Goal: Task Accomplishment & Management: Manage account settings

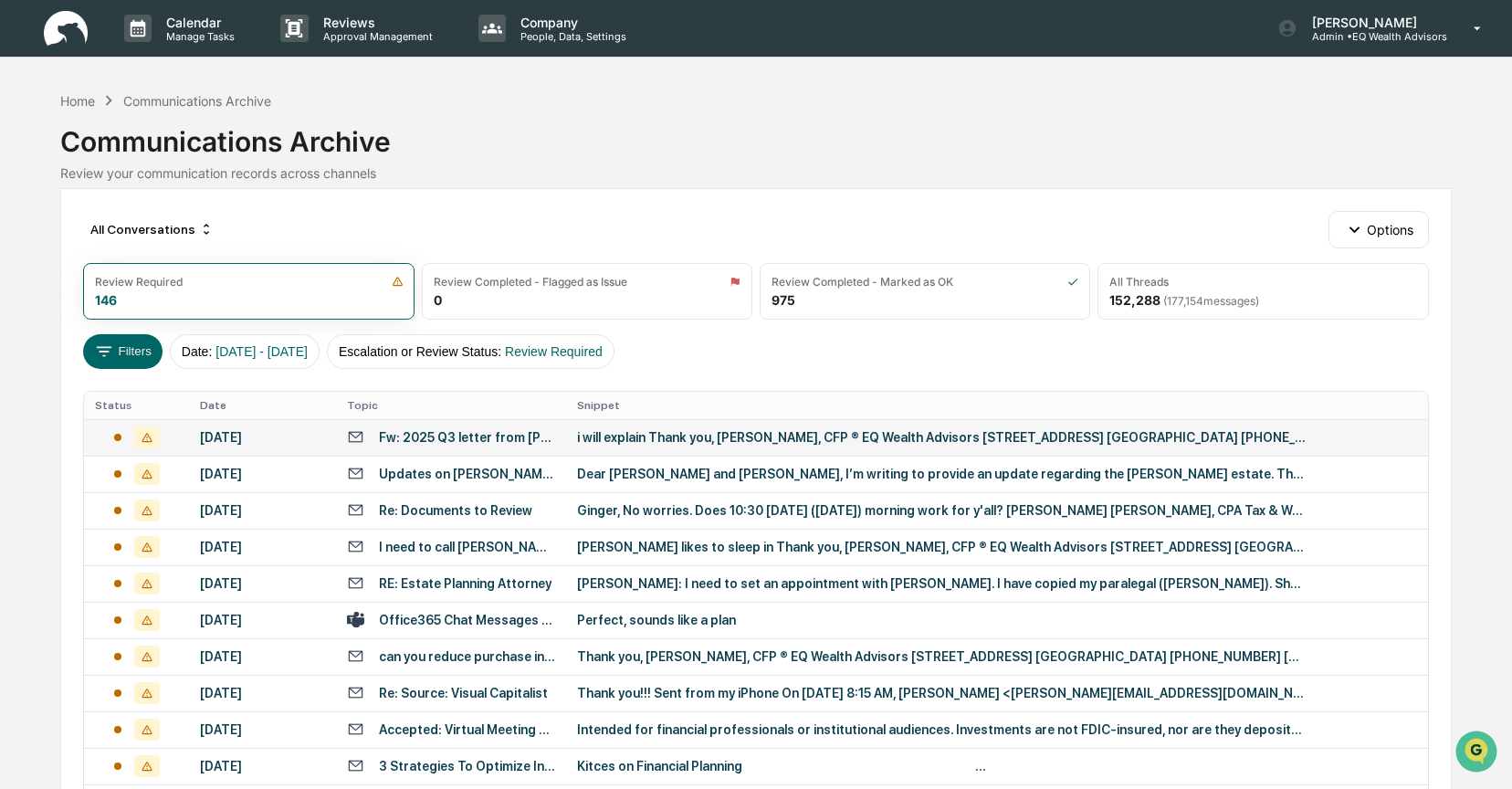
click at [278, 437] on div "[DATE]" at bounding box center [263, 437] width 126 height 14
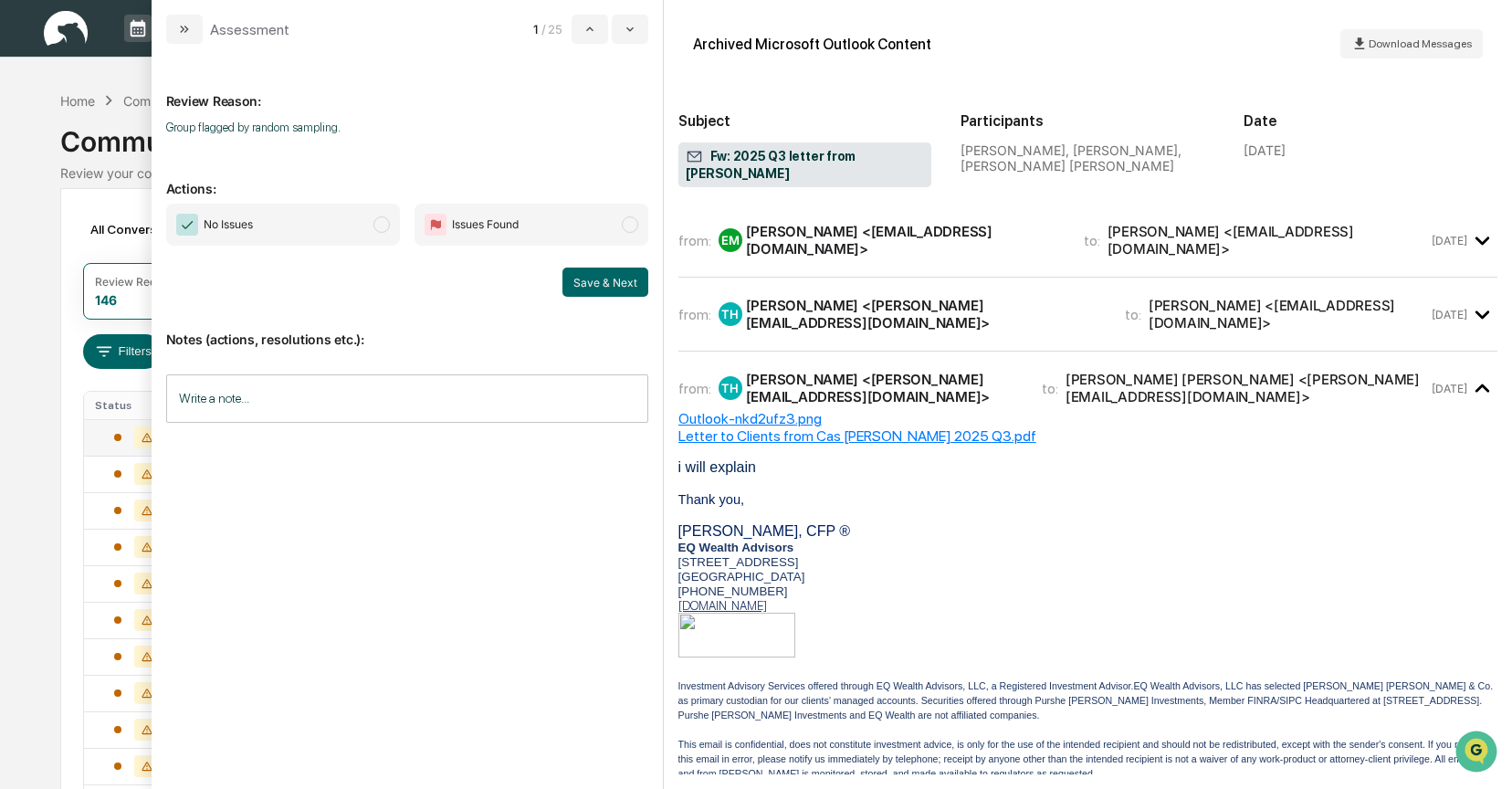
click at [770, 227] on div "[PERSON_NAME] <[EMAIL_ADDRESS][DOMAIN_NAME]>" at bounding box center [904, 240] width 316 height 35
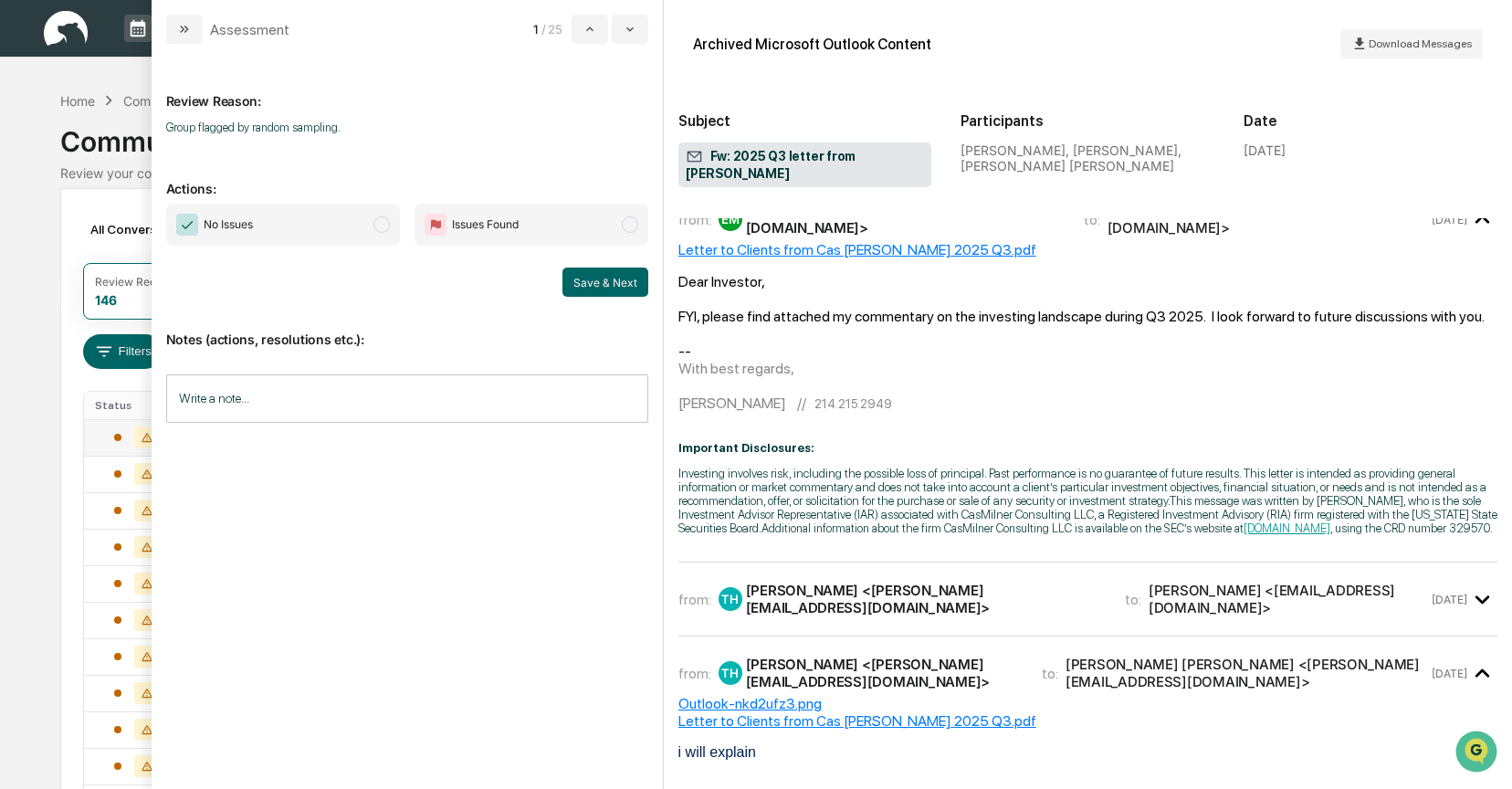
scroll to position [23, 0]
click at [385, 227] on span "modal" at bounding box center [381, 224] width 16 height 16
click at [577, 277] on button "Save & Next" at bounding box center [605, 282] width 86 height 29
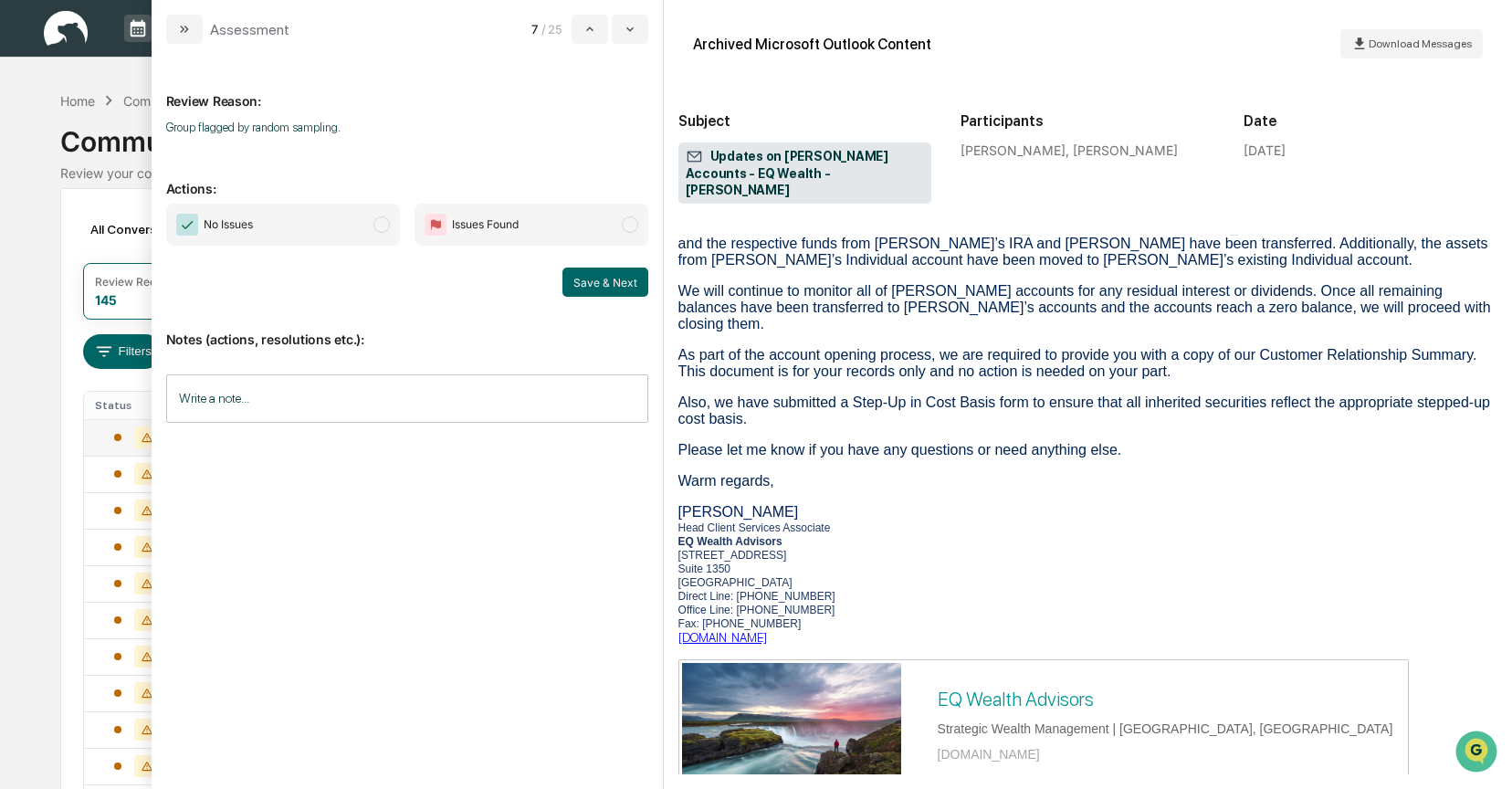
scroll to position [156, 0]
click at [386, 228] on span "modal" at bounding box center [381, 224] width 16 height 16
click at [601, 281] on button "Save & Next" at bounding box center [605, 282] width 86 height 29
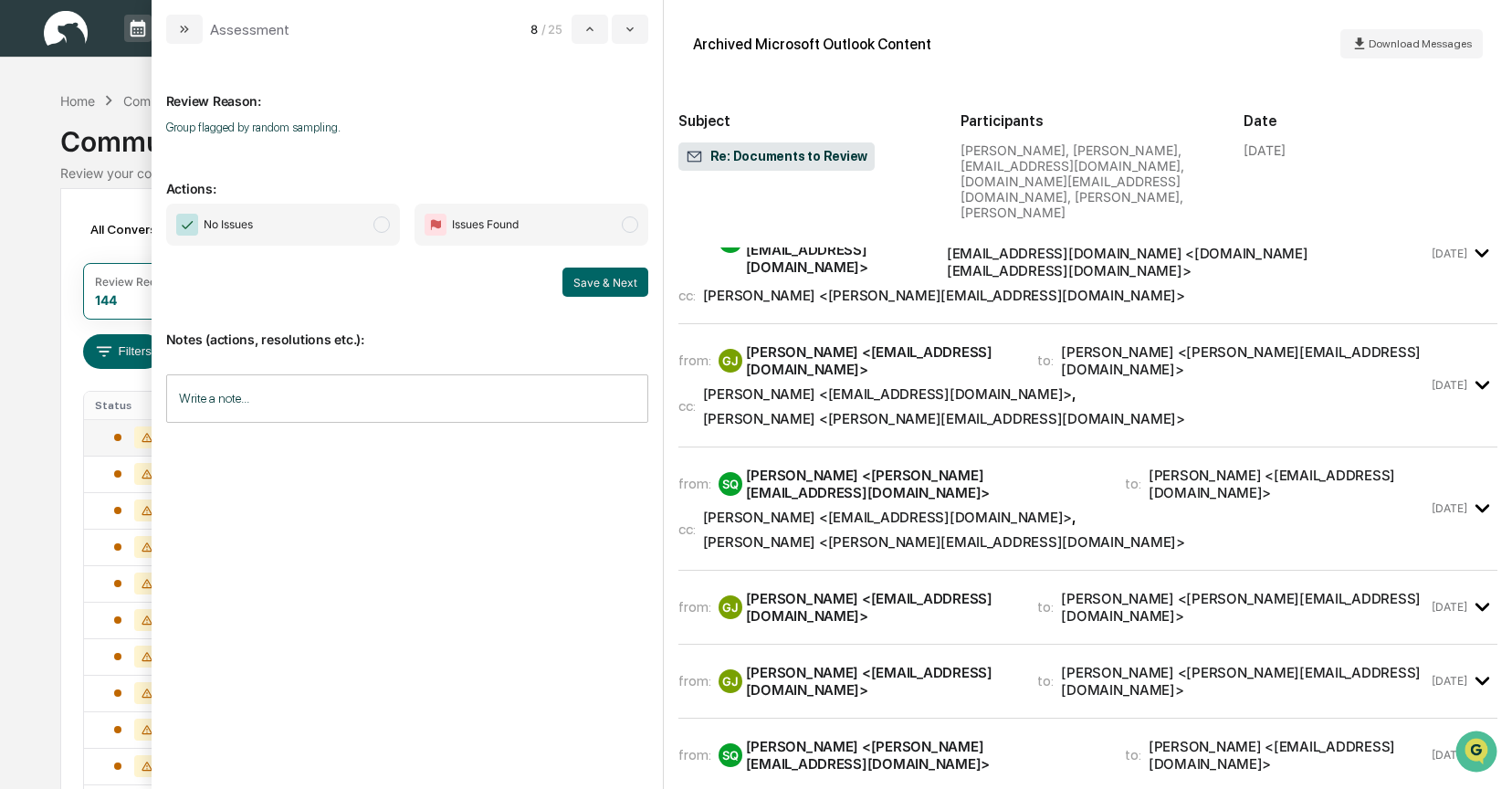
scroll to position [55, 0]
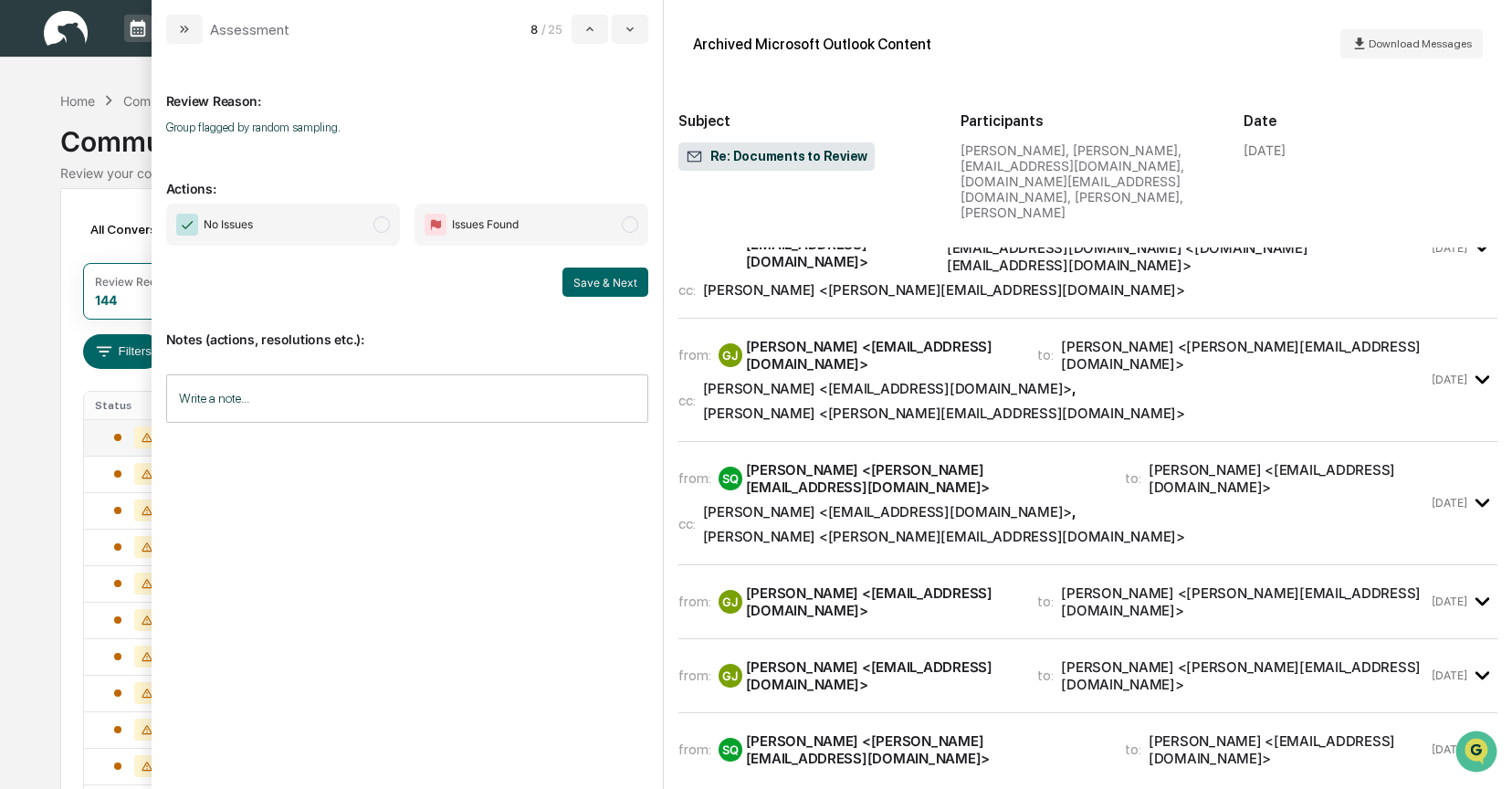
click at [784, 380] on div "Christopher Jones <cjones.aau@gmail.com>" at bounding box center [887, 388] width 370 height 17
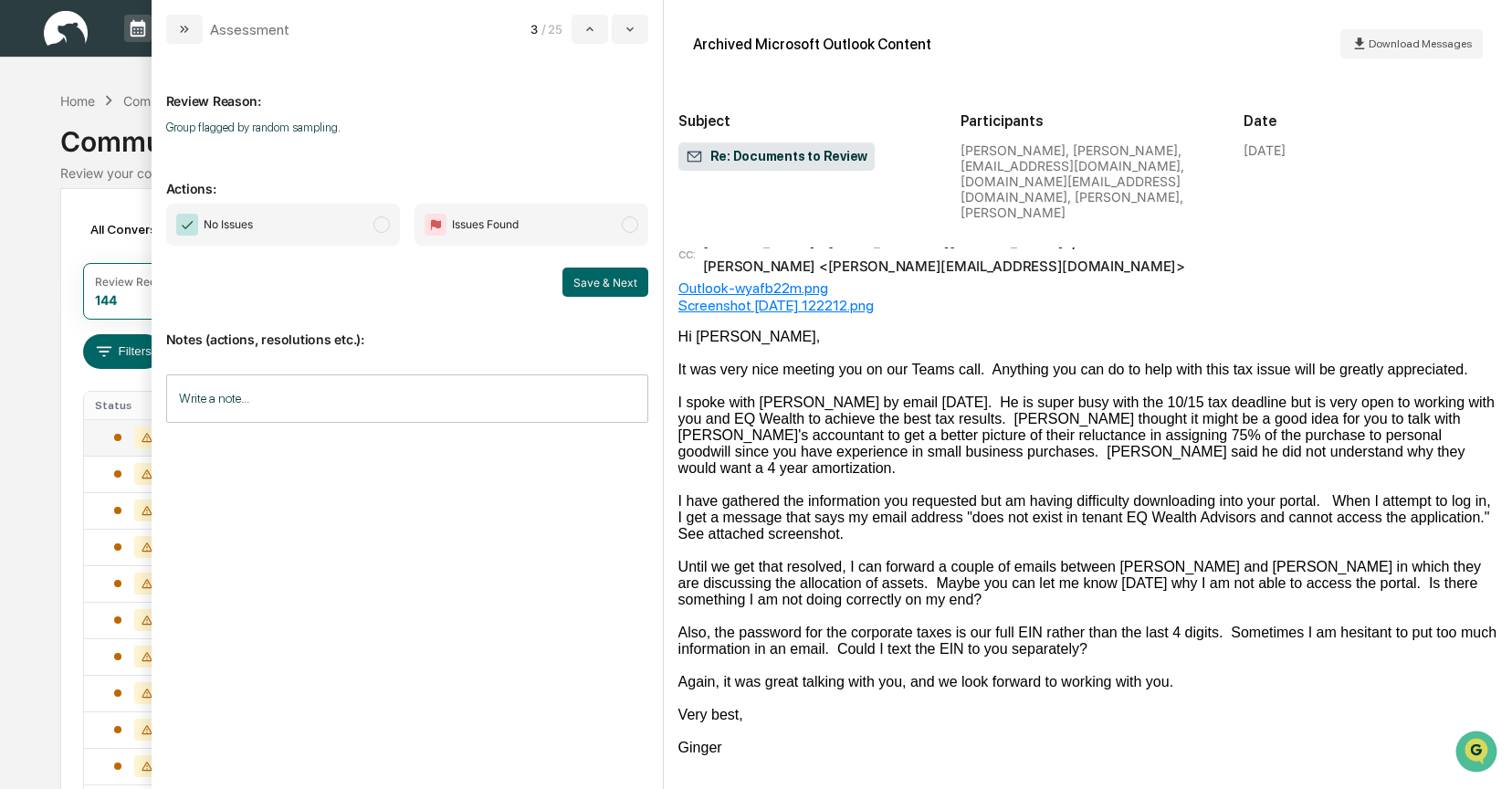
scroll to position [206, 0]
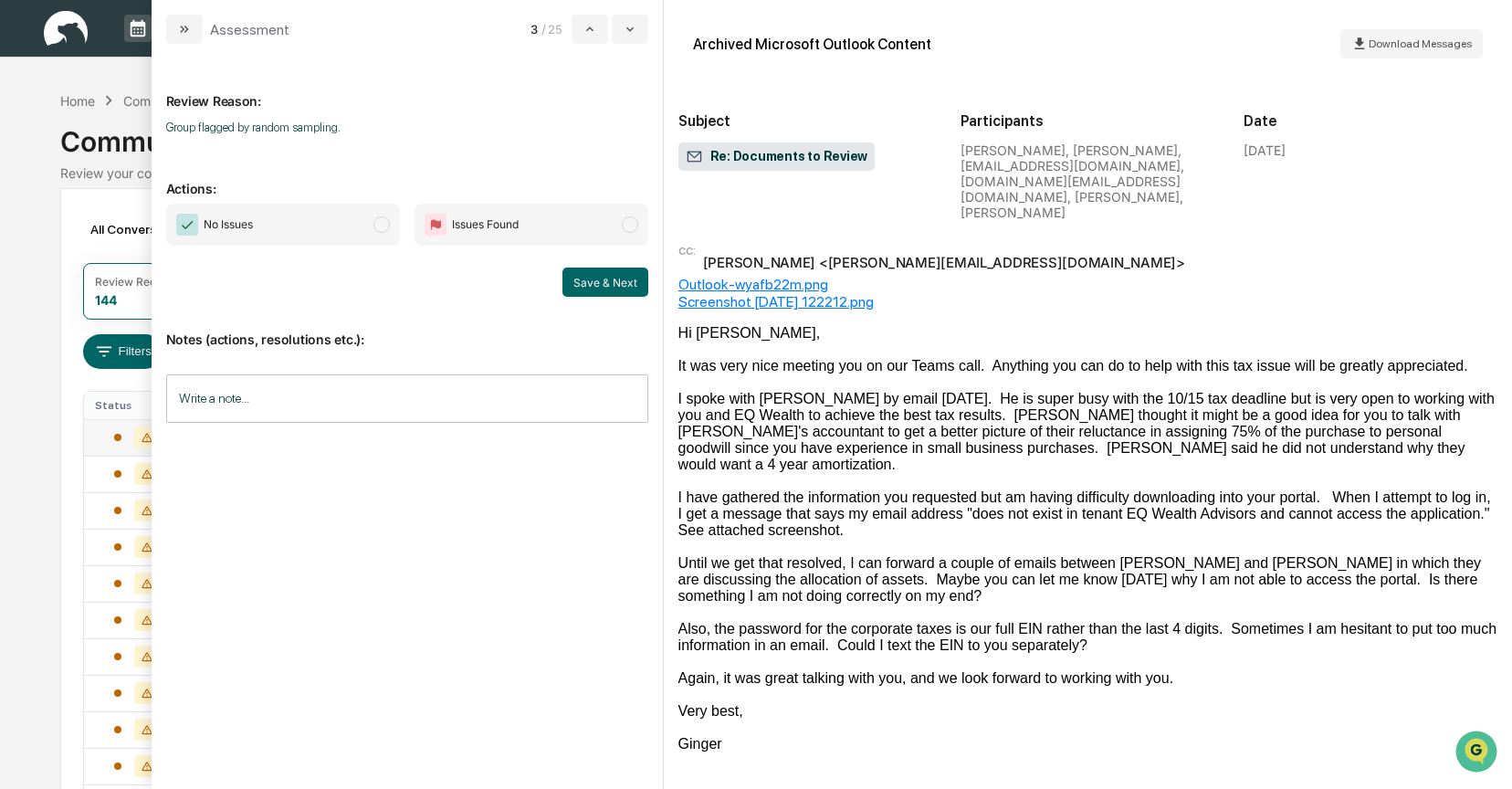
drag, startPoint x: 372, startPoint y: 227, endPoint x: 538, endPoint y: 268, distance: 171.0
click at [372, 227] on span "No Issues" at bounding box center [283, 225] width 234 height 42
drag, startPoint x: 536, startPoint y: 269, endPoint x: 610, endPoint y: 278, distance: 74.5
click at [536, 269] on div "Save & Next" at bounding box center [406, 282] width 482 height 29
click at [602, 278] on button "Save & Next" at bounding box center [605, 282] width 86 height 29
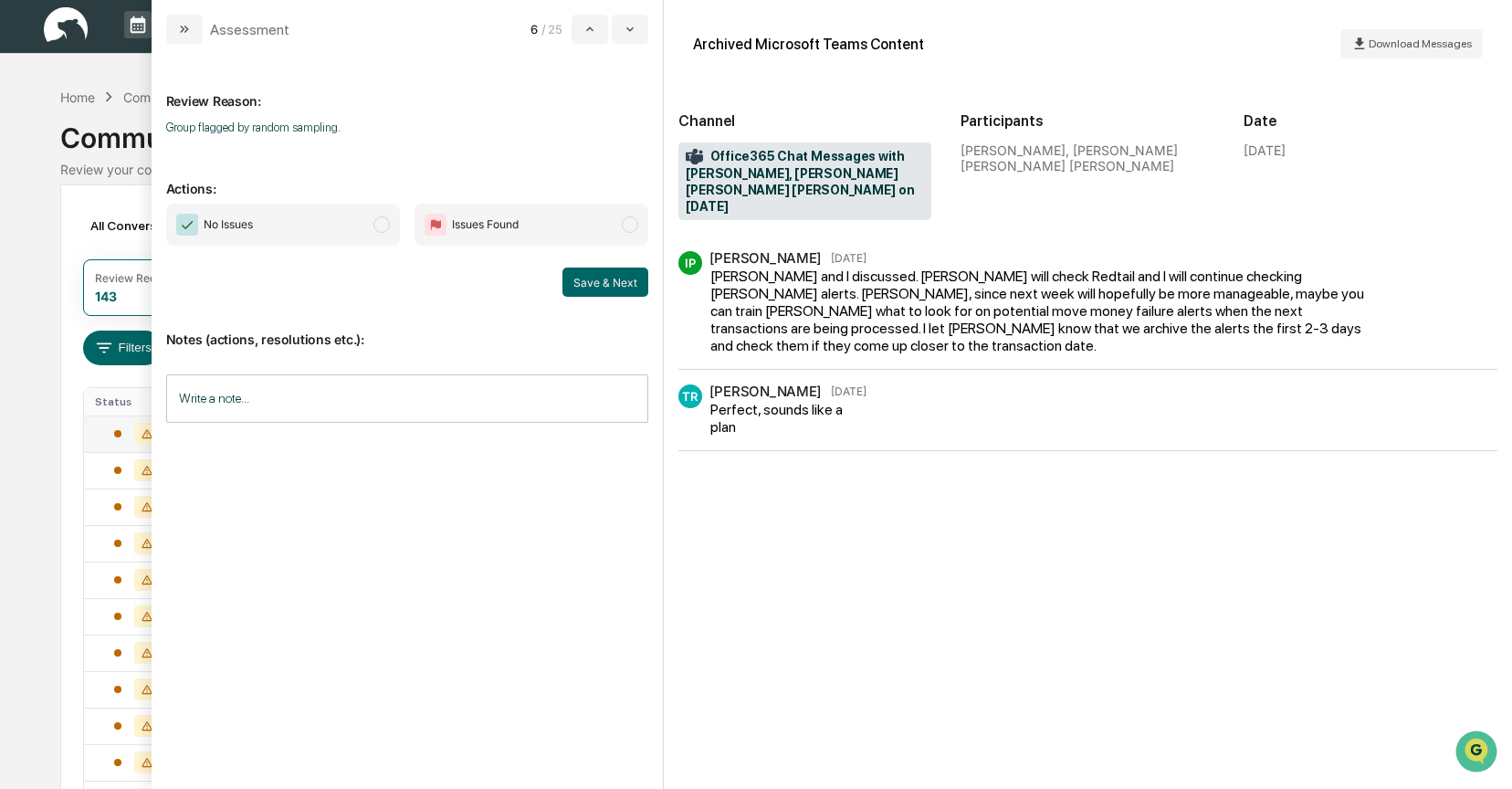
scroll to position [8, 0]
click at [387, 226] on span "modal" at bounding box center [381, 224] width 16 height 16
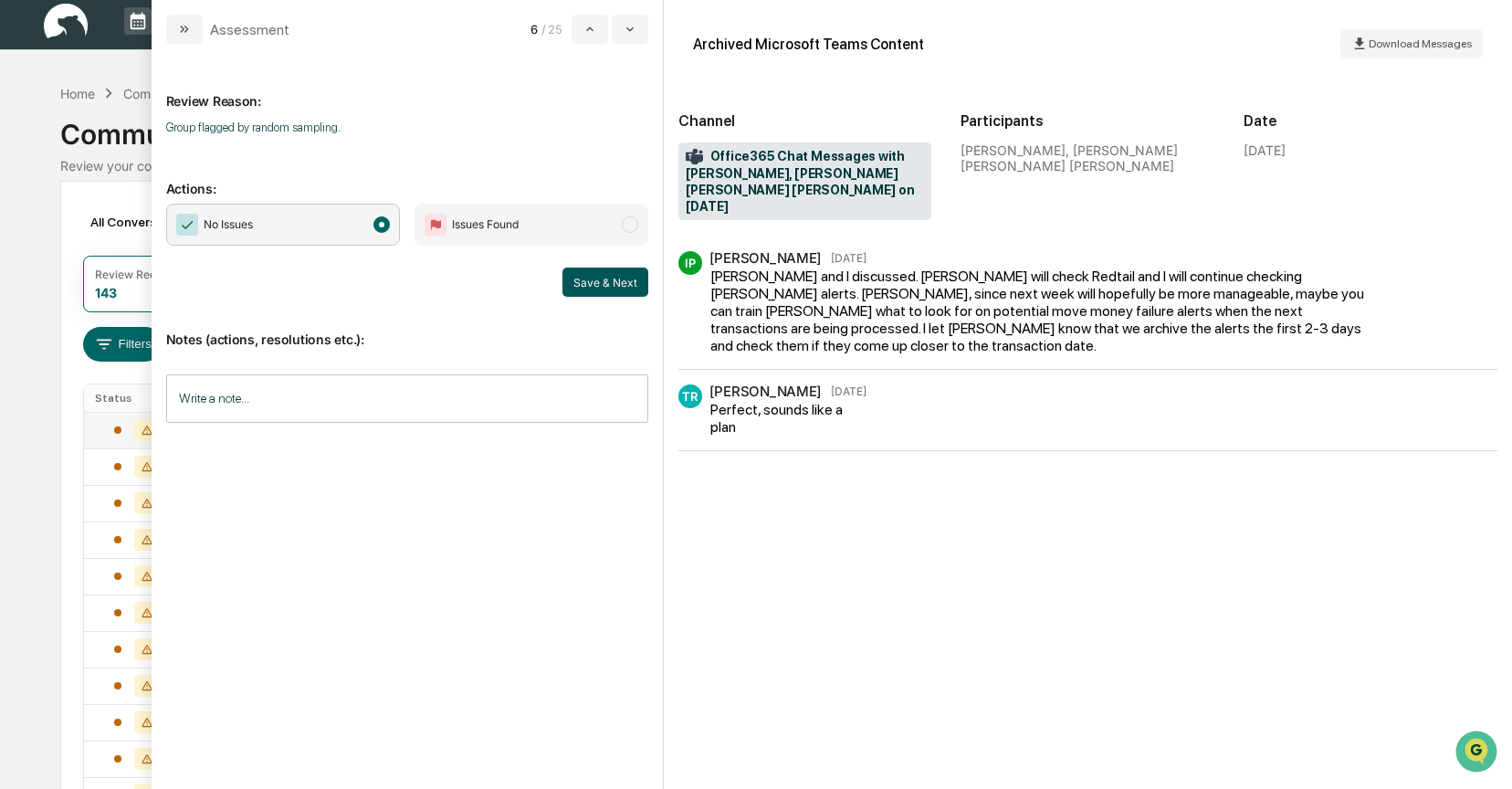
click at [581, 277] on button "Save & Next" at bounding box center [605, 282] width 86 height 29
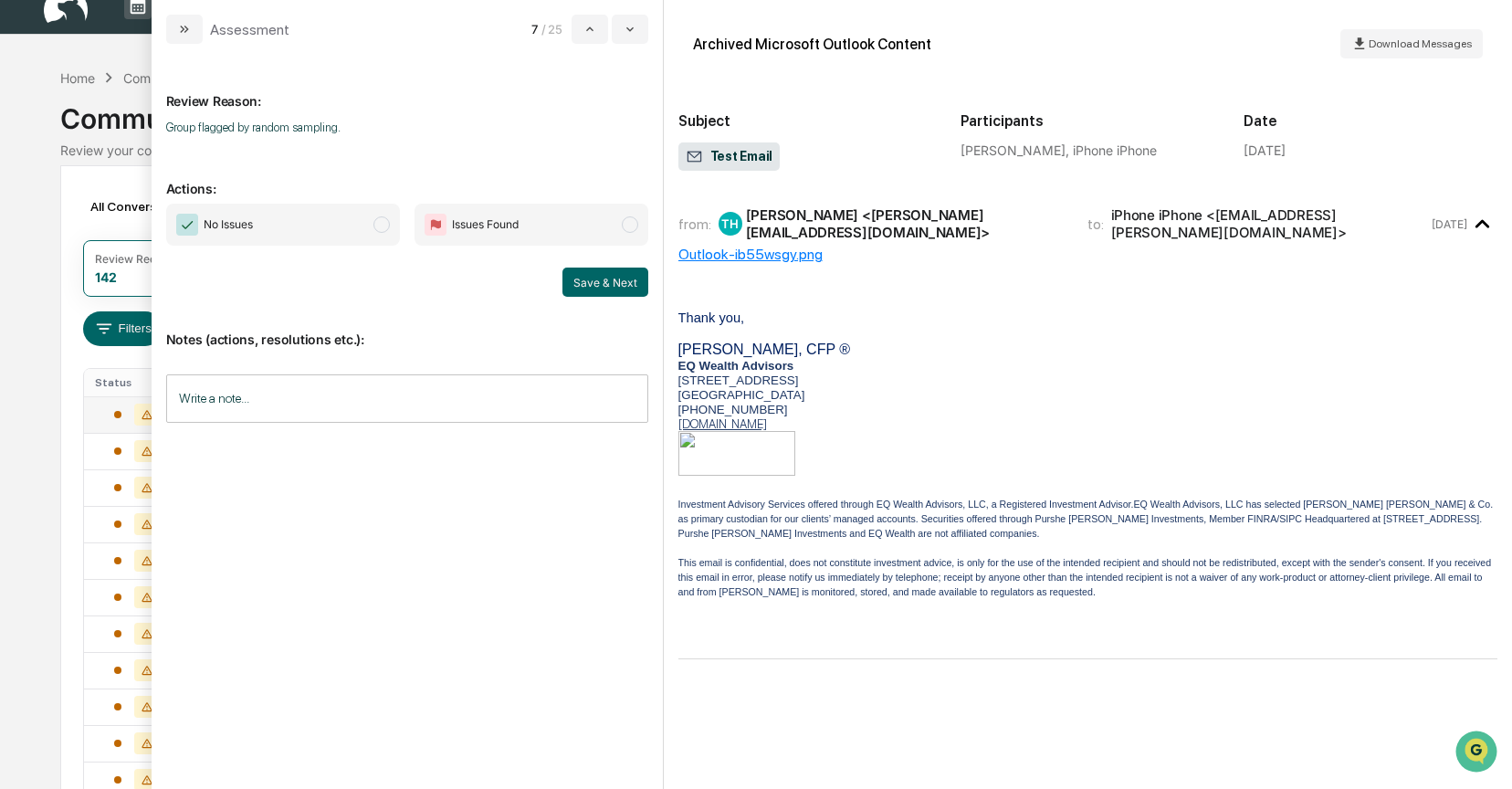
scroll to position [26, 0]
click at [378, 227] on span "modal" at bounding box center [381, 224] width 16 height 16
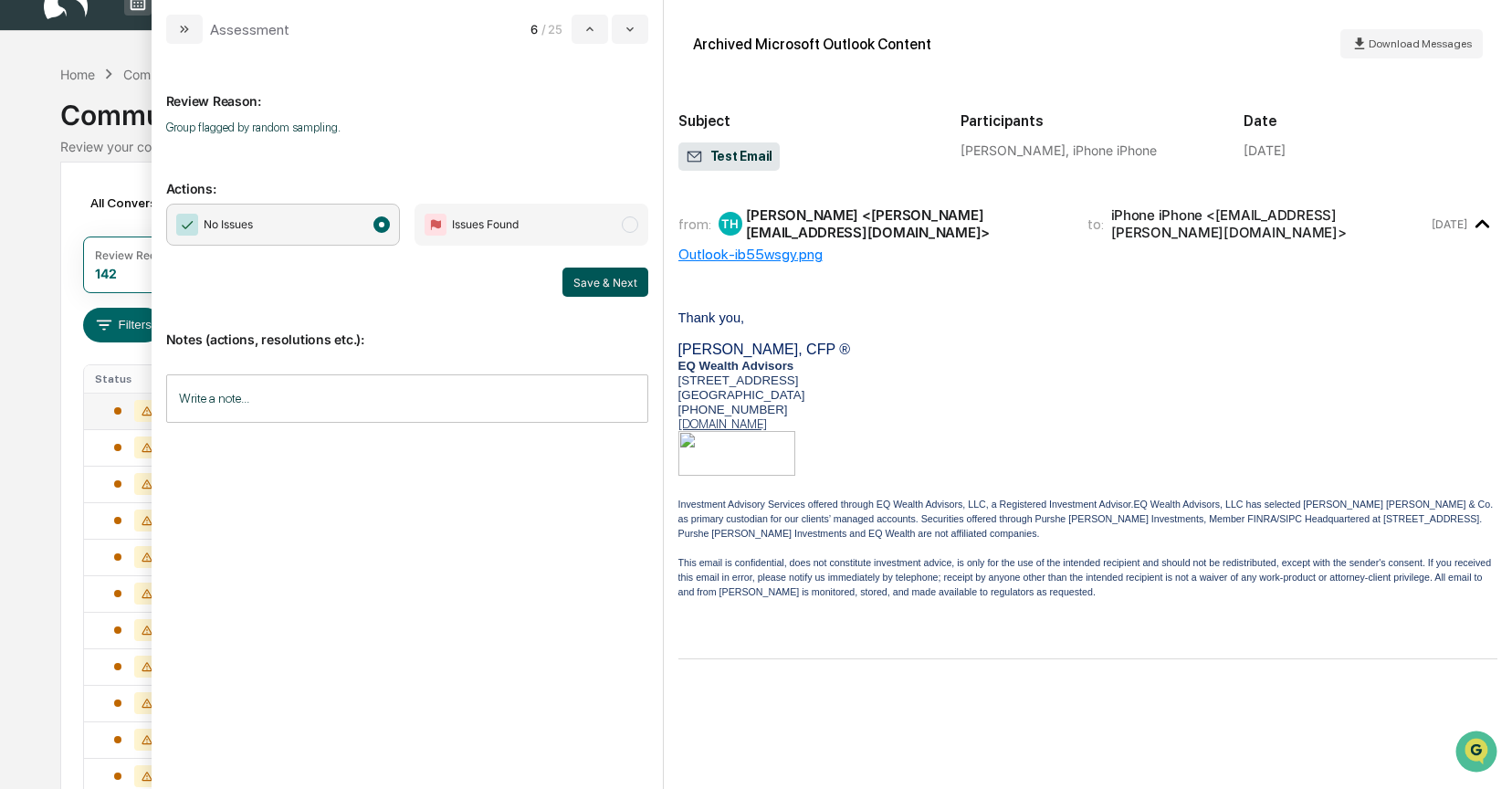
click at [609, 281] on button "Save & Next" at bounding box center [605, 282] width 86 height 29
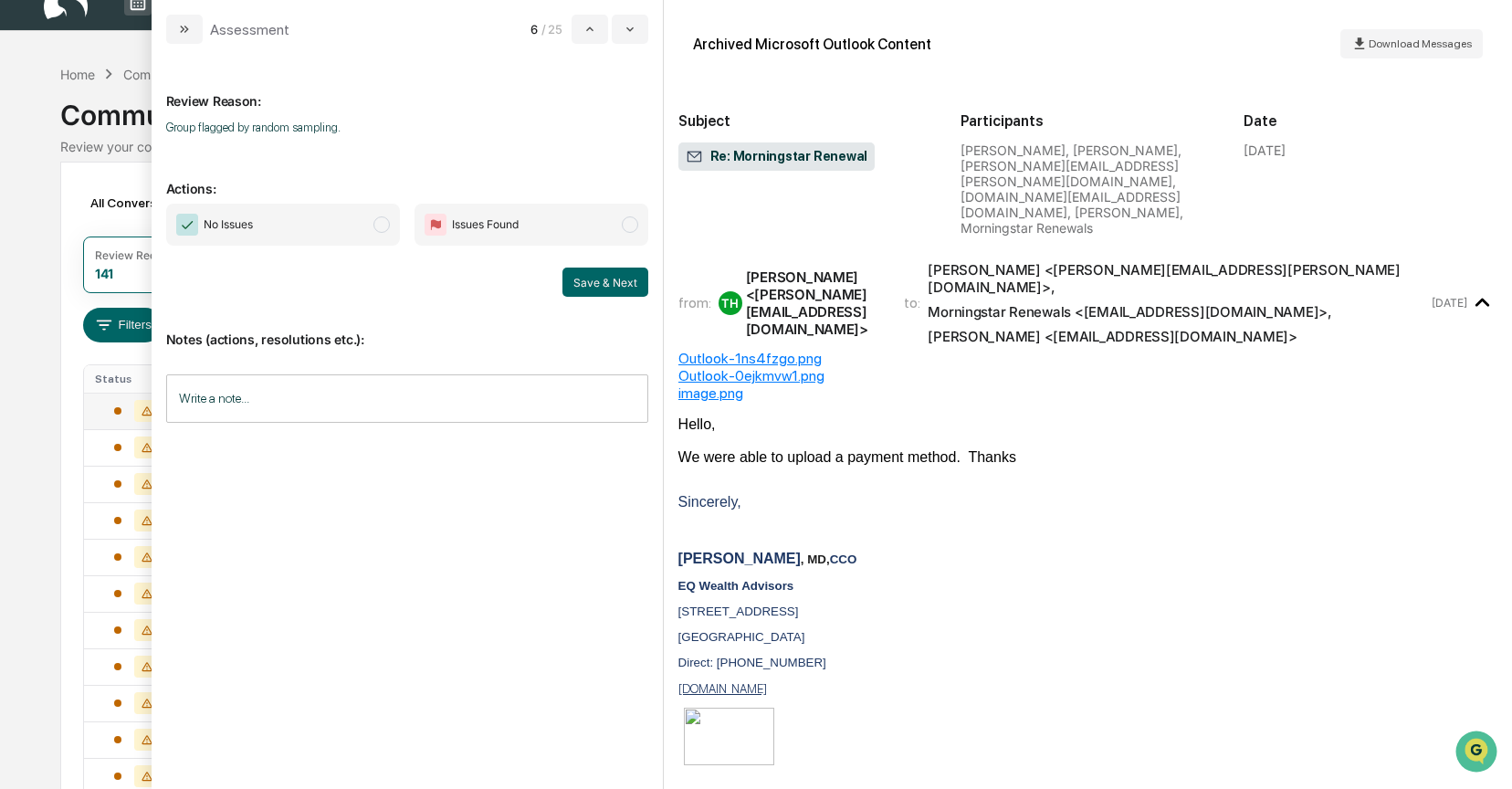
scroll to position [296, 0]
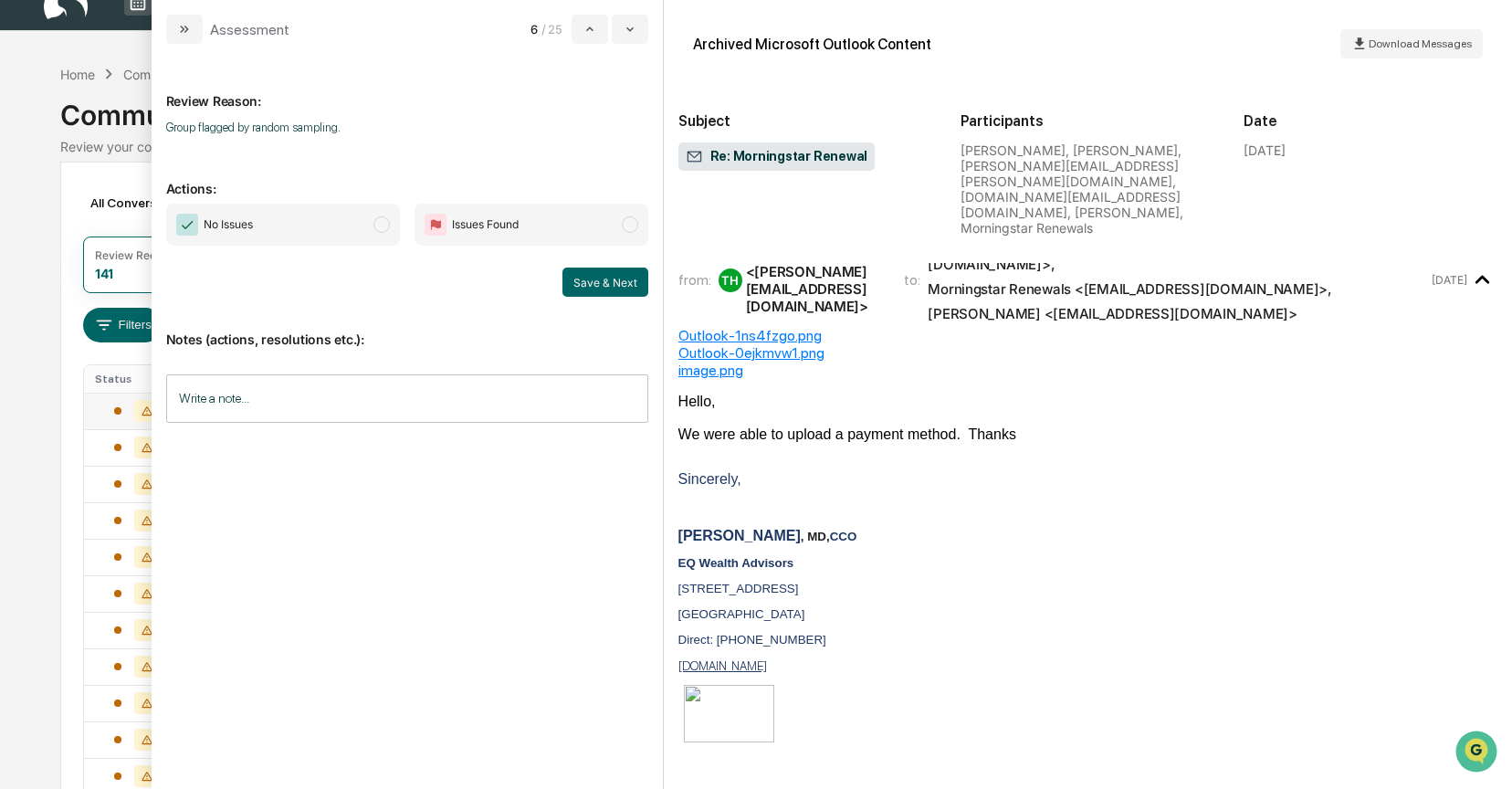
click at [381, 216] on span "modal" at bounding box center [381, 224] width 16 height 16
click at [604, 284] on button "Save & Next" at bounding box center [605, 282] width 86 height 29
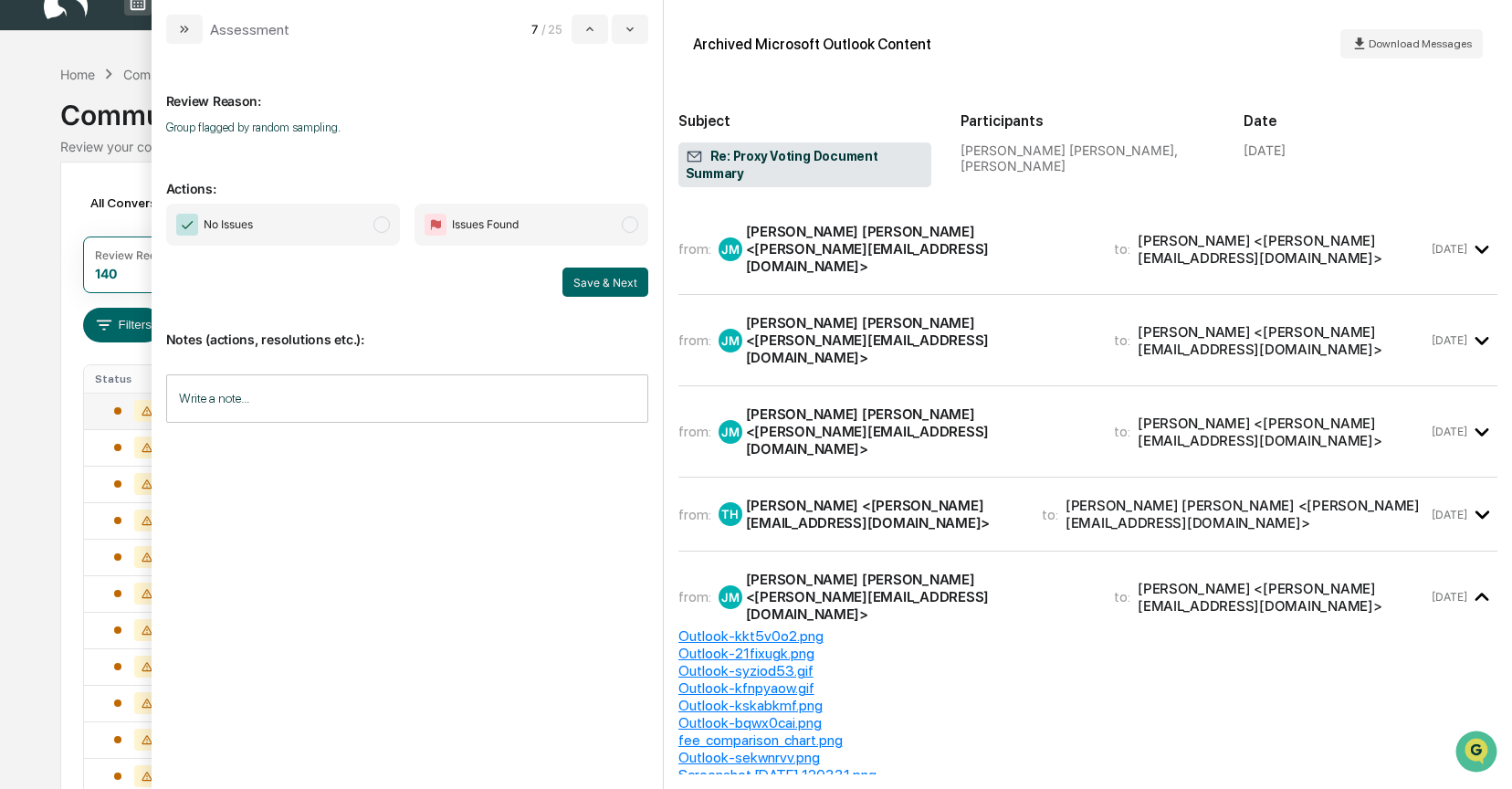
click at [924, 235] on div "Juan Pablo Grassi Mazzuchi <Juan@eqwealthadv.com>" at bounding box center [919, 249] width 346 height 52
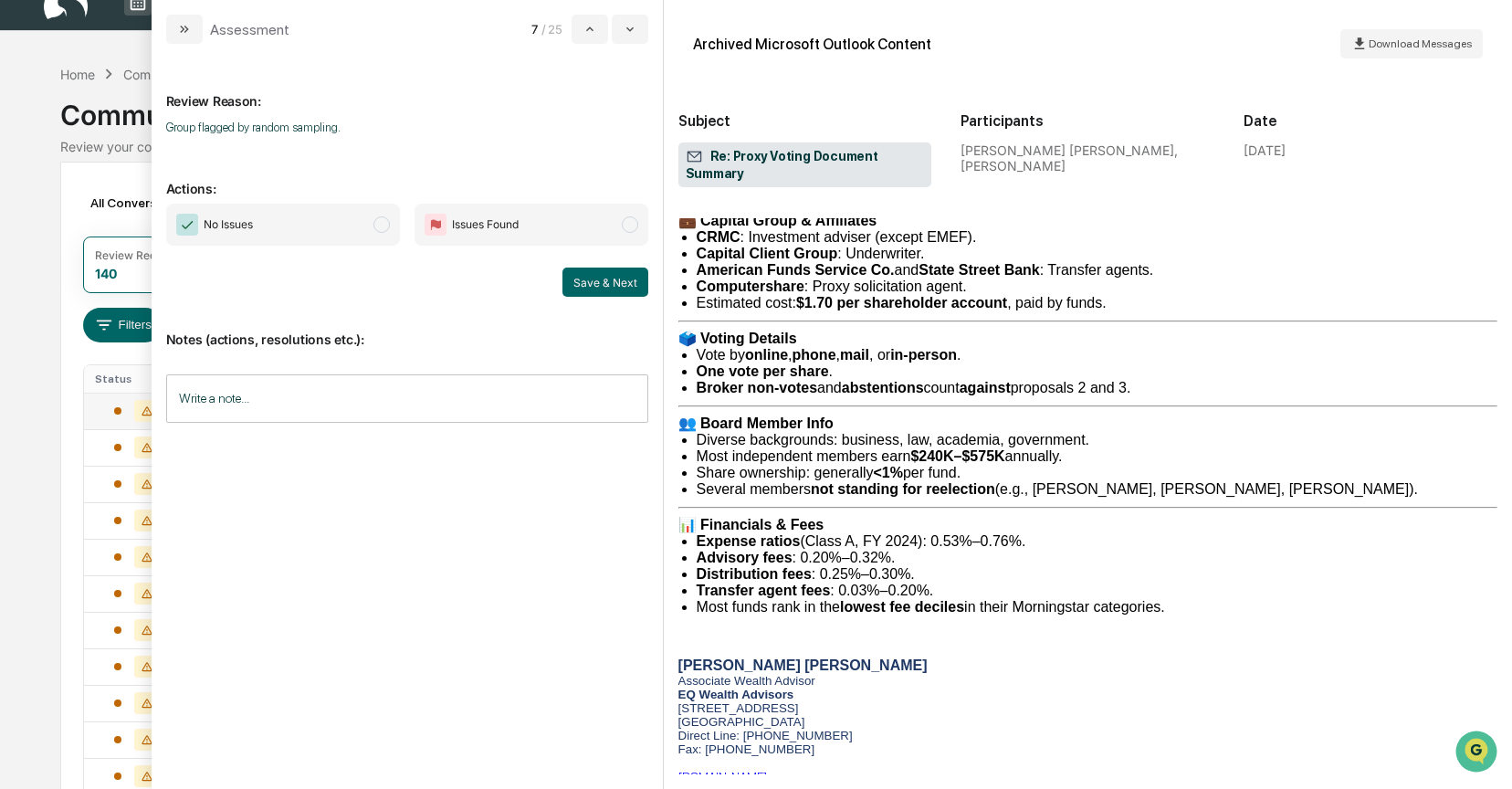
scroll to position [837, 0]
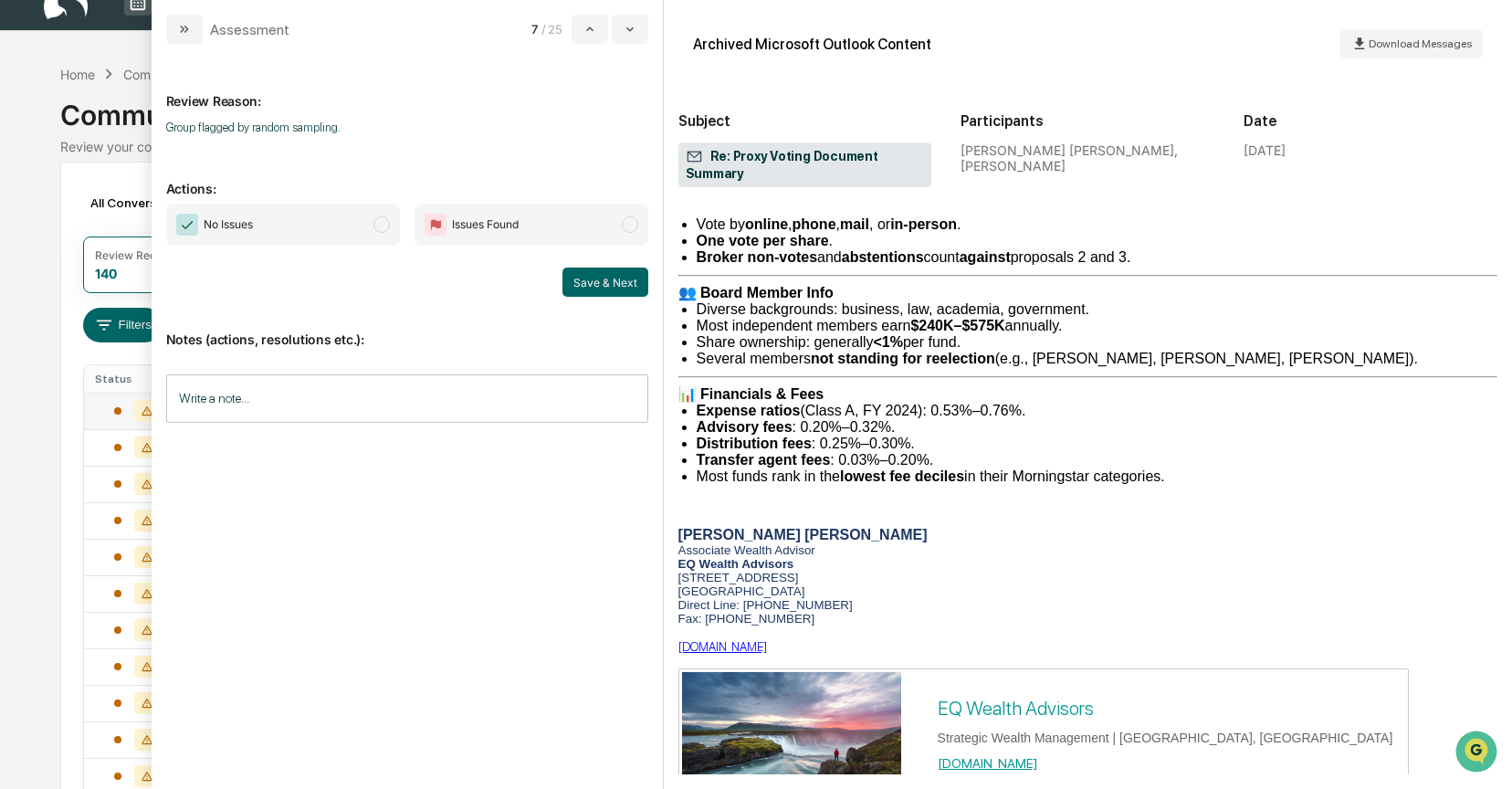
click at [385, 227] on span "modal" at bounding box center [381, 224] width 16 height 16
click at [607, 284] on button "Save & Next" at bounding box center [605, 282] width 86 height 29
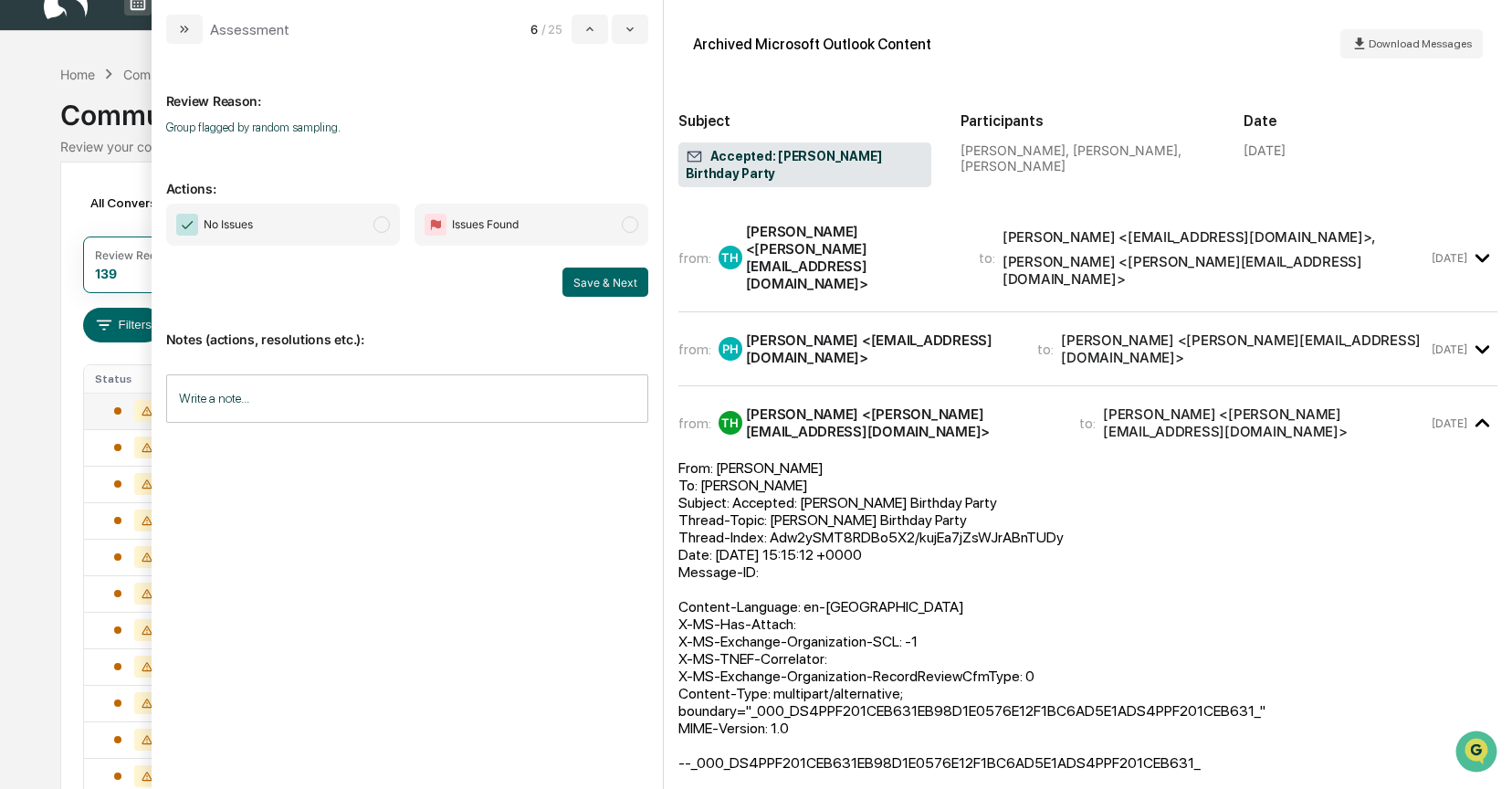
click at [829, 235] on div "Toby Harris <toby@eqwealthadv.com>" at bounding box center [852, 258] width 210 height 70
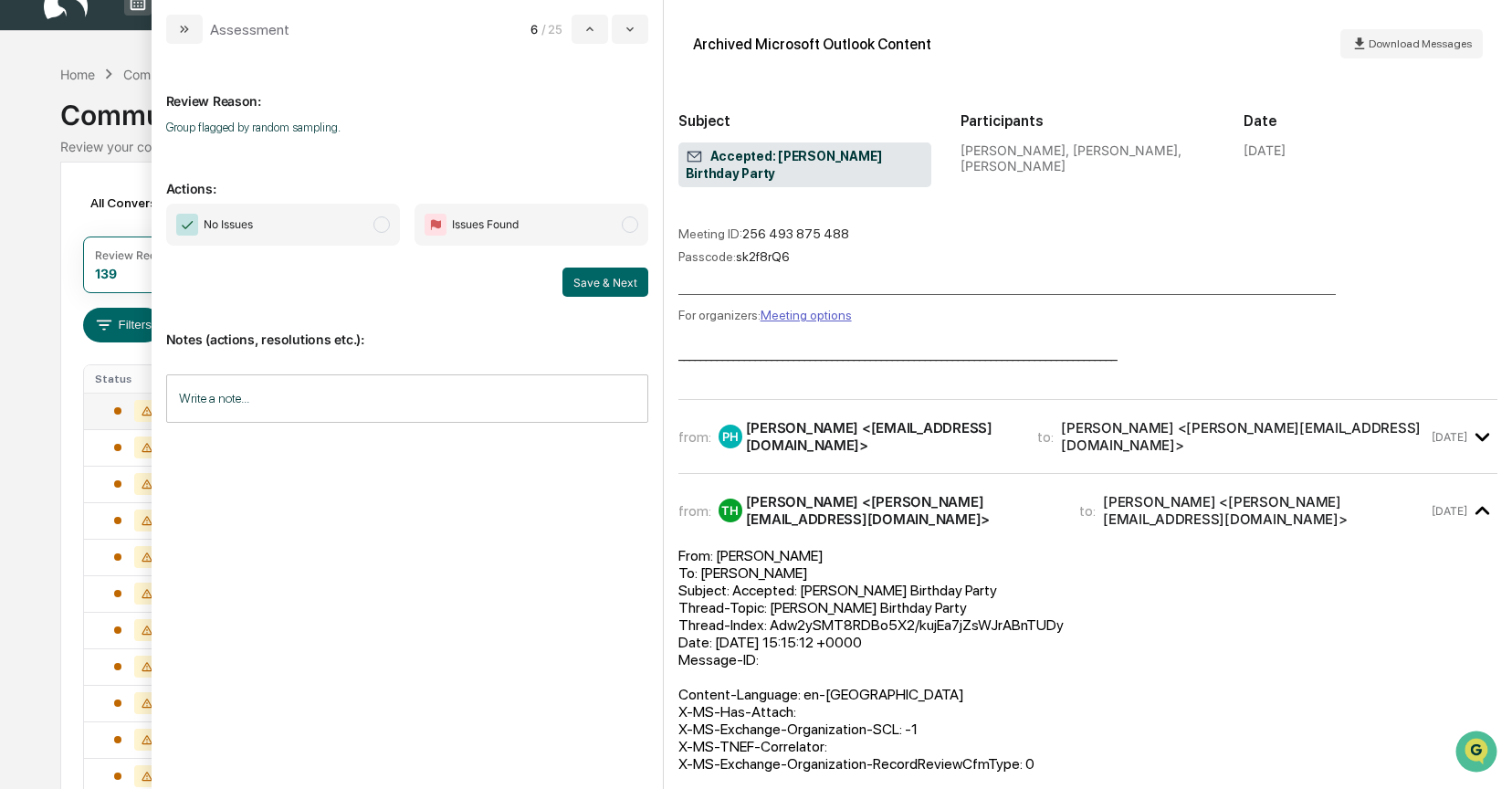
scroll to position [221, 0]
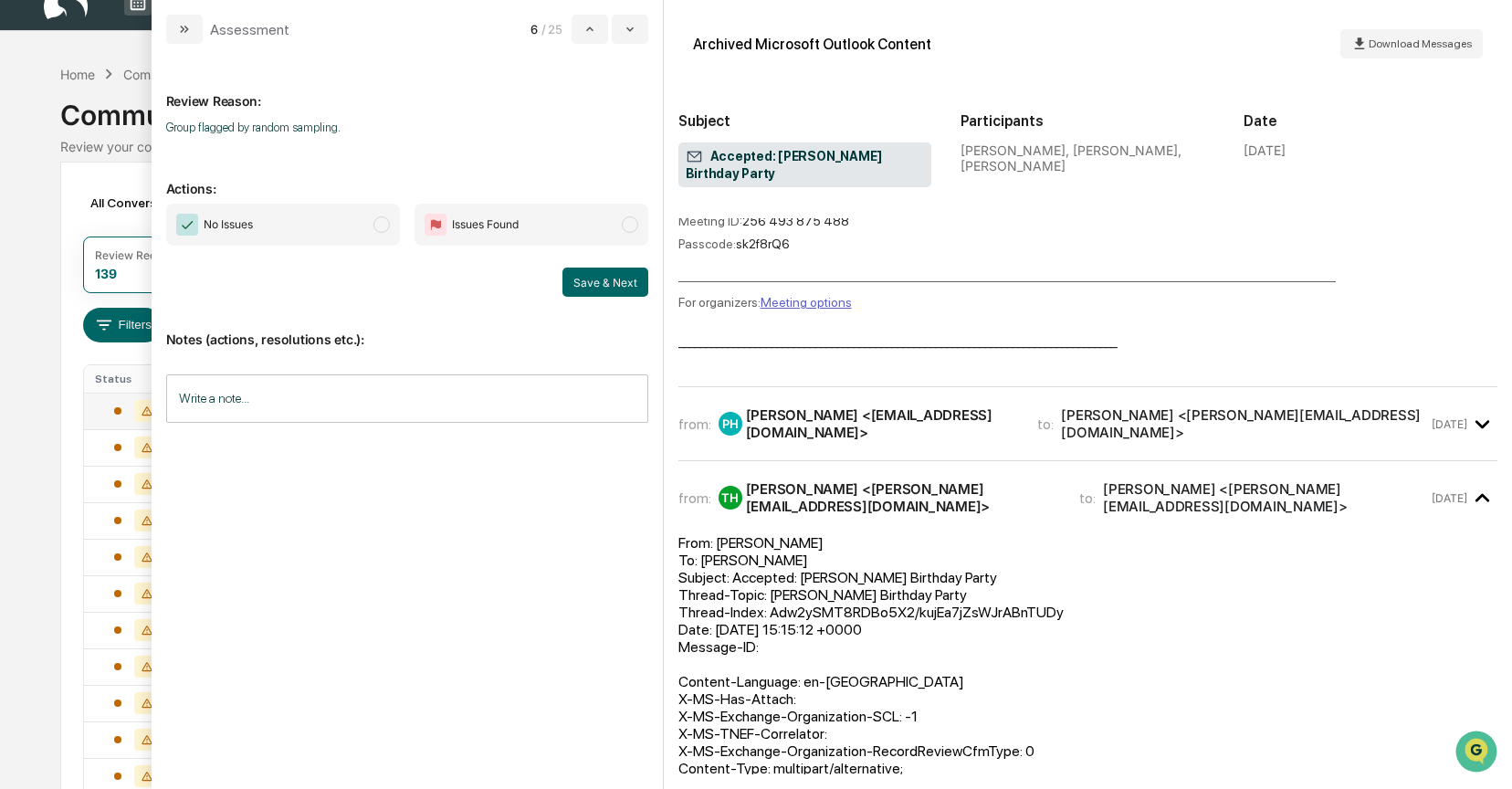
click at [388, 223] on span "modal" at bounding box center [381, 224] width 16 height 16
click at [573, 291] on button "Save & Next" at bounding box center [605, 282] width 86 height 29
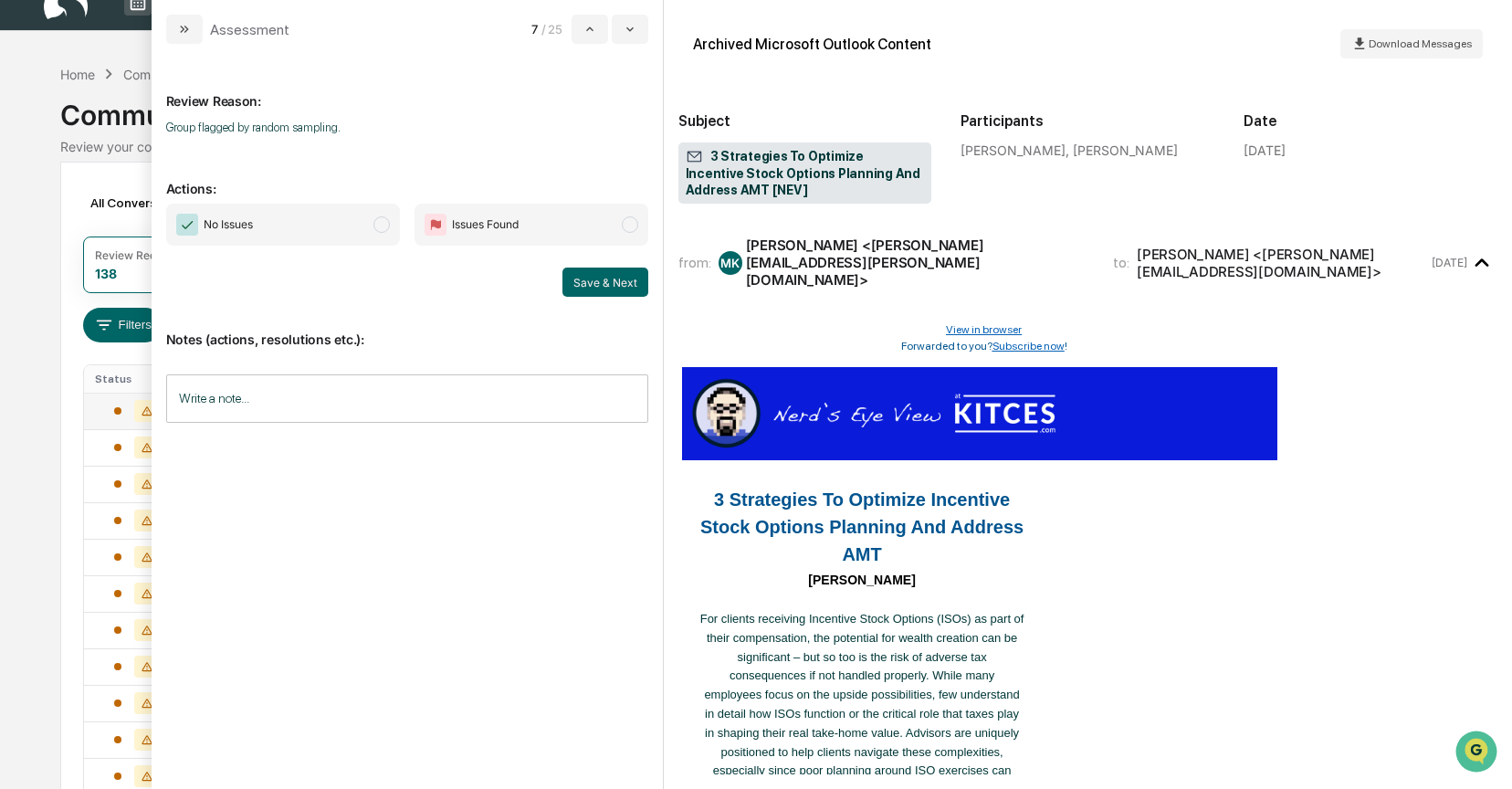
scroll to position [4, 0]
click at [380, 223] on span "modal" at bounding box center [381, 224] width 16 height 16
click at [581, 284] on button "Save & Next" at bounding box center [605, 282] width 86 height 29
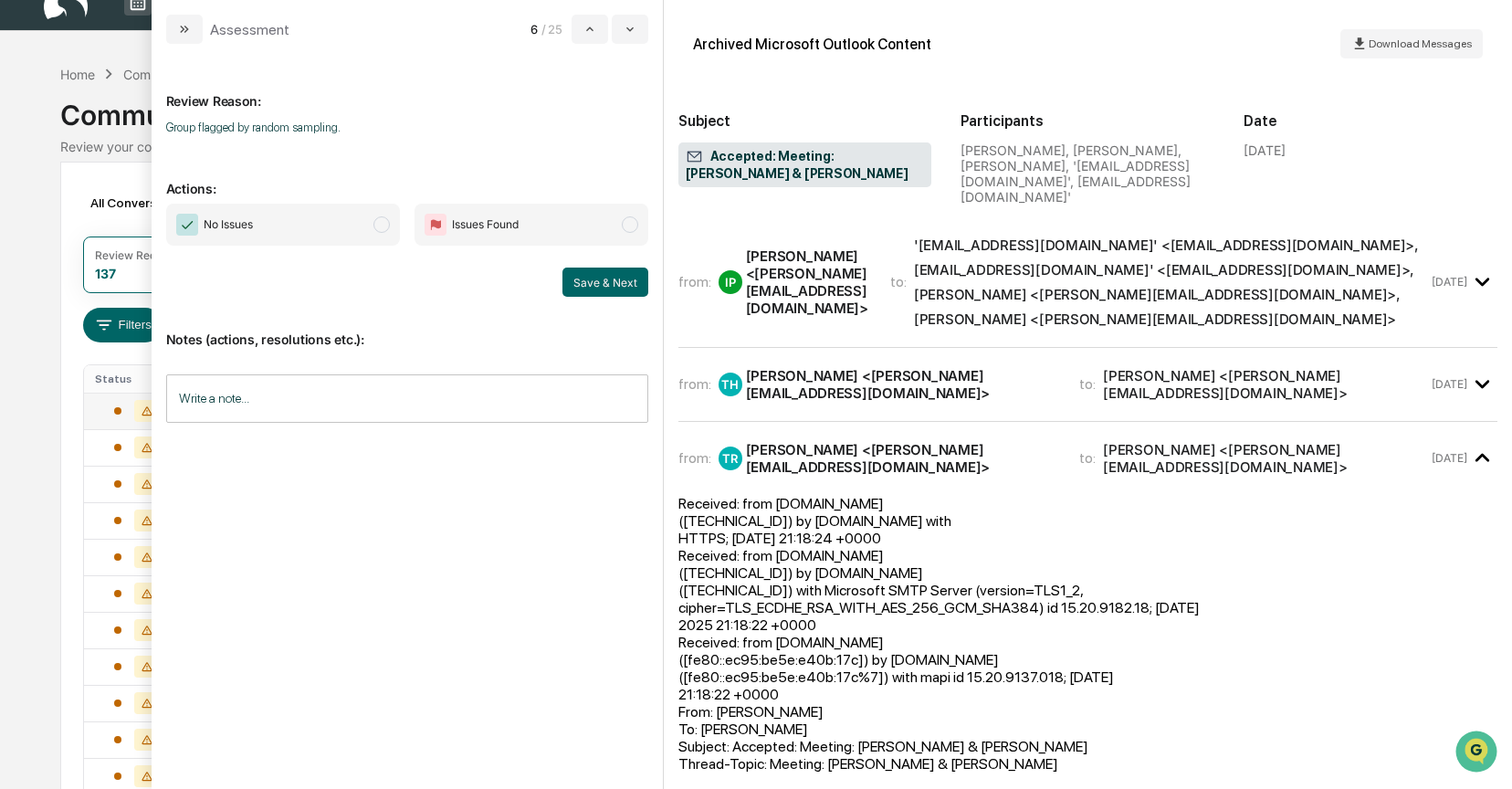
click at [381, 228] on span "modal" at bounding box center [381, 224] width 16 height 16
click at [582, 281] on button "Save & Next" at bounding box center [605, 282] width 86 height 29
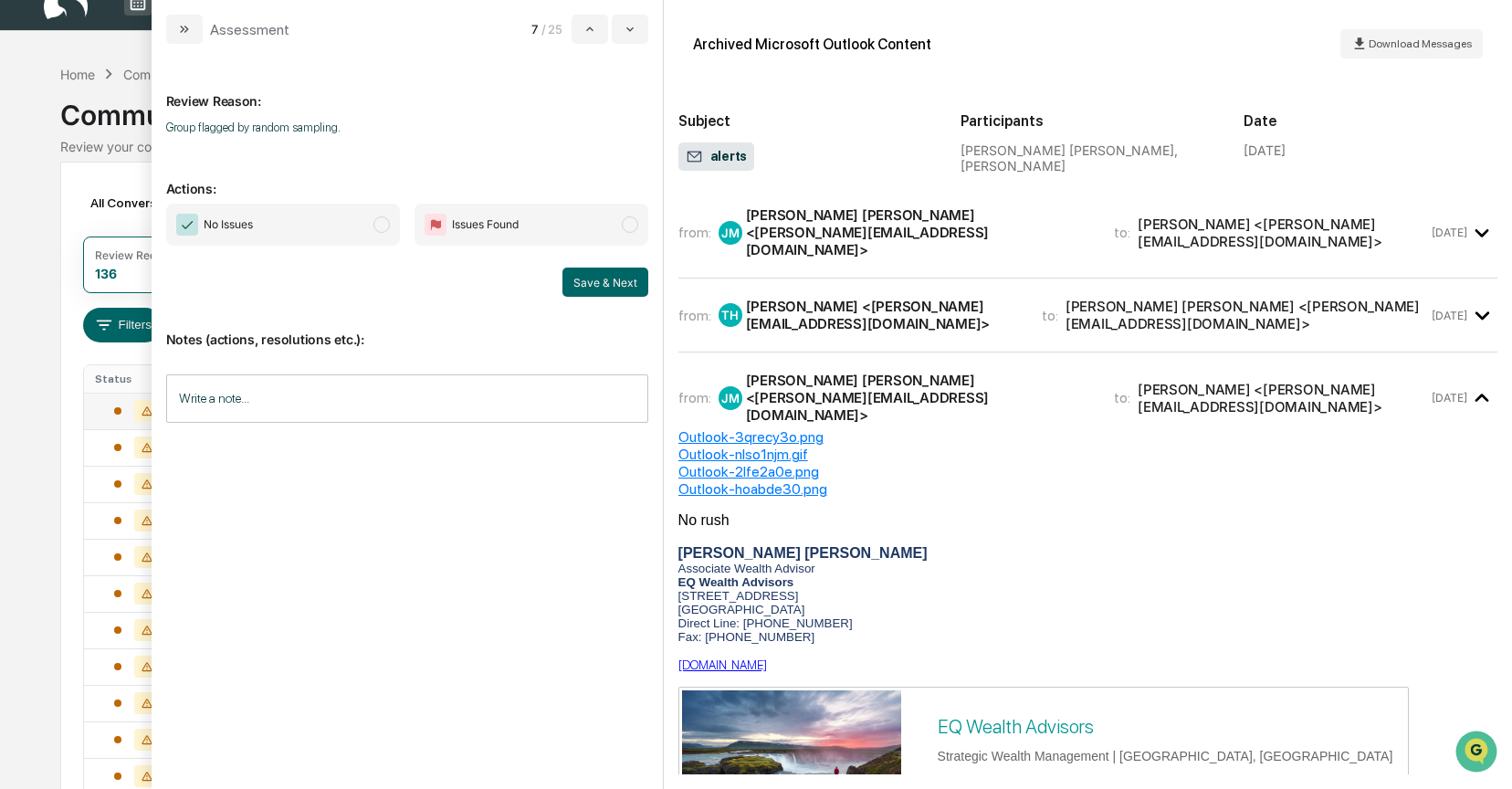
click at [809, 297] on div "Toby Harris <toby@eqwealthadv.com>" at bounding box center [883, 315] width 274 height 35
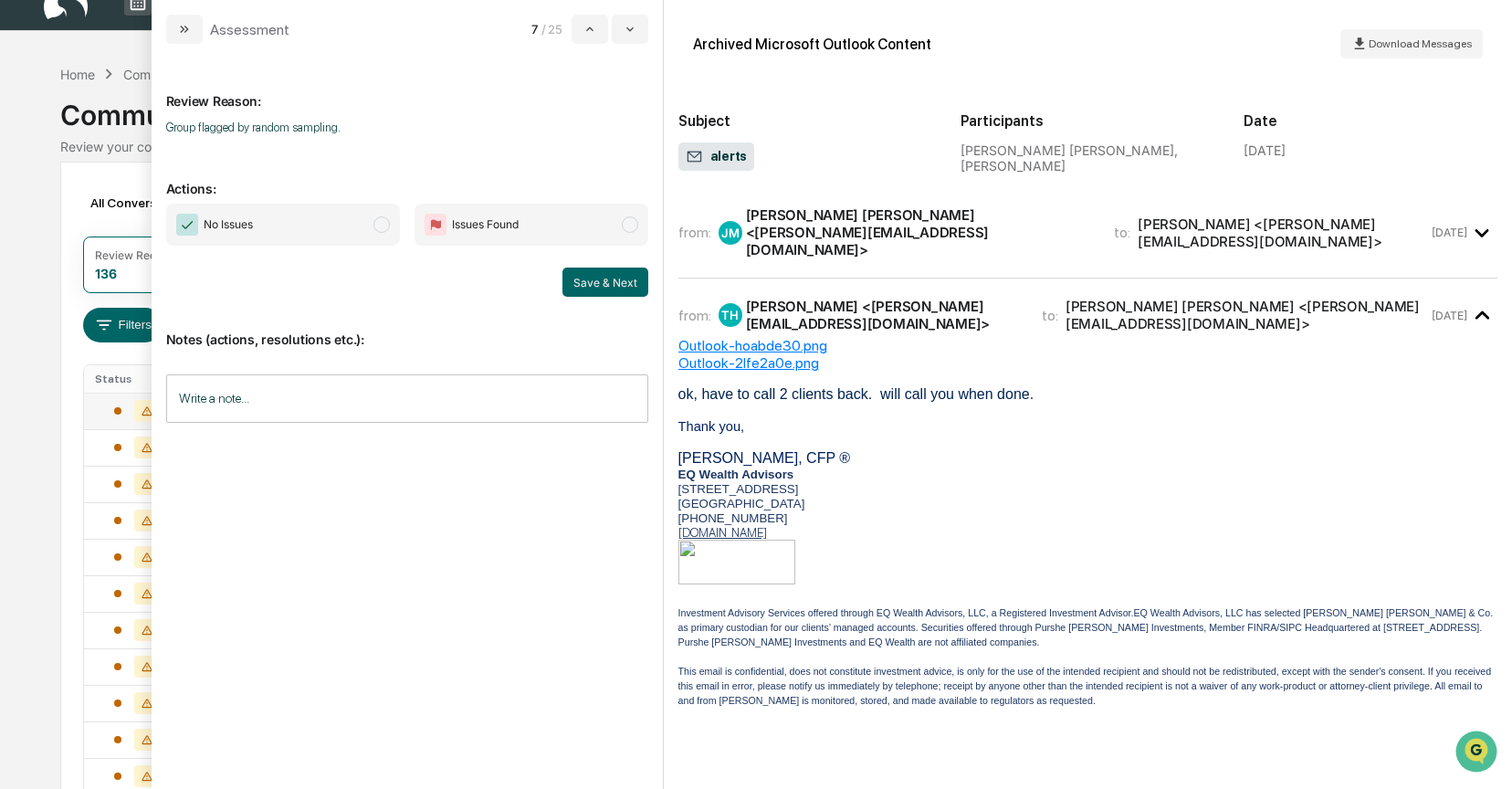
click at [374, 226] on span "modal" at bounding box center [381, 224] width 16 height 16
click at [637, 283] on button "Save & Next" at bounding box center [605, 282] width 86 height 29
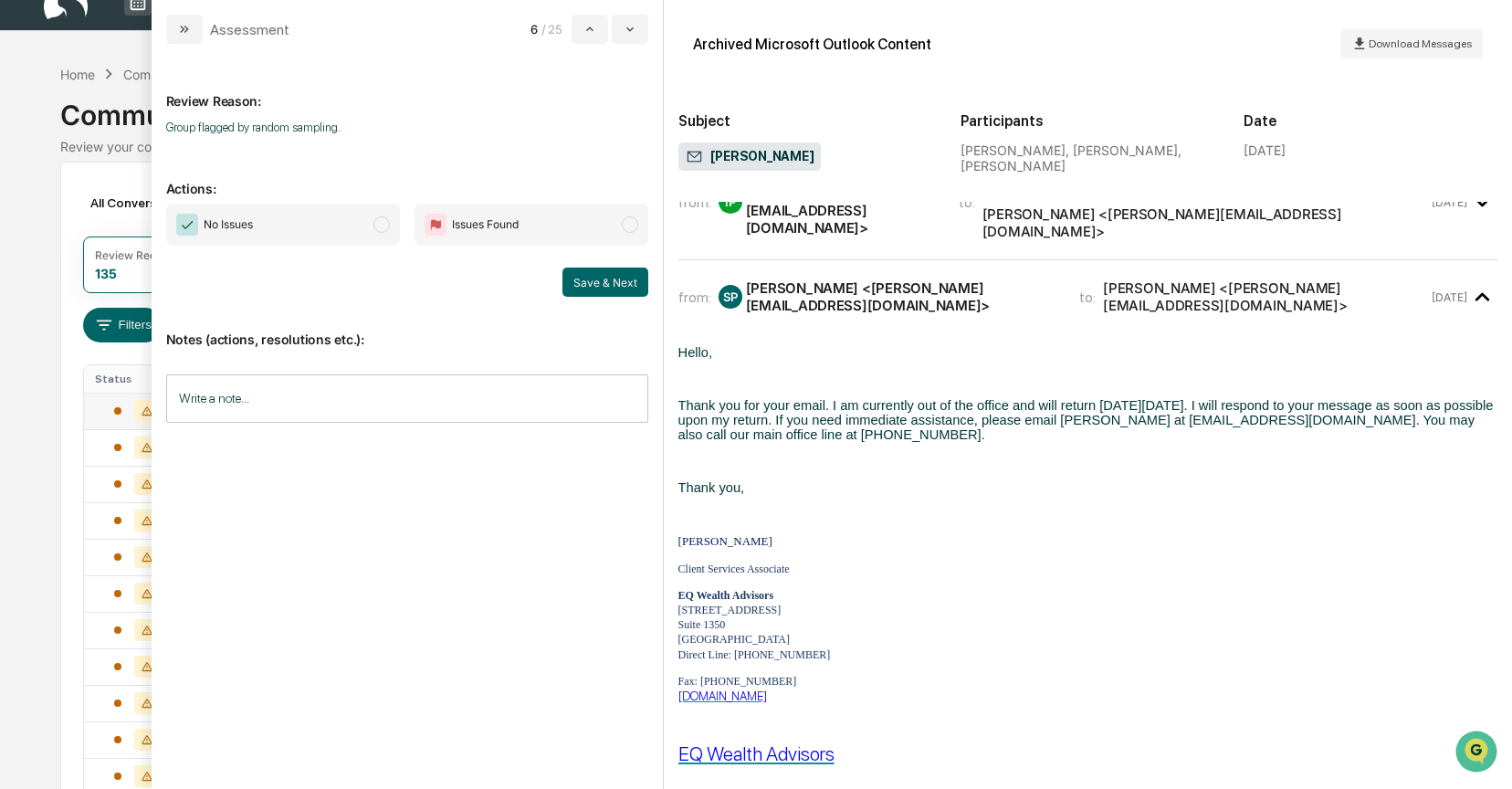
scroll to position [43, 0]
drag, startPoint x: 377, startPoint y: 227, endPoint x: 440, endPoint y: 240, distance: 64.3
click at [377, 227] on span "modal" at bounding box center [381, 224] width 16 height 16
click at [585, 276] on button "Save & Next" at bounding box center [605, 282] width 86 height 29
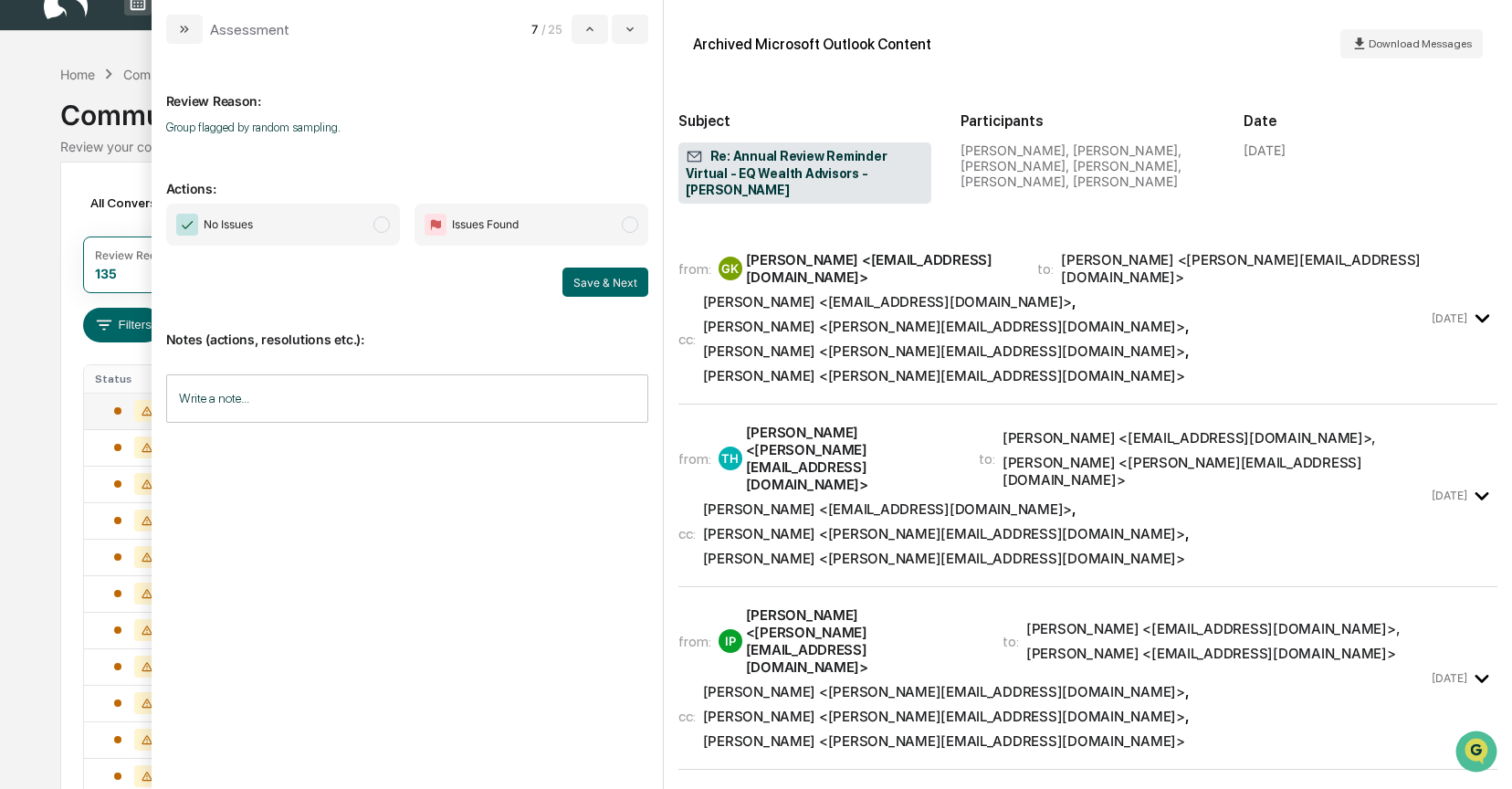
scroll to position [243, 0]
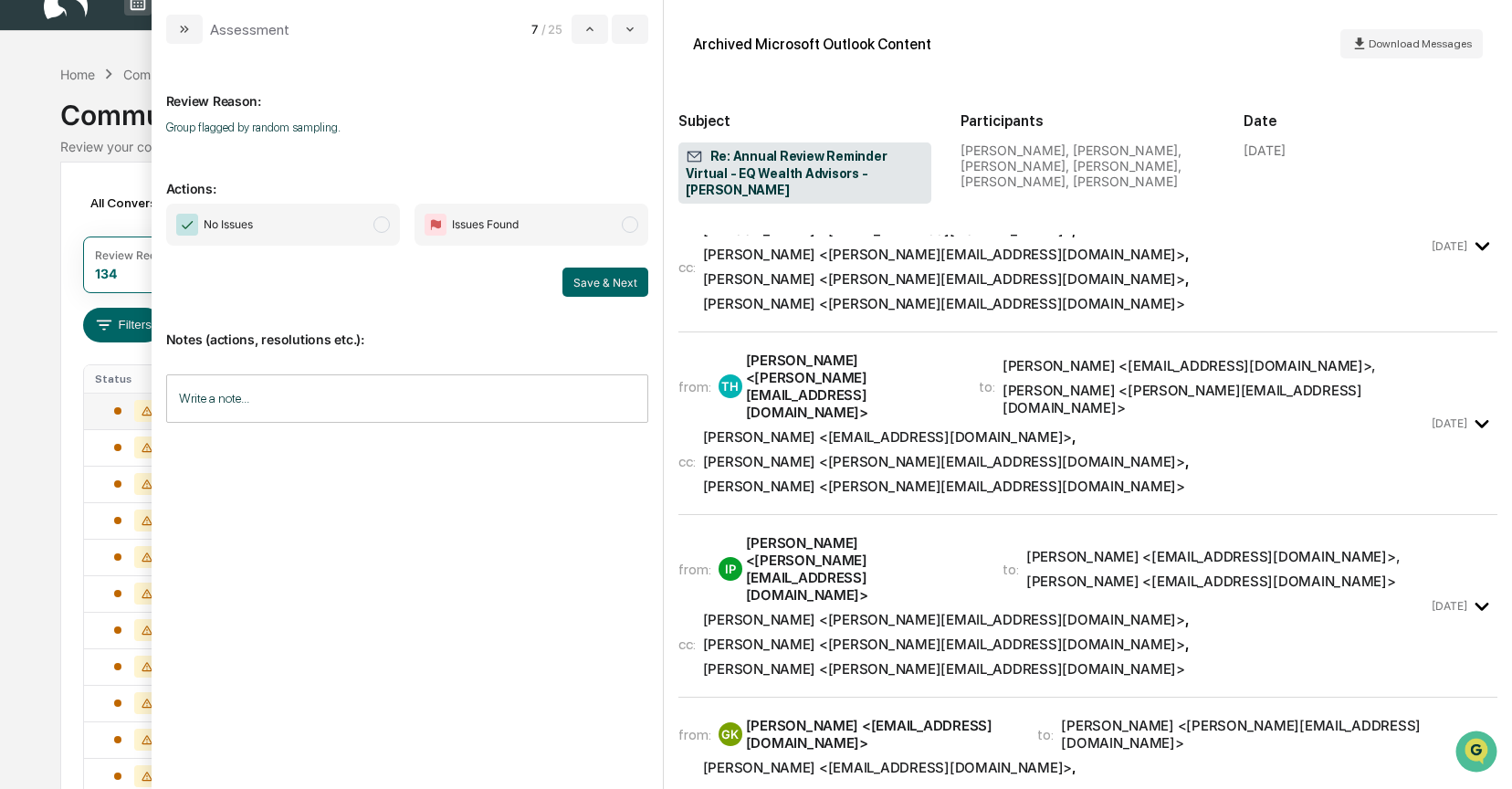
click at [863, 352] on div "Toby Harris <toby@eqwealthadv.com>" at bounding box center [852, 386] width 210 height 70
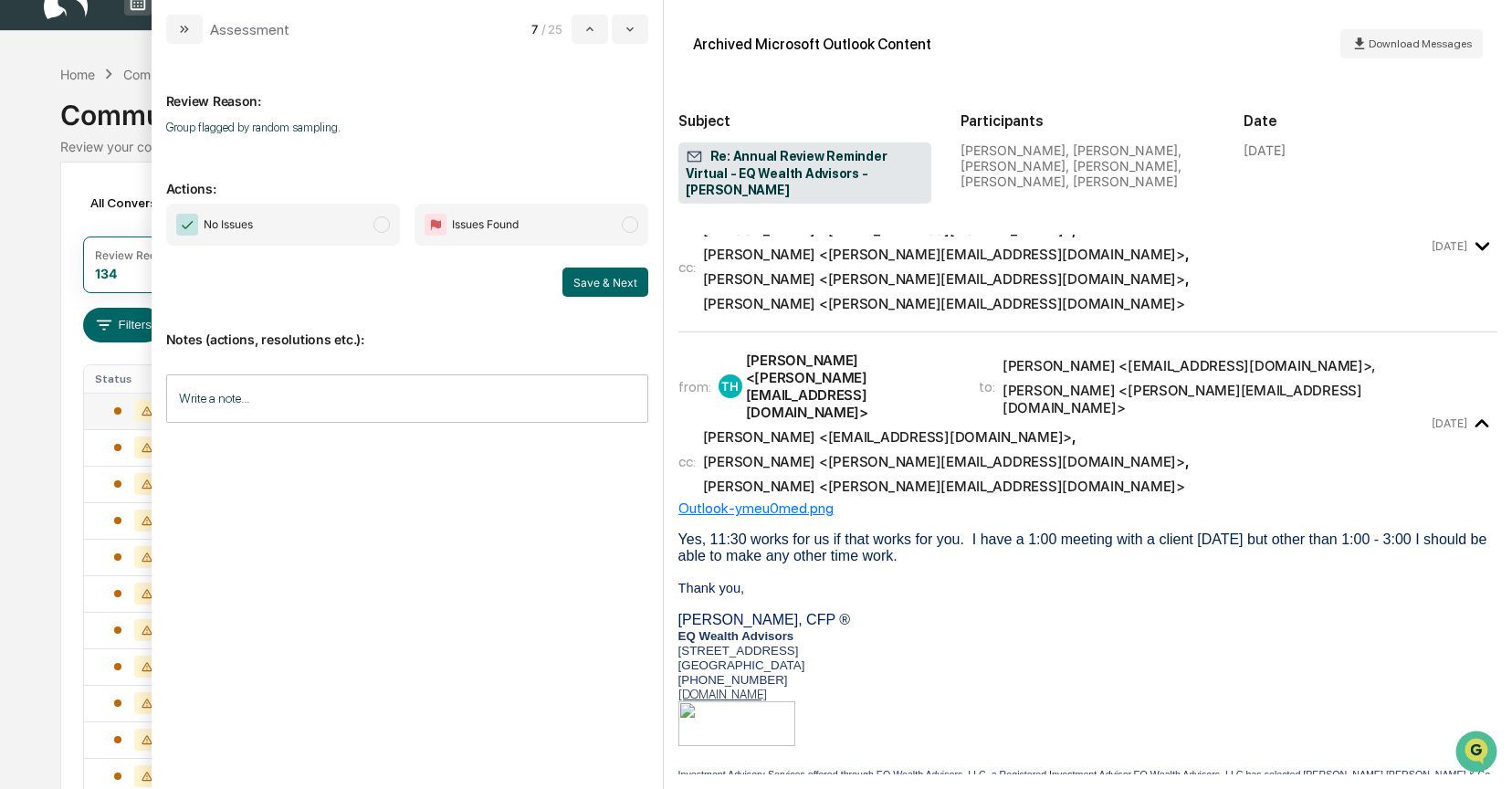
drag, startPoint x: 379, startPoint y: 223, endPoint x: 410, endPoint y: 233, distance: 32.6
click at [379, 223] on span "modal" at bounding box center [381, 224] width 16 height 16
click at [595, 290] on button "Save & Next" at bounding box center [605, 282] width 86 height 29
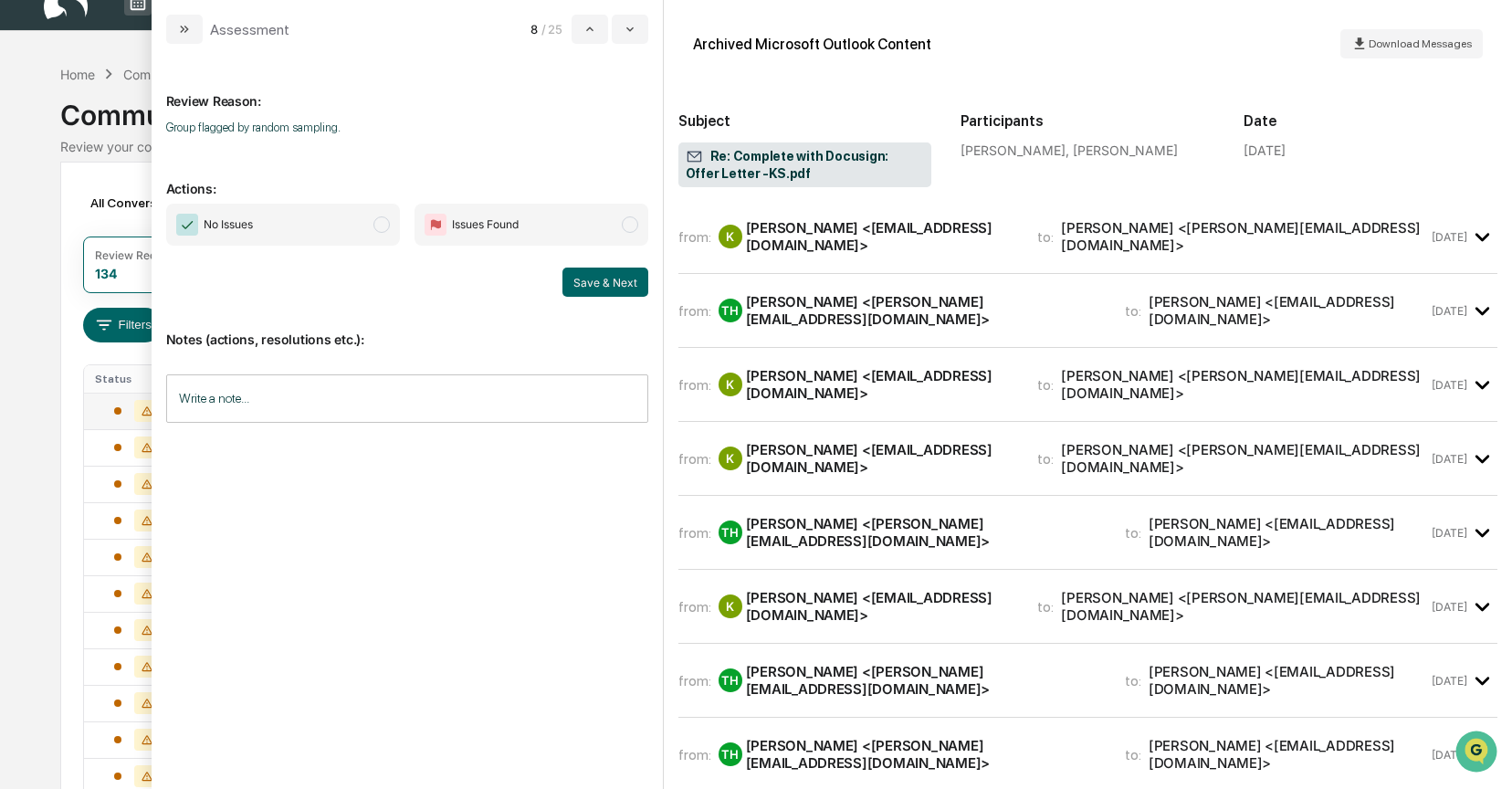
click at [839, 294] on div "Tricia Harris <Tricia@eqwealthadv.com>" at bounding box center [925, 311] width 357 height 35
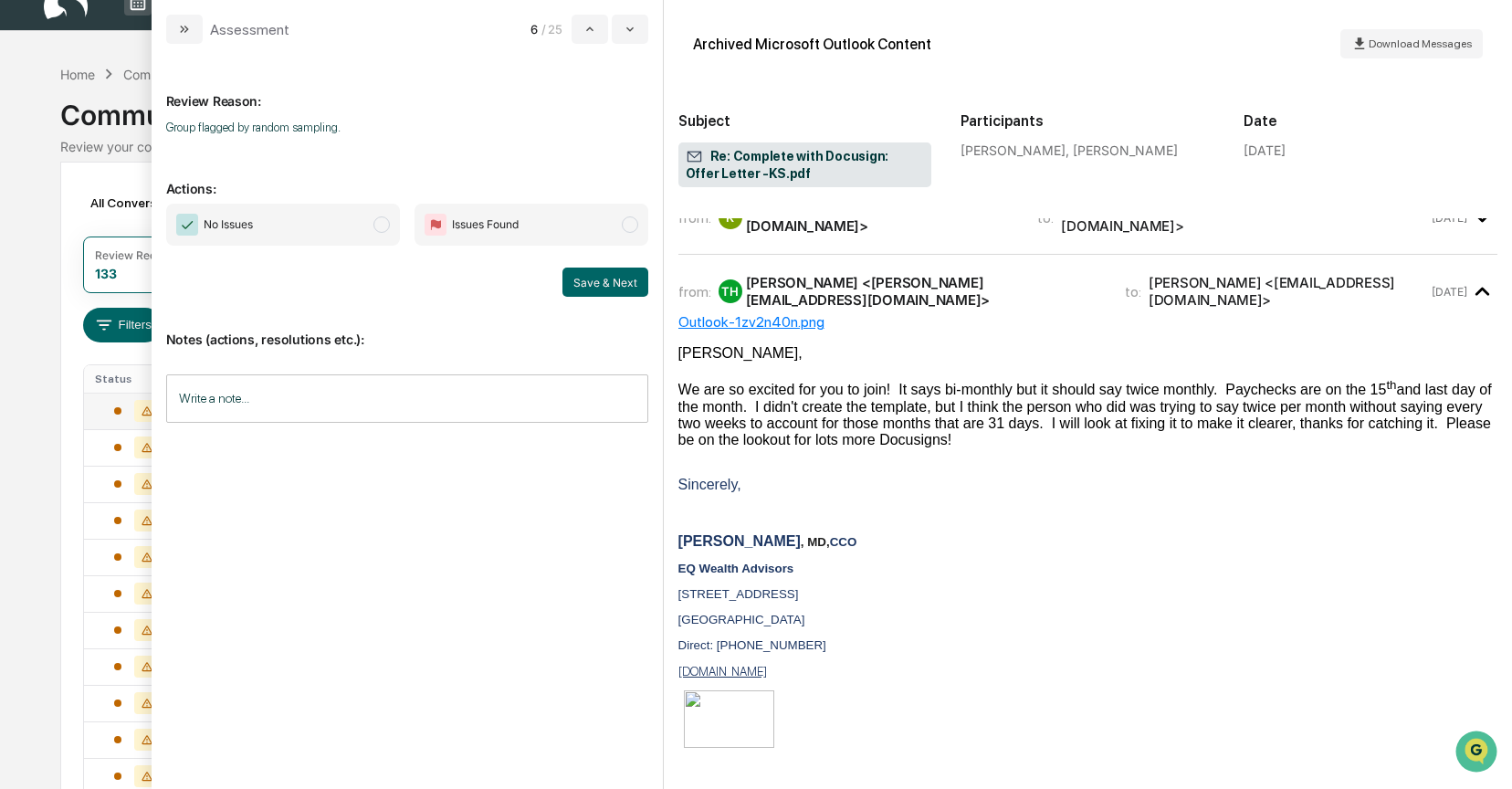
scroll to position [44, 0]
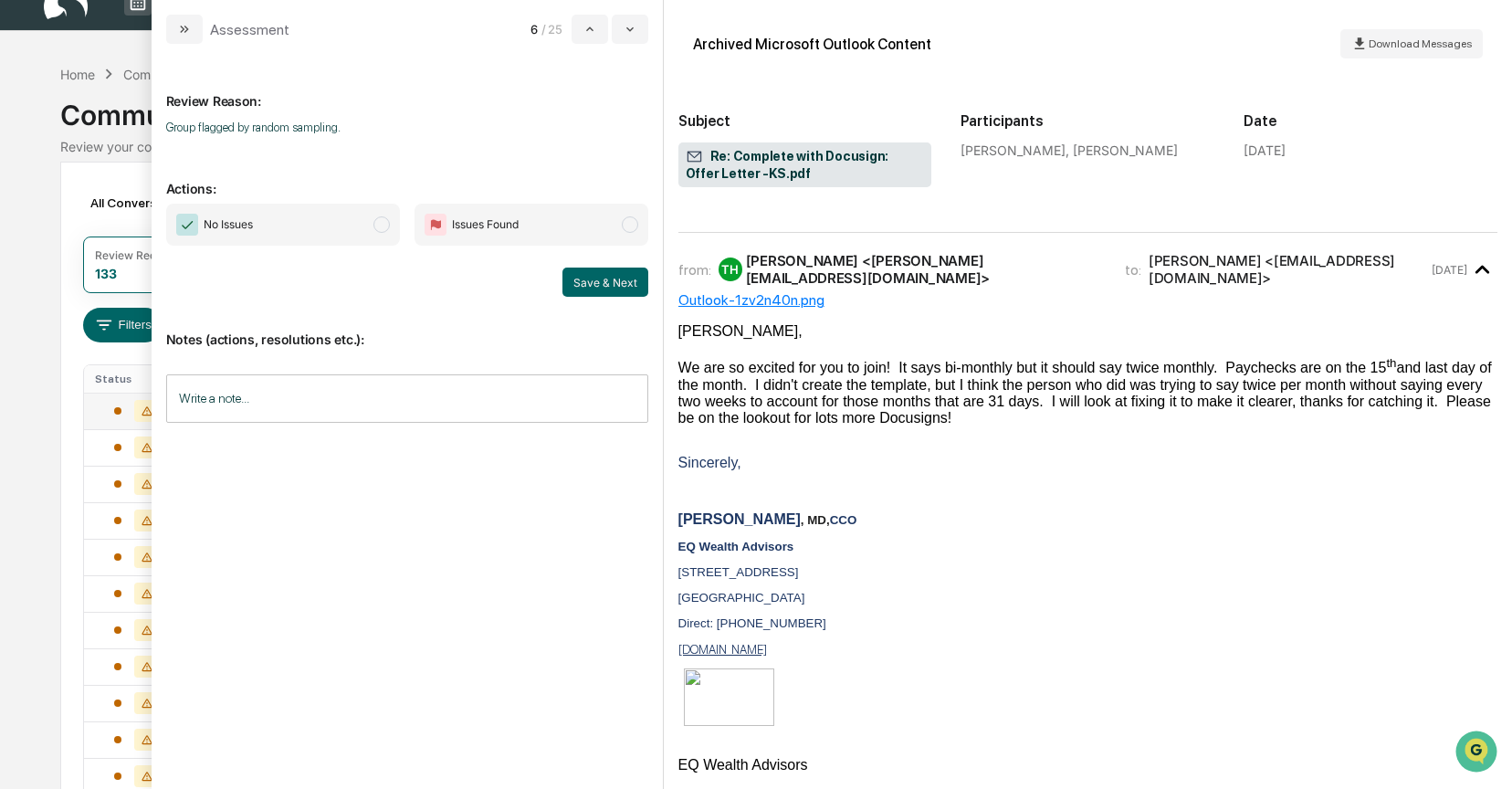
click at [379, 226] on span "modal" at bounding box center [381, 224] width 16 height 16
click at [621, 276] on button "Save & Next" at bounding box center [605, 282] width 86 height 29
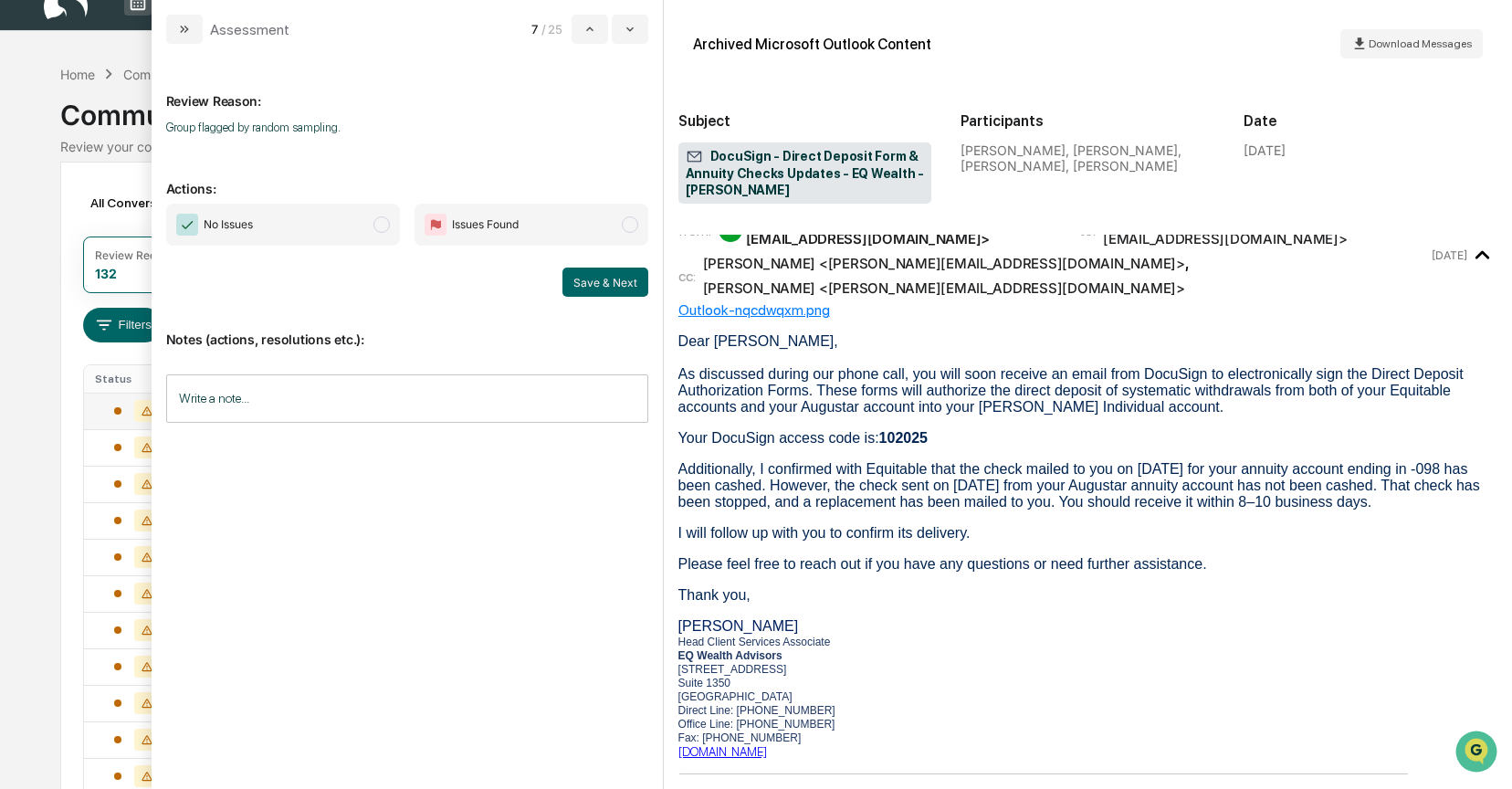
scroll to position [27, 0]
click at [387, 225] on span "modal" at bounding box center [381, 224] width 16 height 16
drag, startPoint x: 568, startPoint y: 275, endPoint x: 589, endPoint y: 272, distance: 21.2
click at [568, 275] on button "Save & Next" at bounding box center [605, 282] width 86 height 29
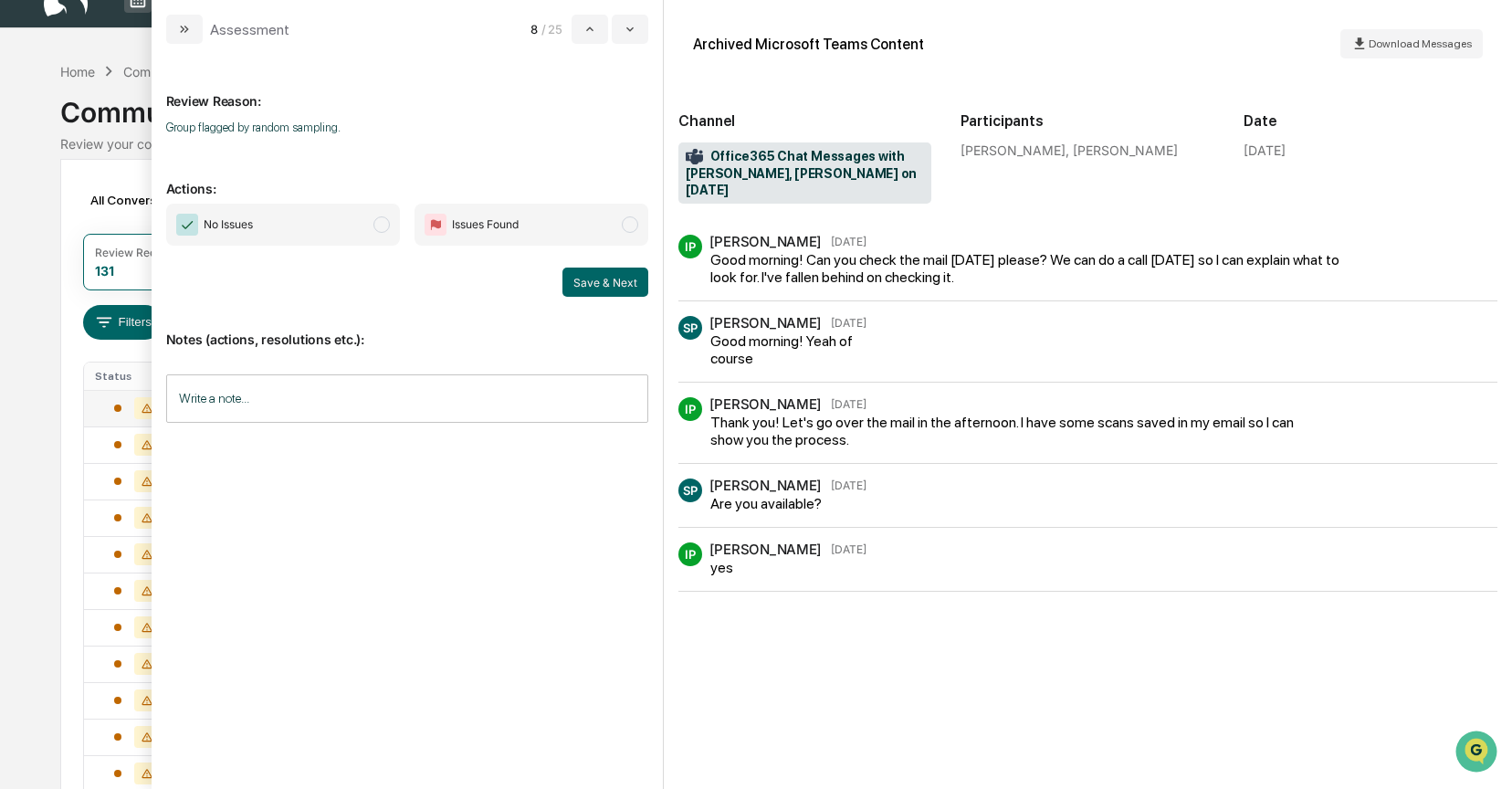
scroll to position [30, 0]
click at [387, 223] on span "modal" at bounding box center [381, 224] width 16 height 16
click at [581, 277] on button "Save & Next" at bounding box center [605, 282] width 86 height 29
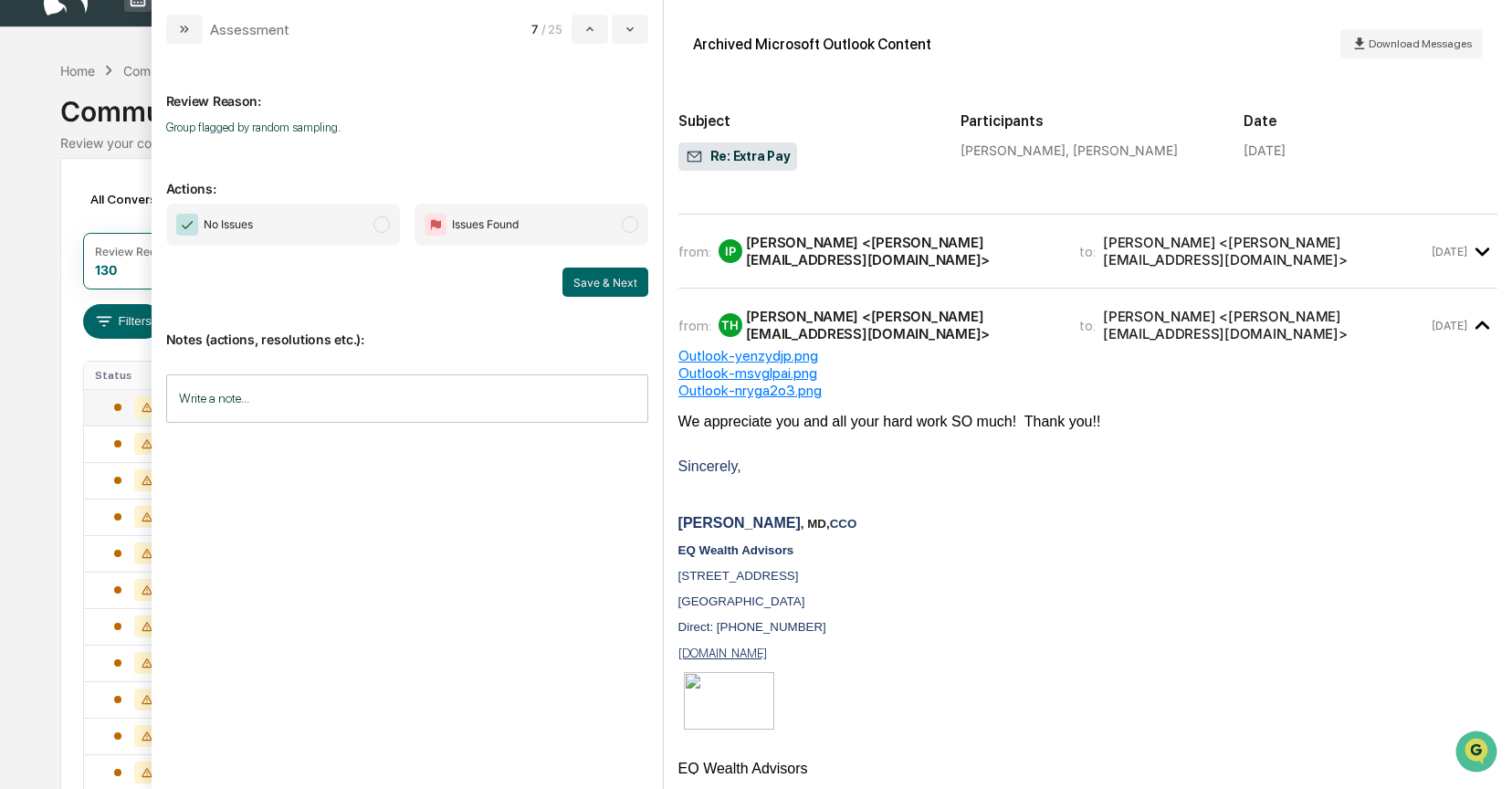
scroll to position [47, 0]
click at [393, 231] on span "No Issues" at bounding box center [283, 225] width 234 height 42
click at [610, 287] on button "Save & Next" at bounding box center [605, 282] width 86 height 29
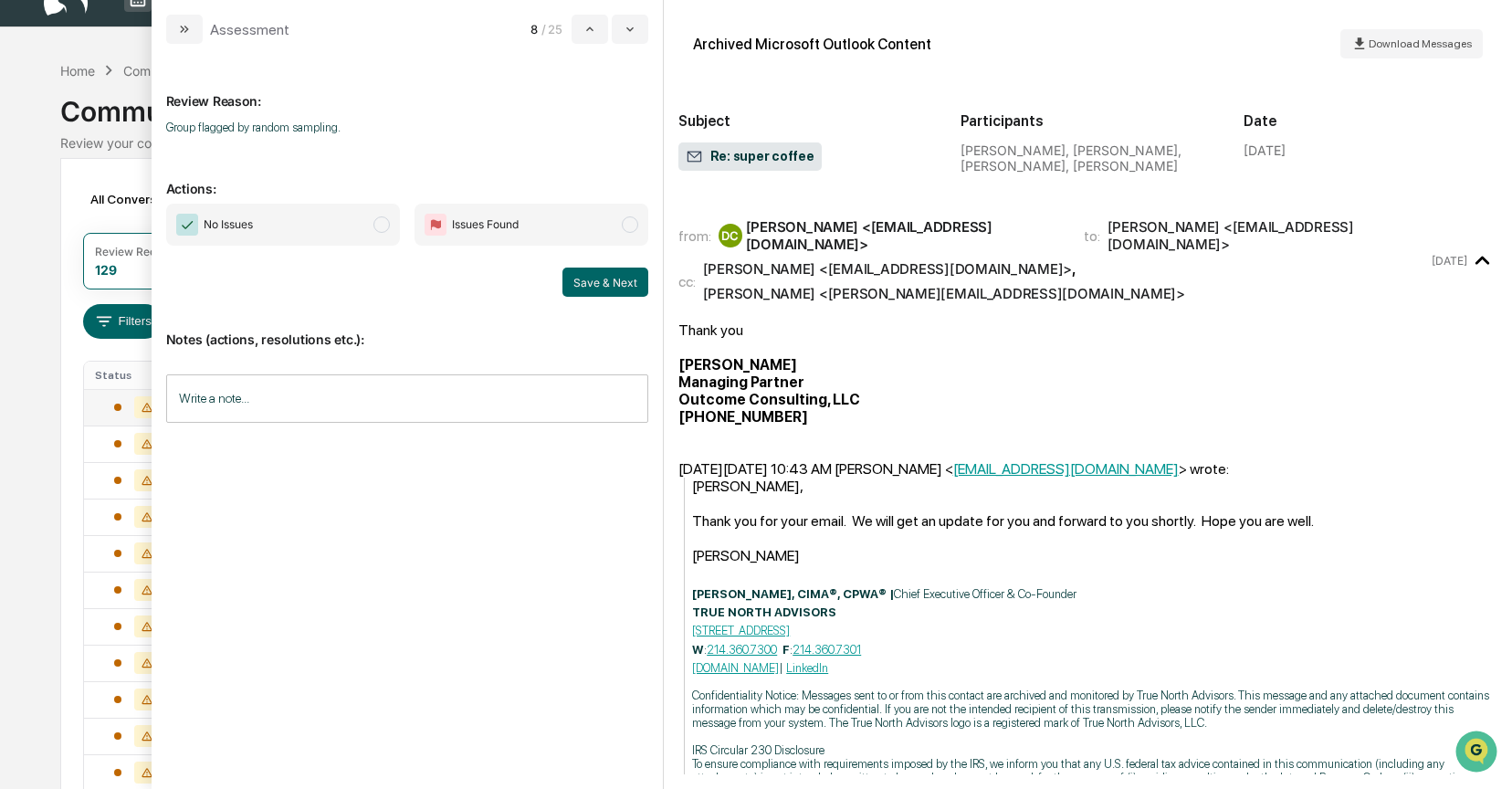
scroll to position [138, 0]
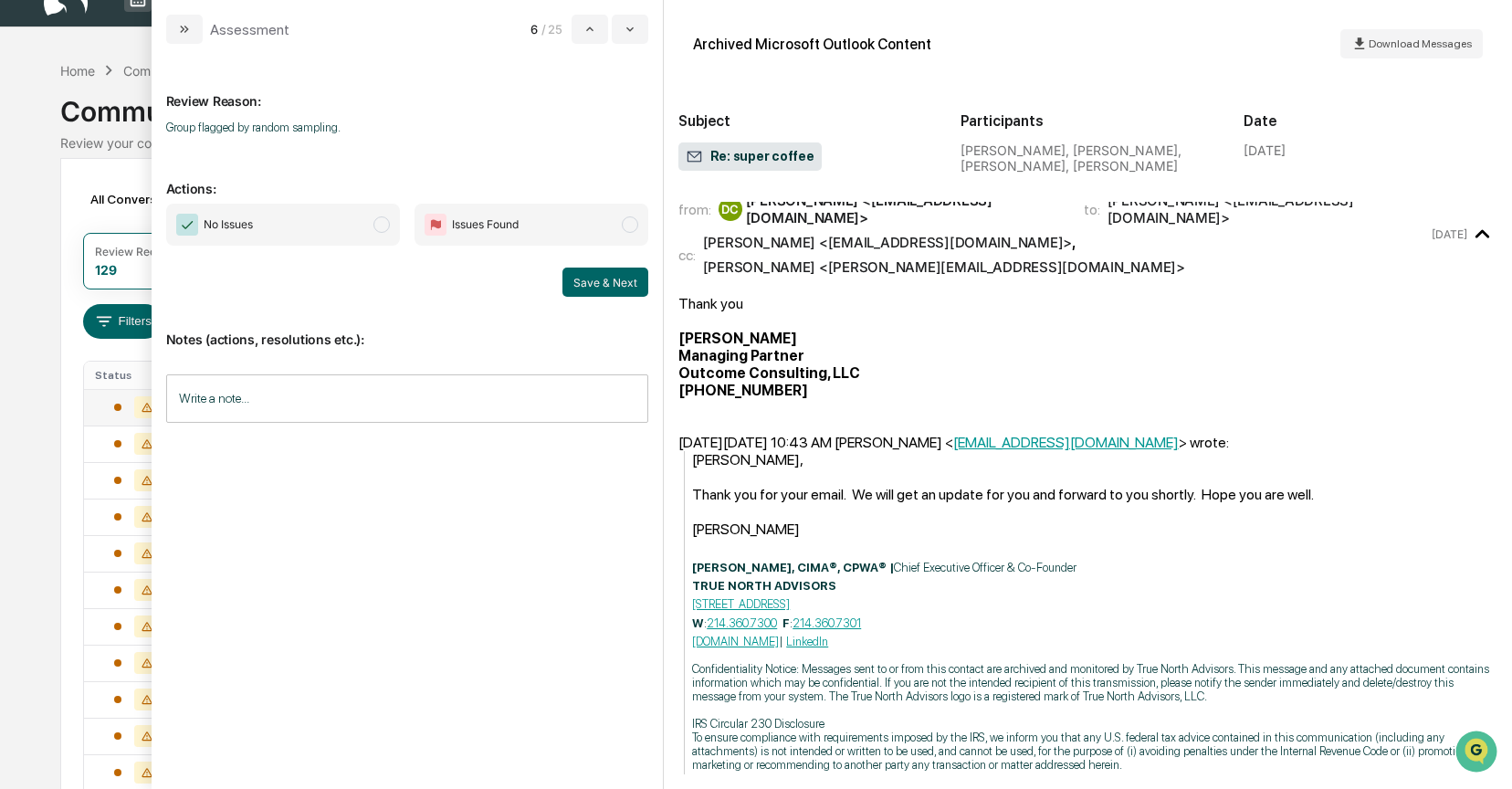
click at [383, 234] on span "No Issues" at bounding box center [283, 225] width 234 height 42
click at [572, 278] on button "Save & Next" at bounding box center [605, 282] width 86 height 29
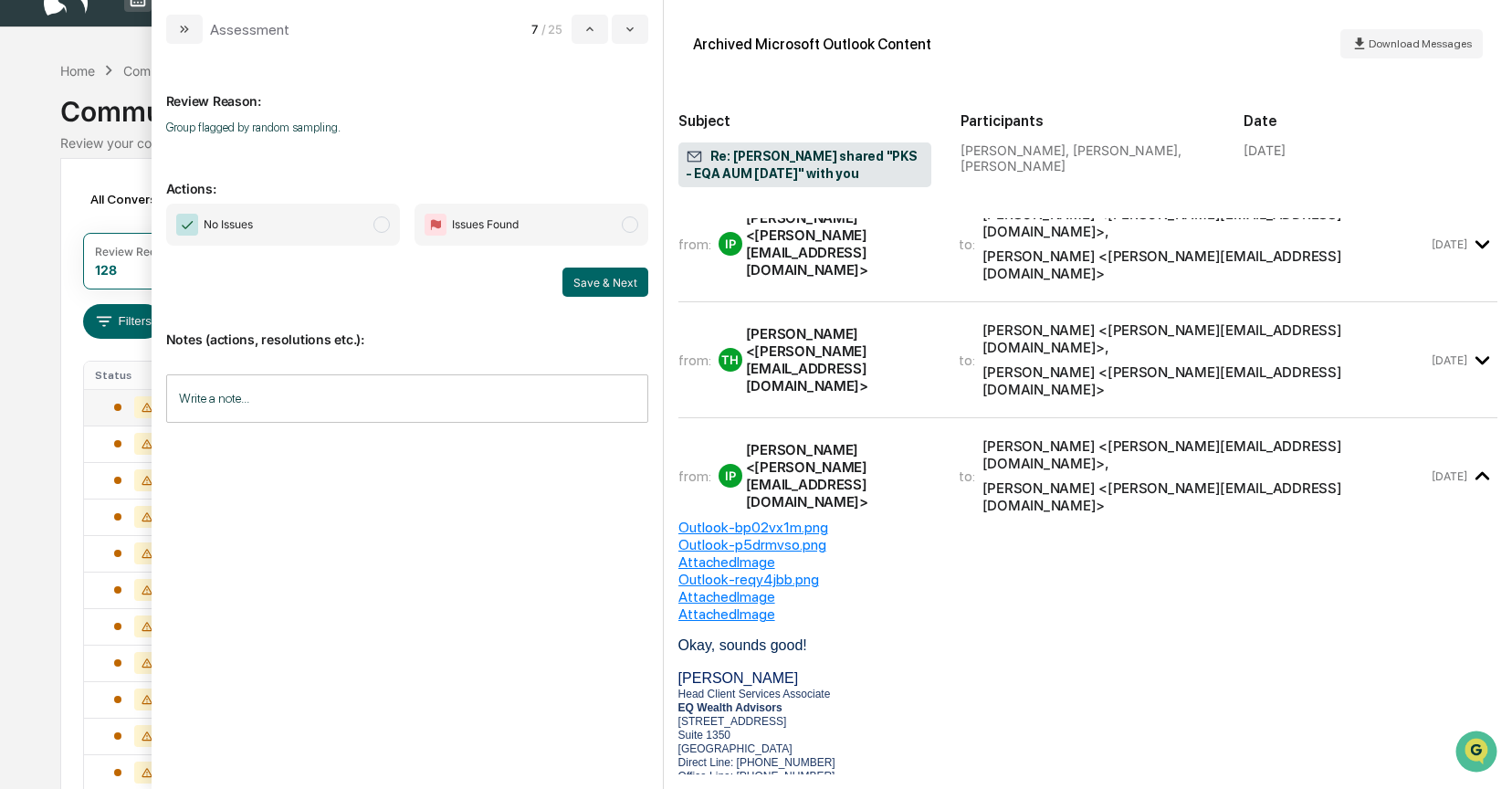
scroll to position [146, 0]
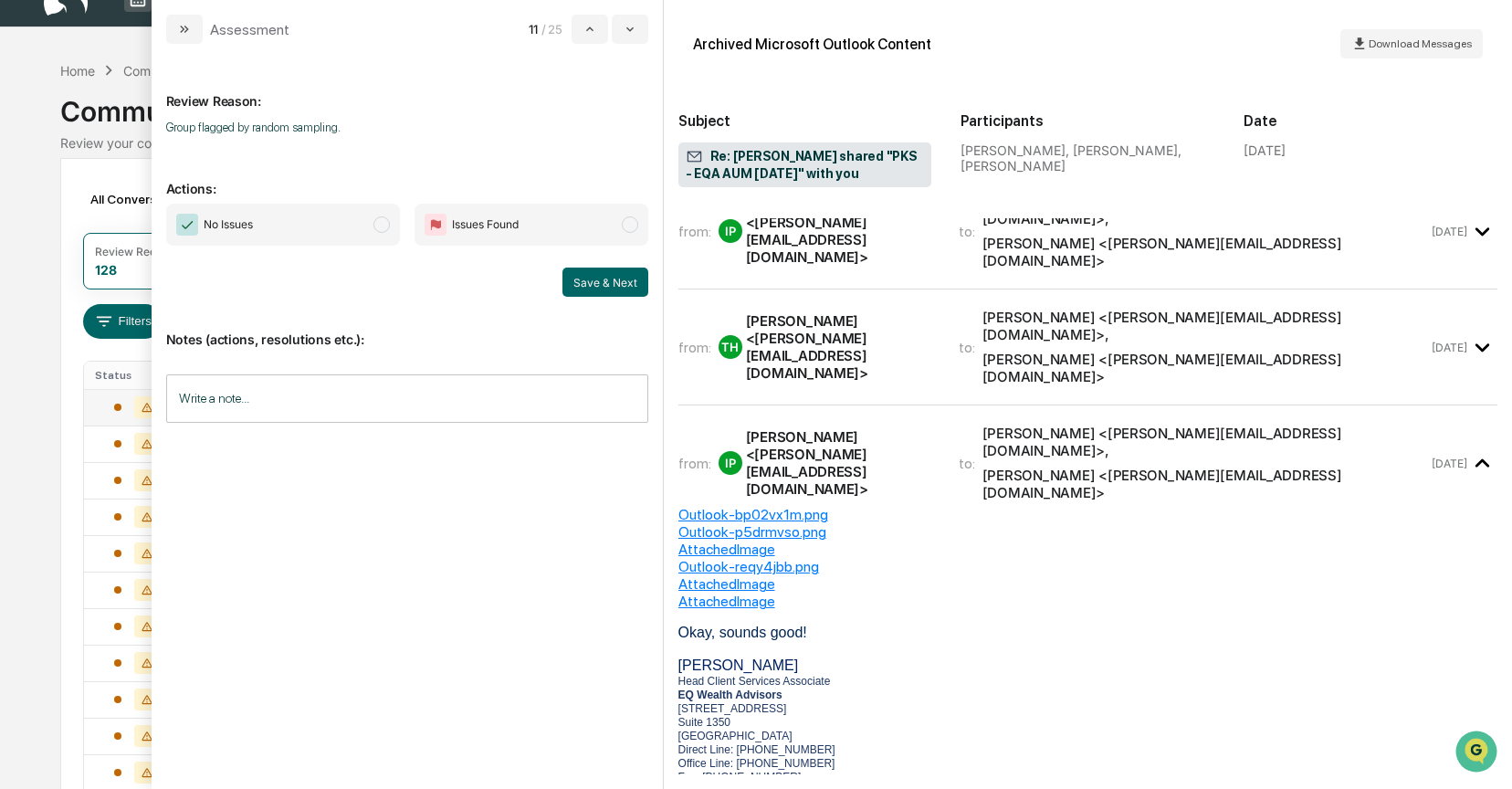
click at [374, 227] on span "modal" at bounding box center [381, 224] width 16 height 16
click at [614, 293] on button "Save & Next" at bounding box center [605, 282] width 86 height 29
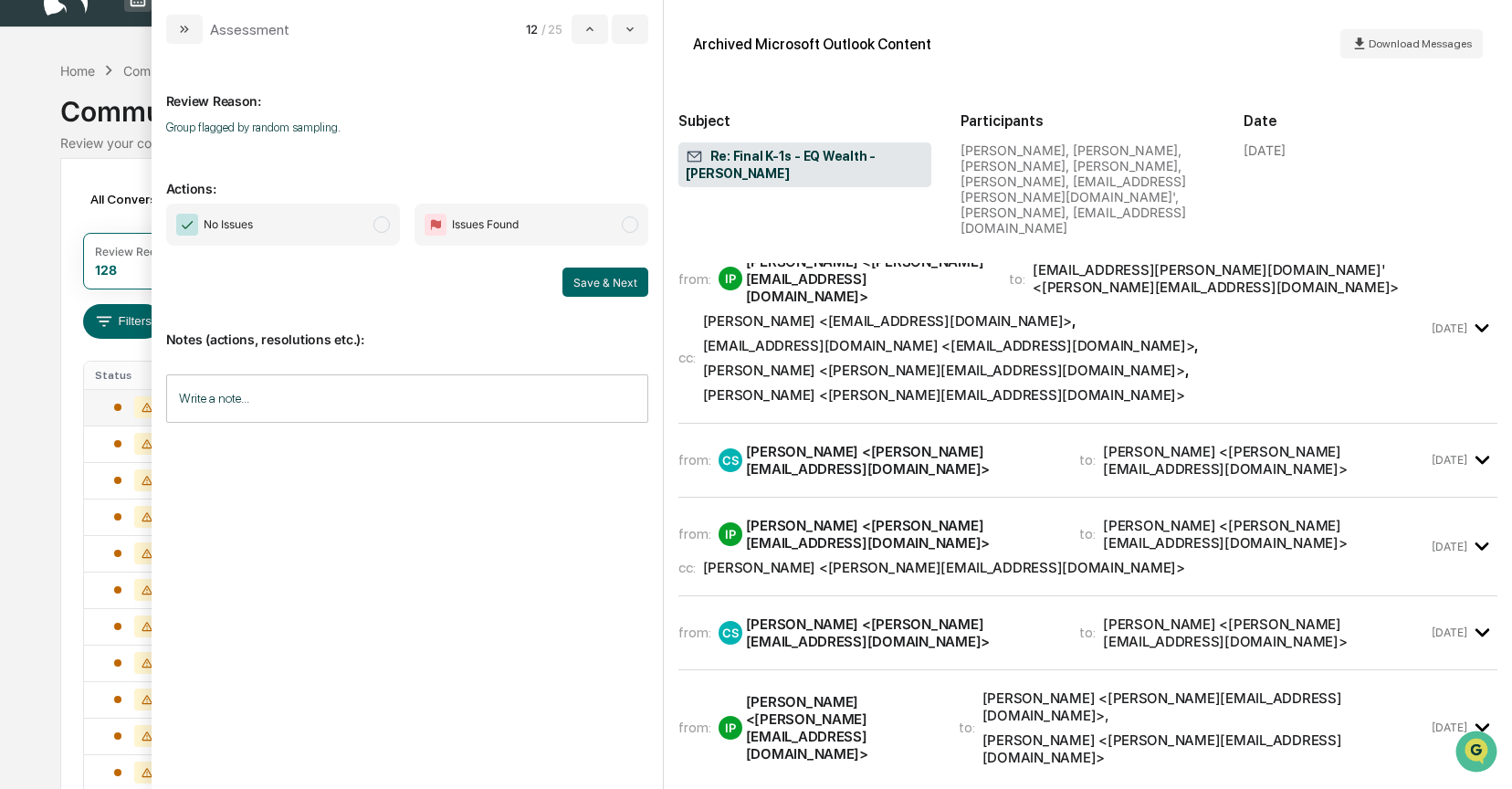
click at [812, 443] on div "Christopher Salcido <christopher@bmc-cpa.com>" at bounding box center [902, 461] width 312 height 35
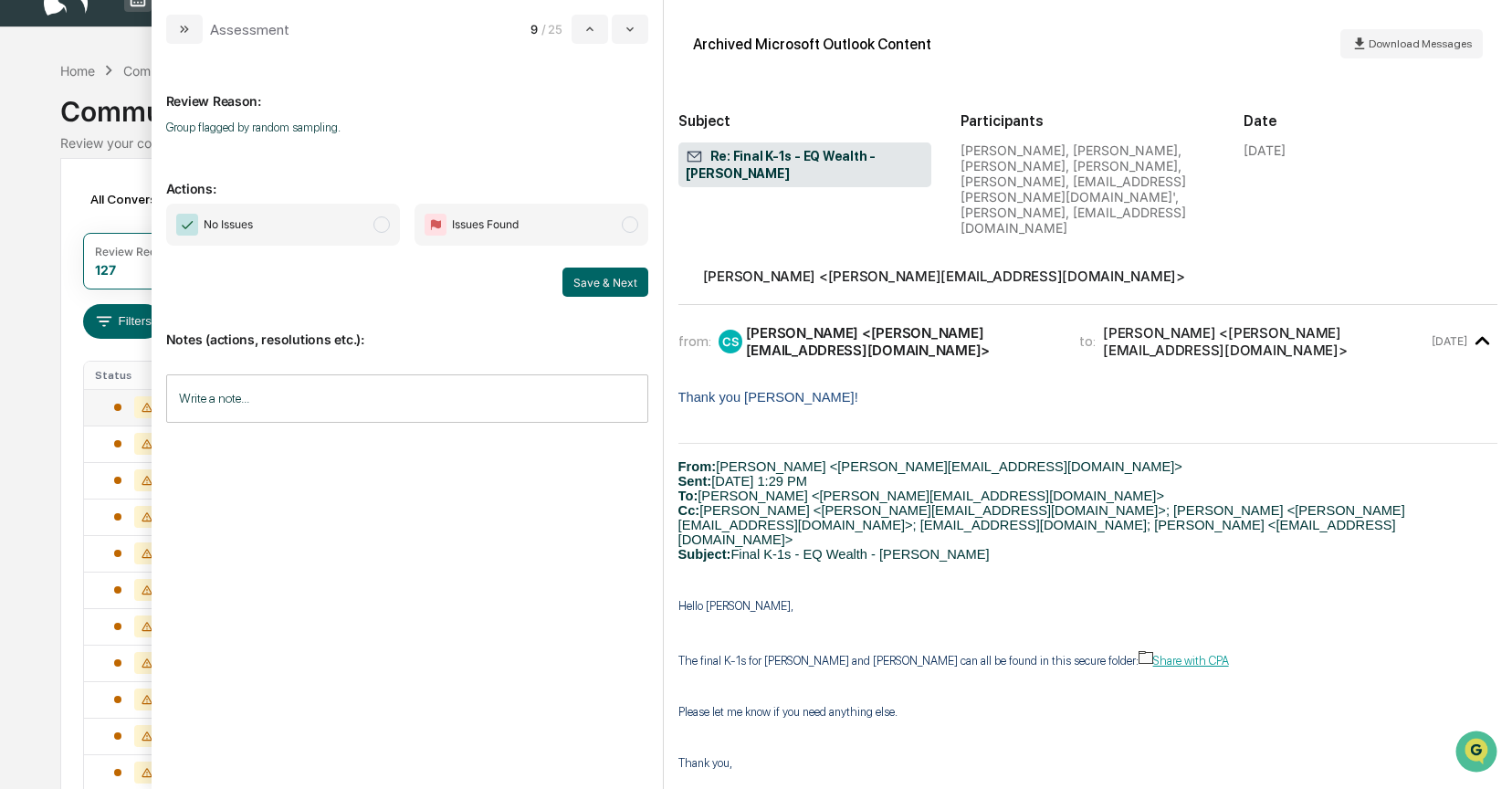
scroll to position [138, 0]
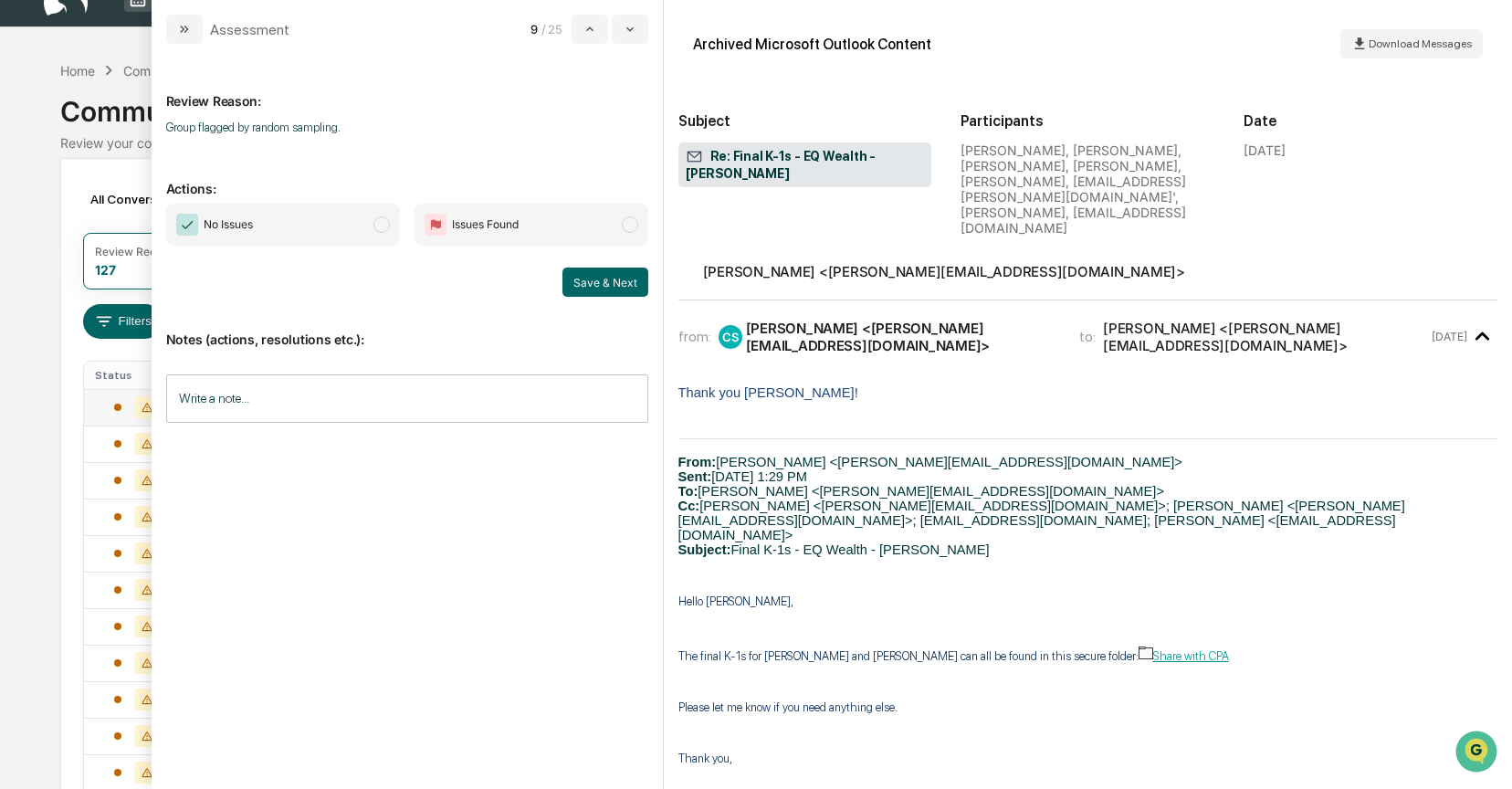
click at [373, 214] on span "No Issues" at bounding box center [283, 225] width 234 height 42
click at [600, 271] on button "Save & Next" at bounding box center [605, 282] width 86 height 29
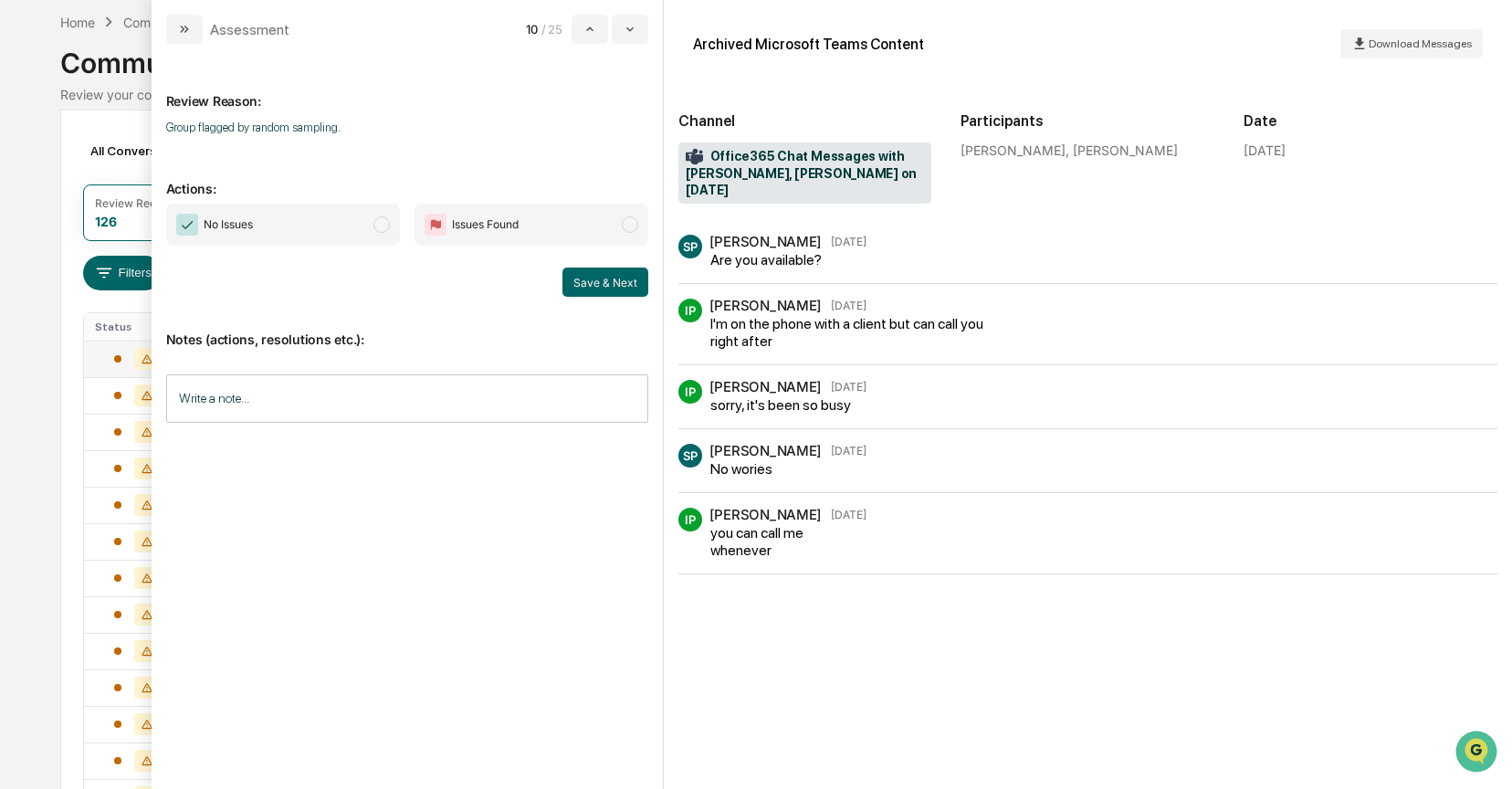
scroll to position [80, 0]
click at [396, 228] on span "No Issues" at bounding box center [283, 225] width 234 height 42
click at [577, 277] on button "Save & Next" at bounding box center [605, 282] width 86 height 29
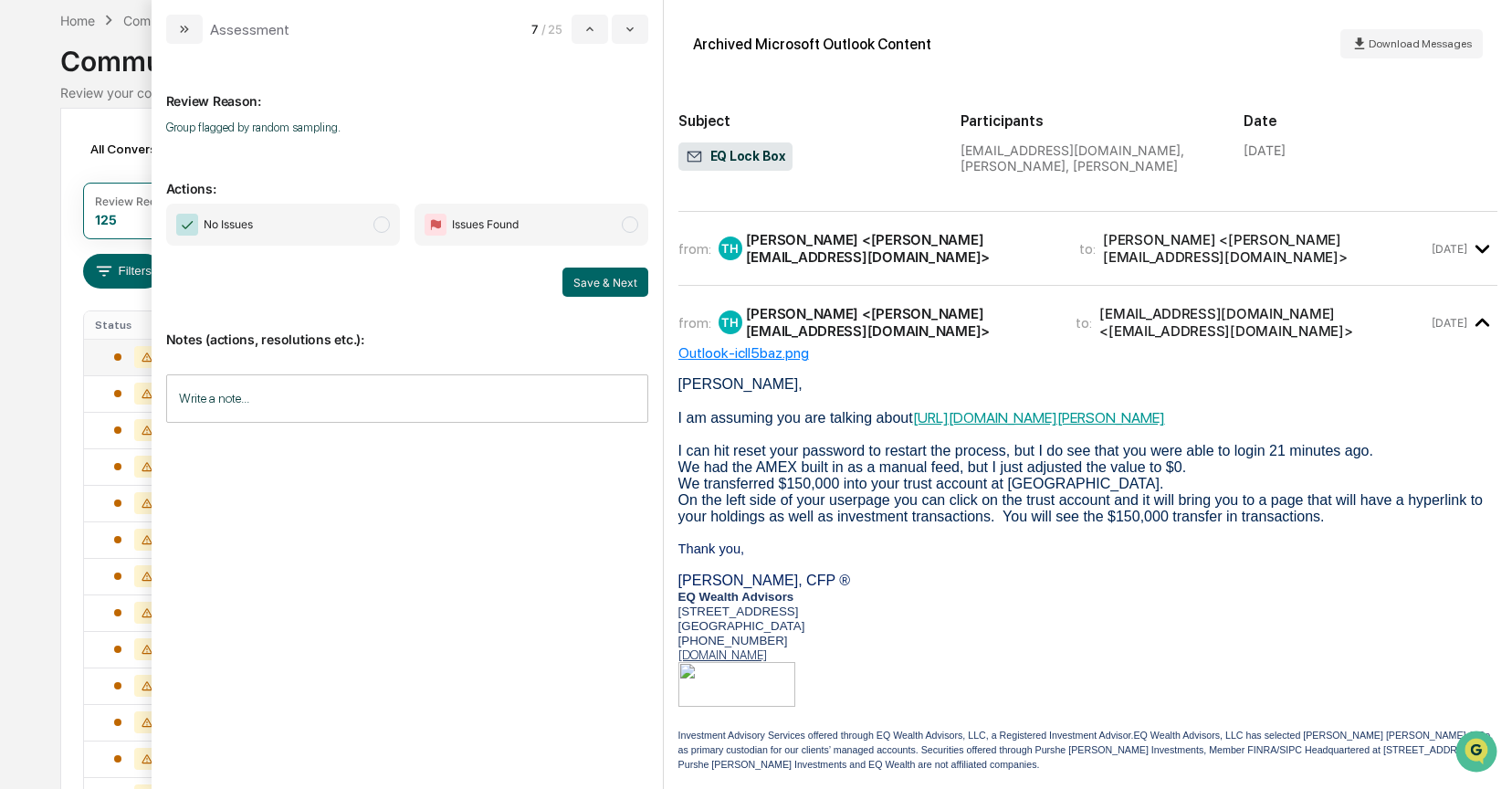
scroll to position [50, 0]
click at [371, 220] on span "No Issues" at bounding box center [283, 225] width 234 height 42
click at [574, 268] on button "Save & Next" at bounding box center [605, 282] width 86 height 29
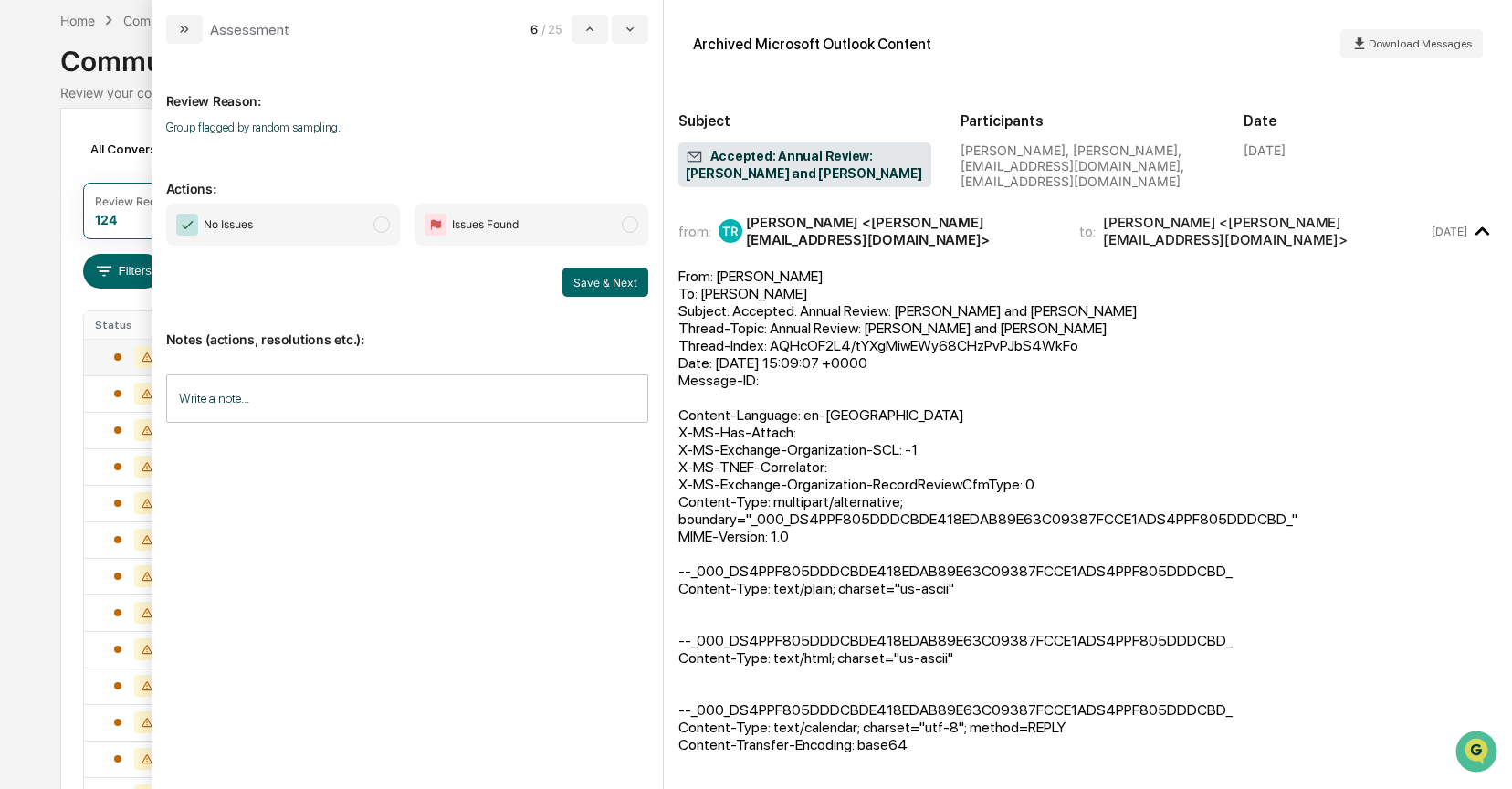
scroll to position [131, 0]
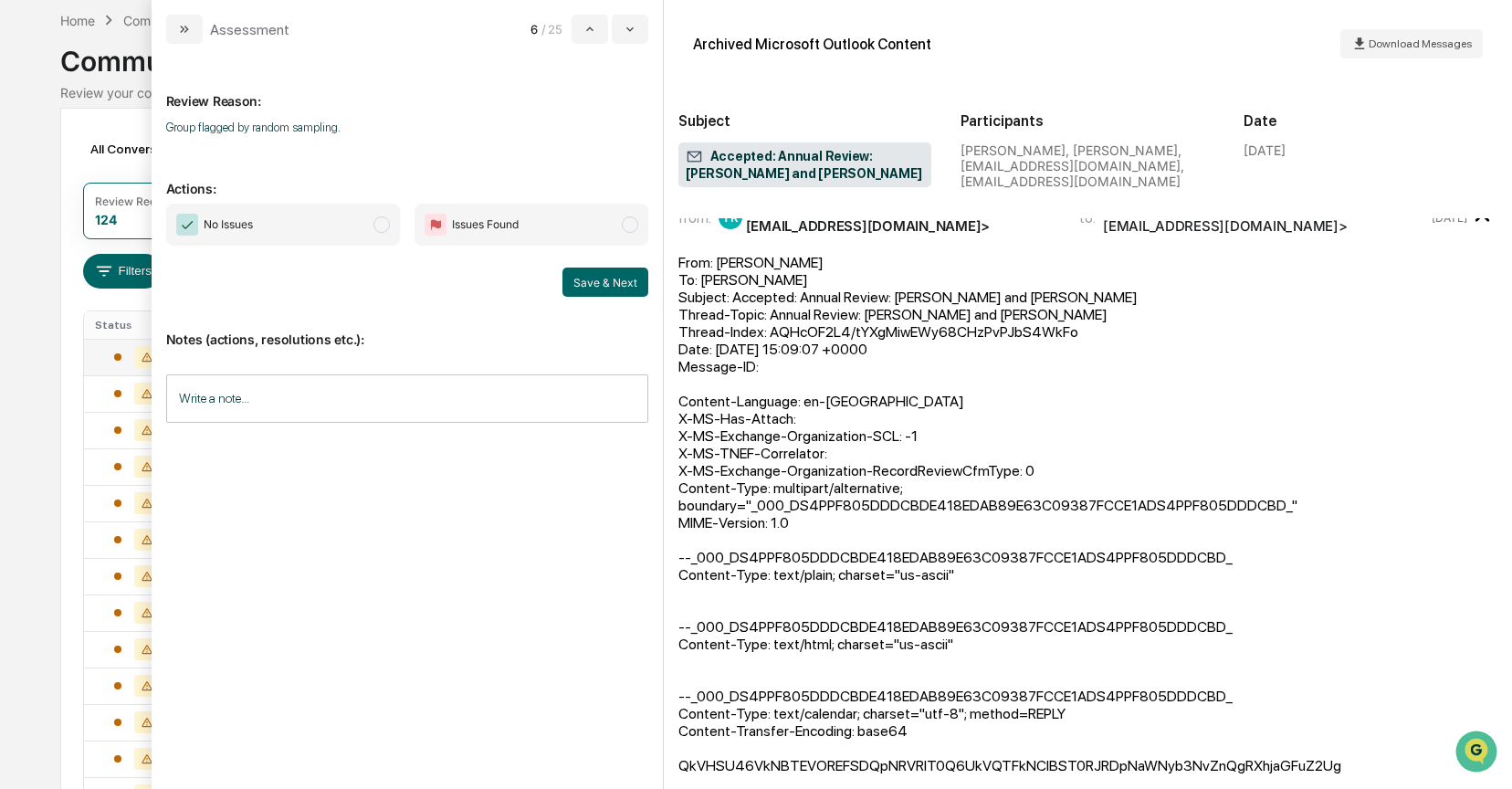
click at [387, 230] on span "modal" at bounding box center [381, 224] width 16 height 16
click at [580, 290] on button "Save & Next" at bounding box center [605, 282] width 86 height 29
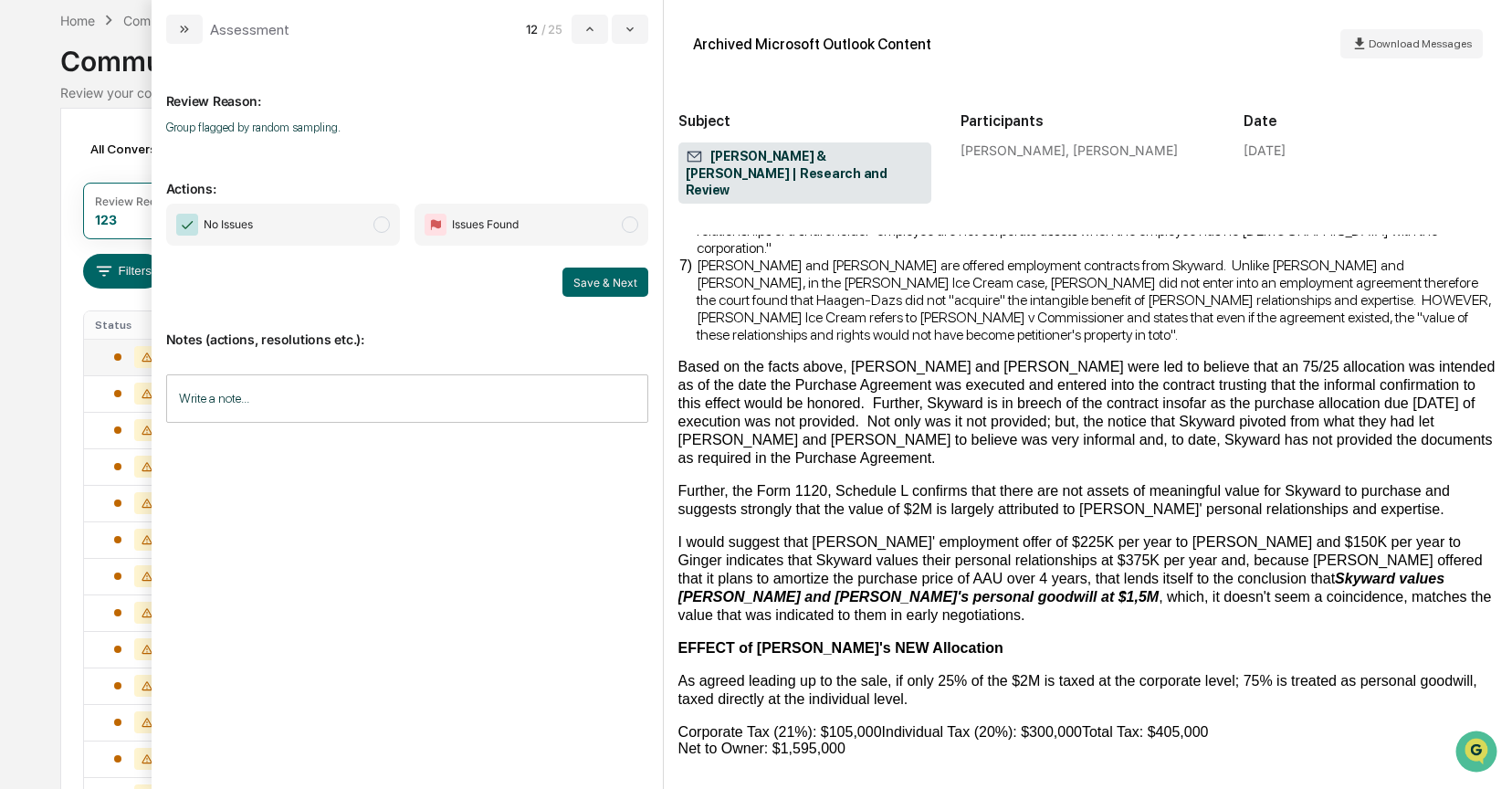
scroll to position [451, 0]
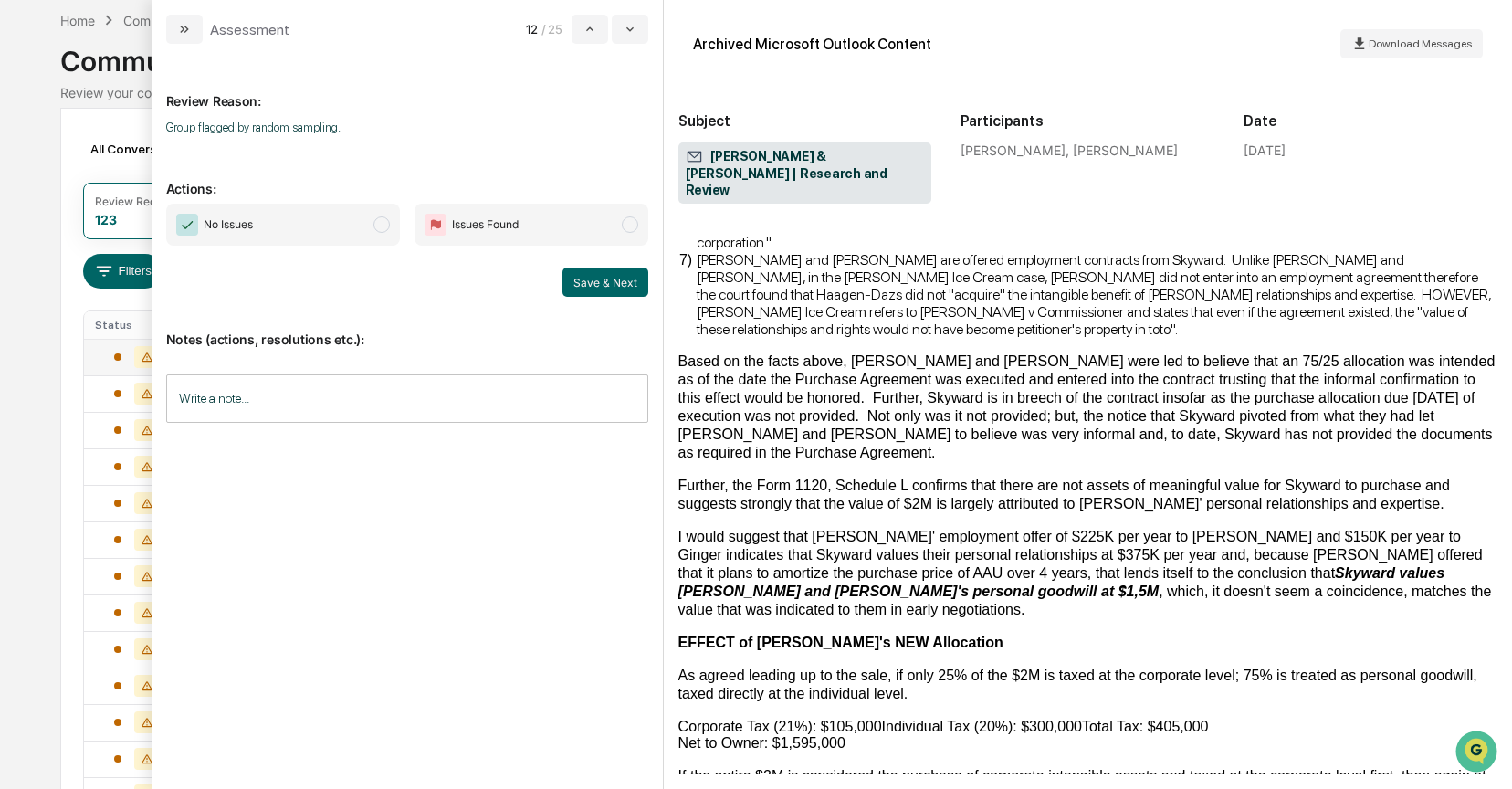
drag, startPoint x: 380, startPoint y: 225, endPoint x: 543, endPoint y: 269, distance: 168.8
click at [382, 225] on span "modal" at bounding box center [381, 224] width 16 height 16
click at [618, 286] on button "Save & Next" at bounding box center [605, 282] width 86 height 29
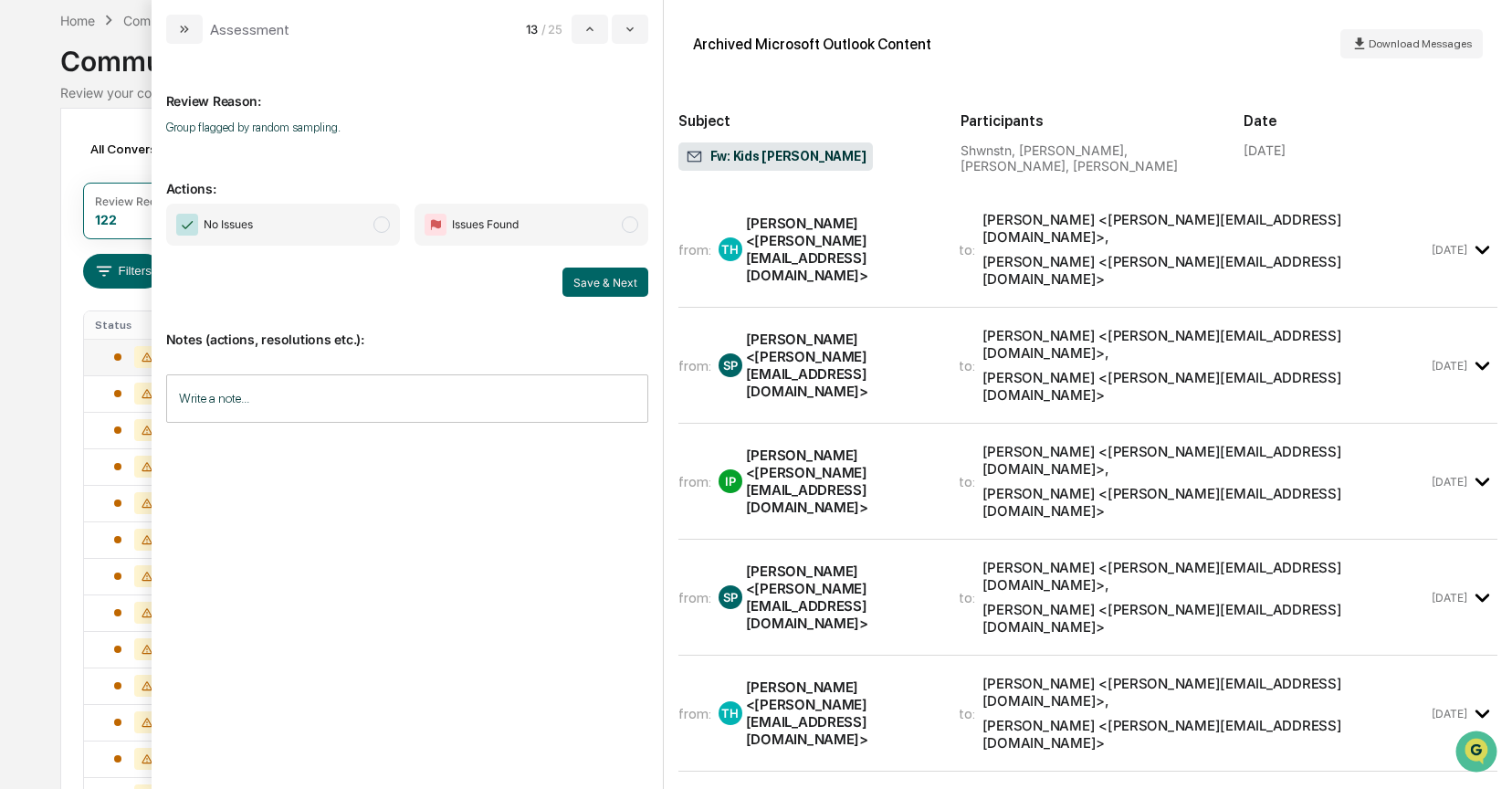
click at [865, 328] on div "from: SP Samantha Perry <samantha@eqwealthadv.com> to: Isabeth Parga <Isabeth@e…" at bounding box center [1088, 365] width 819 height 86
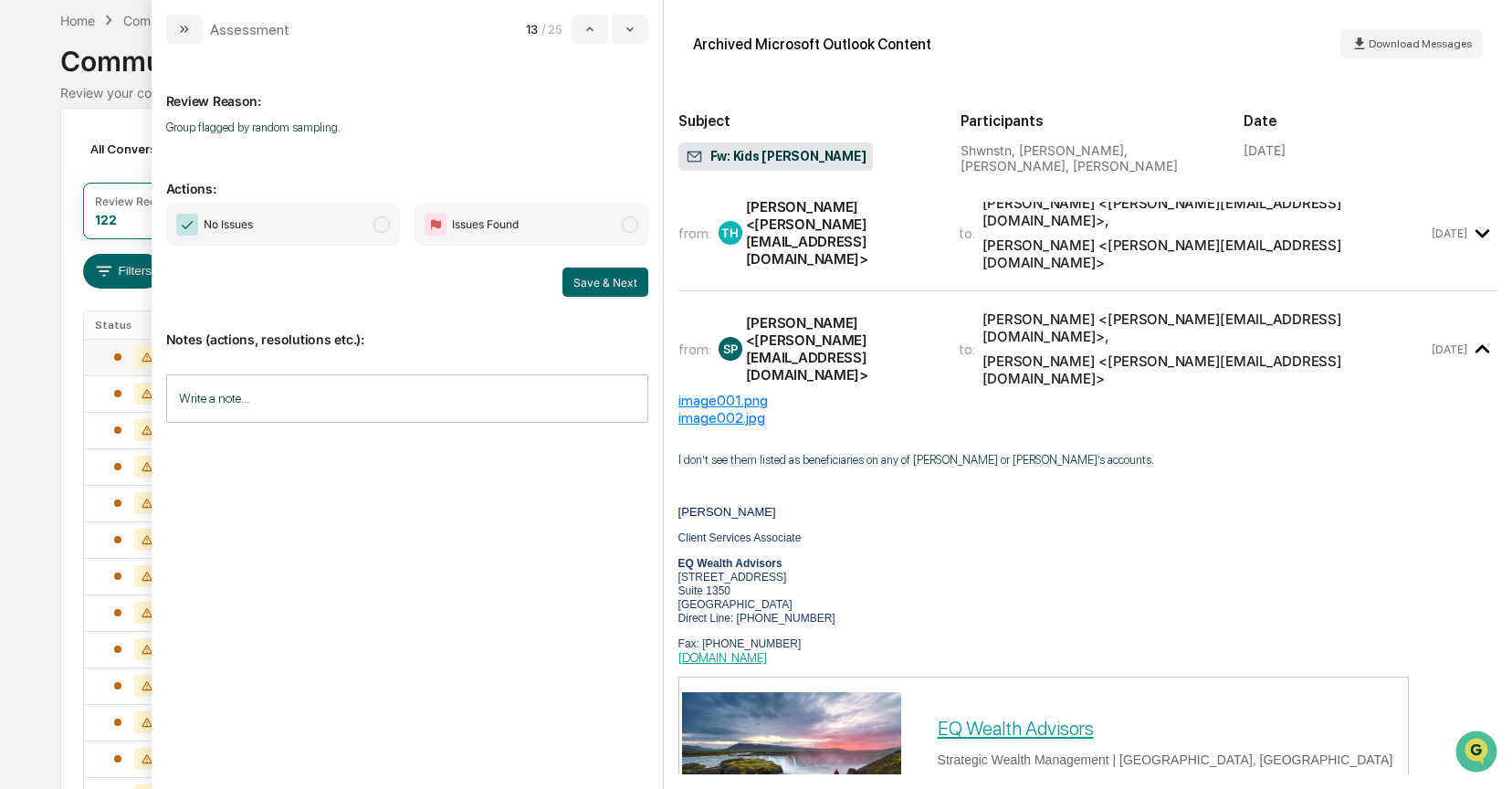
scroll to position [116, 0]
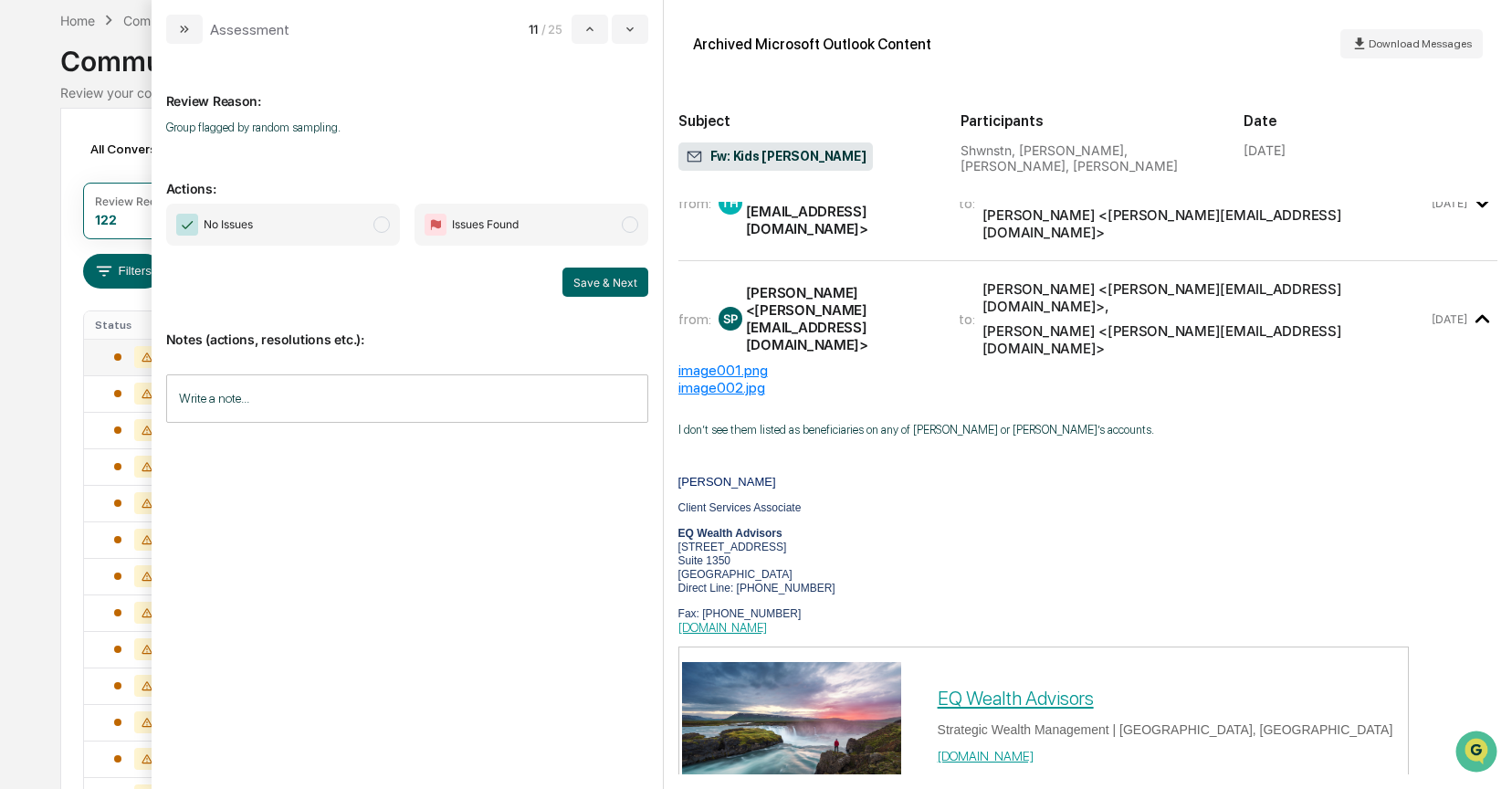
click at [392, 227] on span "No Issues" at bounding box center [283, 225] width 234 height 42
click at [613, 283] on button "Save & Next" at bounding box center [605, 282] width 86 height 29
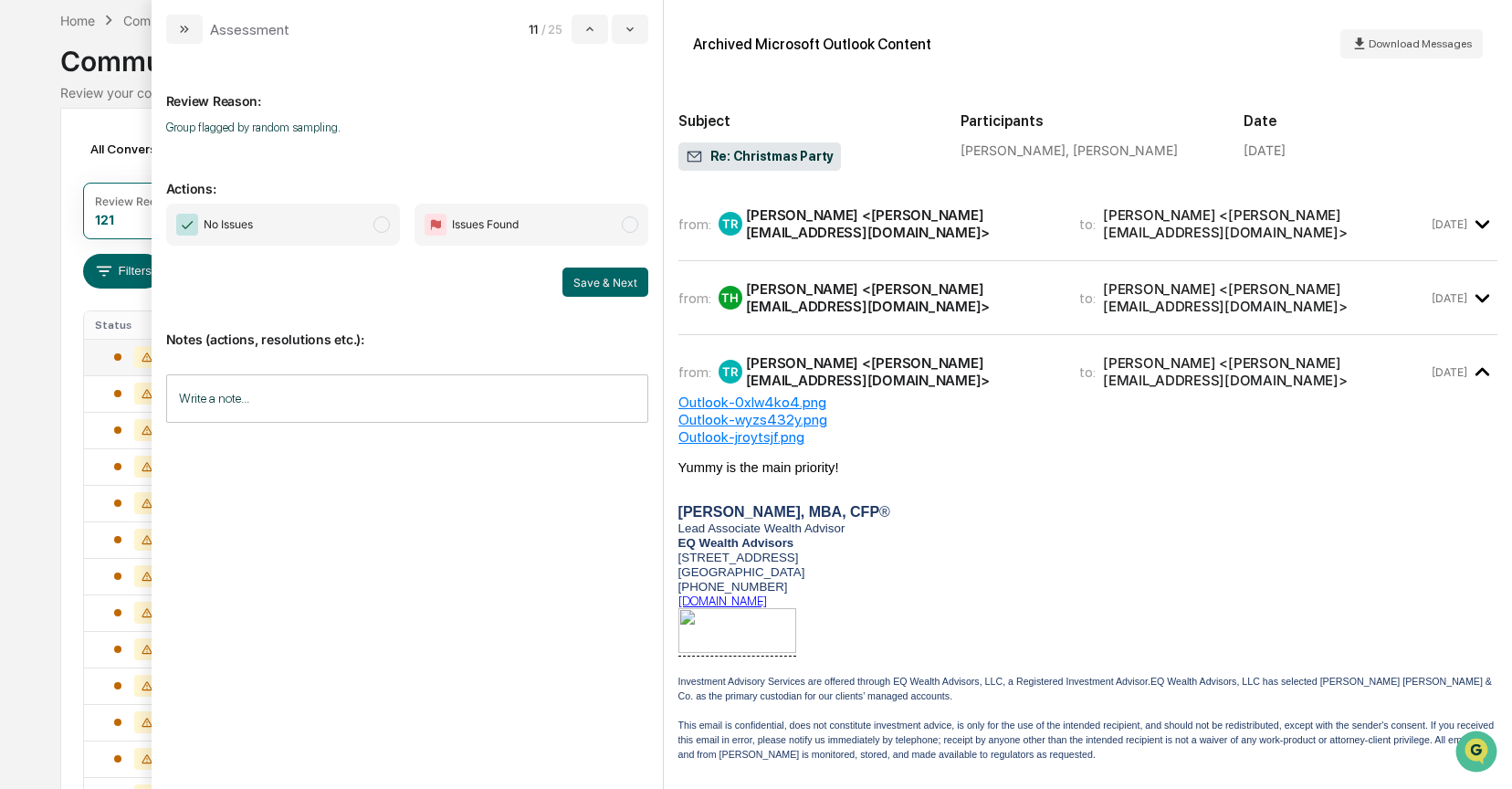
click at [382, 227] on span "modal" at bounding box center [381, 224] width 16 height 16
click at [581, 285] on button "Save & Next" at bounding box center [605, 282] width 86 height 29
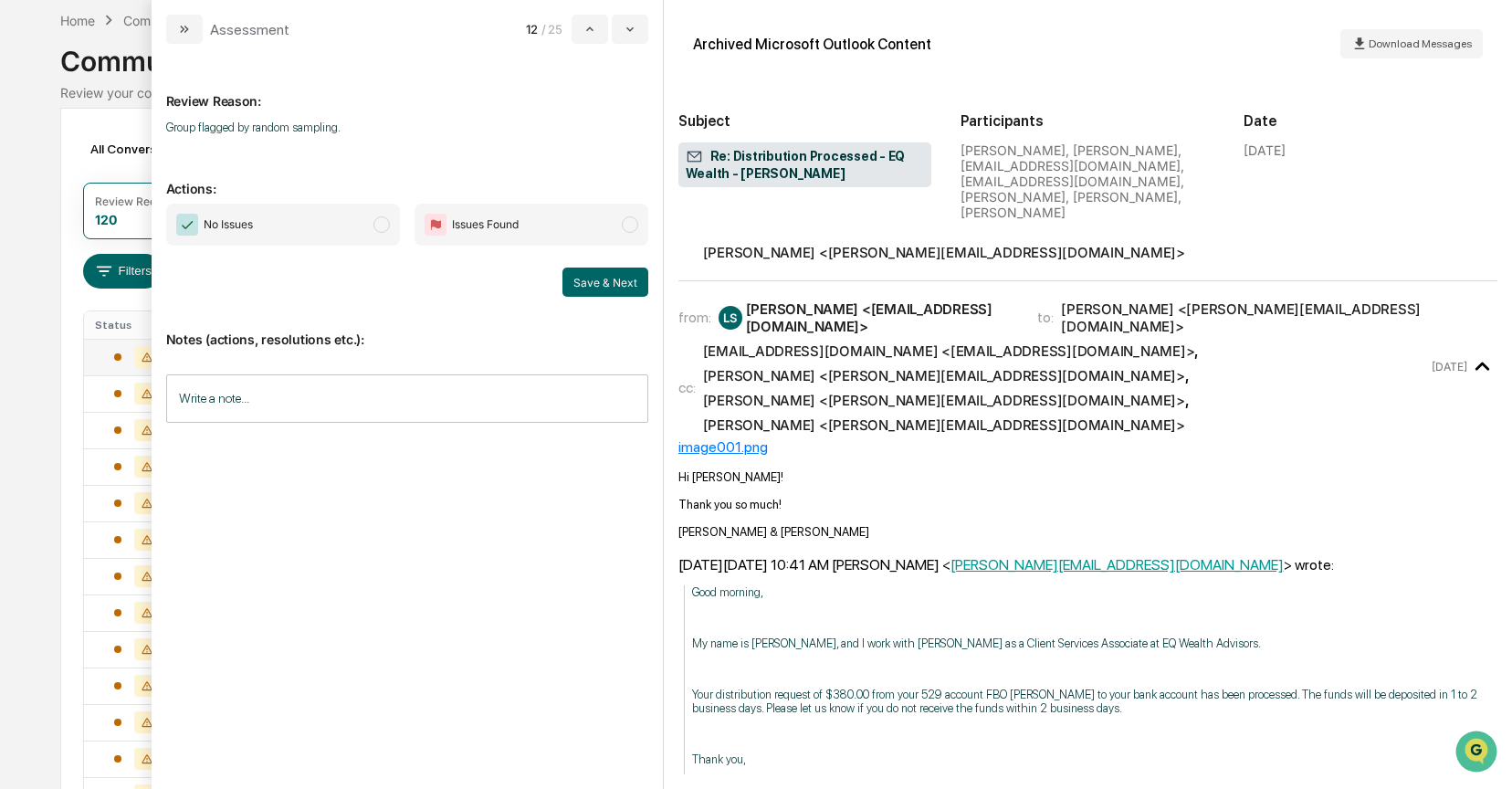
scroll to position [143, 0]
click at [387, 227] on span "modal" at bounding box center [381, 224] width 16 height 16
click at [581, 268] on button "Save & Next" at bounding box center [605, 282] width 86 height 29
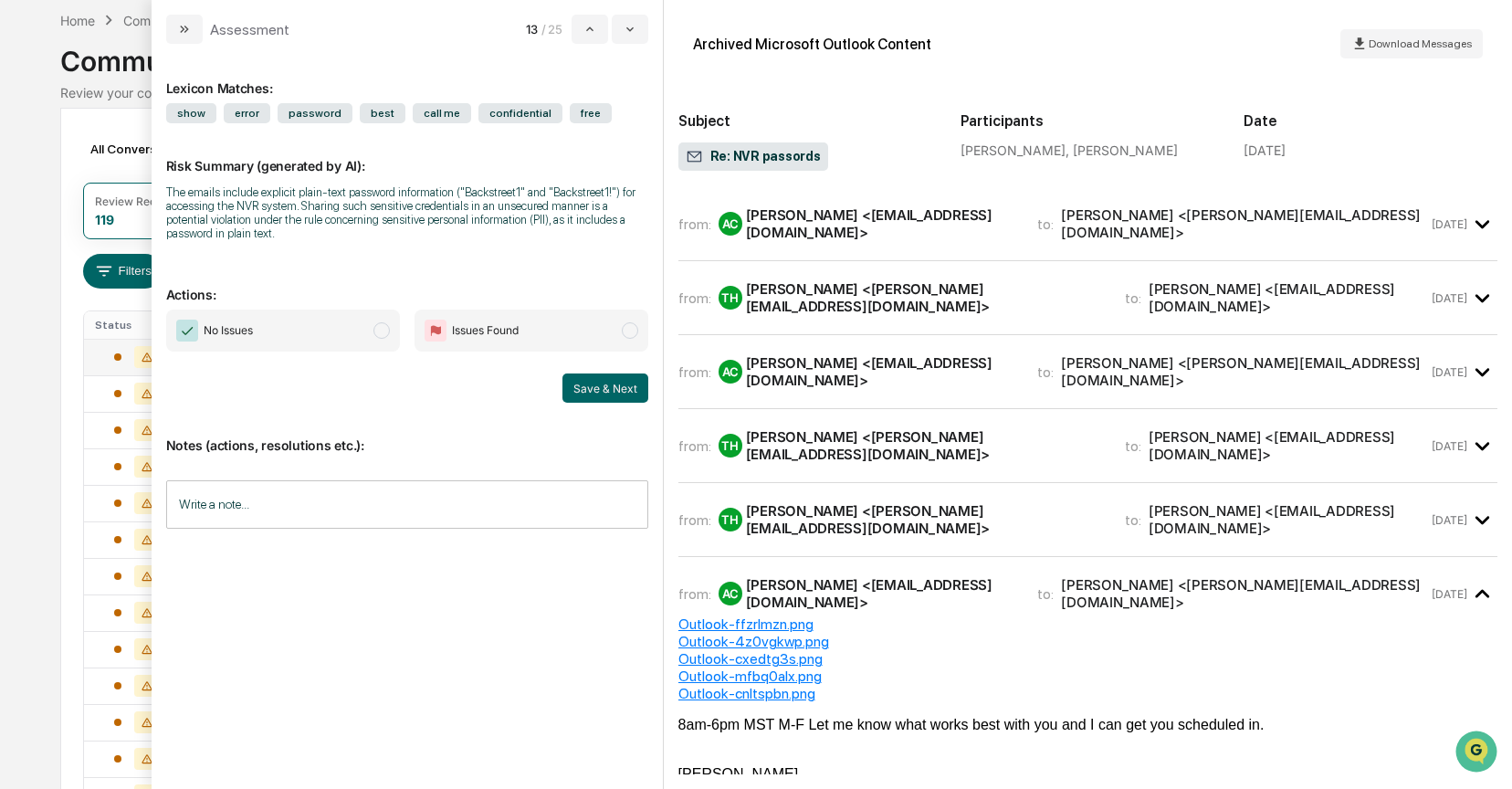
click at [797, 216] on div "AJ Chacon <aj@backstreetsurveillance.com>" at bounding box center [882, 224] width 270 height 35
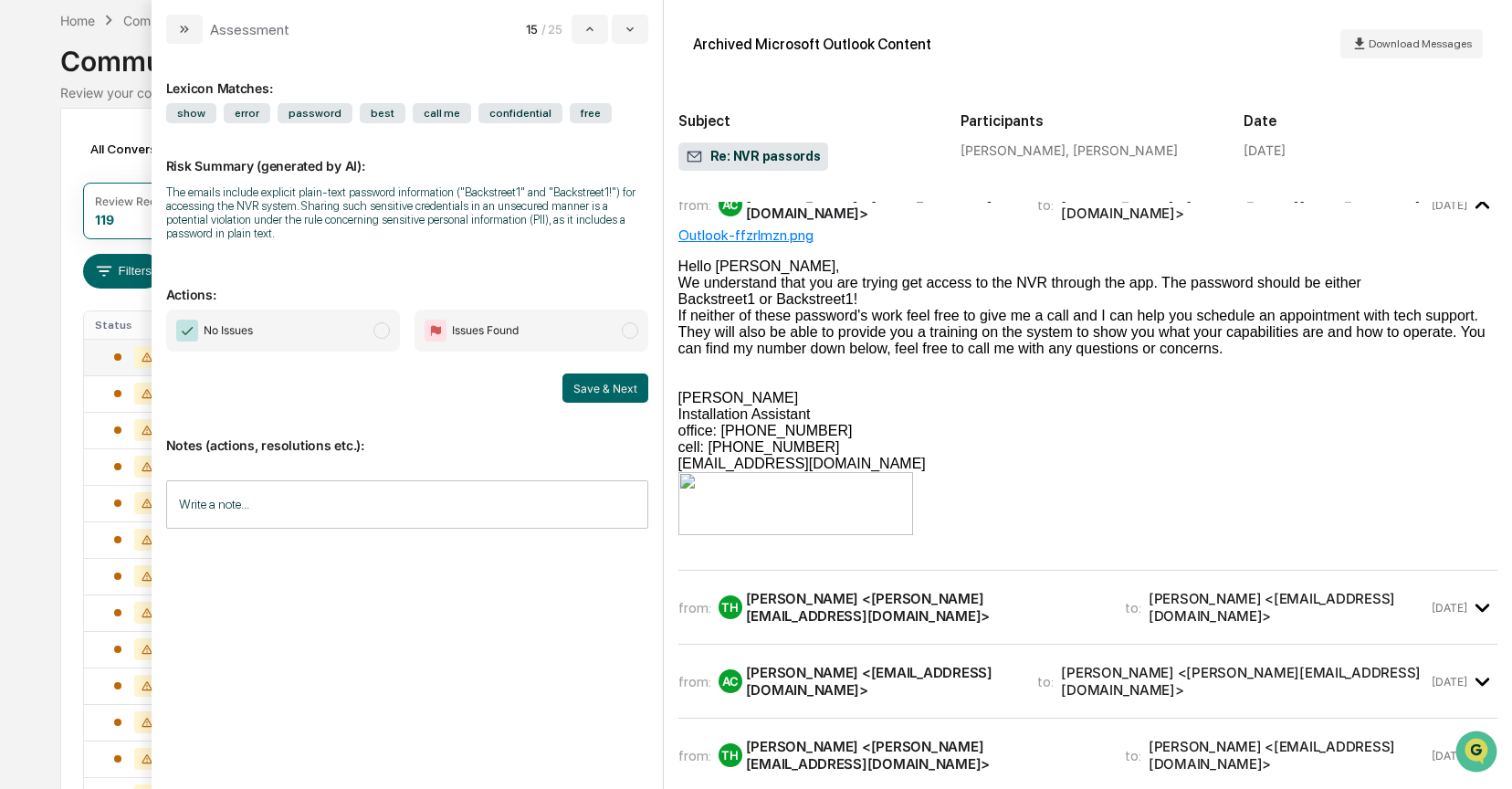
scroll to position [20, 0]
click at [379, 335] on span "modal" at bounding box center [381, 330] width 16 height 16
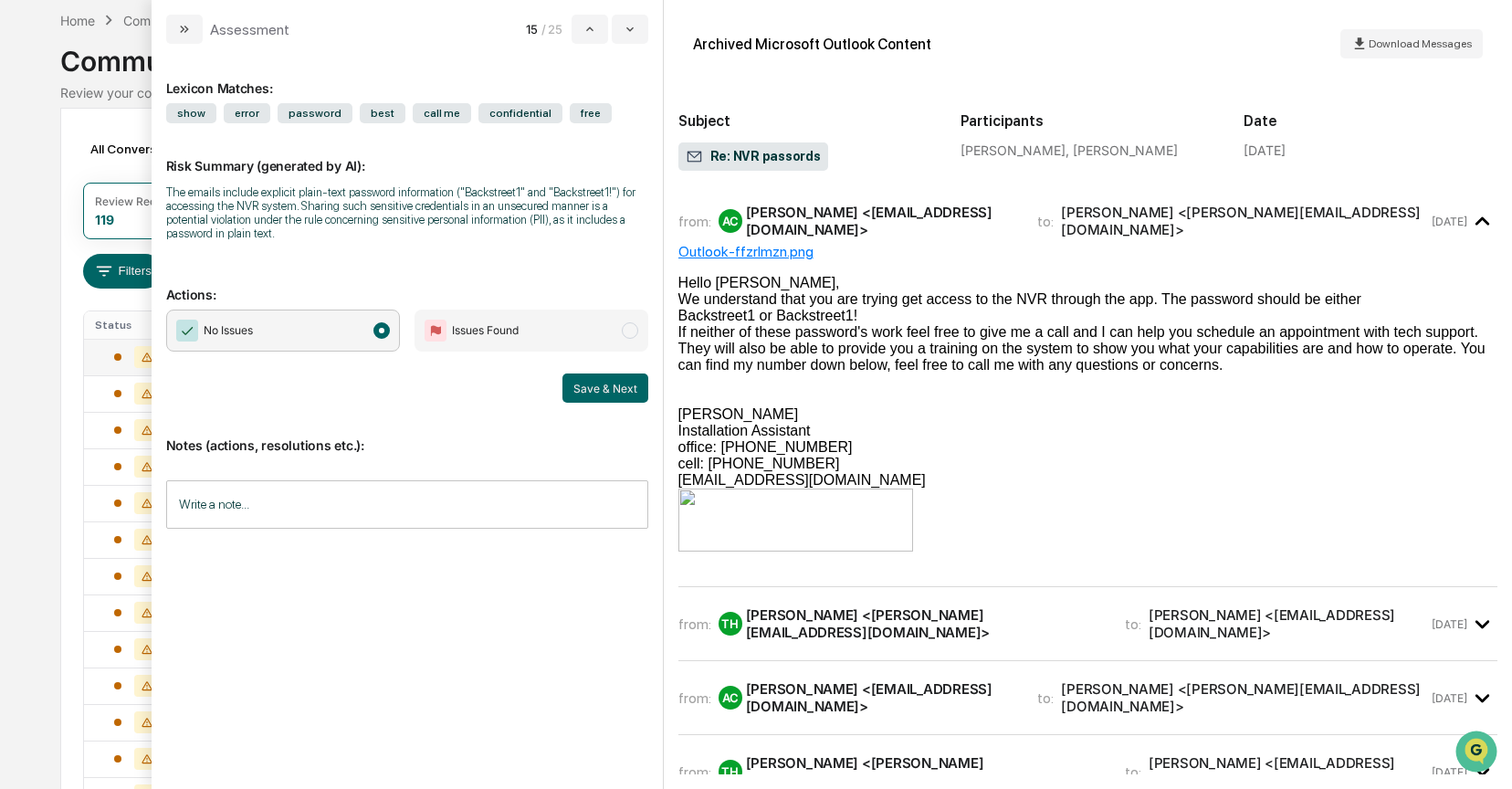
scroll to position [0, 0]
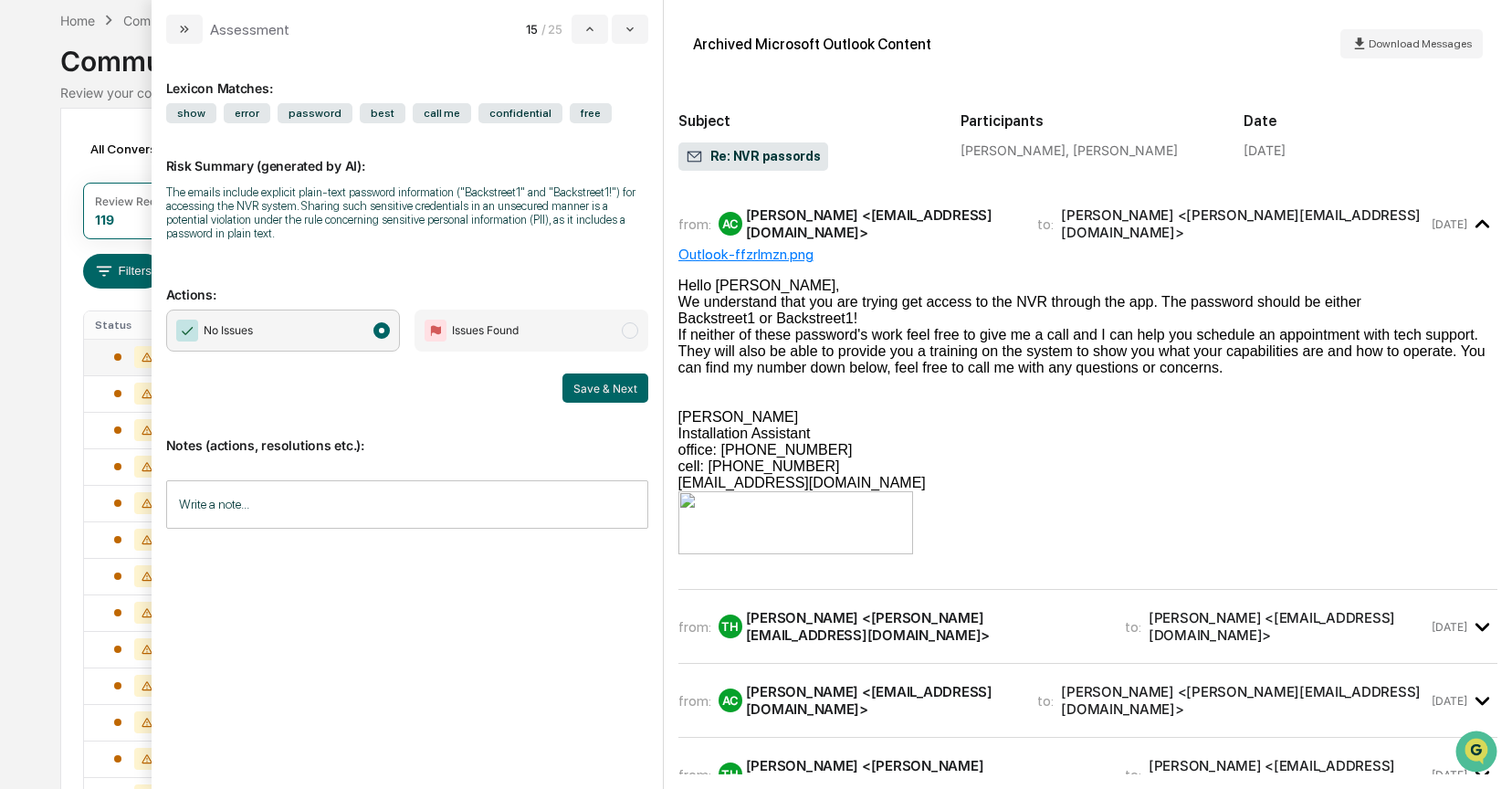
click at [216, 514] on input "Write a note..." at bounding box center [406, 504] width 482 height 48
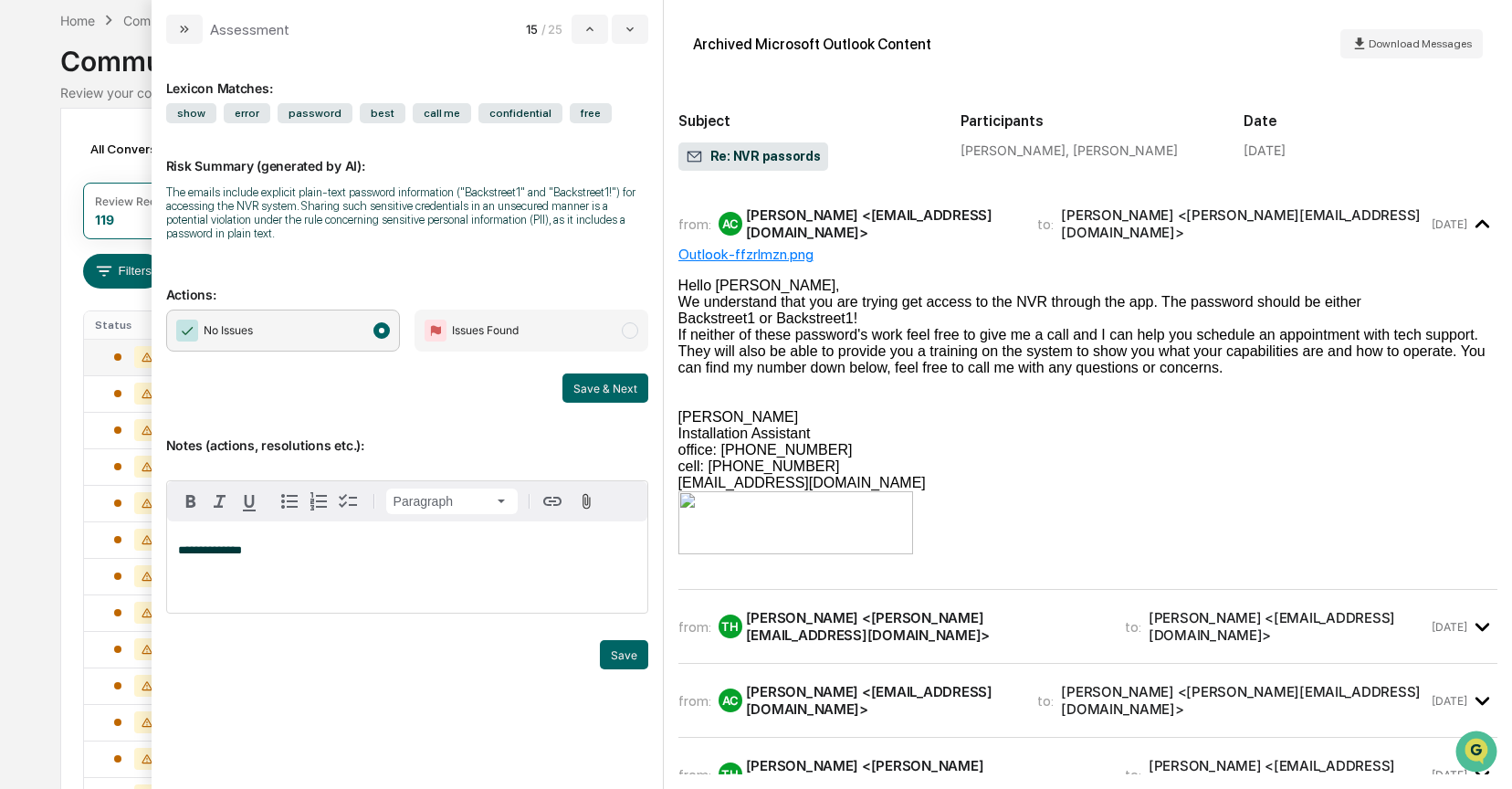
click at [826, 620] on div "Tricia Harris <Tricia@eqwealthadv.com>" at bounding box center [925, 627] width 357 height 35
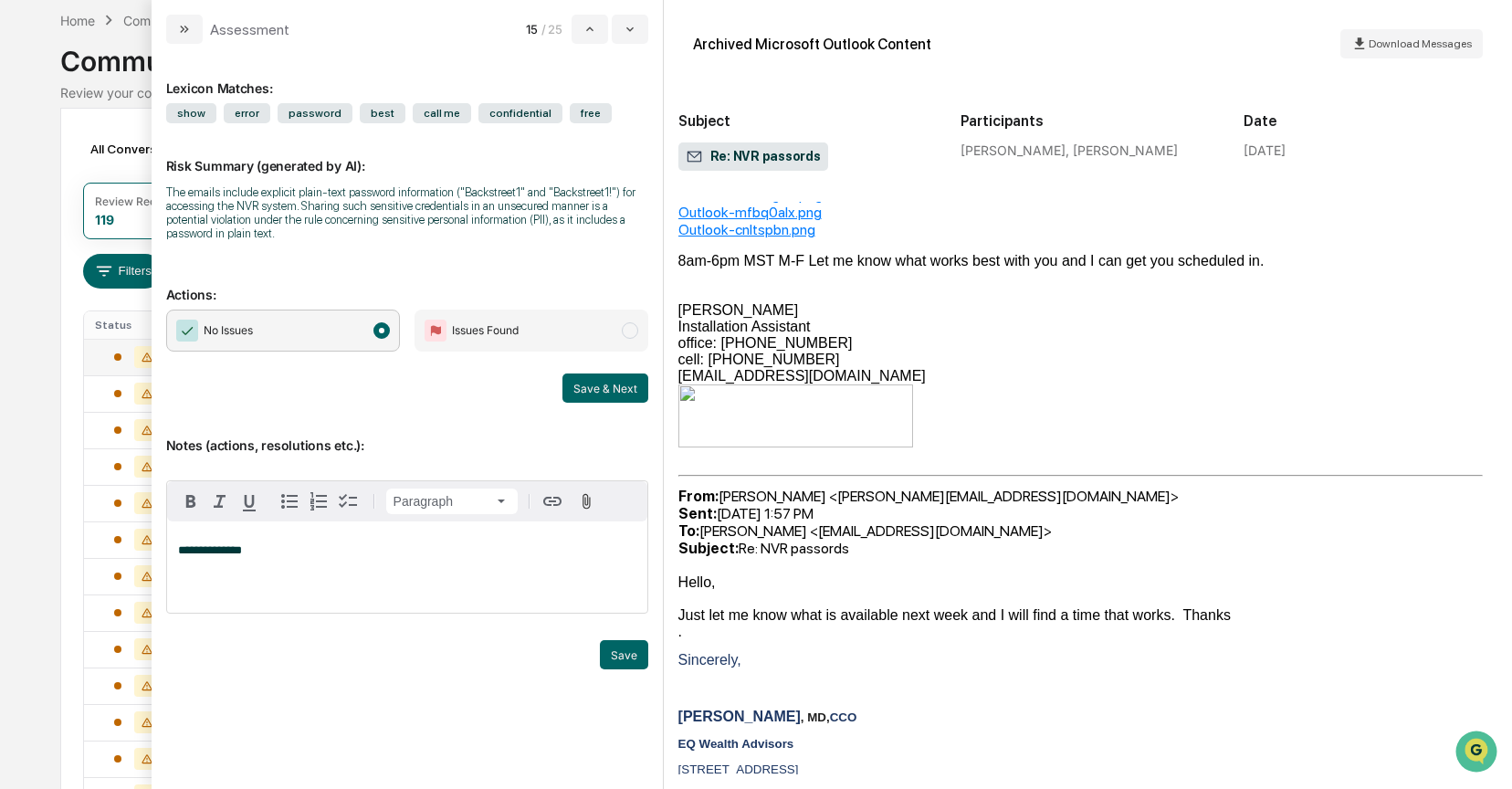
scroll to position [1470, 0]
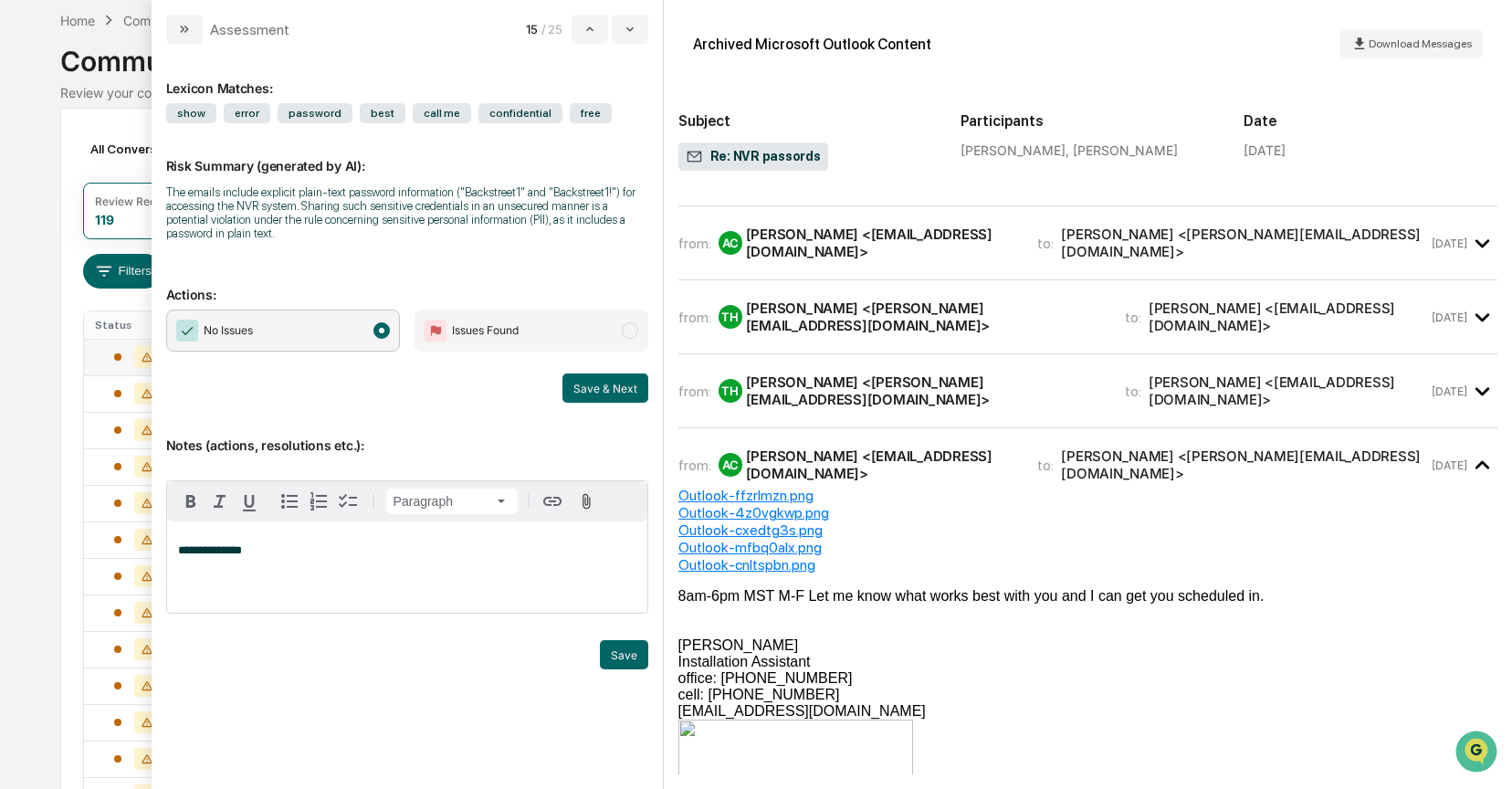
click at [256, 557] on p "**********" at bounding box center [406, 550] width 459 height 13
click at [625, 665] on button "Save" at bounding box center [624, 655] width 48 height 29
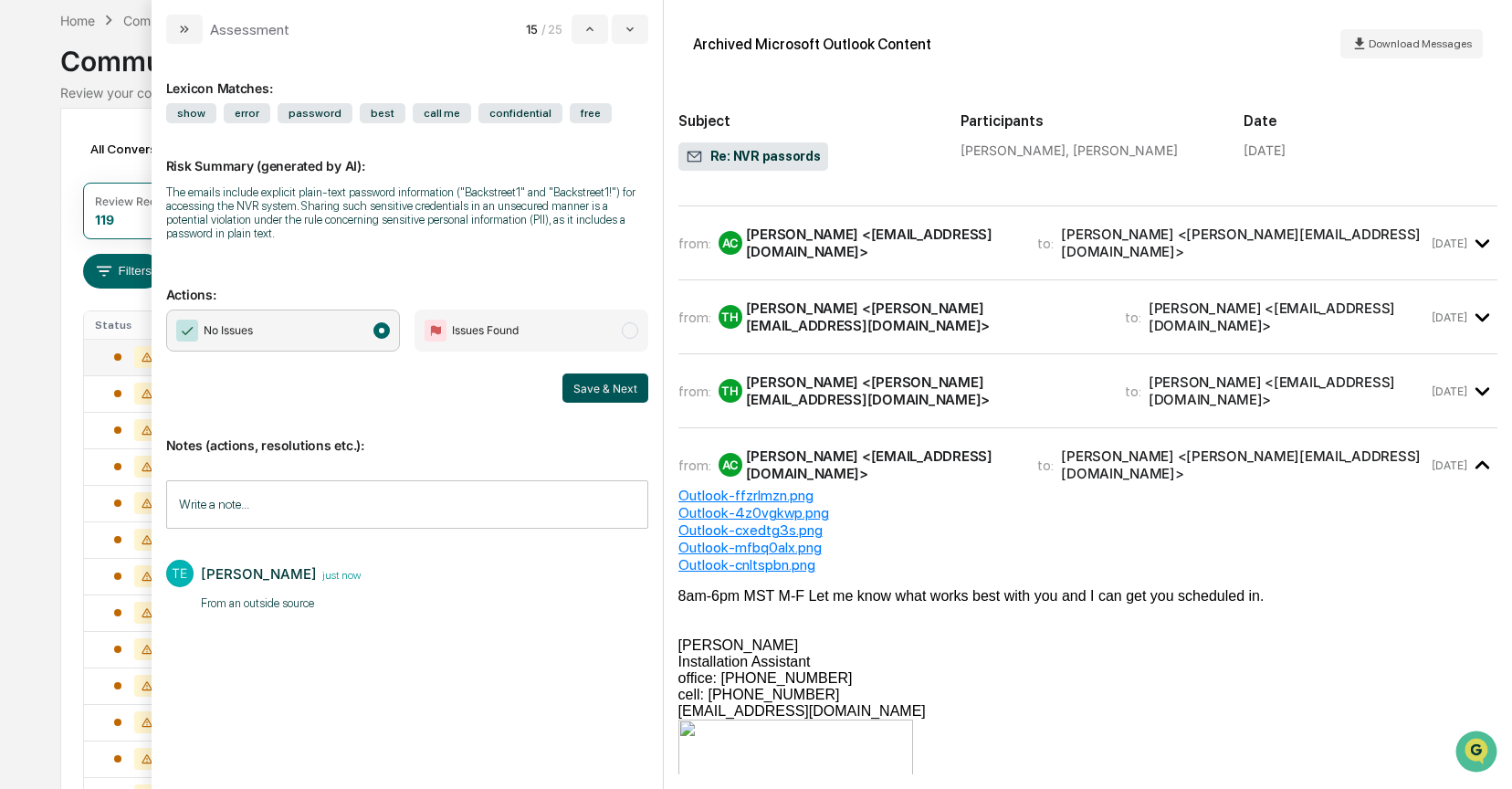
click at [595, 398] on button "Save & Next" at bounding box center [605, 388] width 86 height 29
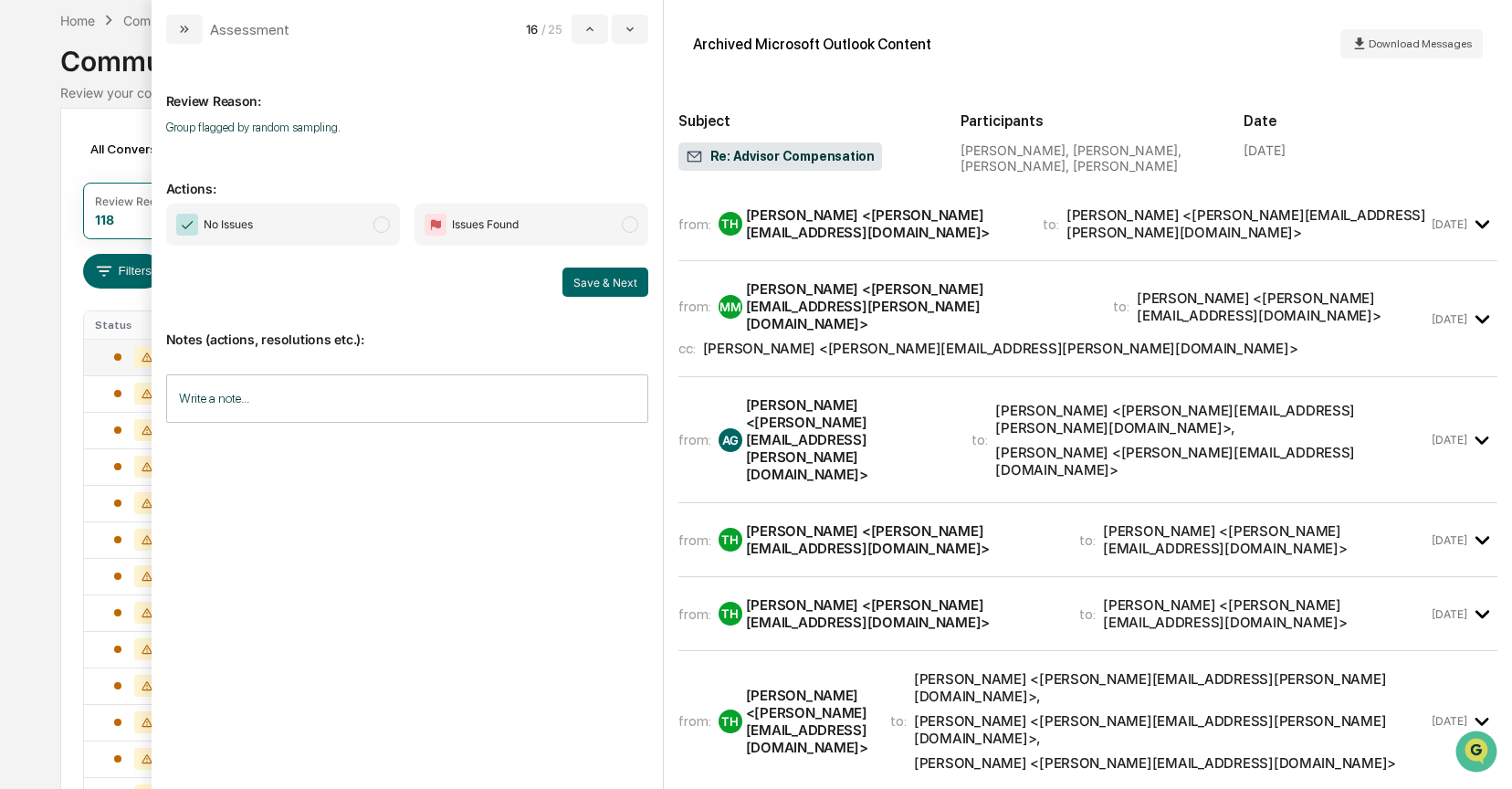
click at [807, 217] on div "Tricia Harris <Tricia@eqwealthadv.com>" at bounding box center [883, 224] width 275 height 35
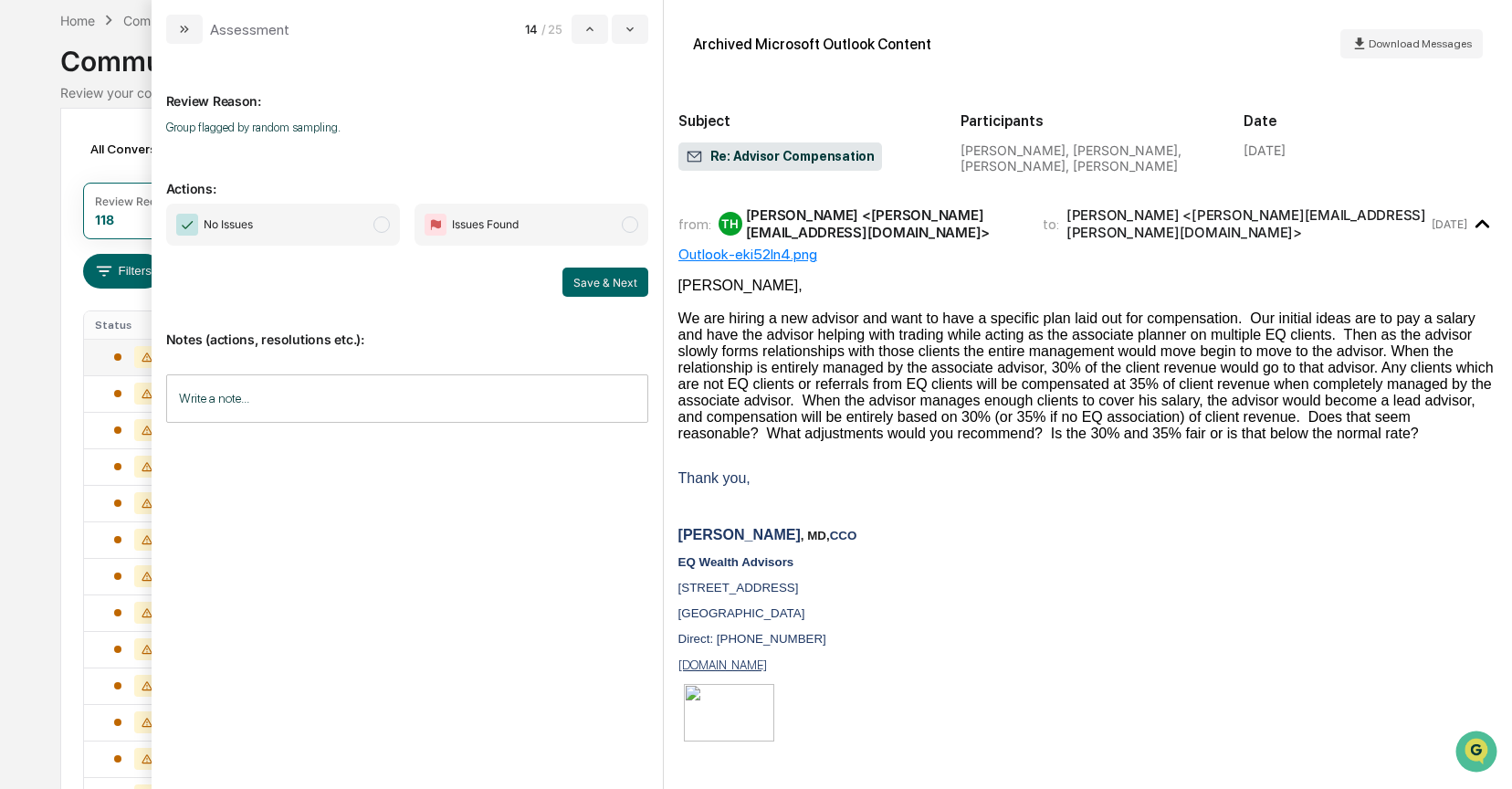
click at [394, 222] on span "No Issues" at bounding box center [283, 225] width 234 height 42
click at [602, 283] on button "Save & Next" at bounding box center [605, 282] width 86 height 29
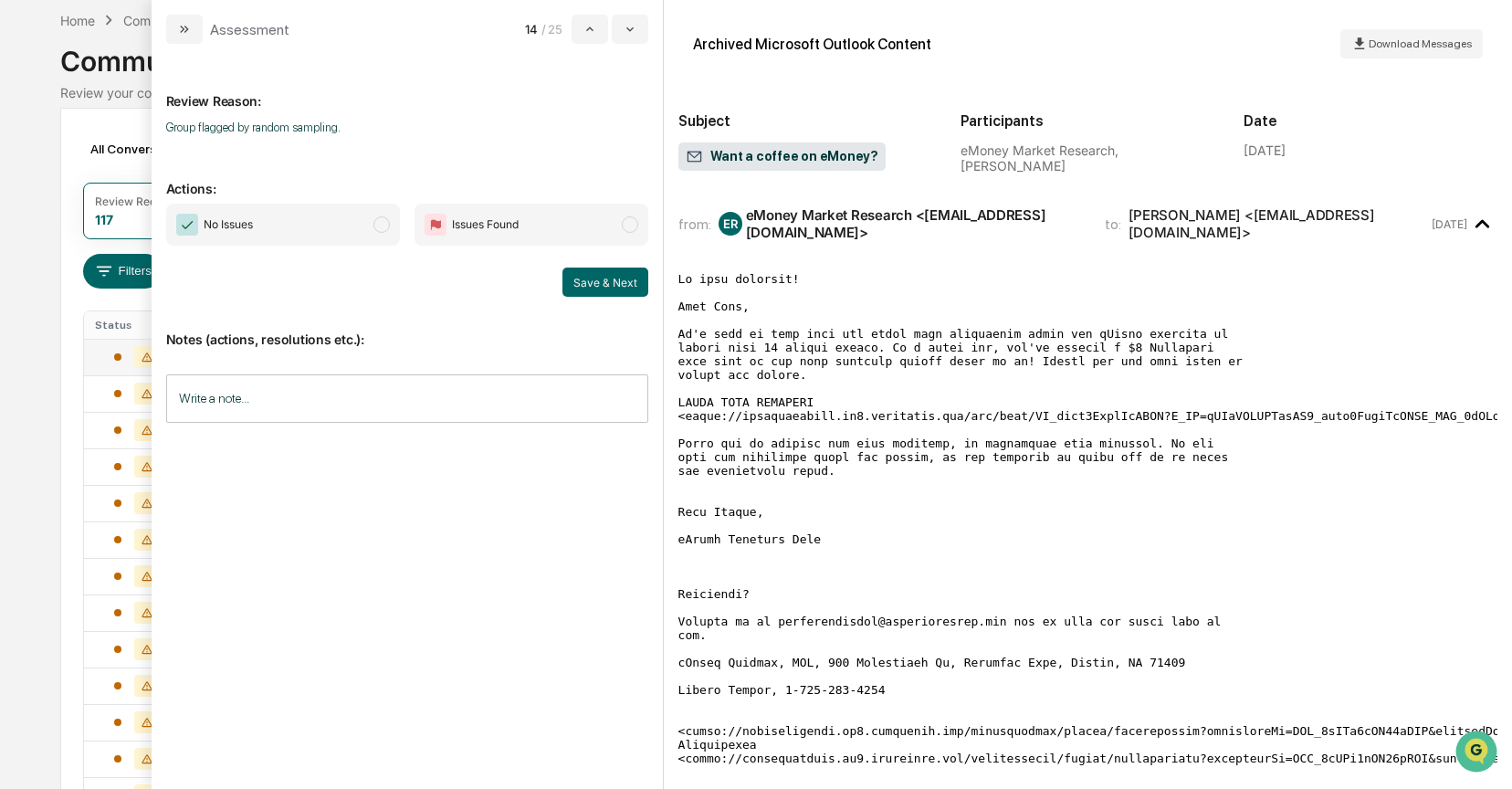
click at [379, 223] on span "modal" at bounding box center [381, 224] width 16 height 16
click at [580, 280] on button "Save & Next" at bounding box center [605, 282] width 86 height 29
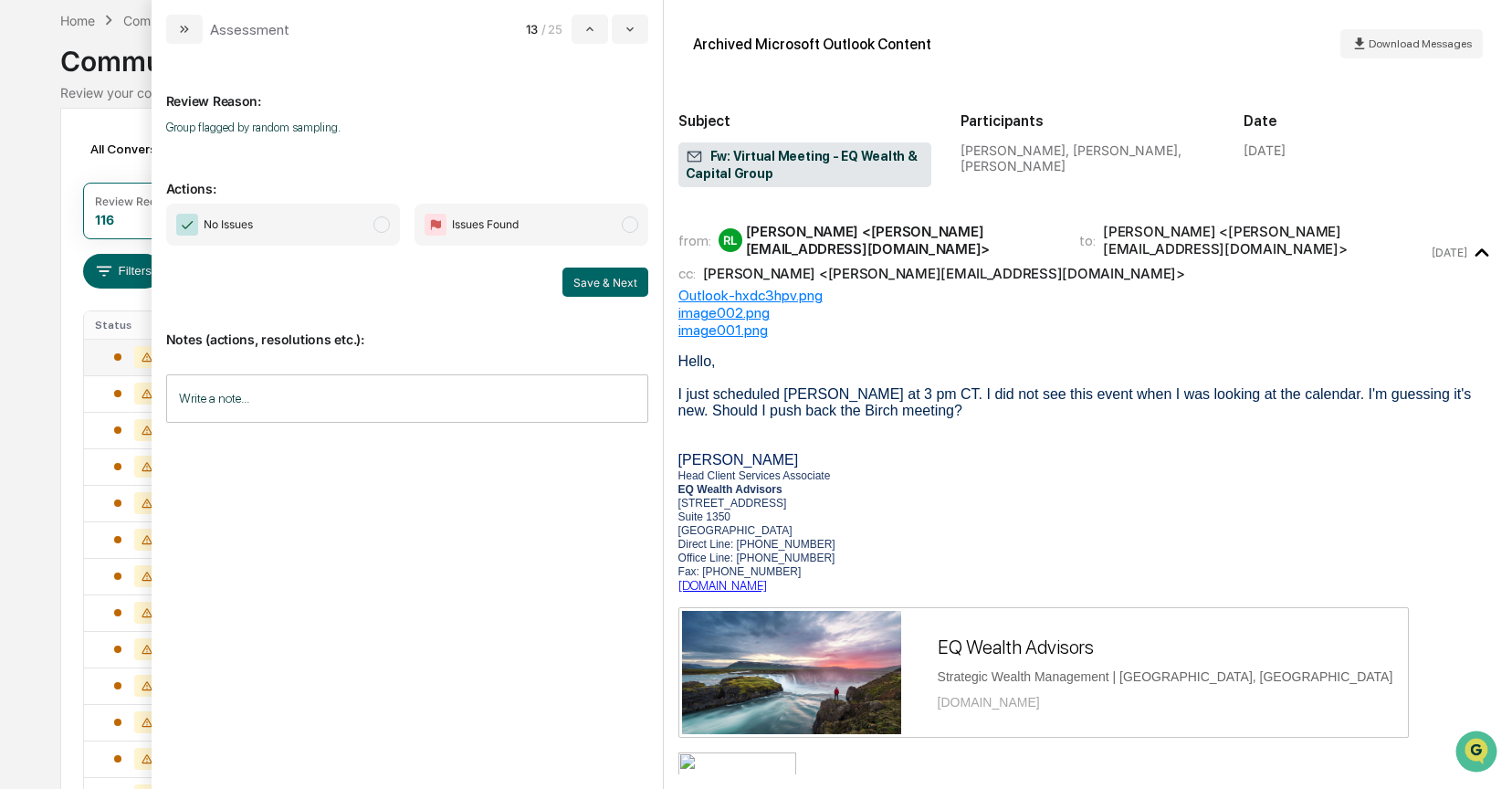
click at [377, 228] on span "modal" at bounding box center [381, 224] width 16 height 16
click at [587, 278] on button "Save & Next" at bounding box center [605, 282] width 86 height 29
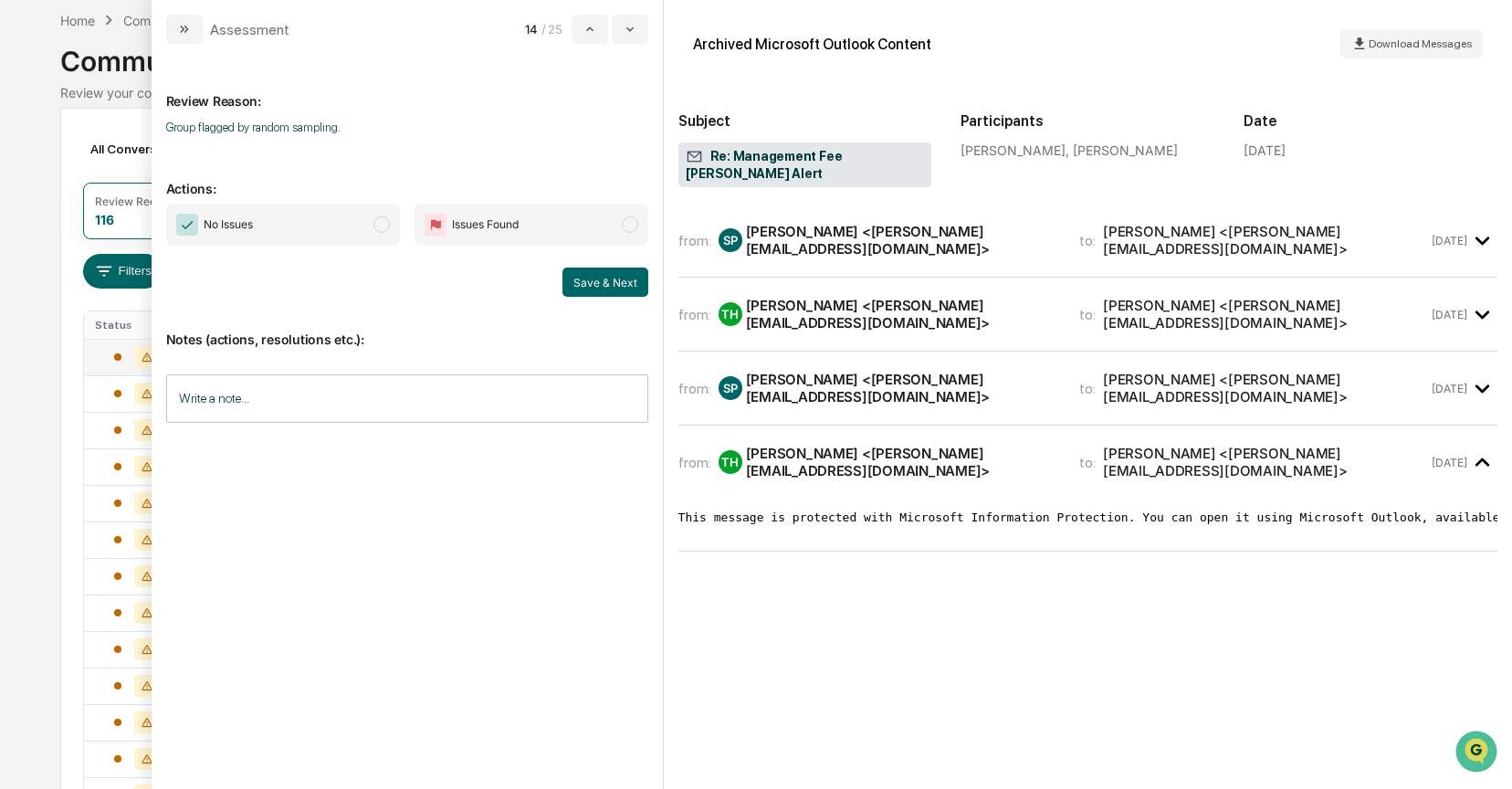
click at [385, 223] on span "modal" at bounding box center [381, 224] width 16 height 16
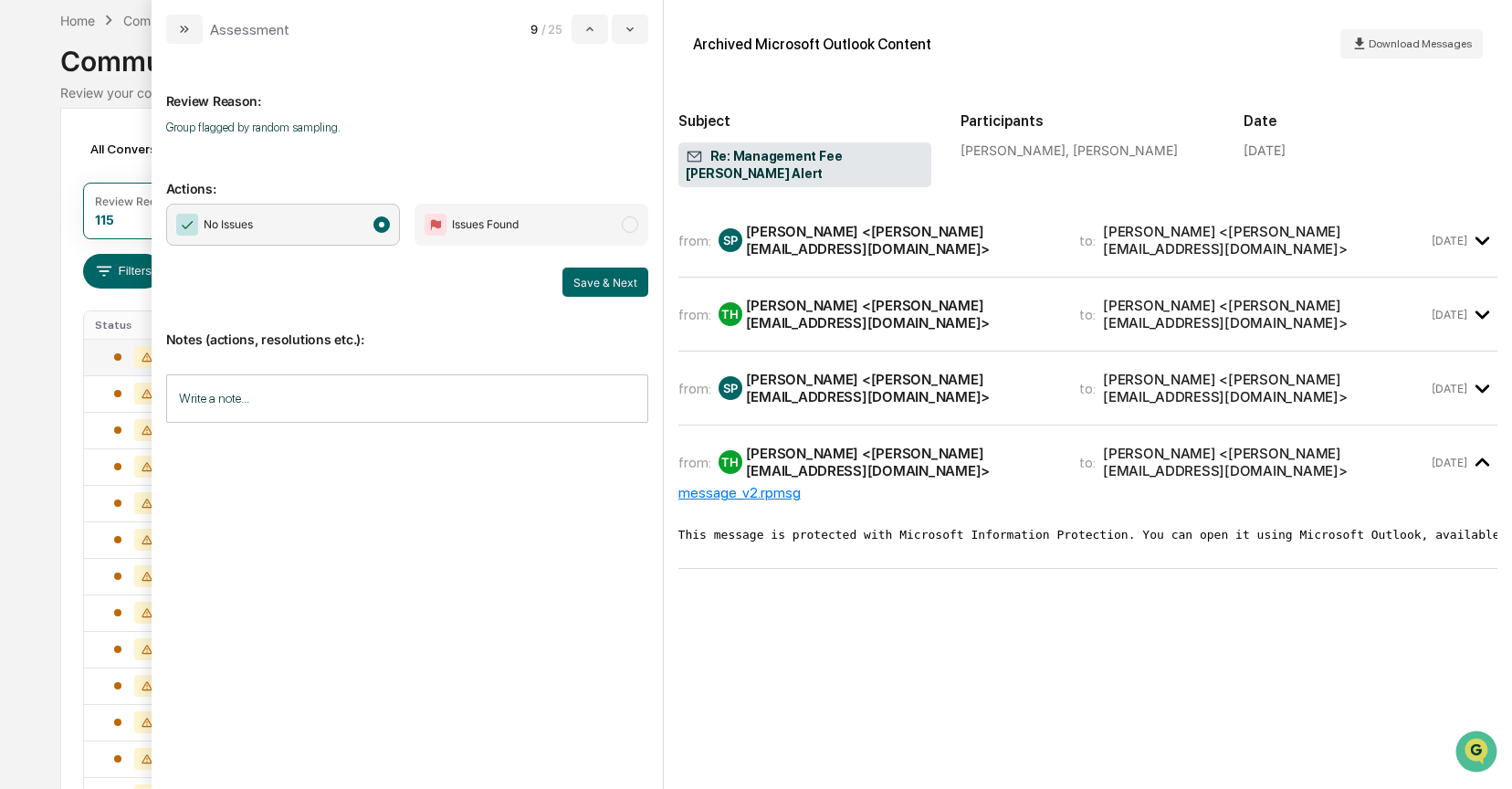
click at [787, 296] on div "Tricia Harris <Tricia@eqwealthadv.com>" at bounding box center [902, 314] width 312 height 35
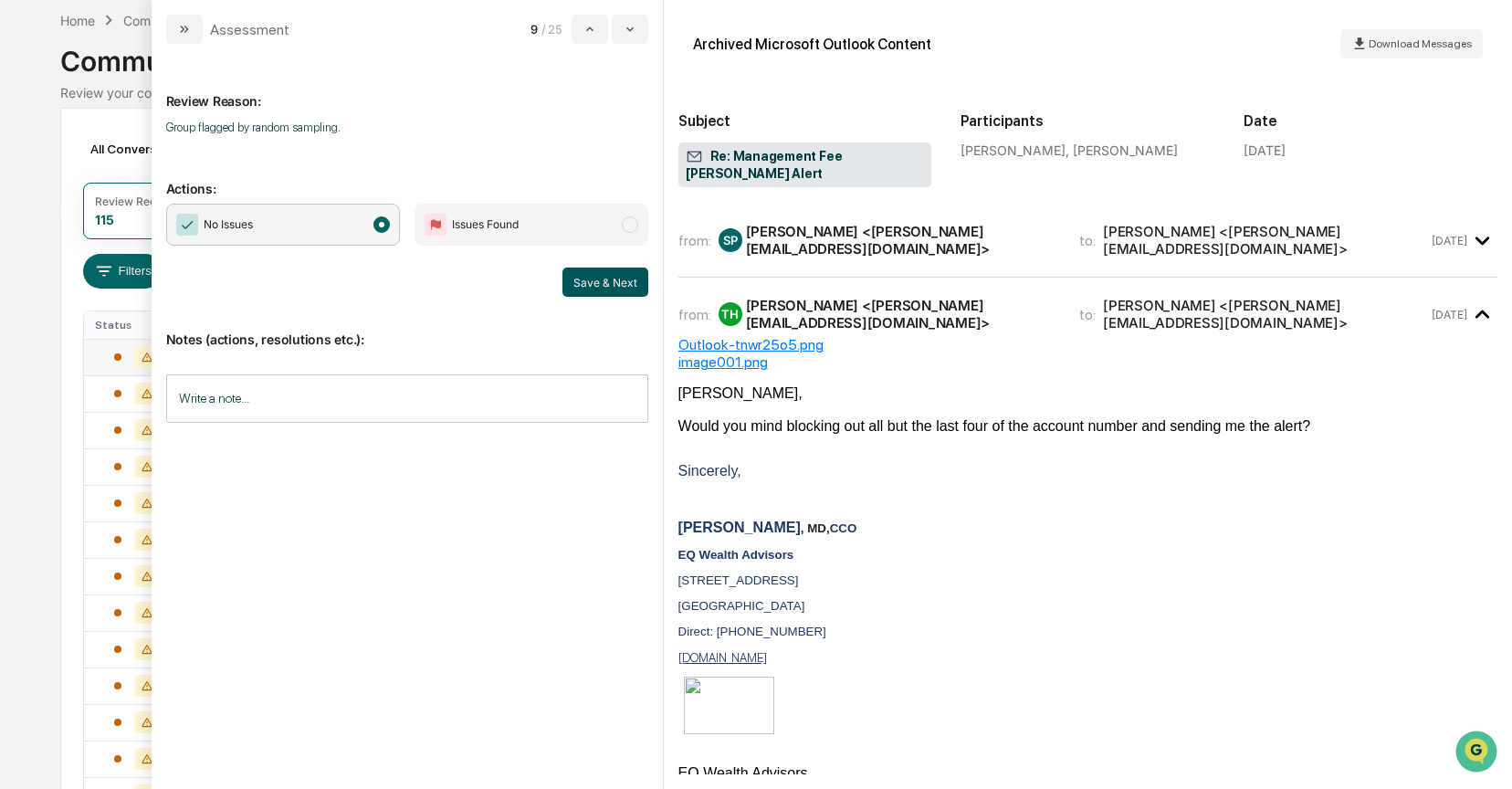
click at [602, 278] on button "Save & Next" at bounding box center [605, 282] width 86 height 29
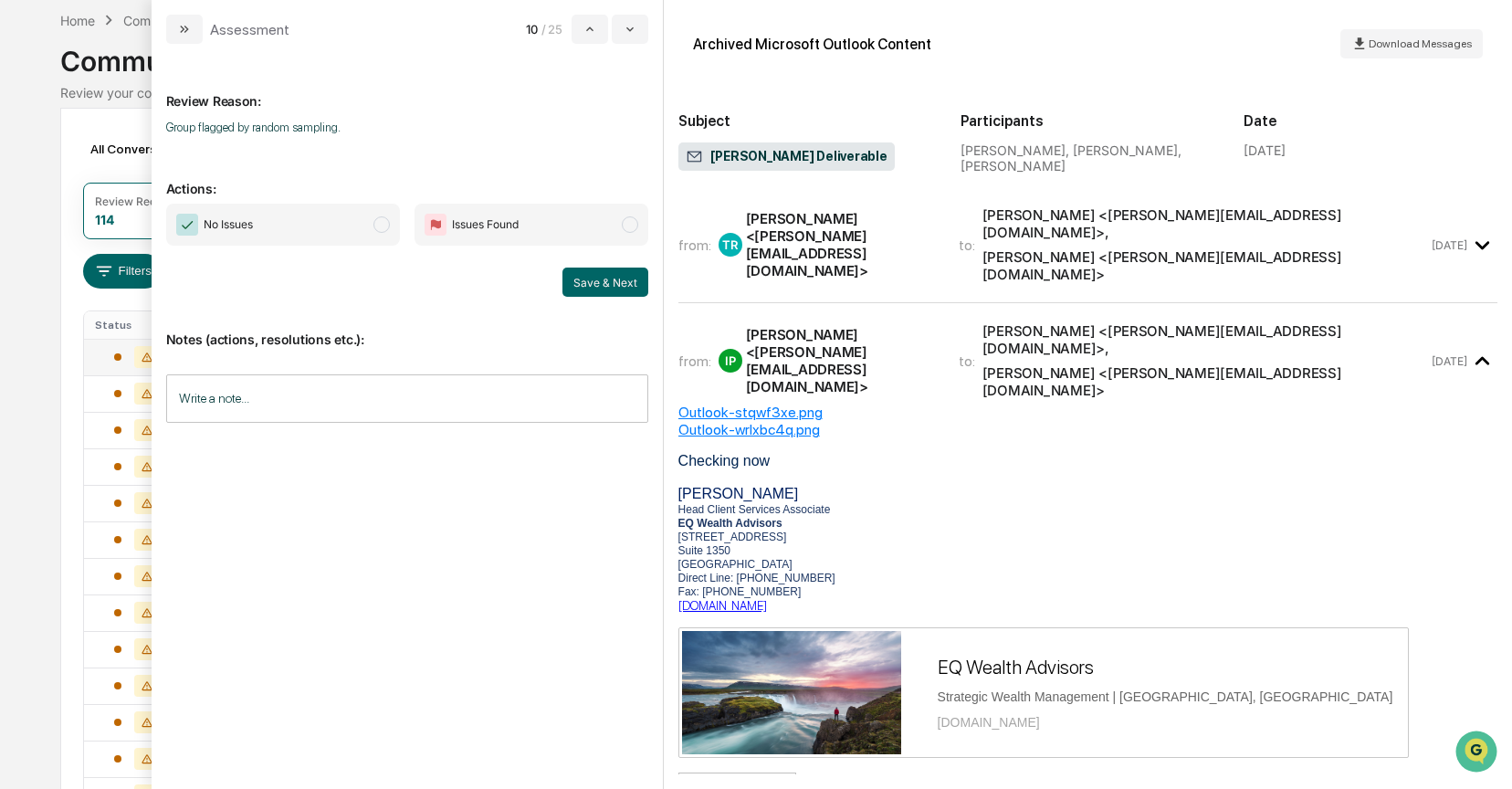
click at [383, 217] on span "modal" at bounding box center [381, 224] width 16 height 16
click at [598, 279] on button "Save & Next" at bounding box center [605, 282] width 86 height 29
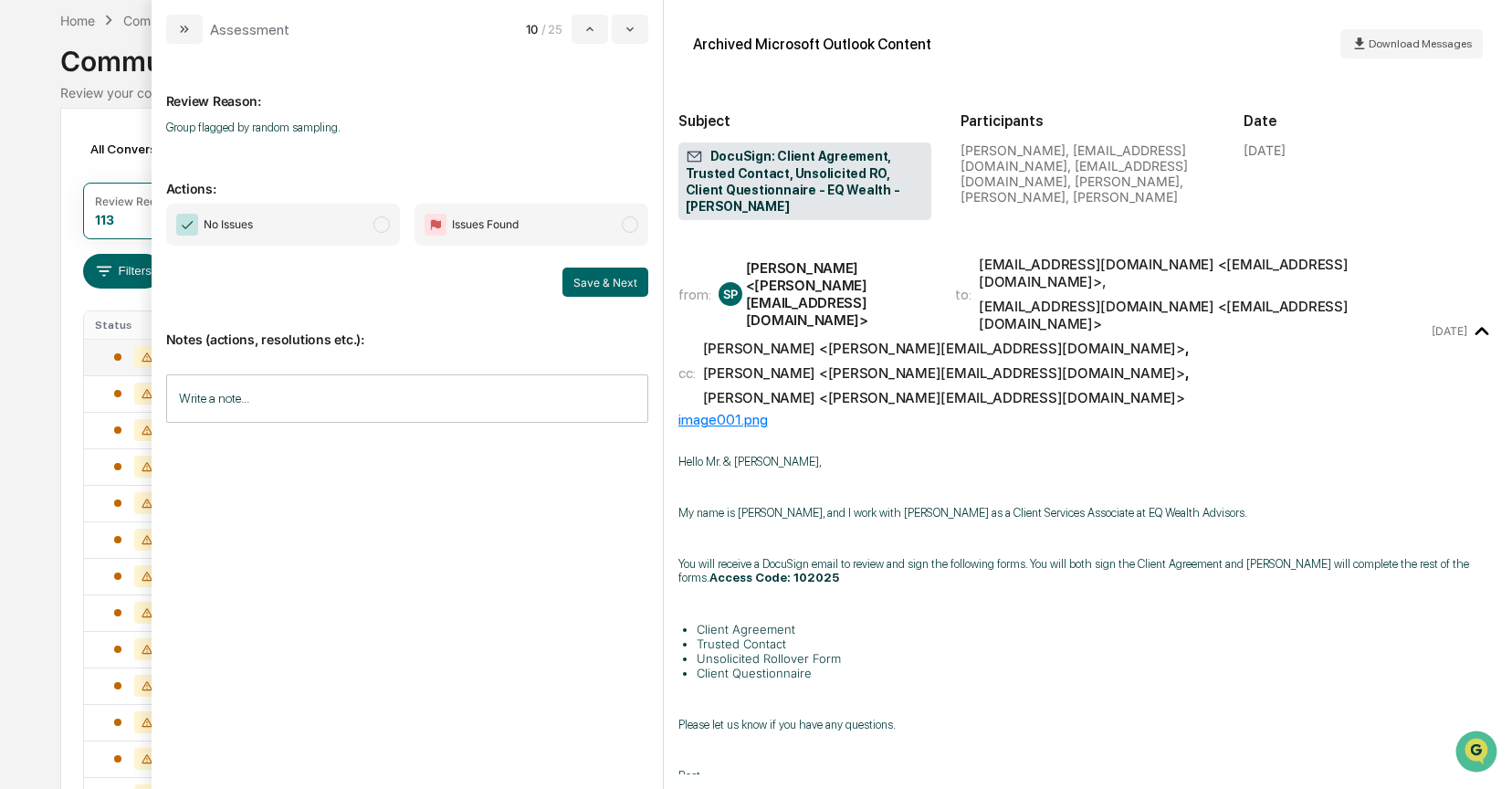
click at [376, 226] on span "modal" at bounding box center [381, 224] width 16 height 16
click at [583, 274] on button "Save & Next" at bounding box center [605, 282] width 86 height 29
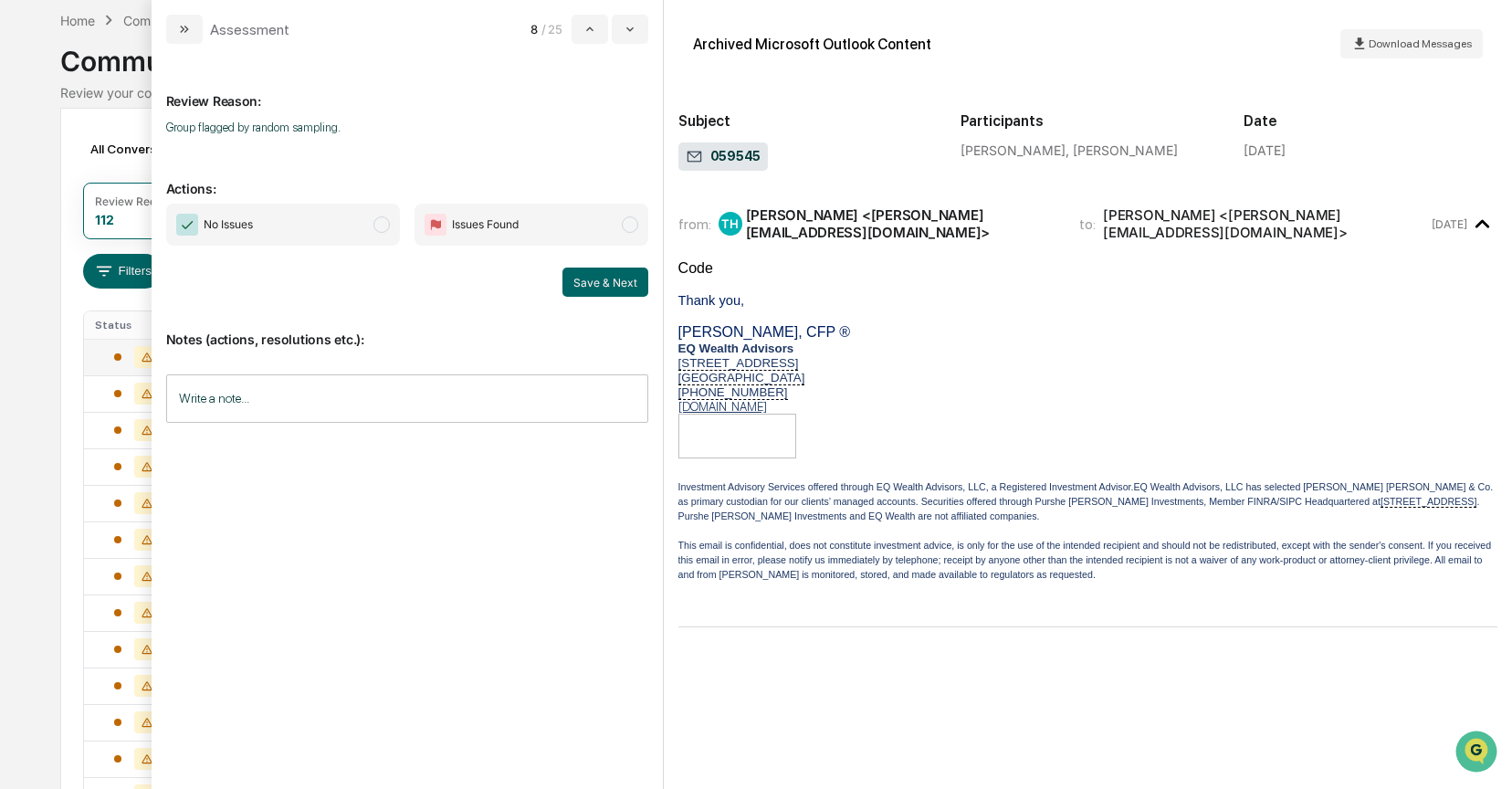
click at [385, 227] on span "modal" at bounding box center [381, 224] width 16 height 16
click at [602, 288] on button "Save & Next" at bounding box center [605, 282] width 86 height 29
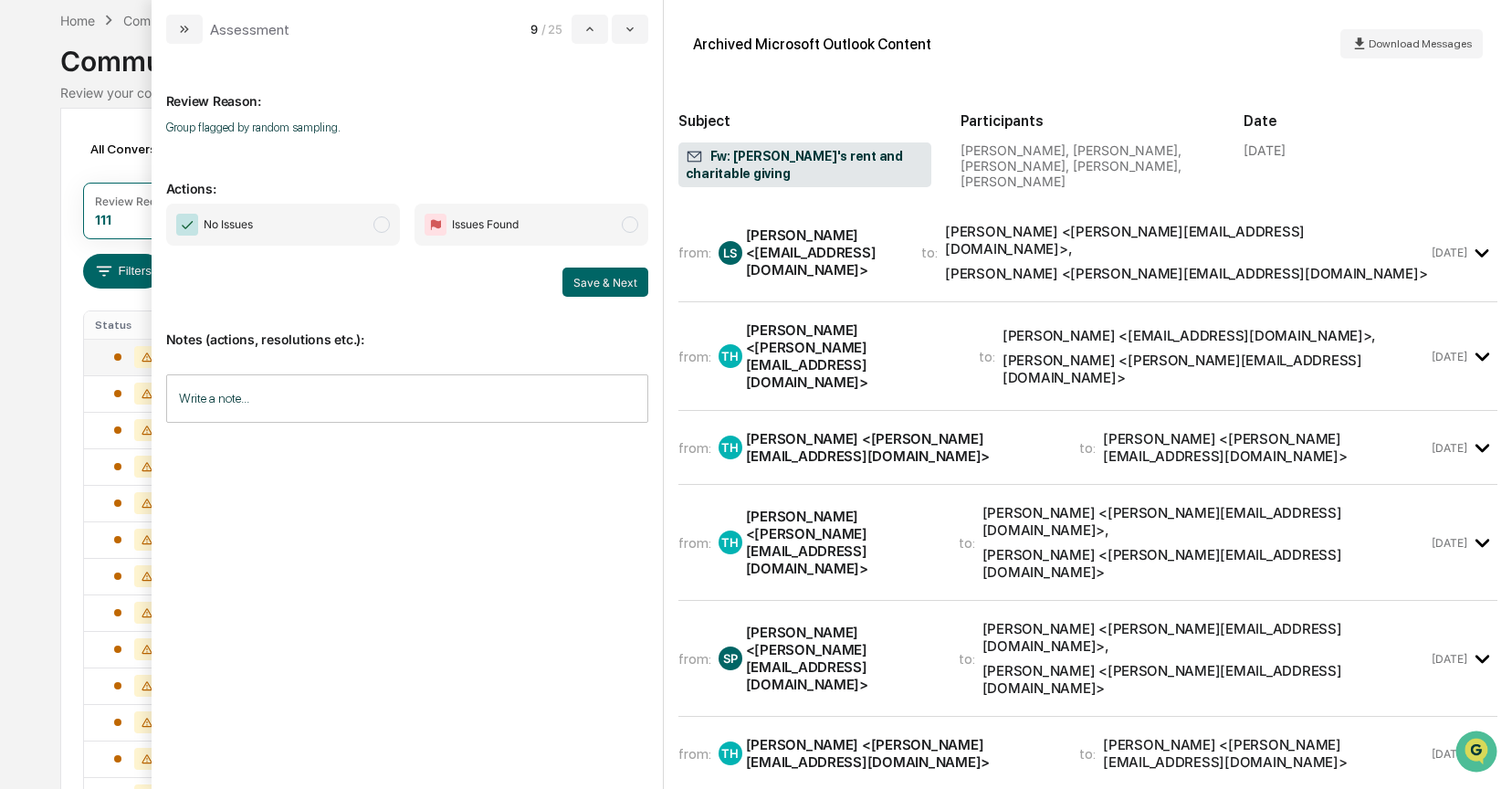
click at [817, 322] on div "Toby Harris <toby@eqwealthadv.com>" at bounding box center [852, 356] width 210 height 70
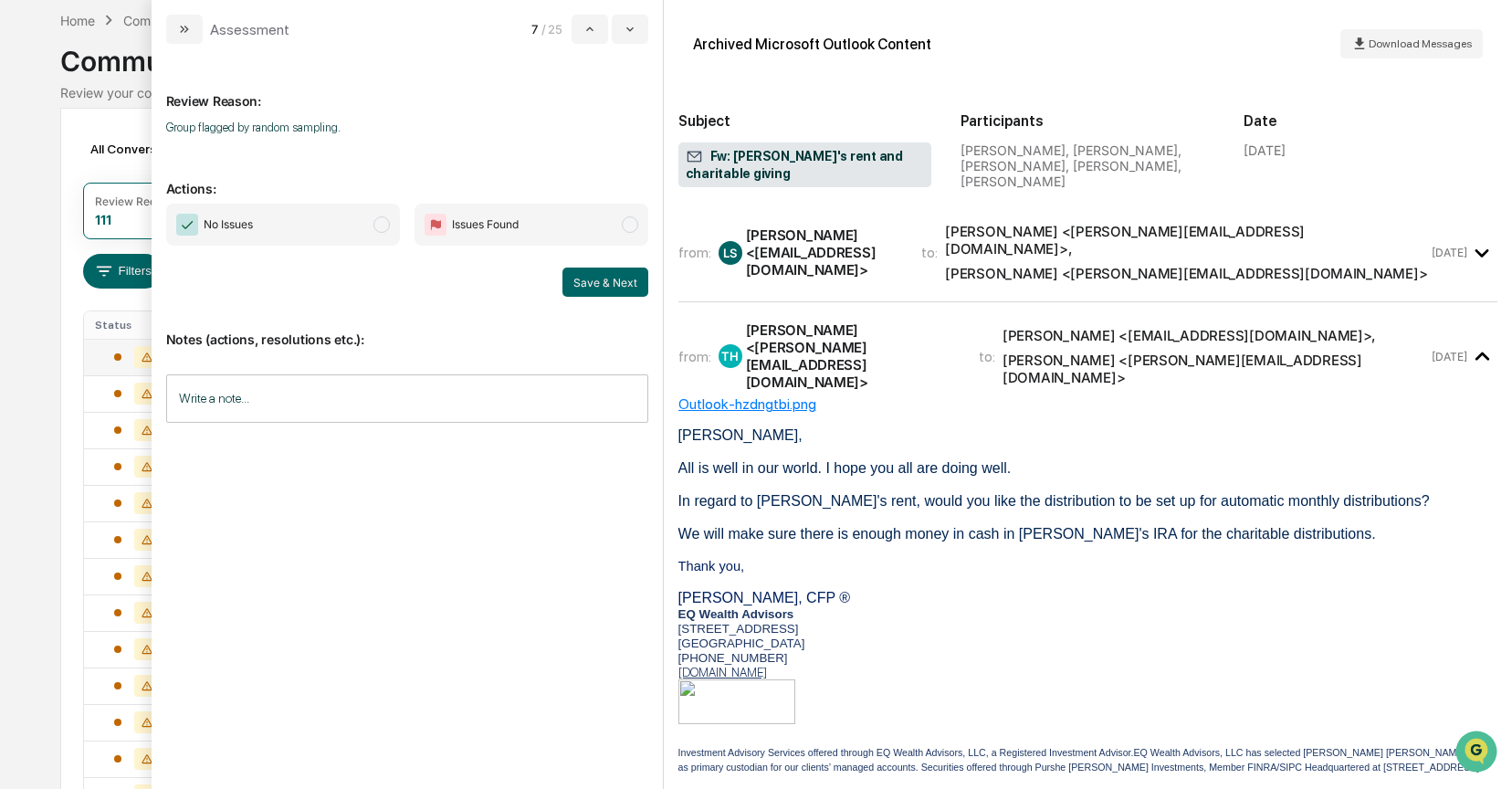
click at [376, 225] on span "modal" at bounding box center [381, 224] width 16 height 16
click at [584, 283] on button "Save & Next" at bounding box center [605, 282] width 86 height 29
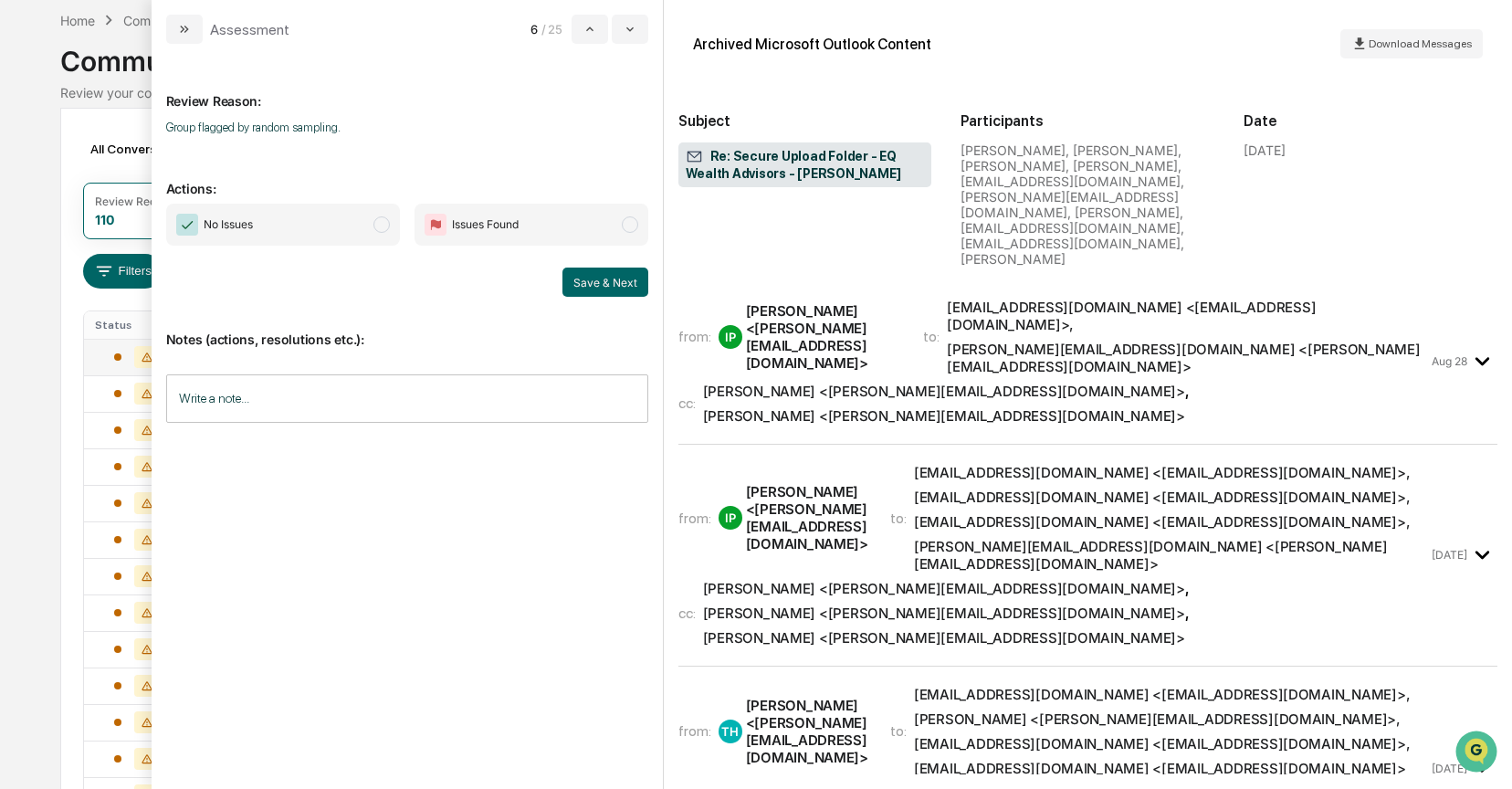
click at [381, 227] on span "modal" at bounding box center [381, 224] width 16 height 16
click at [571, 275] on button "Save & Next" at bounding box center [605, 282] width 86 height 29
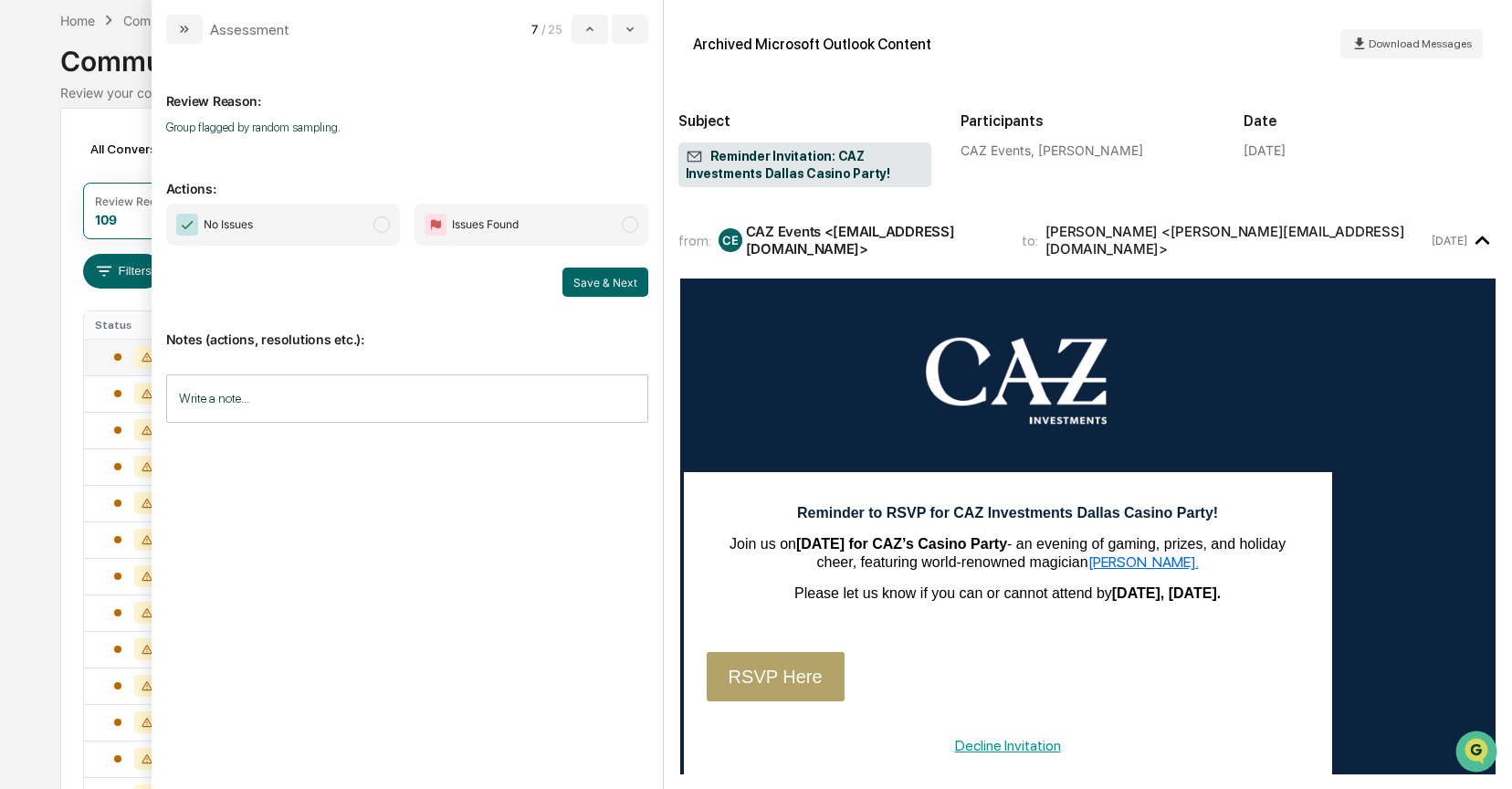
click at [378, 223] on span "modal" at bounding box center [381, 224] width 16 height 16
click at [588, 280] on button "Save & Next" at bounding box center [605, 282] width 86 height 29
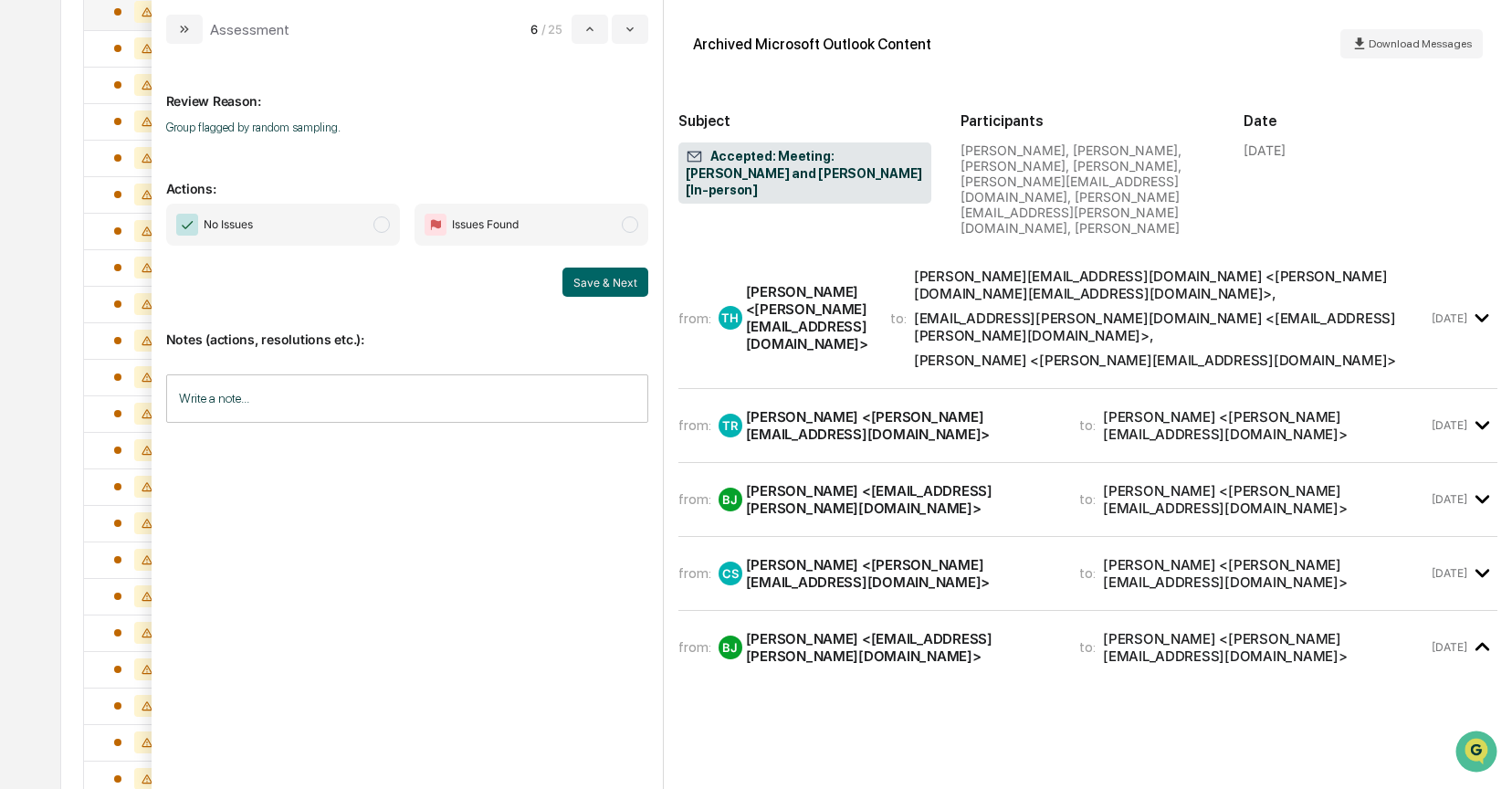
scroll to position [427, 0]
click at [374, 227] on span "modal" at bounding box center [381, 224] width 16 height 16
click at [592, 282] on button "Save & Next" at bounding box center [605, 282] width 86 height 29
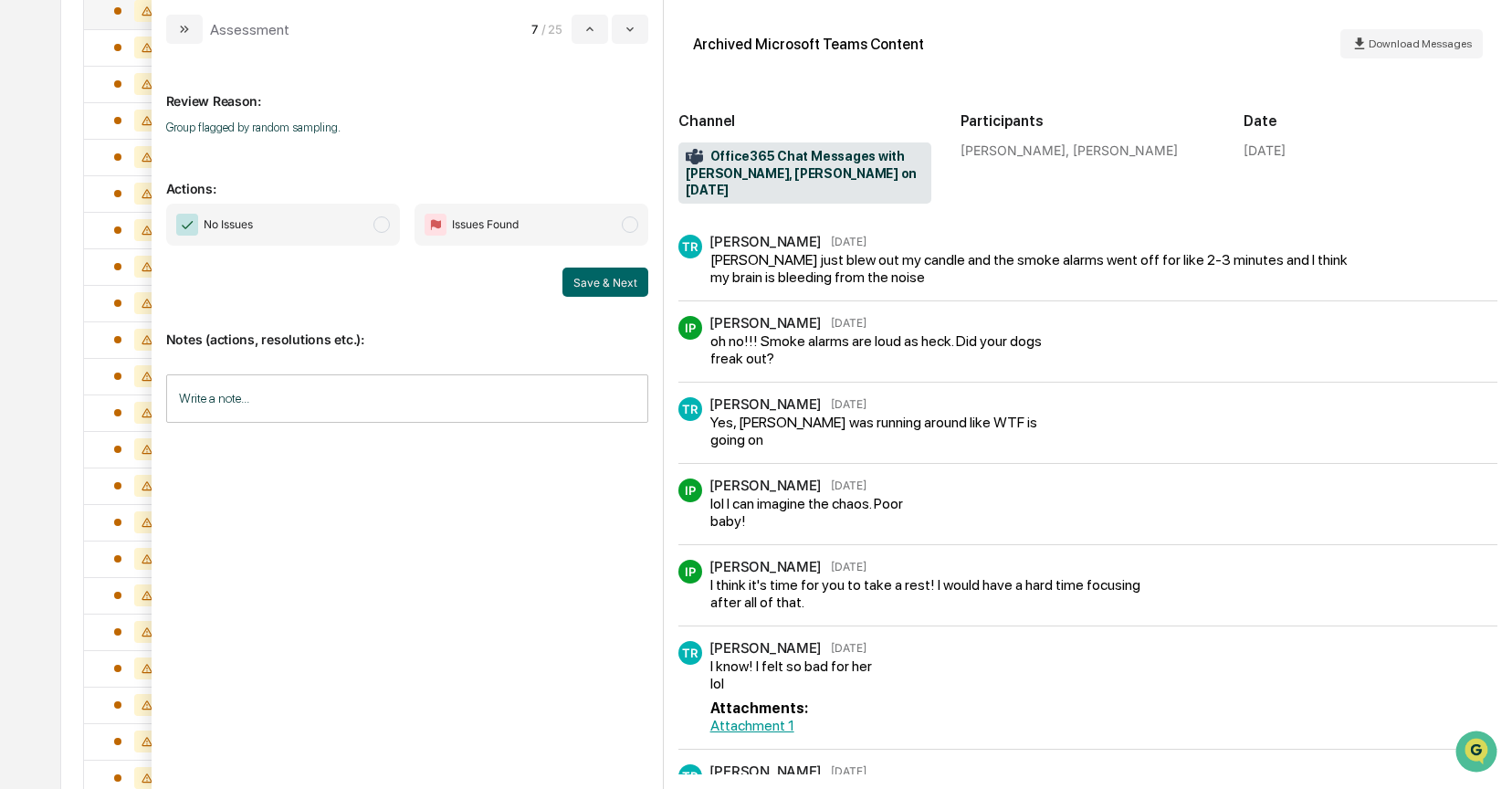
click at [381, 227] on span "modal" at bounding box center [381, 224] width 16 height 16
click at [593, 292] on button "Save & Next" at bounding box center [605, 282] width 86 height 29
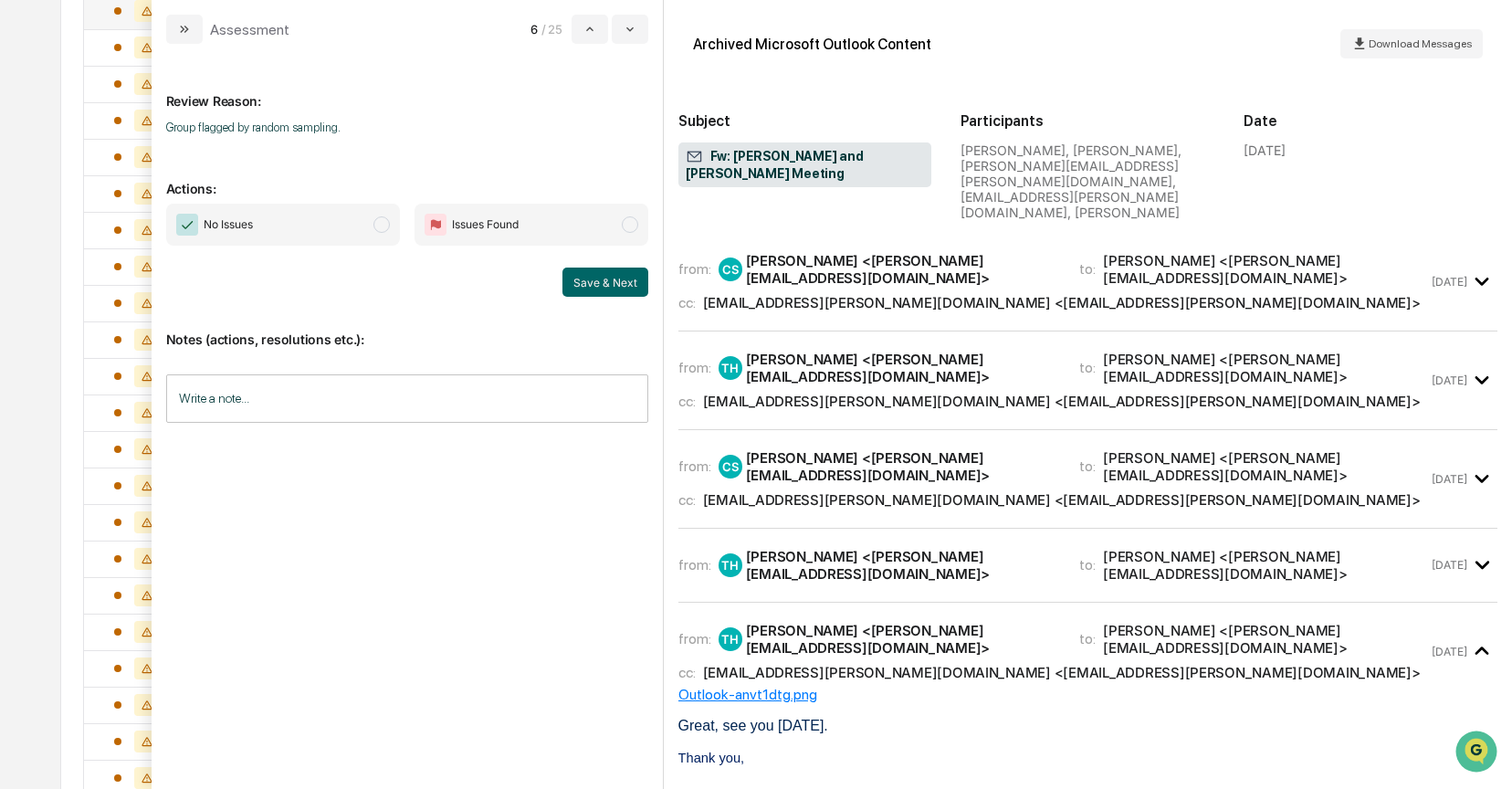
click at [385, 225] on span "modal" at bounding box center [381, 224] width 16 height 16
click at [592, 273] on button "Save & Next" at bounding box center [605, 282] width 86 height 29
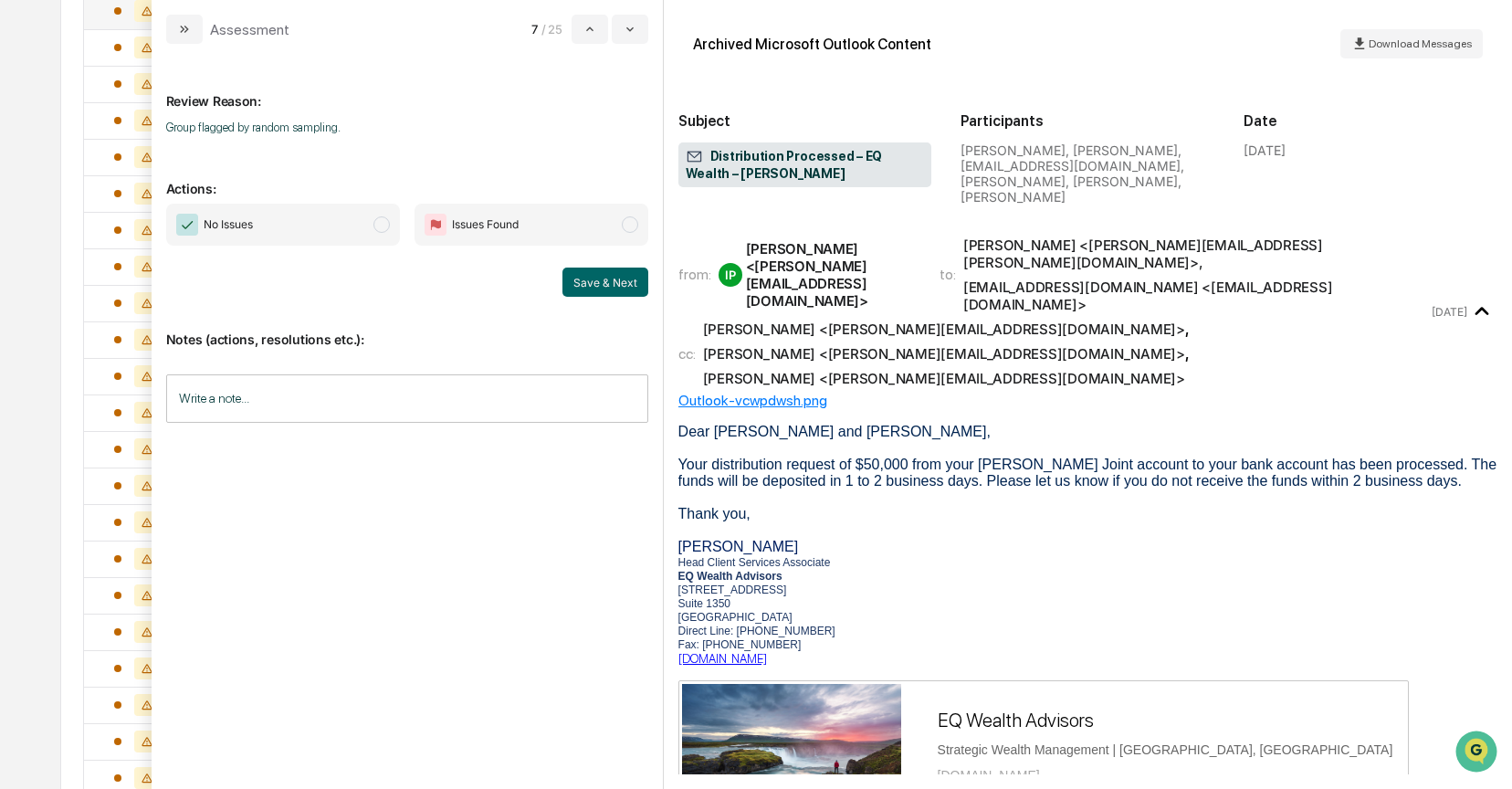
click at [382, 224] on span "modal" at bounding box center [381, 224] width 16 height 16
click at [603, 292] on button "Save & Next" at bounding box center [605, 282] width 86 height 29
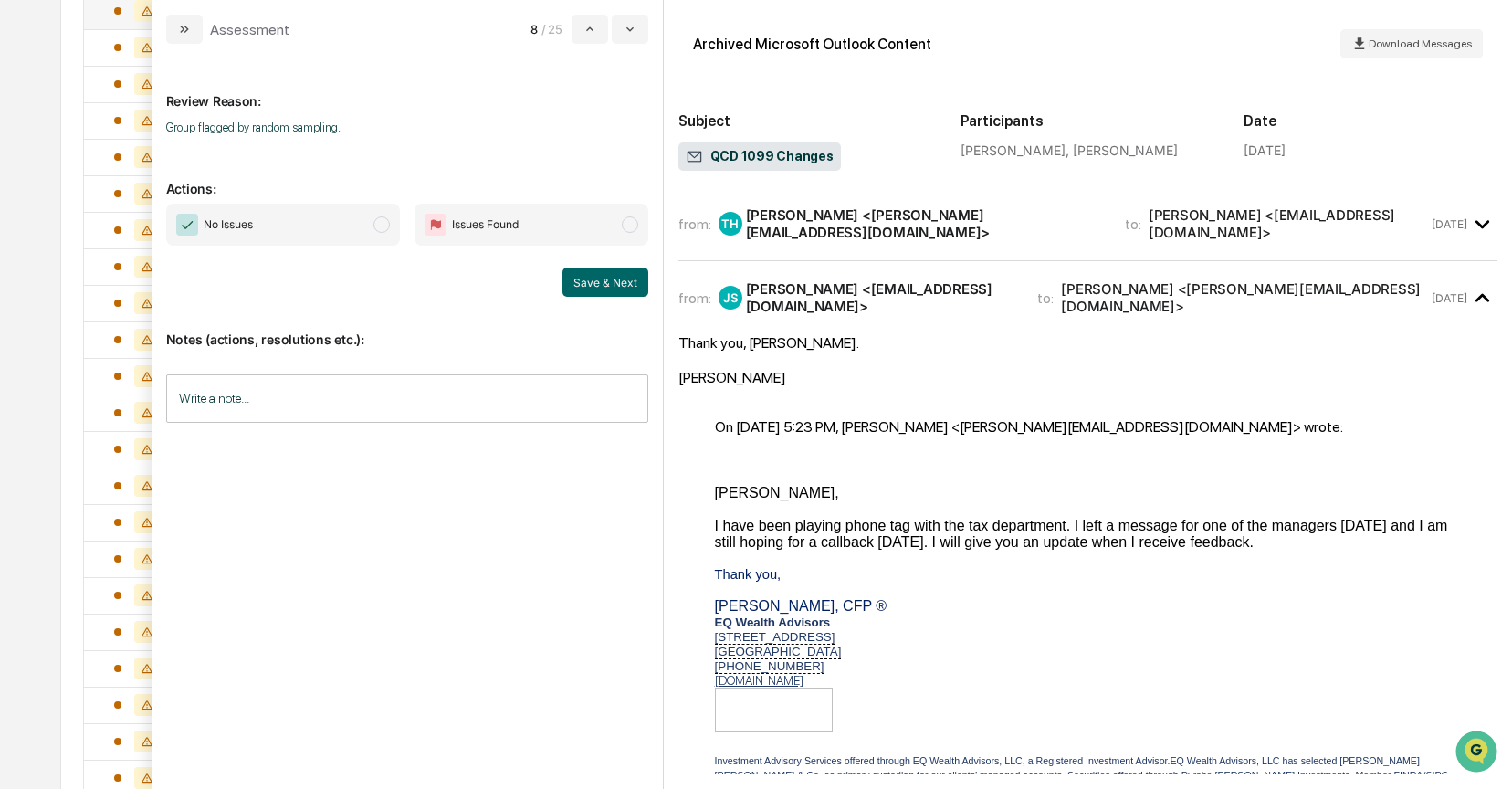
click at [378, 227] on span "modal" at bounding box center [381, 224] width 16 height 16
click at [579, 278] on button "Save & Next" at bounding box center [605, 282] width 86 height 29
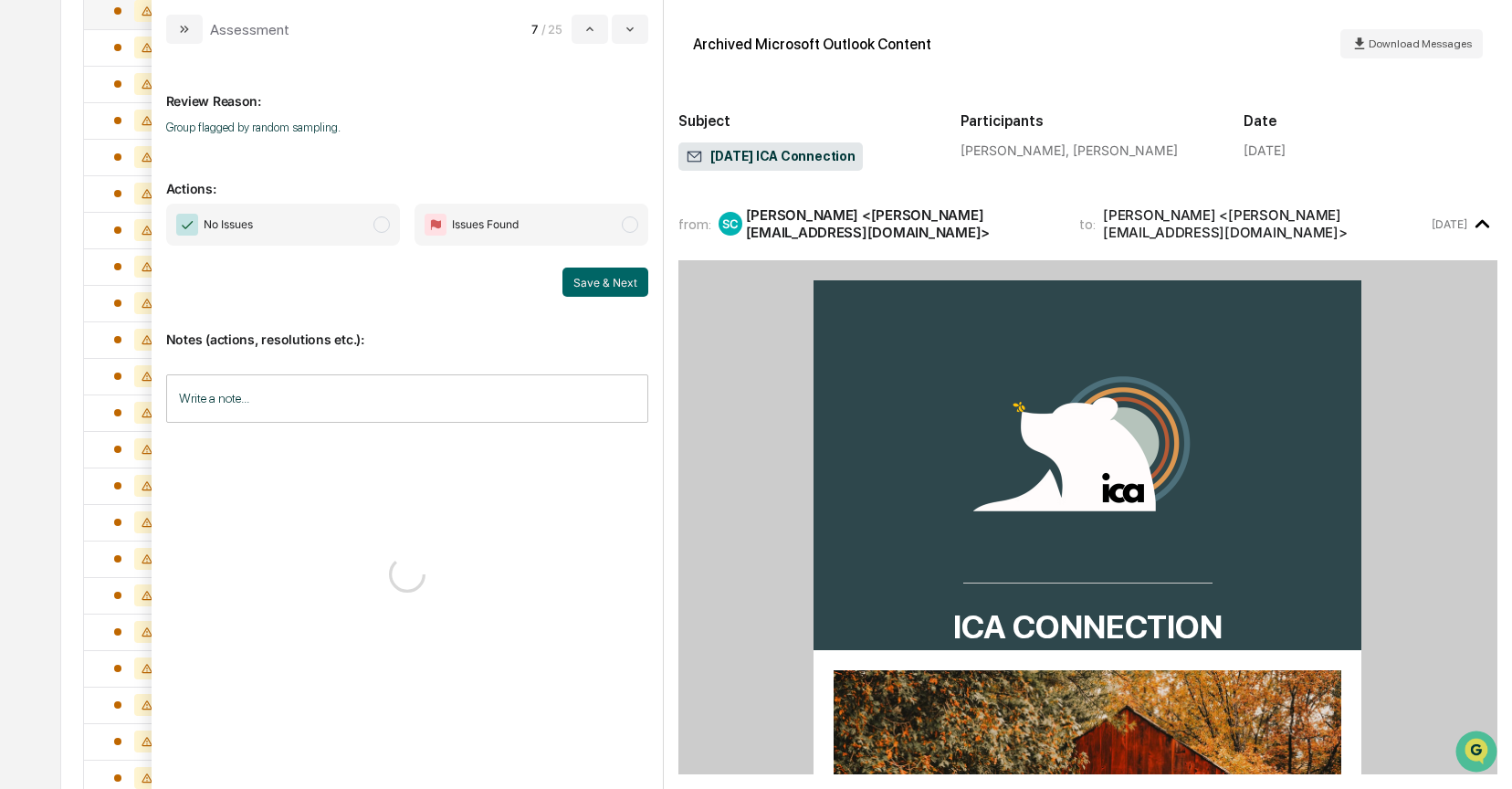
click at [376, 225] on span "modal" at bounding box center [381, 224] width 16 height 16
click at [588, 278] on button "Save & Next" at bounding box center [605, 282] width 86 height 29
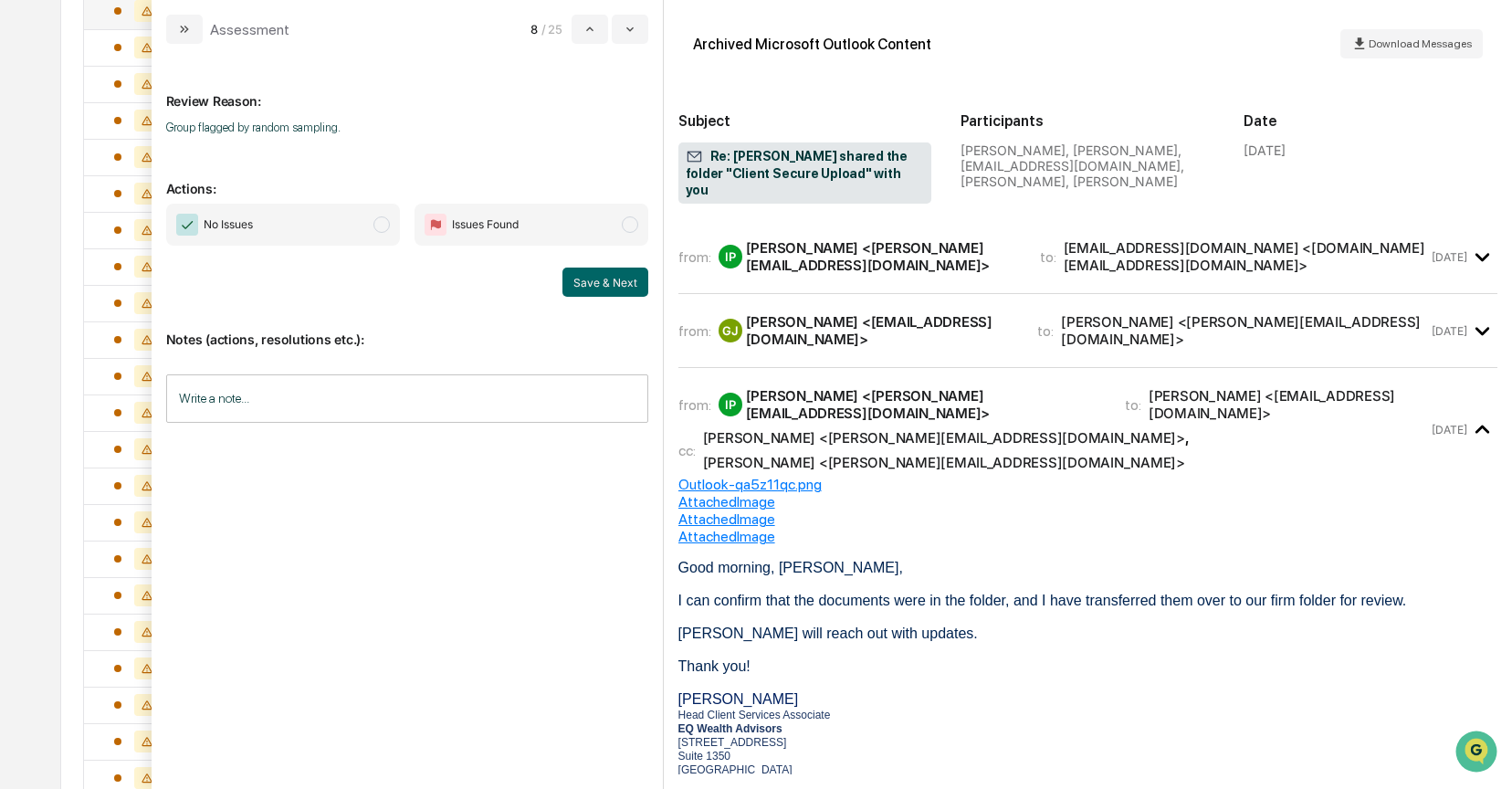
click at [378, 225] on span "modal" at bounding box center [381, 224] width 16 height 16
click at [585, 287] on button "Save & Next" at bounding box center [605, 282] width 86 height 29
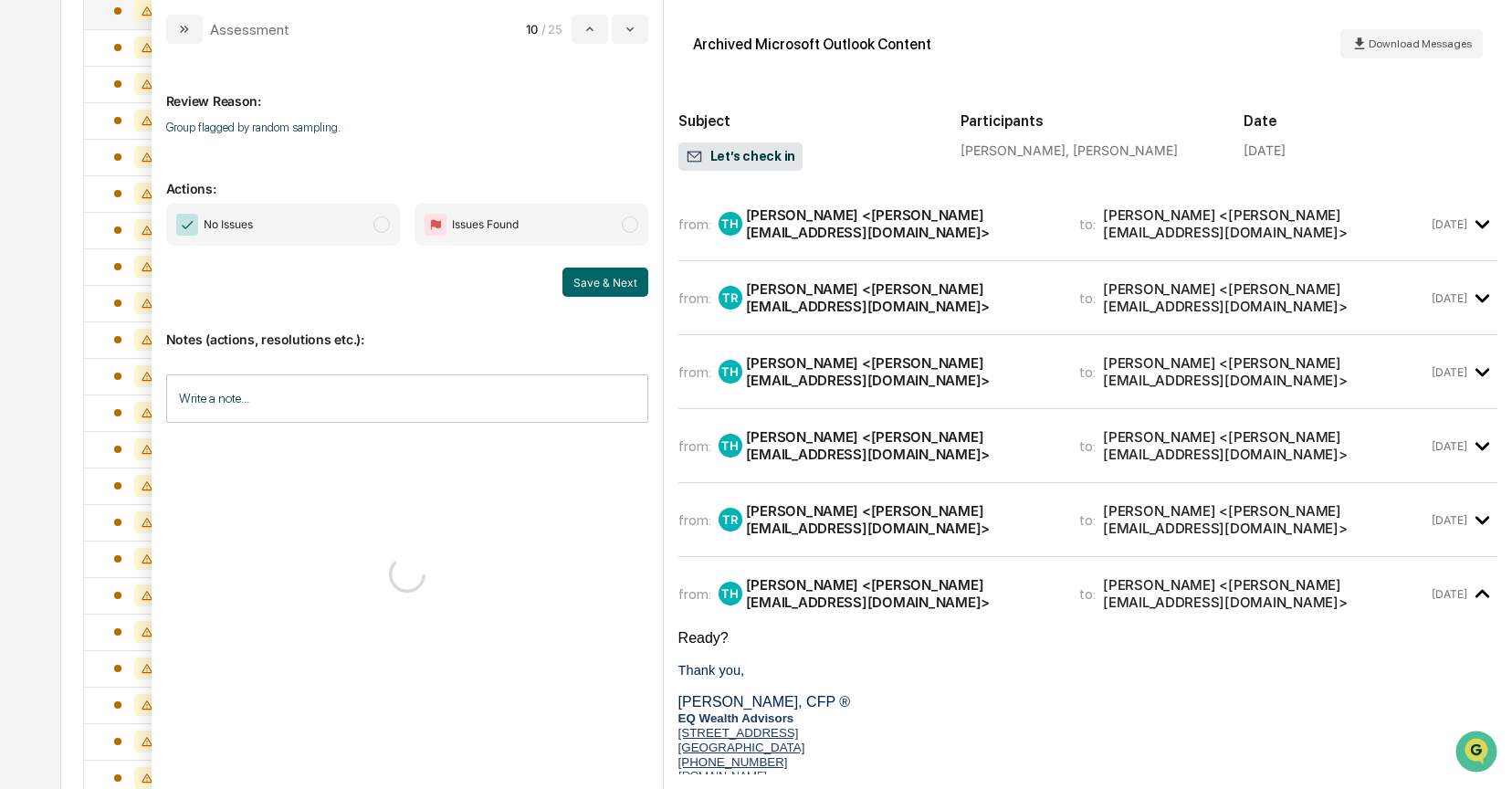
click at [379, 227] on span "modal" at bounding box center [381, 224] width 16 height 16
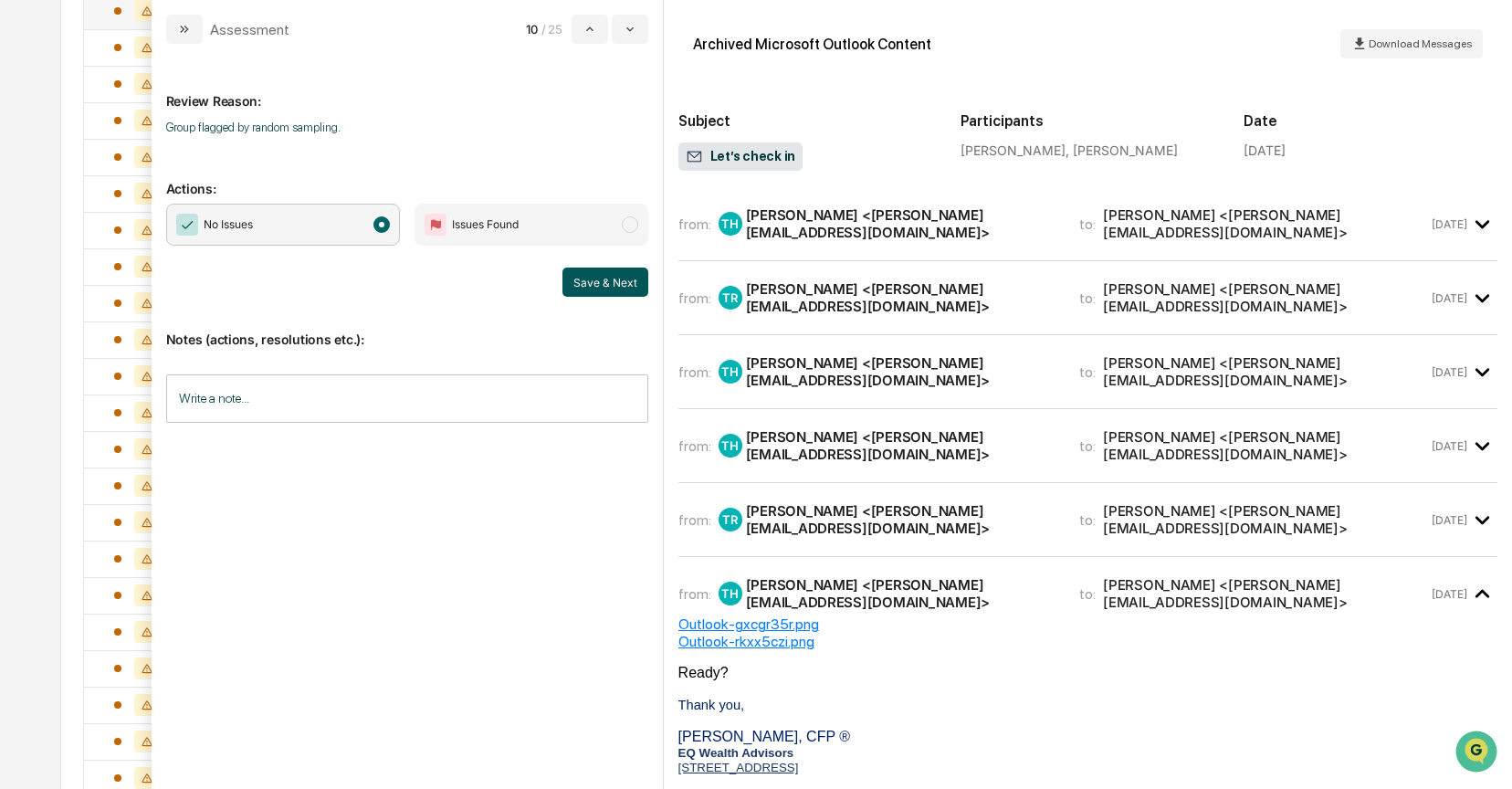
click at [586, 275] on button "Save & Next" at bounding box center [605, 282] width 86 height 29
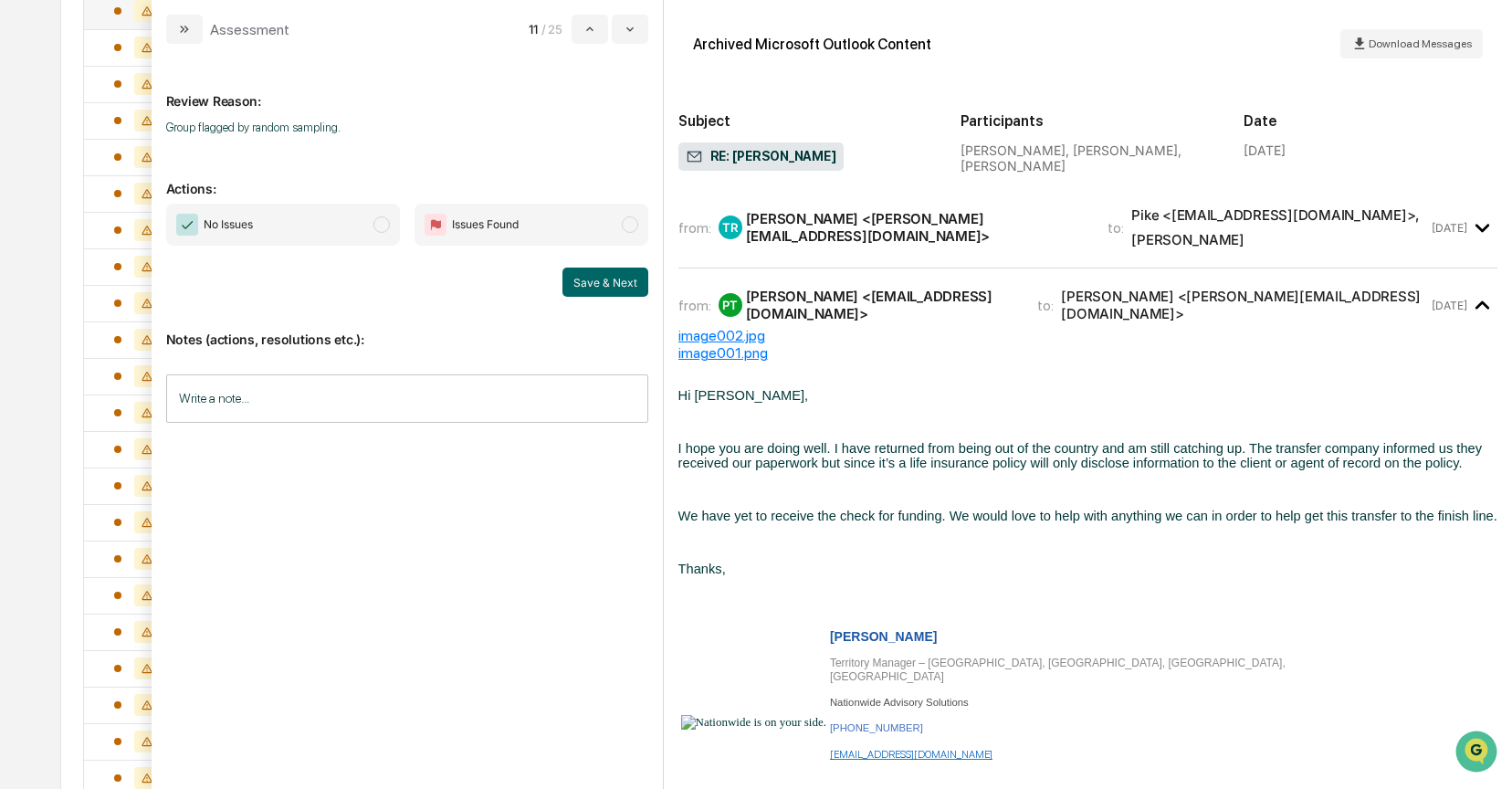
click at [385, 223] on span "modal" at bounding box center [381, 224] width 16 height 16
click at [605, 283] on button "Save & Next" at bounding box center [605, 282] width 86 height 29
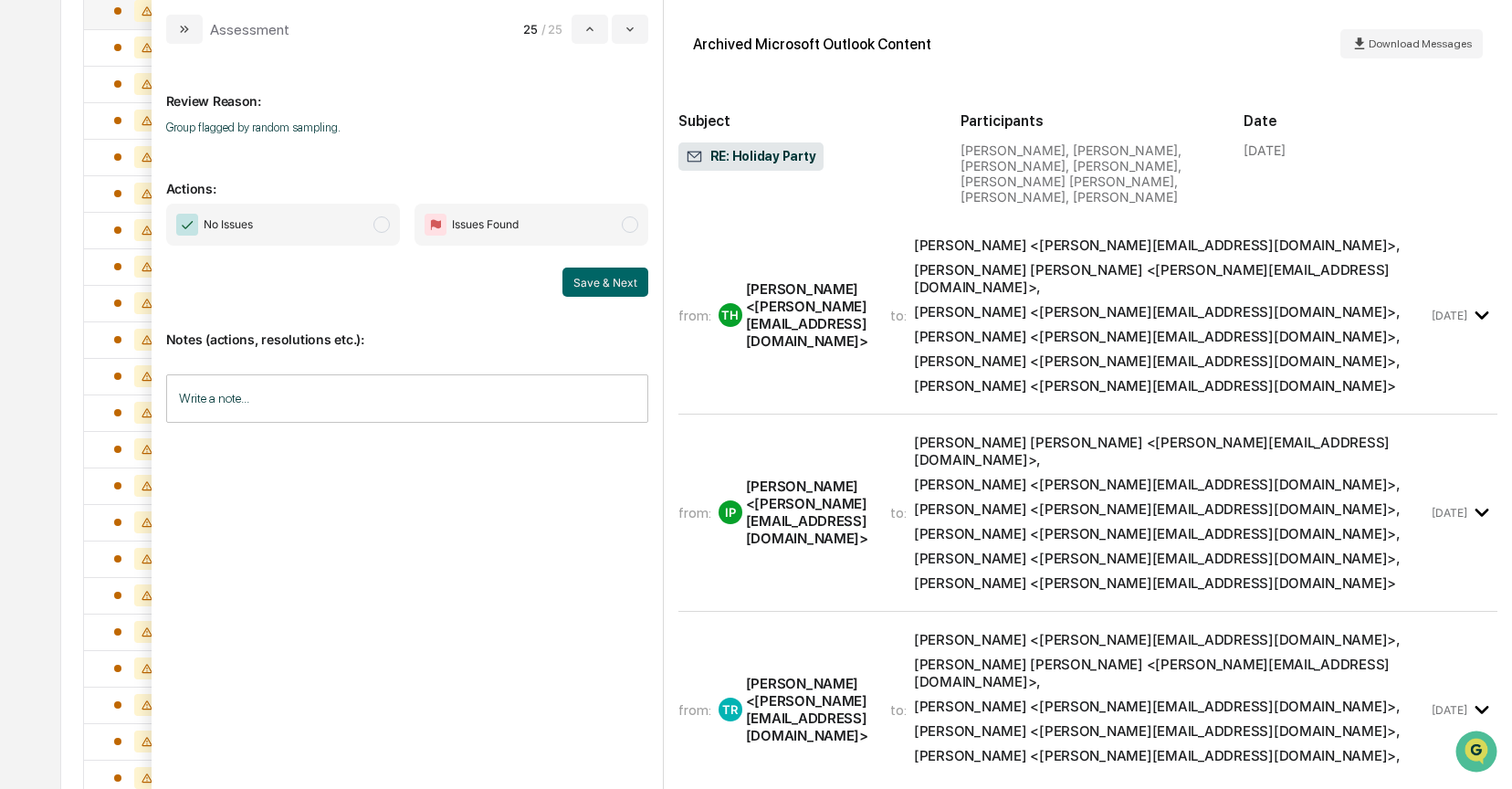
click at [369, 225] on span "No Issues" at bounding box center [283, 225] width 234 height 42
click at [937, 342] on div "from: TH Tricia Harris <Tricia@eqwealthadv.com> to: Isabeth Parga <Isabeth@eqwe…" at bounding box center [1053, 316] width 750 height 158
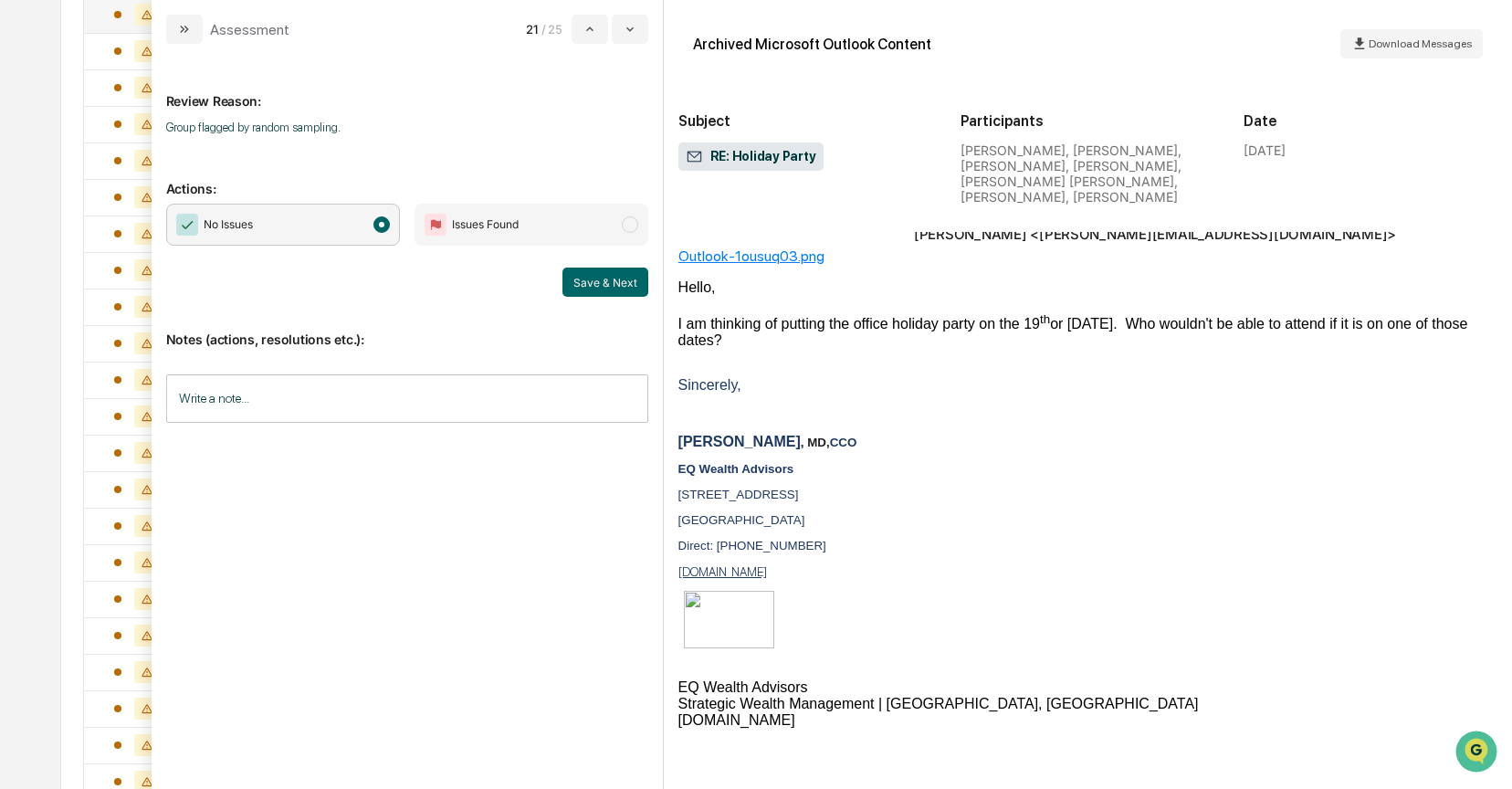
scroll to position [155, 0]
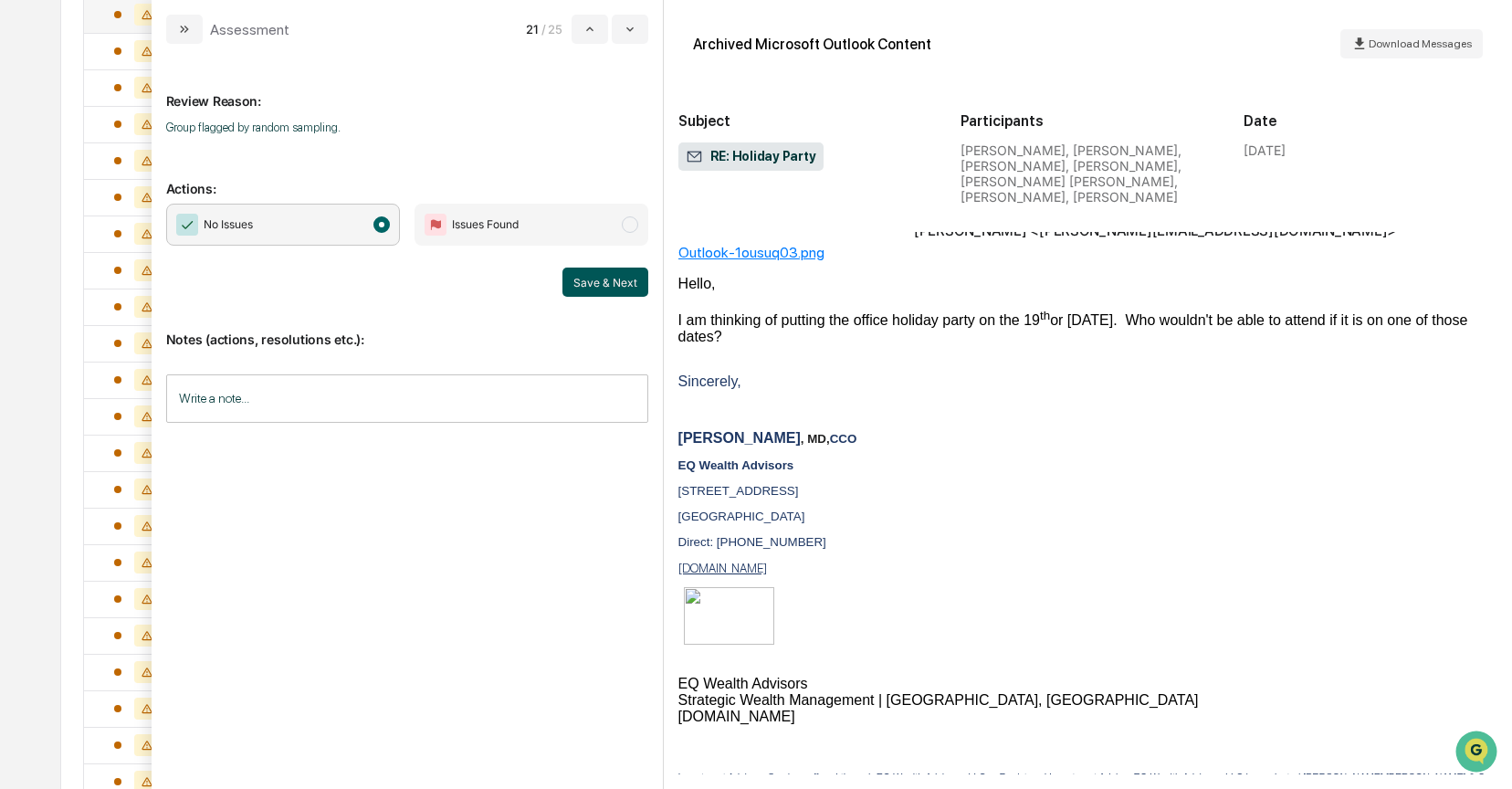
click at [593, 278] on button "Save & Next" at bounding box center [605, 282] width 86 height 29
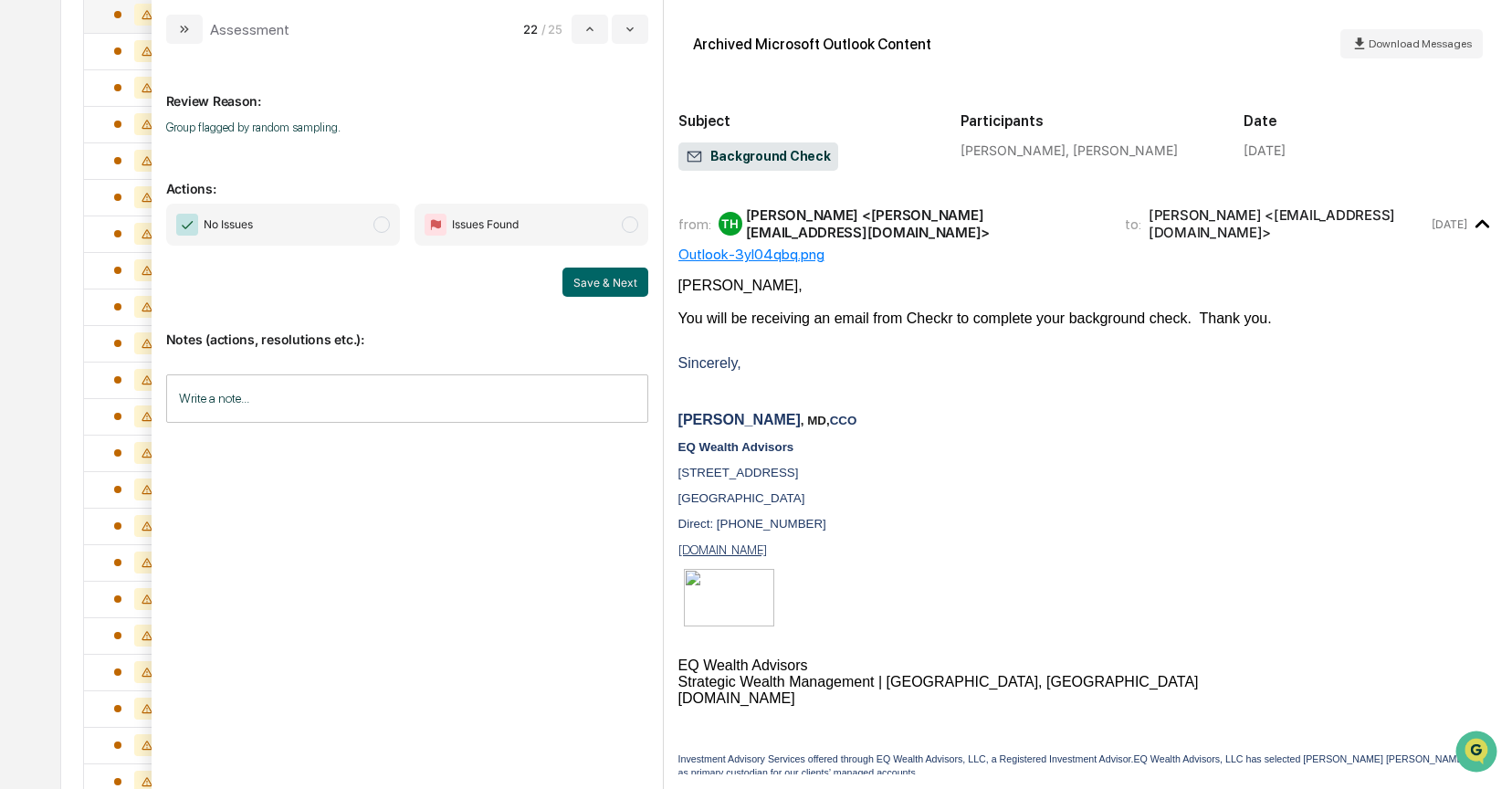
click at [384, 226] on span "modal" at bounding box center [381, 224] width 16 height 16
click at [590, 279] on button "Save & Next" at bounding box center [605, 282] width 86 height 29
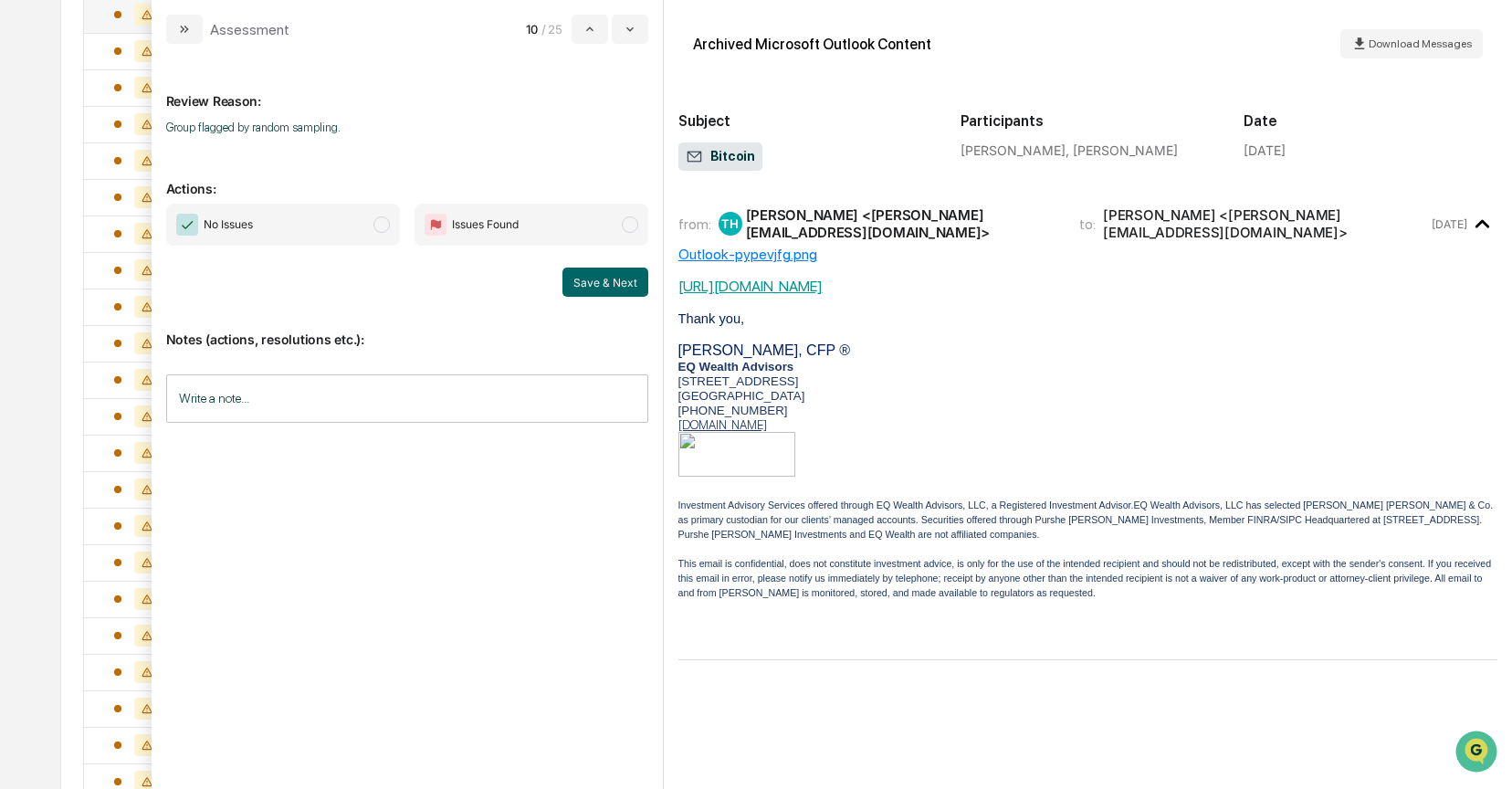
click at [388, 225] on span "modal" at bounding box center [381, 224] width 16 height 16
click at [592, 278] on button "Save & Next" at bounding box center [605, 282] width 86 height 29
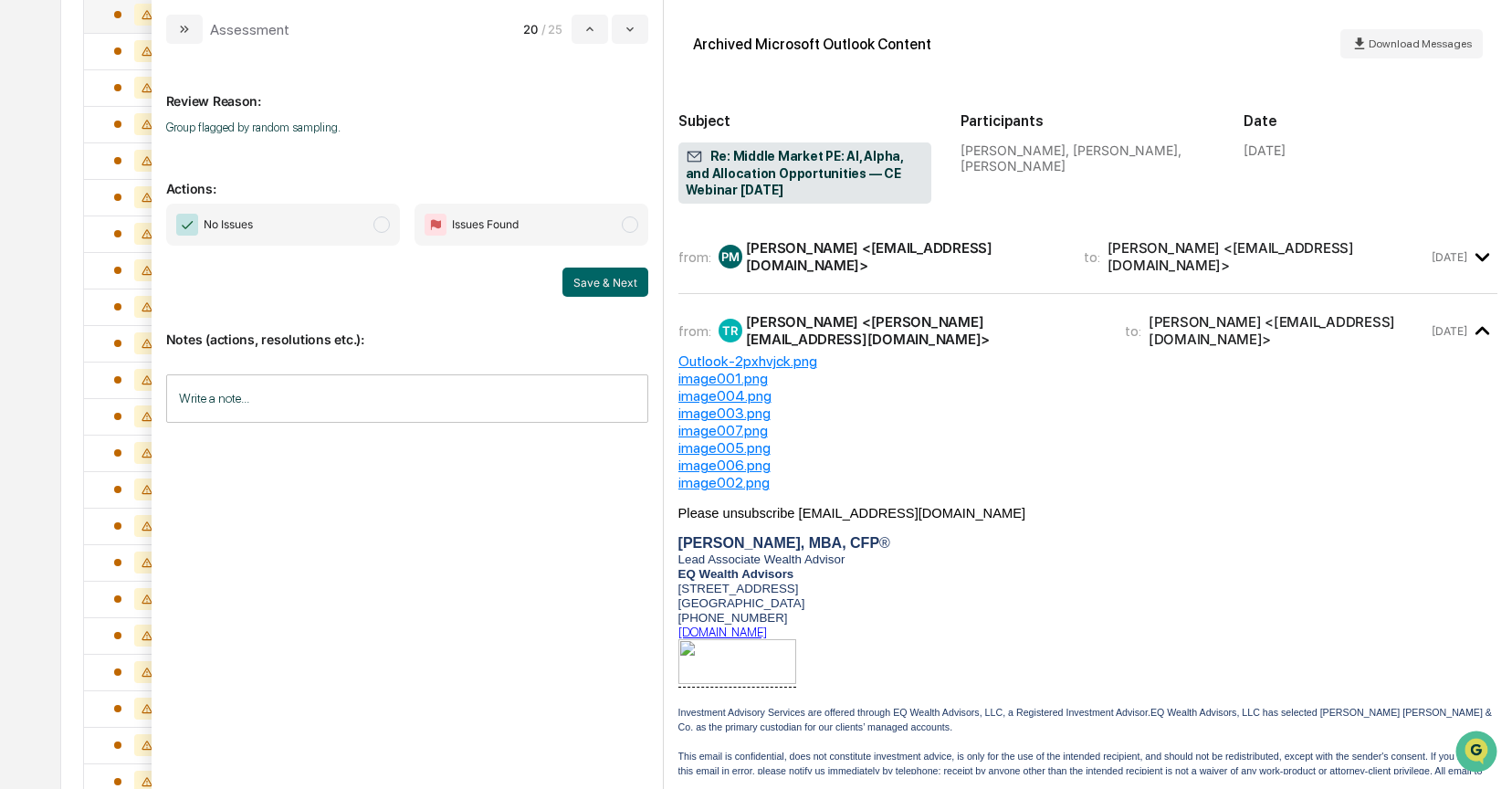
click at [385, 224] on span "modal" at bounding box center [381, 224] width 16 height 16
click at [623, 279] on button "Save & Next" at bounding box center [605, 282] width 86 height 29
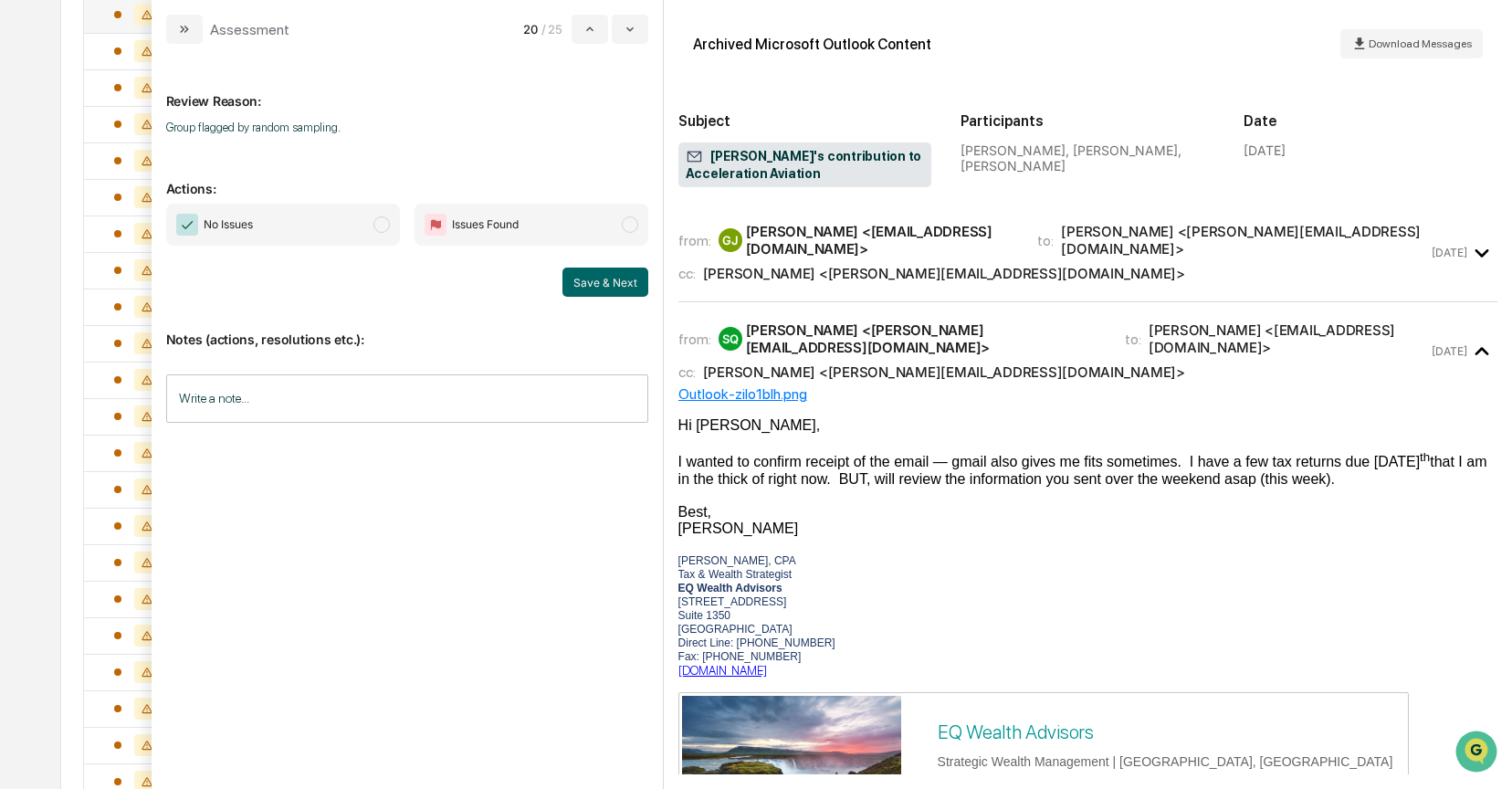
click at [385, 227] on span "modal" at bounding box center [381, 224] width 16 height 16
click at [597, 283] on button "Save & Next" at bounding box center [605, 282] width 86 height 29
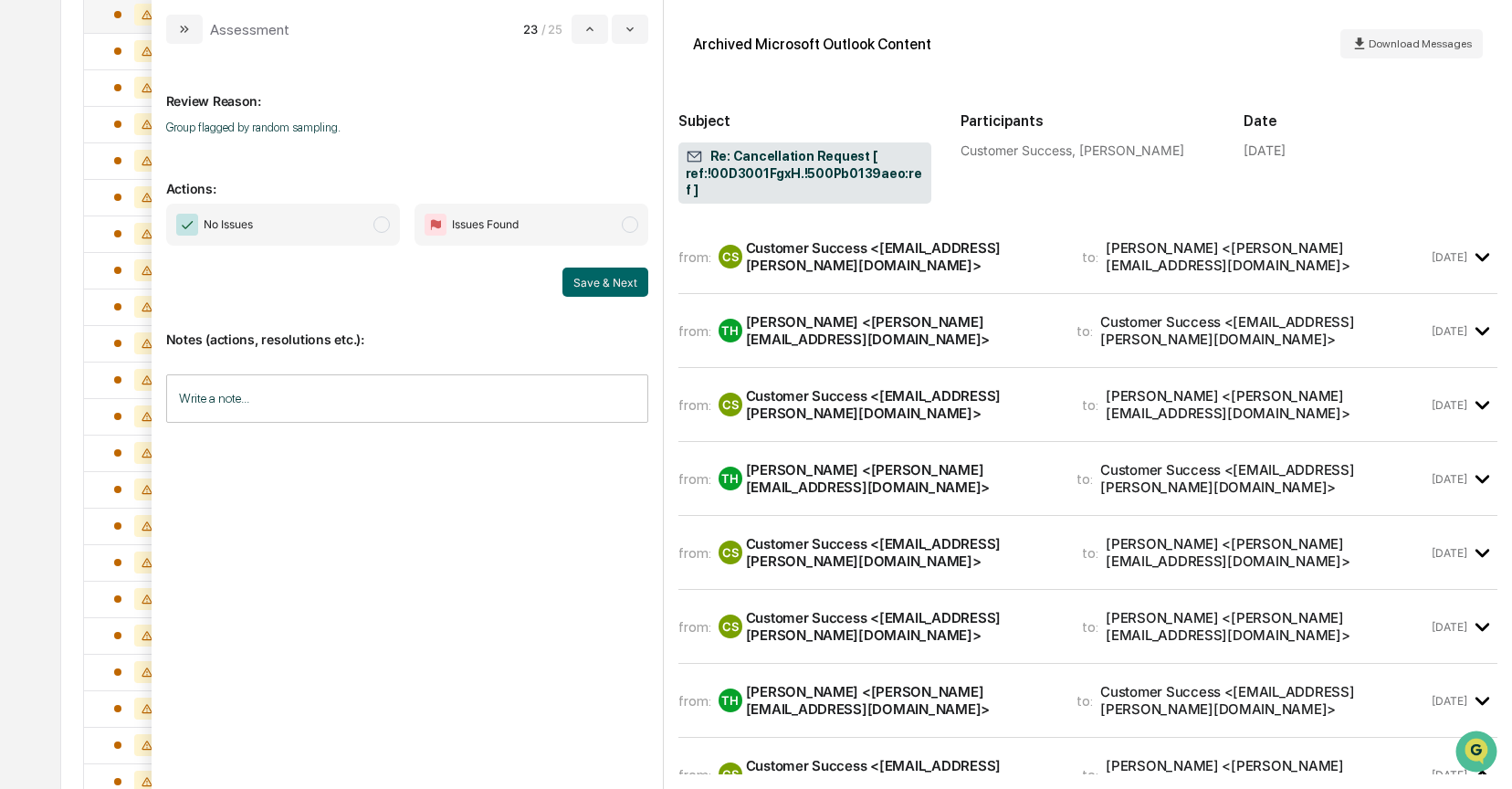
click at [782, 313] on div "Tricia Harris <Tricia@eqwealthadv.com>" at bounding box center [901, 330] width 310 height 35
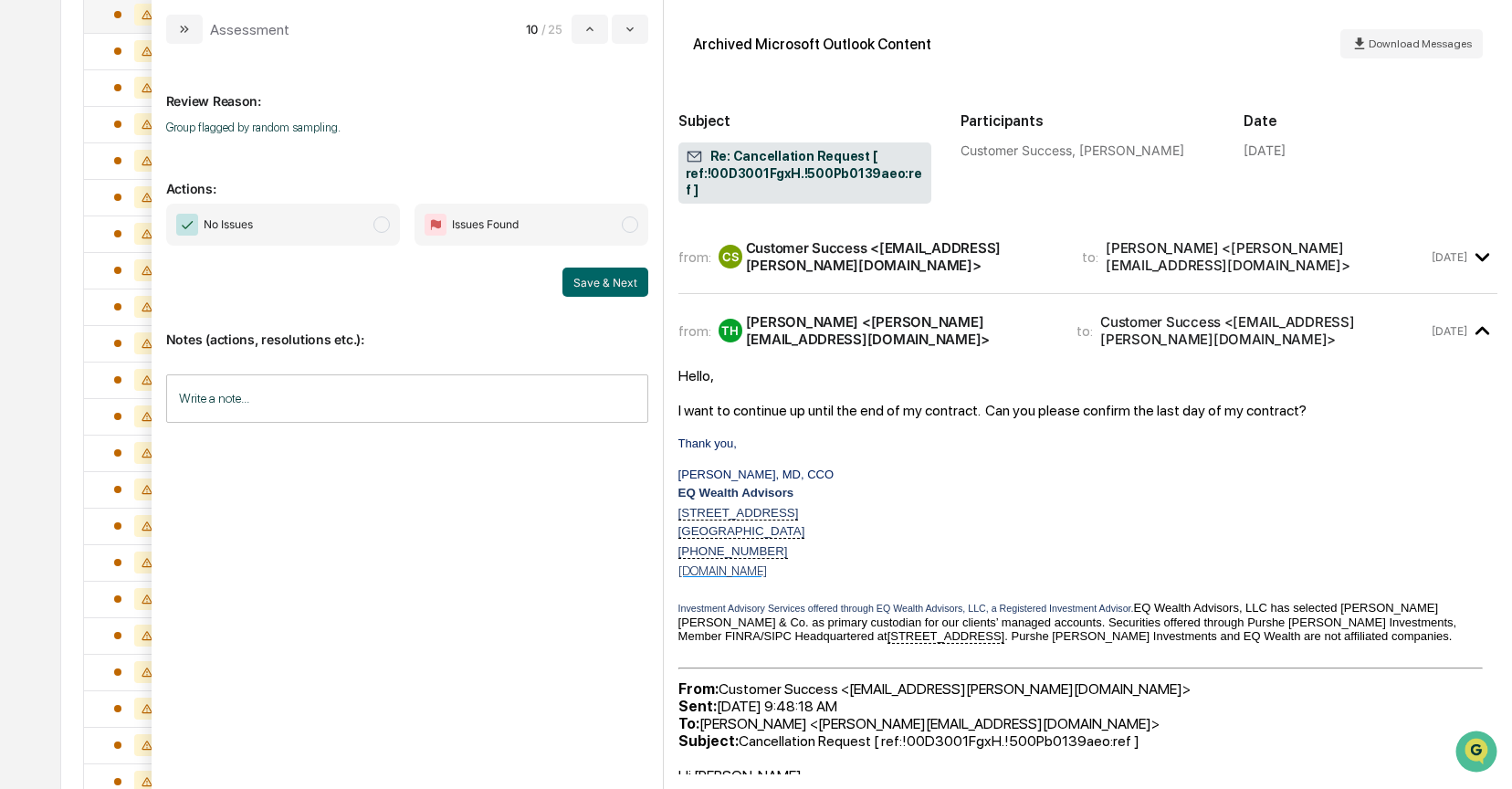
click at [374, 219] on span "No Issues" at bounding box center [283, 225] width 234 height 42
click at [565, 280] on button "Save & Next" at bounding box center [605, 282] width 86 height 29
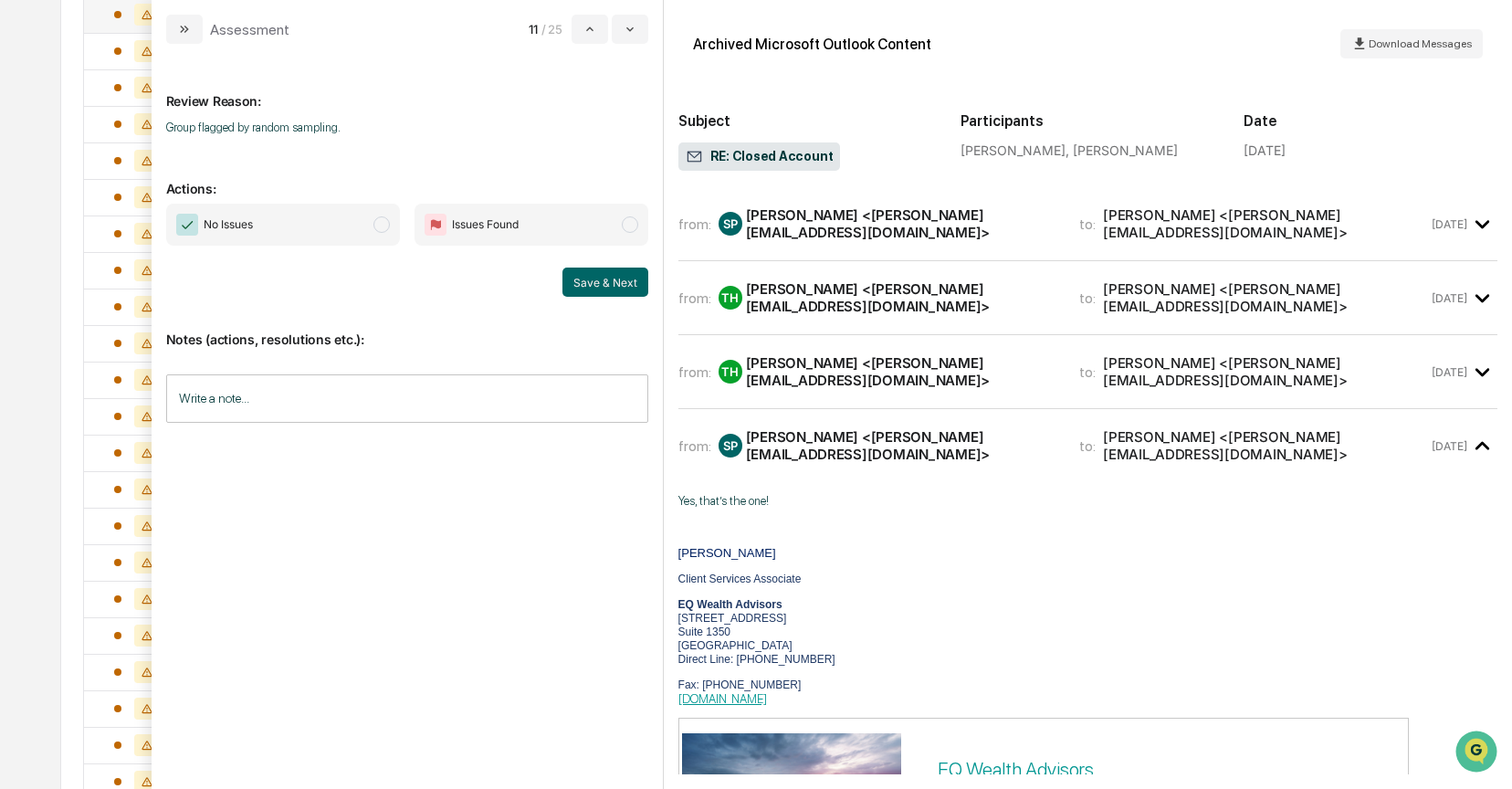
click at [375, 231] on span "modal" at bounding box center [381, 224] width 16 height 16
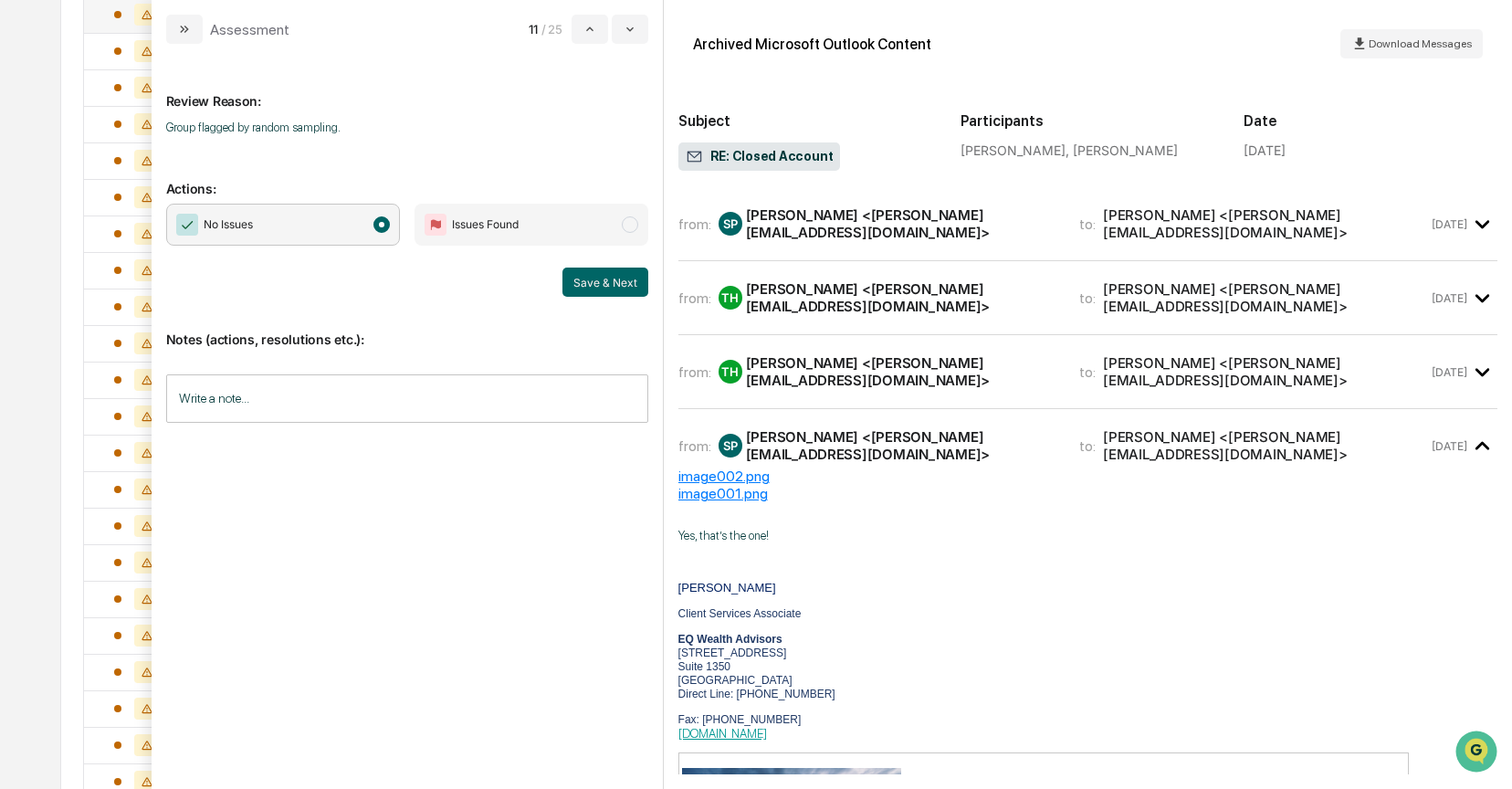
click at [746, 290] on div "TH Tricia Harris <Tricia@eqwealthadv.com>" at bounding box center [888, 297] width 340 height 35
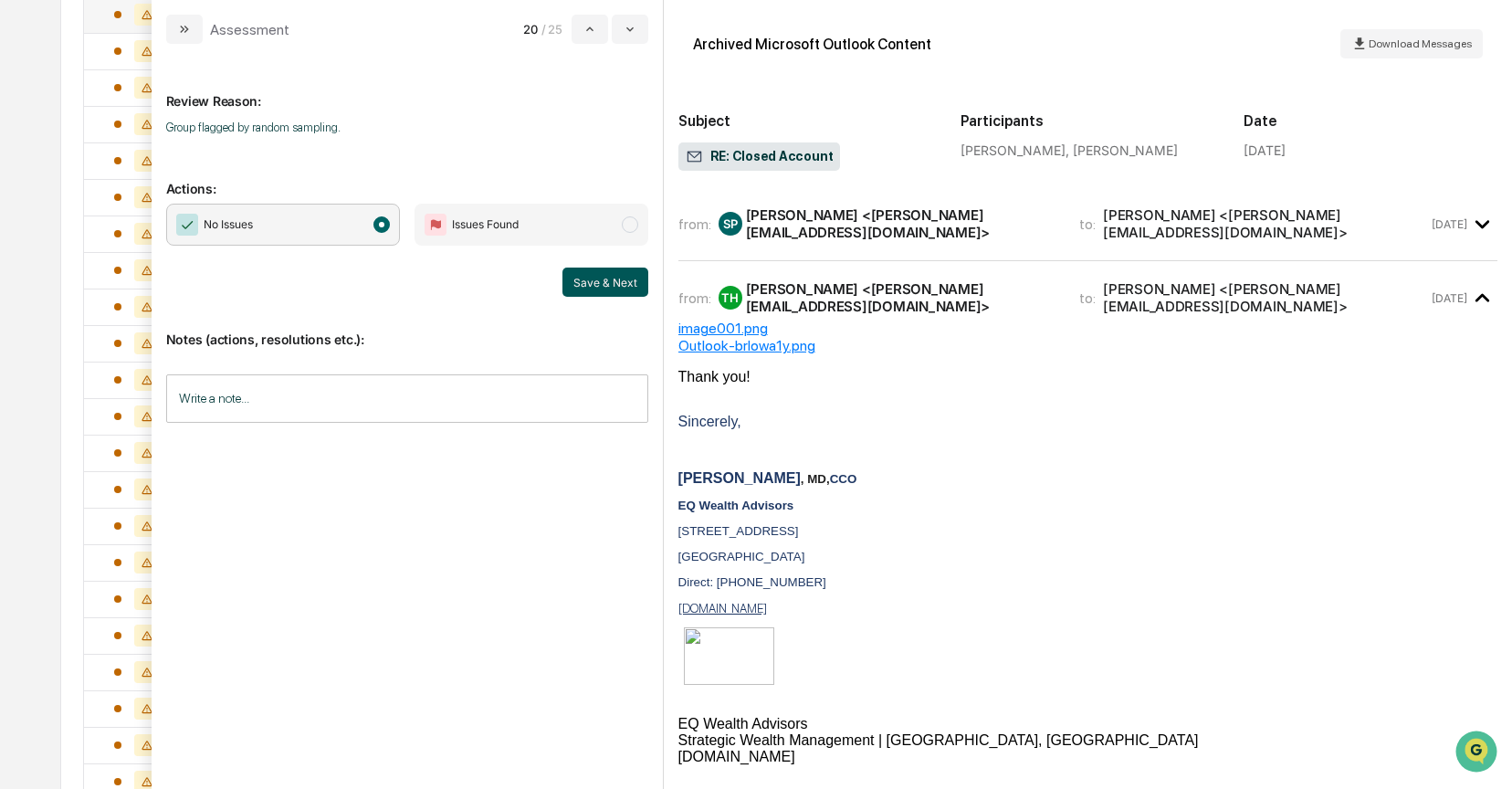
click at [594, 283] on button "Save & Next" at bounding box center [605, 282] width 86 height 29
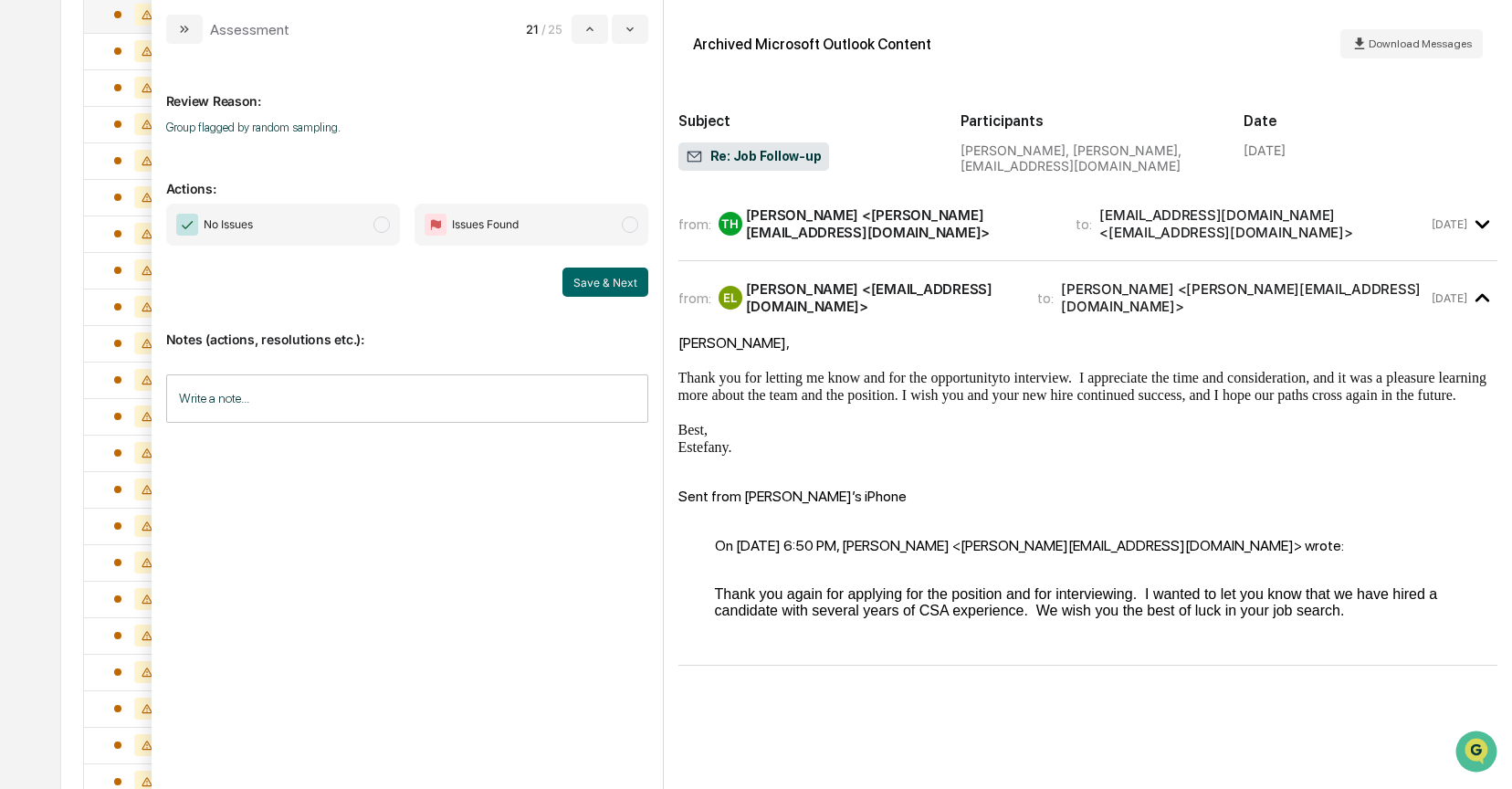
click at [388, 227] on span "modal" at bounding box center [381, 224] width 16 height 16
click at [602, 279] on button "Save & Next" at bounding box center [605, 282] width 86 height 29
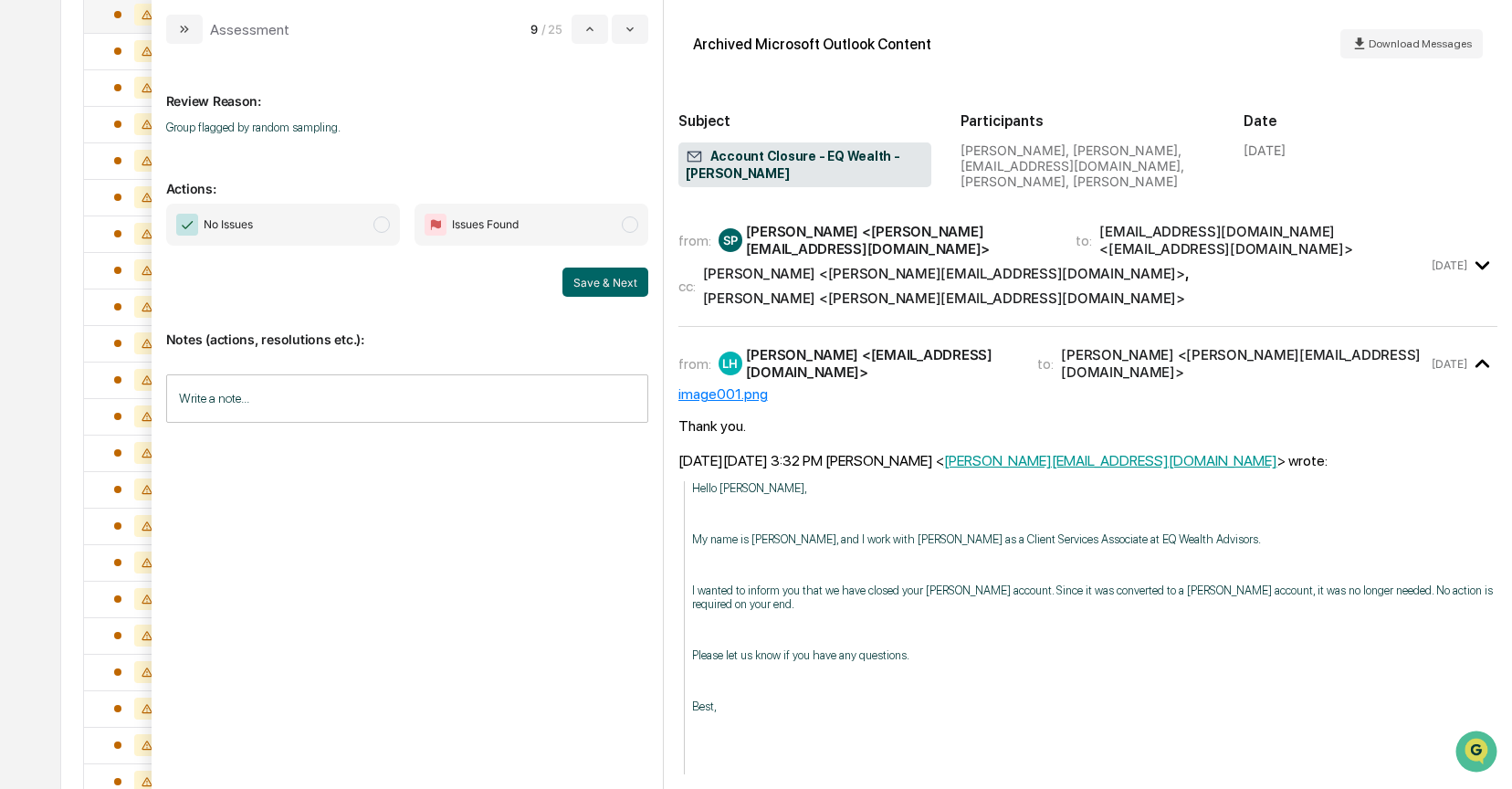
click at [386, 228] on span "modal" at bounding box center [381, 224] width 16 height 16
click at [597, 278] on button "Save & Next" at bounding box center [605, 282] width 86 height 29
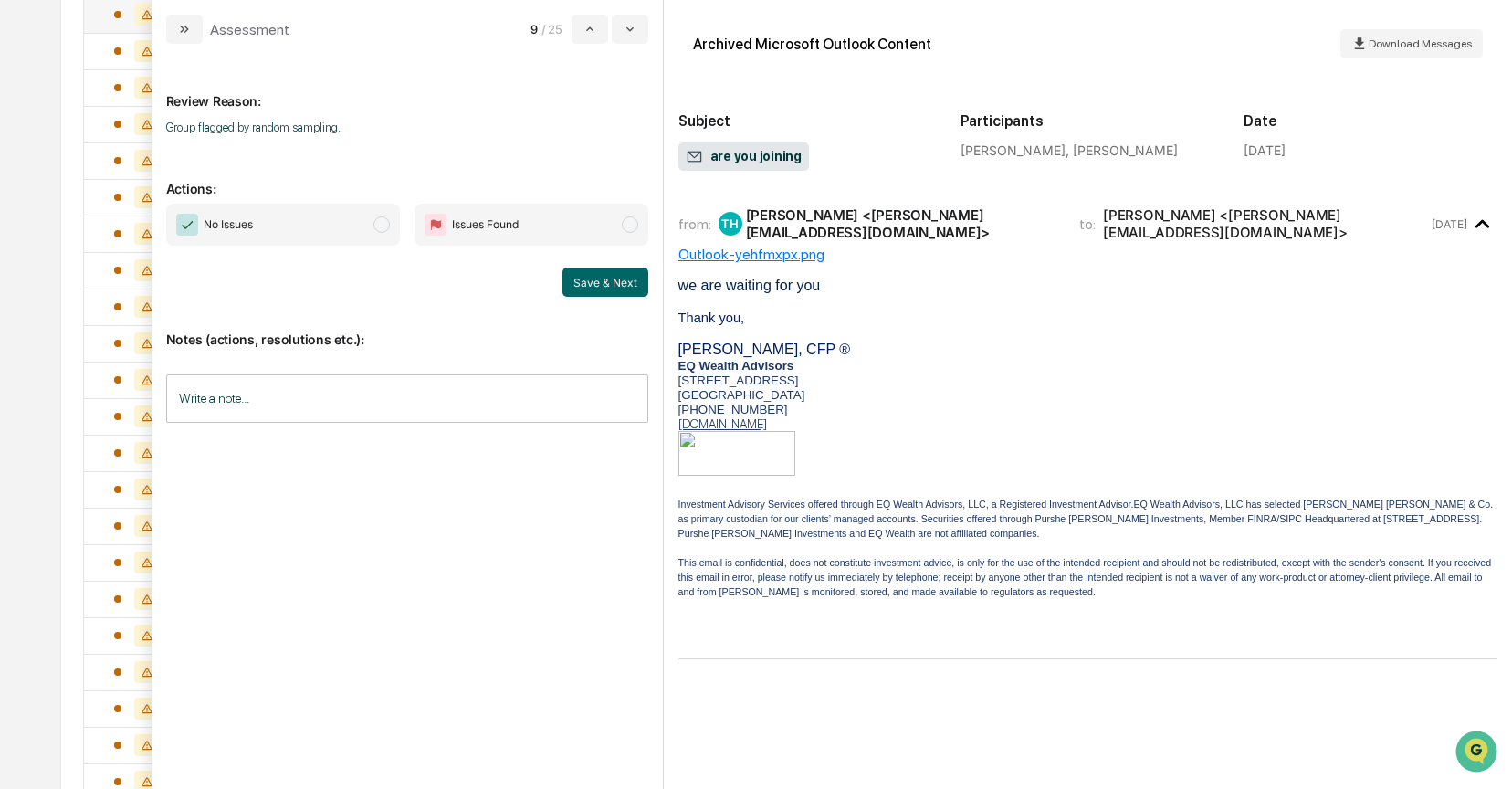
click at [375, 224] on span "modal" at bounding box center [381, 224] width 16 height 16
click at [598, 278] on button "Save & Next" at bounding box center [605, 282] width 86 height 29
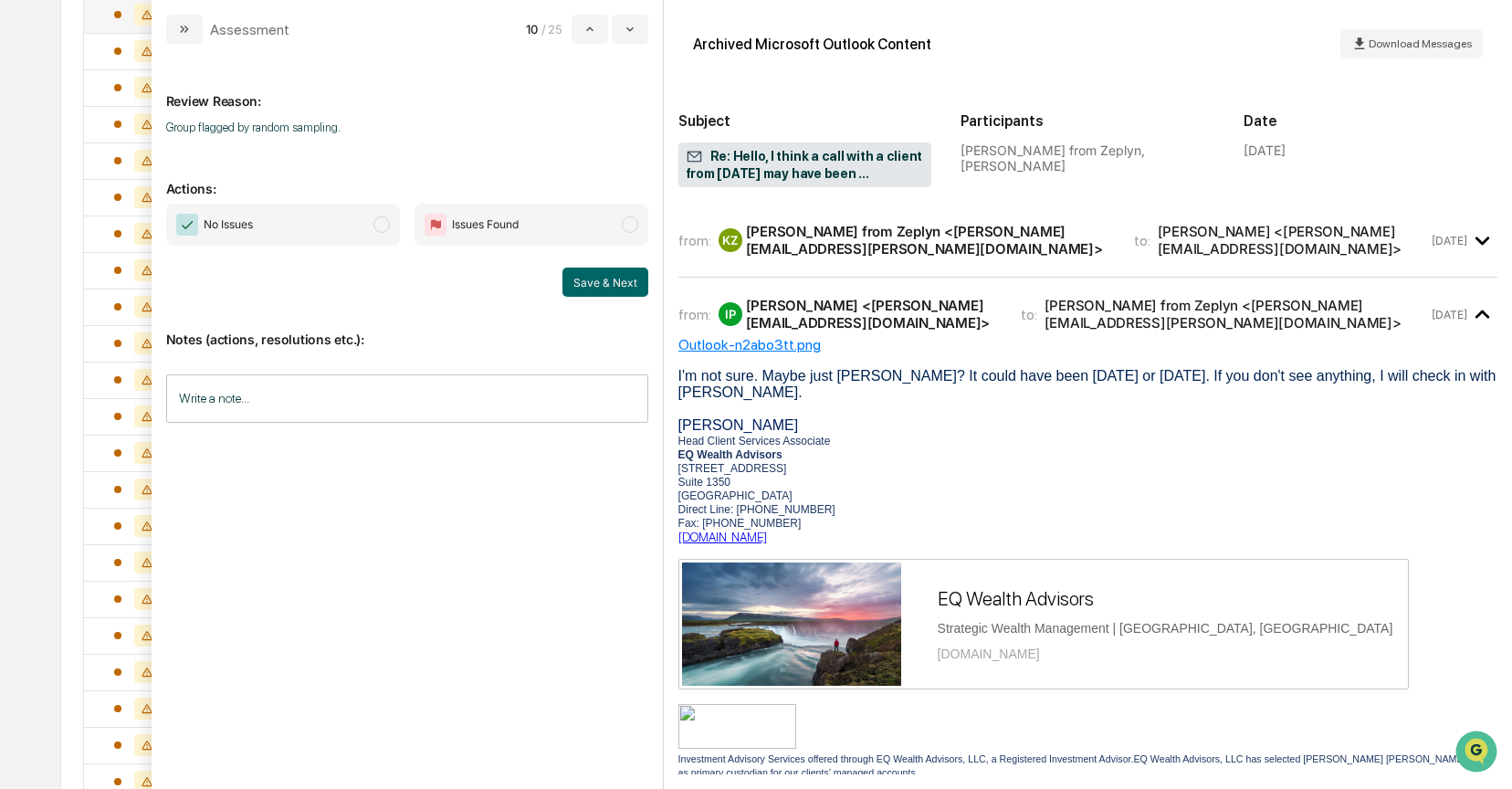
click at [380, 230] on span "modal" at bounding box center [381, 224] width 16 height 16
click at [571, 284] on button "Save & Next" at bounding box center [605, 282] width 86 height 29
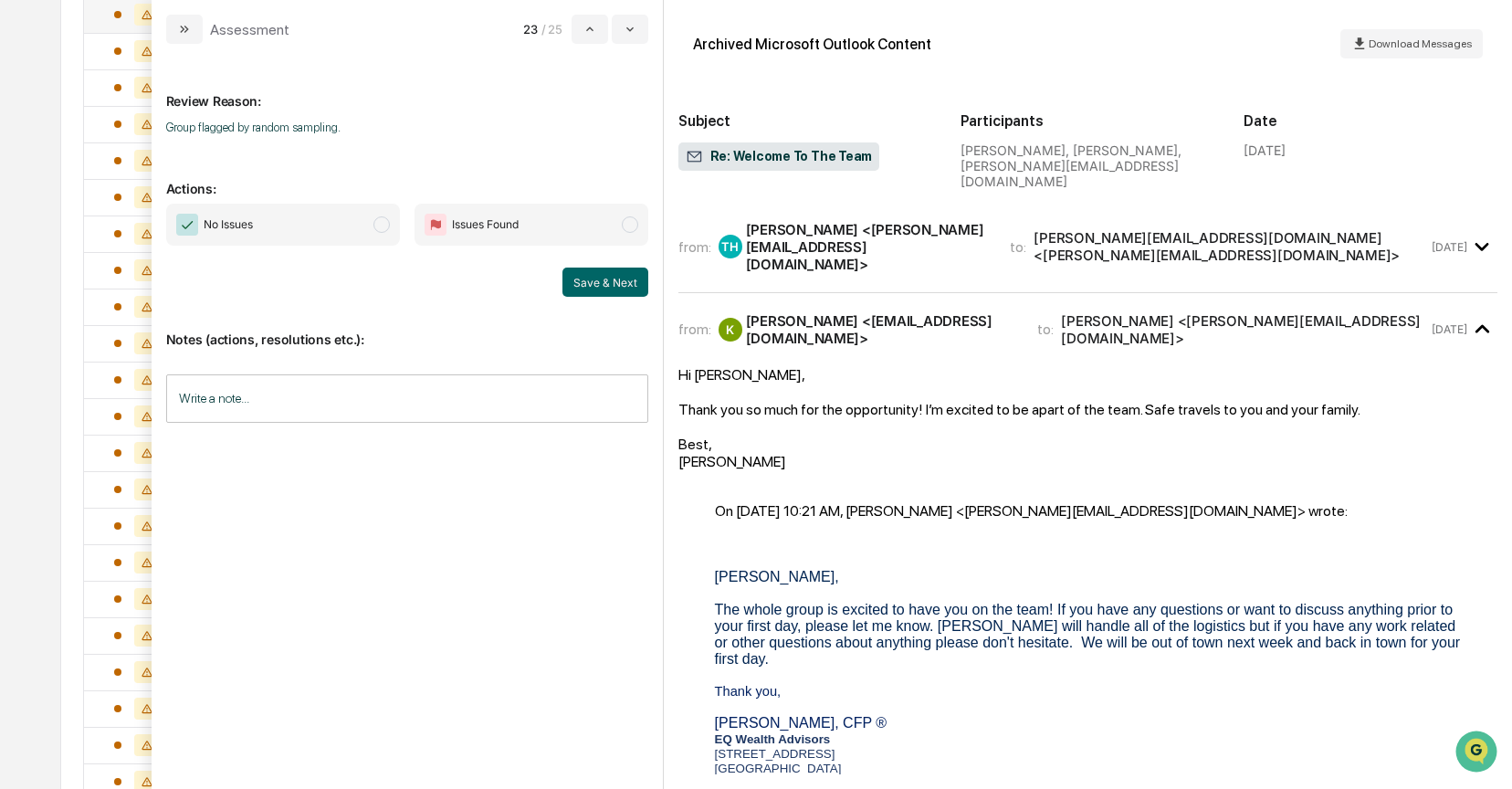
click at [379, 223] on span "modal" at bounding box center [381, 224] width 16 height 16
click at [614, 286] on button "Save & Next" at bounding box center [605, 282] width 86 height 29
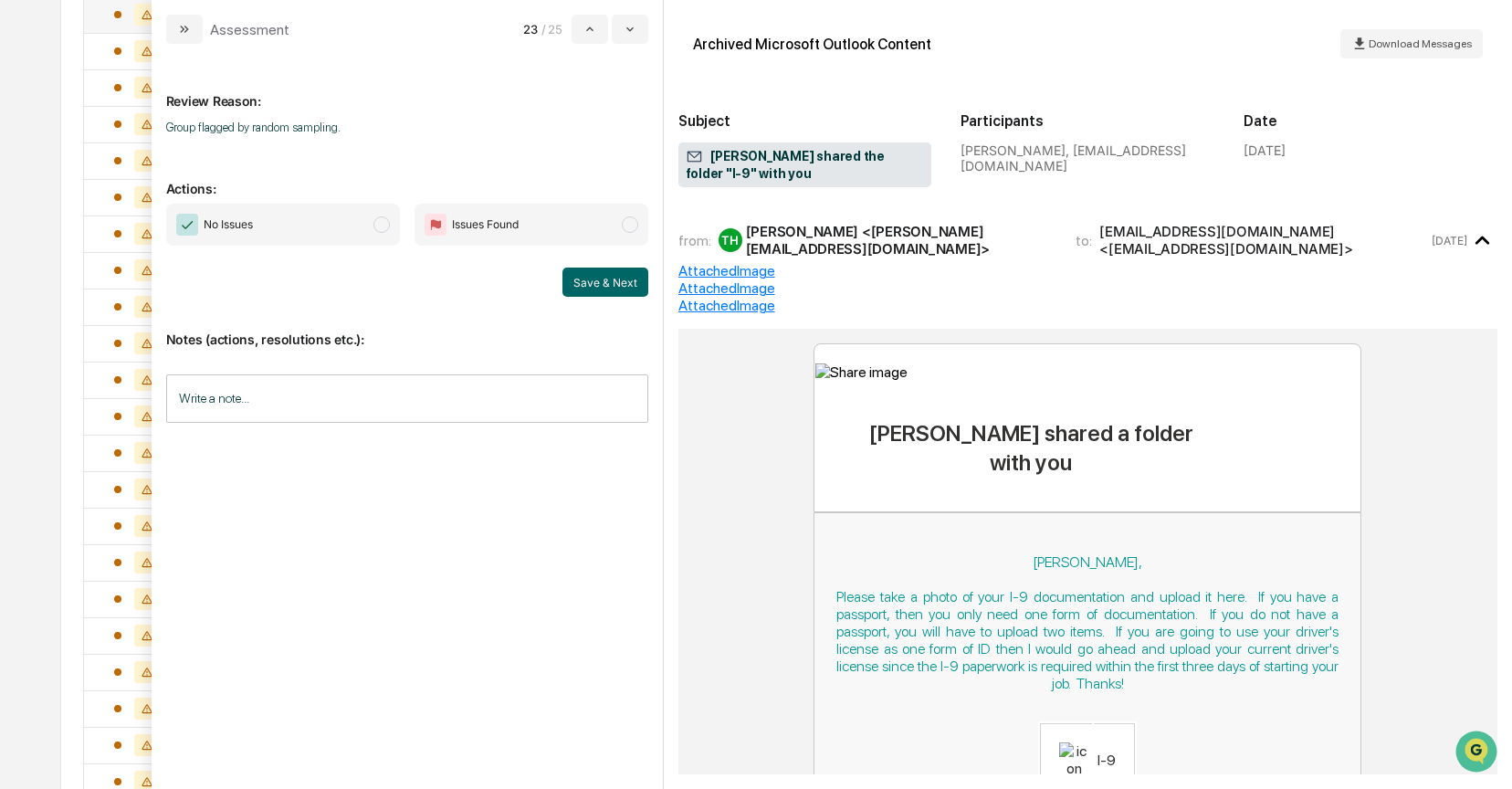
click at [377, 219] on span "modal" at bounding box center [381, 224] width 16 height 16
click at [561, 275] on div "Save & Next" at bounding box center [406, 282] width 482 height 29
click at [616, 282] on button "Save & Next" at bounding box center [605, 282] width 86 height 29
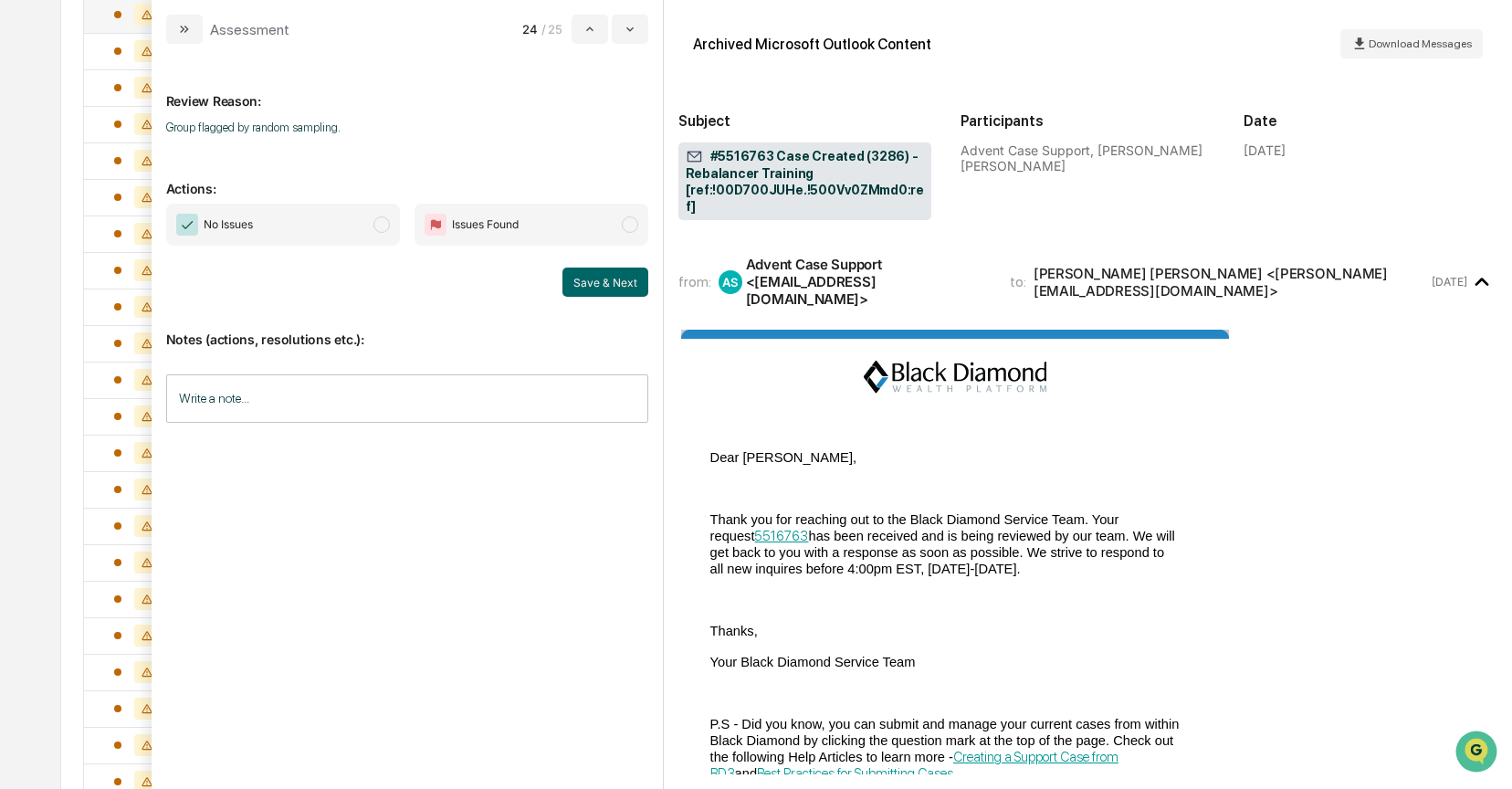
click at [389, 223] on span "modal" at bounding box center [381, 224] width 16 height 16
click at [605, 285] on button "Save & Next" at bounding box center [605, 282] width 86 height 29
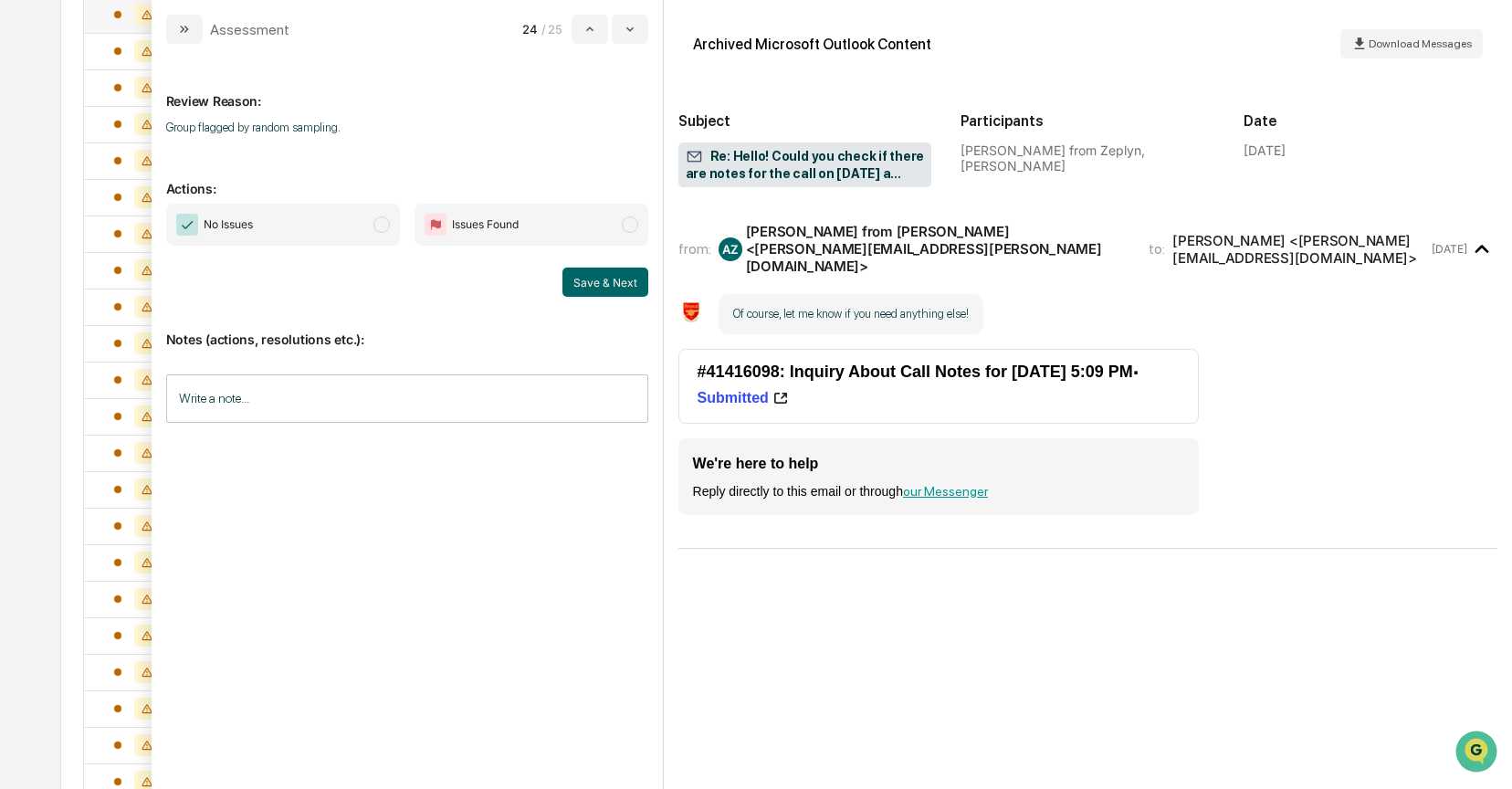
click at [384, 227] on span "modal" at bounding box center [381, 224] width 16 height 16
click at [592, 287] on button "Save & Next" at bounding box center [605, 282] width 86 height 29
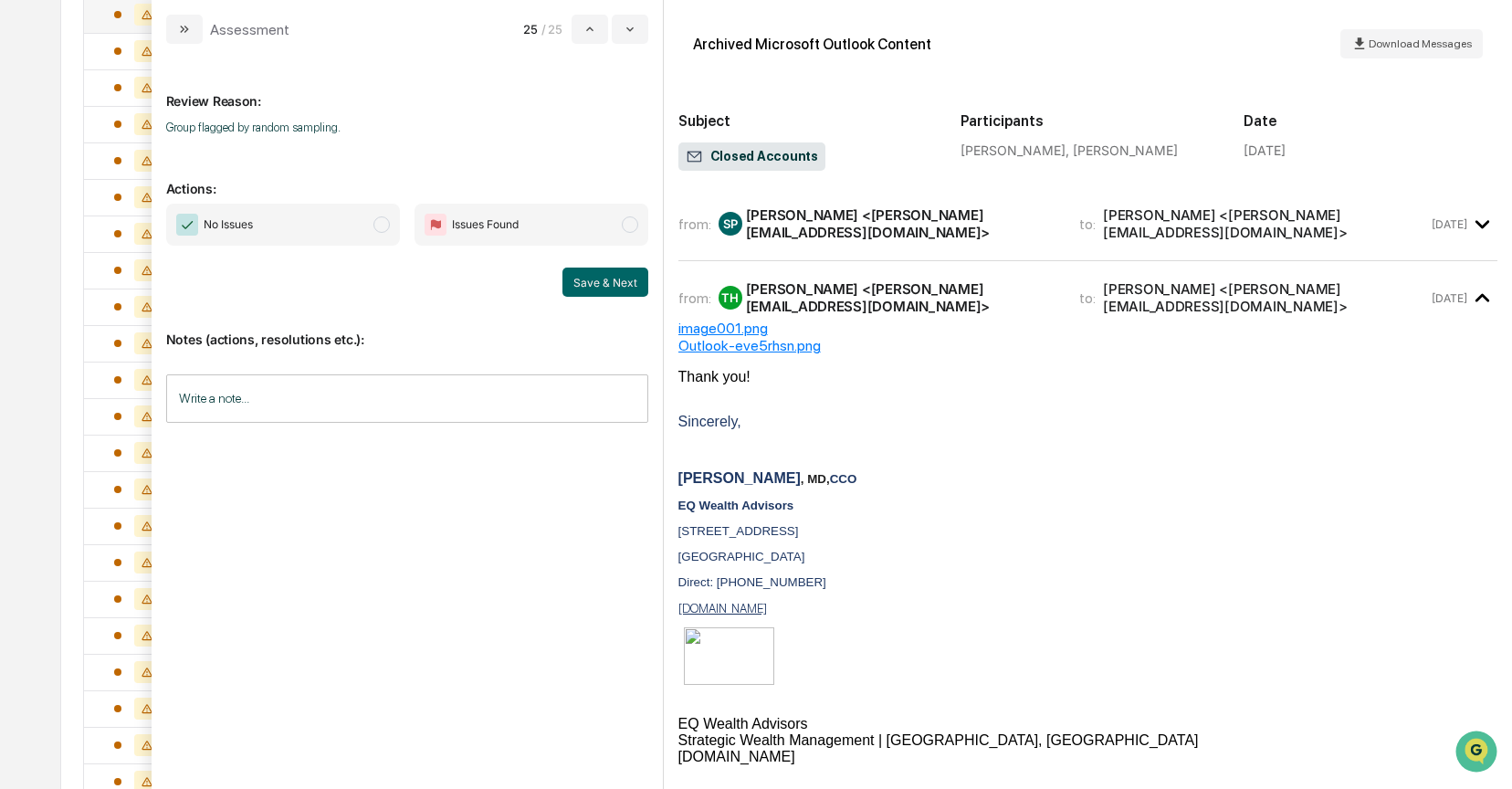
click at [385, 223] on span "modal" at bounding box center [381, 224] width 16 height 16
click at [583, 279] on button "Save & Next" at bounding box center [605, 282] width 86 height 29
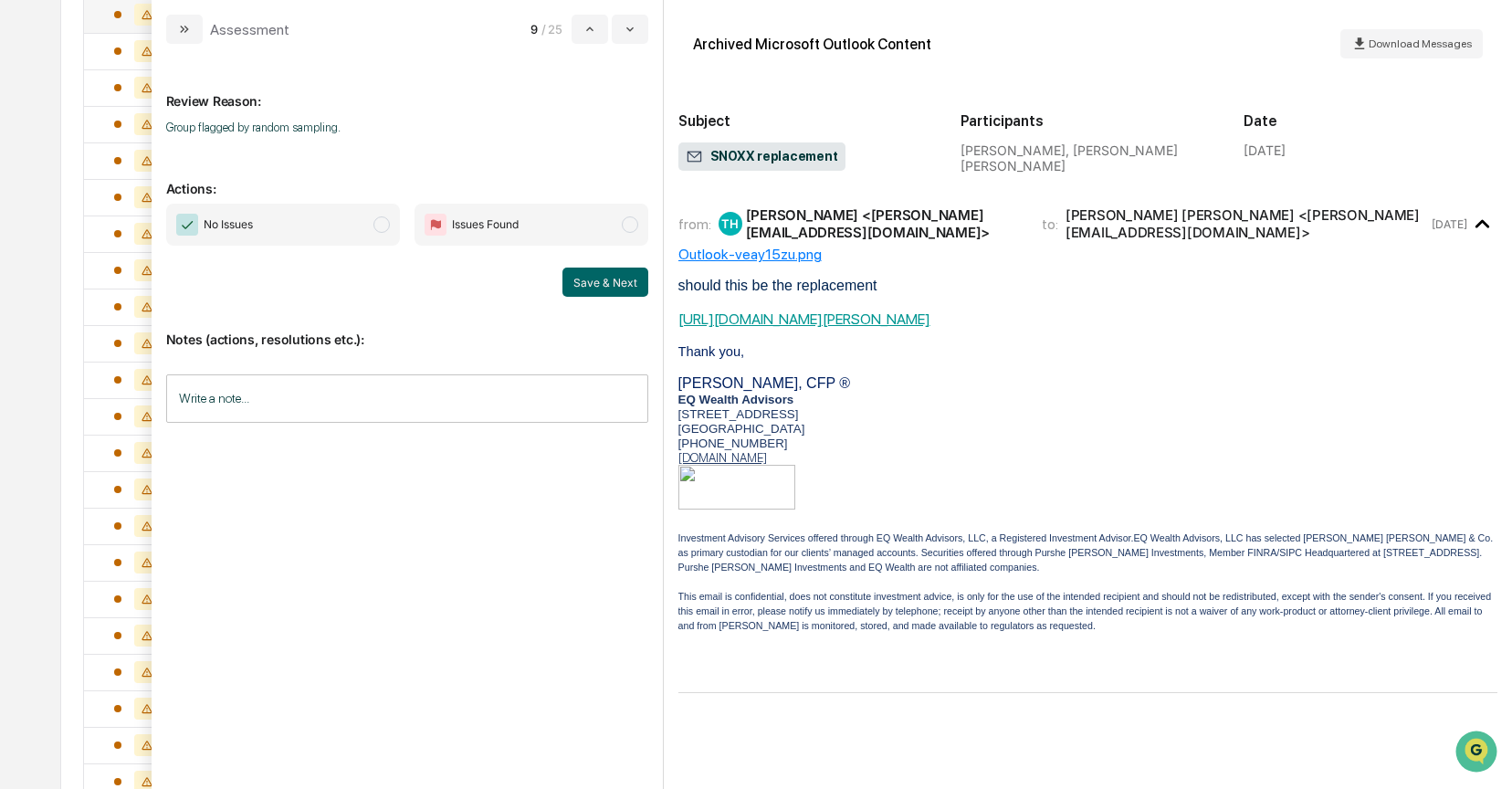
click at [384, 231] on span "modal" at bounding box center [381, 224] width 16 height 16
click at [595, 278] on button "Save & Next" at bounding box center [605, 282] width 86 height 29
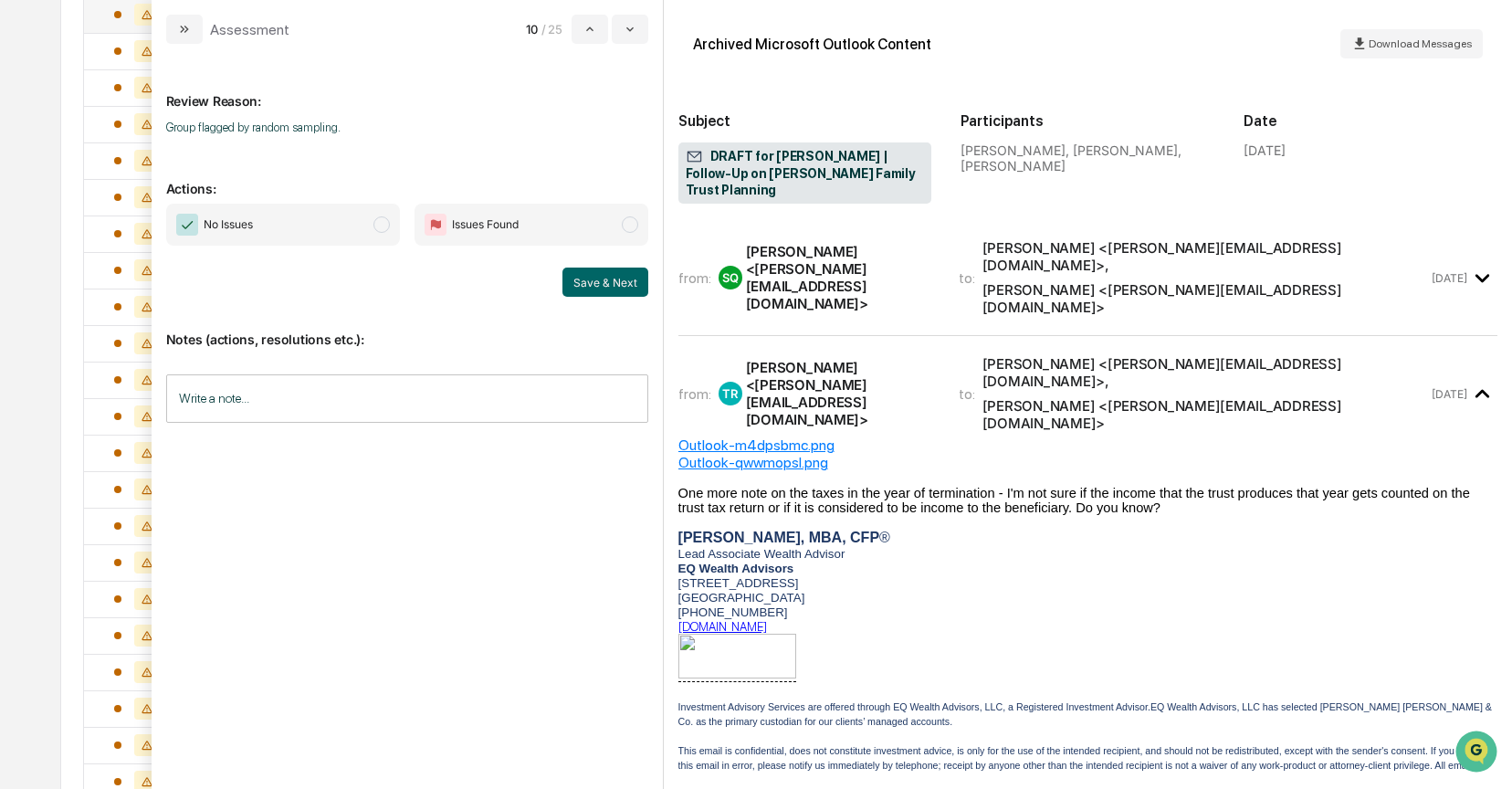
click at [376, 226] on span "modal" at bounding box center [381, 224] width 16 height 16
click at [579, 289] on button "Save & Next" at bounding box center [605, 282] width 86 height 29
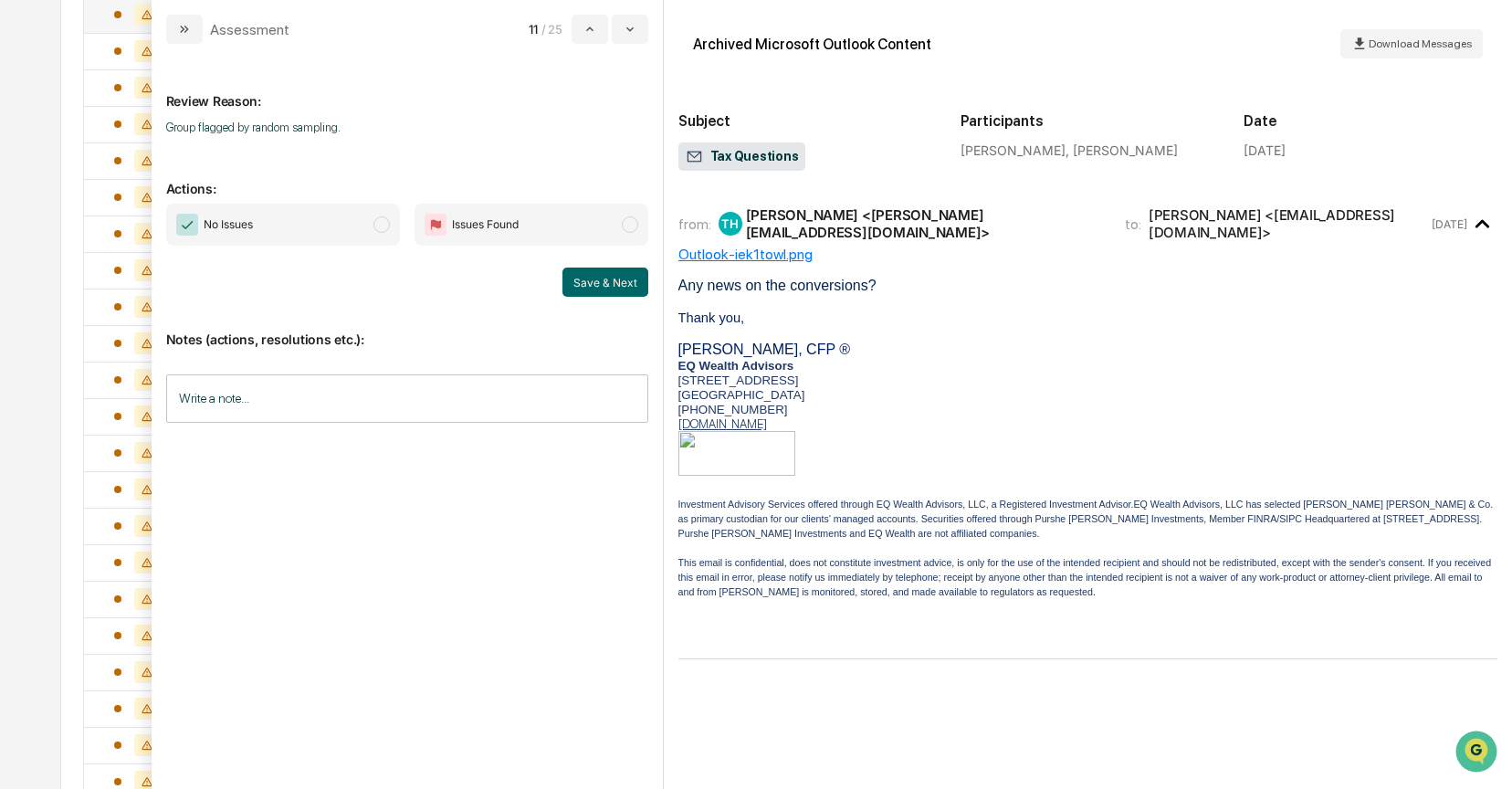
click at [385, 227] on span "modal" at bounding box center [381, 224] width 16 height 16
click at [564, 278] on button "Save & Next" at bounding box center [605, 282] width 86 height 29
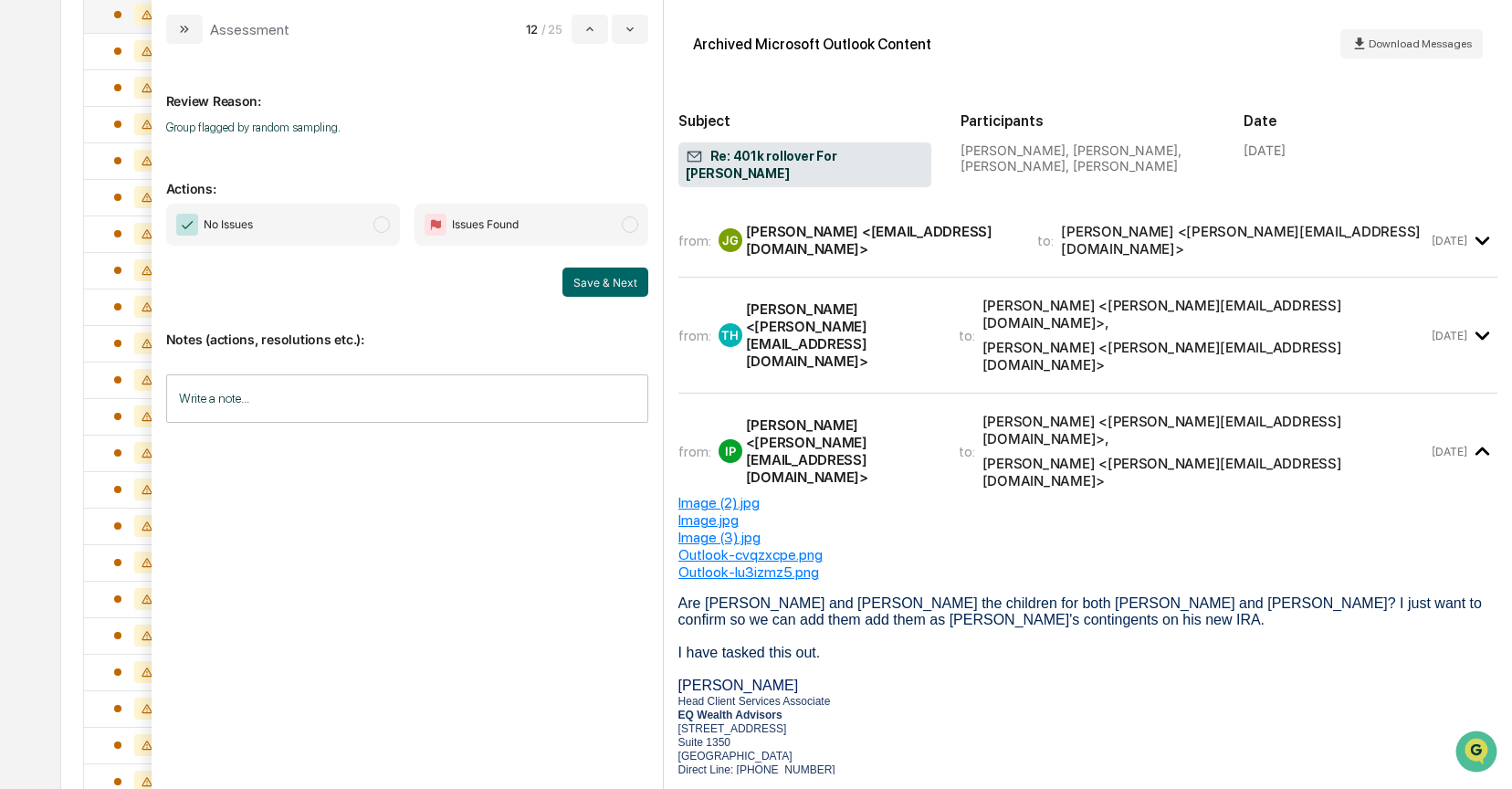
click at [374, 227] on span "modal" at bounding box center [381, 224] width 16 height 16
click at [619, 287] on button "Save & Next" at bounding box center [605, 282] width 86 height 29
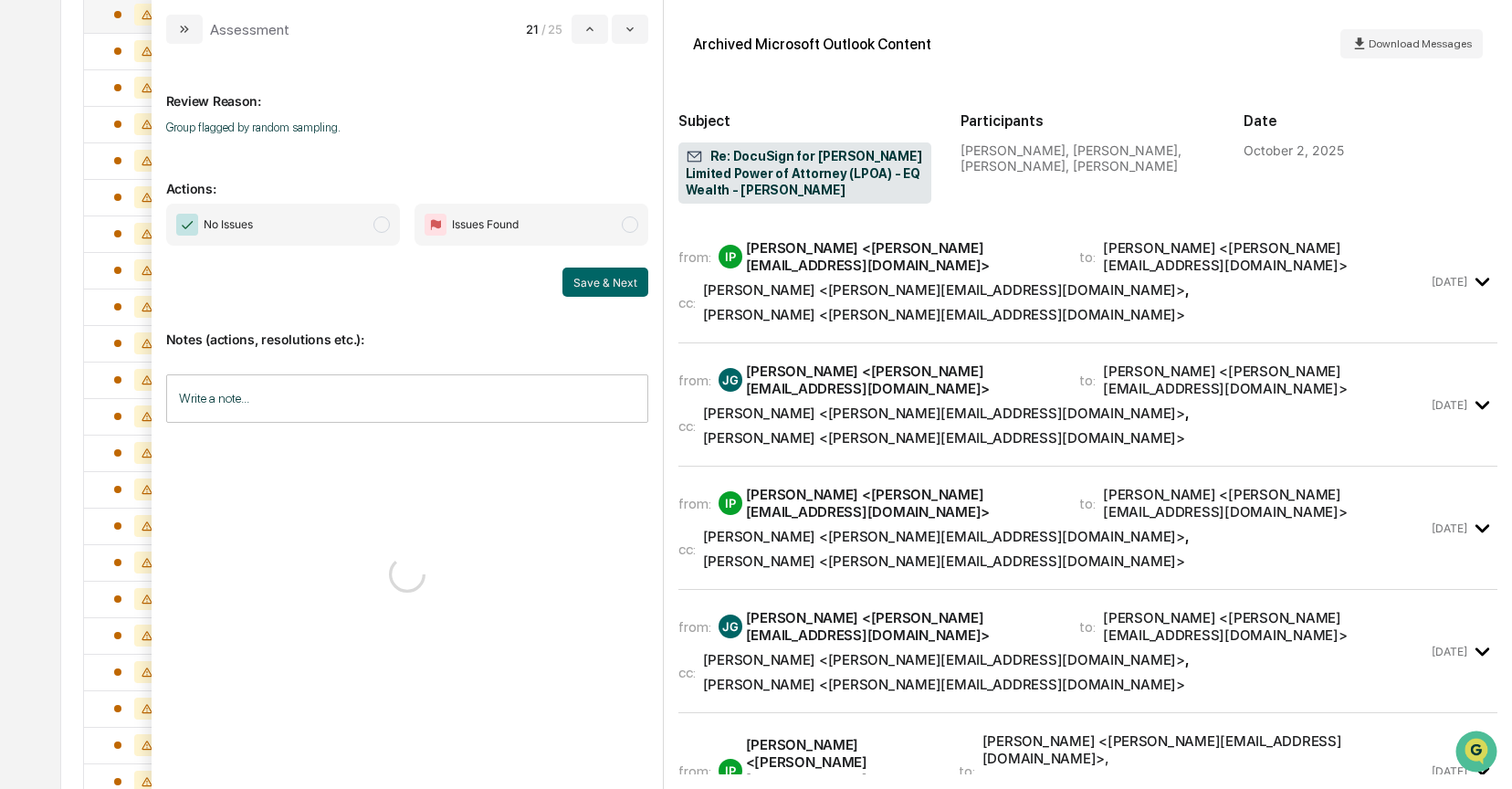
click at [378, 229] on span "modal" at bounding box center [381, 224] width 16 height 16
click at [793, 362] on div "julie guan <julie_guan@yahoo.com>" at bounding box center [902, 380] width 312 height 35
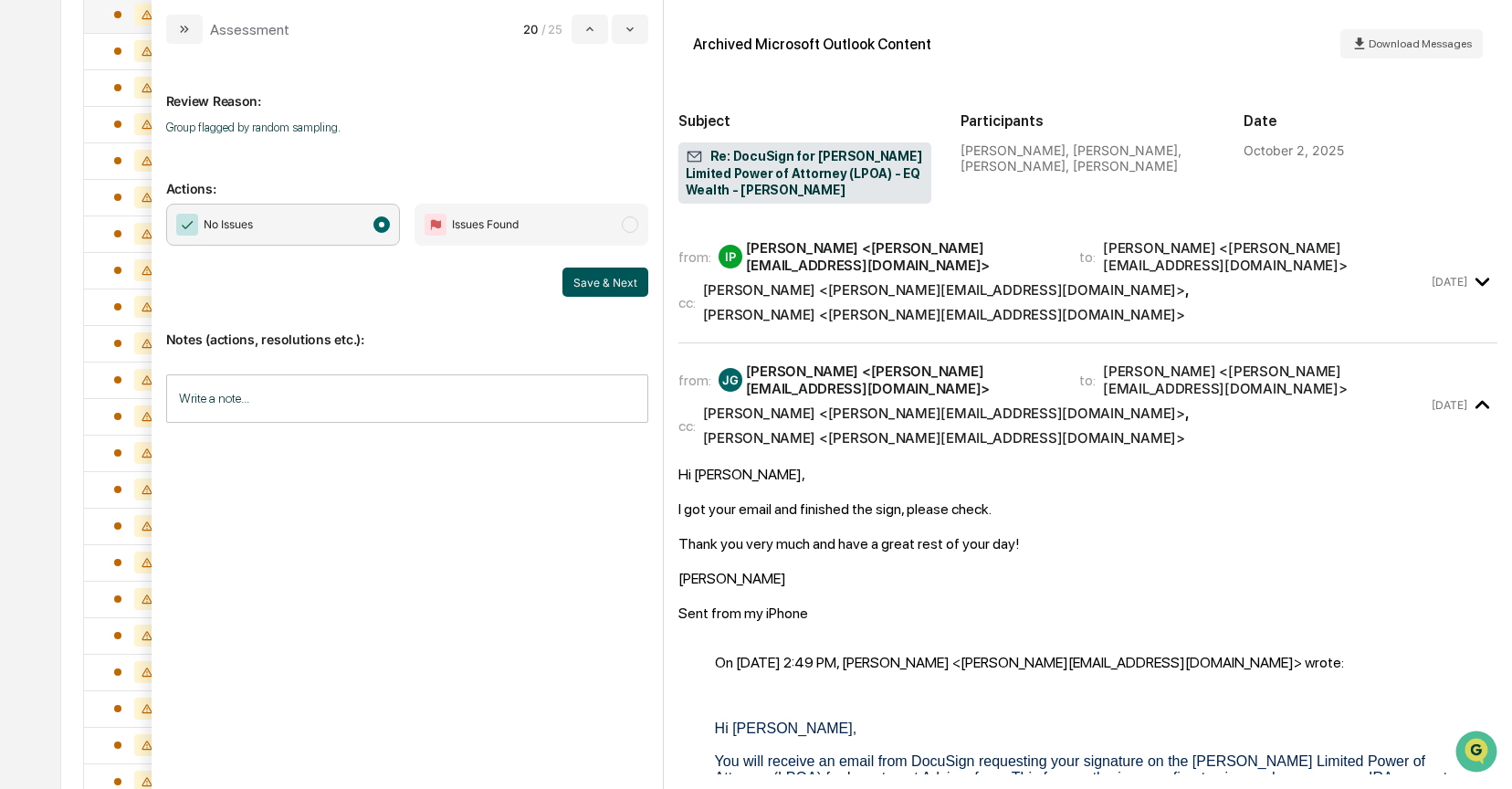
click at [584, 290] on button "Save & Next" at bounding box center [605, 282] width 86 height 29
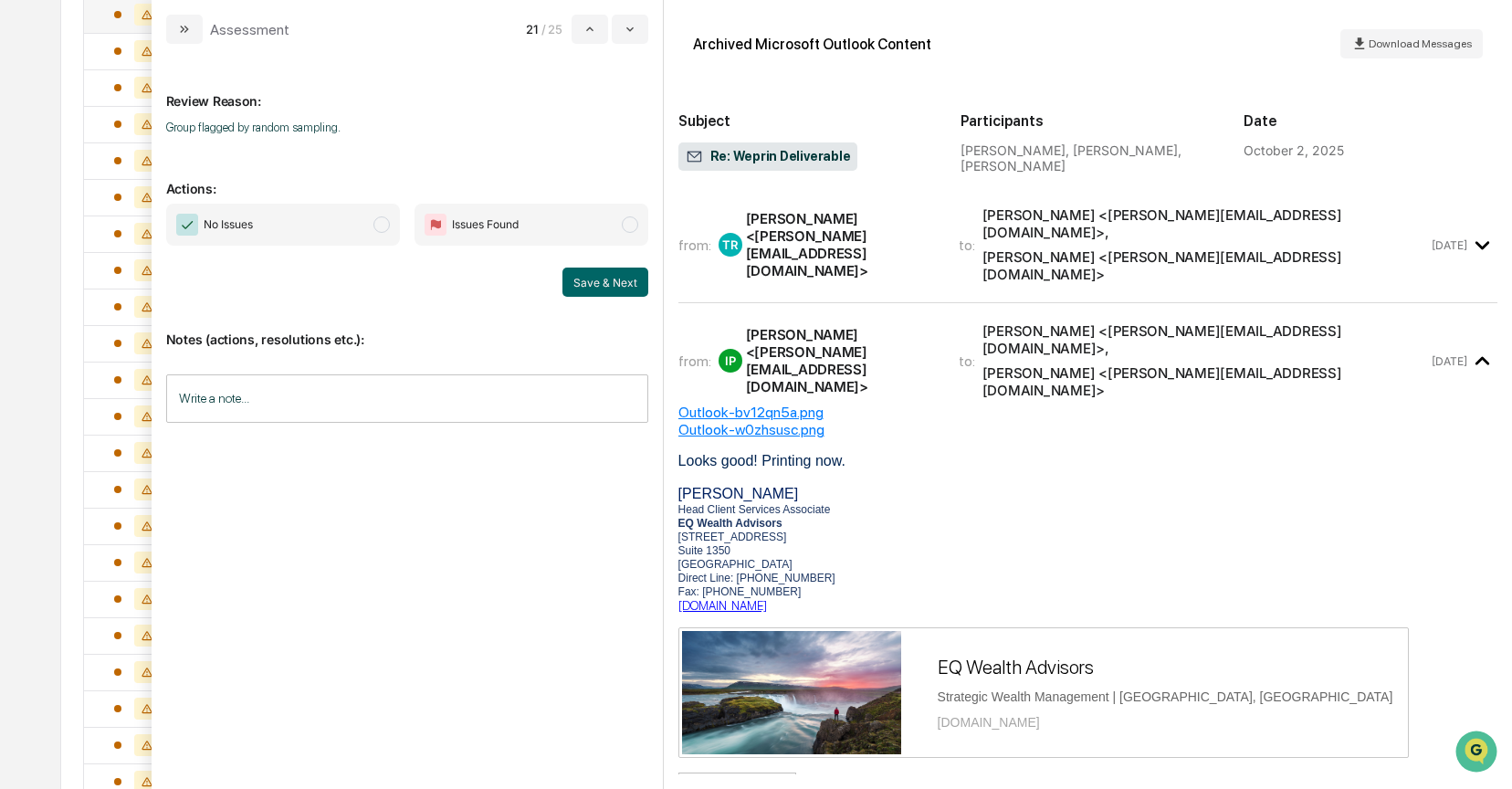
click at [375, 221] on span "modal" at bounding box center [381, 224] width 16 height 16
click at [626, 287] on button "Save & Next" at bounding box center [605, 282] width 86 height 29
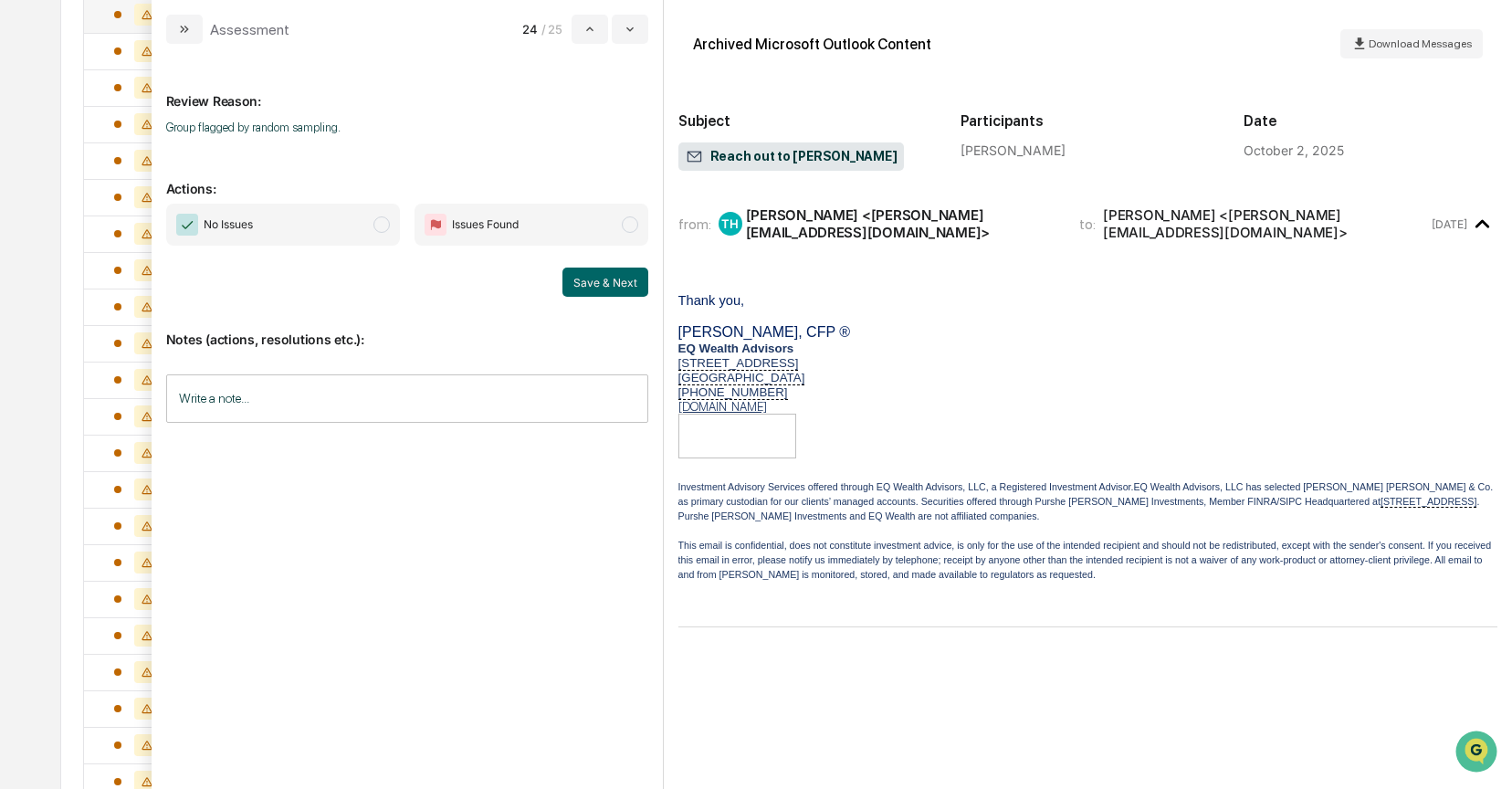
click at [380, 228] on span "modal" at bounding box center [381, 224] width 16 height 16
click at [609, 276] on button "Save & Next" at bounding box center [605, 282] width 86 height 29
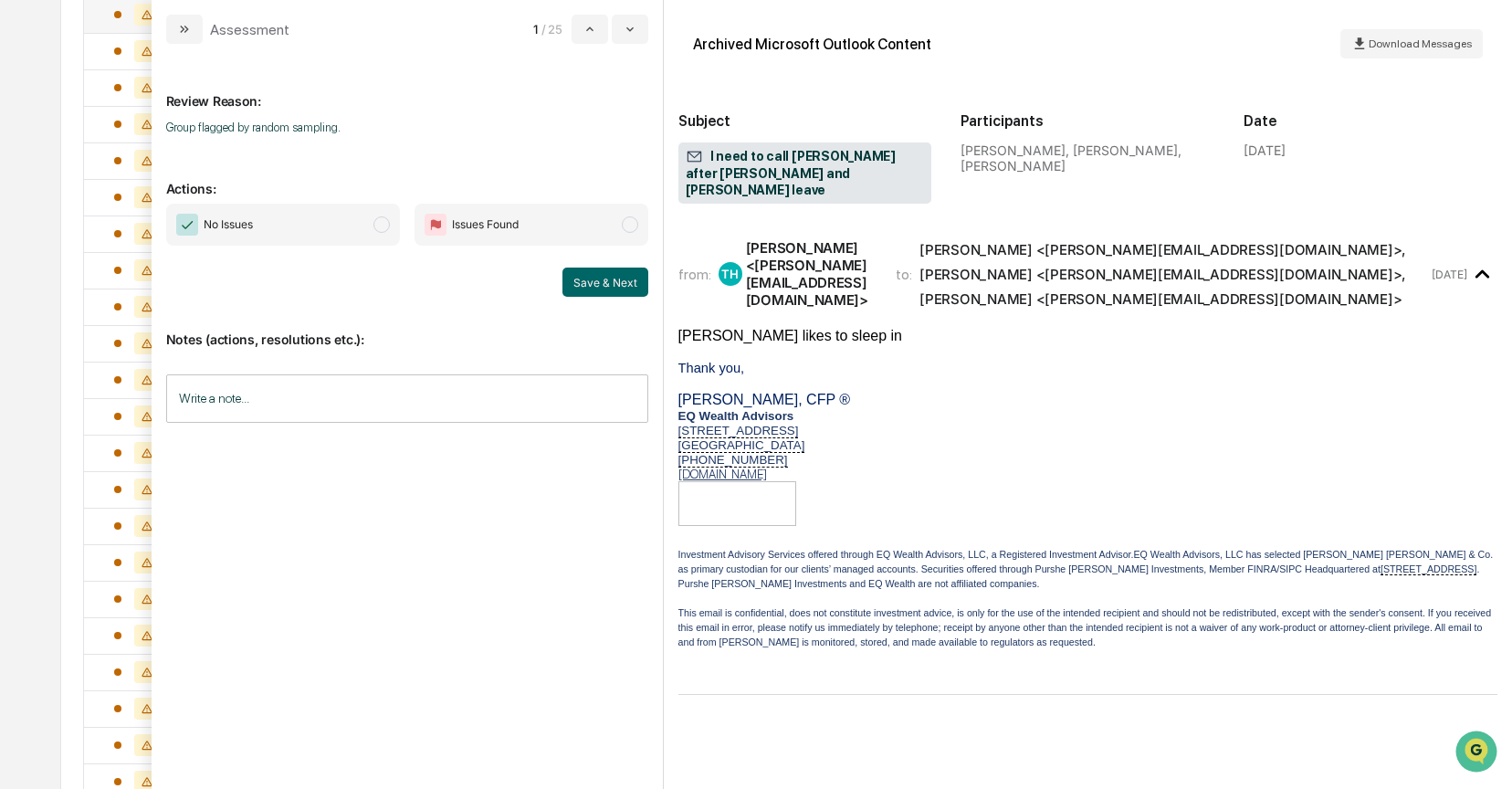
click at [379, 226] on span "modal" at bounding box center [381, 224] width 16 height 16
click at [621, 279] on button "Save & Next" at bounding box center [605, 282] width 86 height 29
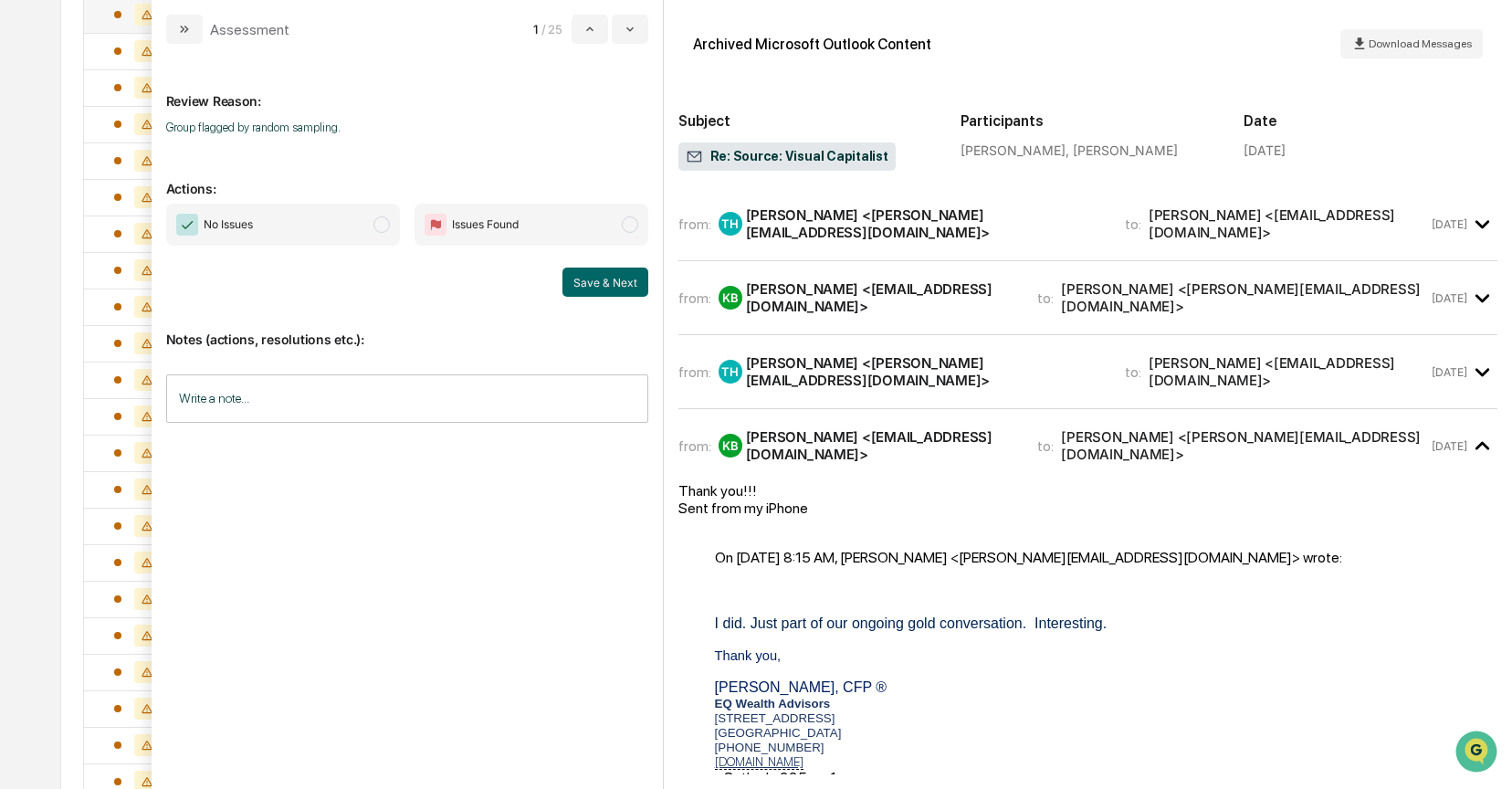
click at [780, 280] on div "Ken Barth <kbarth54@gmail.com>" at bounding box center [882, 297] width 270 height 35
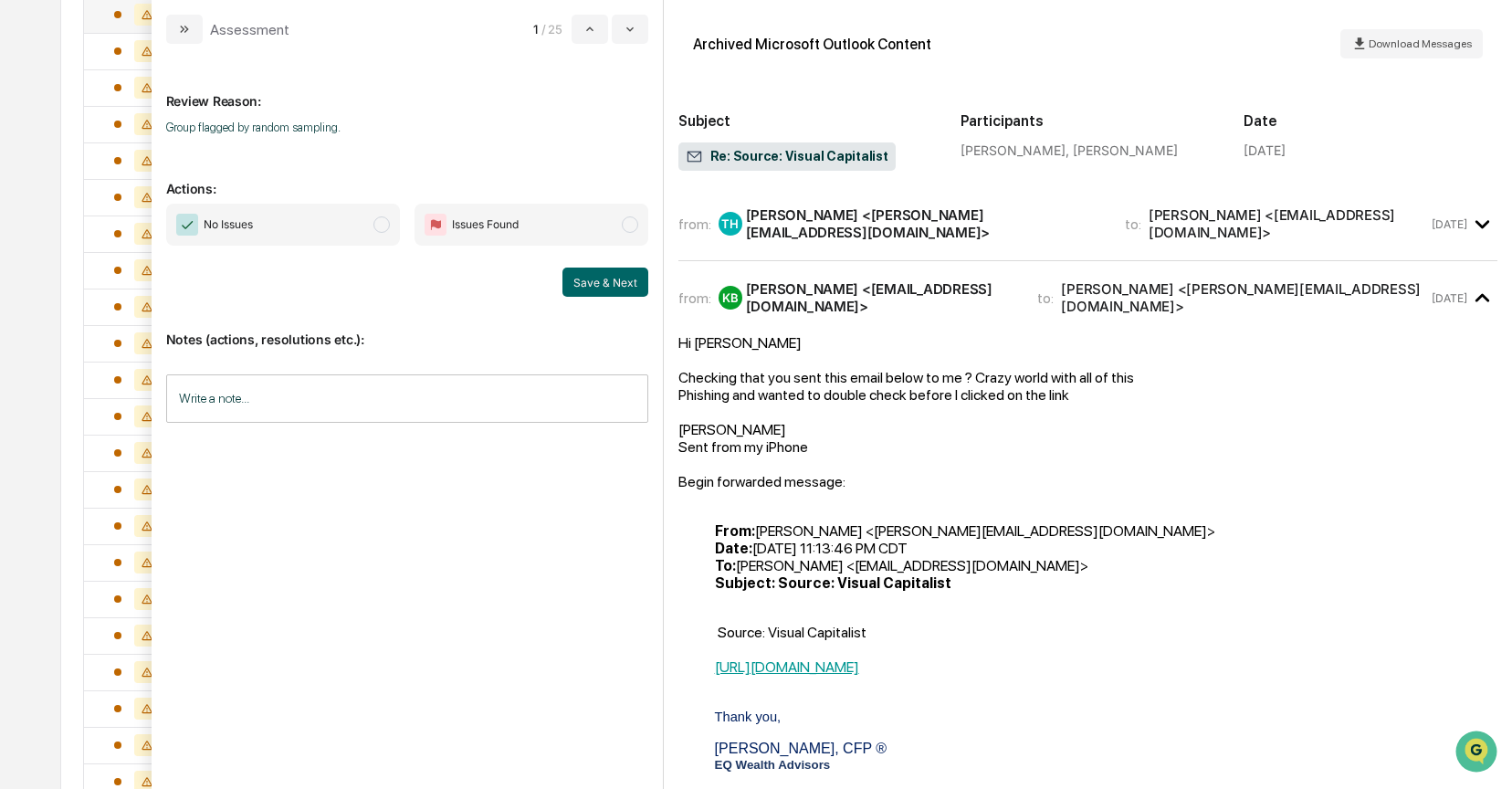
click at [372, 221] on span "No Issues" at bounding box center [283, 225] width 234 height 42
click at [635, 280] on button "Save & Next" at bounding box center [605, 282] width 86 height 29
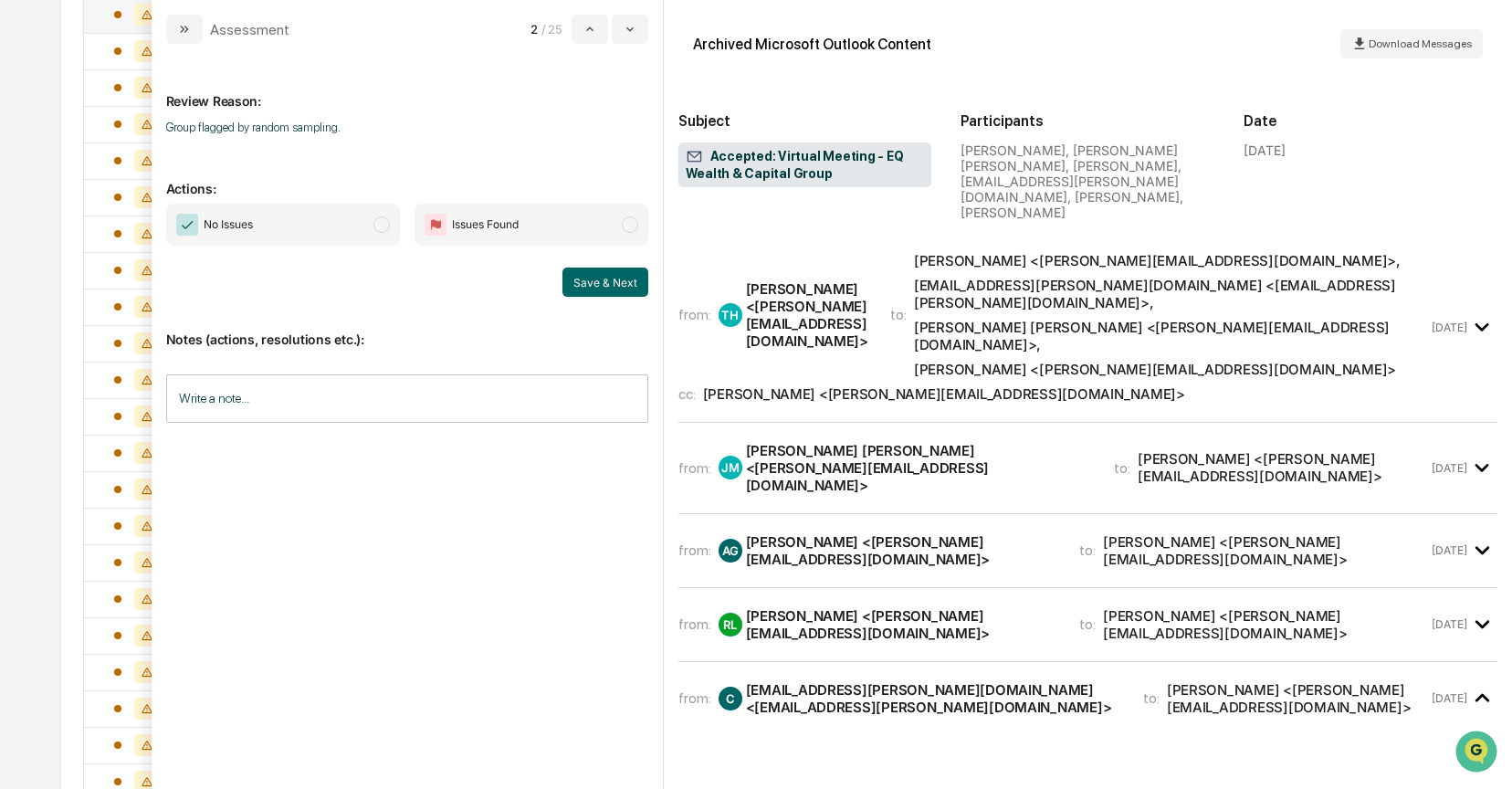
click at [813, 385] on div "Taylor Reasoner <taylor@eqwealthadv.com>" at bounding box center [943, 394] width 482 height 17
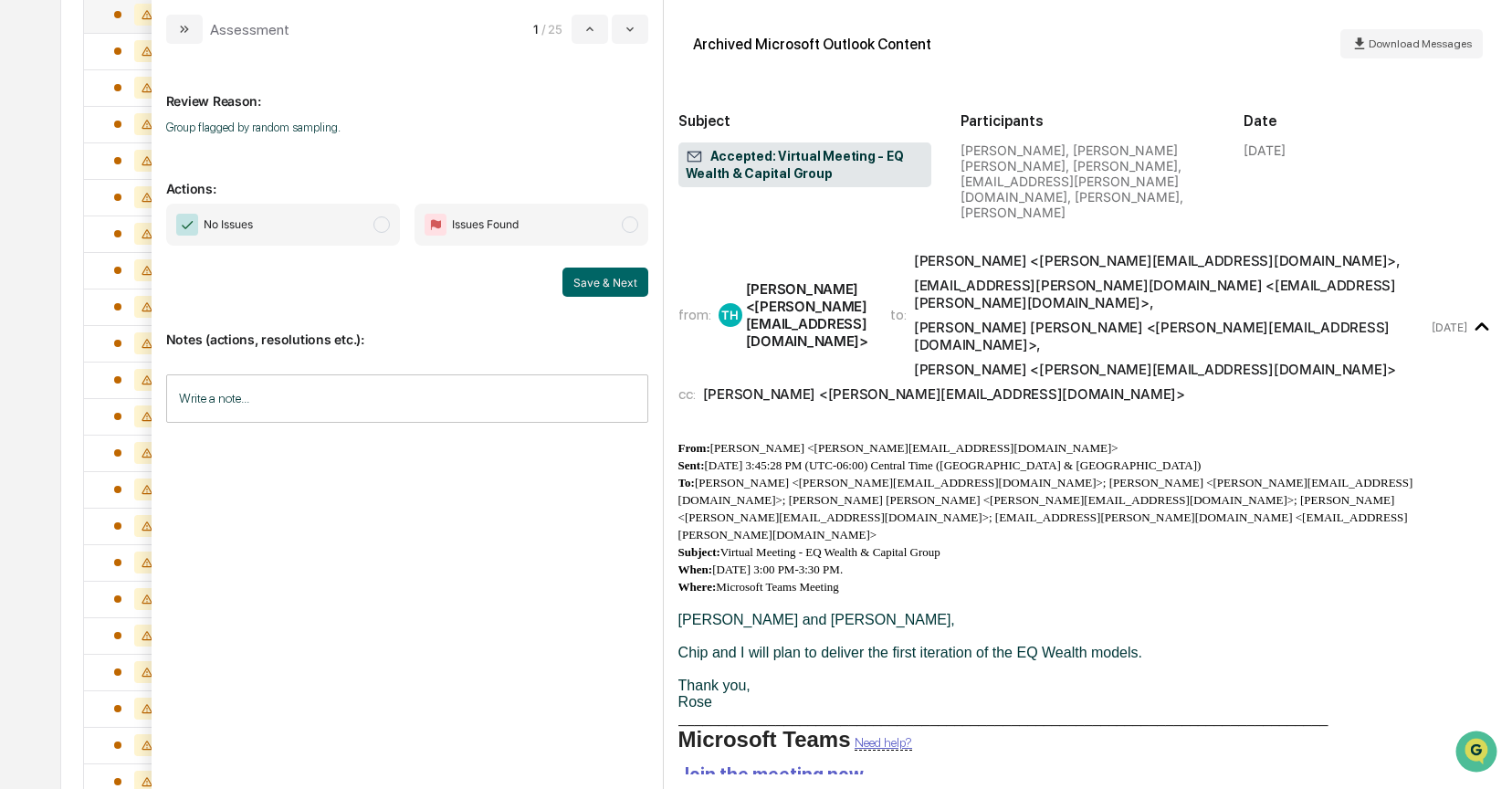
click at [388, 227] on span "modal" at bounding box center [381, 224] width 16 height 16
click at [614, 291] on button "Save & Next" at bounding box center [605, 282] width 86 height 29
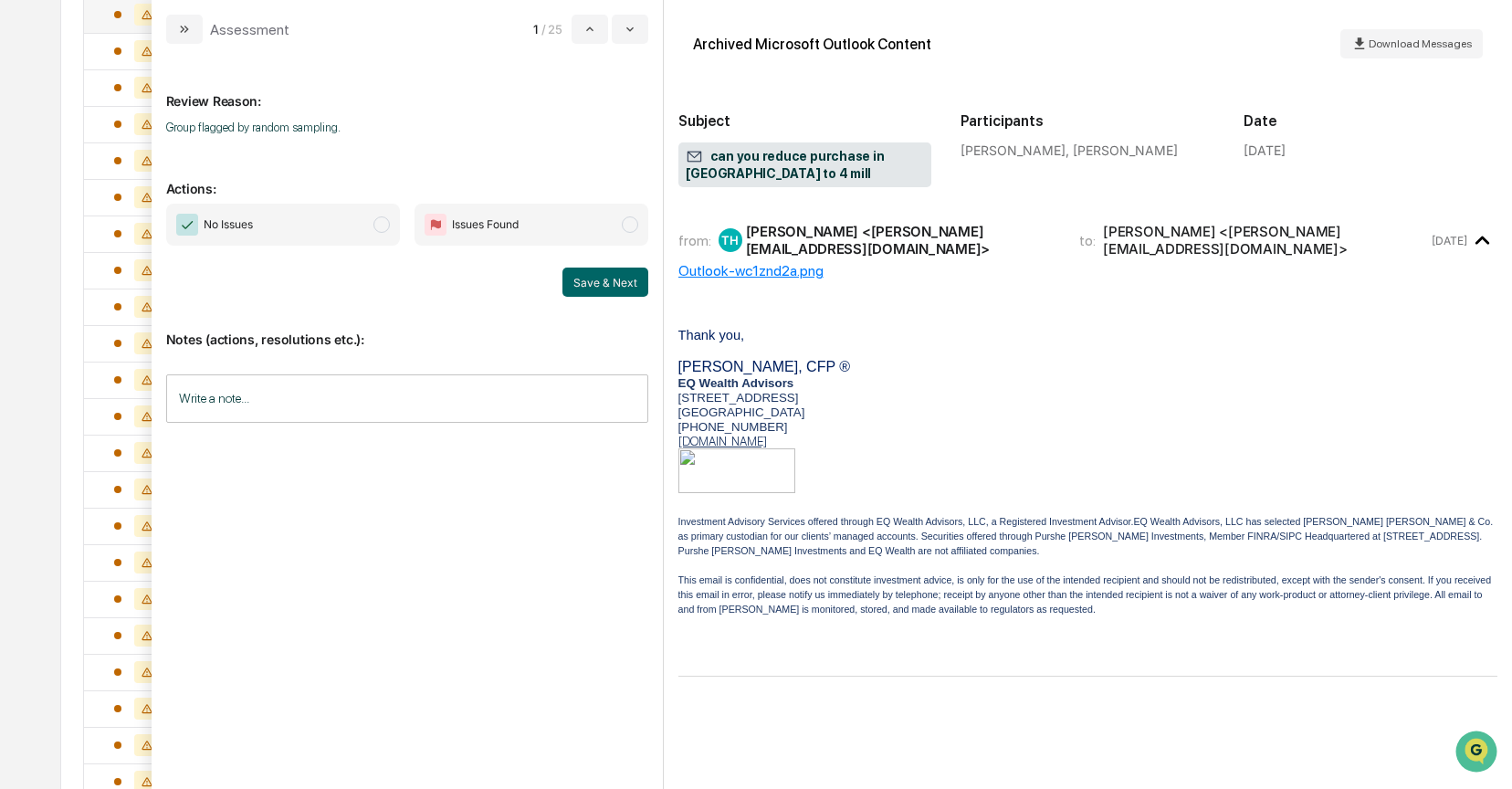
click at [374, 222] on span "modal" at bounding box center [381, 224] width 16 height 16
drag, startPoint x: 592, startPoint y: 278, endPoint x: 430, endPoint y: 222, distance: 171.4
click at [593, 278] on button "Save & Next" at bounding box center [605, 282] width 86 height 29
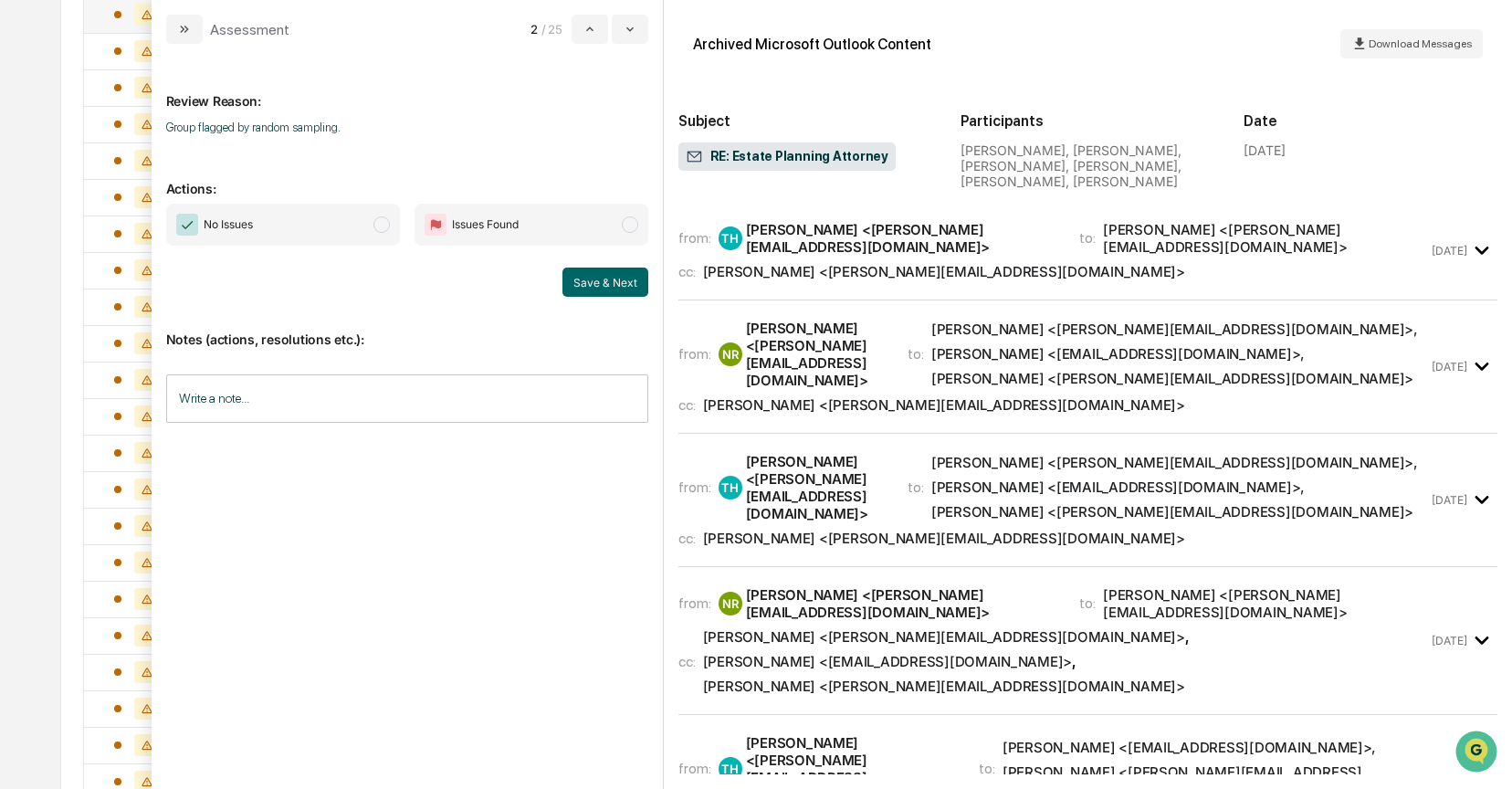
click at [378, 219] on span "modal" at bounding box center [381, 224] width 16 height 16
click at [749, 243] on div "from: TH Toby Harris <toby@eqwealthadv.com> to: Ned Reynolds <reynolds.ned3@gma…" at bounding box center [1053, 250] width 750 height 59
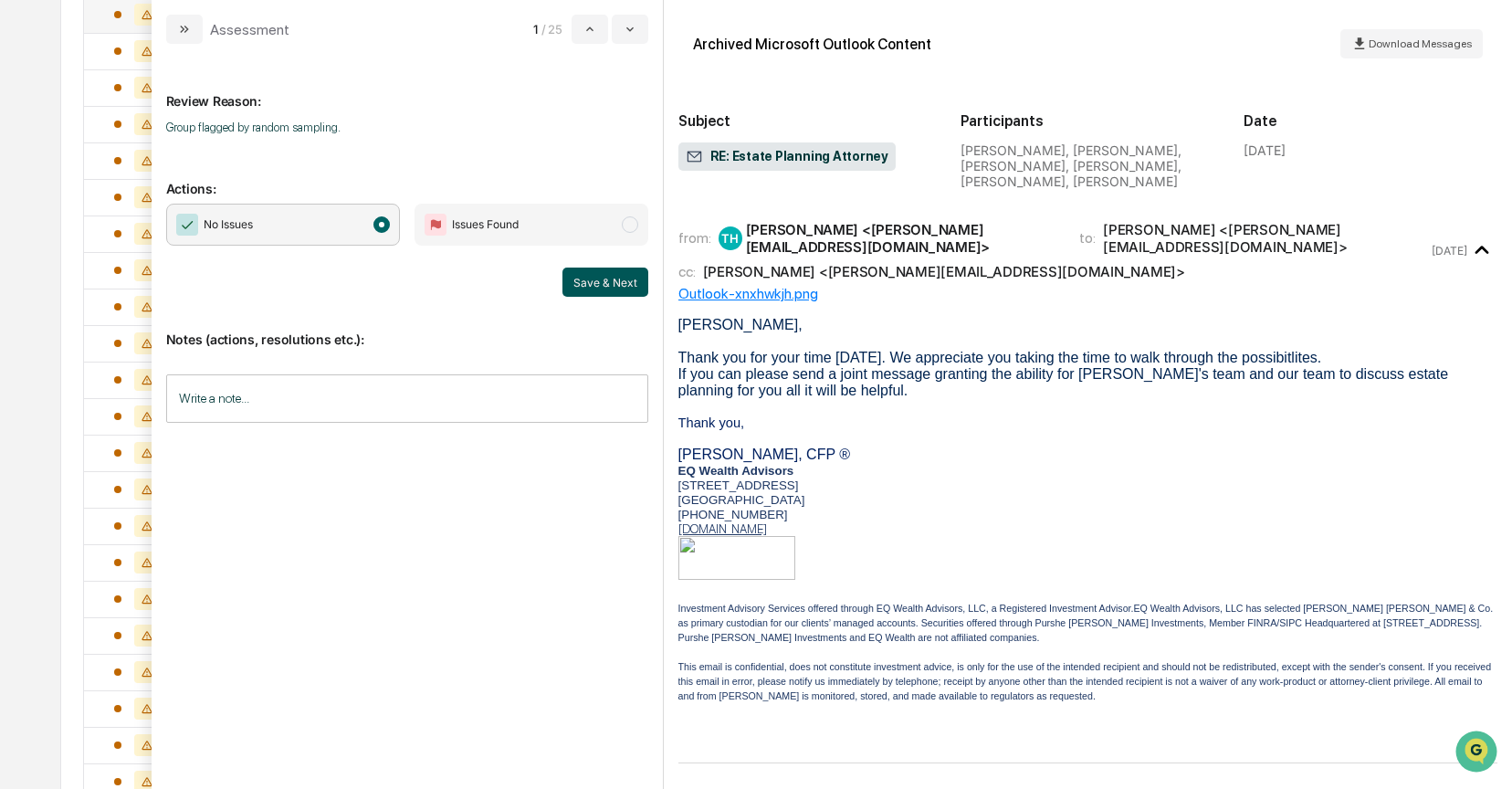
click at [573, 276] on button "Save & Next" at bounding box center [605, 282] width 86 height 29
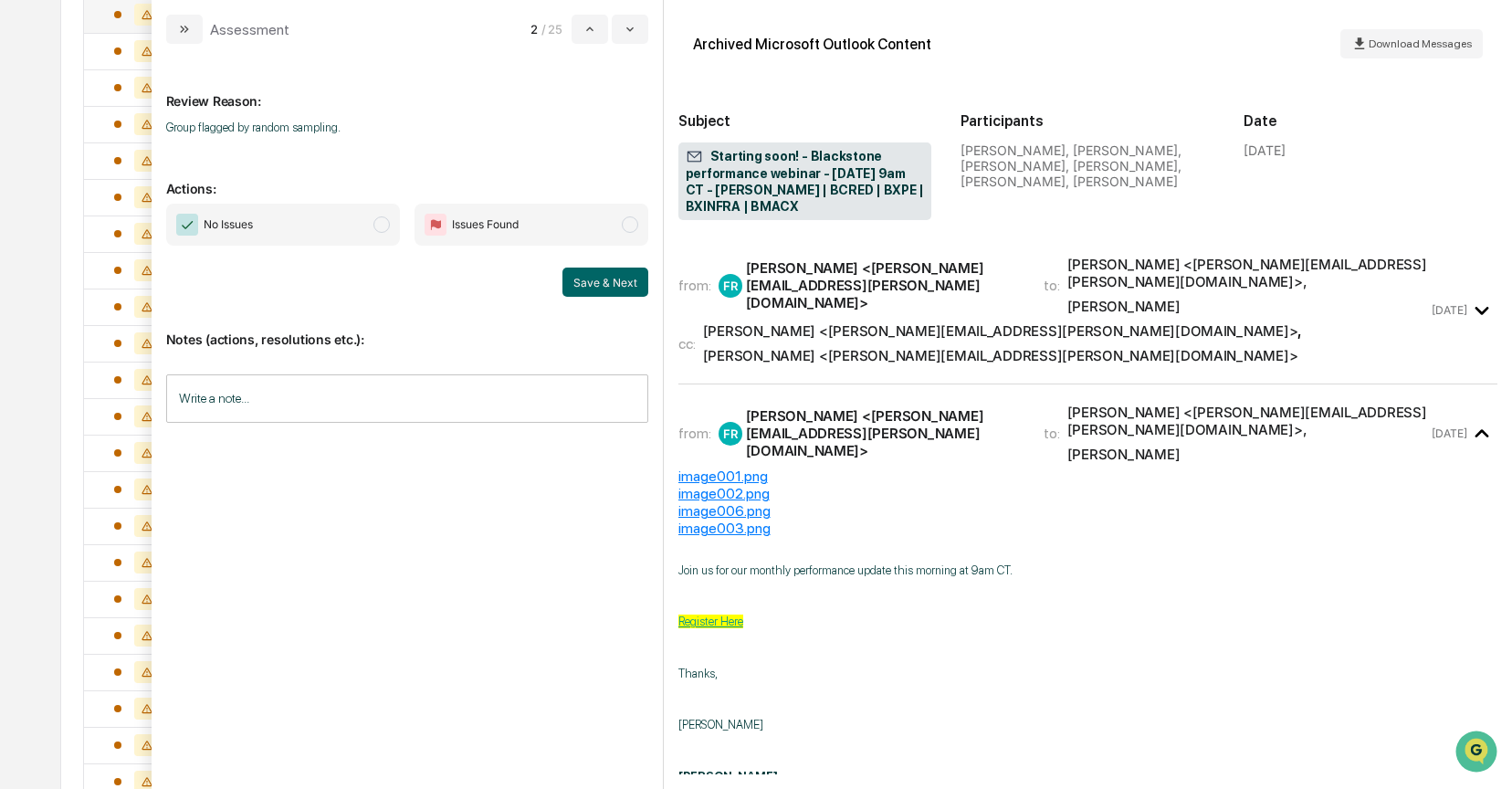
click at [385, 227] on span "modal" at bounding box center [381, 224] width 16 height 16
click at [581, 282] on button "Save & Next" at bounding box center [605, 282] width 86 height 29
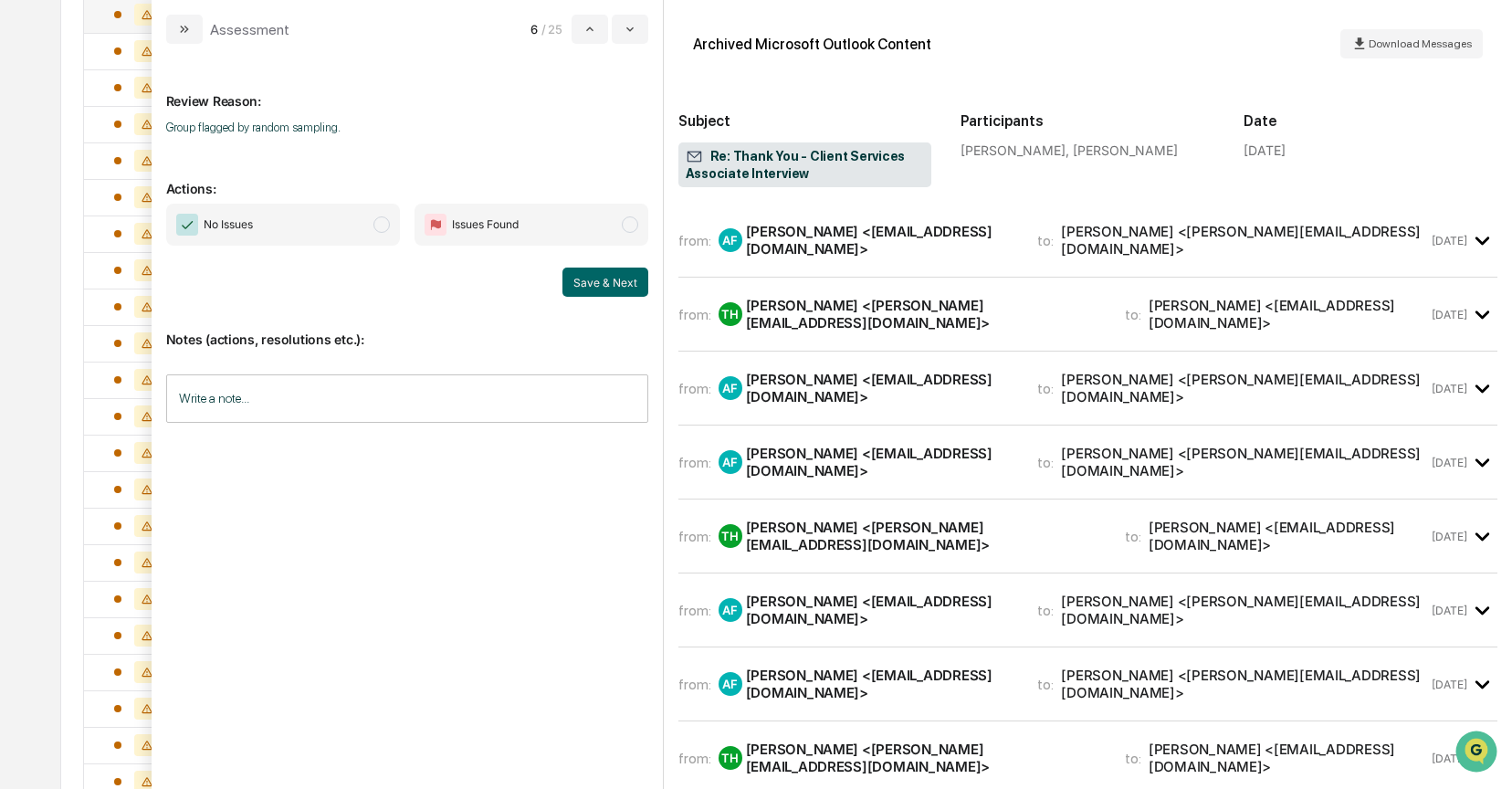
click at [379, 229] on span "modal" at bounding box center [381, 224] width 16 height 16
click at [827, 246] on div "AF Ann Freeman <mail4annfreeman@gmail.com>" at bounding box center [867, 240] width 297 height 35
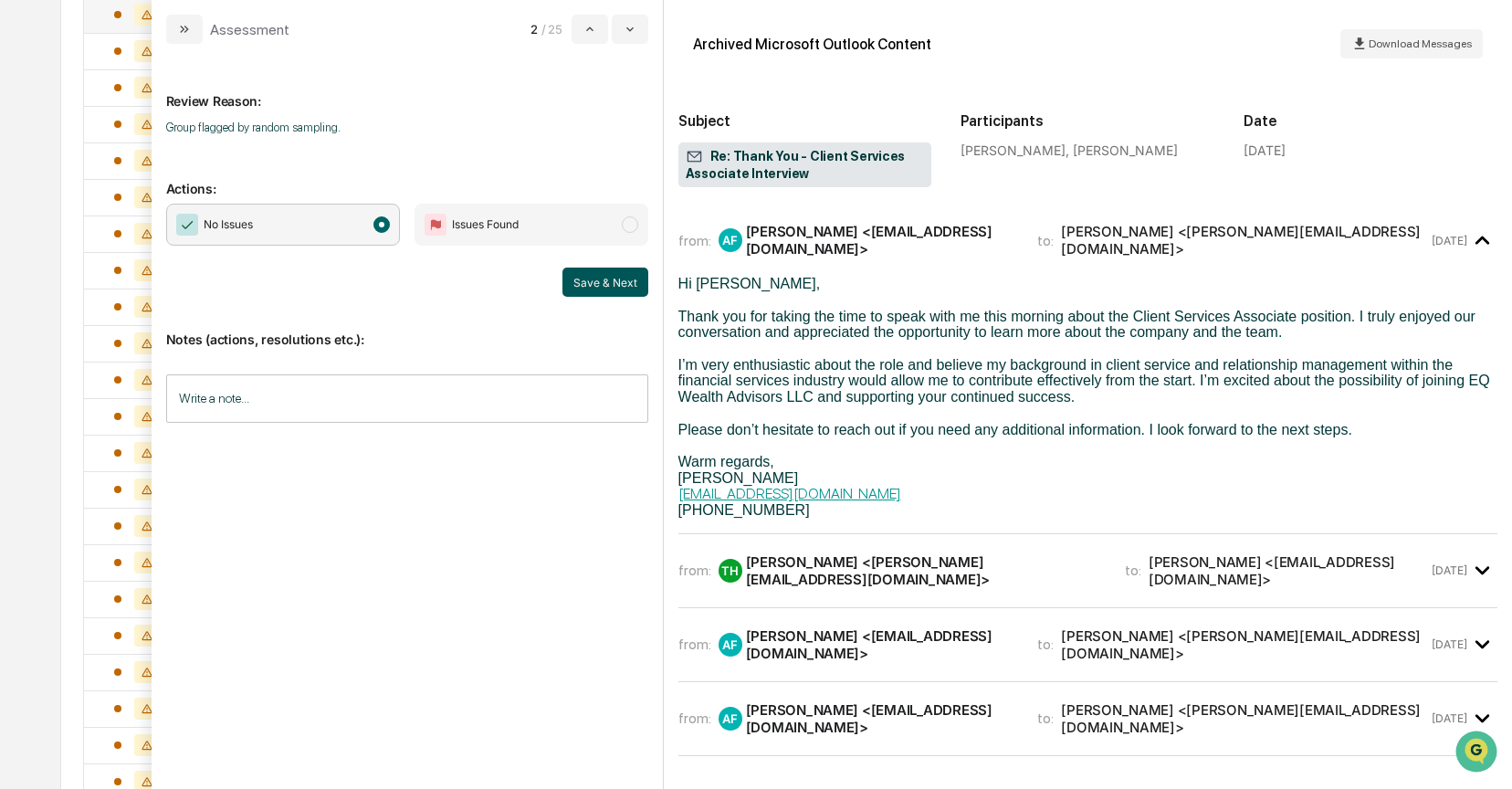
click at [608, 284] on button "Save & Next" at bounding box center [605, 282] width 86 height 29
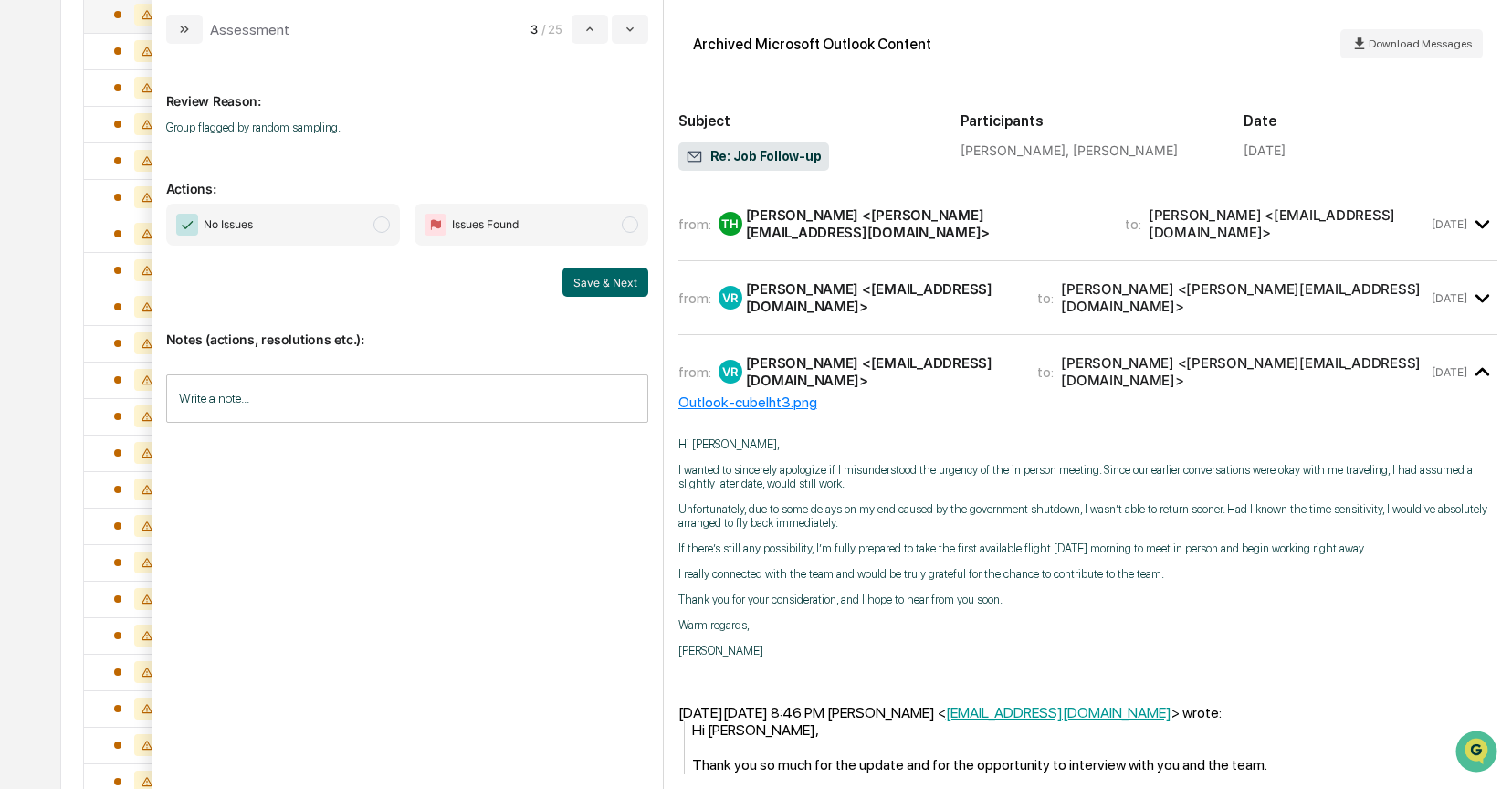
click at [377, 225] on span "modal" at bounding box center [381, 224] width 16 height 16
click at [616, 284] on button "Save & Next" at bounding box center [605, 282] width 86 height 29
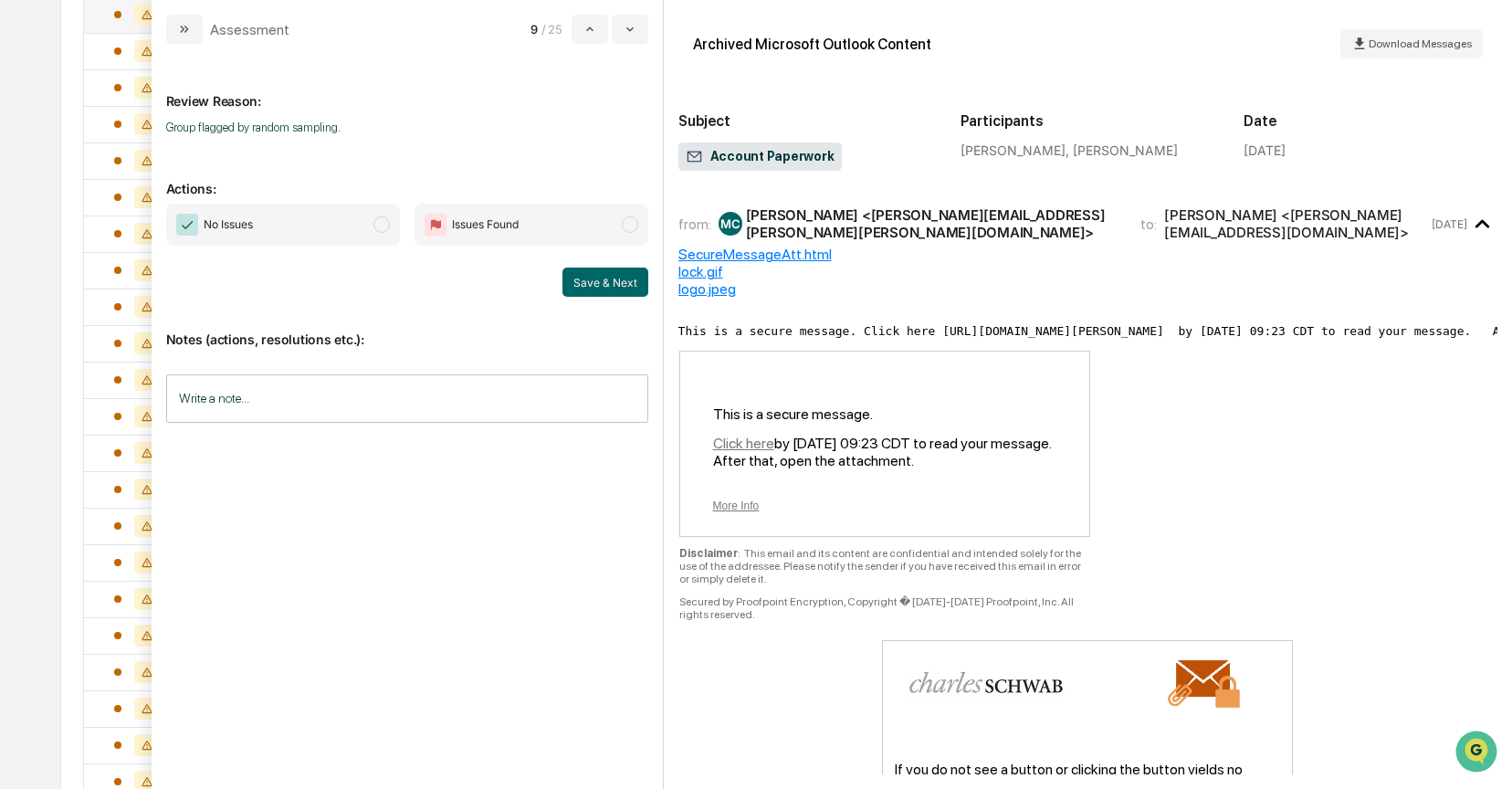
click at [384, 225] on span "modal" at bounding box center [381, 224] width 16 height 16
click at [609, 278] on button "Save & Next" at bounding box center [605, 282] width 86 height 29
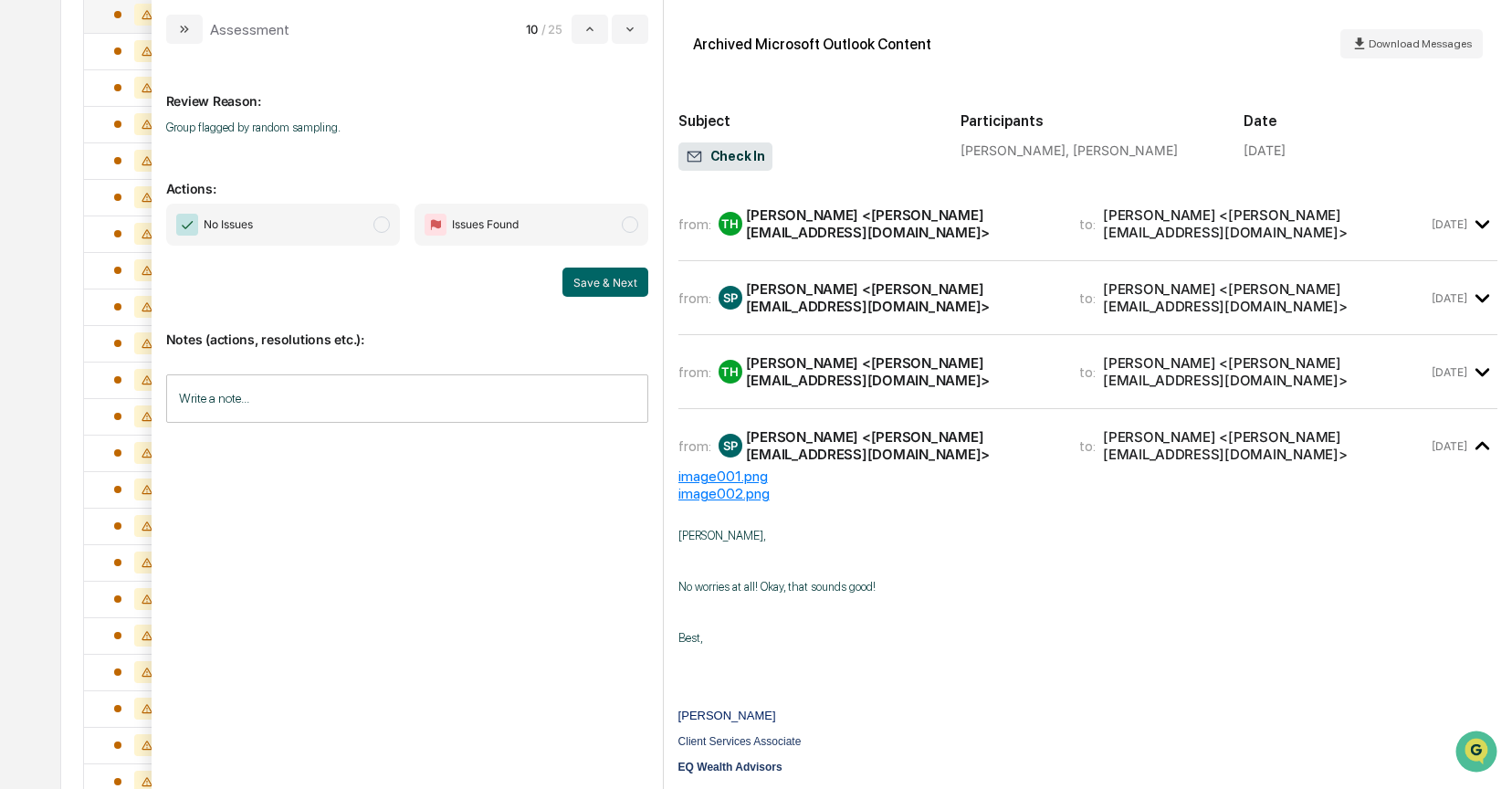
click at [380, 227] on span "modal" at bounding box center [381, 224] width 16 height 16
click at [817, 280] on div "Samantha Perry <samantha@eqwealthadv.com>" at bounding box center [902, 297] width 312 height 35
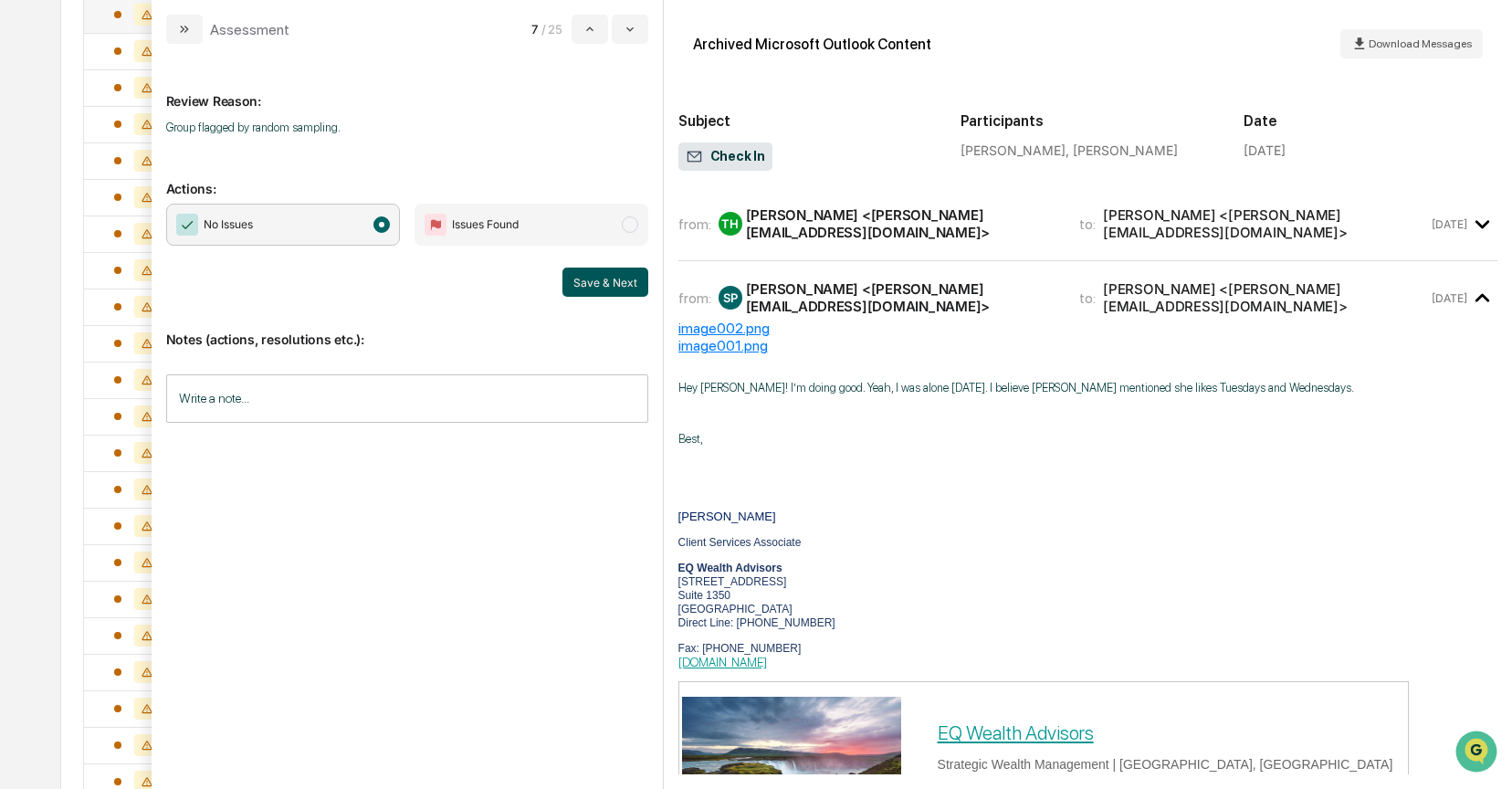
click at [638, 282] on button "Save & Next" at bounding box center [605, 282] width 86 height 29
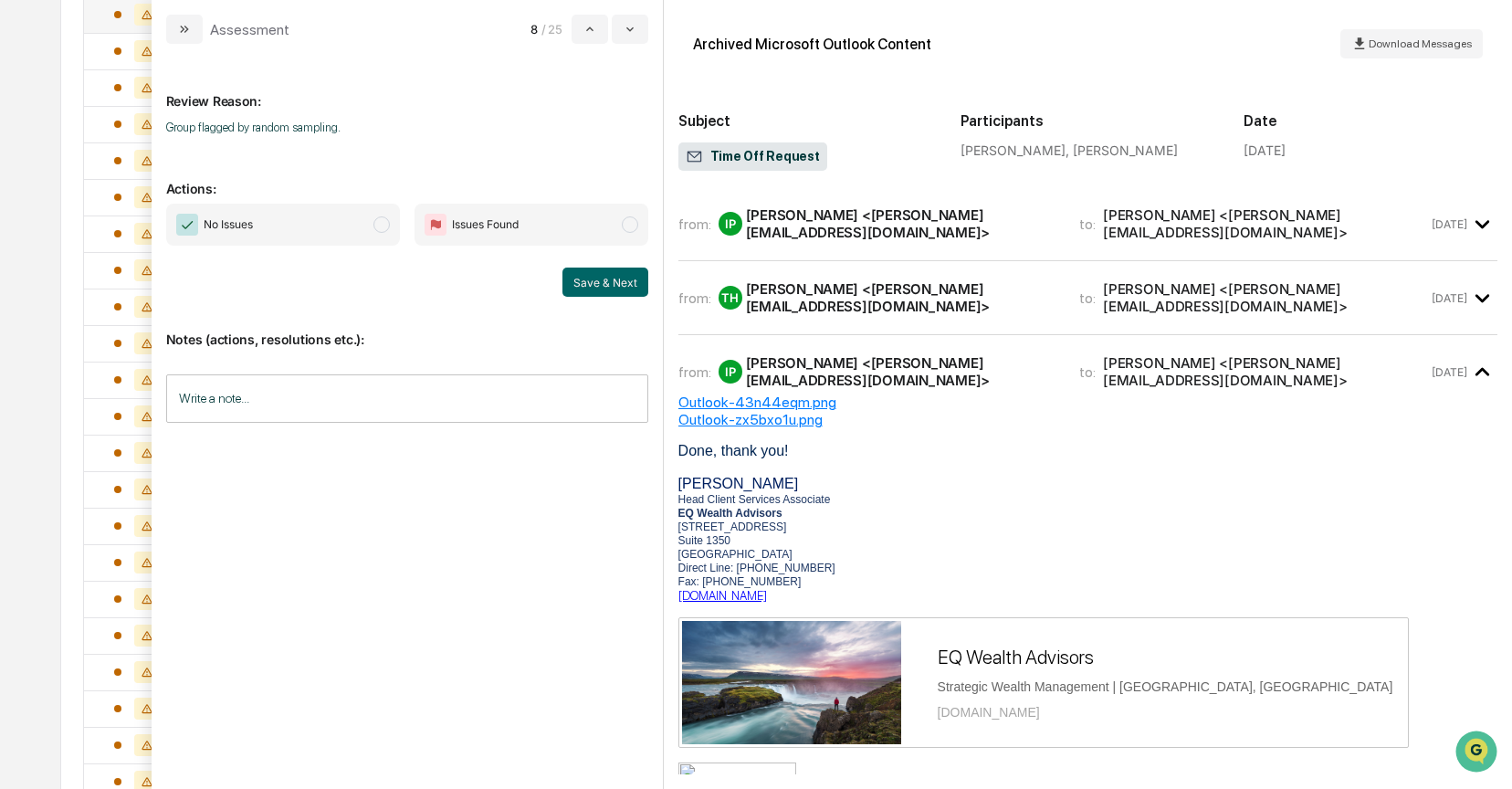
click at [386, 233] on span "No Issues" at bounding box center [283, 225] width 234 height 42
click at [592, 275] on button "Save & Next" at bounding box center [605, 282] width 86 height 29
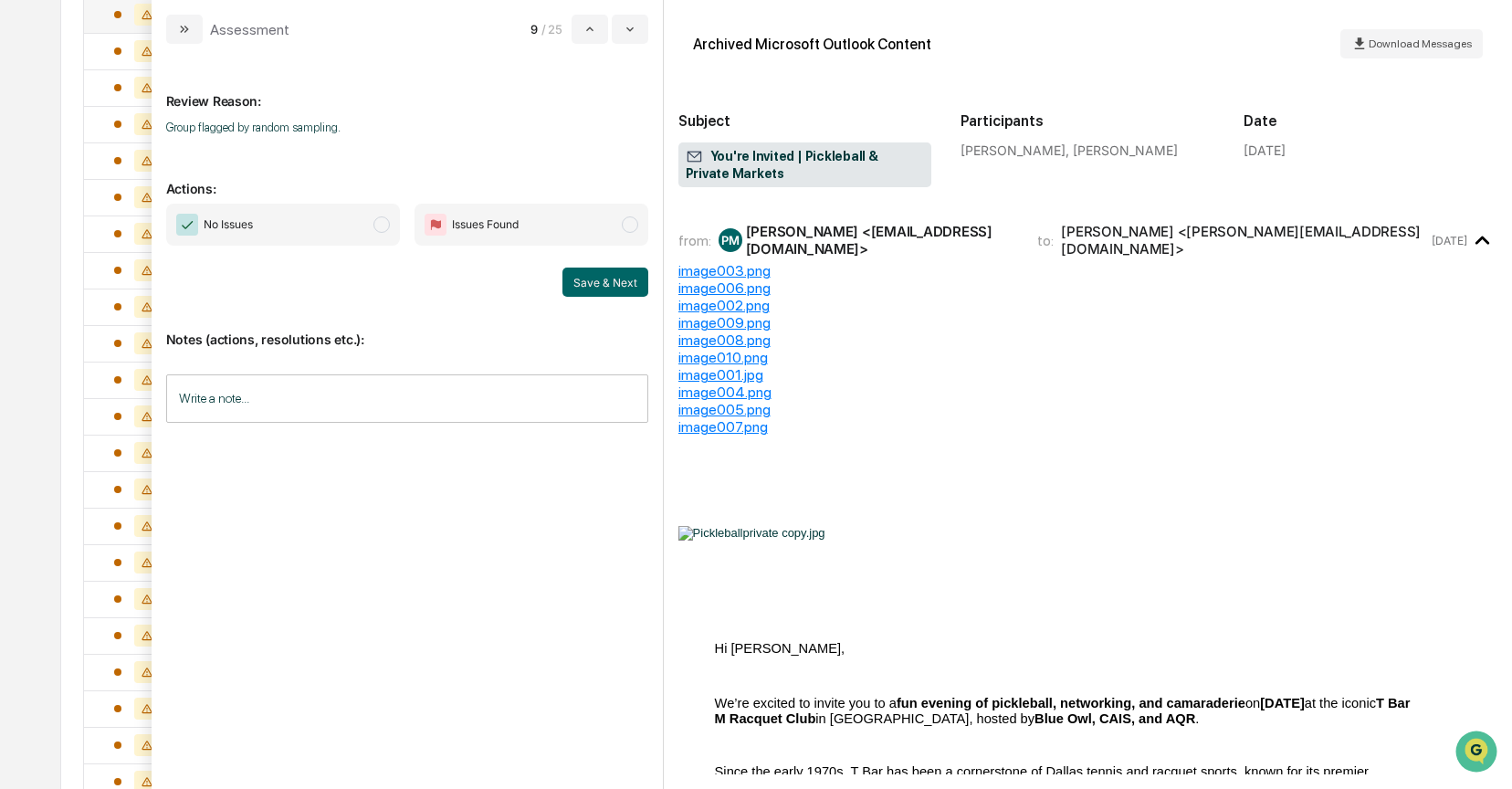
click at [378, 225] on span "modal" at bounding box center [381, 224] width 16 height 16
click at [604, 280] on button "Save & Next" at bounding box center [605, 282] width 86 height 29
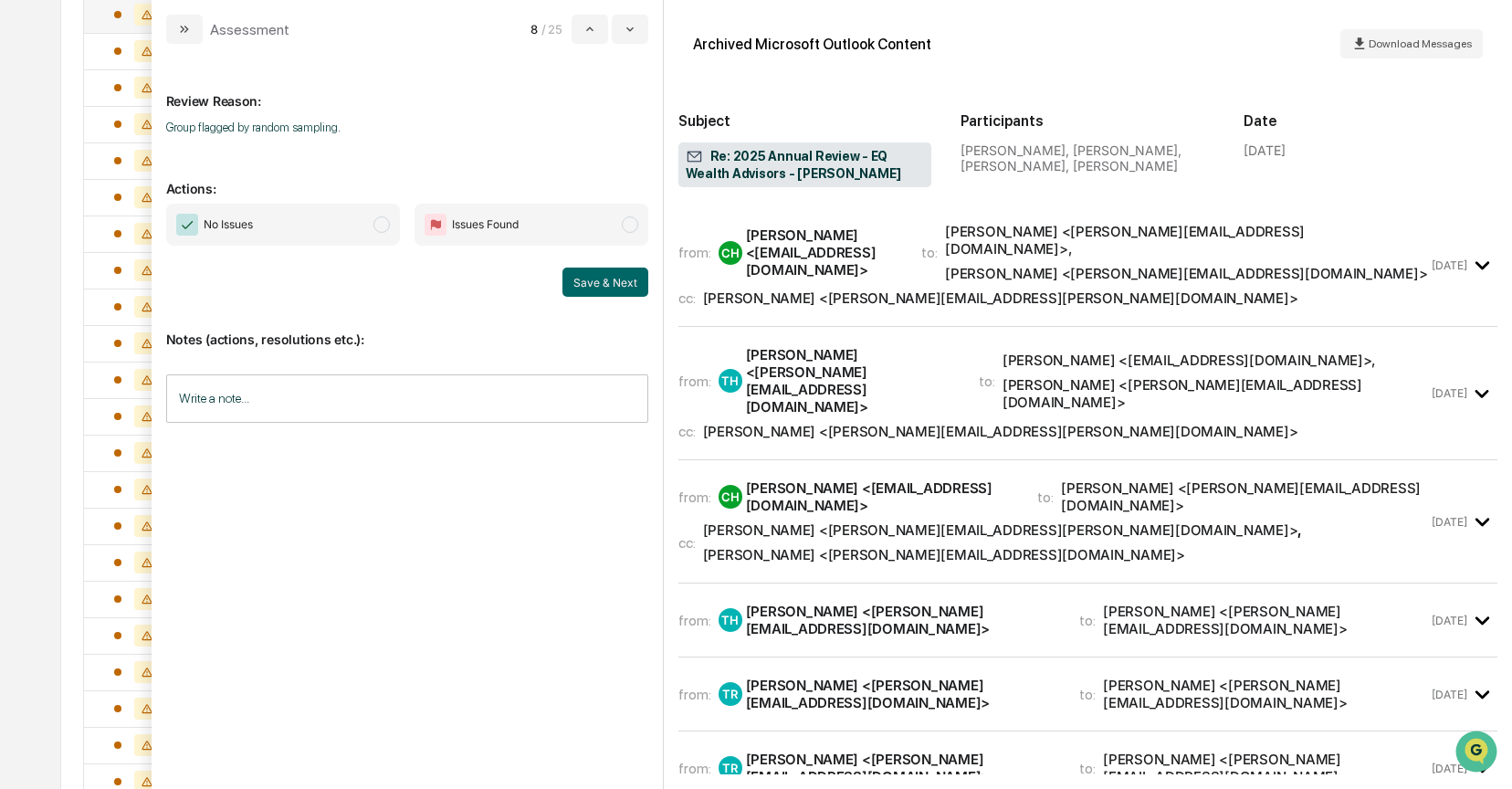
click at [382, 225] on span "modal" at bounding box center [381, 224] width 16 height 16
click at [585, 268] on button "Save & Next" at bounding box center [605, 282] width 86 height 29
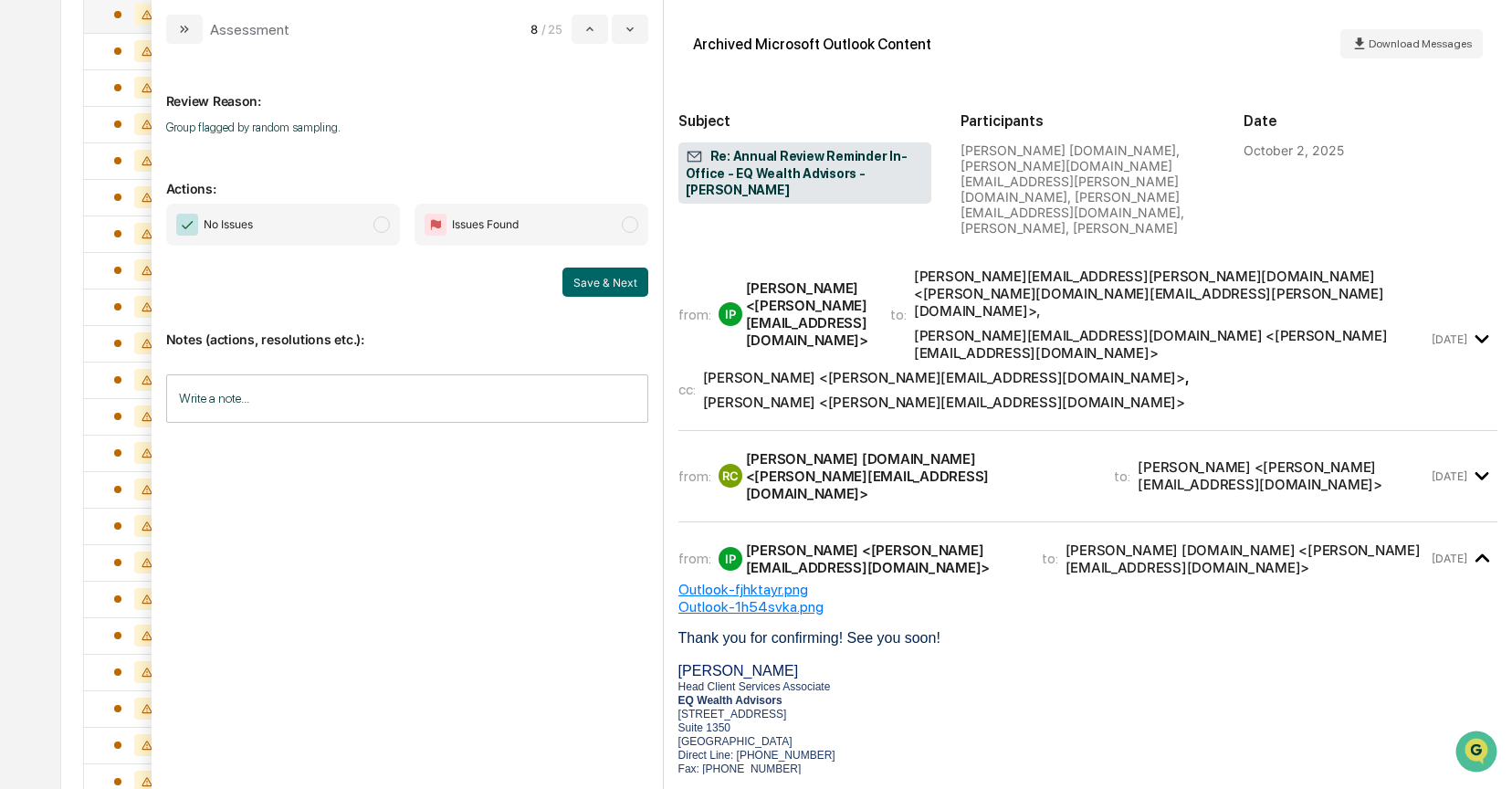
click at [365, 217] on span "No Issues" at bounding box center [283, 225] width 234 height 42
click at [802, 279] on div "Isabeth Parga <Isabeth@eqwealthadv.com>" at bounding box center [807, 314] width 123 height 70
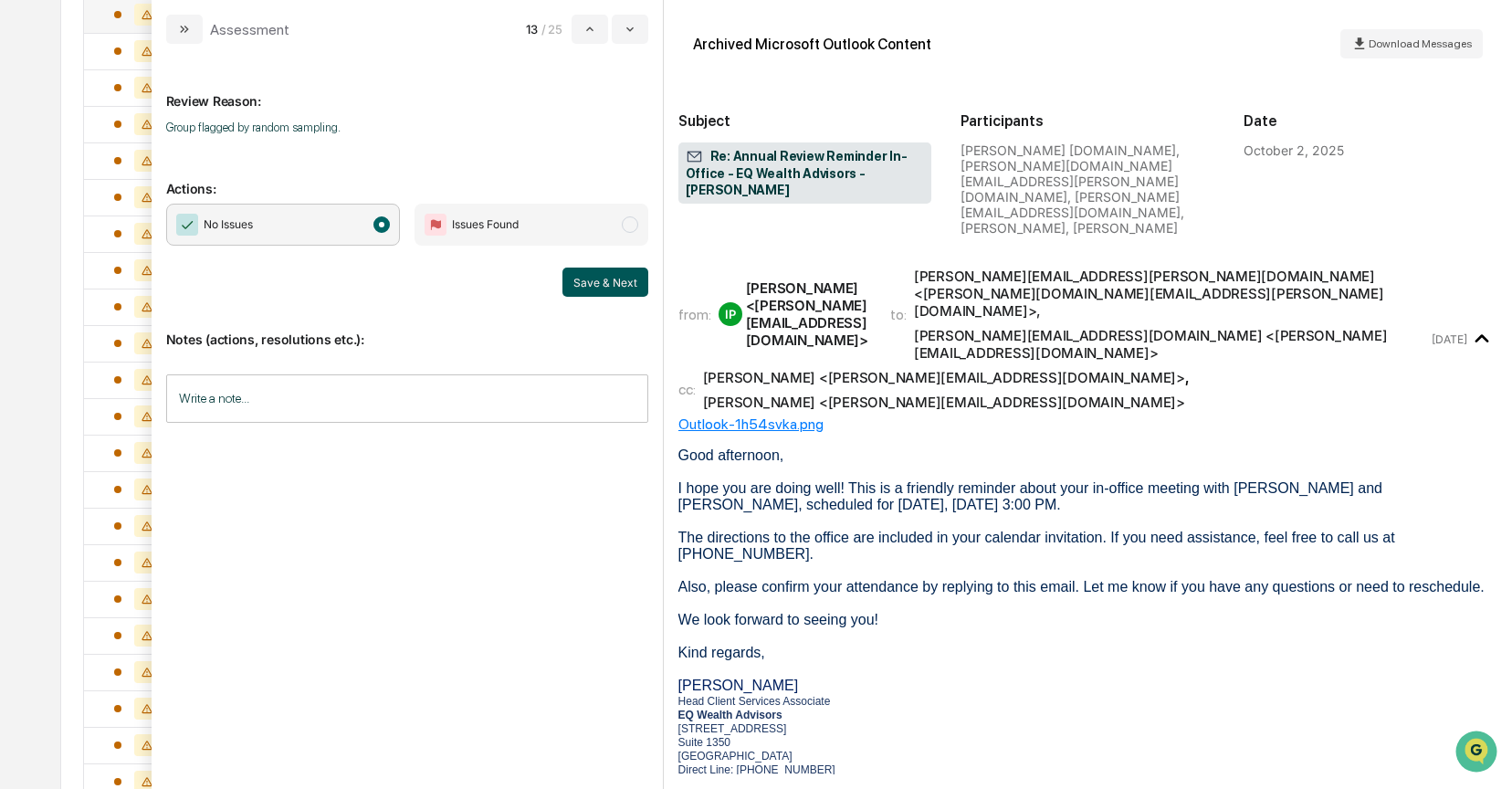
click at [611, 284] on button "Save & Next" at bounding box center [605, 282] width 86 height 29
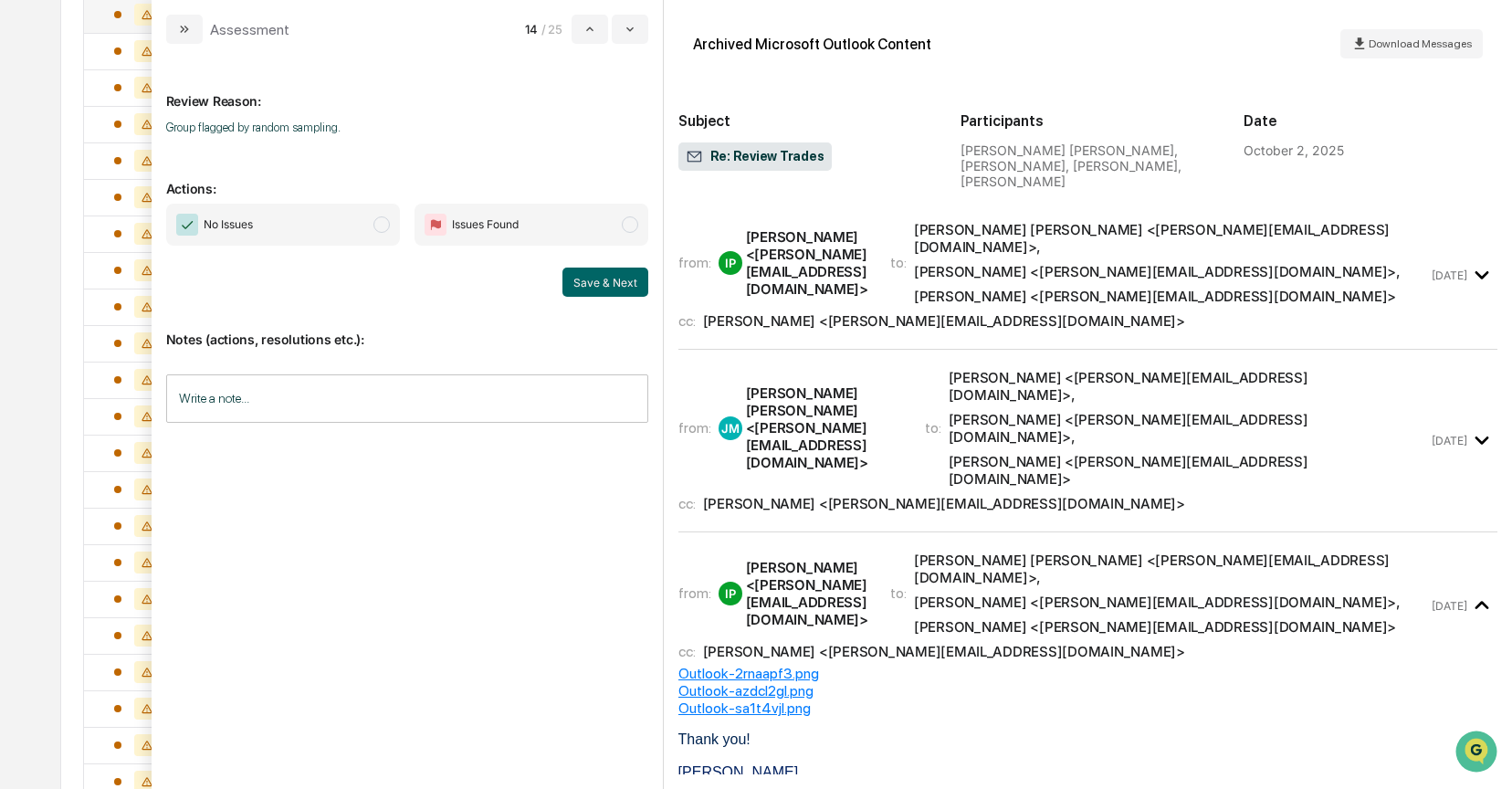
click at [386, 229] on span "modal" at bounding box center [381, 224] width 16 height 16
click at [868, 261] on div "Isabeth Parga <Isabeth@eqwealthadv.com>" at bounding box center [807, 263] width 123 height 70
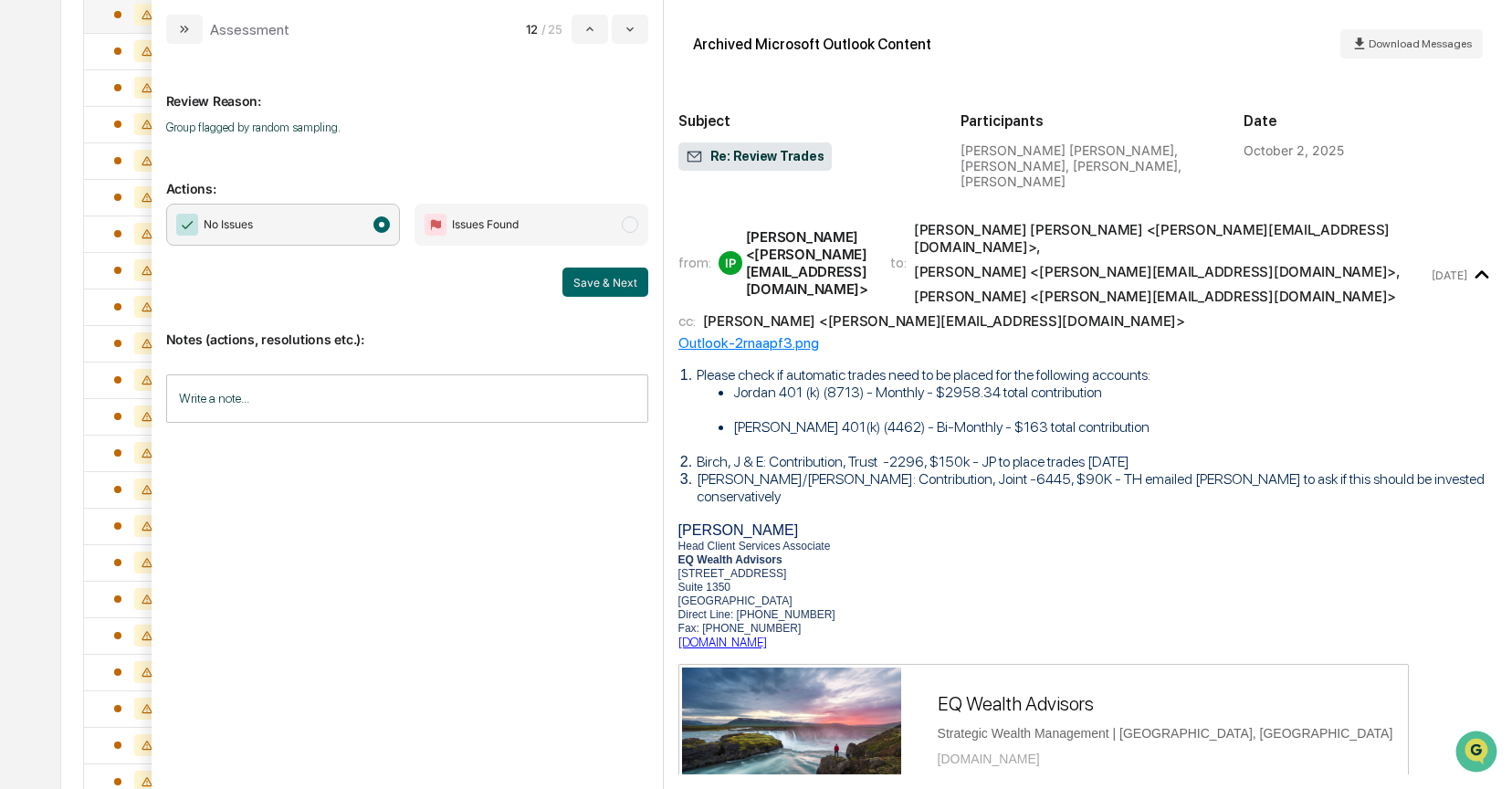
drag, startPoint x: 597, startPoint y: 287, endPoint x: 547, endPoint y: 284, distance: 50.1
click at [597, 287] on button "Save & Next" at bounding box center [605, 282] width 86 height 29
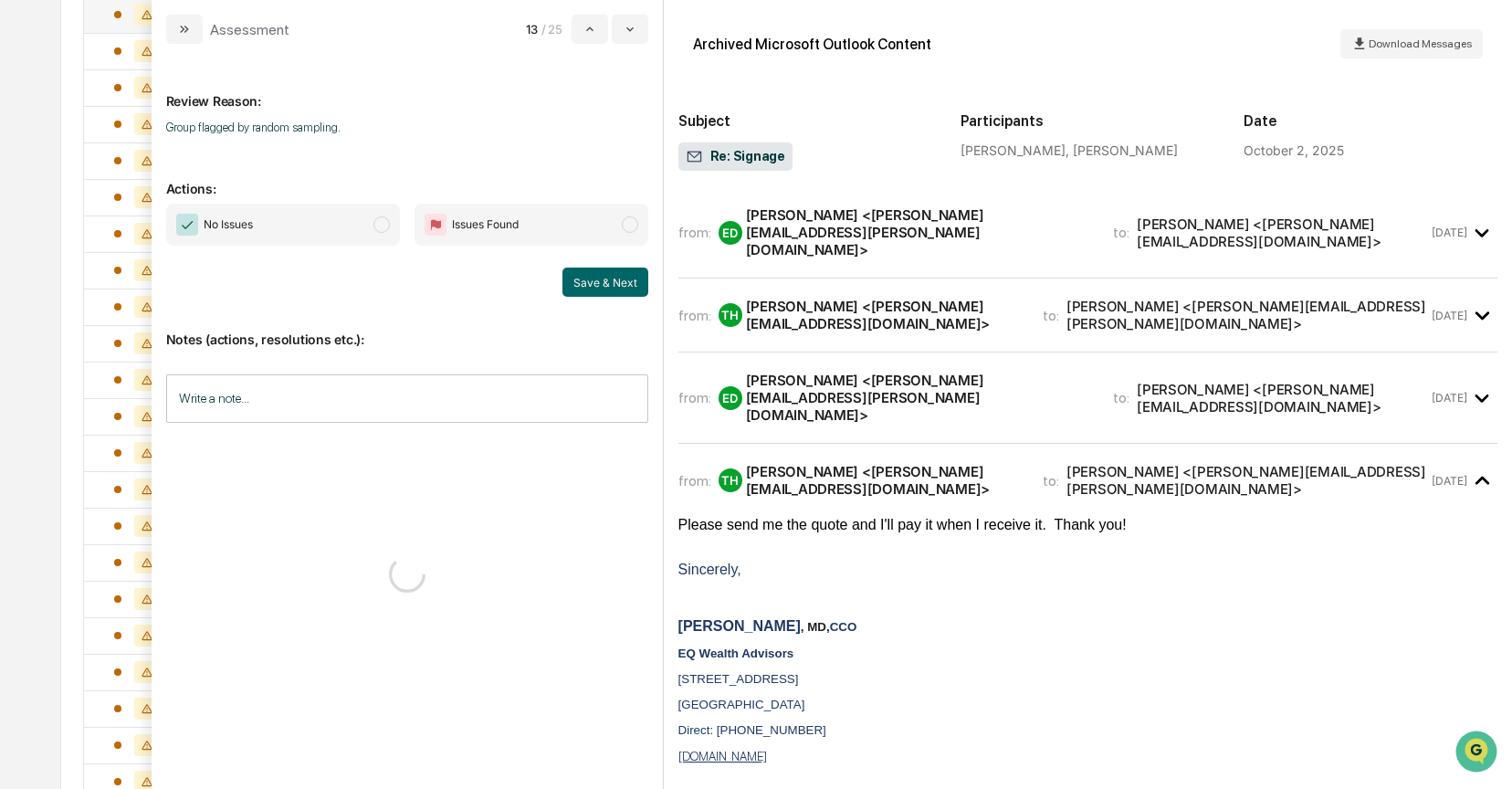
drag, startPoint x: 382, startPoint y: 228, endPoint x: 501, endPoint y: 268, distance: 125.5
click at [382, 228] on span "modal" at bounding box center [381, 224] width 16 height 16
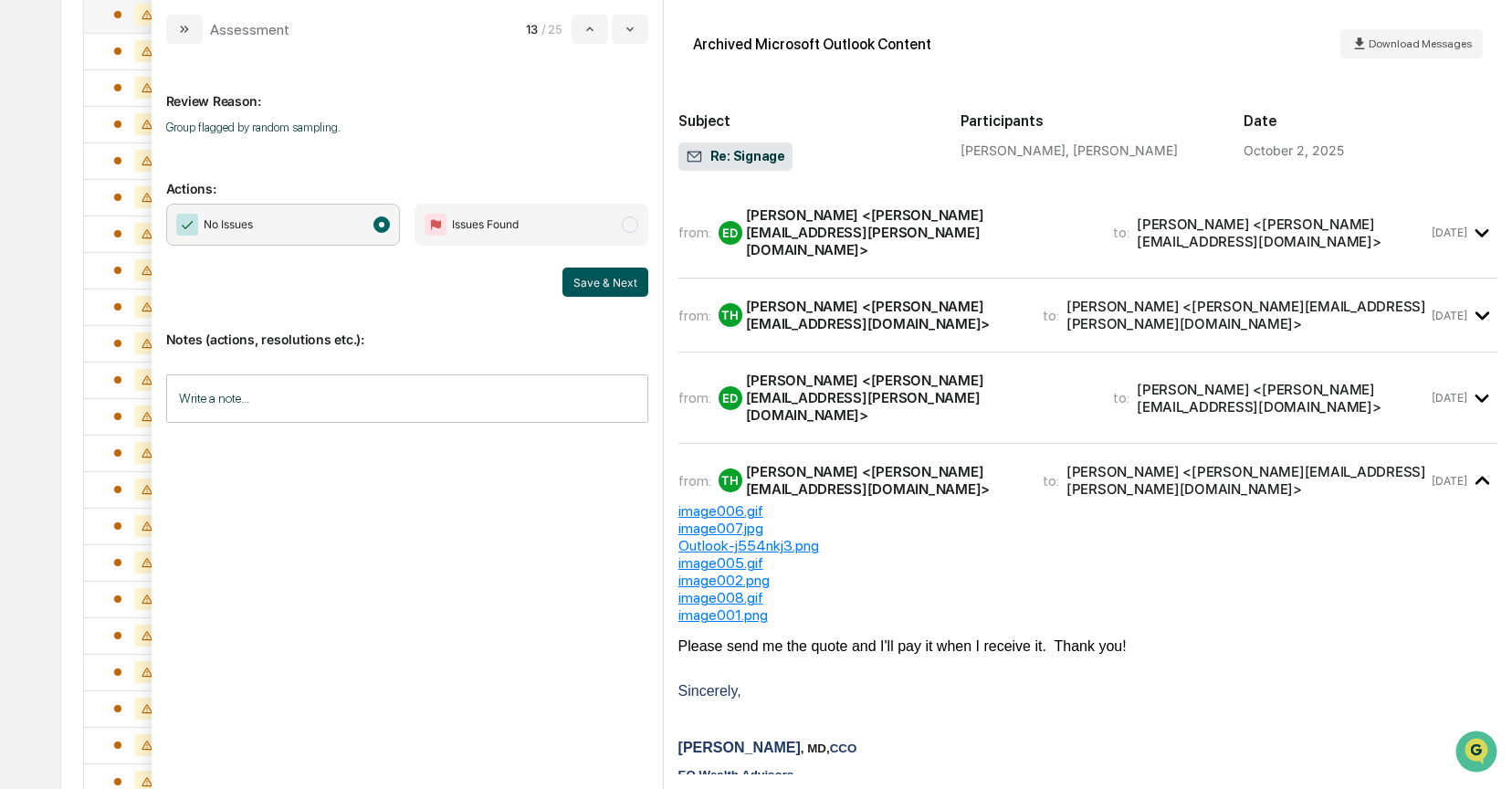
click at [615, 278] on button "Save & Next" at bounding box center [605, 282] width 86 height 29
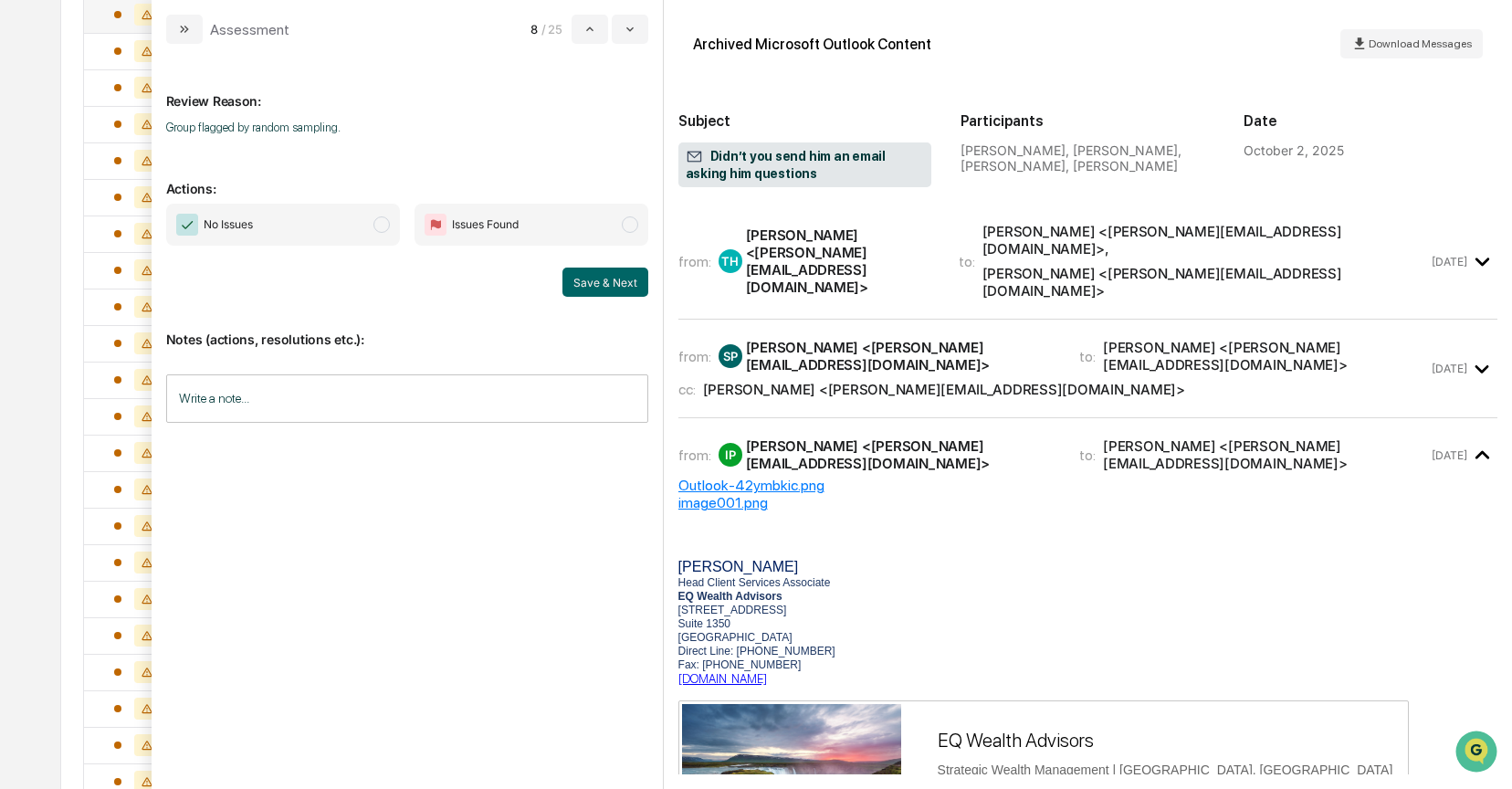
click at [382, 225] on span "modal" at bounding box center [381, 224] width 16 height 16
click at [619, 280] on button "Save & Next" at bounding box center [605, 282] width 86 height 29
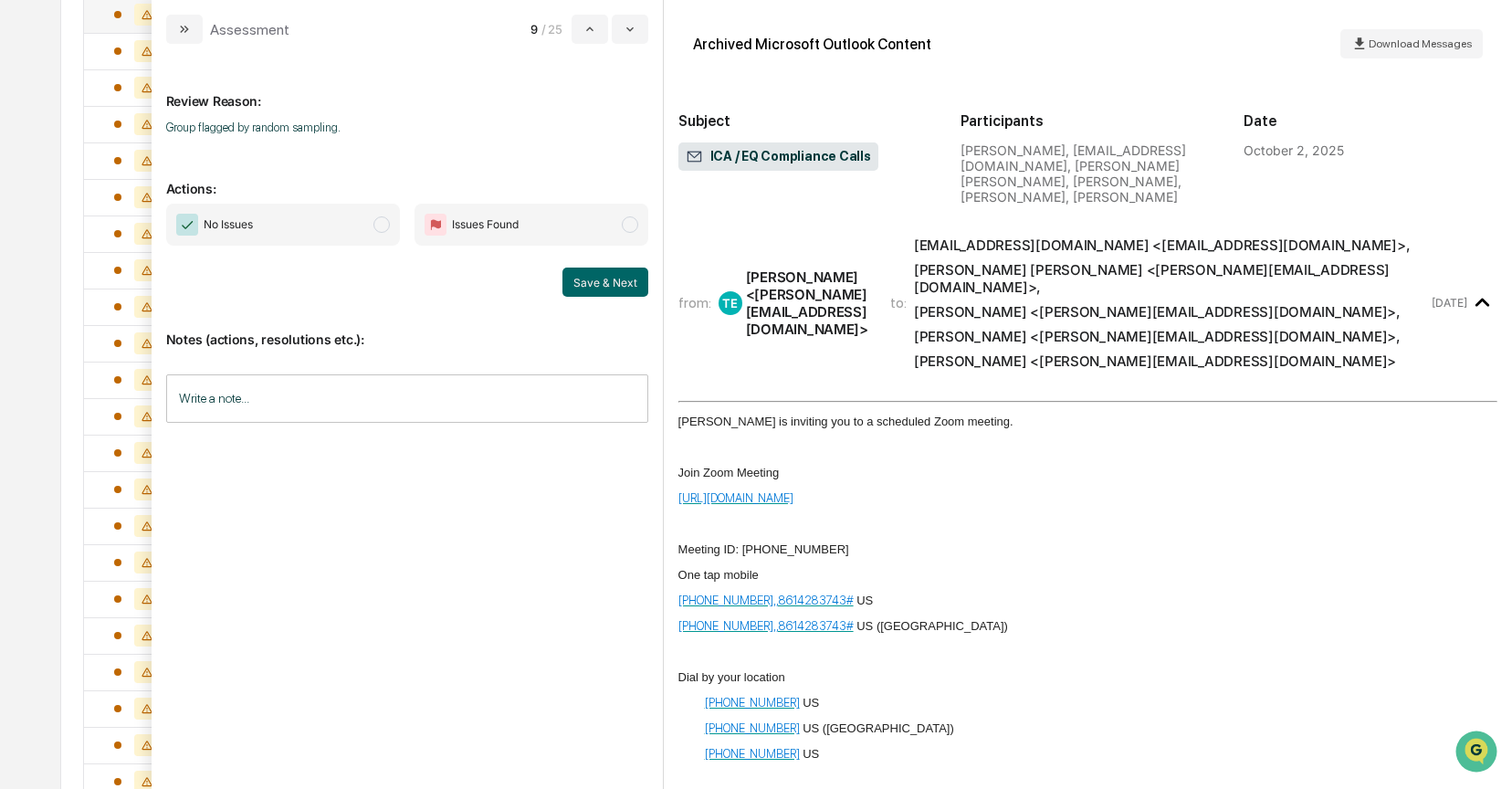
click at [404, 225] on div "No Issues Issues Found" at bounding box center [406, 225] width 482 height 42
click at [582, 286] on button "Save & Next" at bounding box center [605, 282] width 86 height 29
click at [385, 221] on span "modal" at bounding box center [381, 224] width 16 height 16
click at [615, 289] on button "Save & Next" at bounding box center [605, 282] width 86 height 29
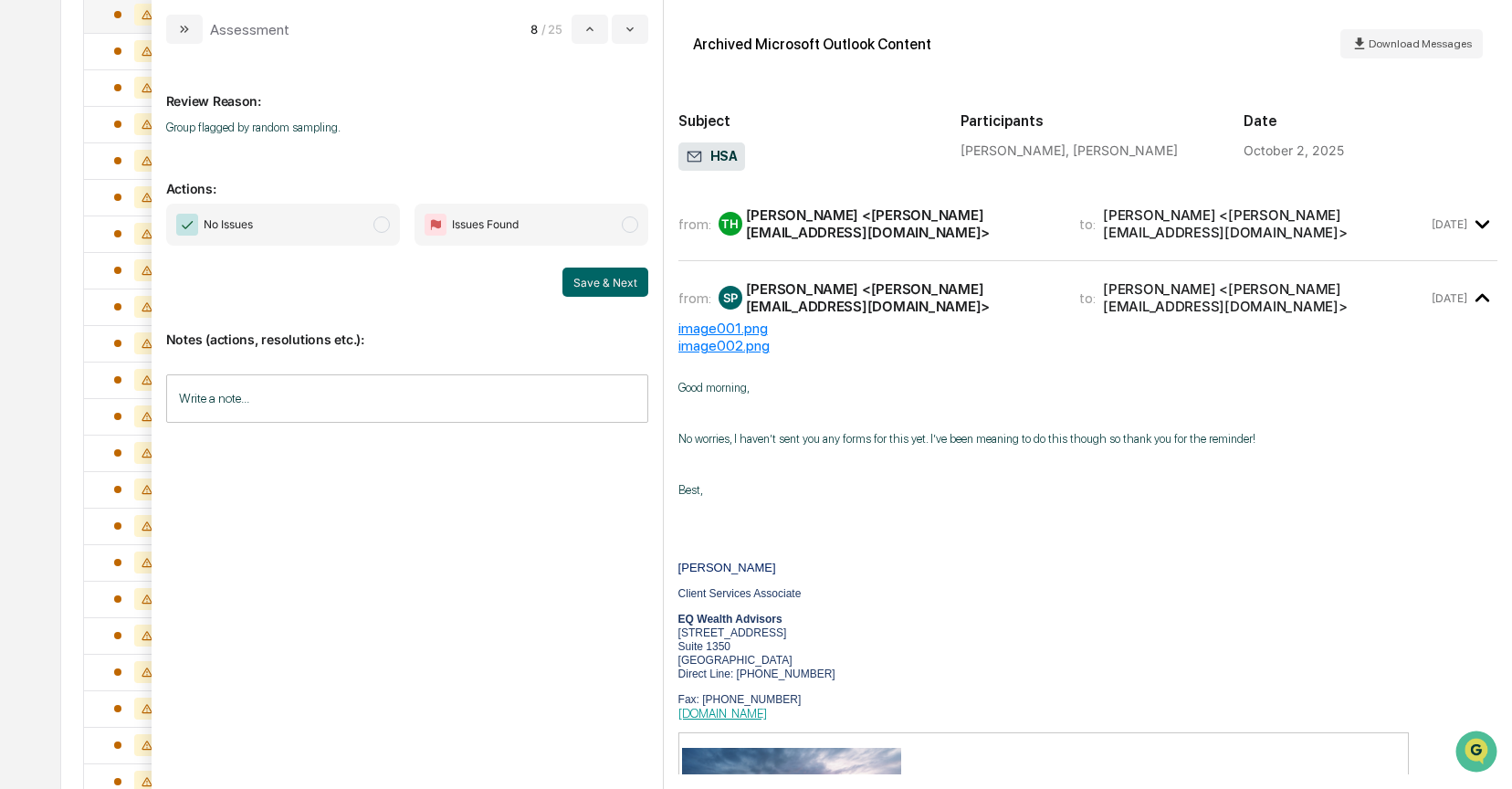
click at [377, 227] on span "modal" at bounding box center [381, 224] width 16 height 16
click at [613, 280] on button "Save & Next" at bounding box center [605, 282] width 86 height 29
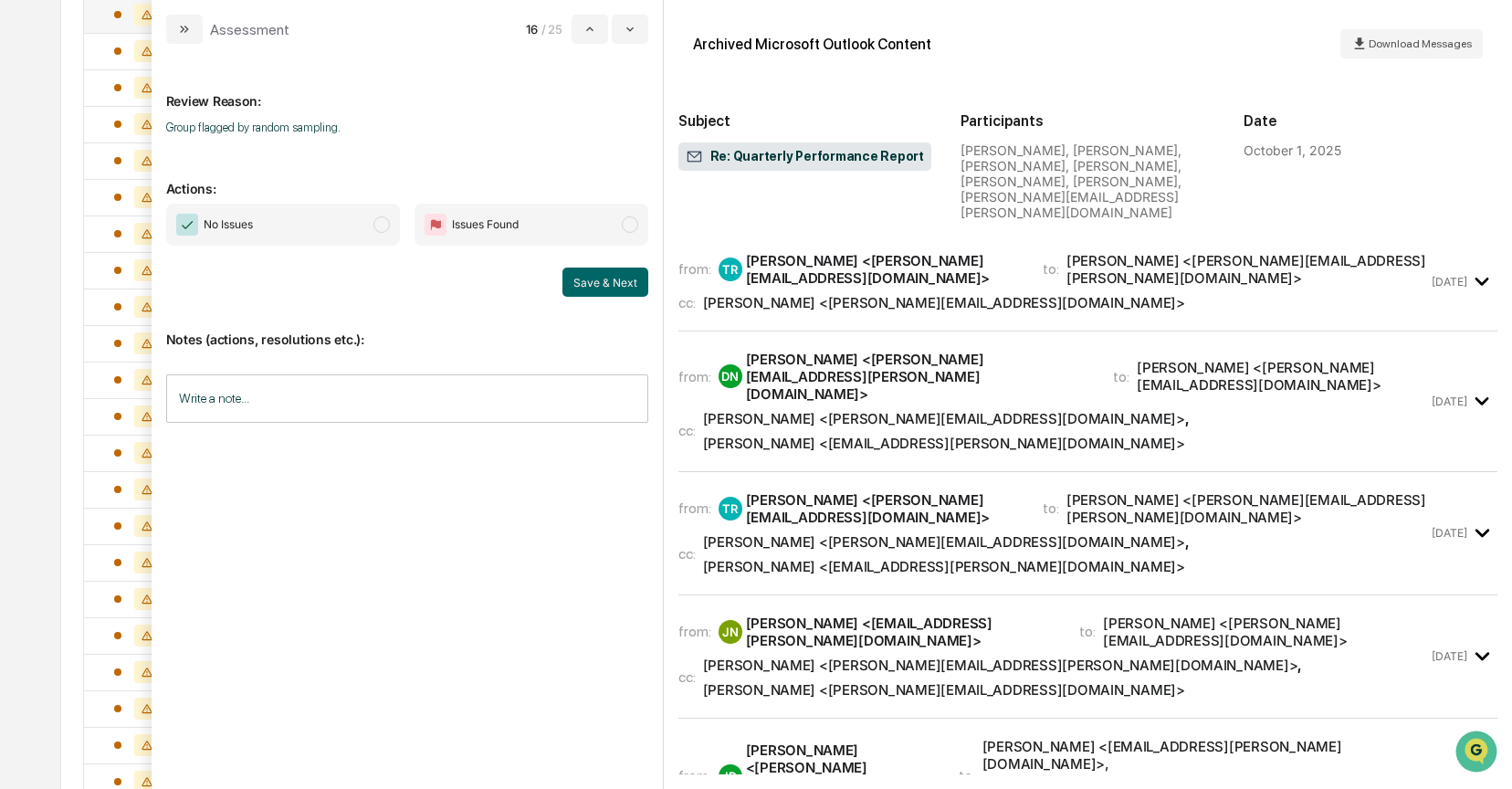
drag, startPoint x: 377, startPoint y: 226, endPoint x: 421, endPoint y: 231, distance: 44.3
click at [377, 226] on span "modal" at bounding box center [381, 224] width 16 height 16
click at [774, 252] on div "from: TR Taylor Reasoner <taylor@eqwealthadv.com> to: Janice E Nash <doug.nash@…" at bounding box center [1053, 281] width 750 height 59
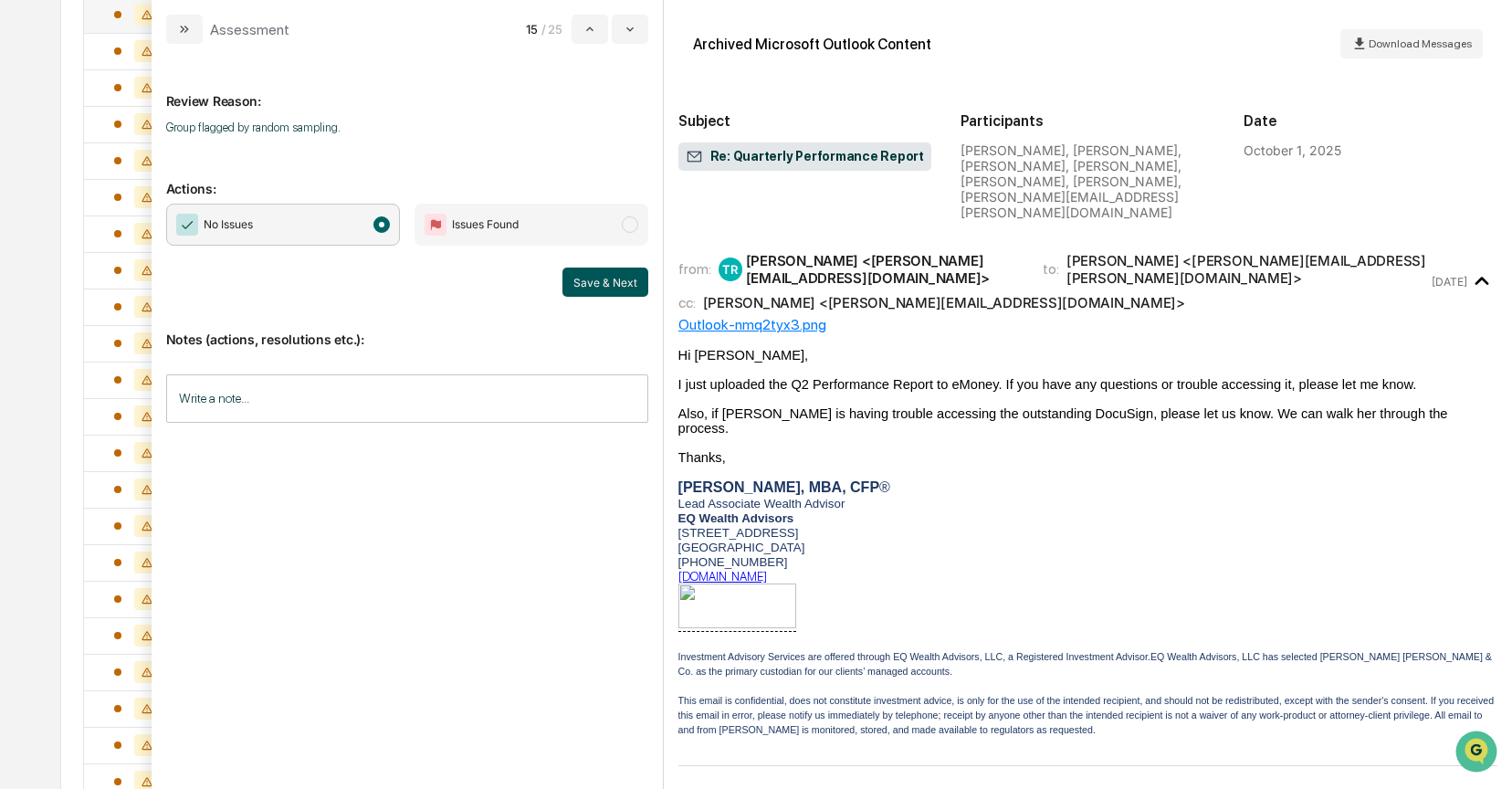
click at [600, 279] on button "Save & Next" at bounding box center [605, 282] width 86 height 29
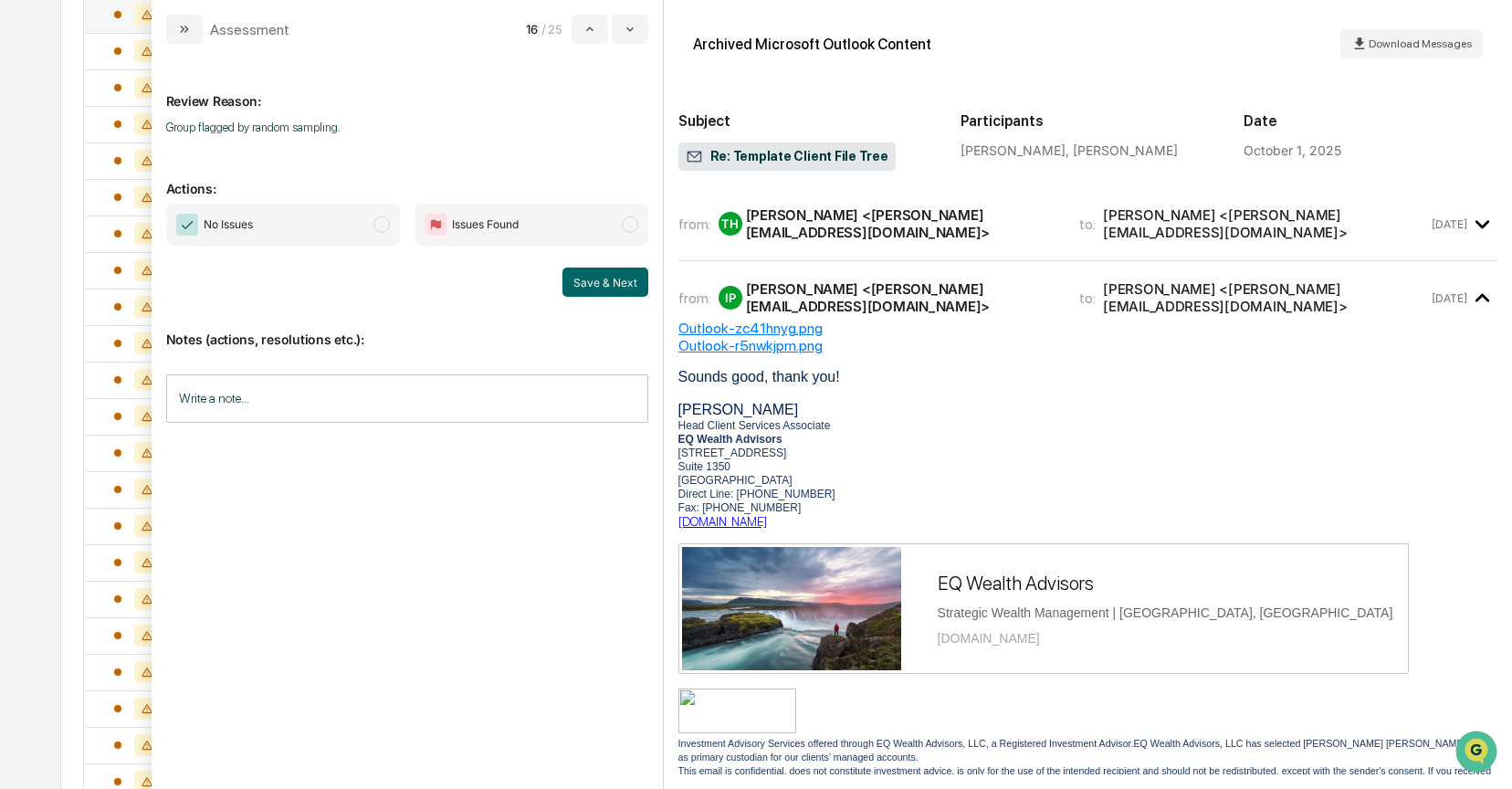
click at [383, 219] on span "modal" at bounding box center [381, 224] width 16 height 16
click at [587, 285] on button "Save & Next" at bounding box center [605, 282] width 86 height 29
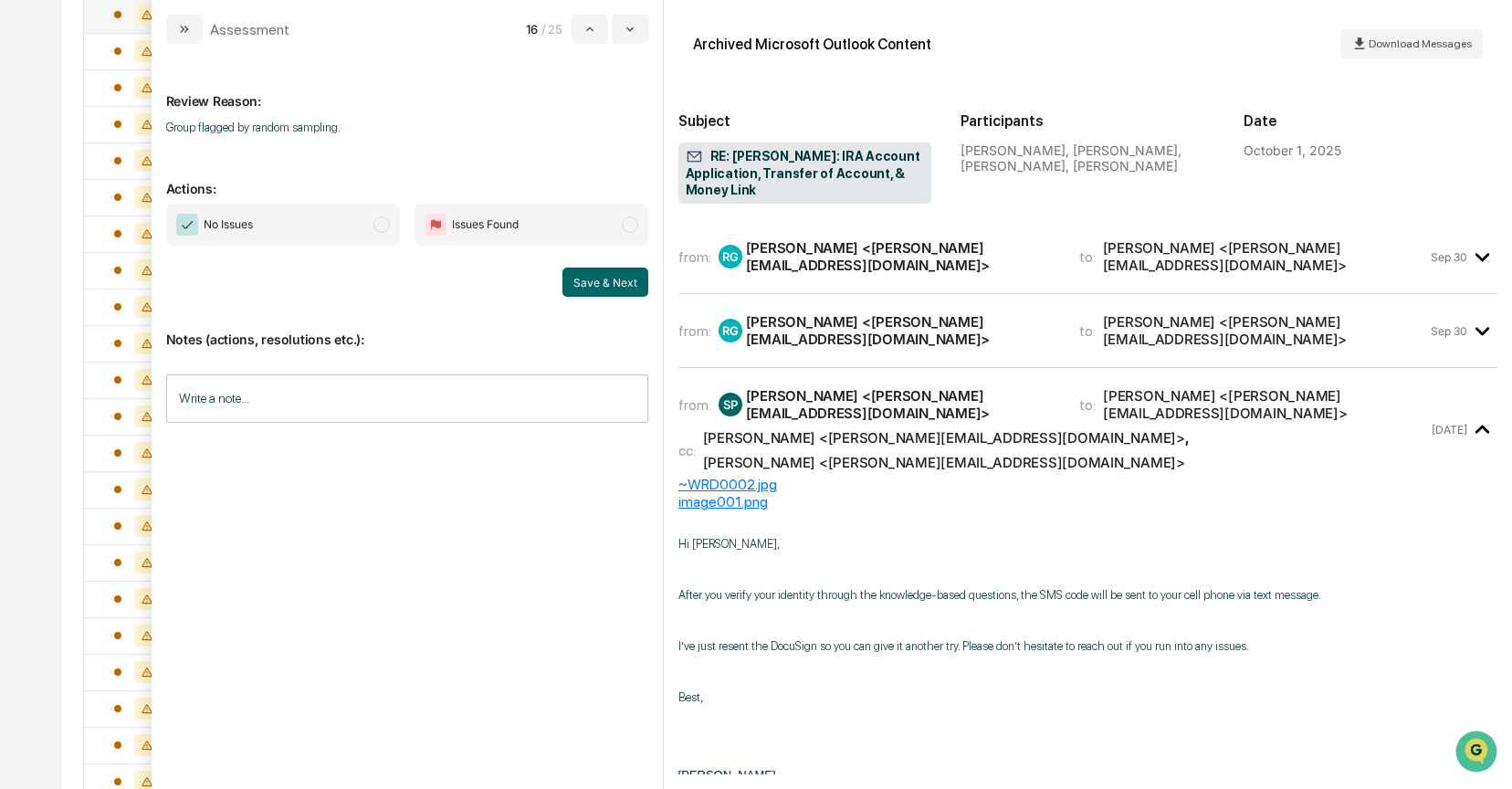
click at [391, 226] on span "No Issues" at bounding box center [283, 225] width 234 height 42
click at [602, 281] on button "Save & Next" at bounding box center [605, 282] width 86 height 29
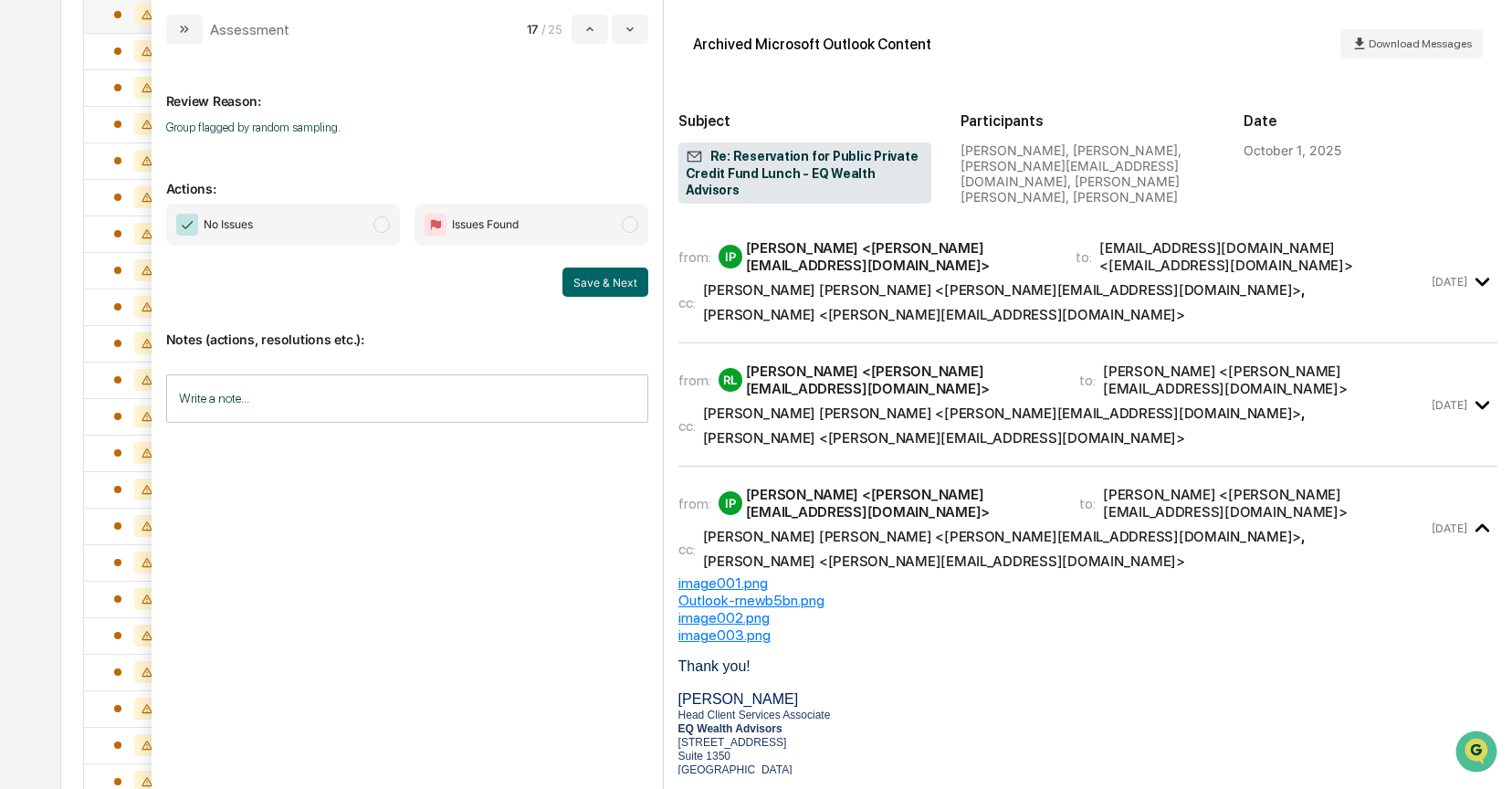
click at [388, 226] on span "modal" at bounding box center [381, 224] width 16 height 16
click at [609, 284] on button "Save & Next" at bounding box center [605, 282] width 86 height 29
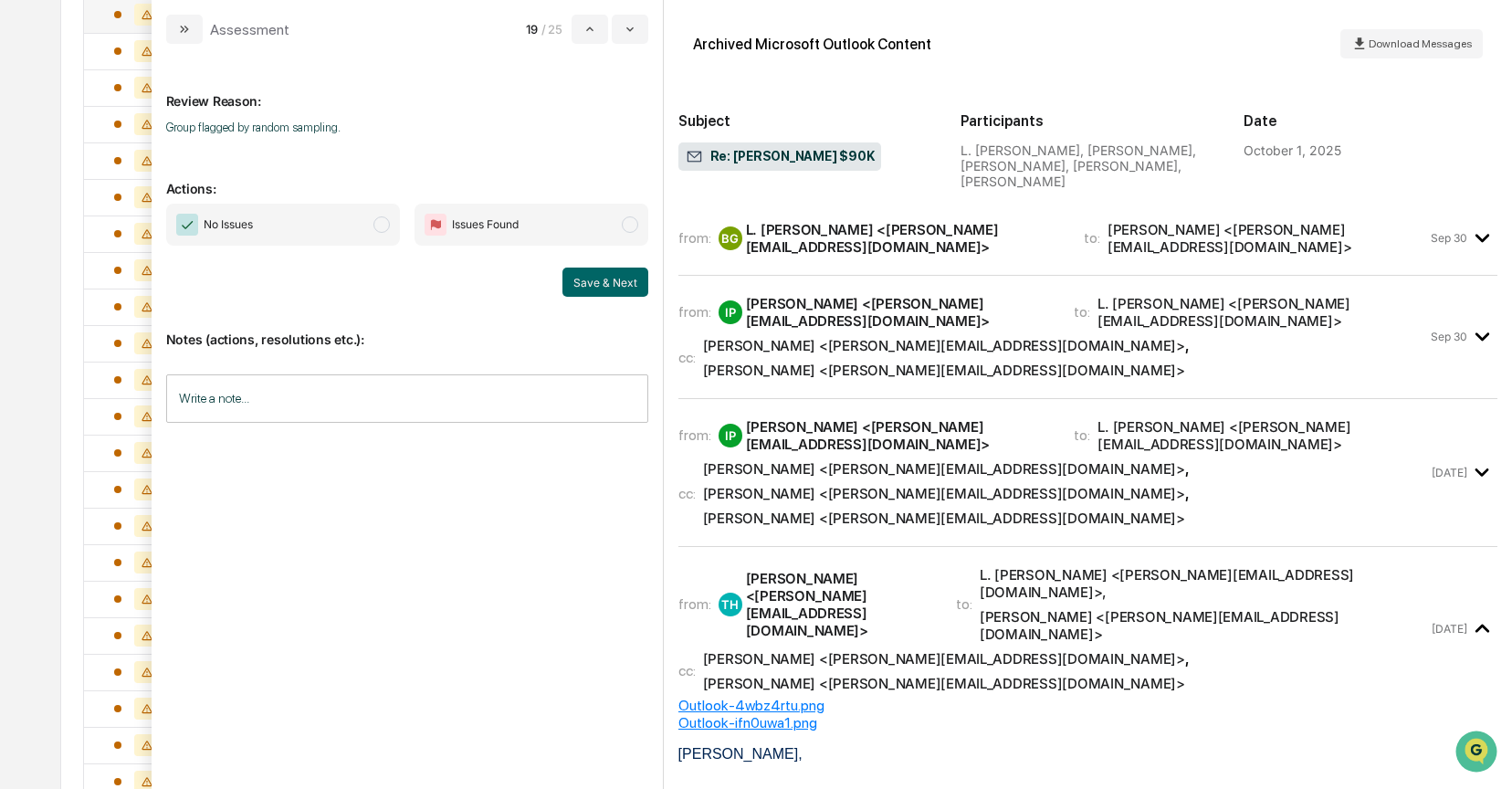
click at [387, 225] on span "modal" at bounding box center [381, 224] width 16 height 16
click at [586, 278] on button "Save & Next" at bounding box center [605, 282] width 86 height 29
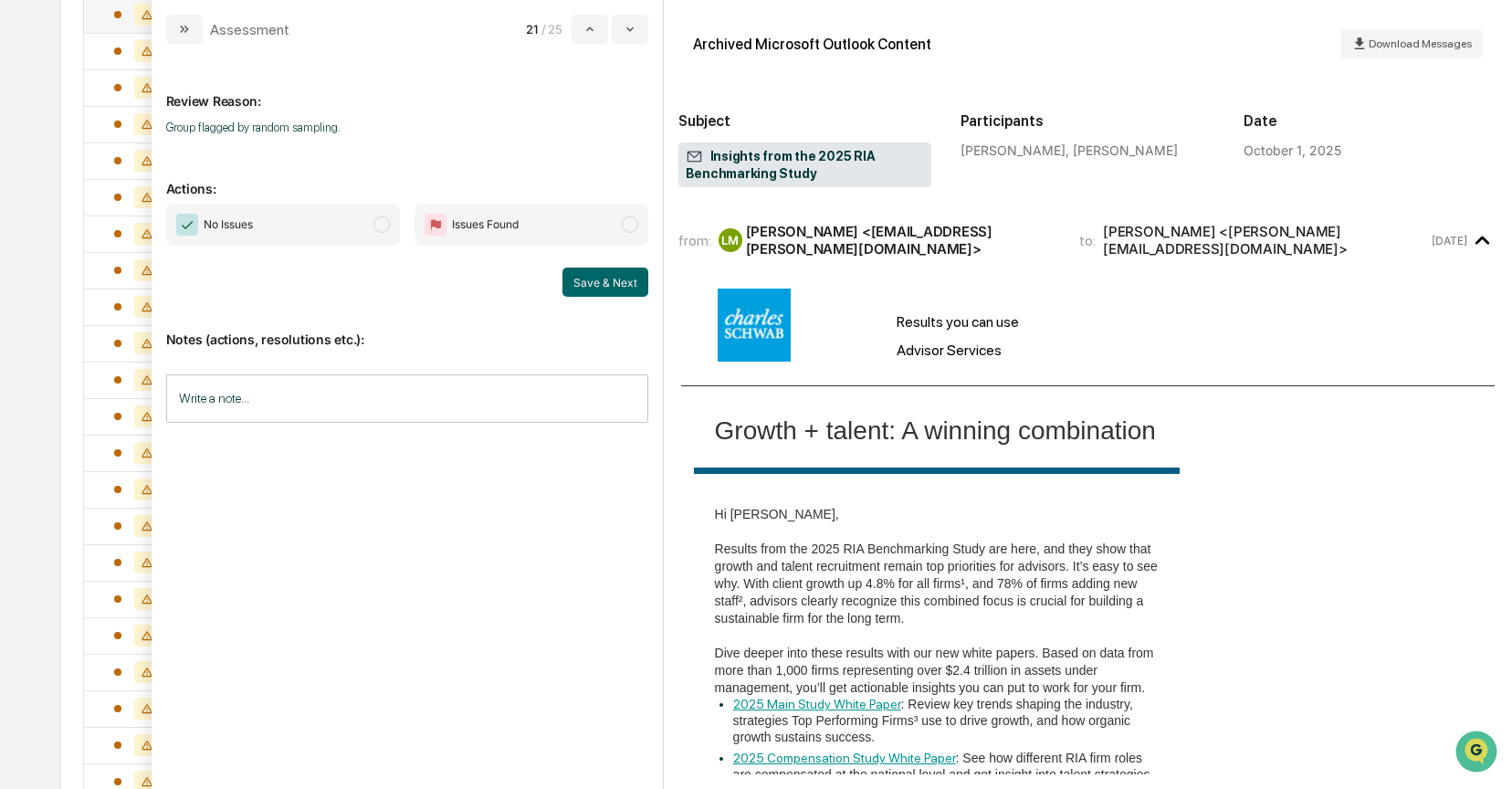
click at [390, 227] on span "No Issues" at bounding box center [283, 225] width 234 height 42
click at [574, 270] on button "Save & Next" at bounding box center [605, 282] width 86 height 29
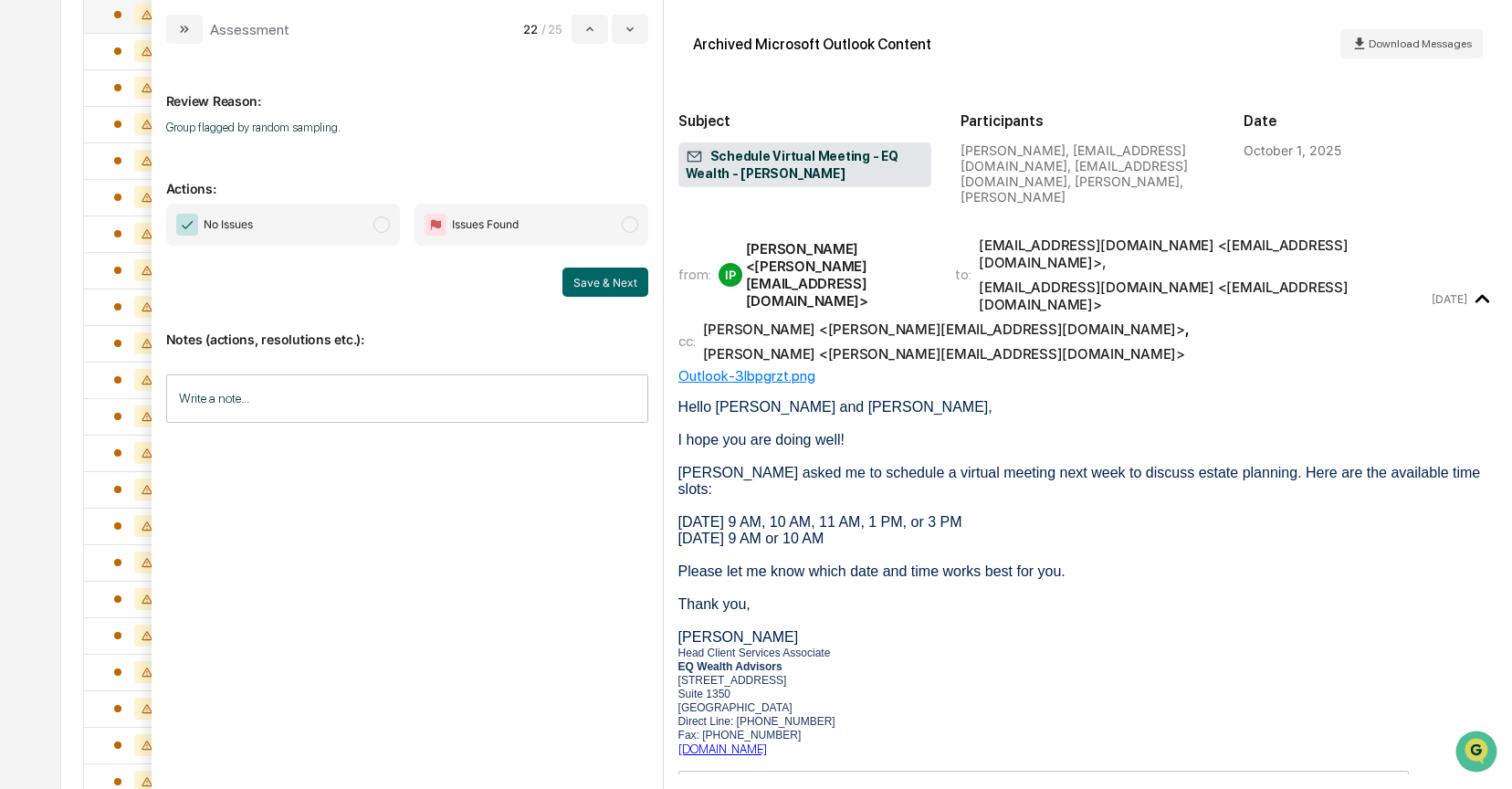
click at [383, 224] on span "modal" at bounding box center [381, 224] width 16 height 16
click at [582, 278] on button "Save & Next" at bounding box center [605, 282] width 86 height 29
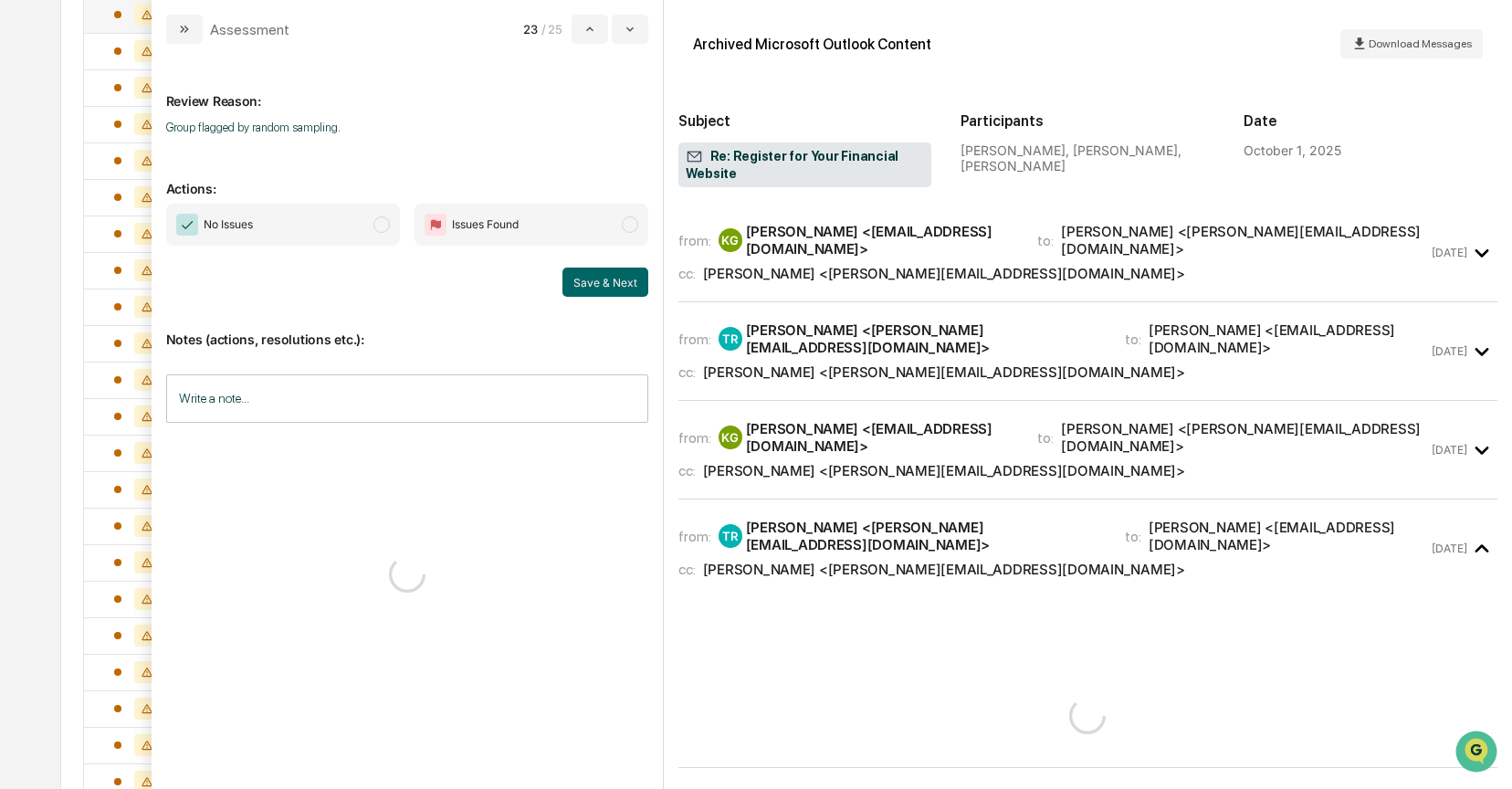
click at [385, 226] on span "modal" at bounding box center [381, 224] width 16 height 16
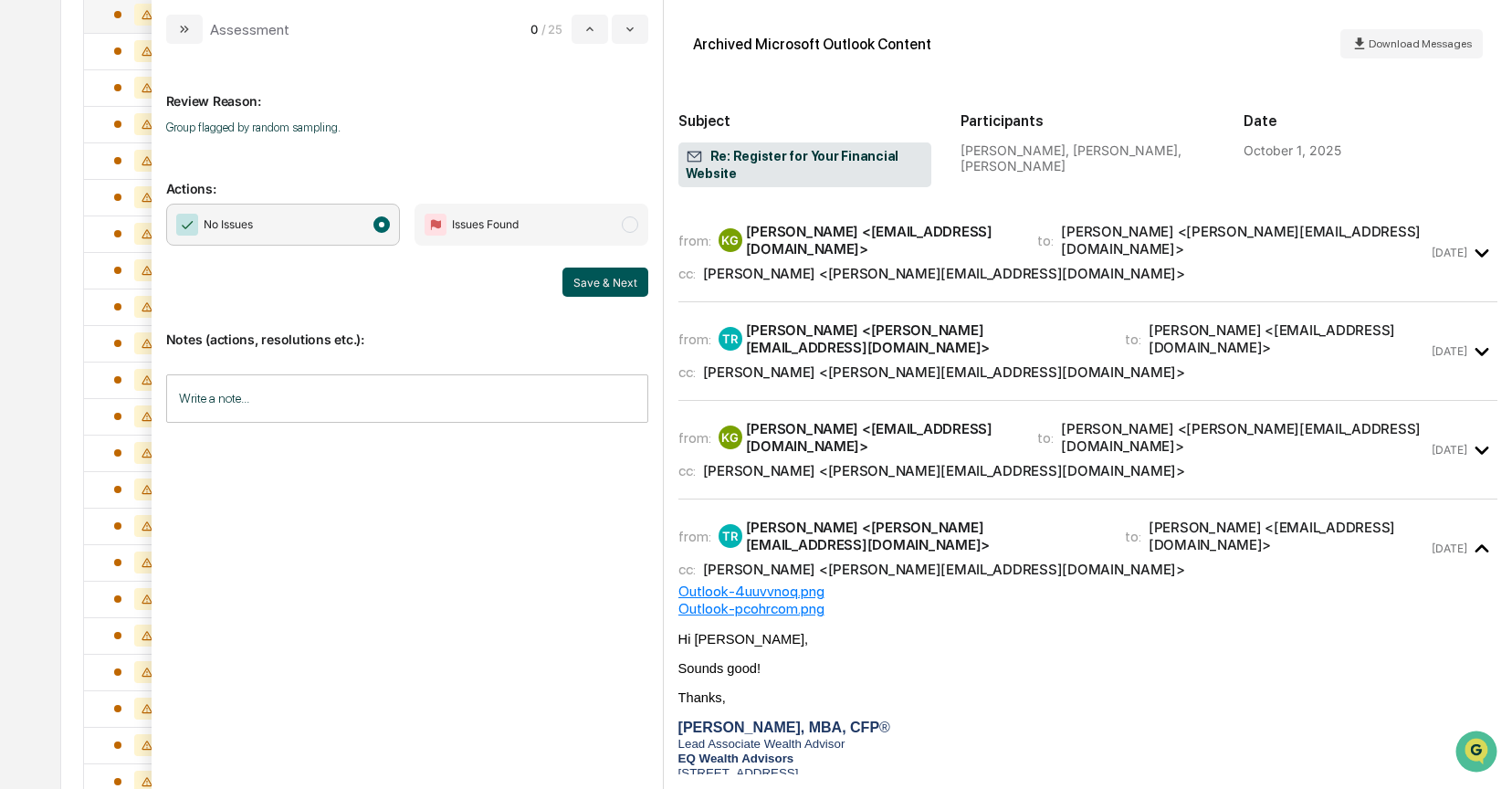
click at [596, 291] on button "Save & Next" at bounding box center [605, 282] width 86 height 29
click at [617, 281] on button "Save & Next" at bounding box center [605, 282] width 86 height 29
click at [382, 225] on span "modal" at bounding box center [381, 224] width 16 height 16
click at [622, 273] on button "Save & Next" at bounding box center [605, 282] width 86 height 29
click at [179, 25] on icon "modal" at bounding box center [183, 29] width 14 height 14
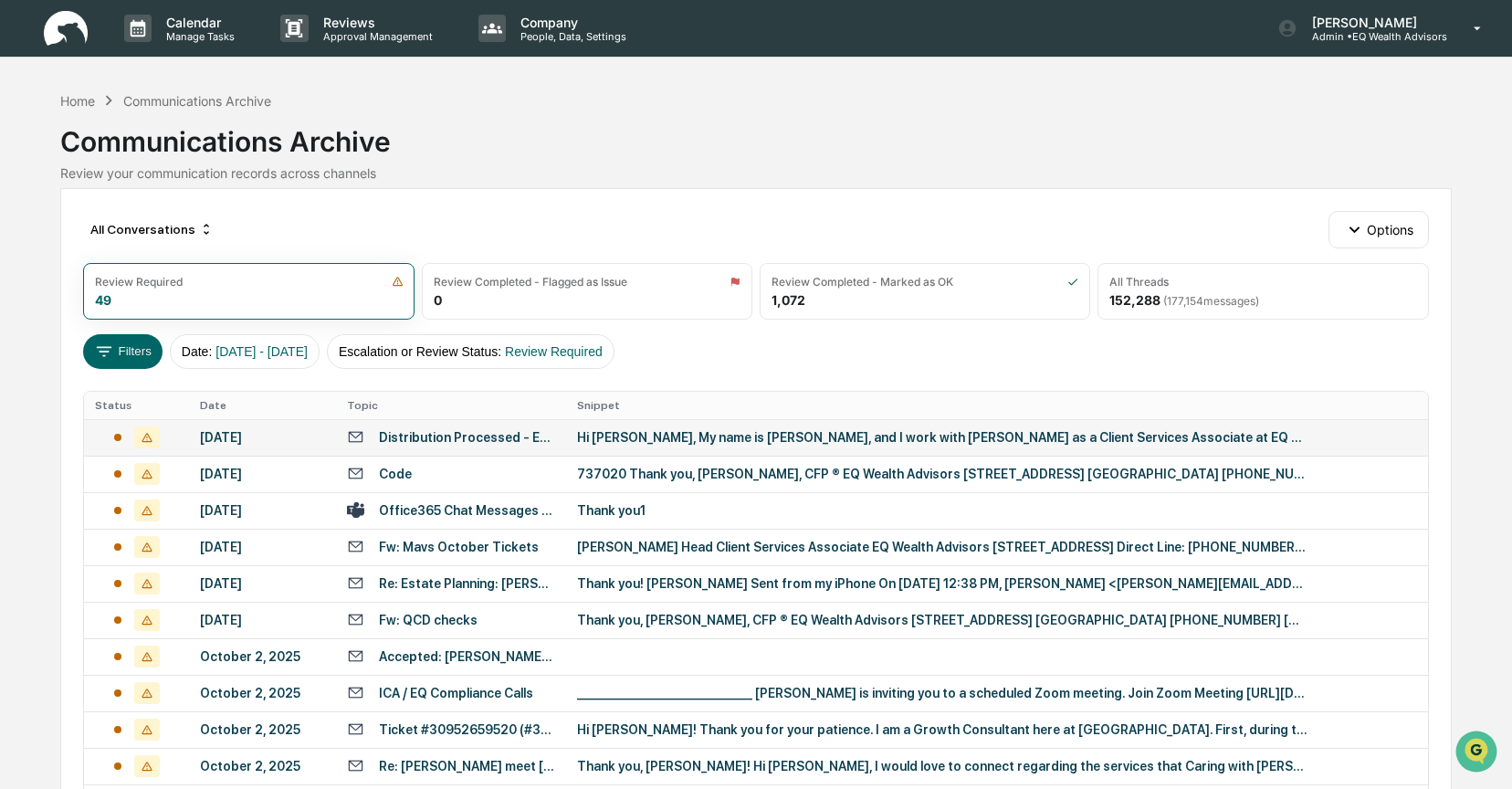
click at [416, 430] on div "Distribution Processed - EQ Wealth - Toby Harris" at bounding box center [466, 437] width 177 height 14
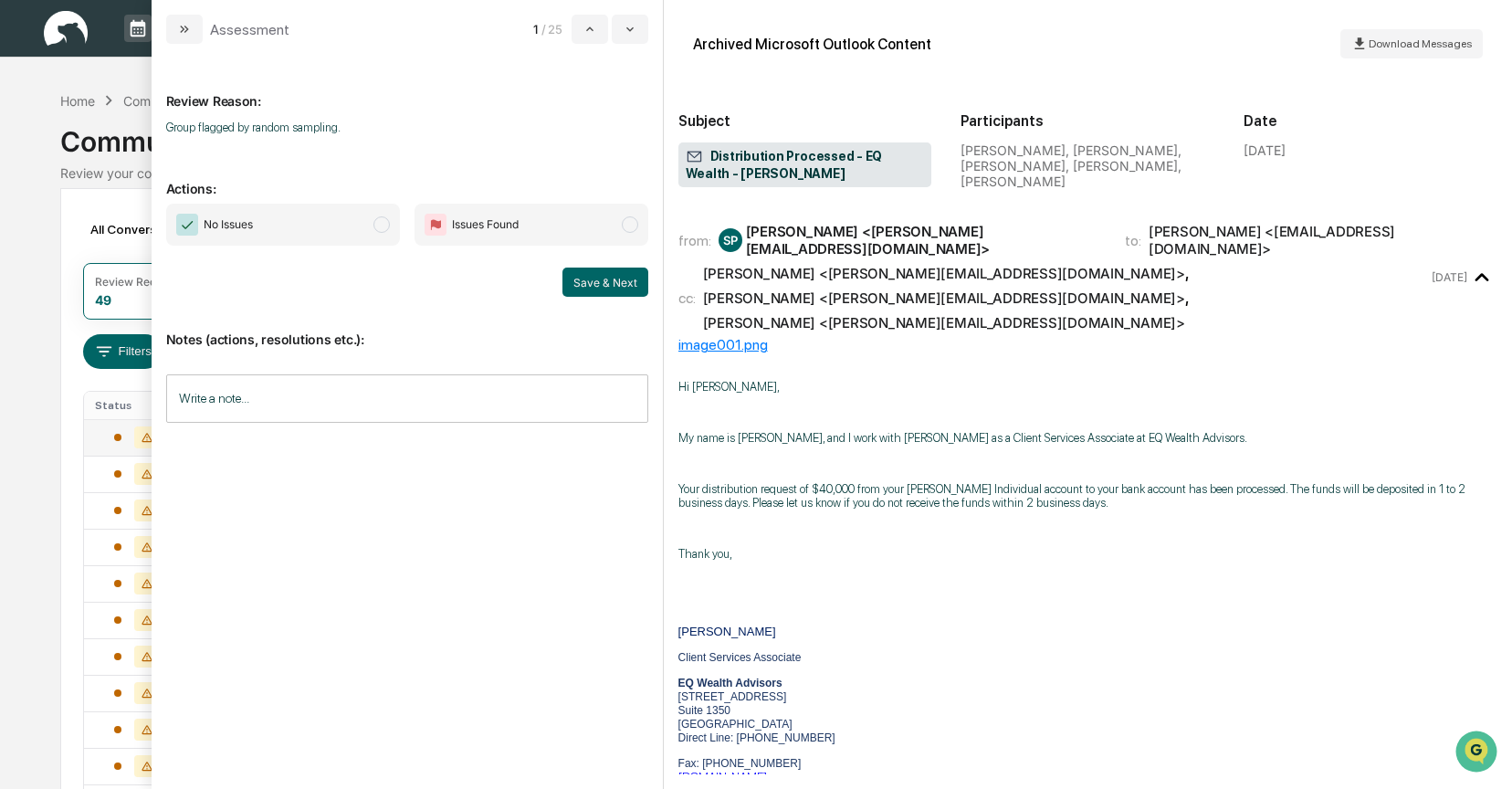
click at [375, 223] on span "modal" at bounding box center [381, 224] width 16 height 16
click at [598, 289] on button "Save & Next" at bounding box center [605, 282] width 86 height 29
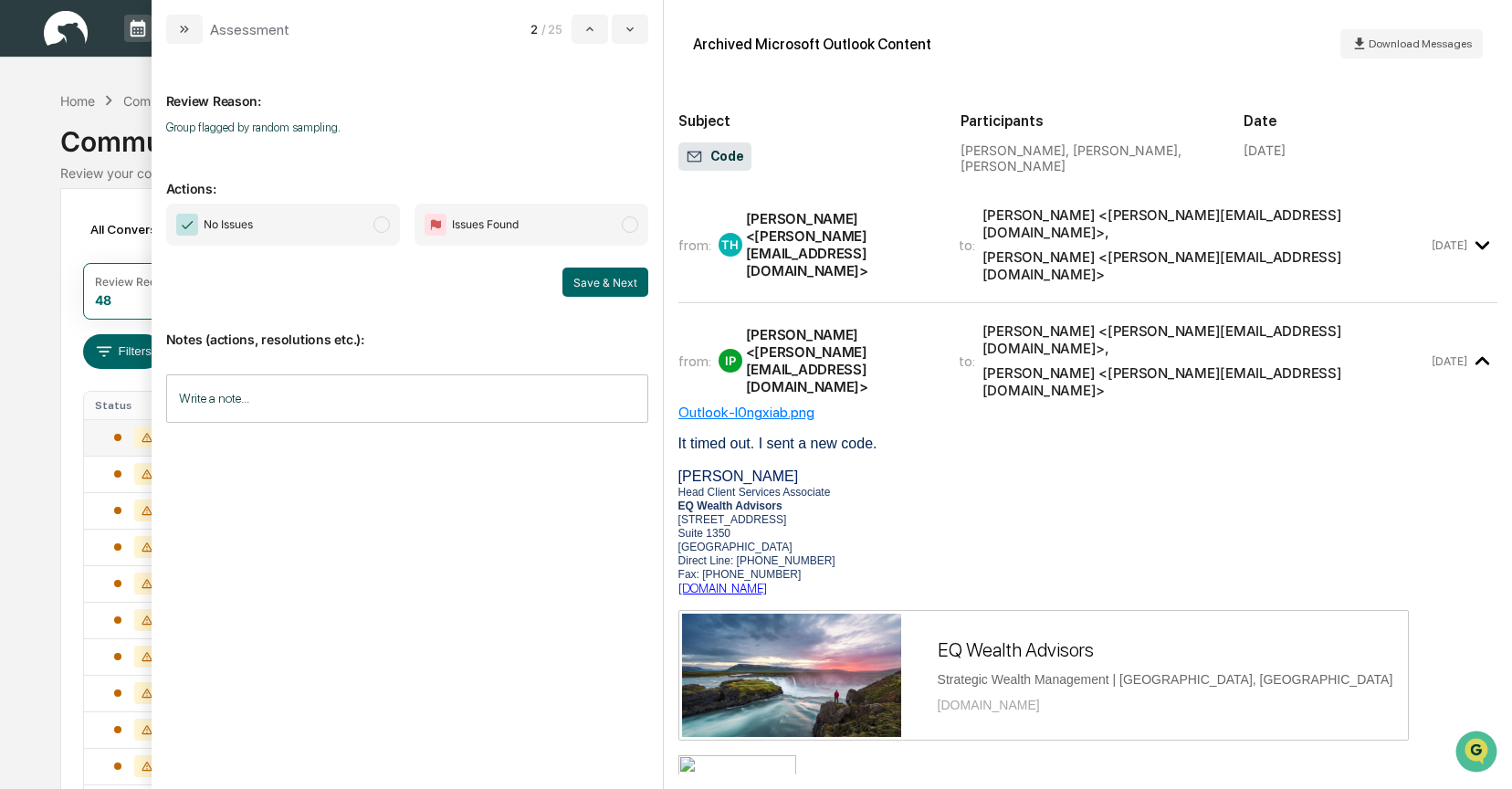
click at [388, 223] on span "modal" at bounding box center [381, 224] width 16 height 16
click at [598, 275] on button "Save & Next" at bounding box center [605, 282] width 86 height 29
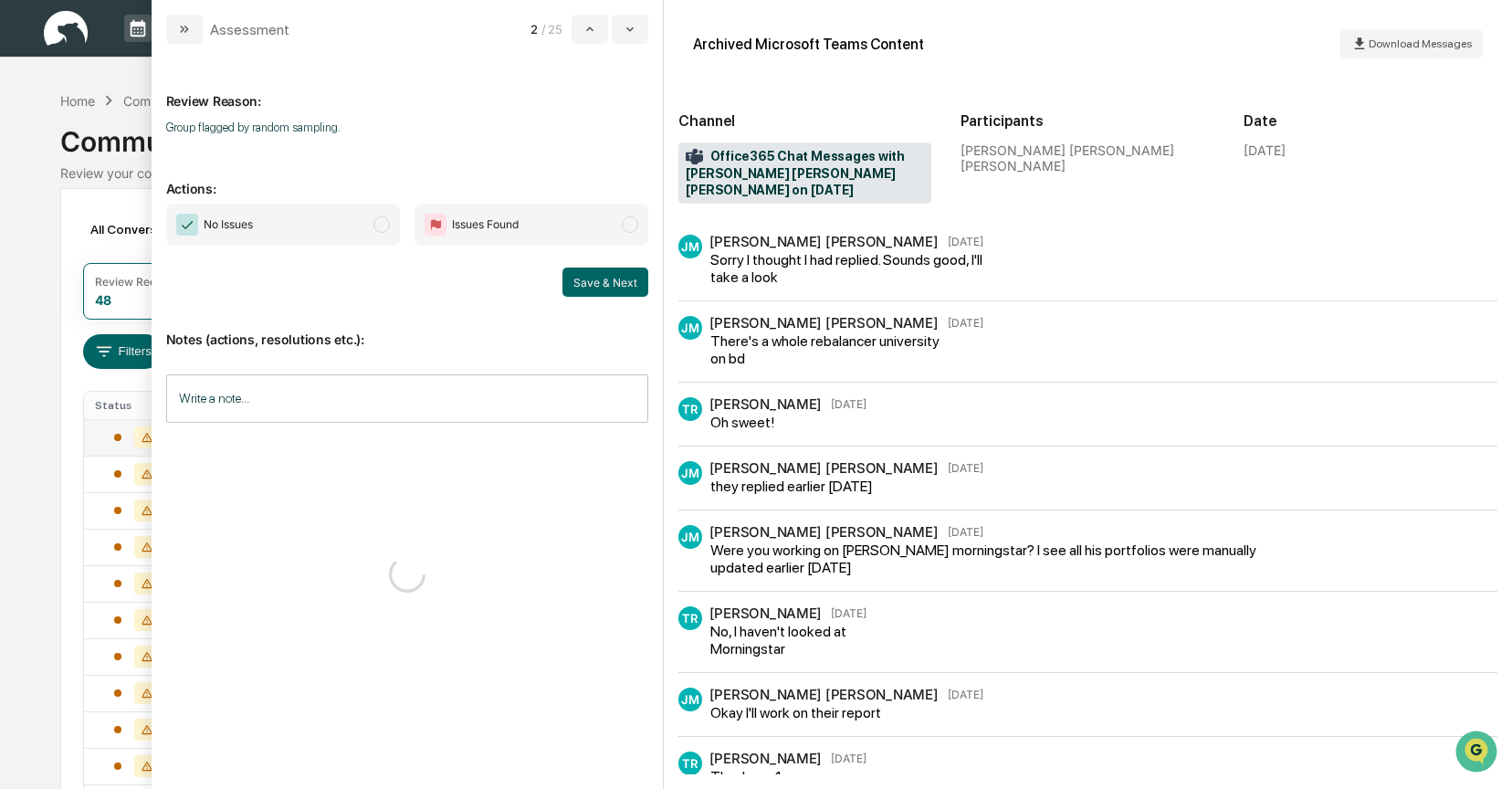
click at [378, 227] on span "modal" at bounding box center [381, 224] width 16 height 16
click at [580, 275] on button "Save & Next" at bounding box center [605, 282] width 86 height 29
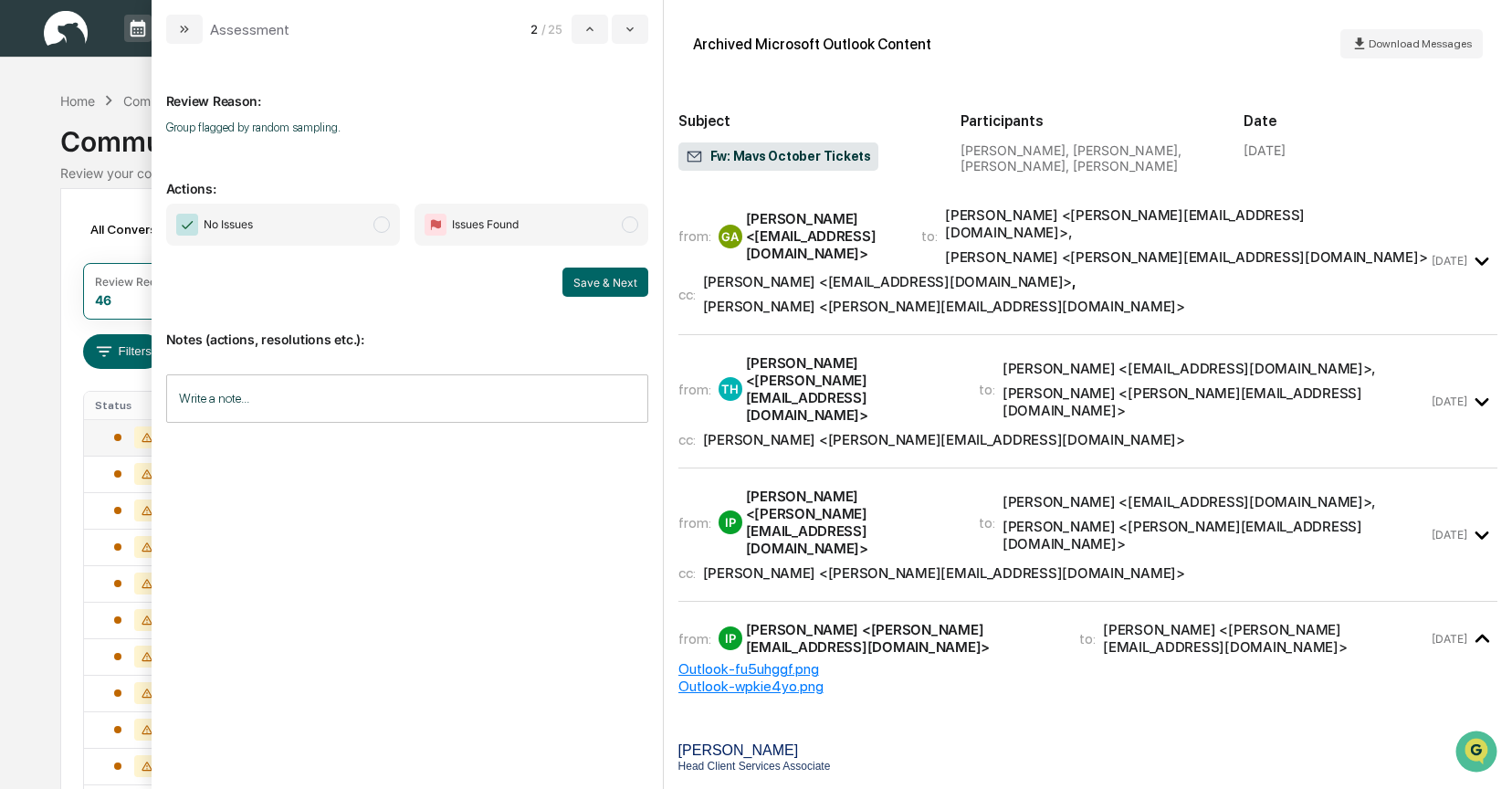
click at [378, 227] on span "modal" at bounding box center [381, 224] width 16 height 16
click at [604, 282] on button "Save & Next" at bounding box center [605, 282] width 86 height 29
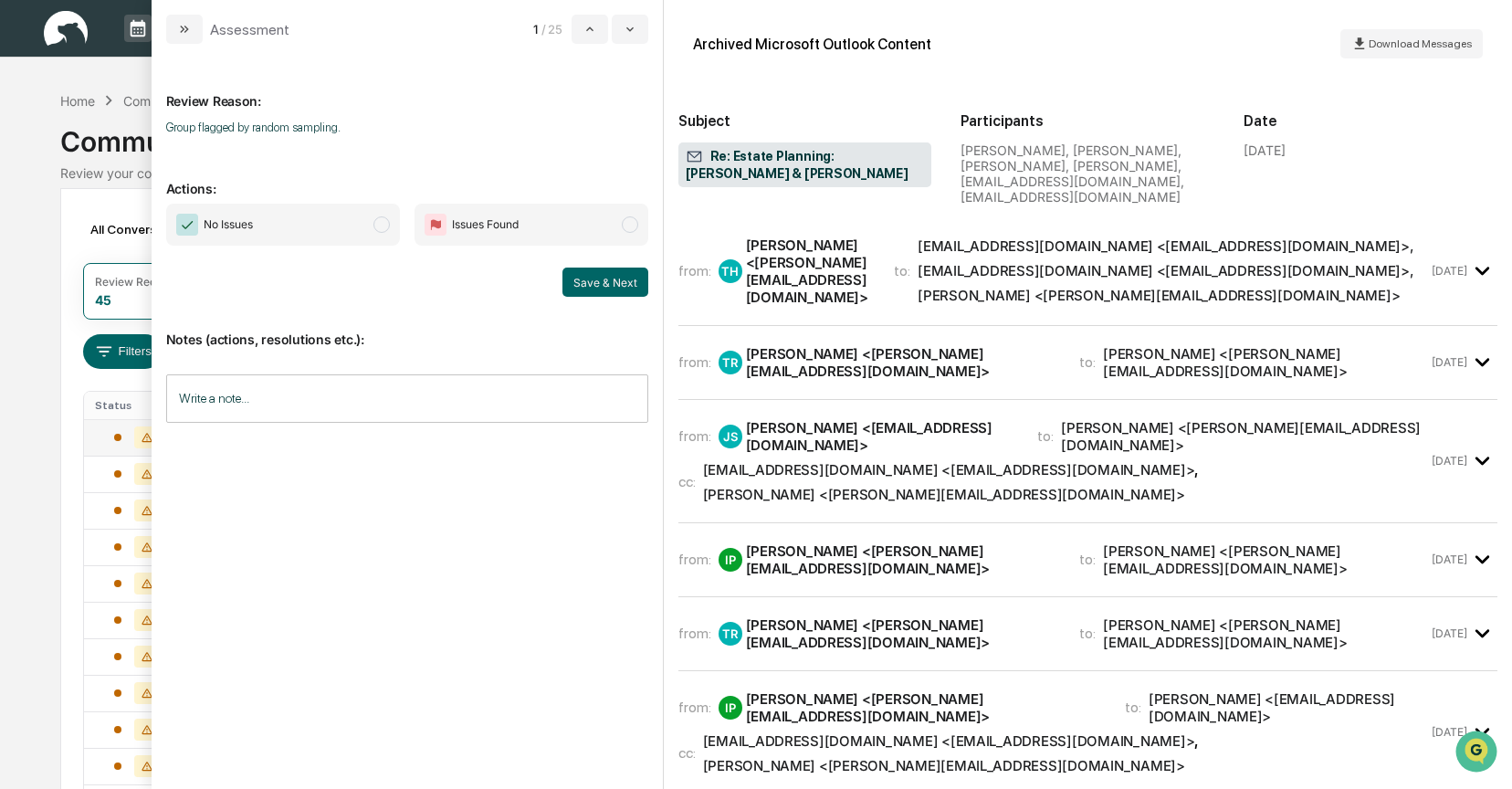
click at [773, 346] on div "TR Taylor Reasoner <taylor@eqwealthadv.com>" at bounding box center [888, 363] width 340 height 35
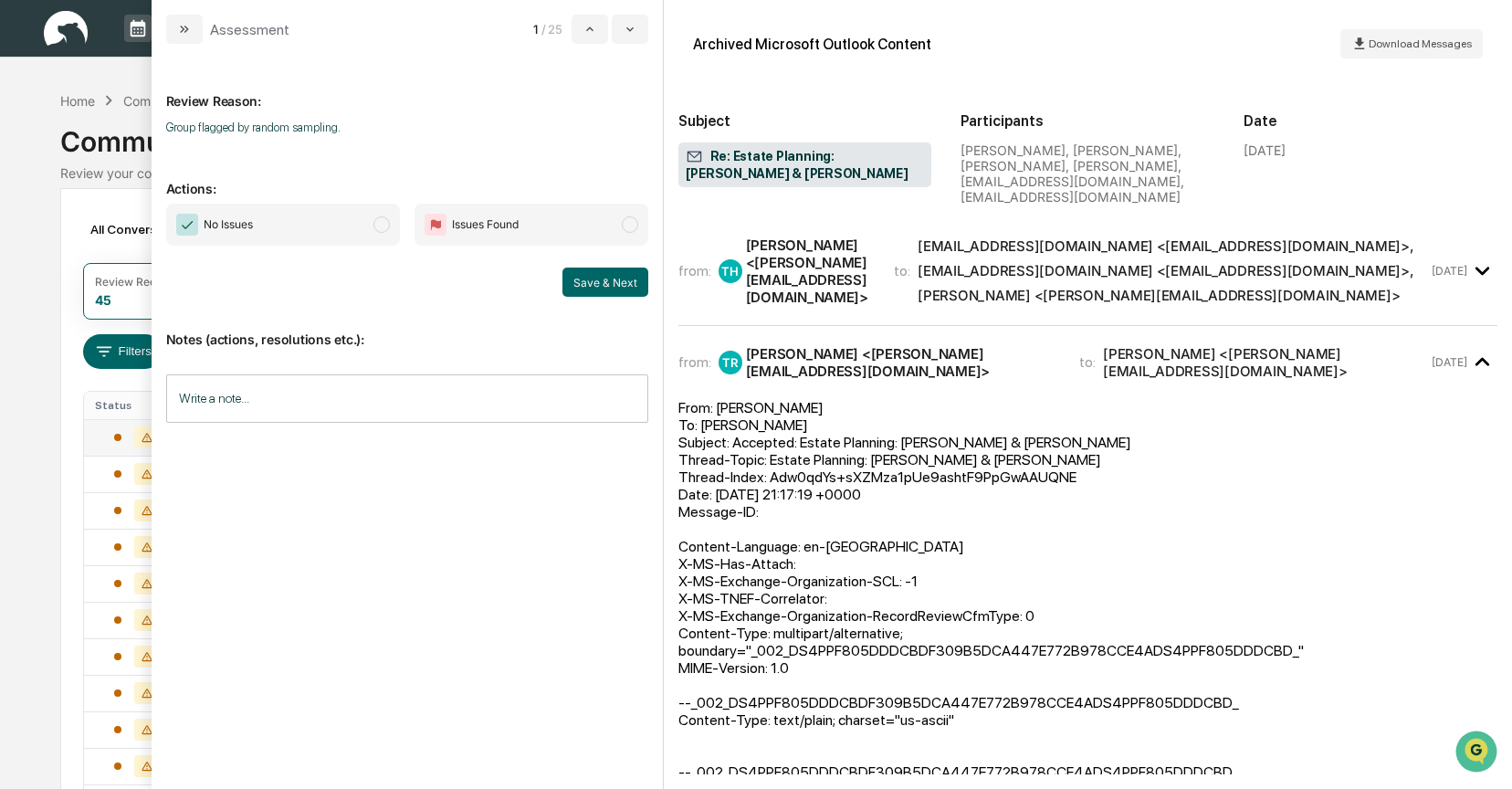
click at [378, 224] on span "modal" at bounding box center [381, 224] width 16 height 16
click at [594, 281] on button "Save & Next" at bounding box center [605, 282] width 86 height 29
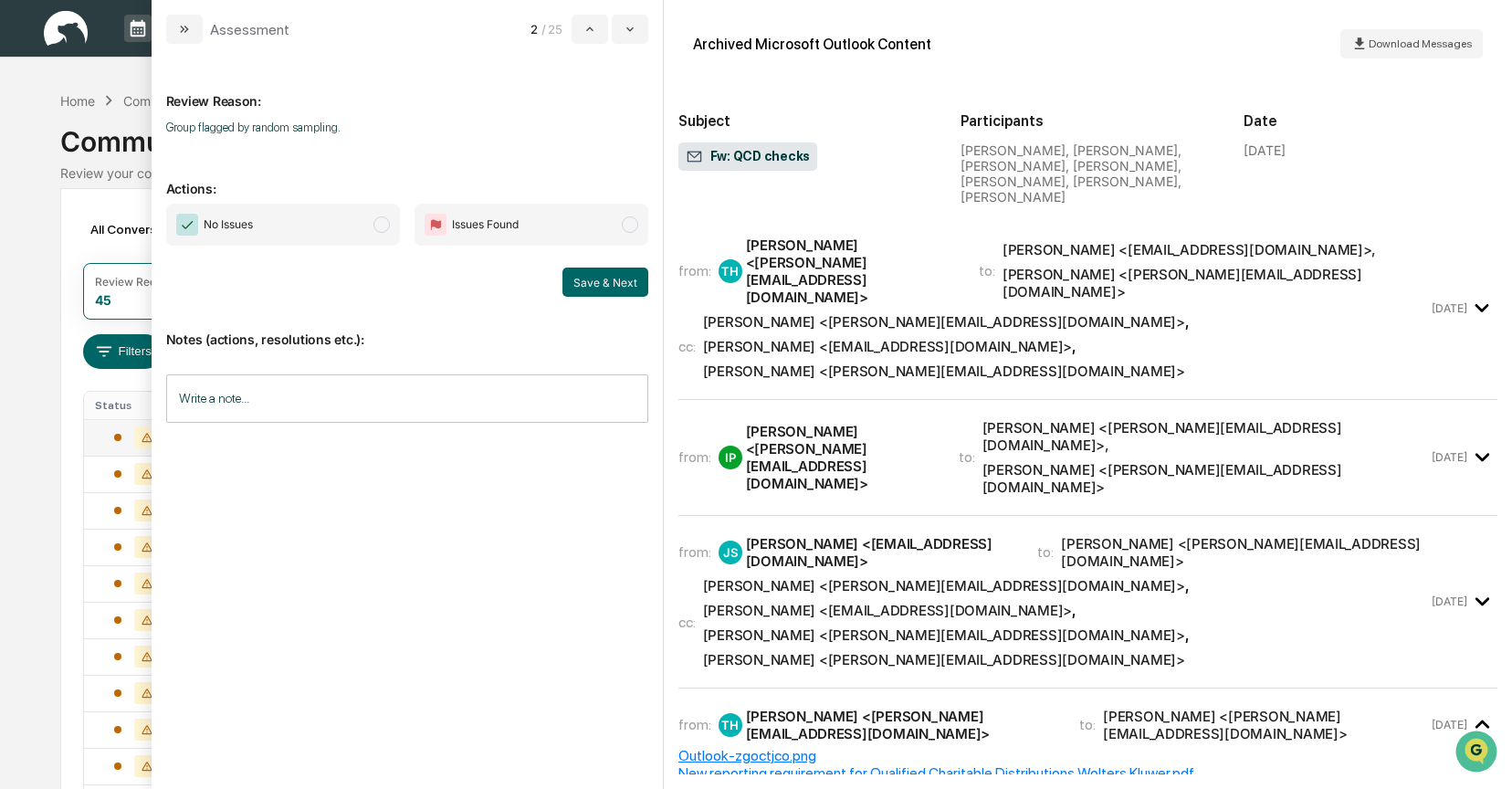
click at [379, 220] on span "modal" at bounding box center [381, 224] width 16 height 16
click at [602, 286] on button "Save & Next" at bounding box center [605, 282] width 86 height 29
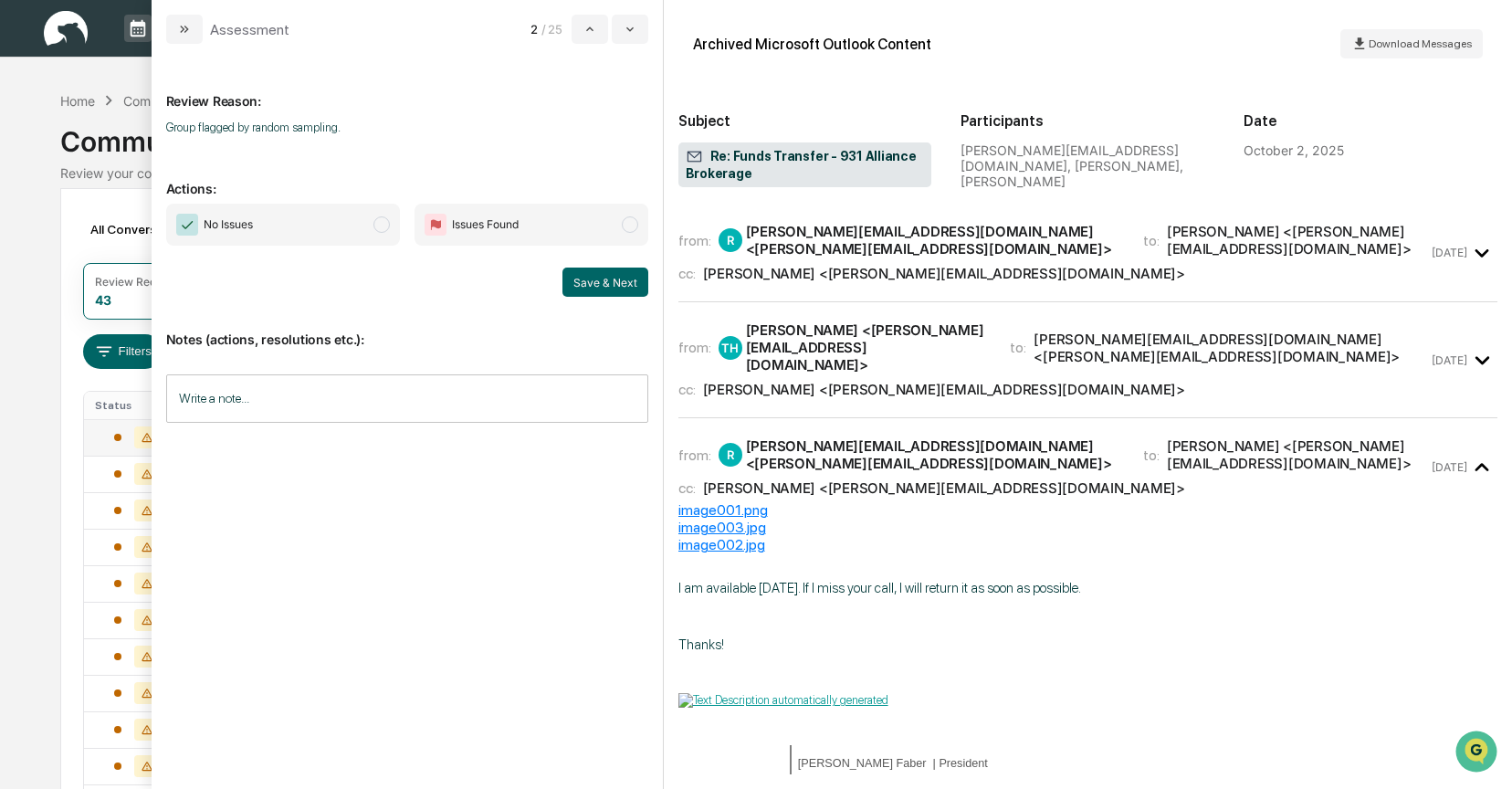
click at [390, 232] on span "No Issues" at bounding box center [283, 225] width 234 height 42
click at [582, 276] on button "Save & Next" at bounding box center [605, 282] width 86 height 29
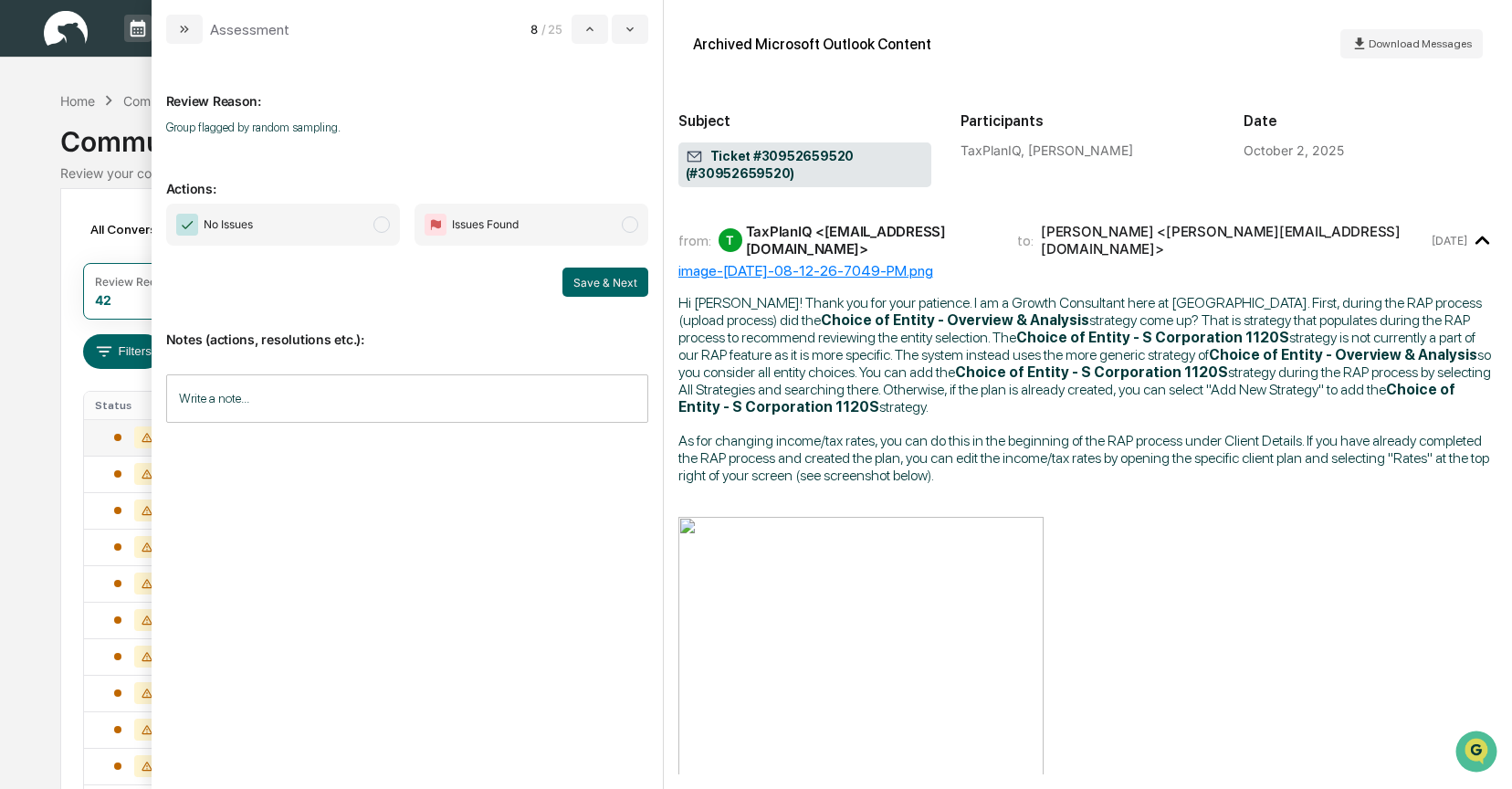
click at [380, 232] on span "modal" at bounding box center [381, 224] width 16 height 16
click at [606, 282] on button "Save & Next" at bounding box center [605, 282] width 86 height 29
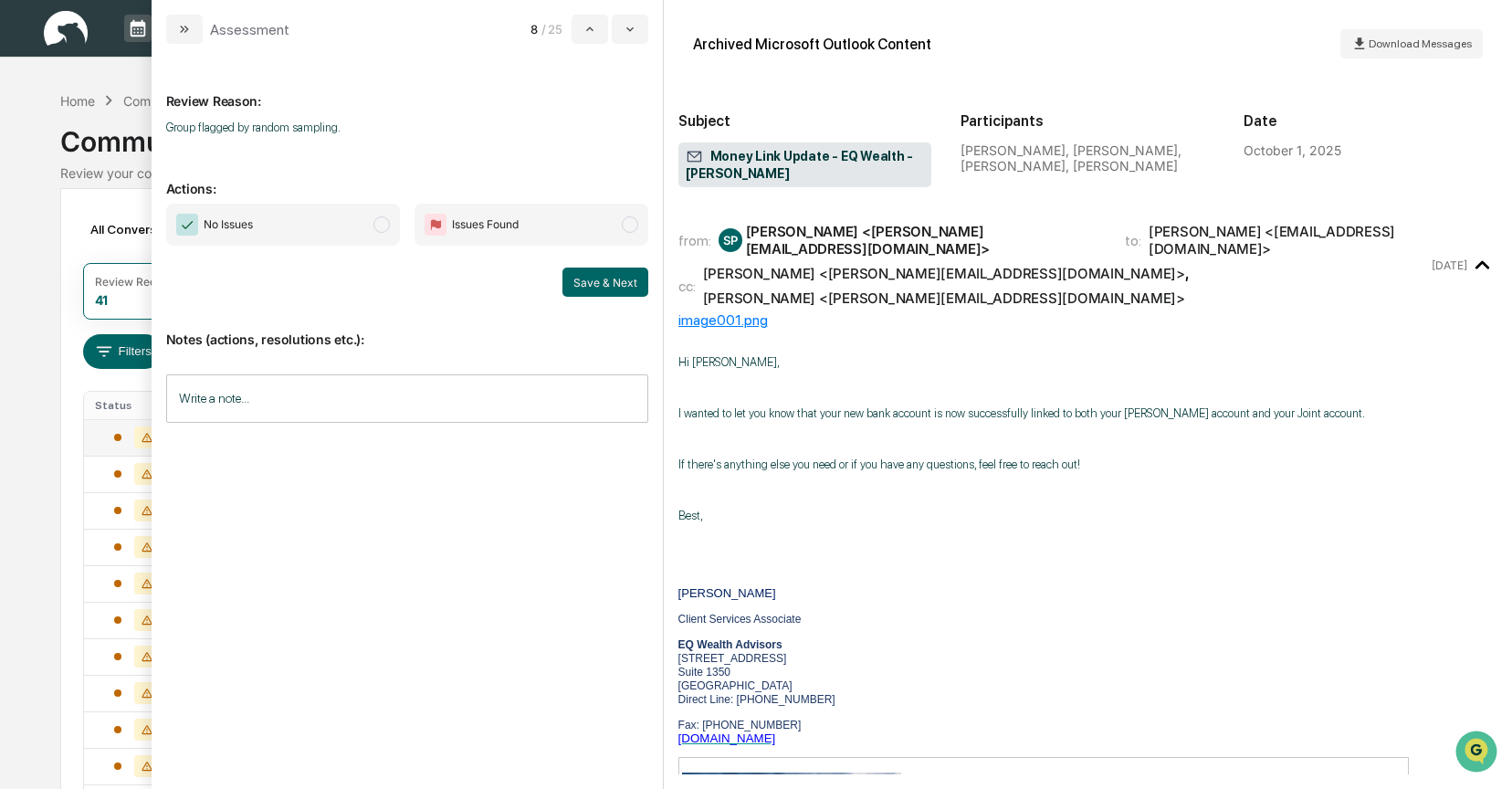
click at [382, 218] on span "modal" at bounding box center [381, 224] width 16 height 16
click at [586, 278] on button "Save & Next" at bounding box center [605, 282] width 86 height 29
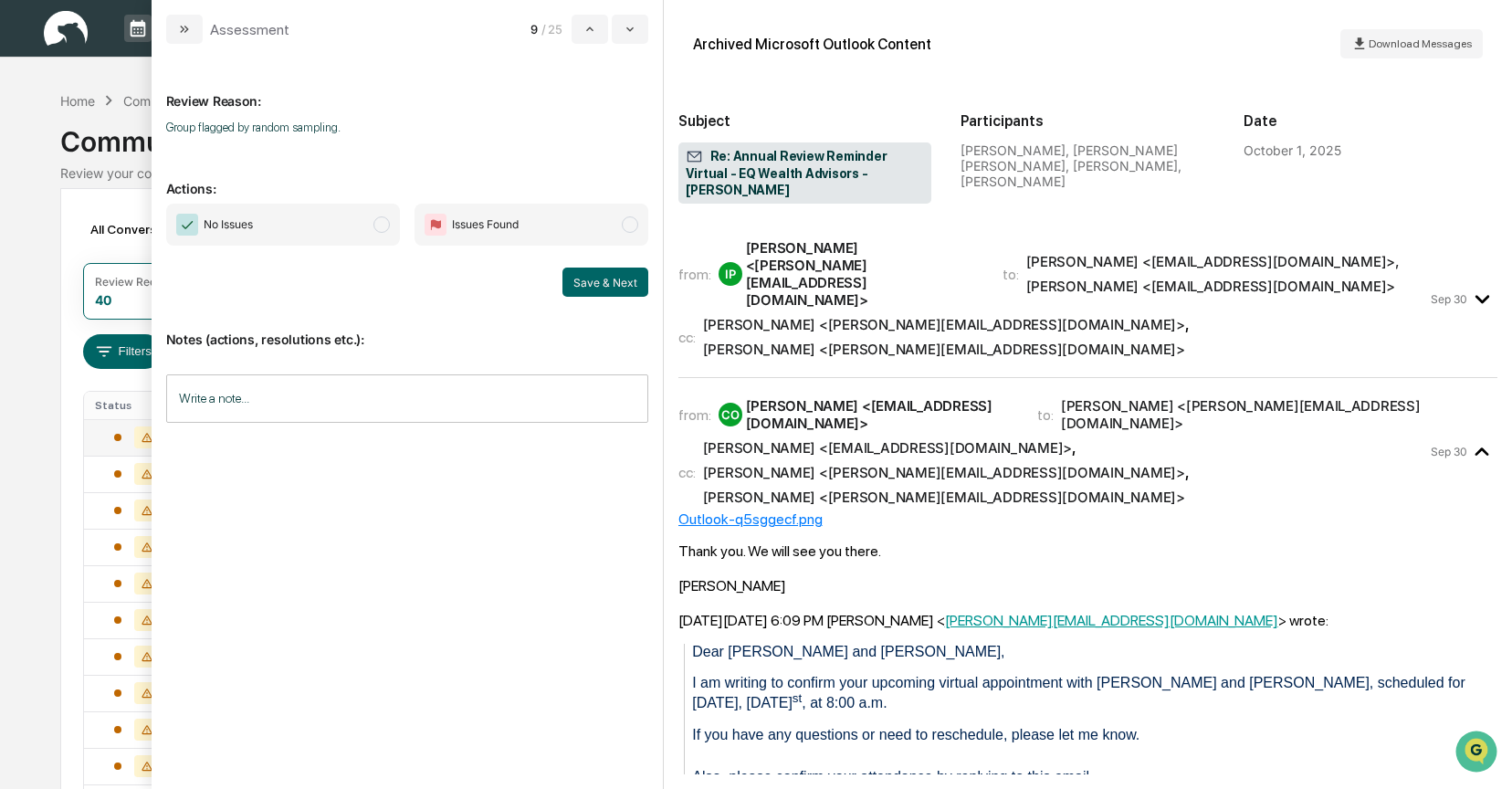
click at [380, 224] on span "modal" at bounding box center [381, 224] width 16 height 16
click at [610, 289] on button "Save & Next" at bounding box center [605, 282] width 86 height 29
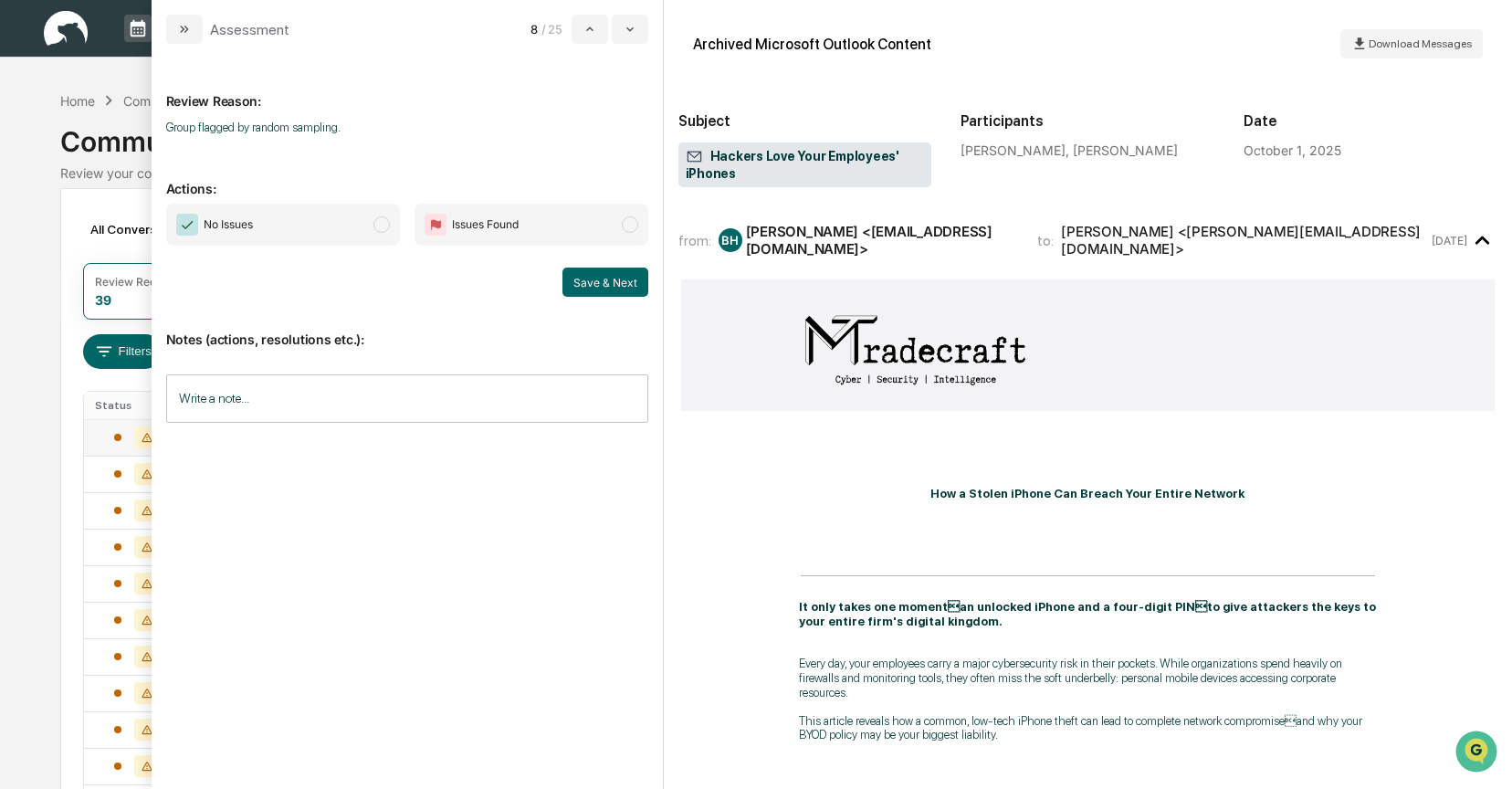
click at [378, 227] on span "modal" at bounding box center [381, 224] width 16 height 16
click at [605, 278] on button "Save & Next" at bounding box center [605, 282] width 86 height 29
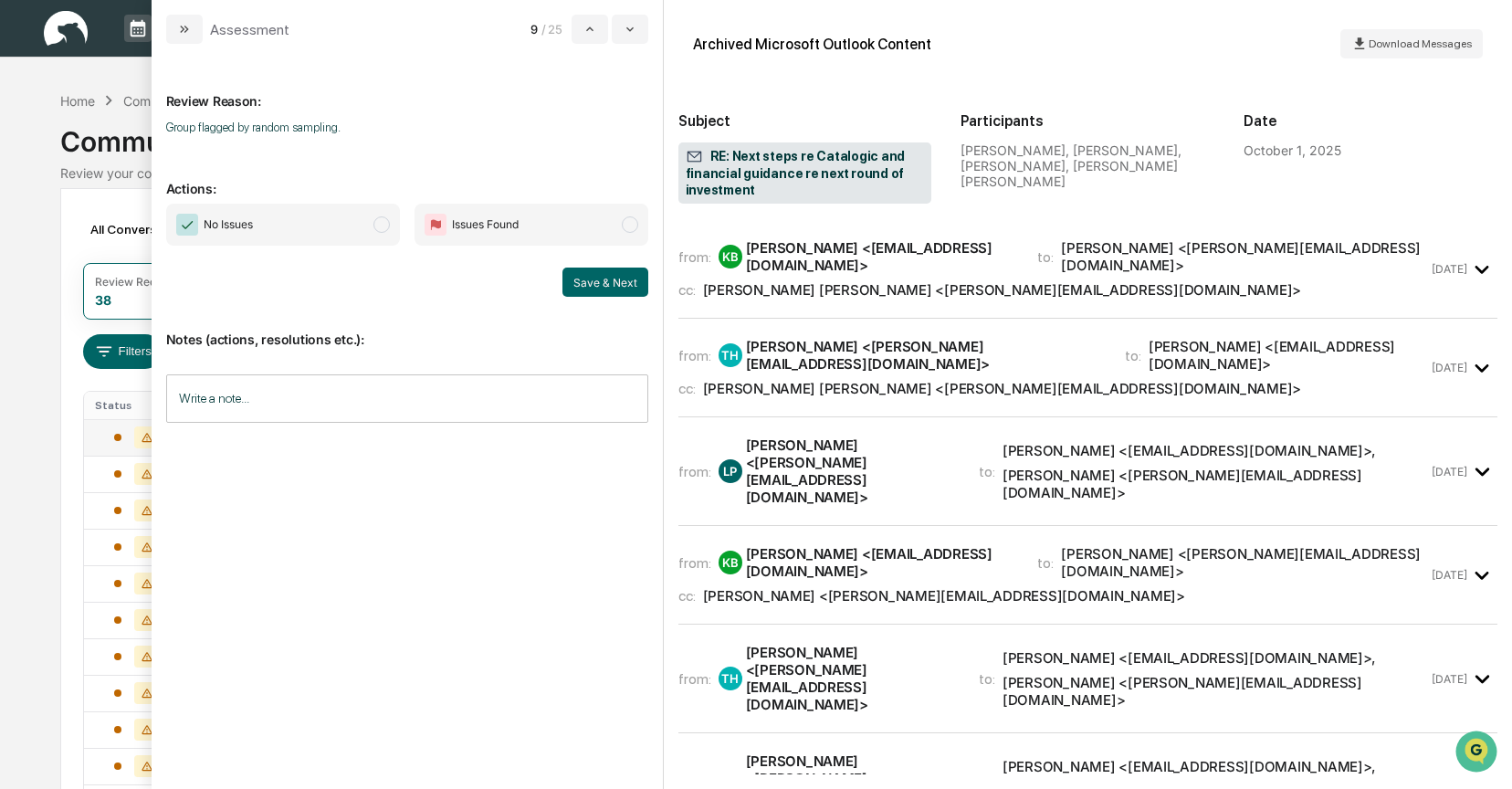
click at [865, 256] on div "Ken Barth <kbarth54@gmail.com>" at bounding box center [882, 257] width 270 height 35
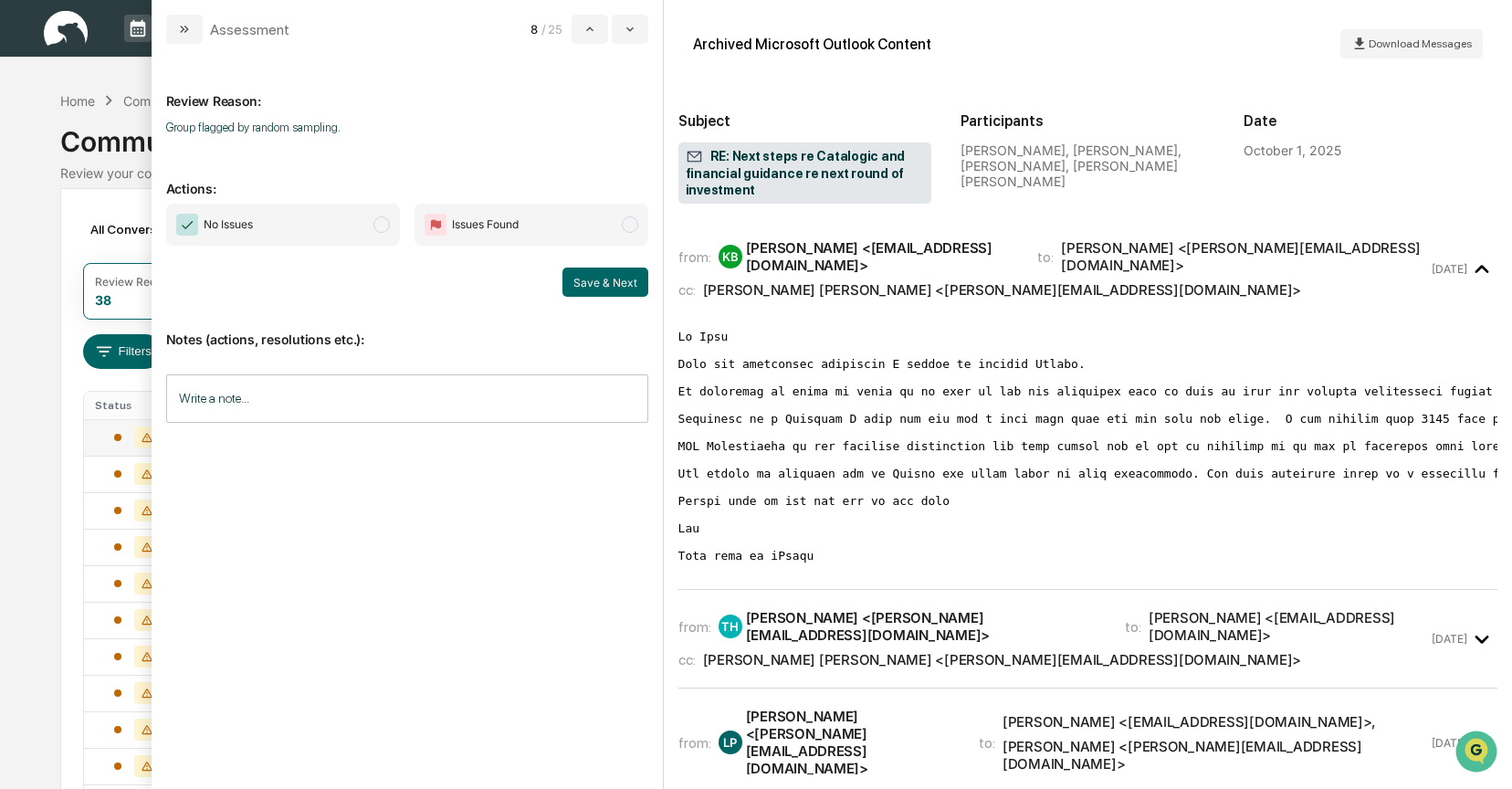
click at [386, 225] on span "modal" at bounding box center [381, 224] width 16 height 16
click at [626, 272] on button "Save & Next" at bounding box center [605, 282] width 86 height 29
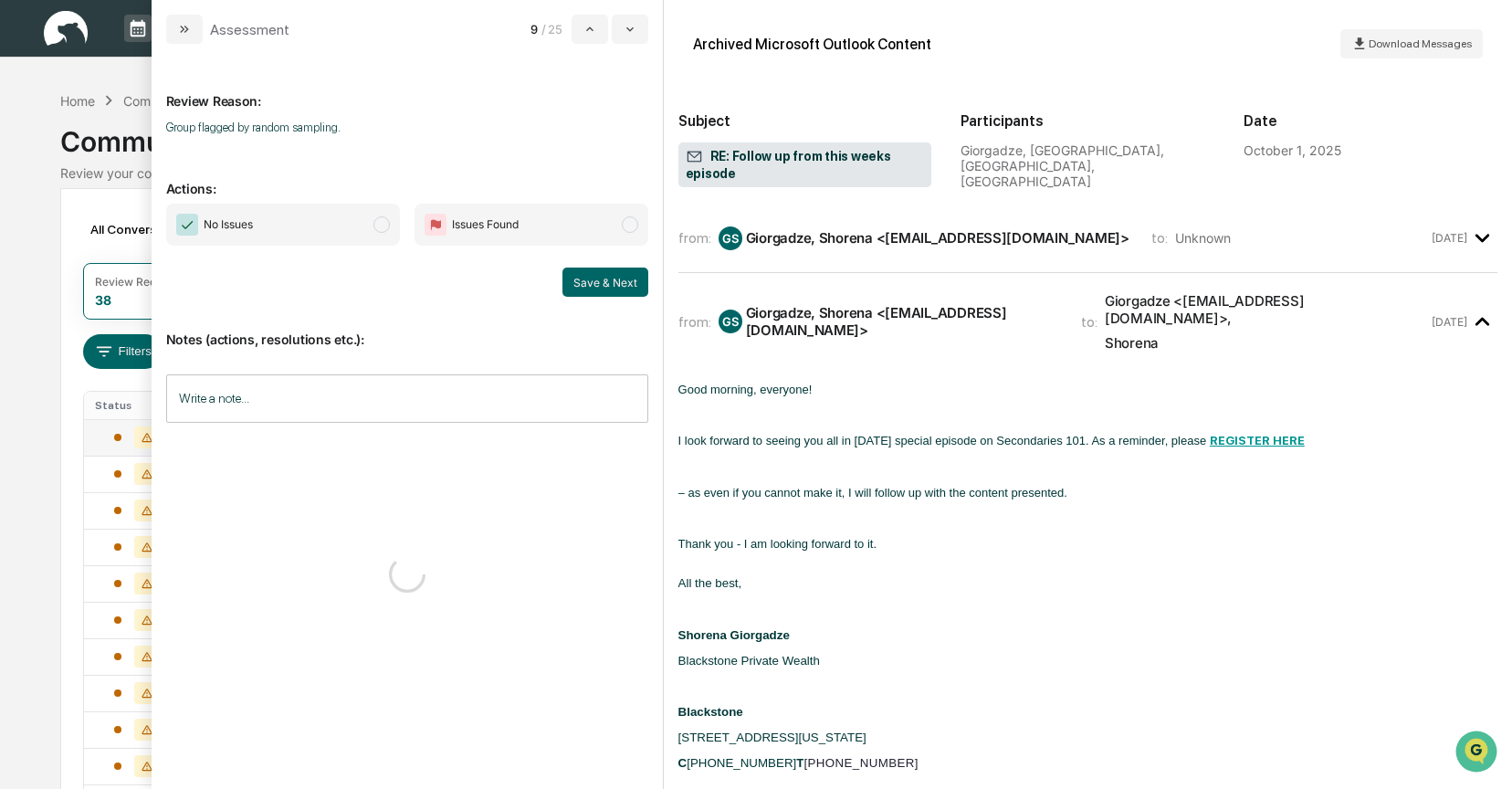
click at [385, 228] on span "modal" at bounding box center [381, 224] width 16 height 16
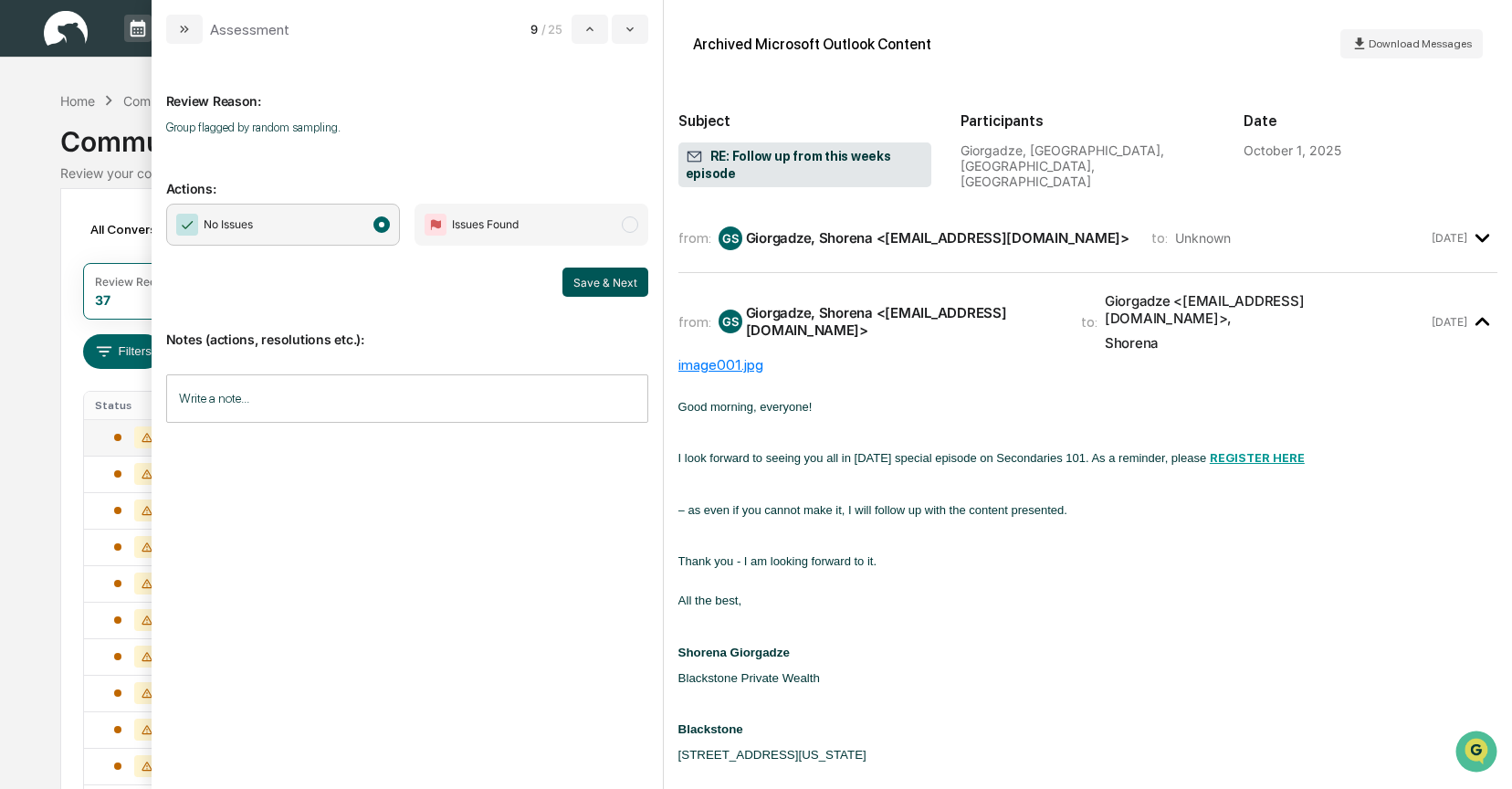
click at [591, 283] on button "Save & Next" at bounding box center [605, 282] width 86 height 29
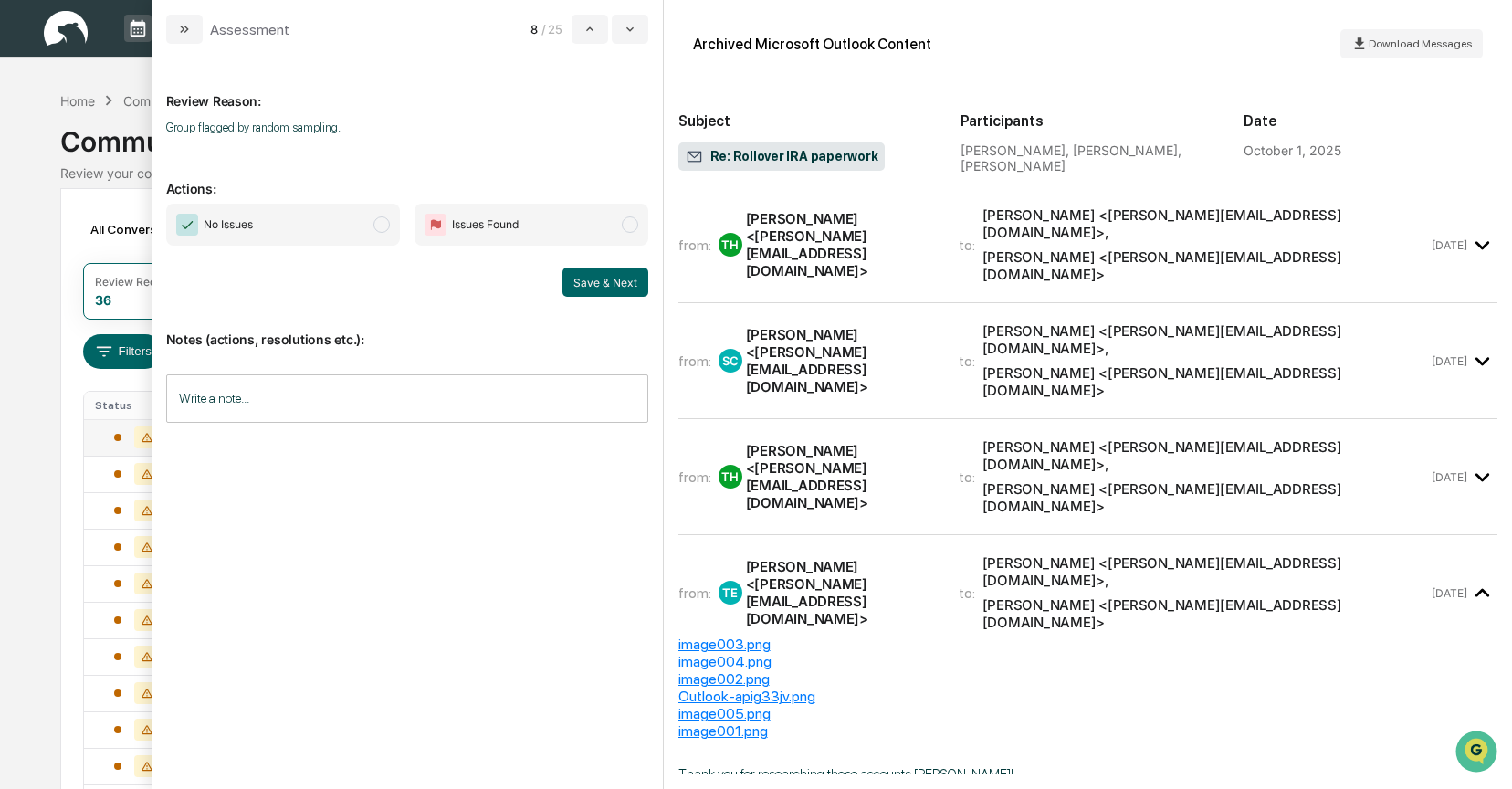
click at [383, 226] on span "modal" at bounding box center [381, 224] width 16 height 16
click at [597, 277] on button "Save & Next" at bounding box center [605, 282] width 86 height 29
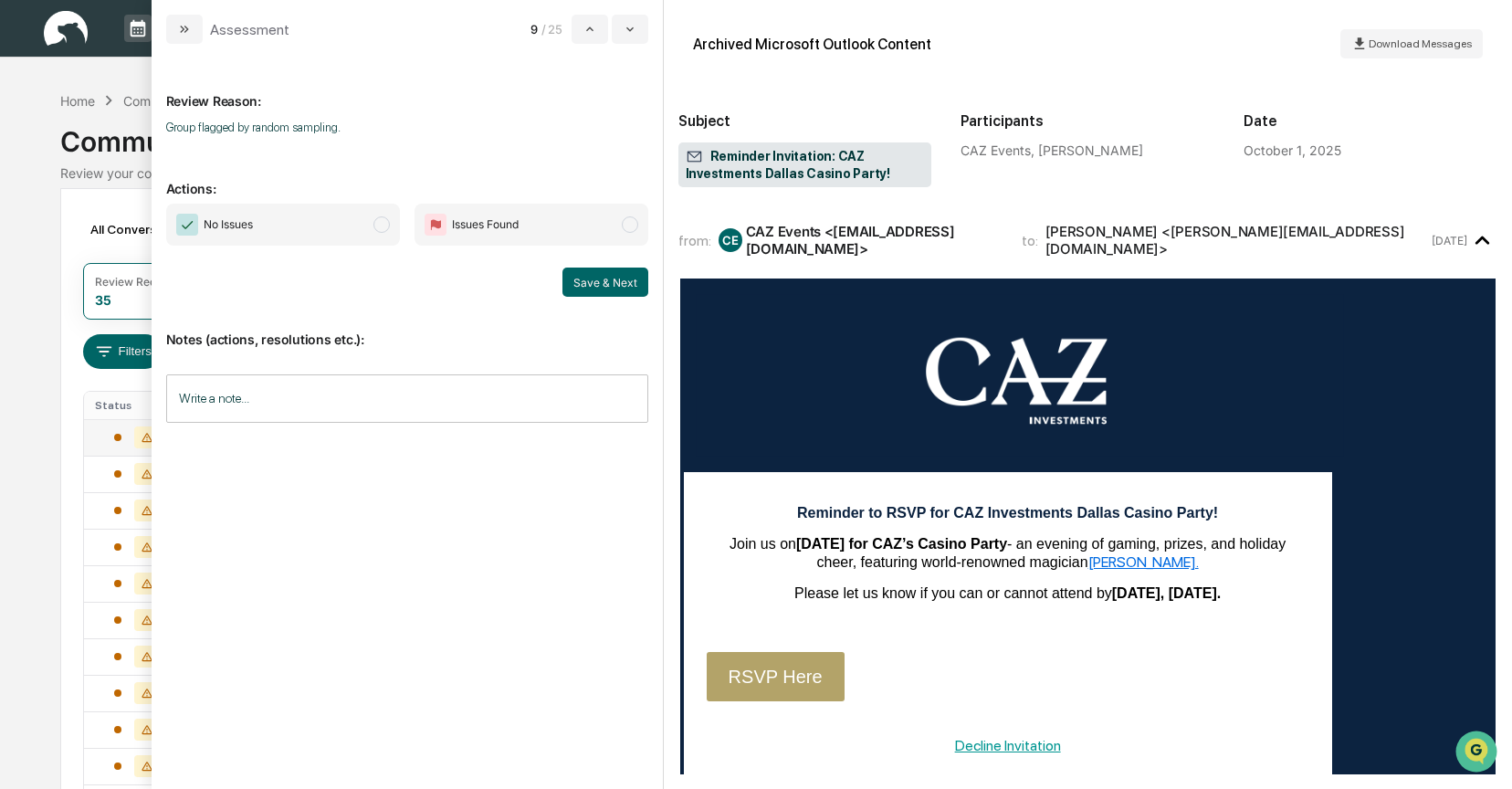
click at [378, 225] on span "modal" at bounding box center [381, 224] width 16 height 16
click at [599, 282] on button "Save & Next" at bounding box center [605, 282] width 86 height 29
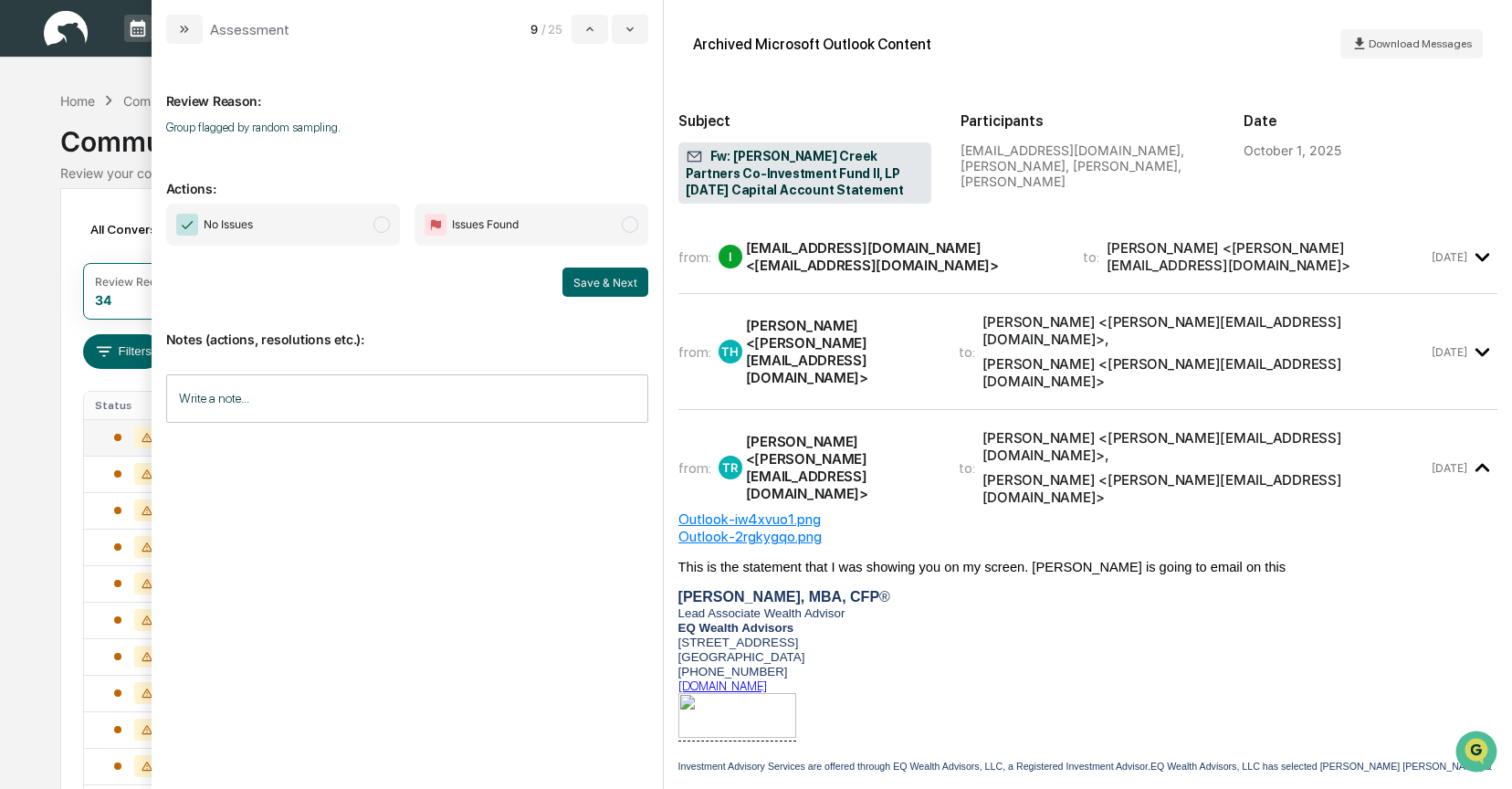
click at [385, 228] on span "modal" at bounding box center [381, 224] width 16 height 16
click at [595, 276] on button "Save & Next" at bounding box center [605, 282] width 86 height 29
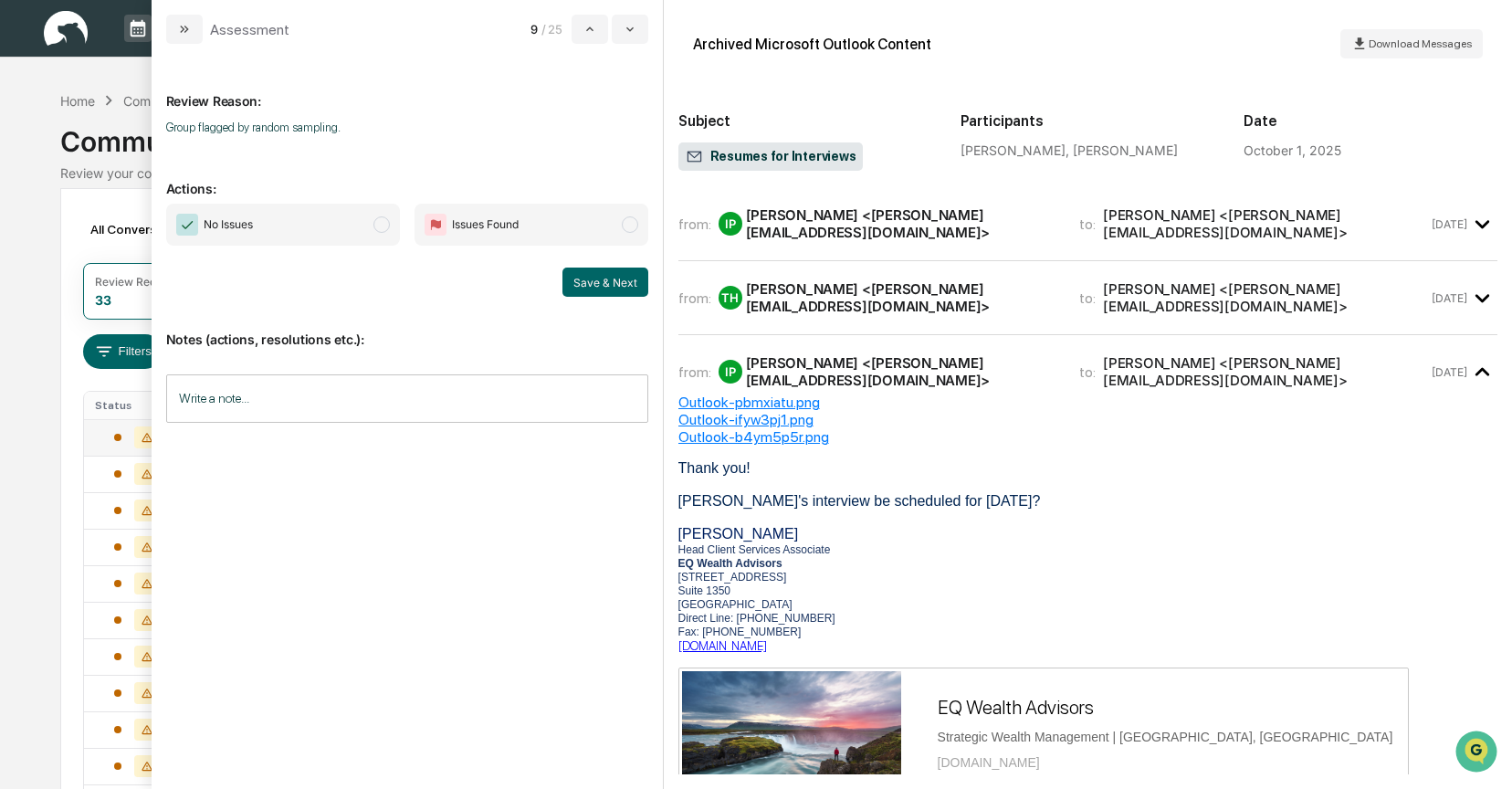
click at [376, 227] on span "modal" at bounding box center [381, 224] width 16 height 16
click at [575, 278] on button "Save & Next" at bounding box center [605, 282] width 86 height 29
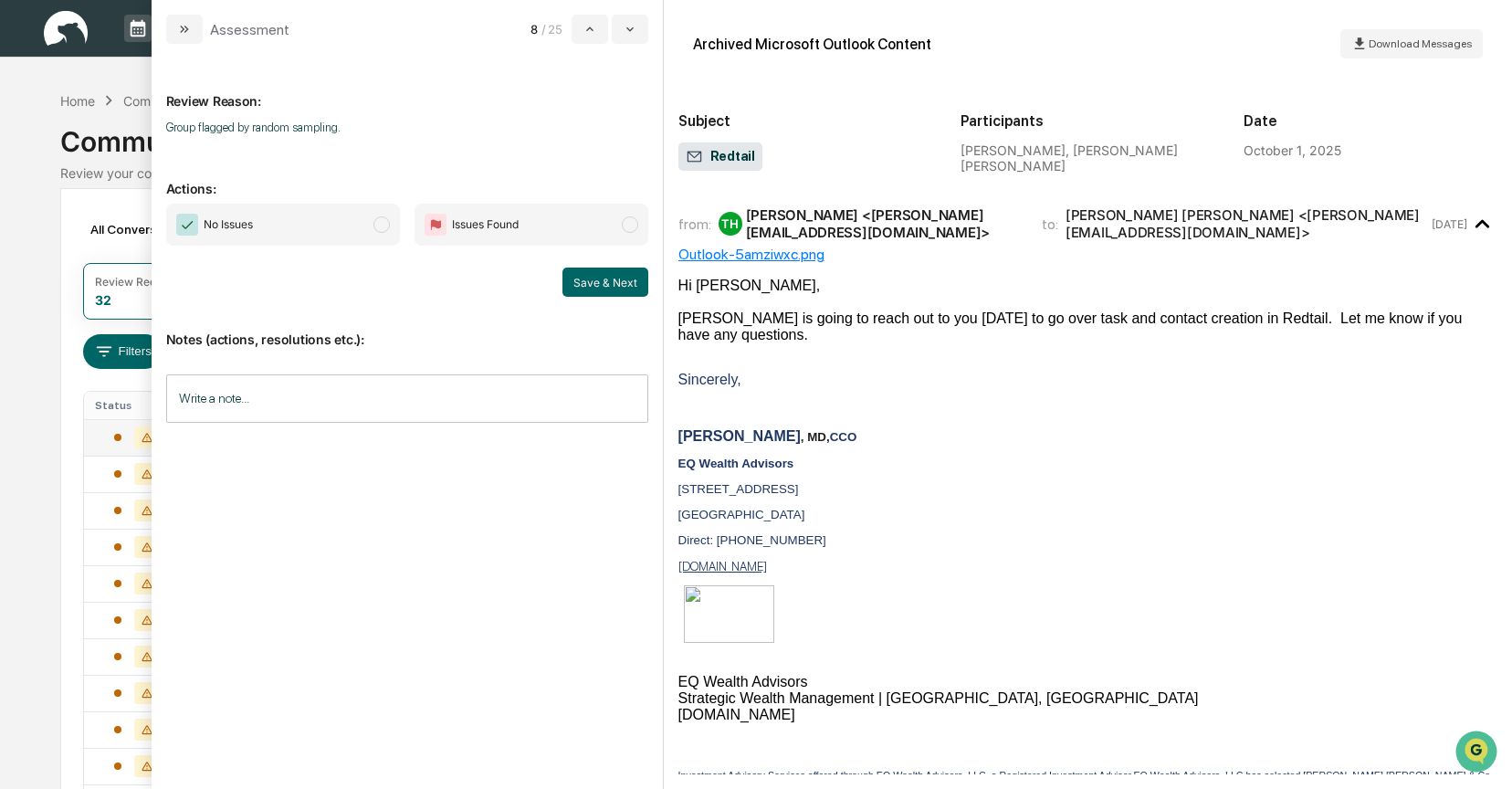
click at [378, 228] on span "modal" at bounding box center [381, 224] width 16 height 16
click at [587, 275] on button "Save & Next" at bounding box center [605, 282] width 86 height 29
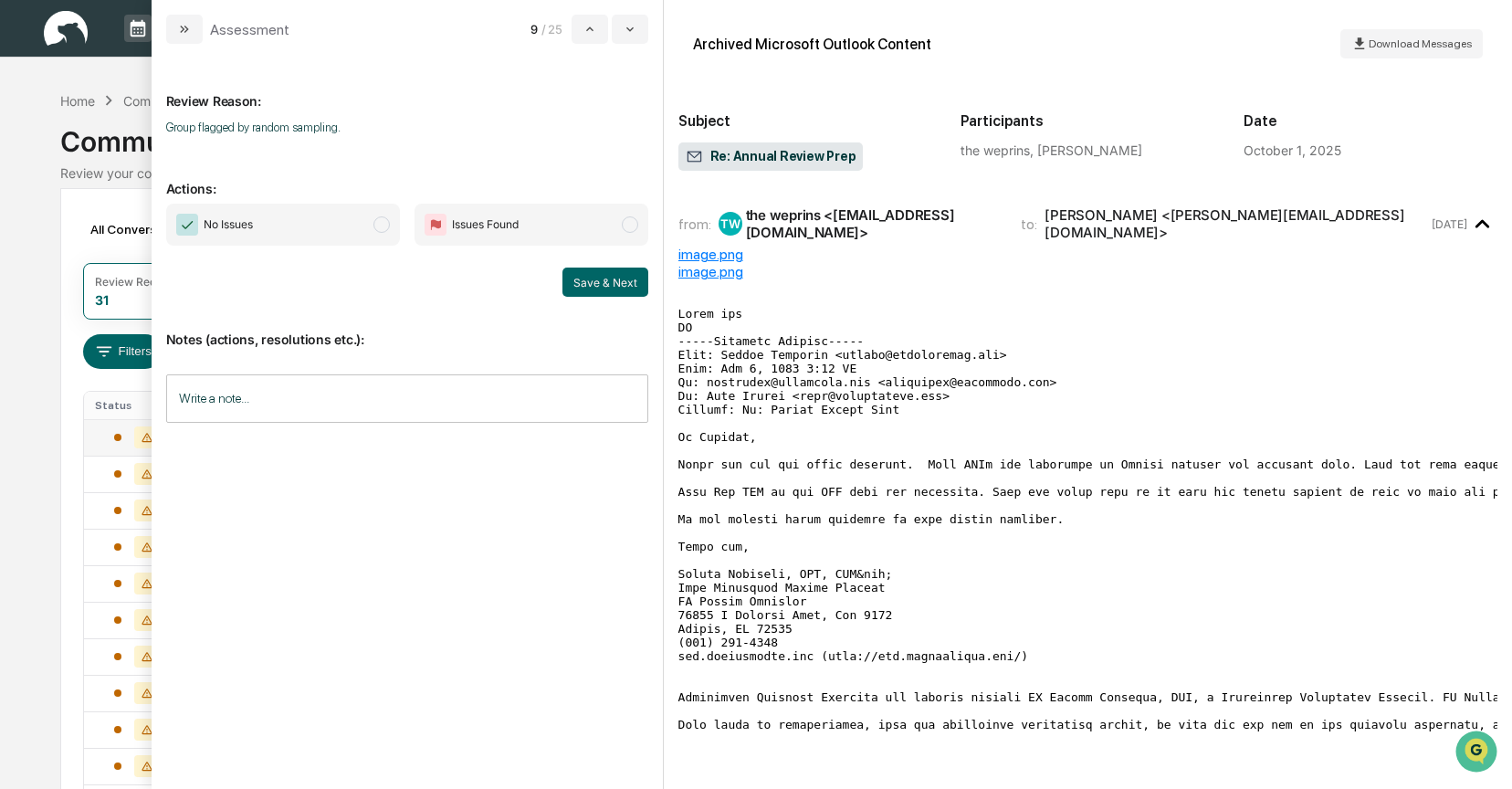
click at [380, 223] on span "modal" at bounding box center [381, 224] width 16 height 16
click at [589, 279] on button "Save & Next" at bounding box center [605, 282] width 86 height 29
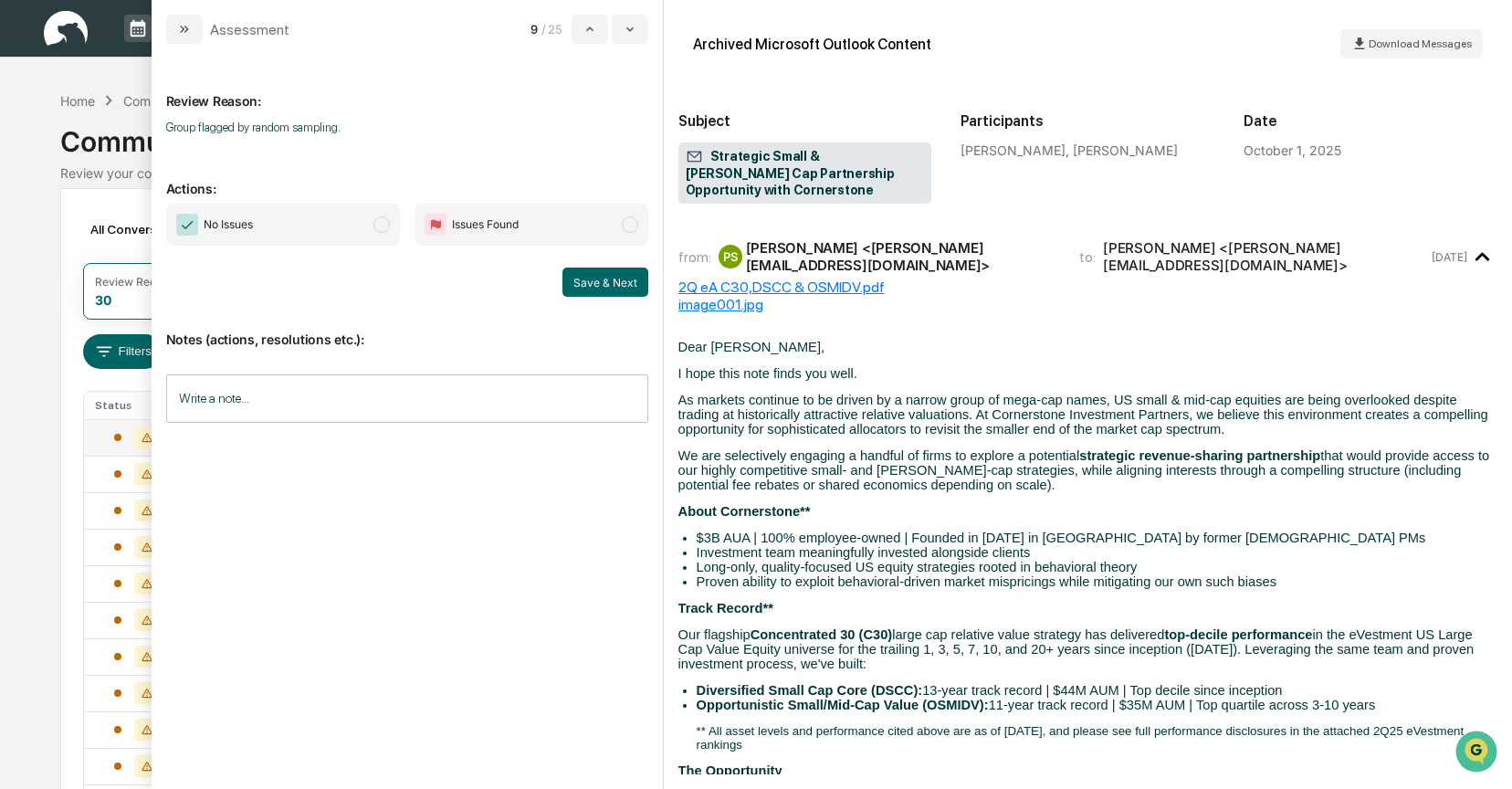
click at [378, 223] on span "modal" at bounding box center [381, 224] width 16 height 16
click at [577, 279] on button "Save & Next" at bounding box center [605, 282] width 86 height 29
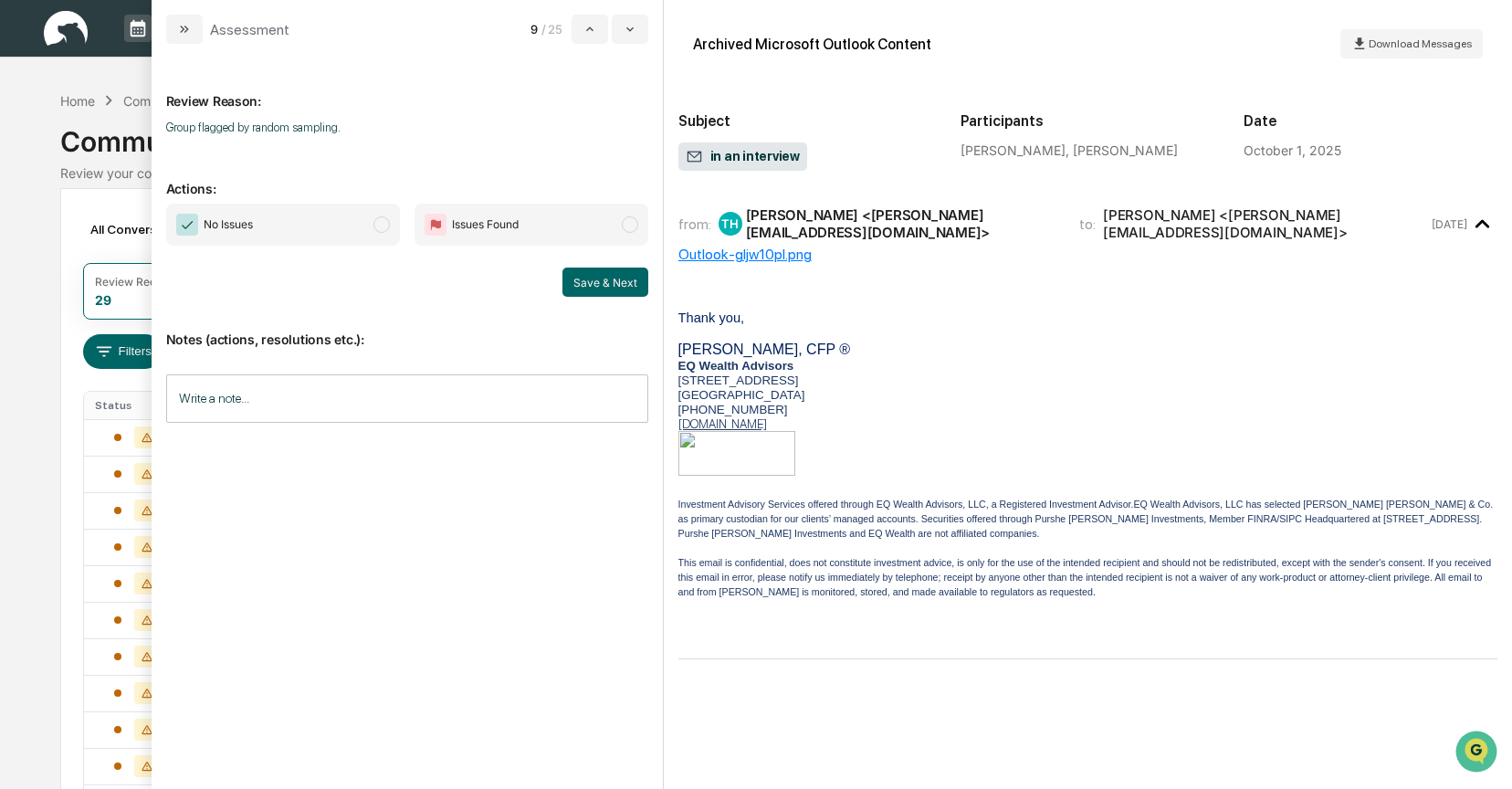
click at [379, 226] on span "modal" at bounding box center [381, 224] width 16 height 16
click at [591, 289] on button "Save & Next" at bounding box center [605, 282] width 86 height 29
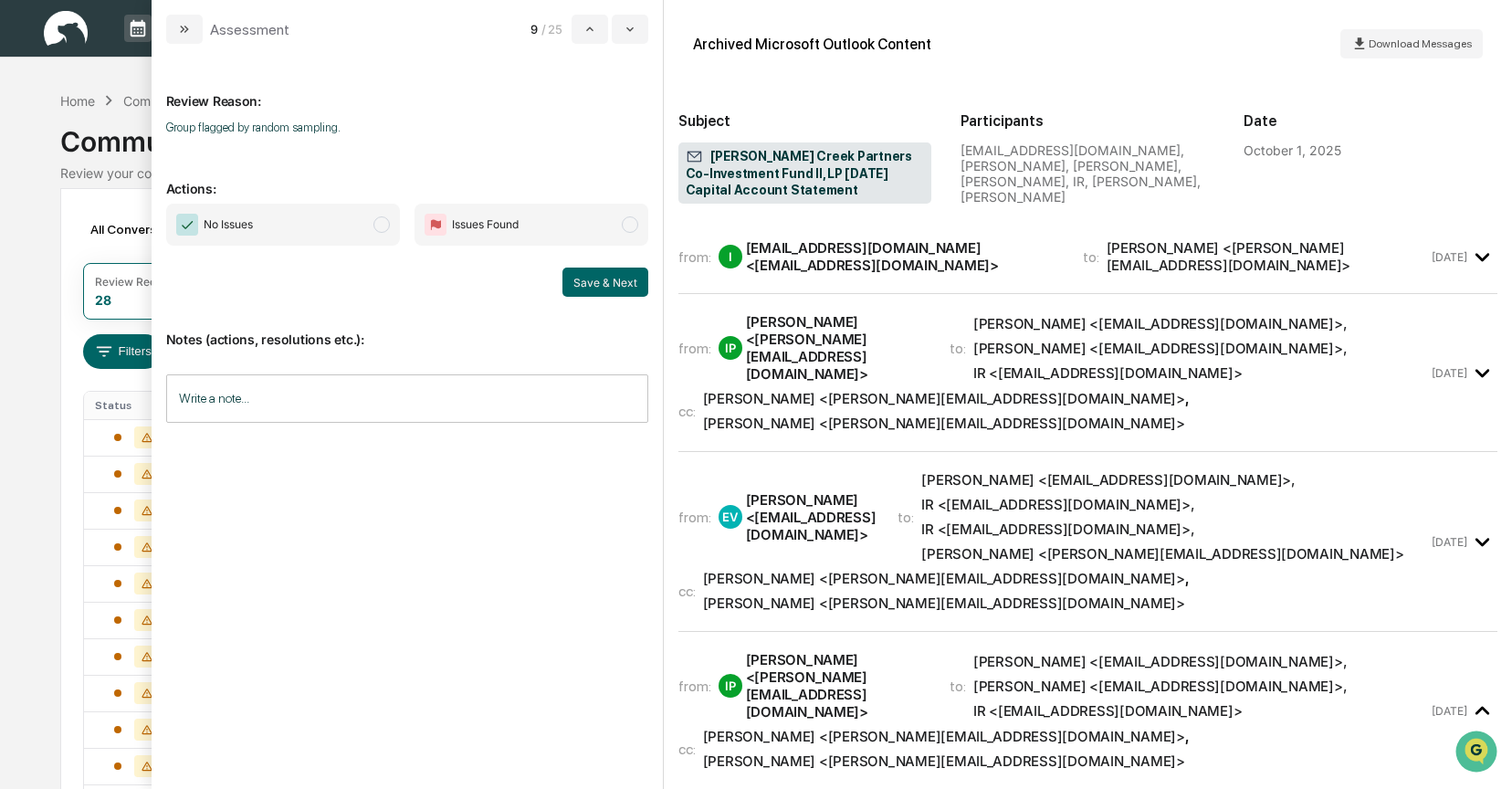
click at [387, 228] on span "modal" at bounding box center [381, 224] width 16 height 16
click at [575, 278] on button "Save & Next" at bounding box center [605, 282] width 86 height 29
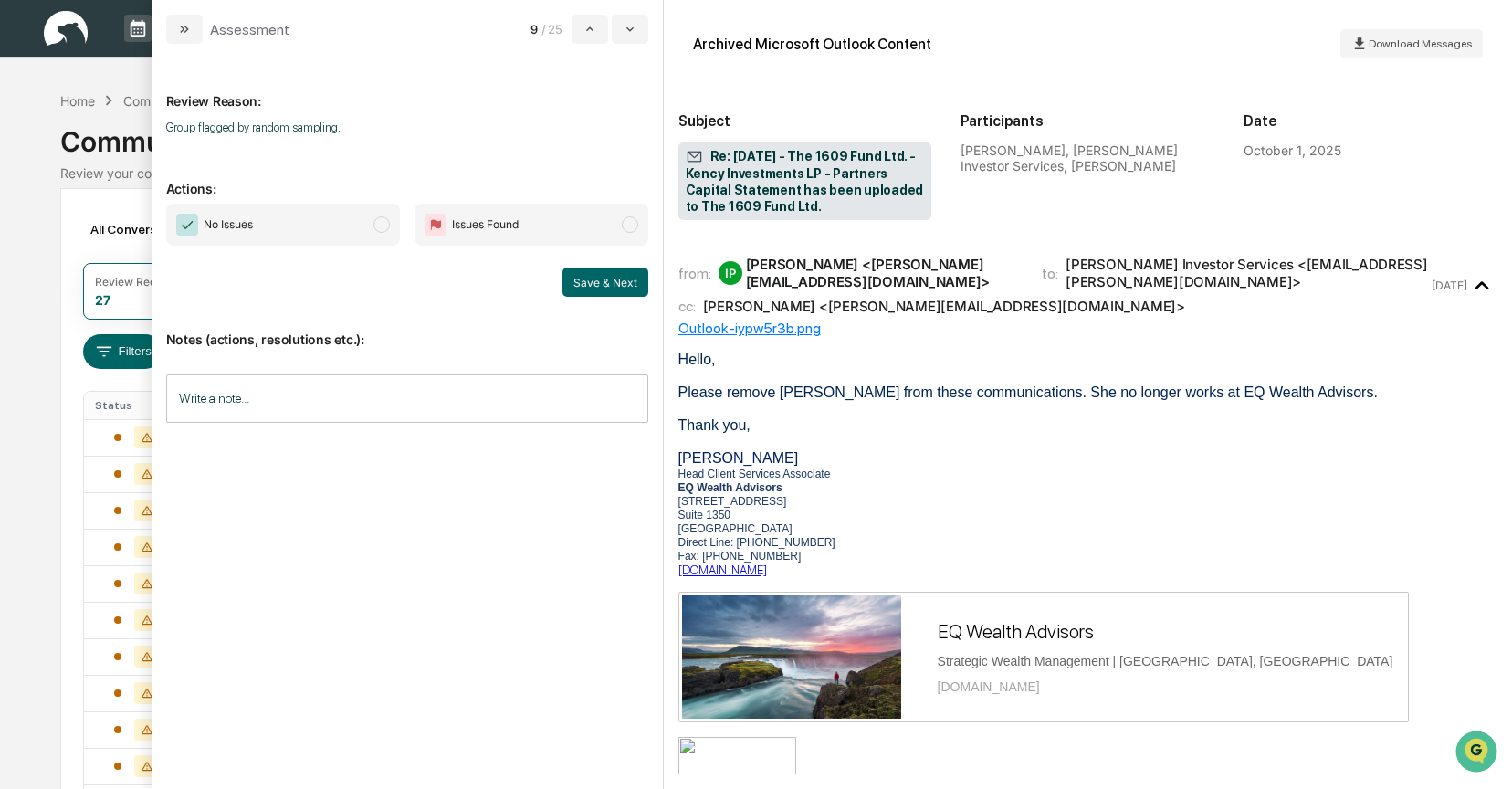
click at [382, 227] on span "modal" at bounding box center [381, 224] width 16 height 16
click at [618, 284] on button "Save & Next" at bounding box center [605, 282] width 86 height 29
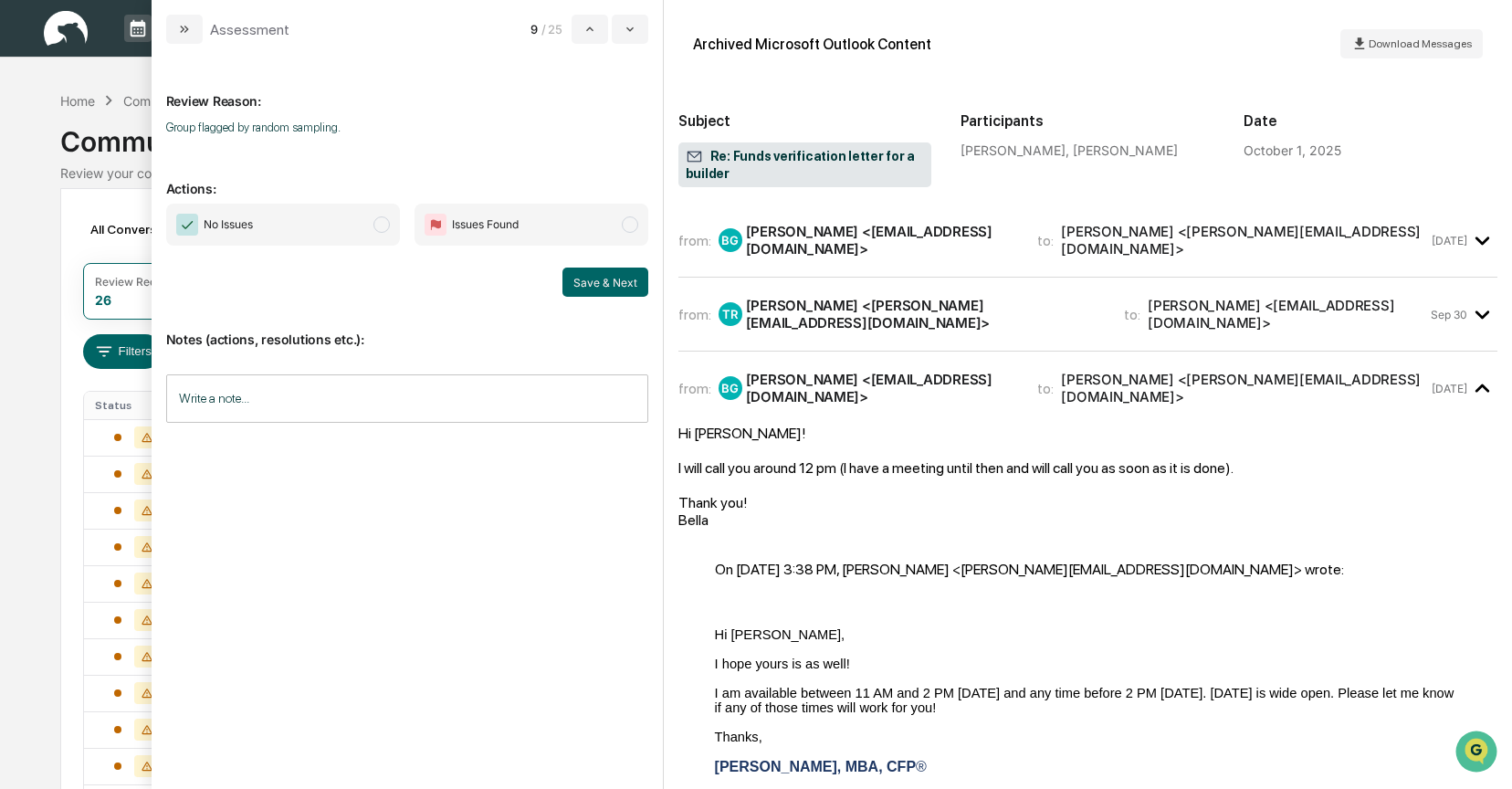
click at [386, 225] on span "modal" at bounding box center [381, 224] width 16 height 16
click at [595, 286] on button "Save & Next" at bounding box center [605, 282] width 86 height 29
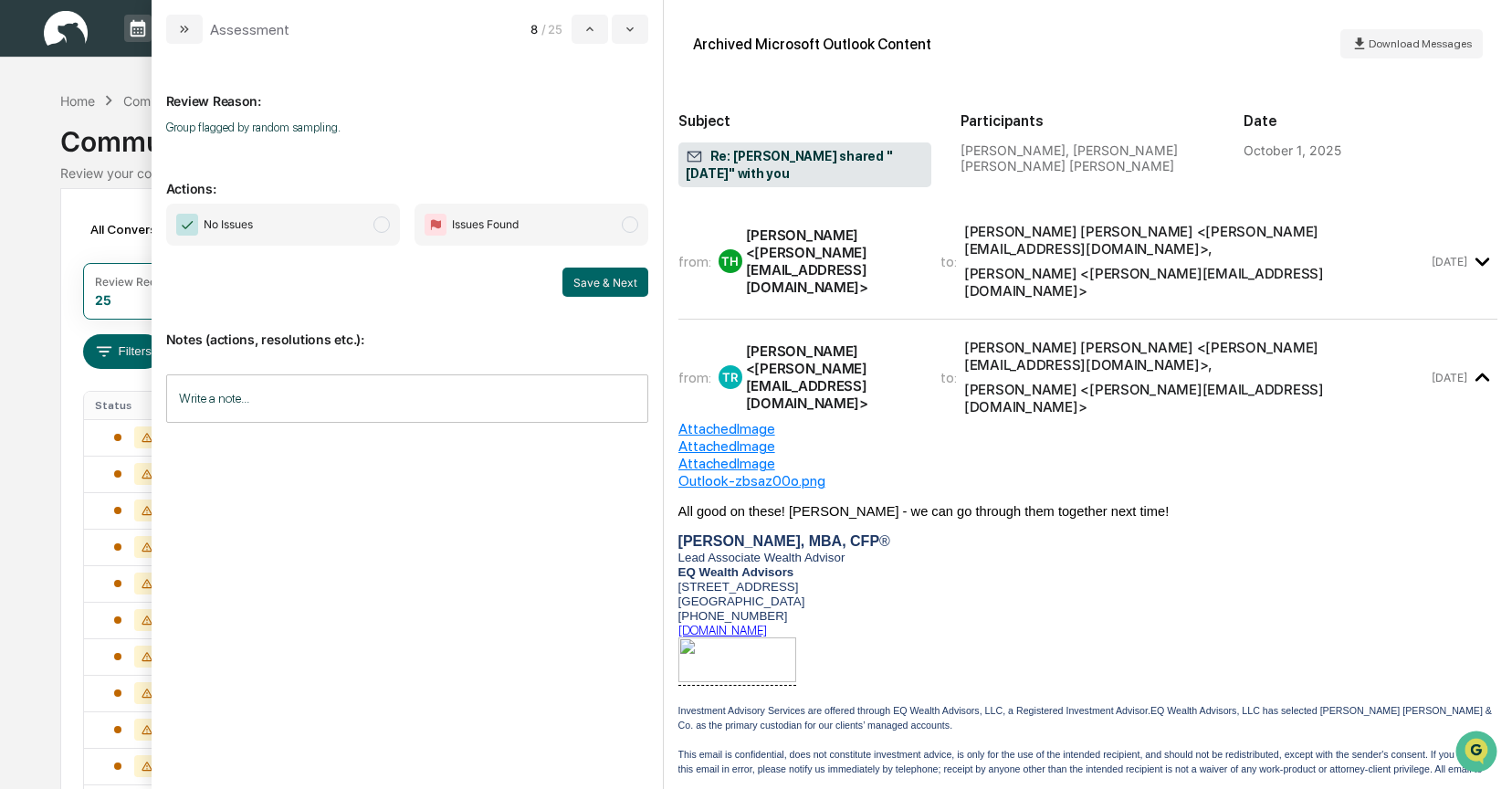
click at [386, 224] on span "modal" at bounding box center [381, 224] width 16 height 16
click at [602, 275] on button "Save & Next" at bounding box center [605, 282] width 86 height 29
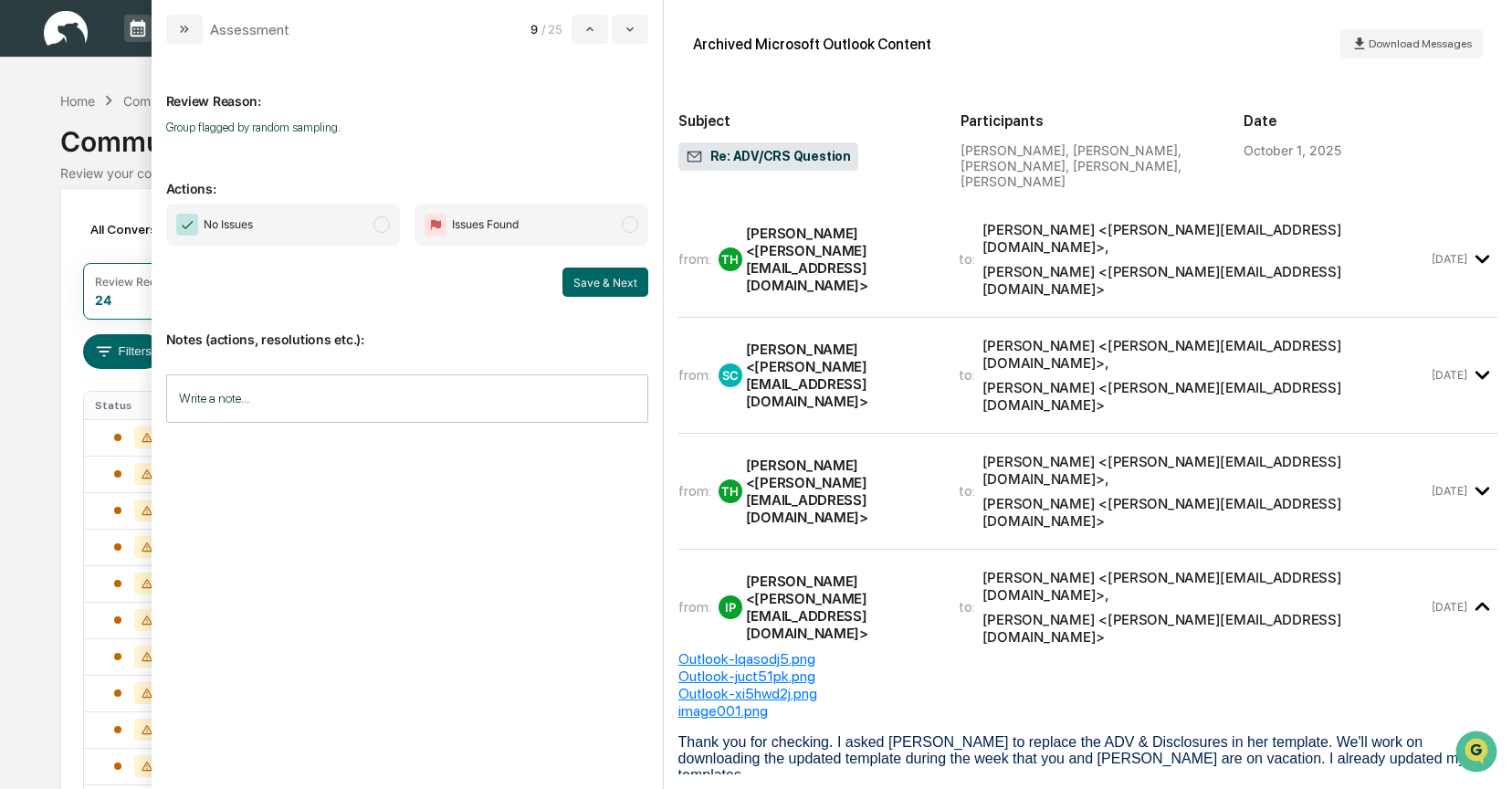
click at [383, 230] on span "modal" at bounding box center [381, 224] width 16 height 16
click at [618, 286] on button "Save & Next" at bounding box center [605, 282] width 86 height 29
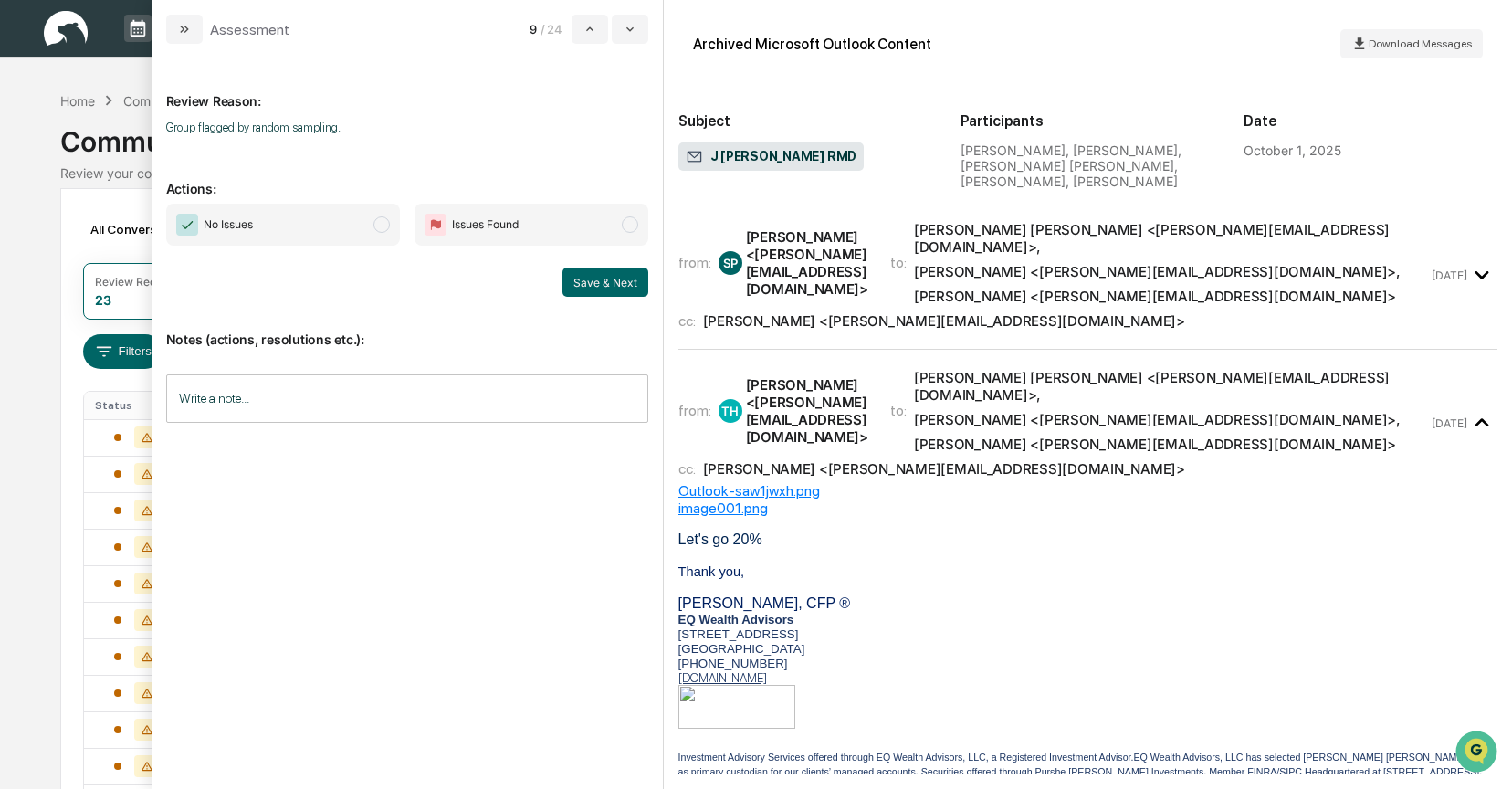
click at [387, 231] on span "No Issues" at bounding box center [283, 225] width 234 height 42
click at [614, 278] on button "Save & Next" at bounding box center [605, 282] width 86 height 29
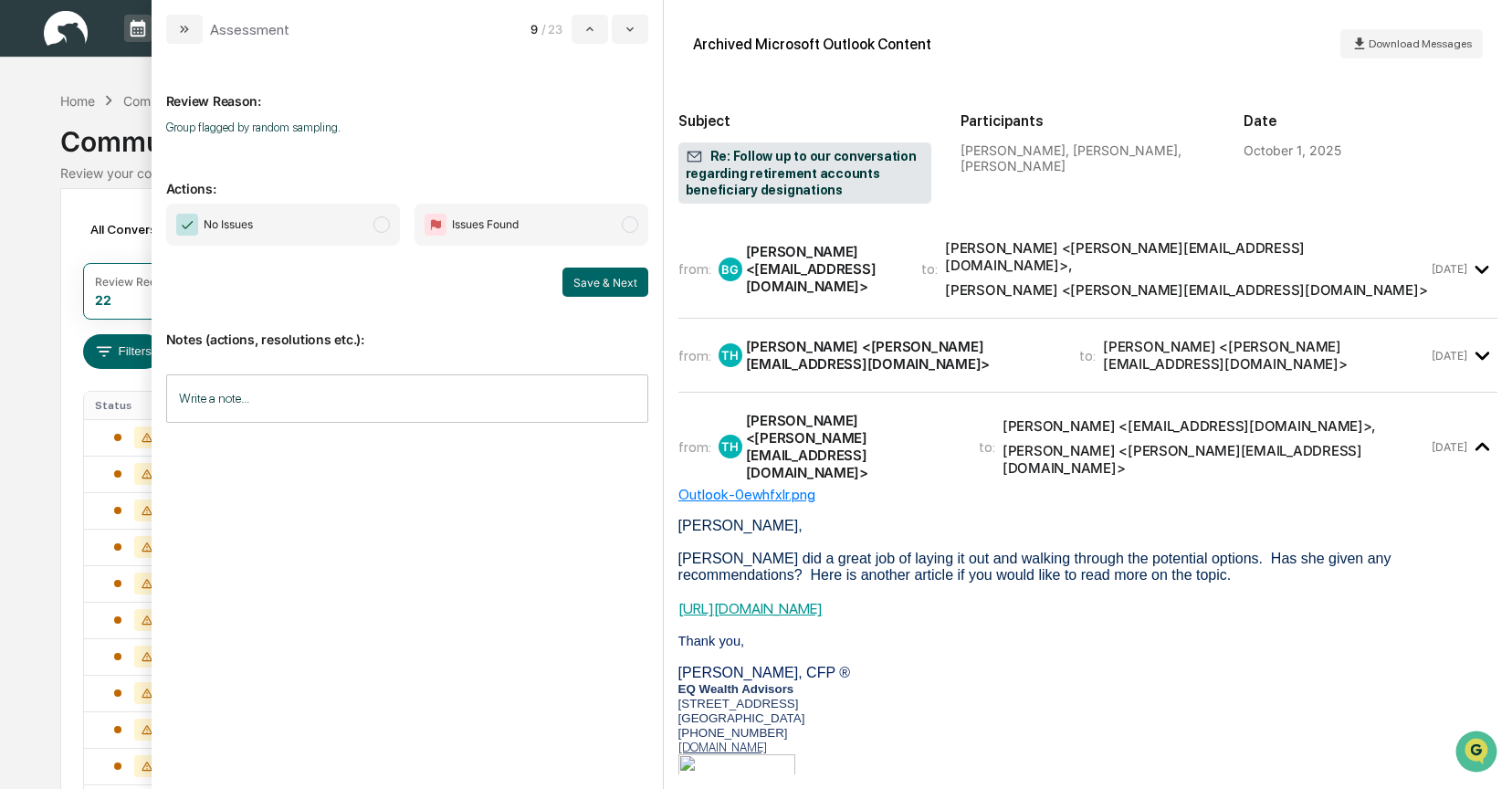
click at [382, 220] on span "modal" at bounding box center [381, 224] width 16 height 16
click at [594, 278] on button "Save & Next" at bounding box center [605, 282] width 86 height 29
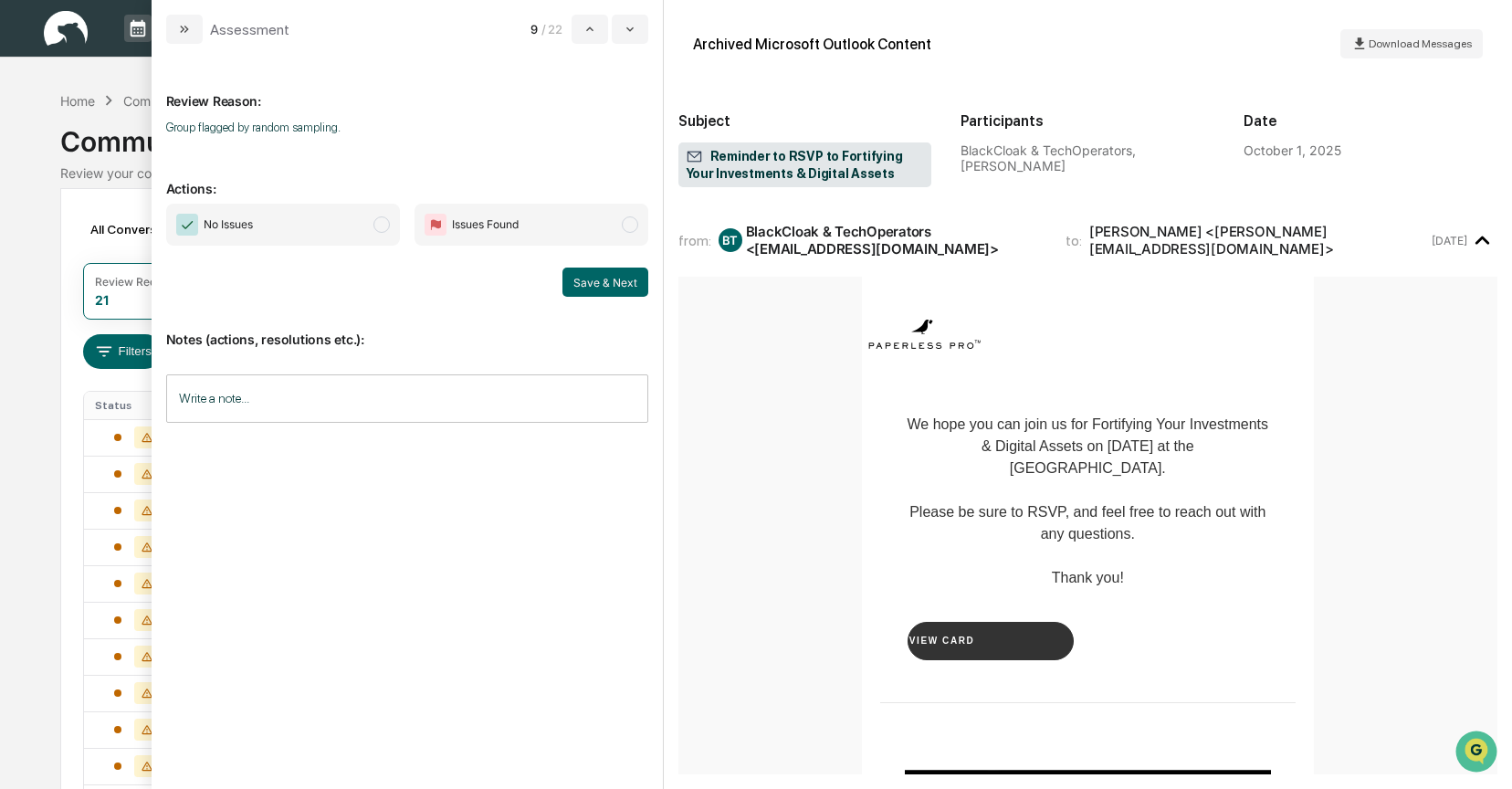
click at [381, 226] on span "modal" at bounding box center [381, 224] width 16 height 16
click at [600, 286] on button "Save & Next" at bounding box center [605, 282] width 86 height 29
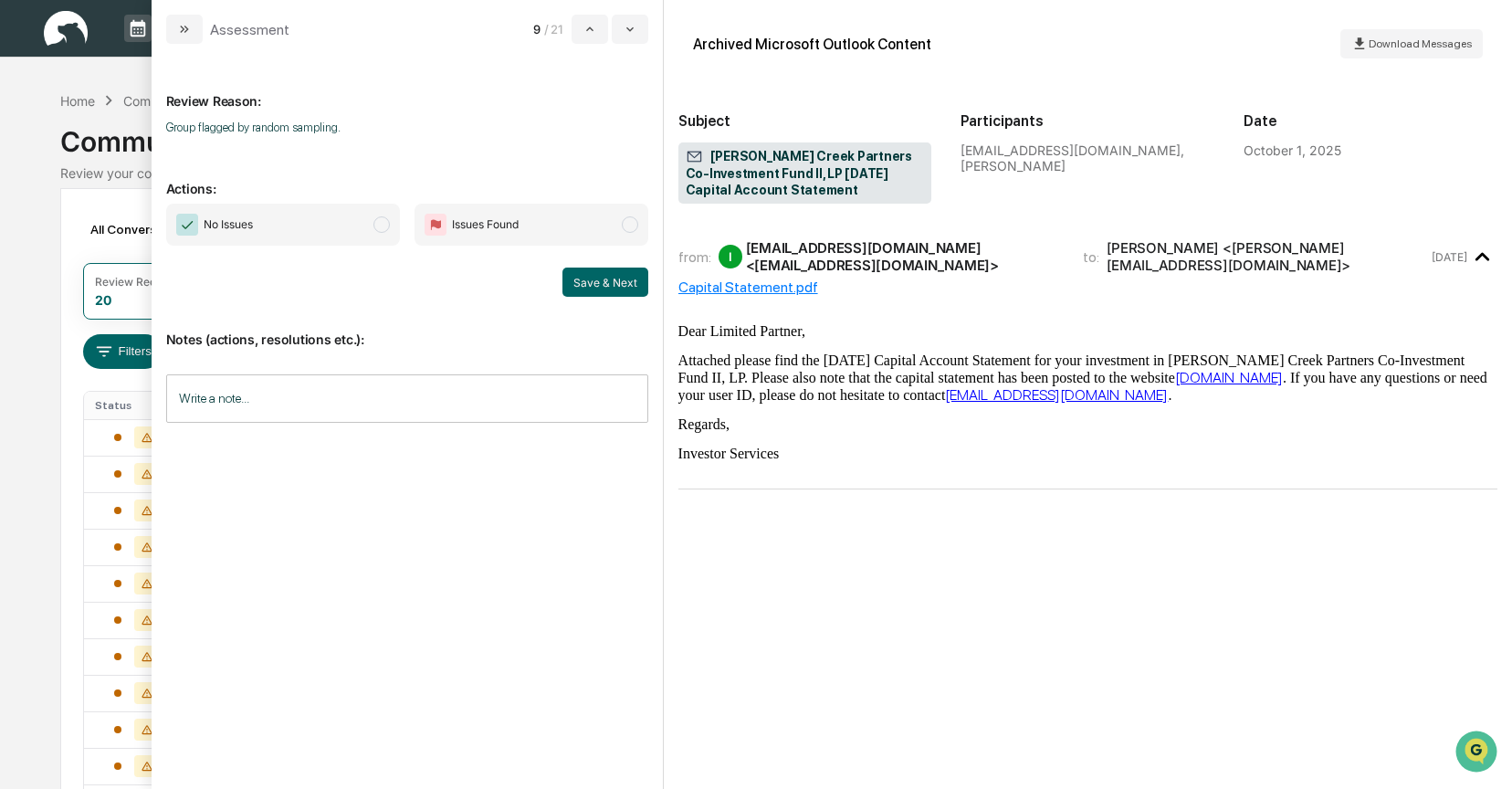
click at [376, 224] on span "modal" at bounding box center [381, 224] width 16 height 16
click at [601, 278] on button "Save & Next" at bounding box center [605, 282] width 86 height 29
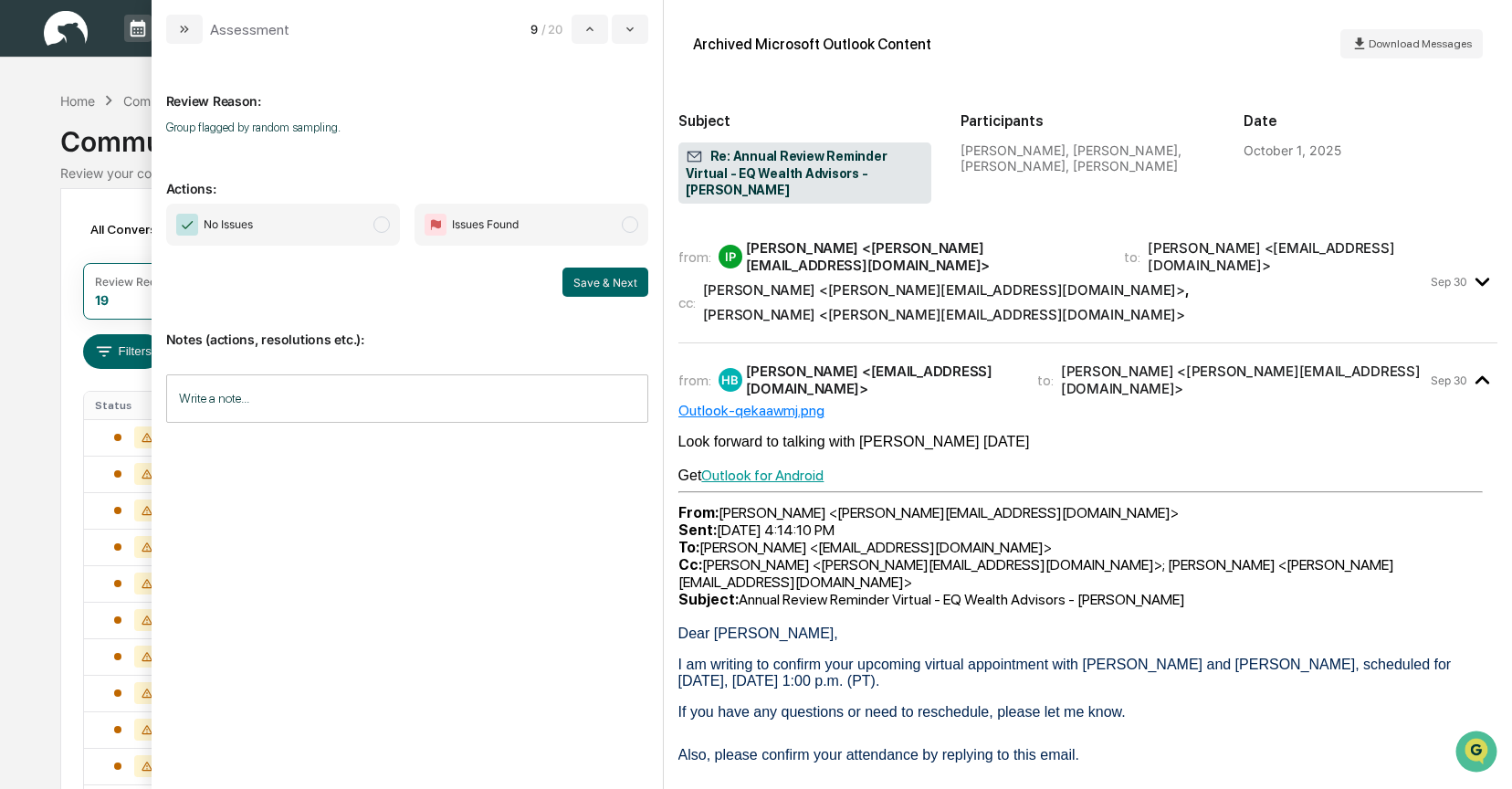
click at [382, 226] on span "modal" at bounding box center [381, 224] width 16 height 16
click at [599, 286] on button "Save & Next" at bounding box center [605, 282] width 86 height 29
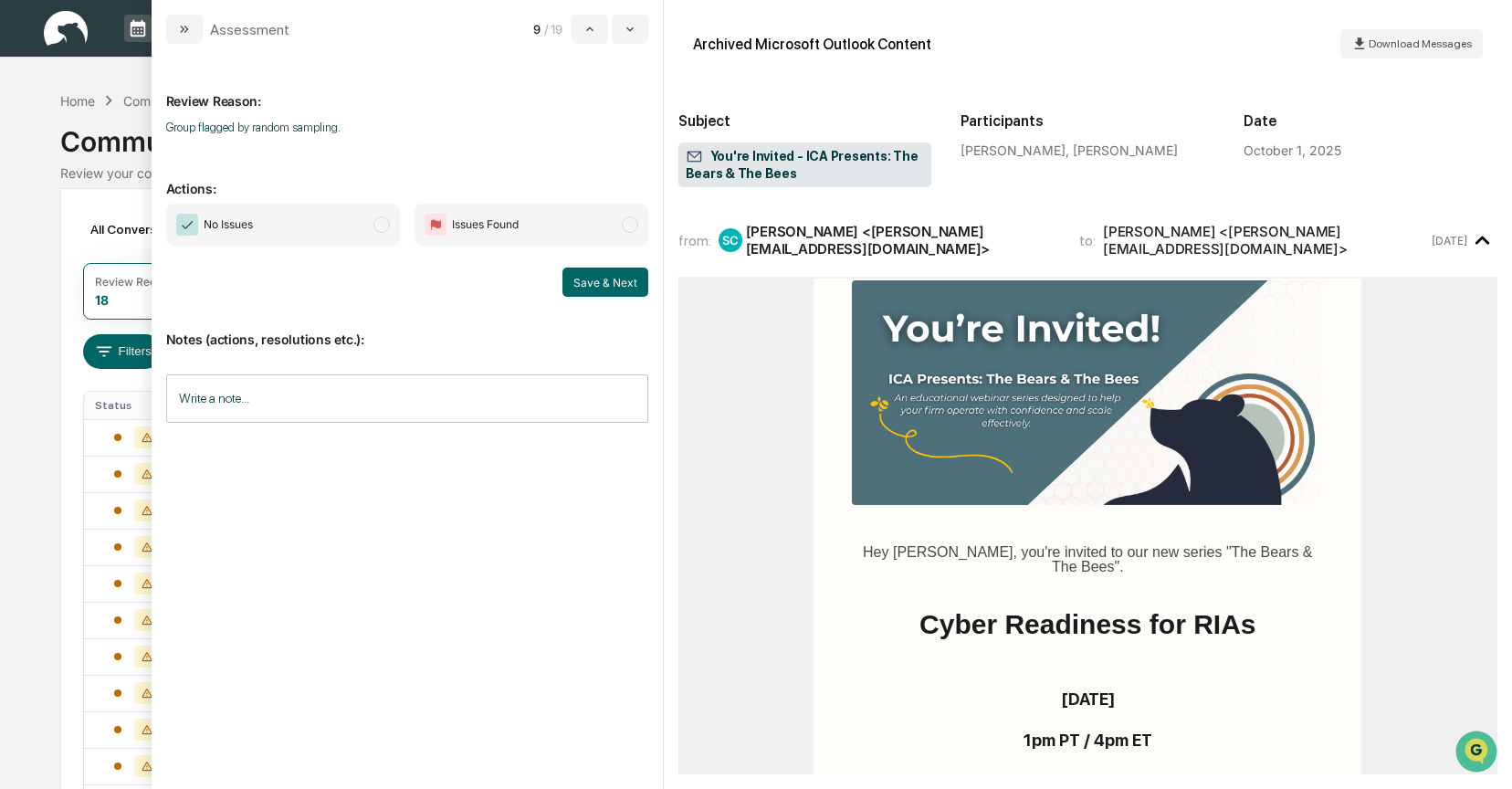
click at [381, 229] on span "modal" at bounding box center [381, 224] width 16 height 16
click at [594, 284] on button "Save & Next" at bounding box center [605, 282] width 86 height 29
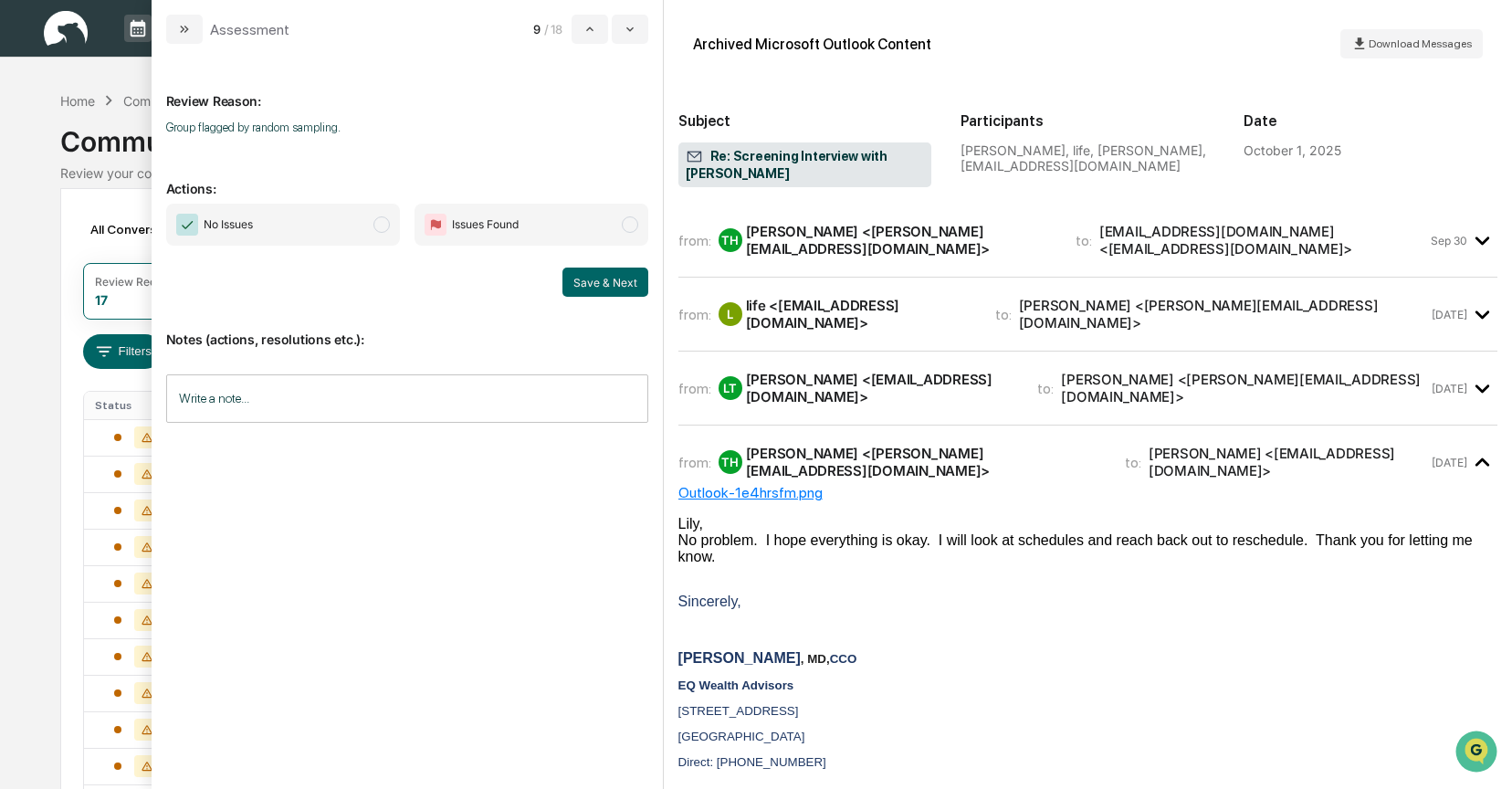
click at [379, 227] on span "modal" at bounding box center [381, 224] width 16 height 16
click at [600, 283] on button "Save & Next" at bounding box center [605, 282] width 86 height 29
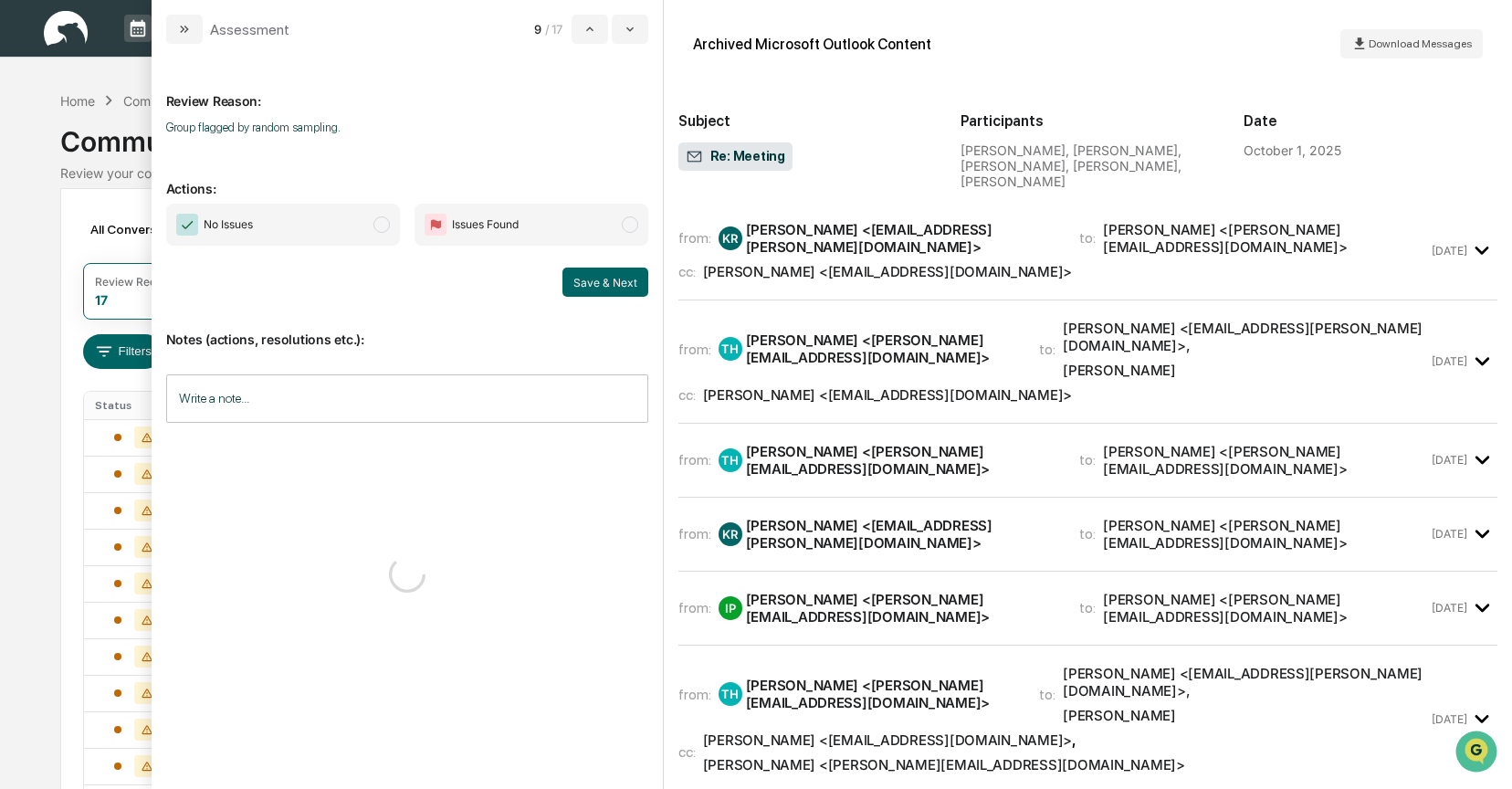
click at [385, 227] on span "modal" at bounding box center [381, 224] width 16 height 16
click at [610, 277] on button "Save & Next" at bounding box center [605, 282] width 86 height 29
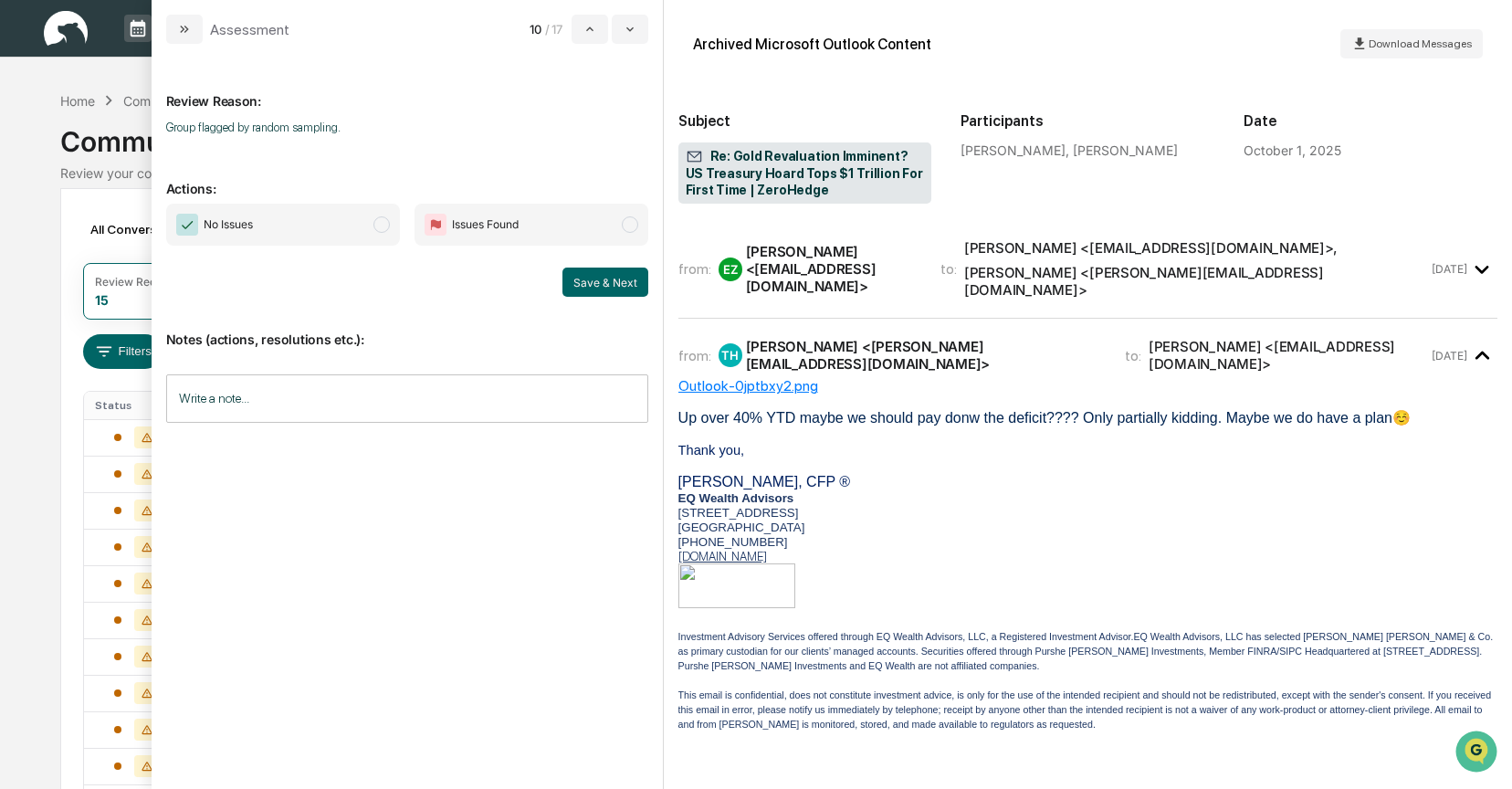
drag, startPoint x: 382, startPoint y: 228, endPoint x: 410, endPoint y: 248, distance: 34.4
click at [382, 228] on span "modal" at bounding box center [381, 224] width 16 height 16
click at [603, 276] on button "Save & Next" at bounding box center [605, 282] width 86 height 29
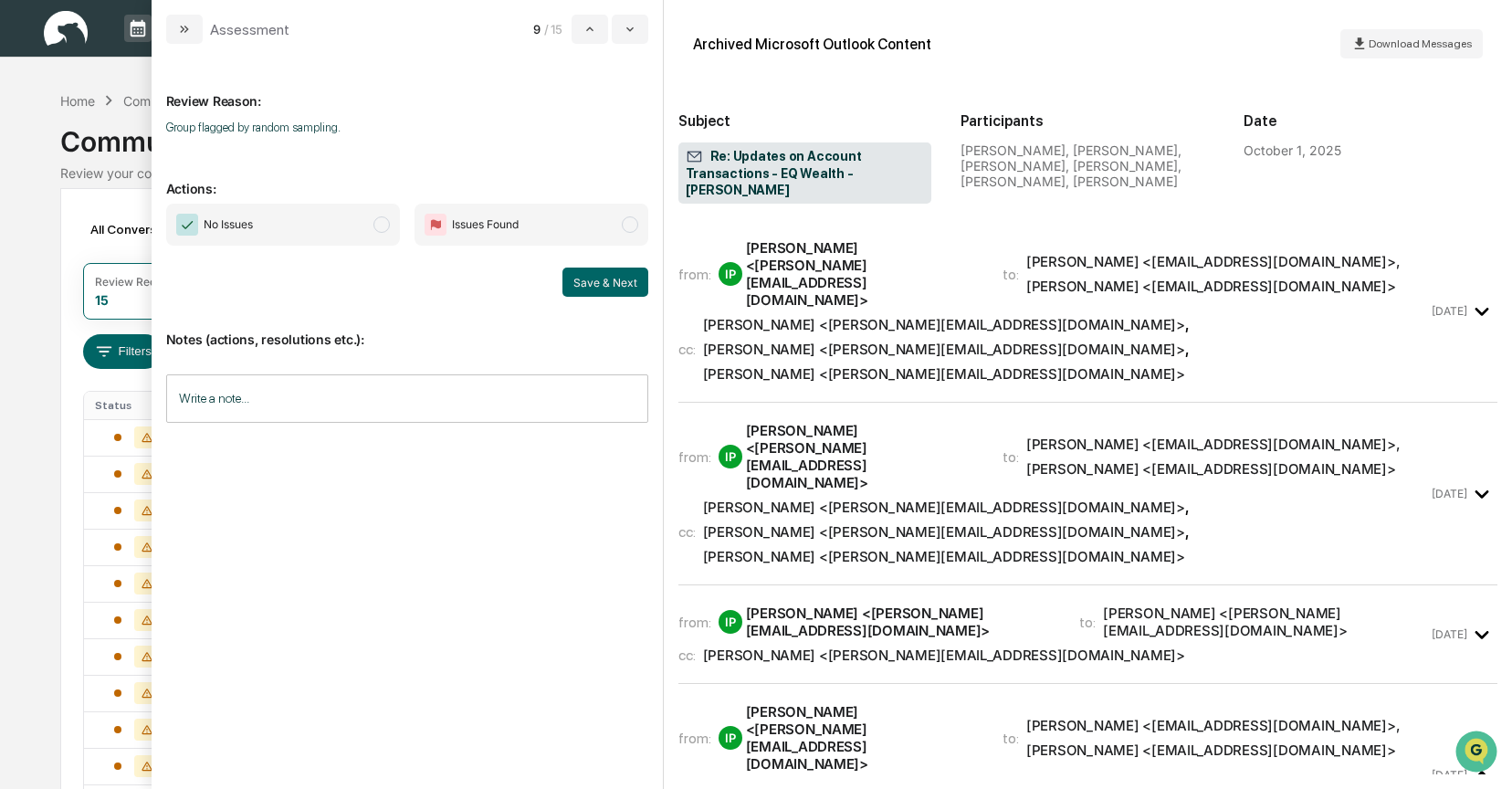
click at [387, 224] on span "modal" at bounding box center [381, 224] width 16 height 16
click at [839, 316] on div "Taylor Reasoner <taylor@eqwealthadv.com>" at bounding box center [943, 324] width 482 height 17
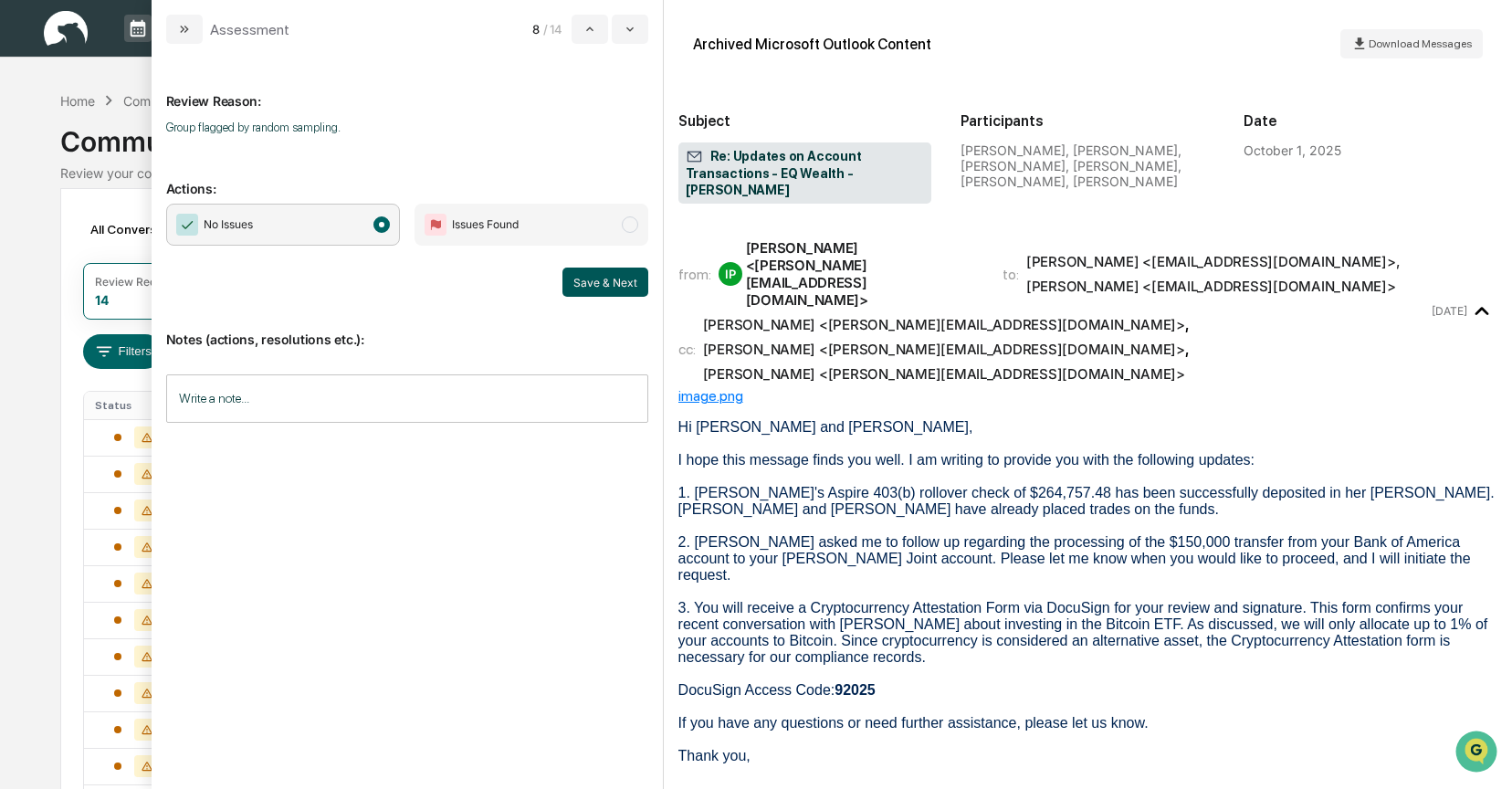
click at [595, 281] on button "Save & Next" at bounding box center [605, 282] width 86 height 29
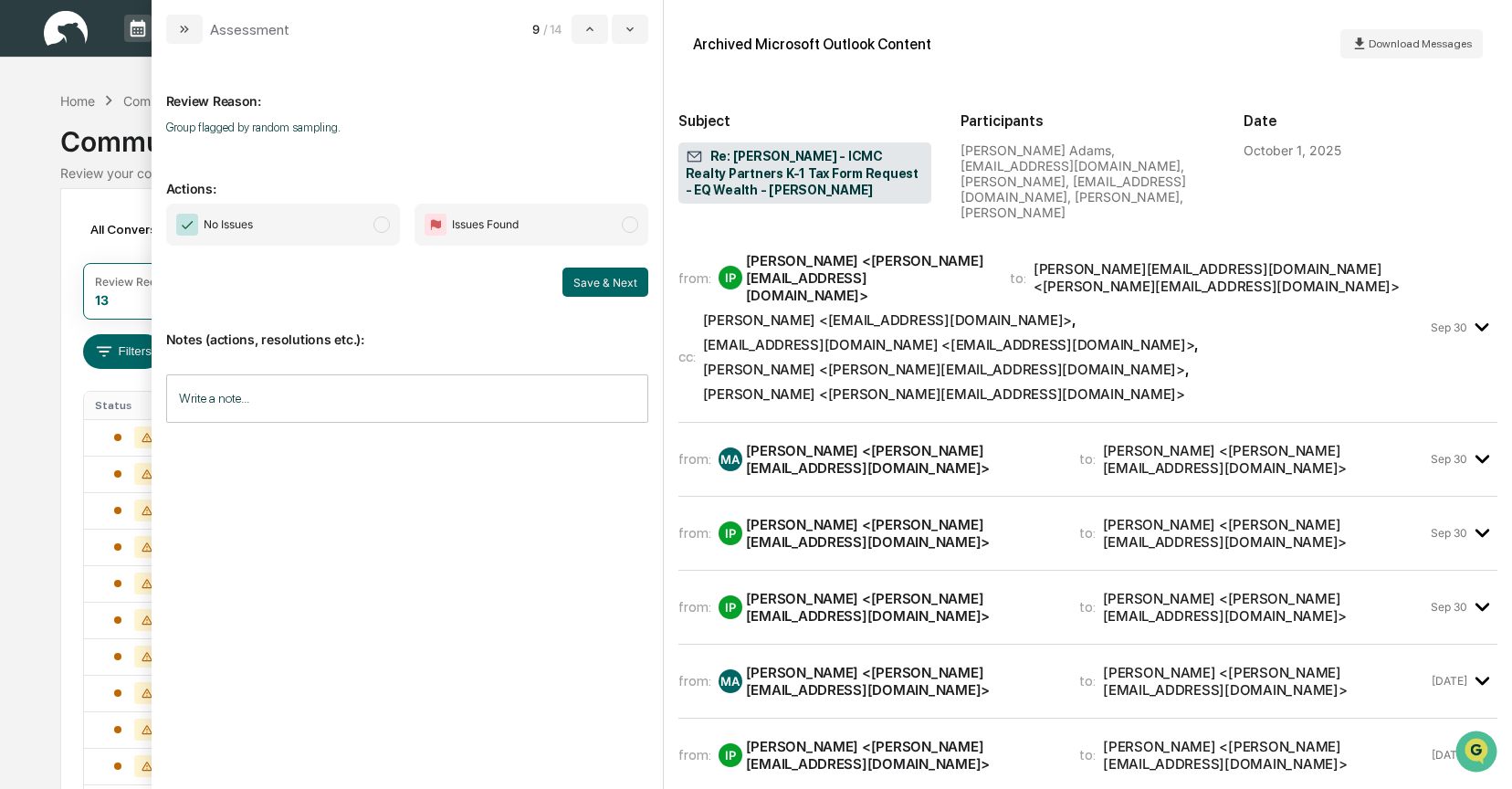
click at [860, 442] on div "MaryJane Adams <MaryJane@icmc.com>" at bounding box center [902, 460] width 312 height 35
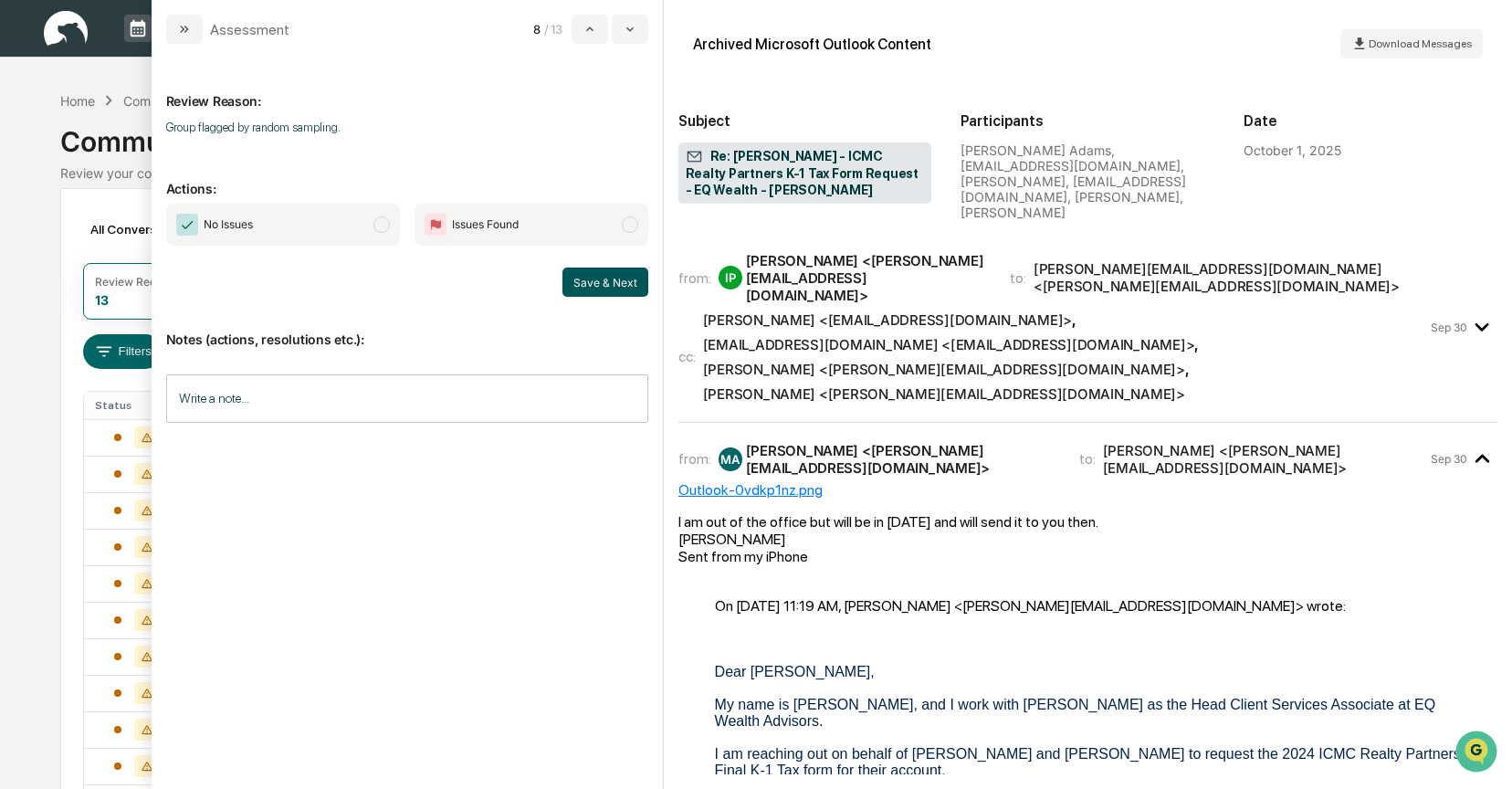
click at [615, 283] on button "Save & Next" at bounding box center [605, 282] width 86 height 29
click at [382, 230] on span "modal" at bounding box center [381, 224] width 16 height 16
click at [602, 289] on button "Save & Next" at bounding box center [605, 282] width 86 height 29
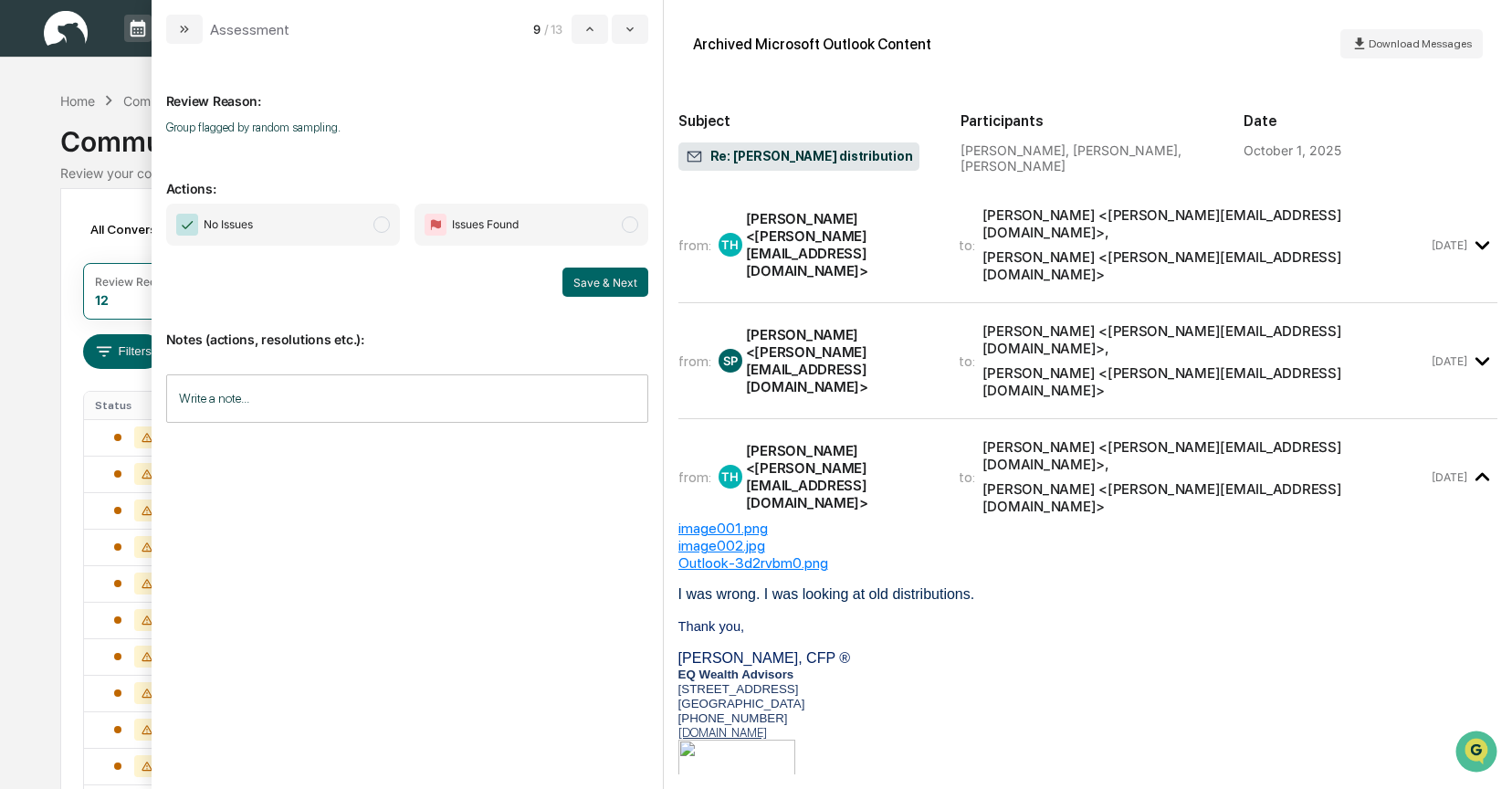
click at [856, 326] on div "Samantha Perry <samantha@eqwealthadv.com>" at bounding box center [842, 361] width 191 height 70
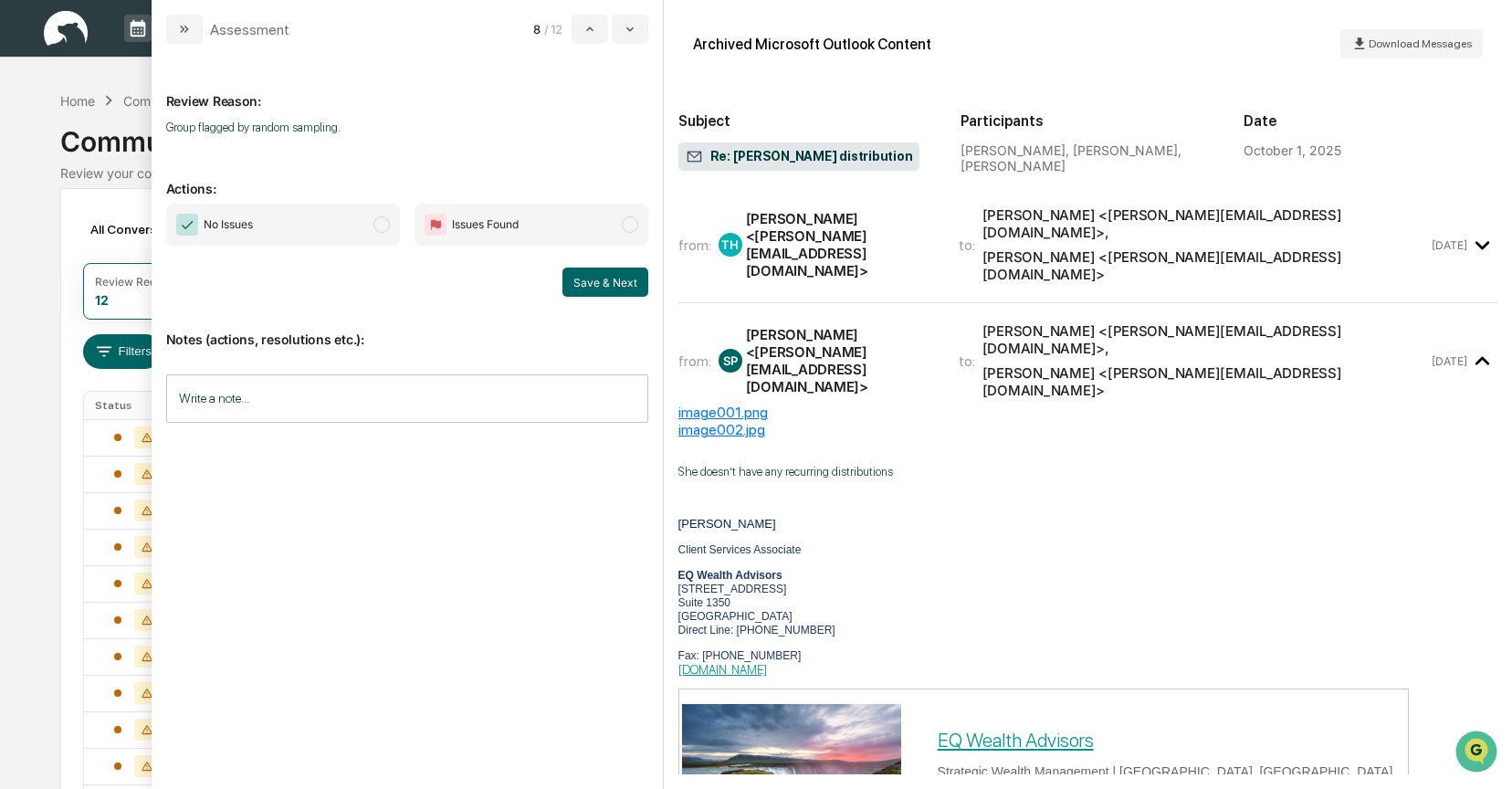
click at [381, 226] on span "modal" at bounding box center [381, 224] width 16 height 16
click at [592, 278] on button "Save & Next" at bounding box center [605, 282] width 86 height 29
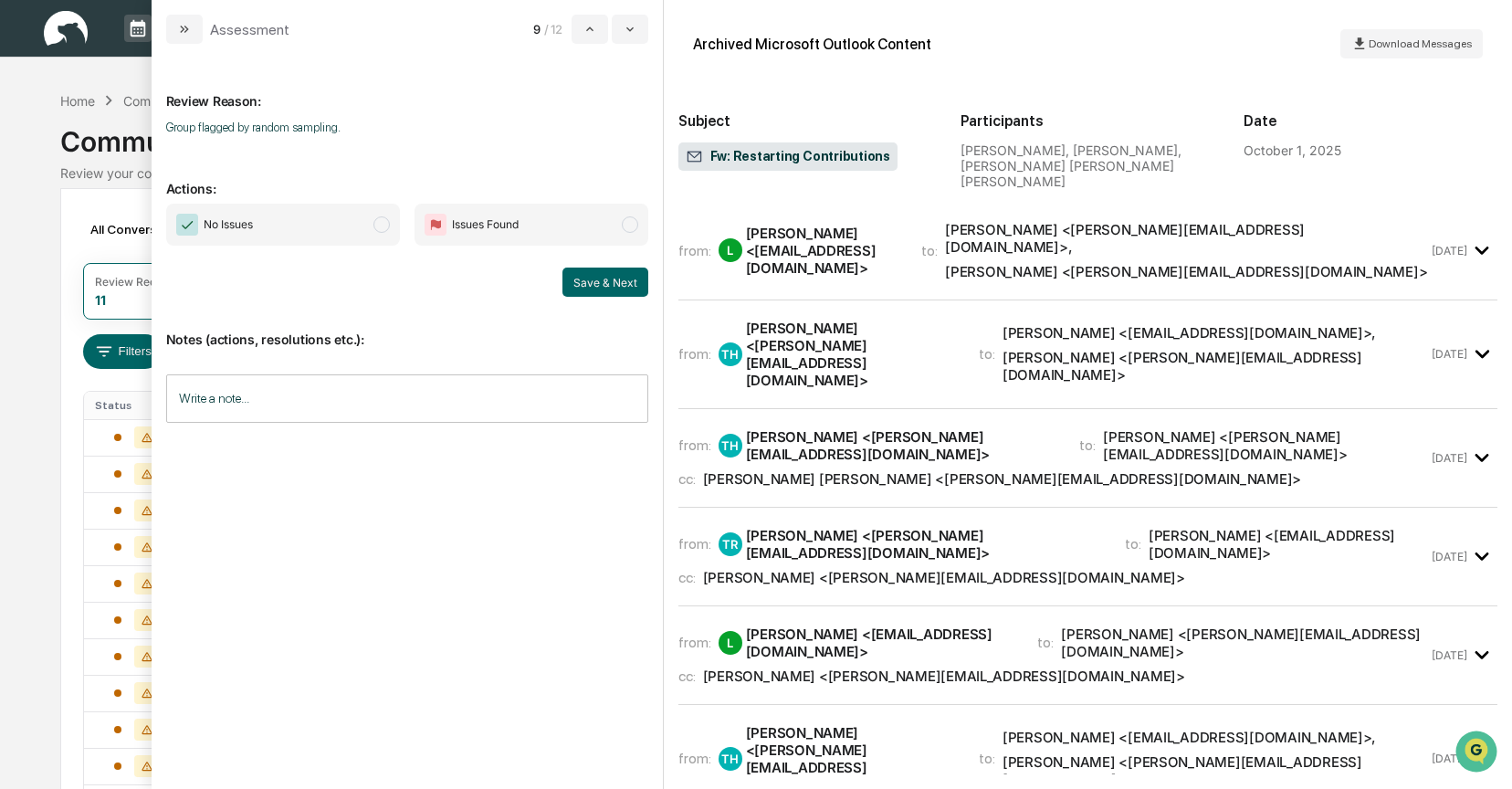
click at [378, 221] on span "modal" at bounding box center [381, 224] width 16 height 16
click at [873, 320] on div "Toby Harris <toby@eqwealthadv.com>" at bounding box center [852, 354] width 210 height 70
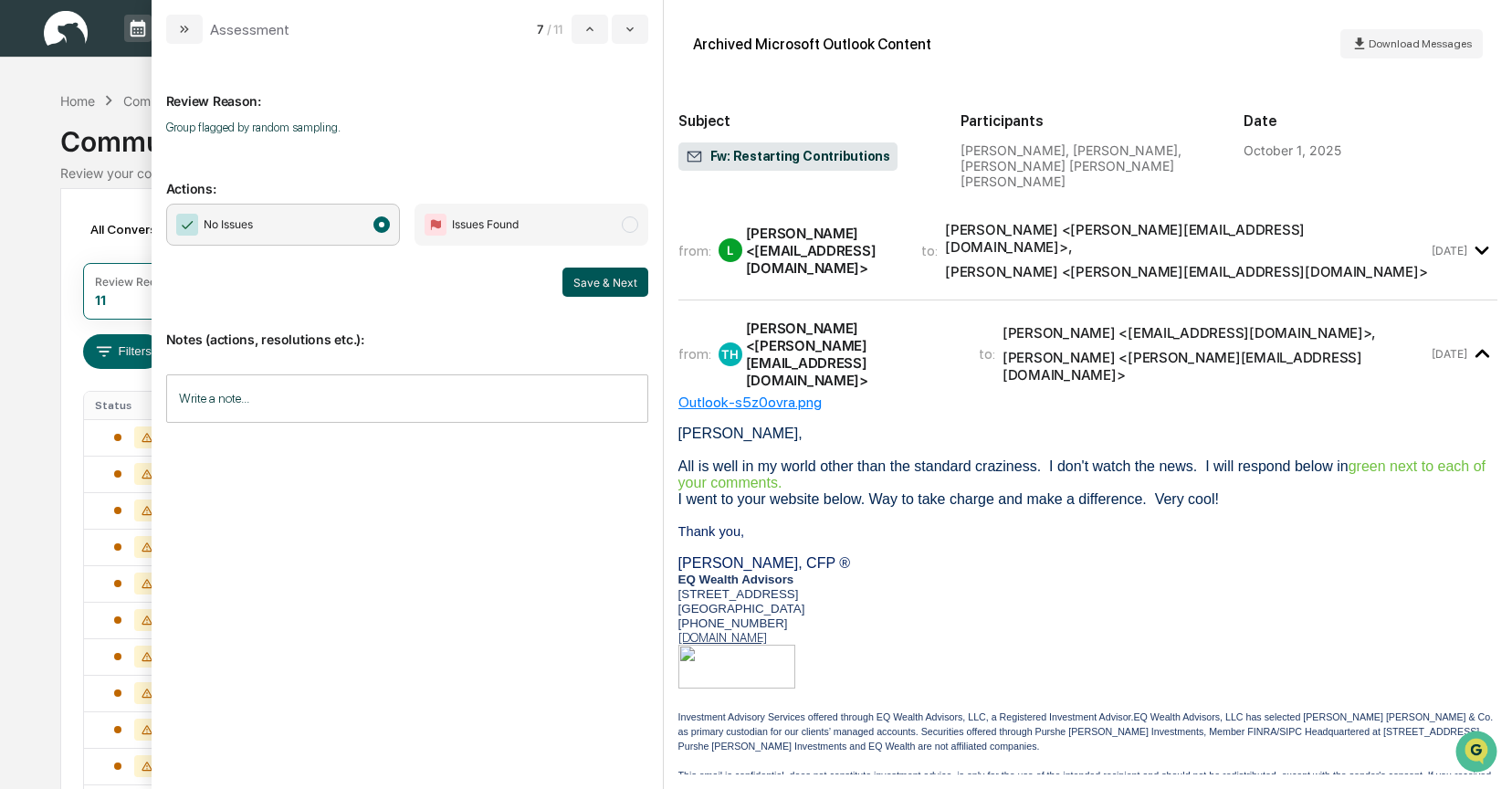
click at [623, 289] on button "Save & Next" at bounding box center [605, 282] width 86 height 29
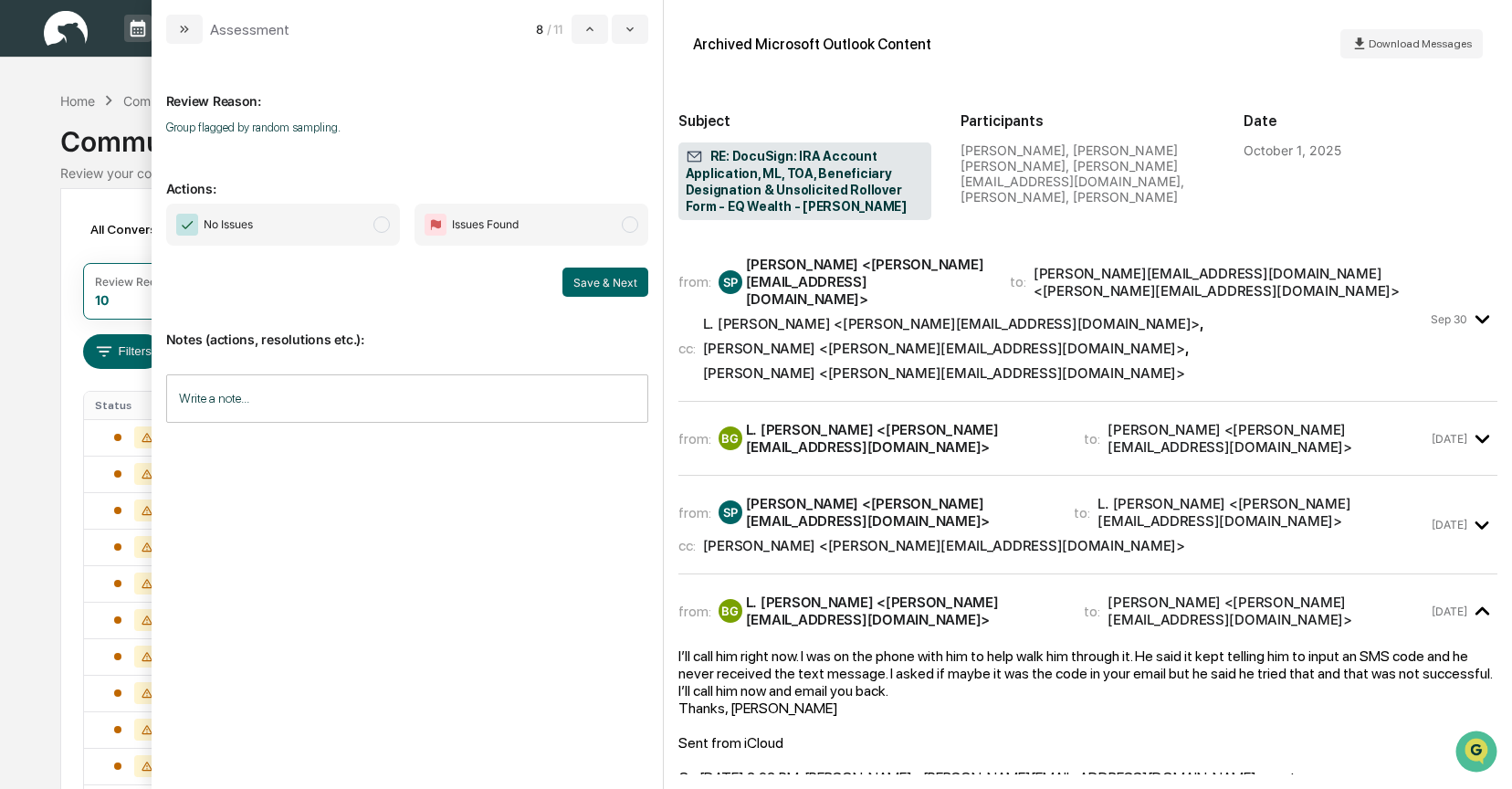
click at [378, 228] on span "modal" at bounding box center [381, 224] width 16 height 16
click at [749, 315] on div "L. Brent Gilmore <brent@lbrentgilmore.com>" at bounding box center [951, 324] width 497 height 17
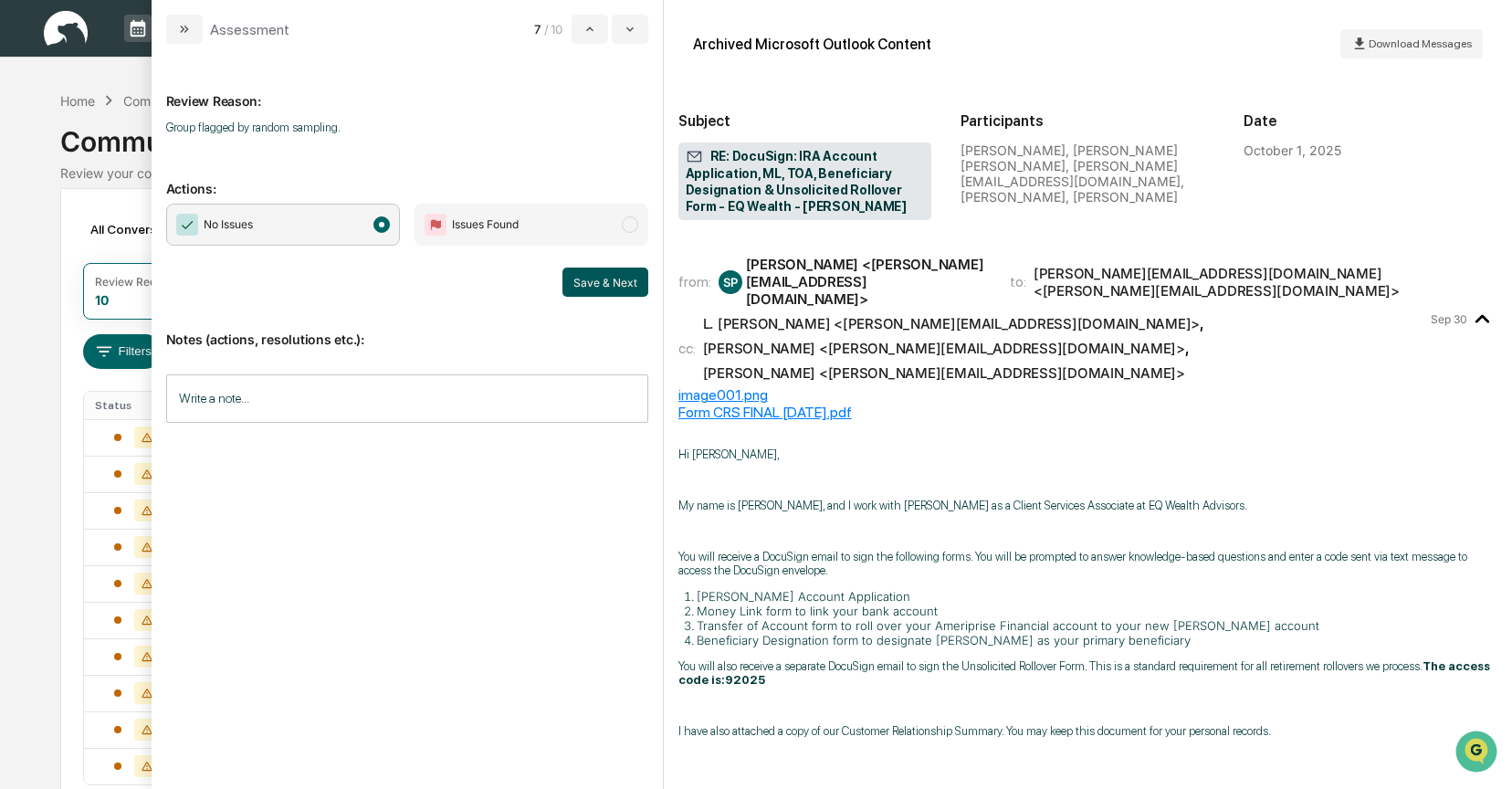
click at [616, 283] on button "Save & Next" at bounding box center [605, 282] width 86 height 29
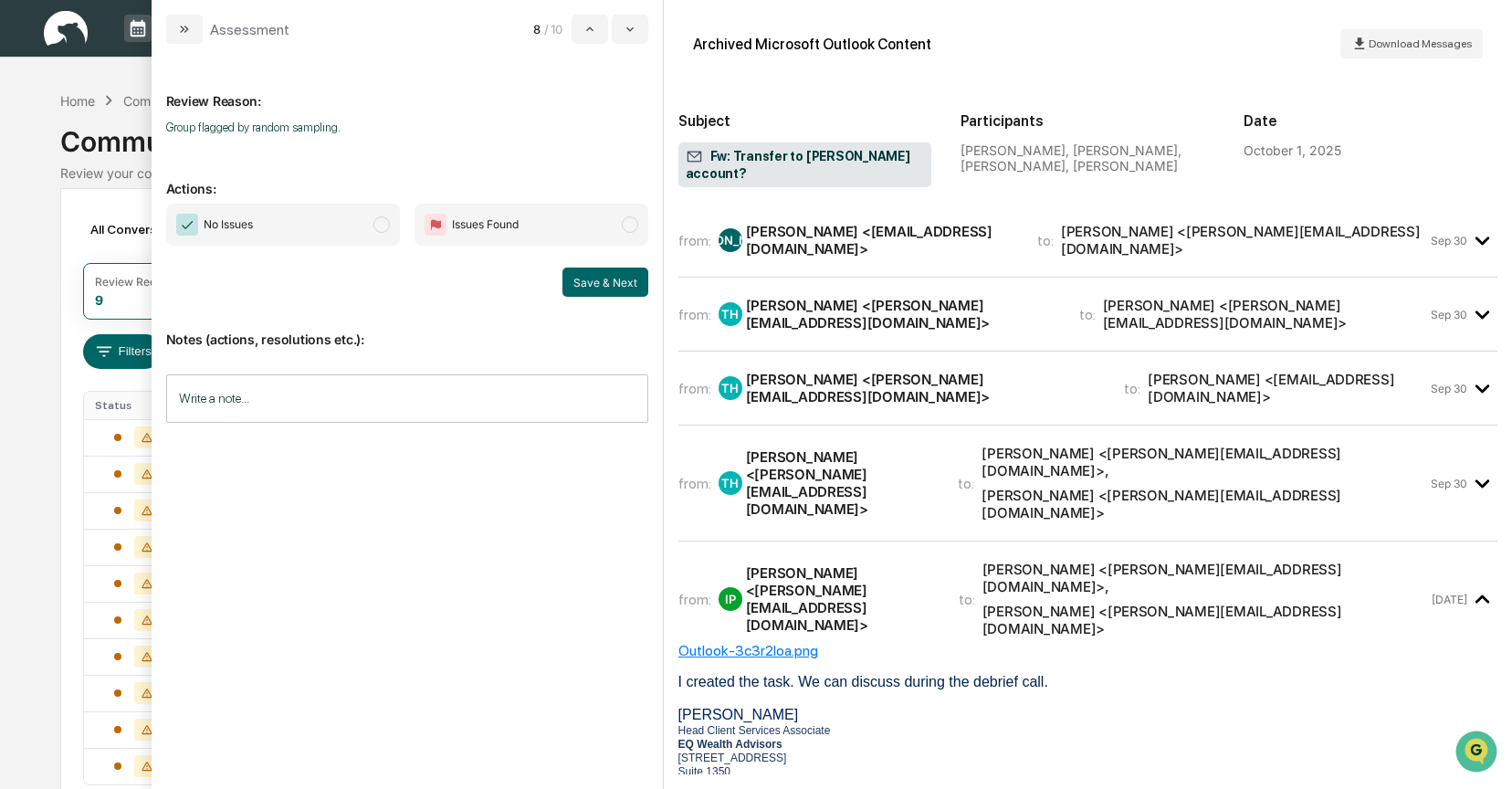
click at [383, 219] on span "modal" at bounding box center [381, 224] width 16 height 16
click at [592, 273] on button "Save & Next" at bounding box center [605, 282] width 86 height 29
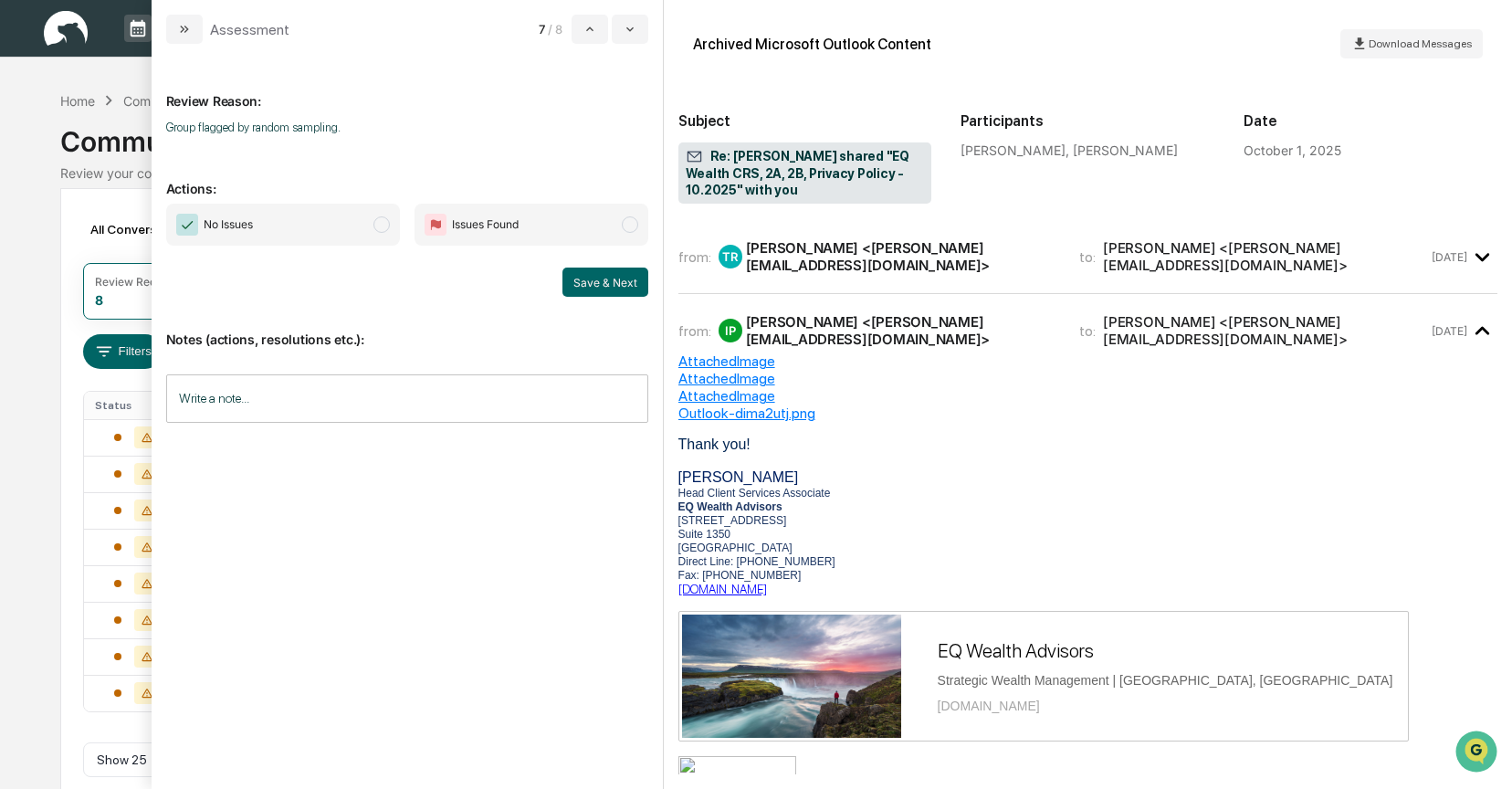
click at [386, 228] on span "modal" at bounding box center [381, 224] width 16 height 16
click at [610, 282] on button "Save & Next" at bounding box center [605, 282] width 86 height 29
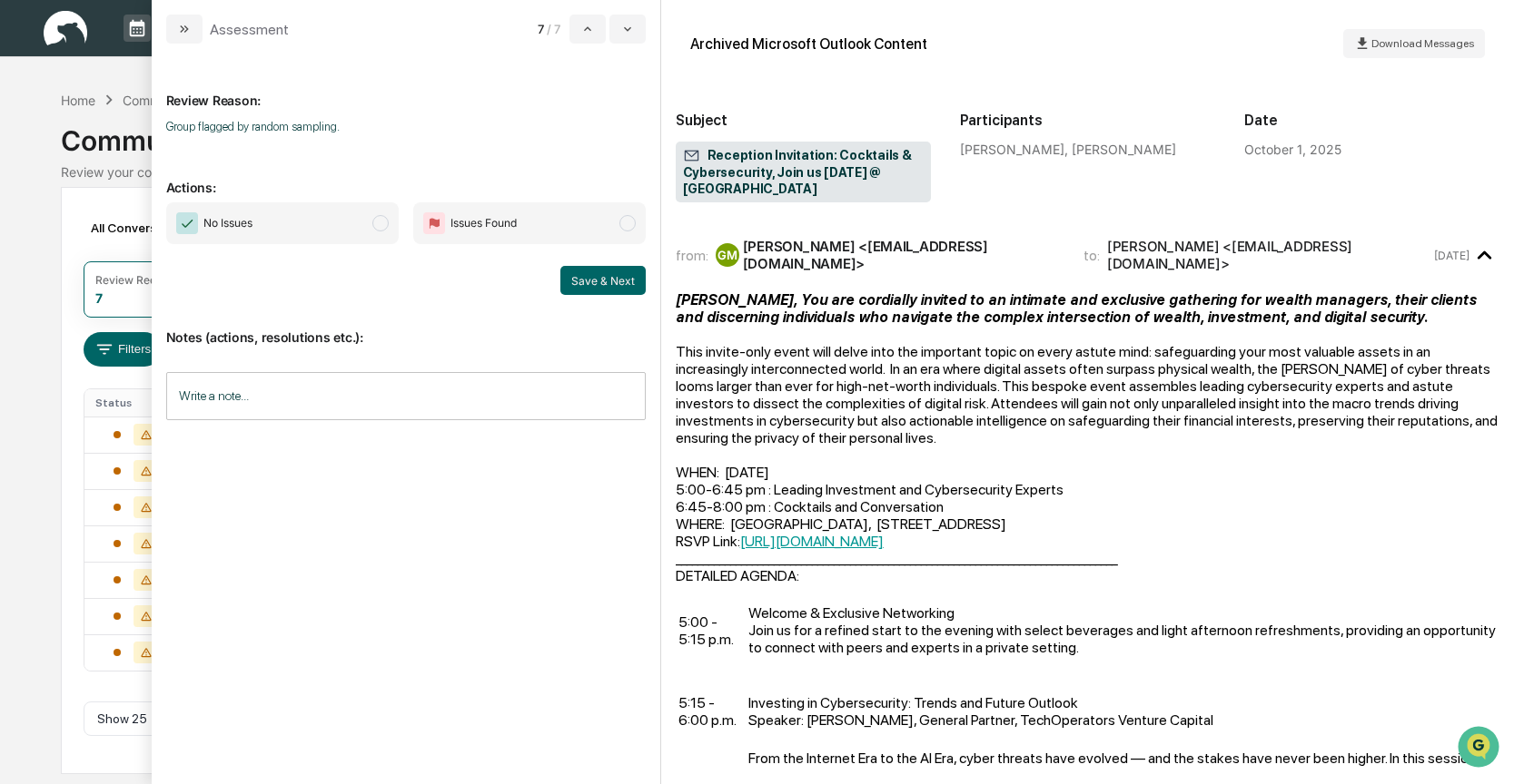
click at [386, 225] on span "modal" at bounding box center [380, 223] width 16 height 16
click at [612, 280] on button "Save & Next" at bounding box center [603, 280] width 85 height 29
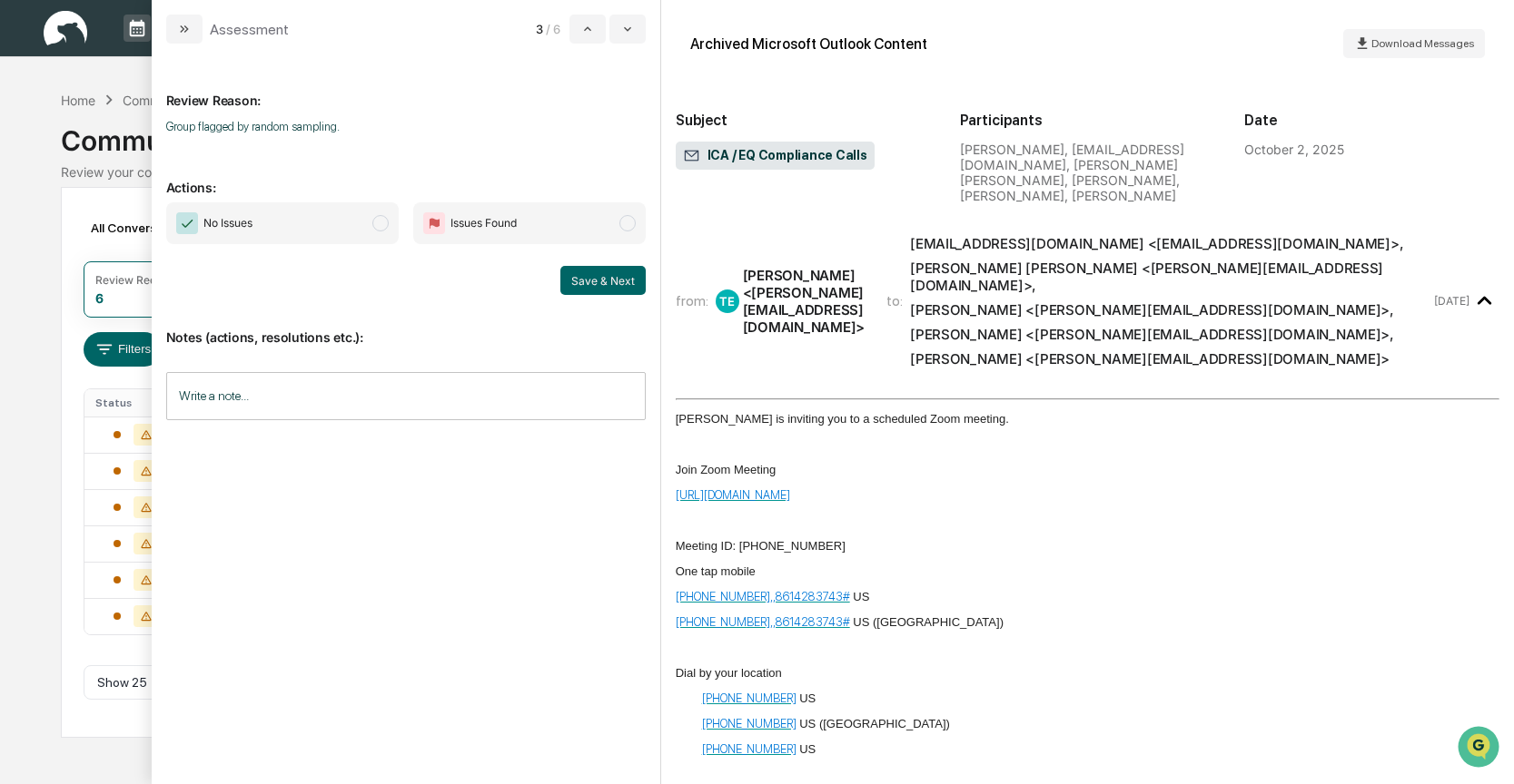
click at [384, 225] on span "modal" at bounding box center [380, 223] width 16 height 16
click at [596, 285] on button "Save & Next" at bounding box center [603, 280] width 85 height 29
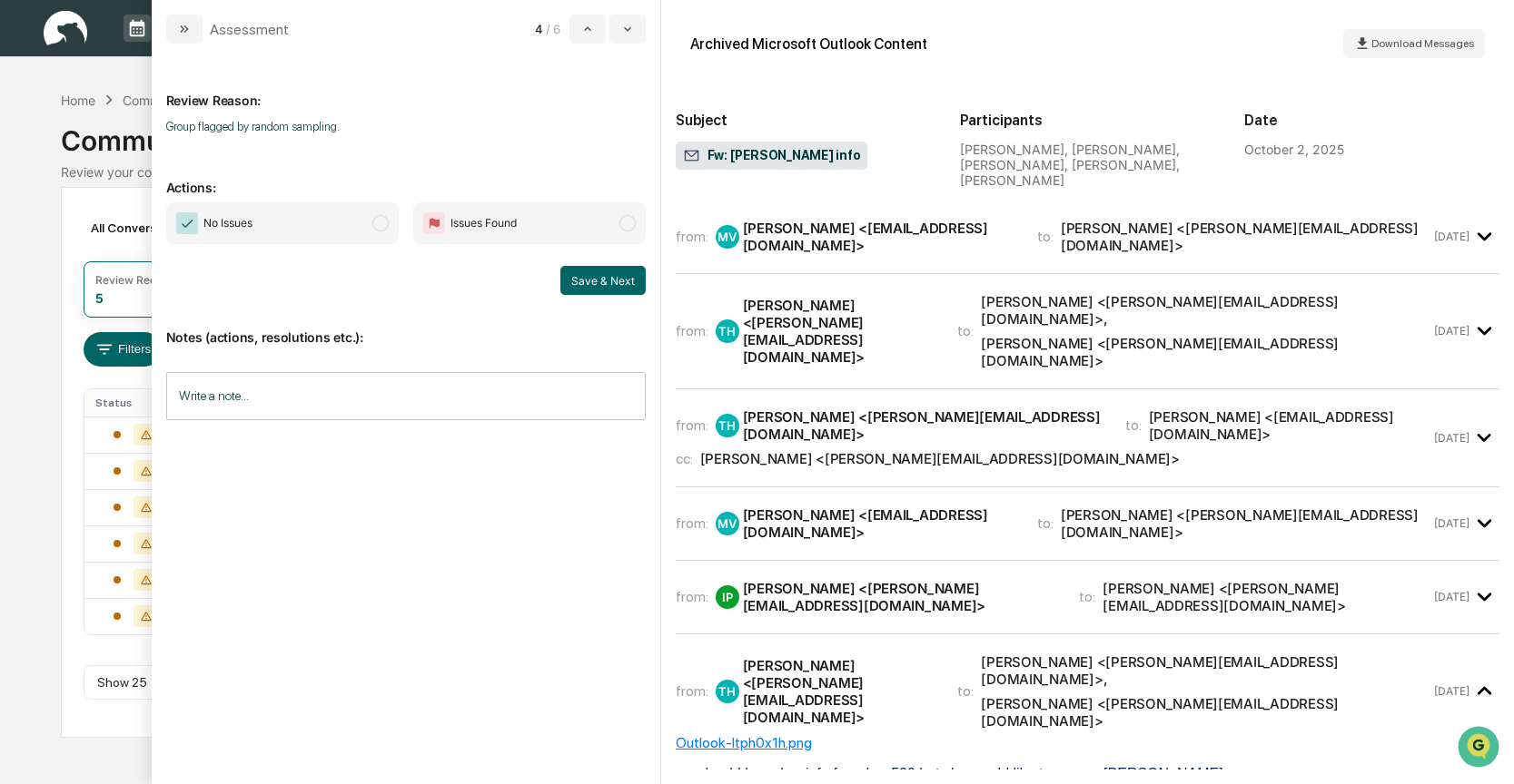
click at [816, 310] on div "Toby Harris <toby@eqwealthadv.com>" at bounding box center [839, 331] width 193 height 69
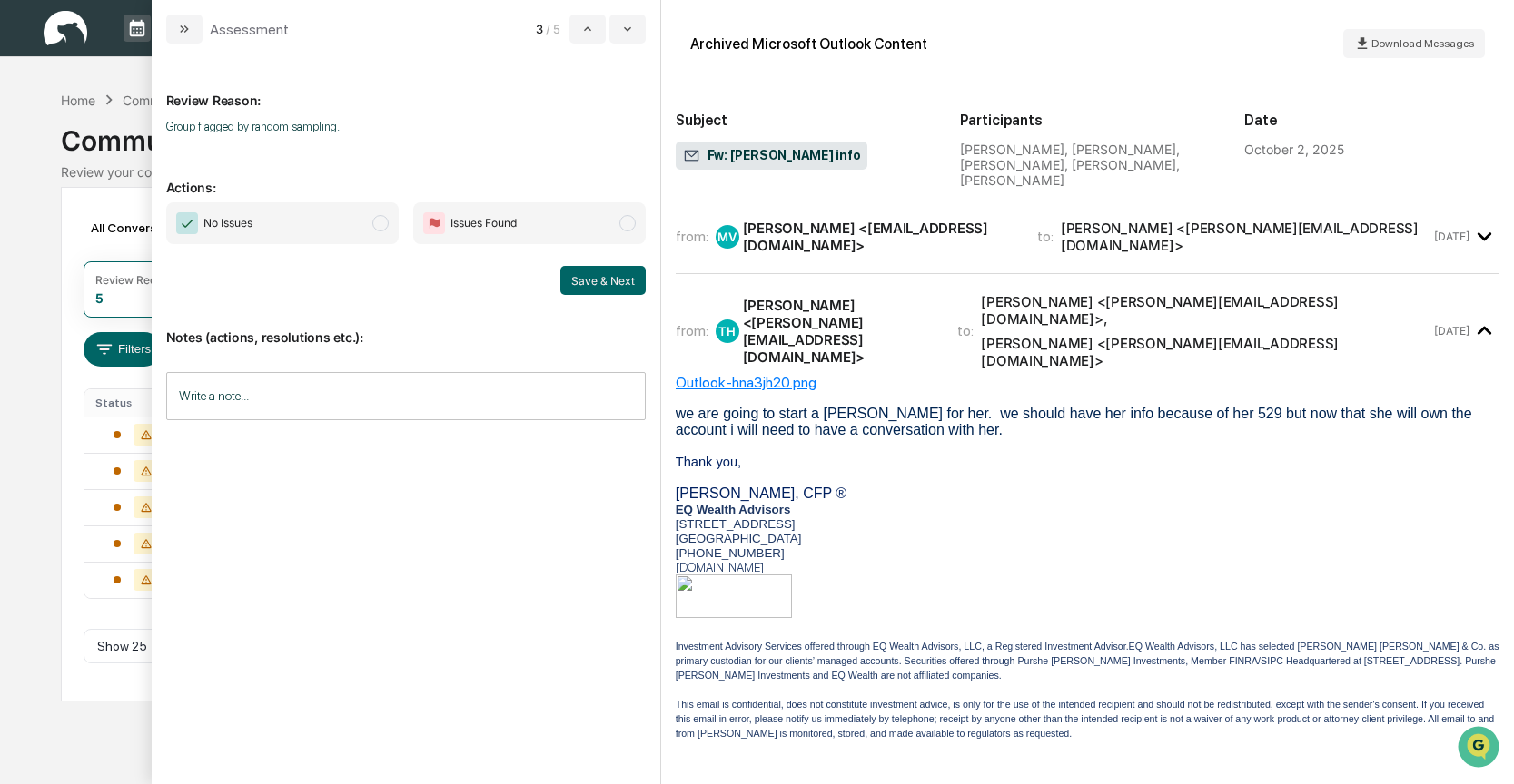
drag, startPoint x: 380, startPoint y: 223, endPoint x: 438, endPoint y: 242, distance: 61.0
click at [380, 223] on span "modal" at bounding box center [380, 223] width 16 height 16
click at [605, 276] on button "Save & Next" at bounding box center [603, 280] width 85 height 29
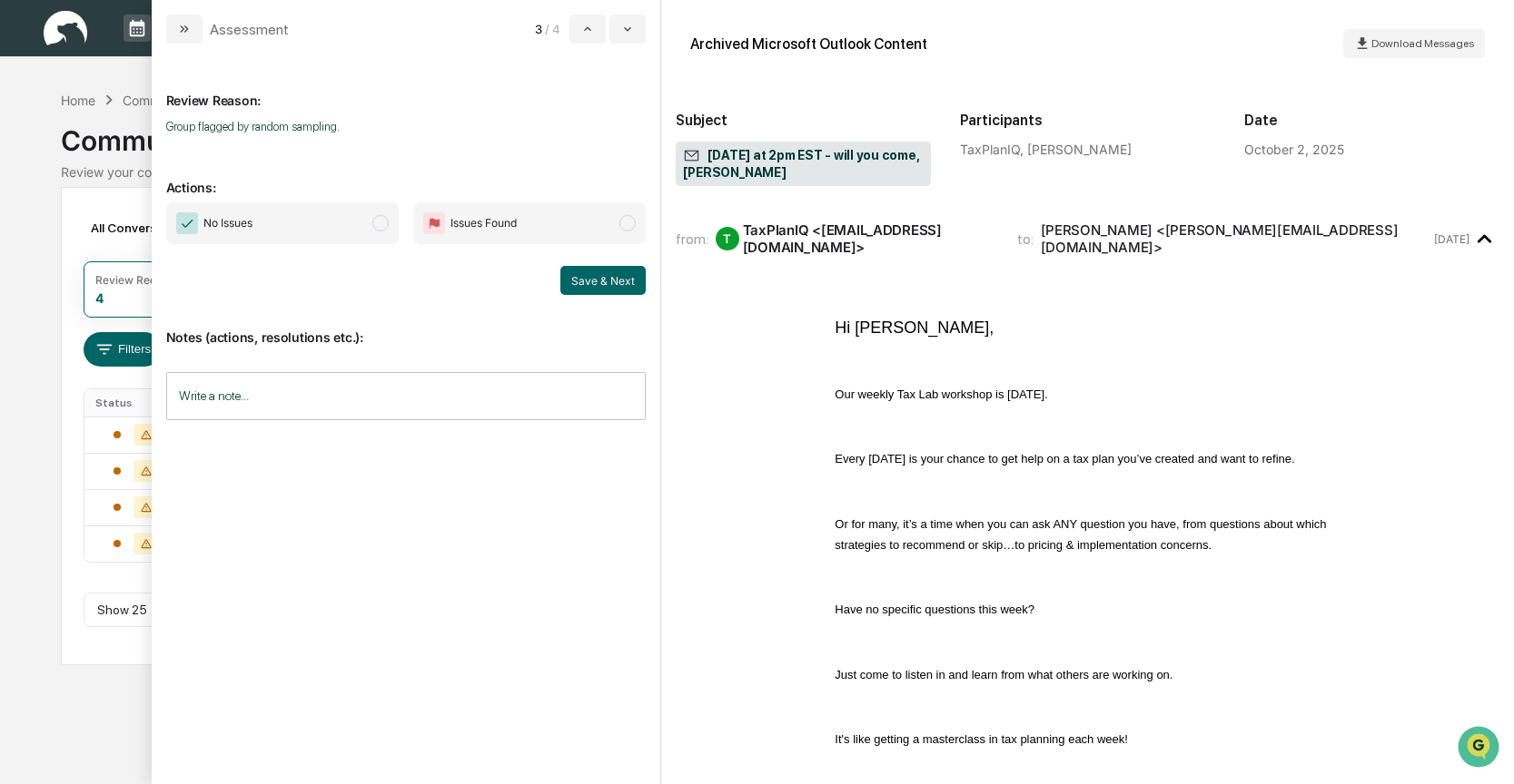
click at [387, 226] on span "modal" at bounding box center [380, 223] width 16 height 16
click at [581, 276] on button "Save & Next" at bounding box center [603, 280] width 85 height 29
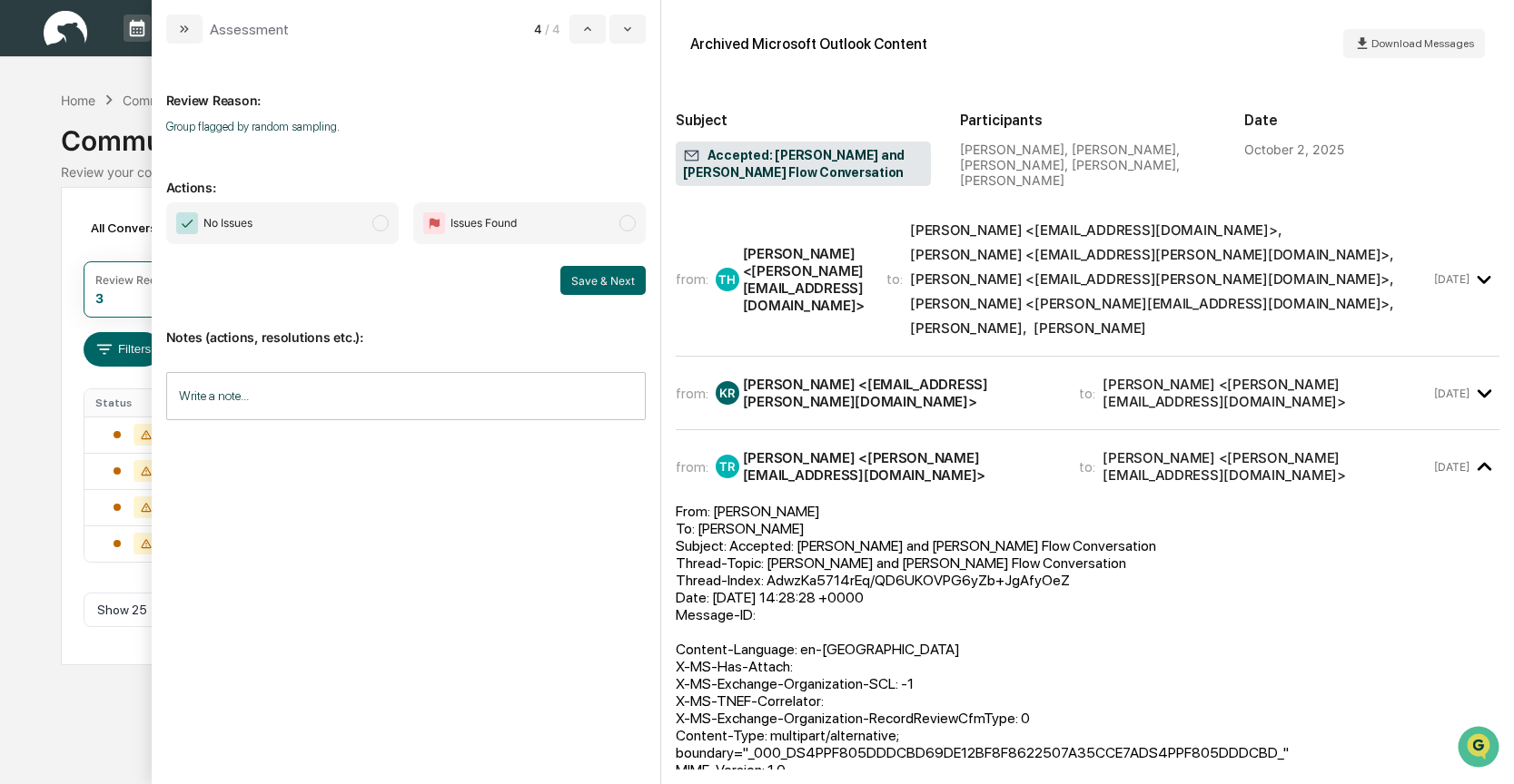
click at [381, 226] on span "modal" at bounding box center [380, 223] width 16 height 16
click at [614, 286] on button "Save & Next" at bounding box center [603, 280] width 85 height 29
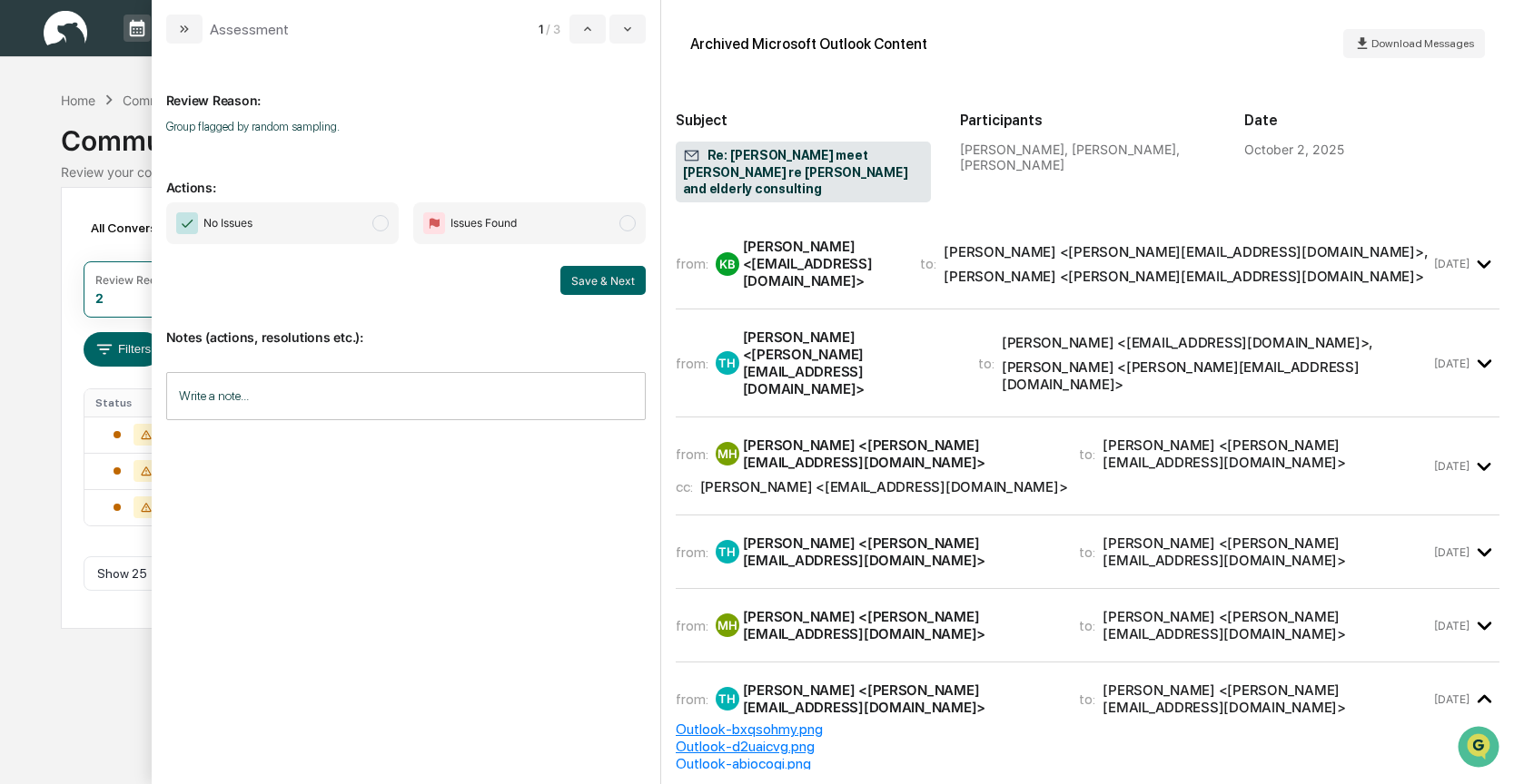
click at [830, 328] on div "Toby Harris <toby@eqwealthadv.com>" at bounding box center [850, 363] width 213 height 69
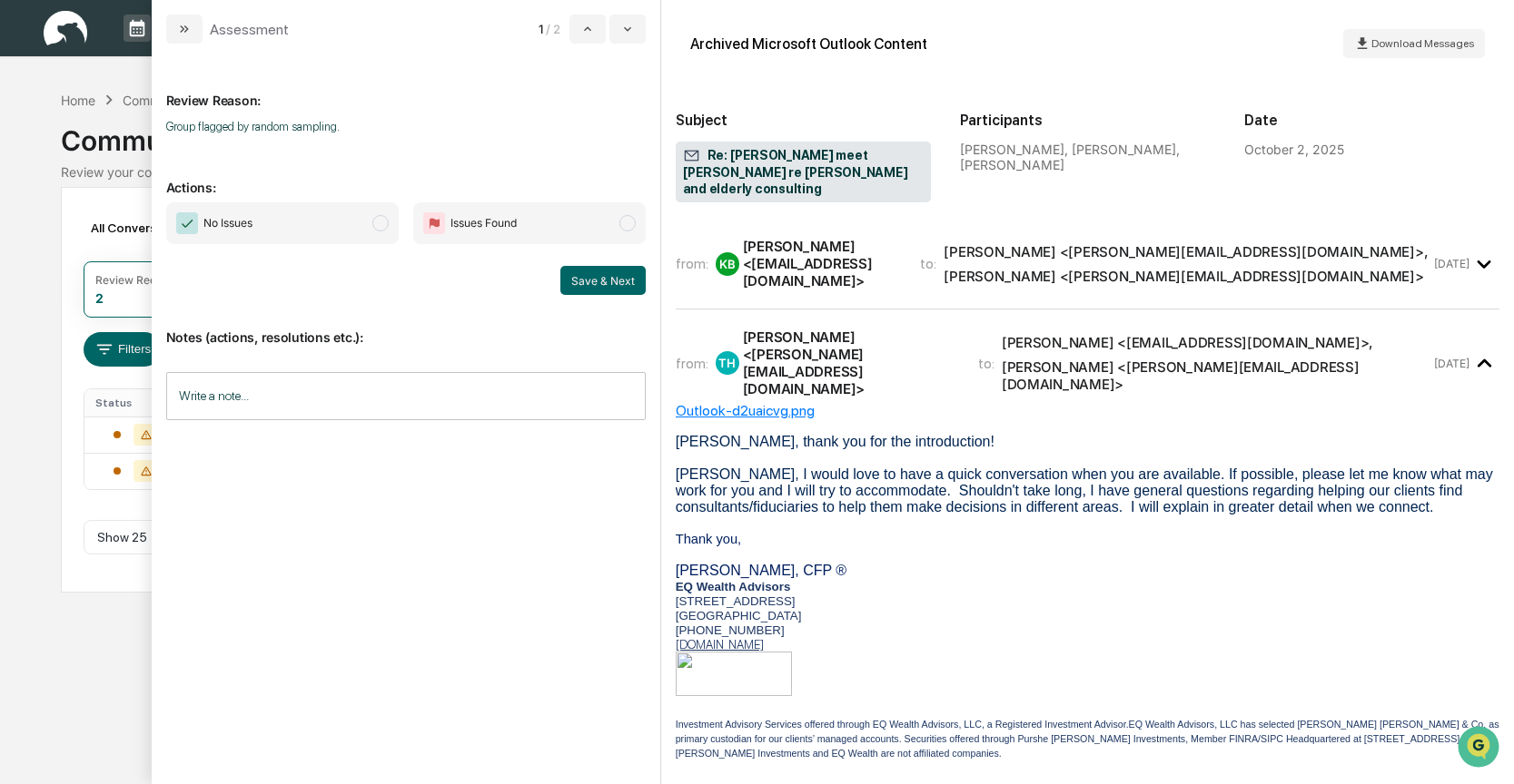
click at [376, 226] on span "modal" at bounding box center [380, 223] width 16 height 16
click at [579, 272] on button "Save & Next" at bounding box center [603, 280] width 85 height 29
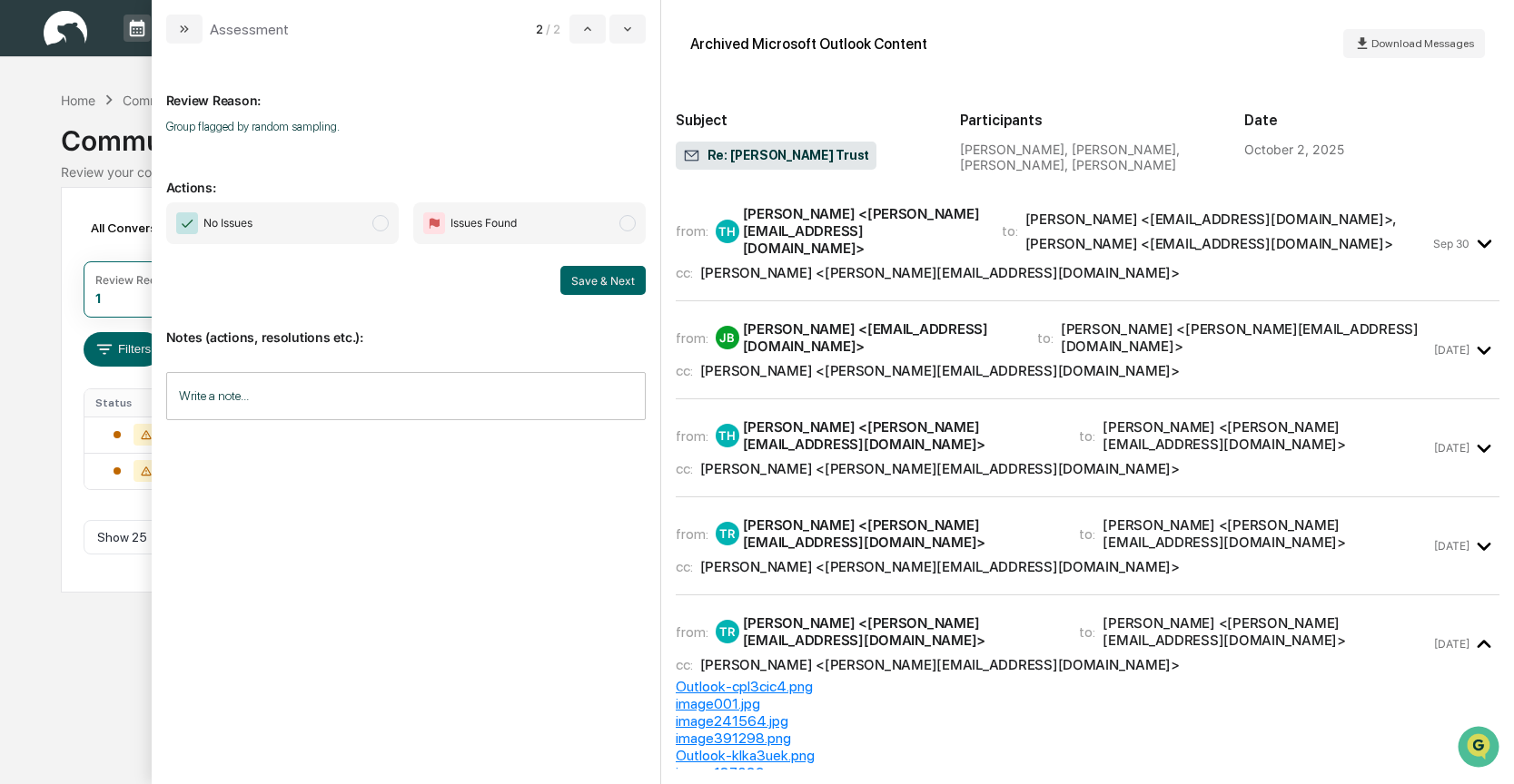
click at [833, 332] on div "JB John Boyd <Johnb@savillecpa.com>" at bounding box center [865, 338] width 300 height 35
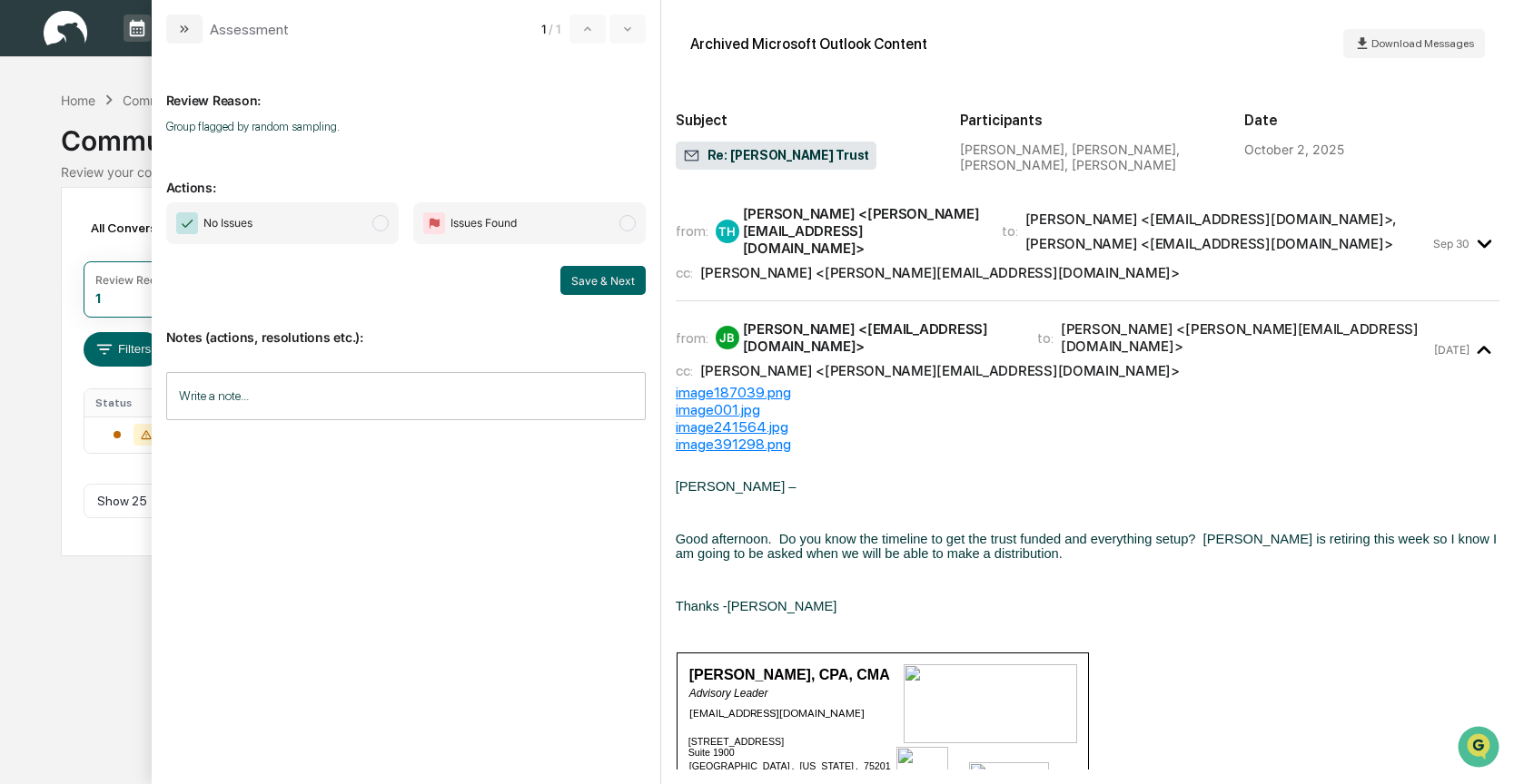
click at [384, 226] on span "modal" at bounding box center [380, 223] width 16 height 16
click at [592, 280] on button "Save & Next" at bounding box center [603, 280] width 85 height 29
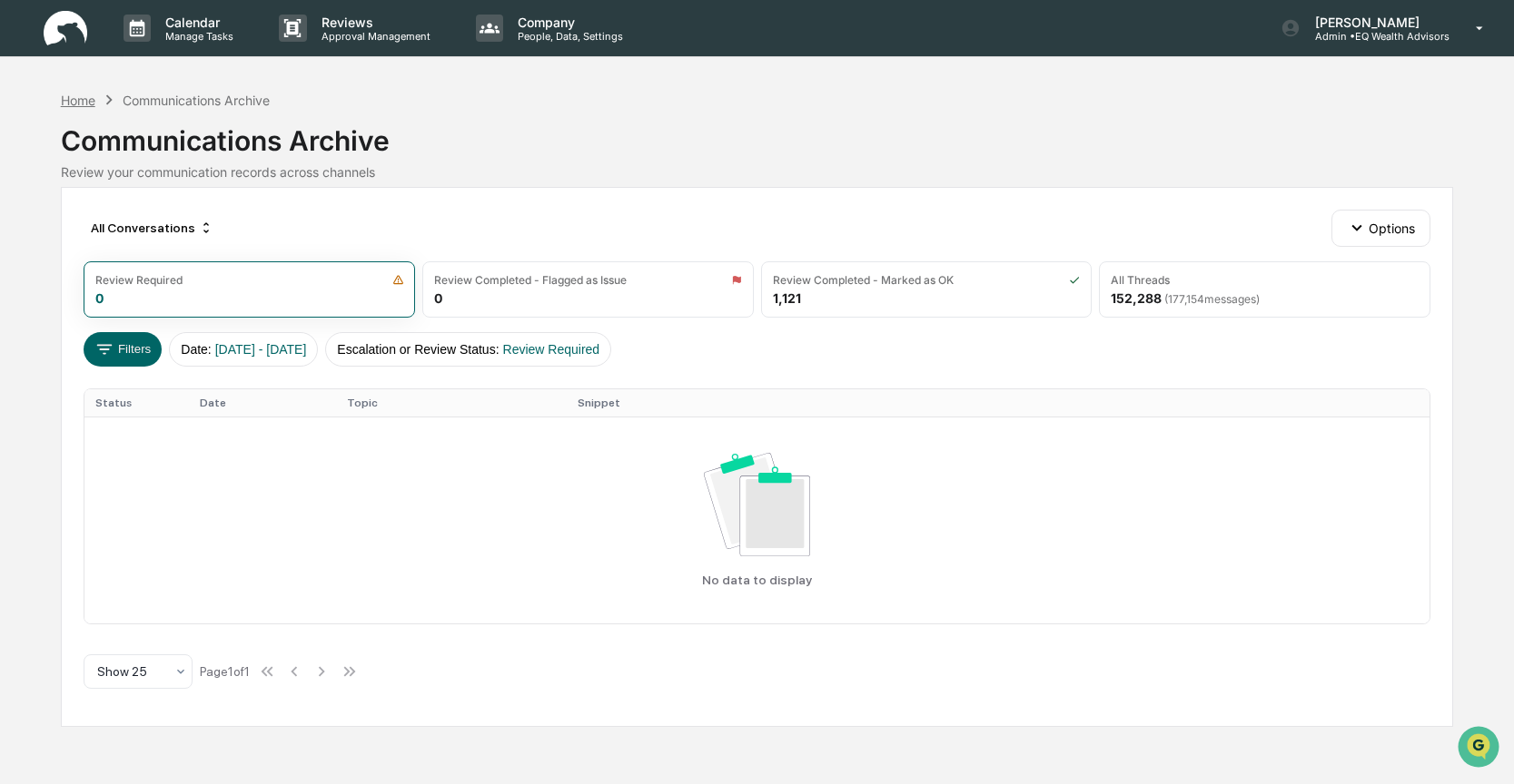
click at [93, 102] on div "Home" at bounding box center [78, 100] width 35 height 15
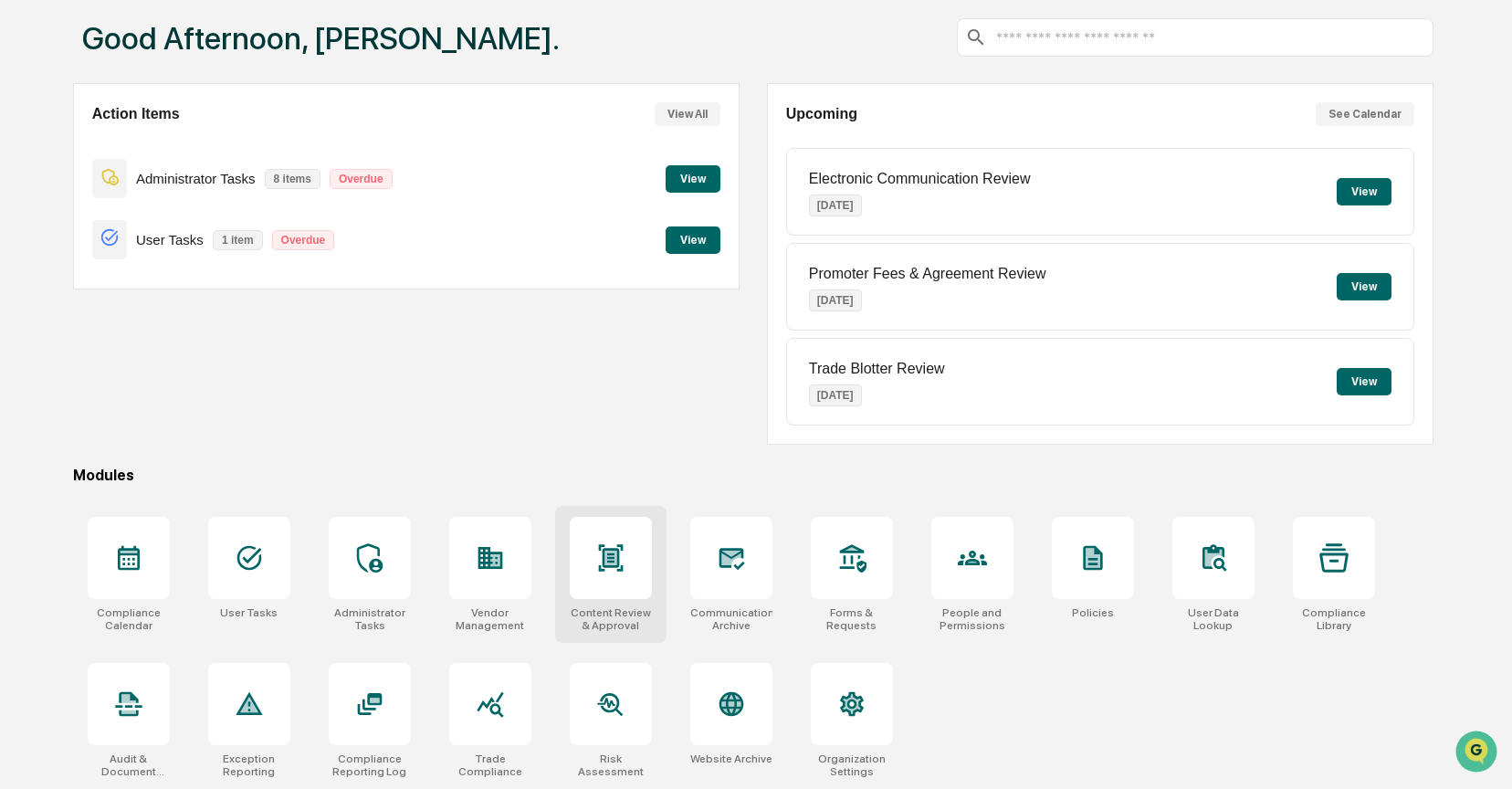
scroll to position [99, 0]
click at [497, 716] on icon at bounding box center [490, 704] width 29 height 29
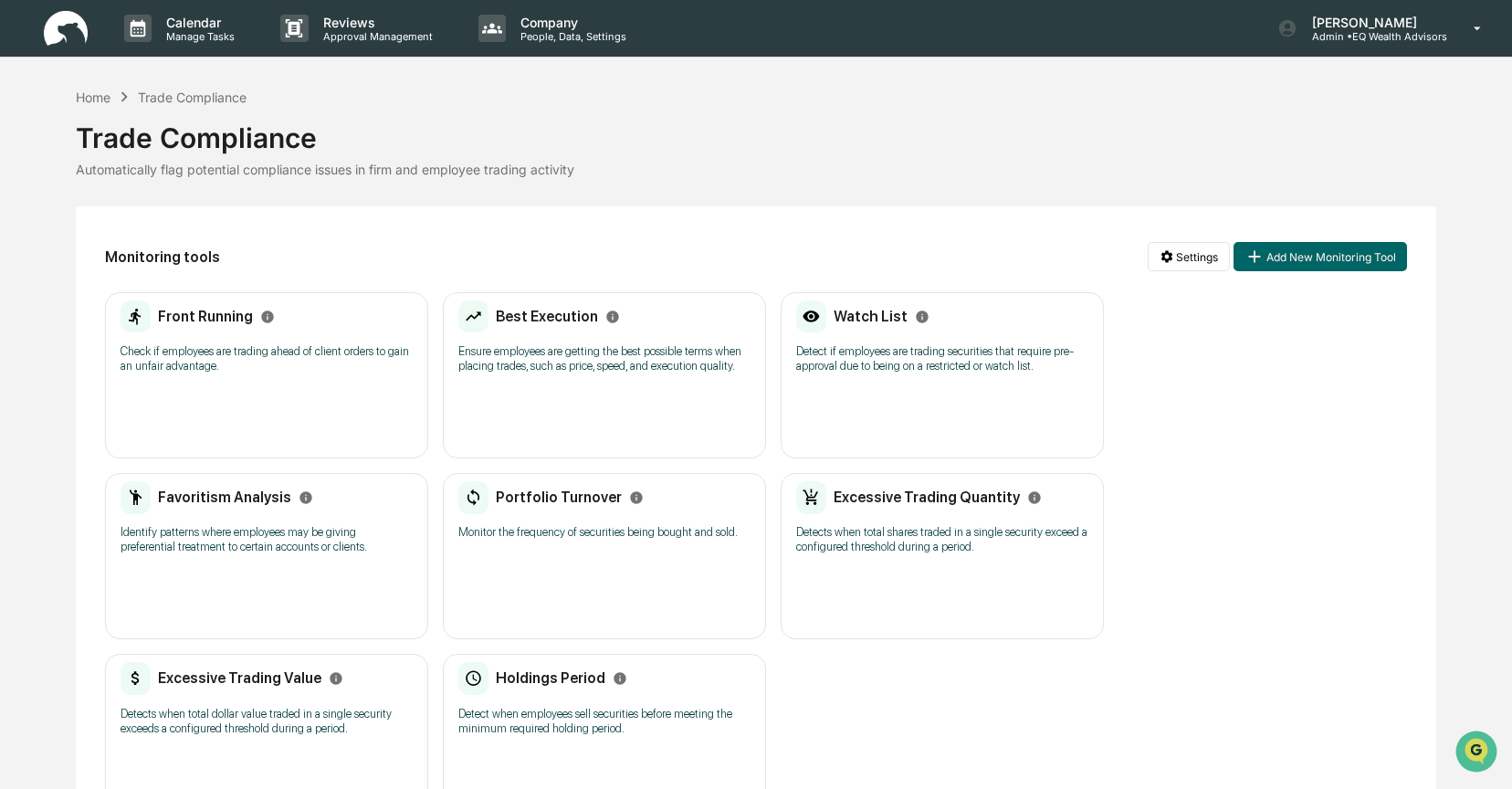
click at [205, 360] on p "Check if employees are trading ahead of client orders to gain an unfair advanta…" at bounding box center [266, 359] width 293 height 29
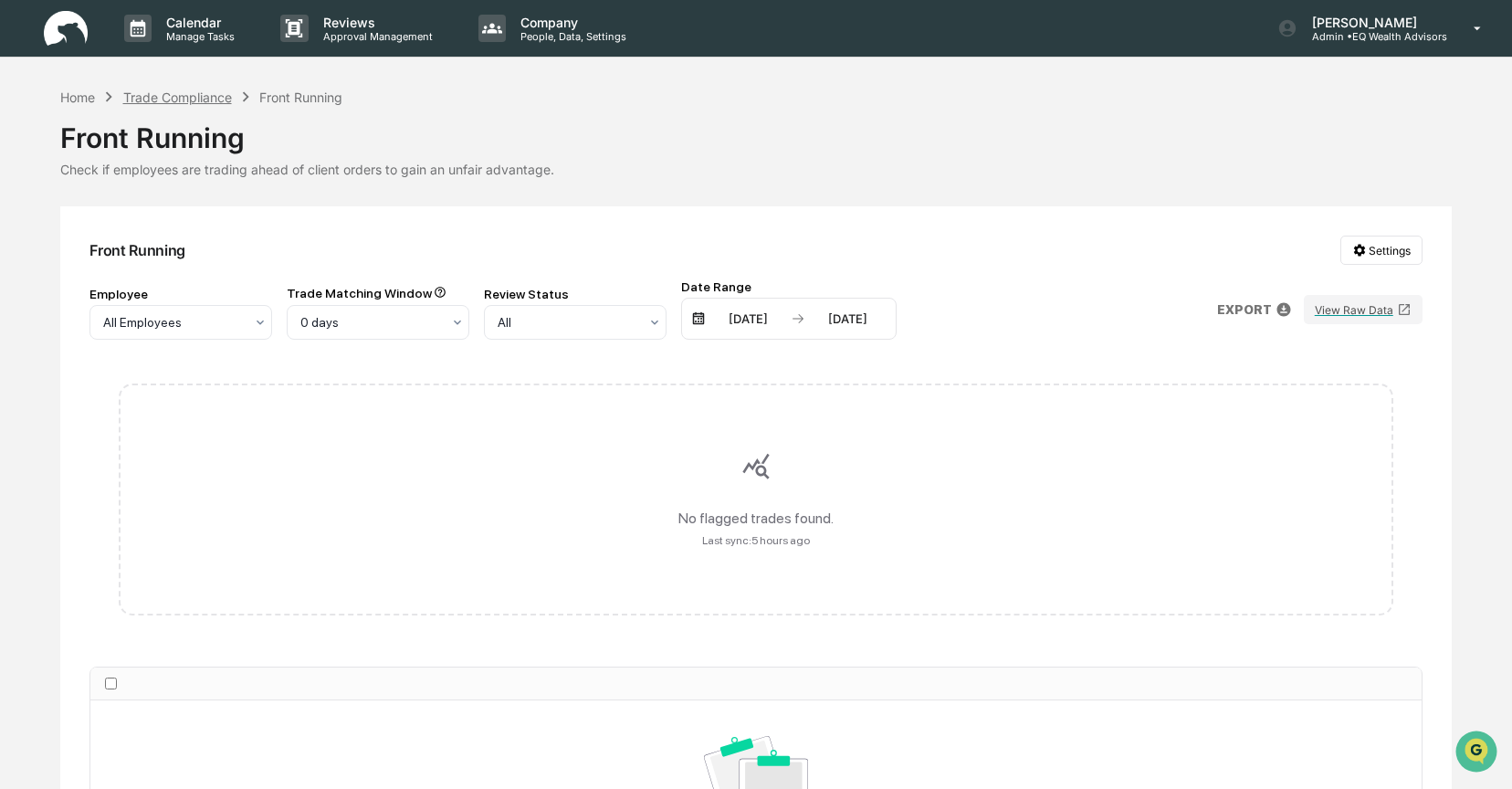
click at [165, 99] on div "Trade Compliance" at bounding box center [178, 98] width 109 height 15
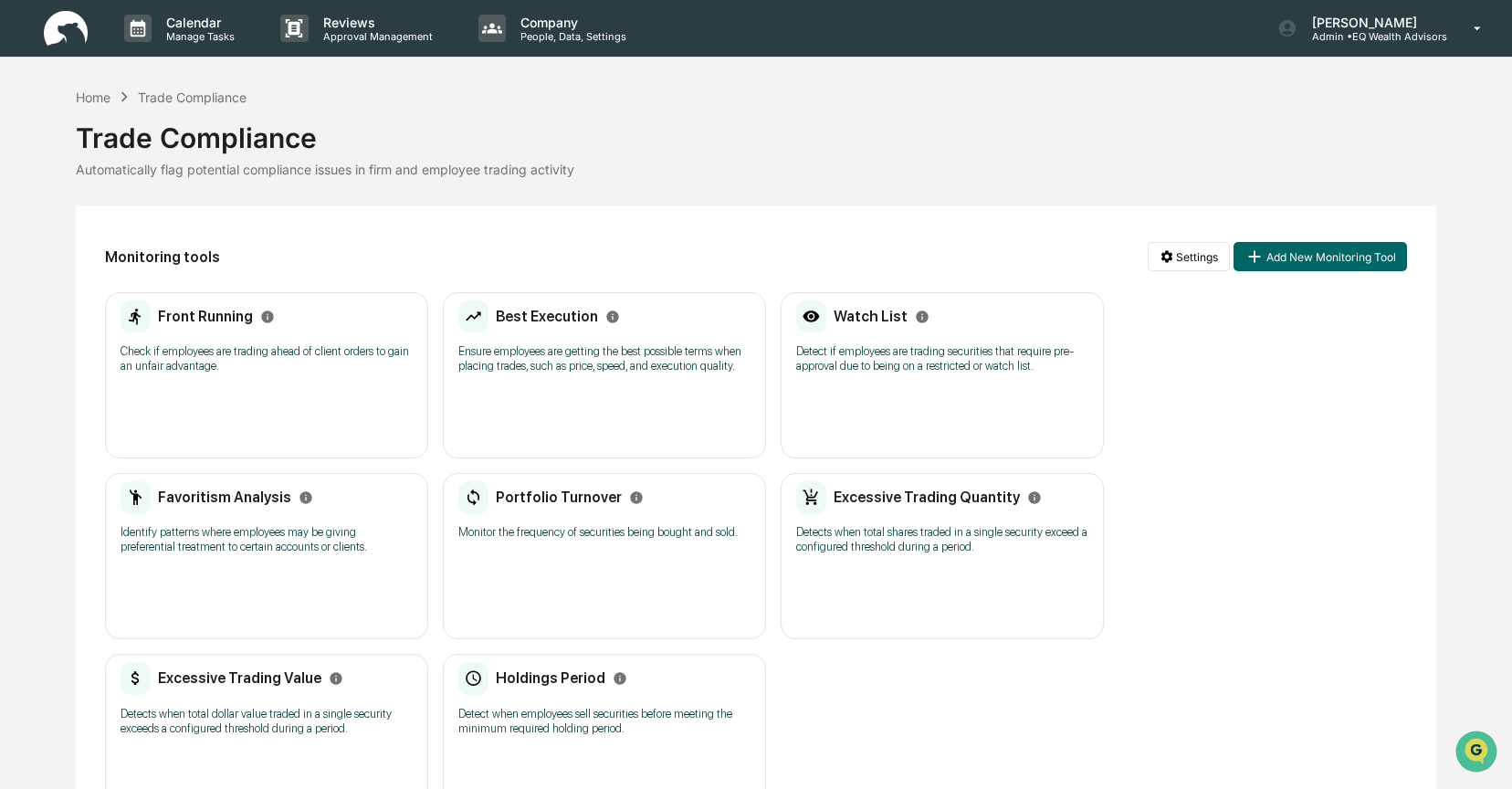
click at [588, 371] on p "Ensure employees are getting the best possible terms when placing trades, such …" at bounding box center [604, 359] width 293 height 29
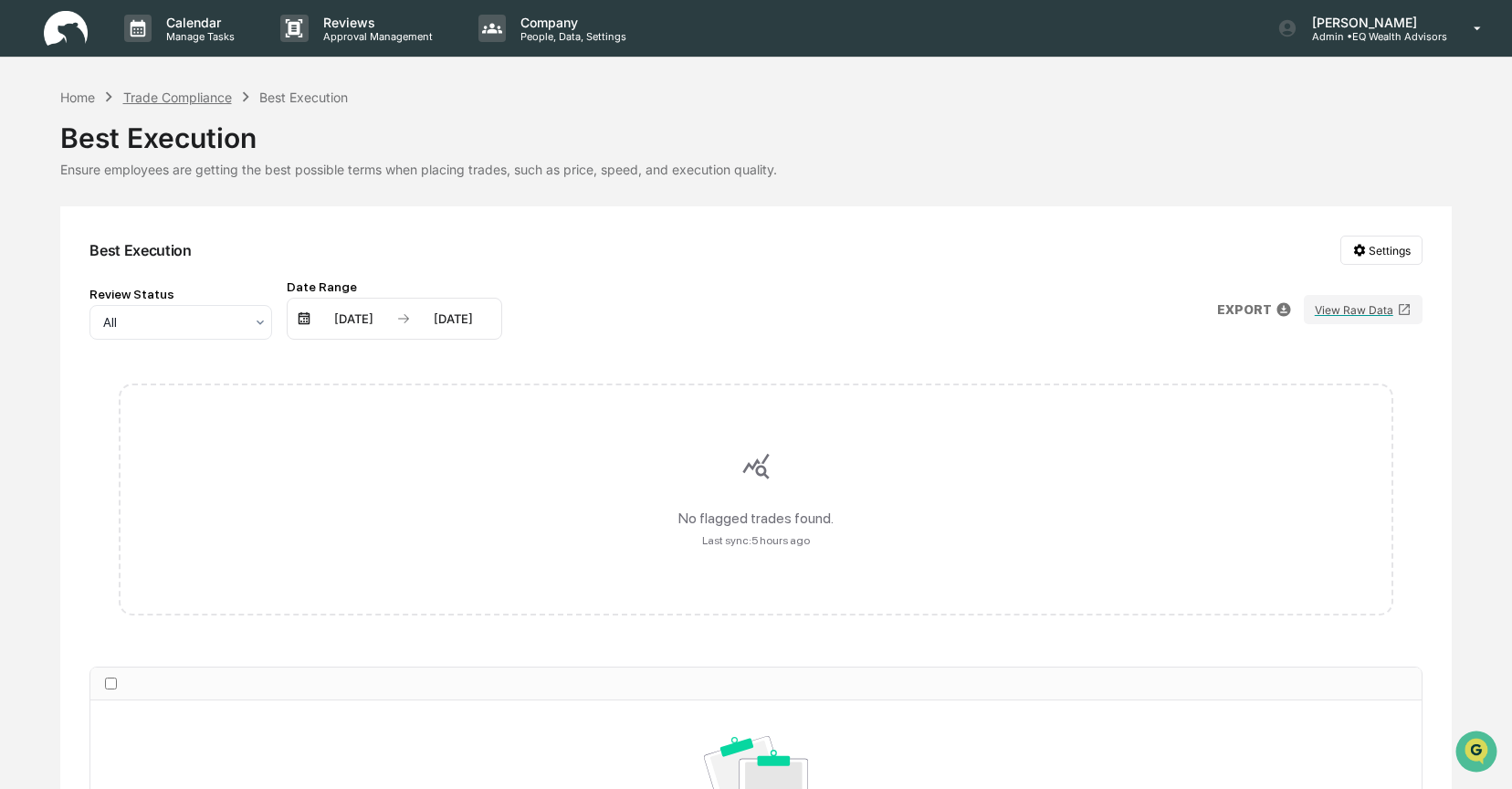
click at [178, 97] on div "Trade Compliance" at bounding box center [178, 98] width 109 height 15
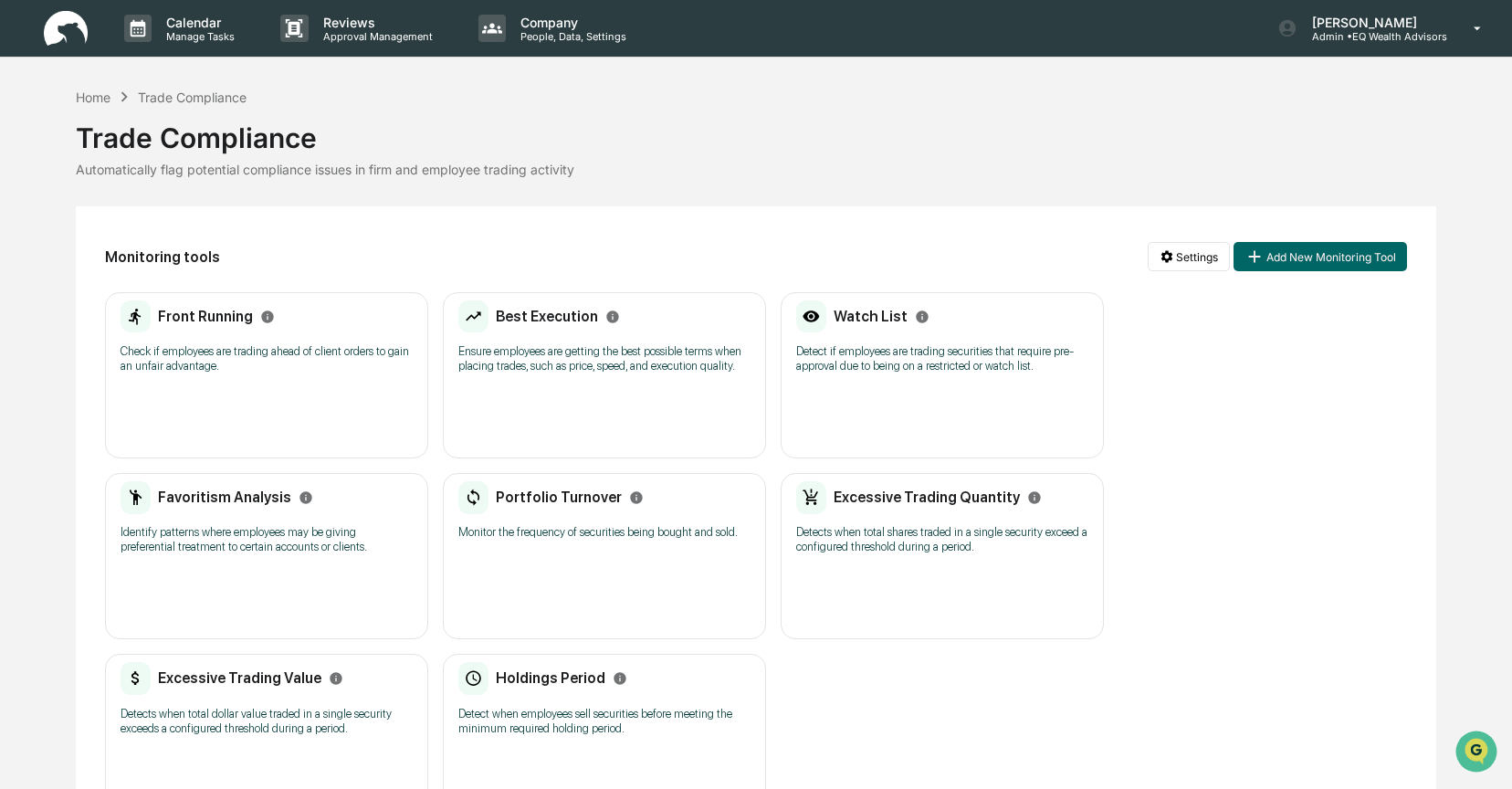
click at [935, 374] on p "Detect if employees are trading securities that require pre-approval due to bei…" at bounding box center [942, 359] width 293 height 29
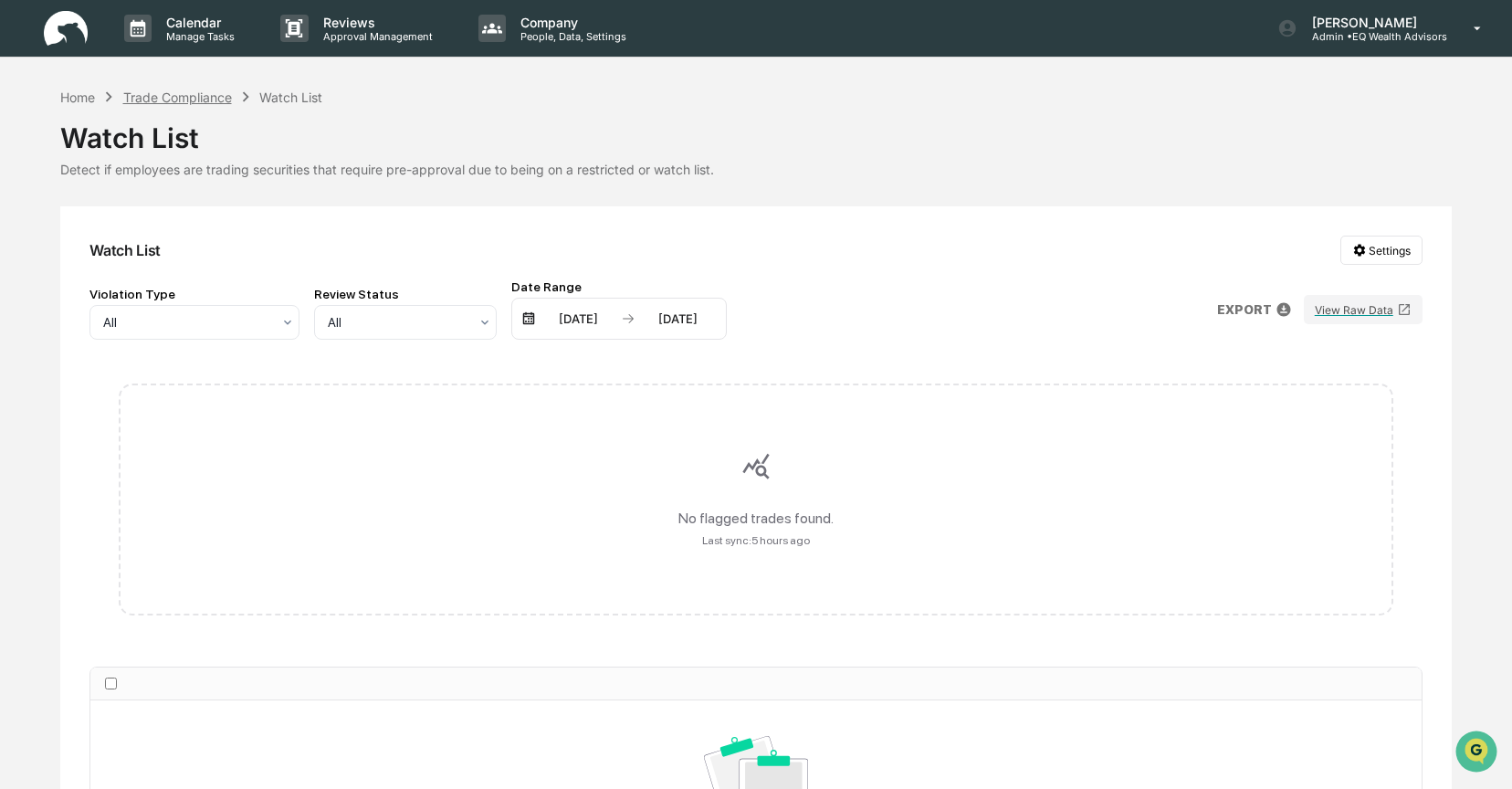
click at [169, 96] on div "Trade Compliance" at bounding box center [178, 98] width 109 height 15
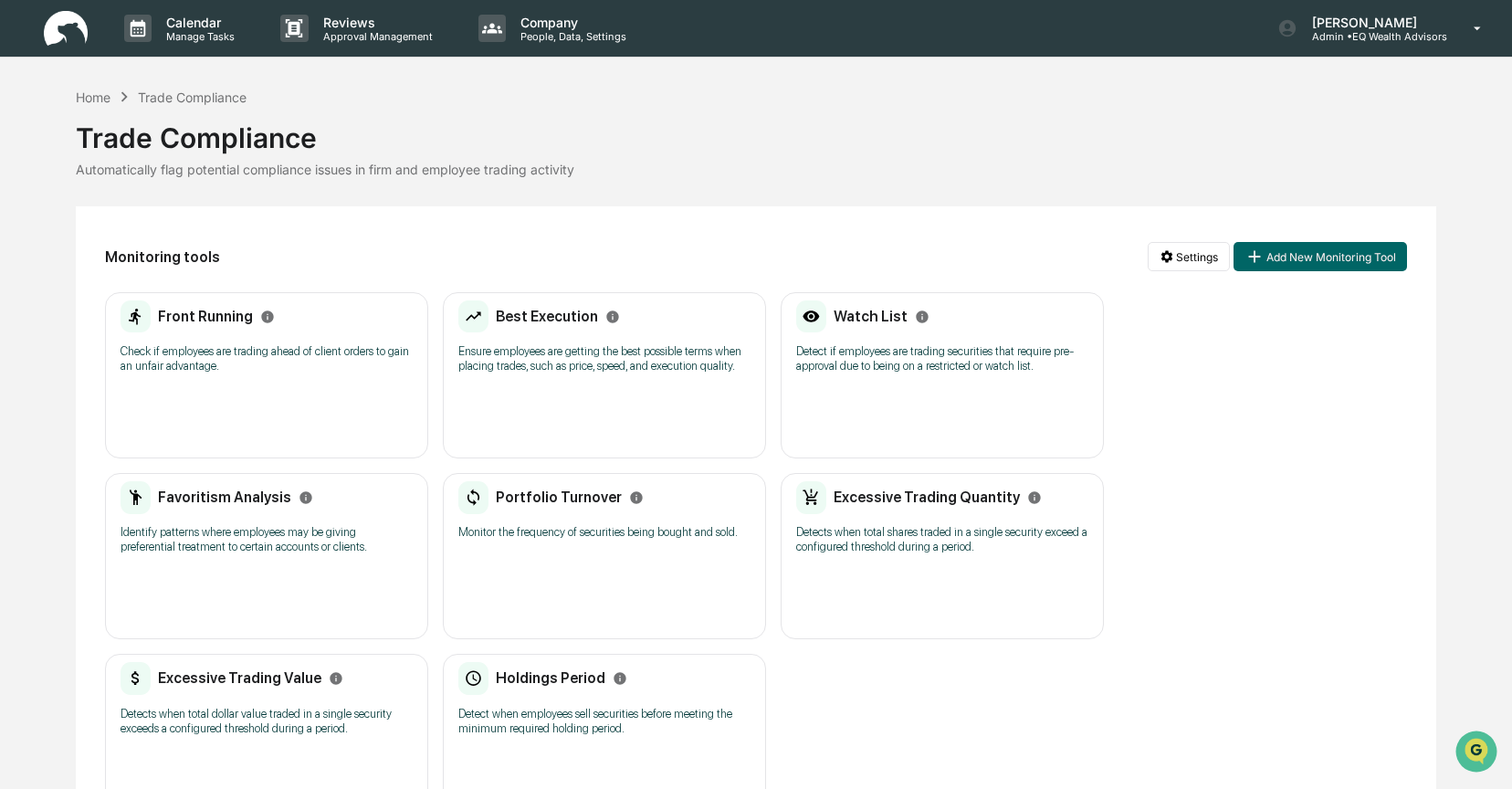
click at [239, 514] on div "Favoritism Analysis" at bounding box center [217, 497] width 193 height 33
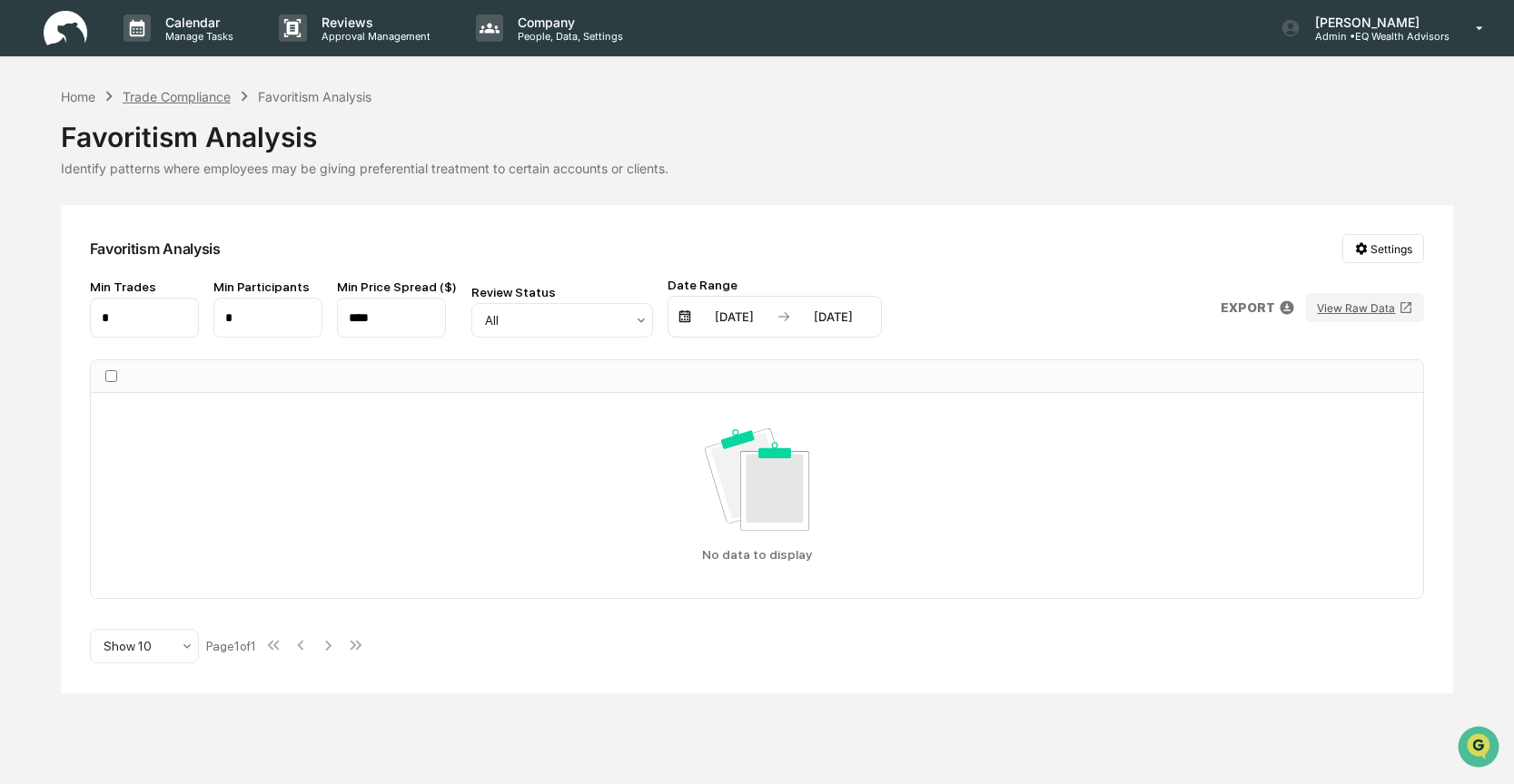
click at [142, 90] on div "Trade Compliance" at bounding box center [177, 97] width 108 height 15
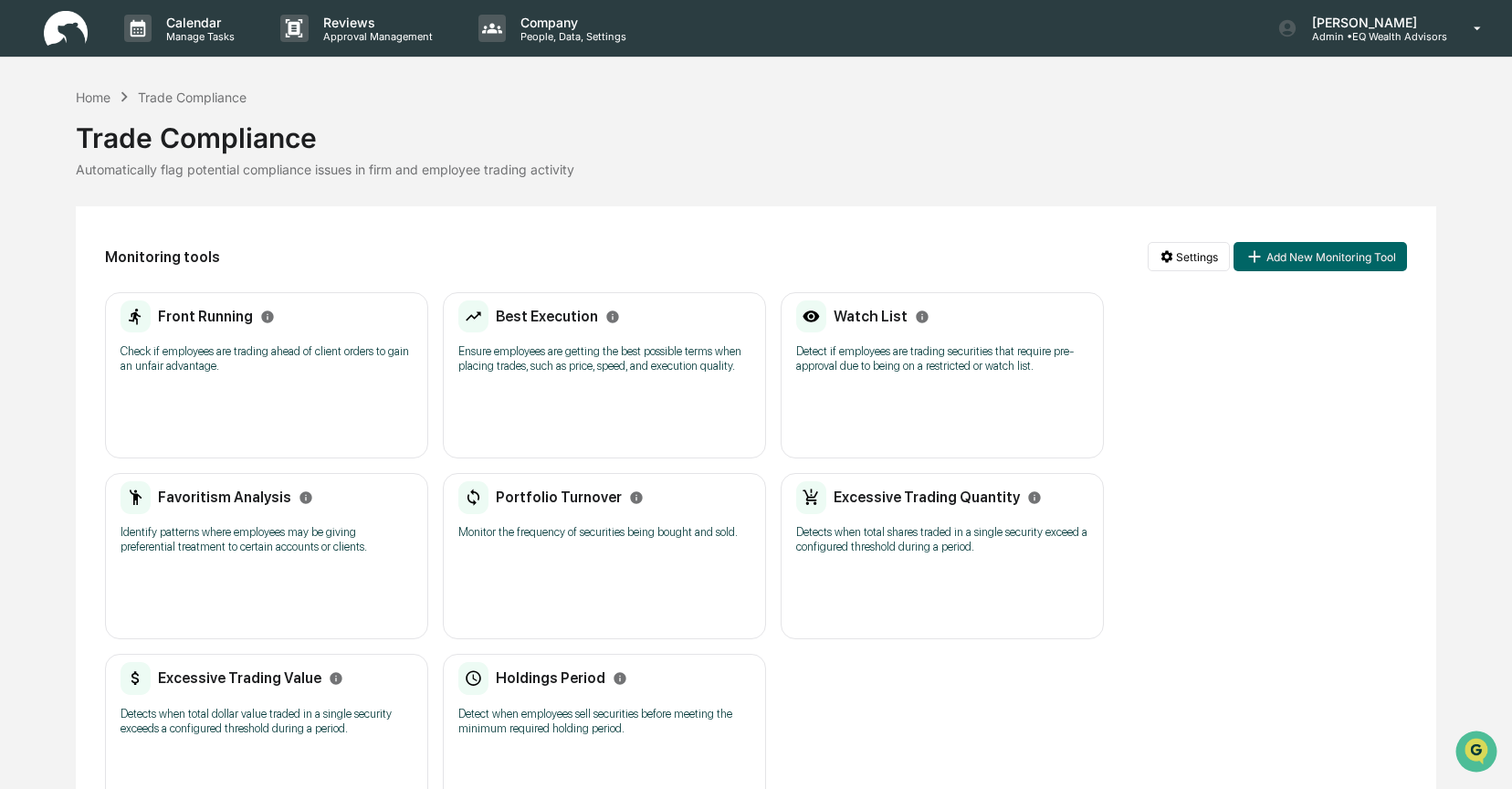
click at [541, 540] on p "Monitor the frequency of securities being bought and sold." at bounding box center [604, 532] width 293 height 14
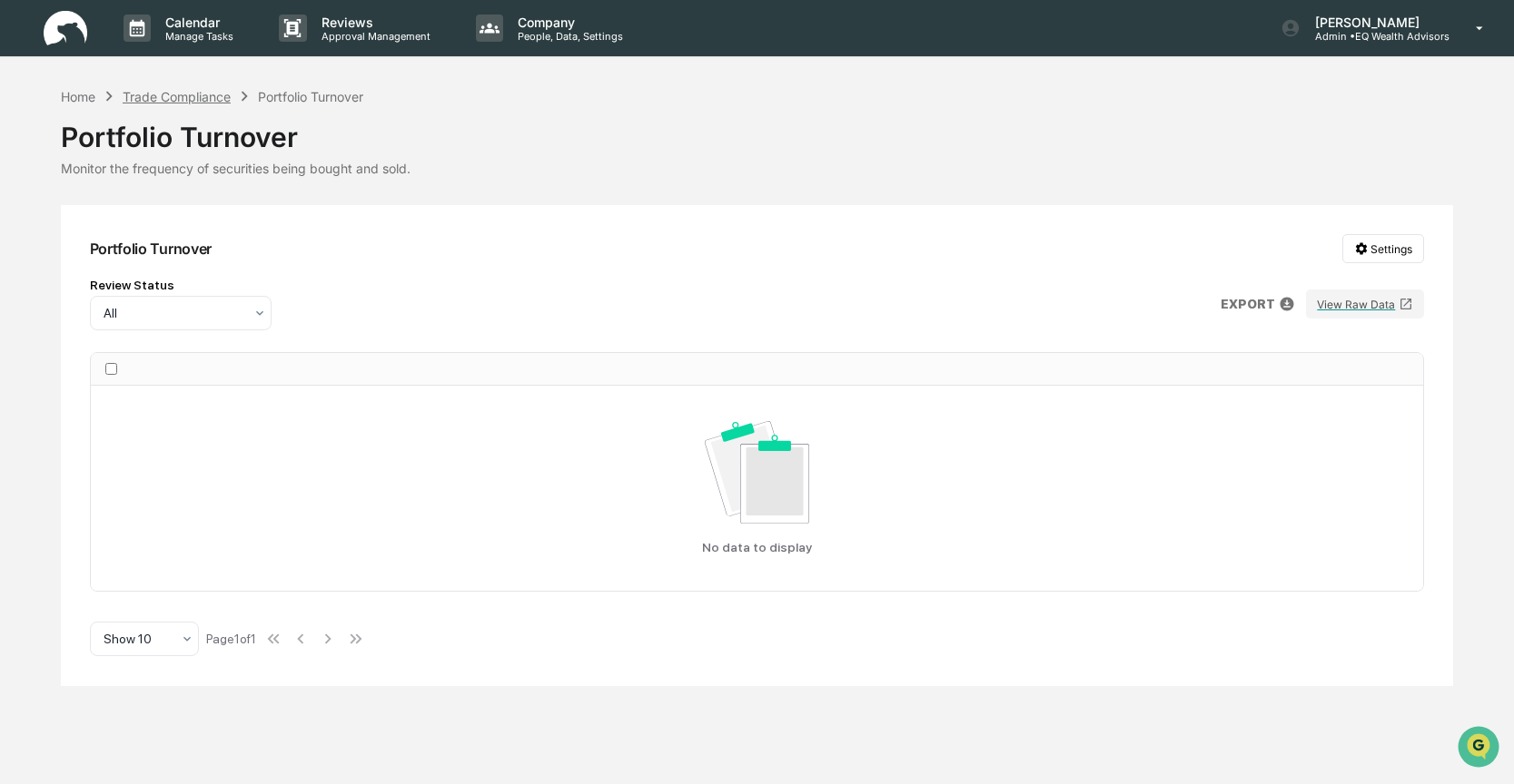
click at [193, 89] on div "Trade Compliance" at bounding box center [177, 97] width 108 height 15
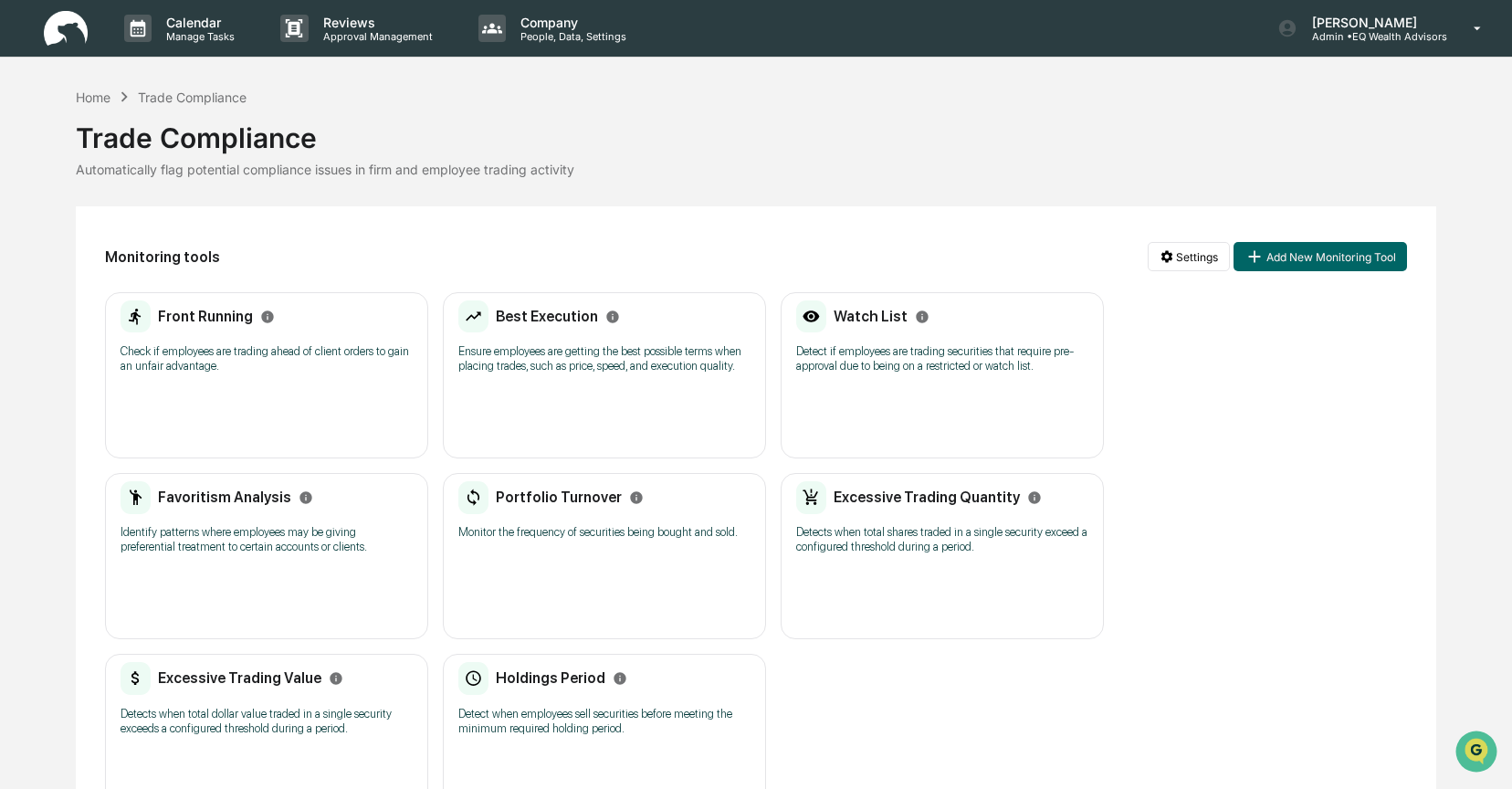
click at [867, 514] on div "Excessive Trading Quantity" at bounding box center [919, 497] width 245 height 33
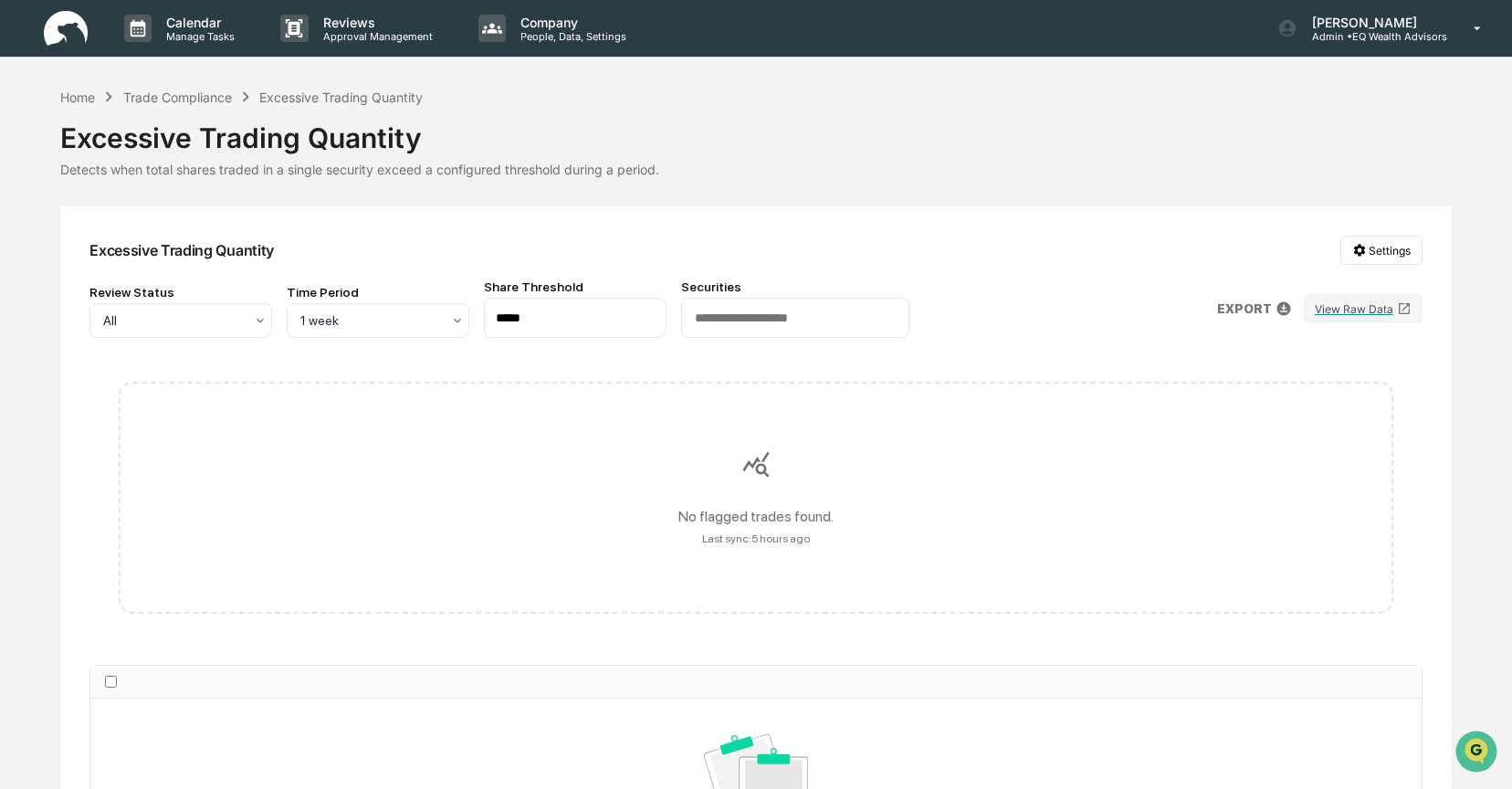
click at [177, 87] on div "Home Trade Compliance Excessive Trading Quantity" at bounding box center [240, 97] width 362 height 20
click at [160, 97] on div "Trade Compliance" at bounding box center [178, 98] width 109 height 15
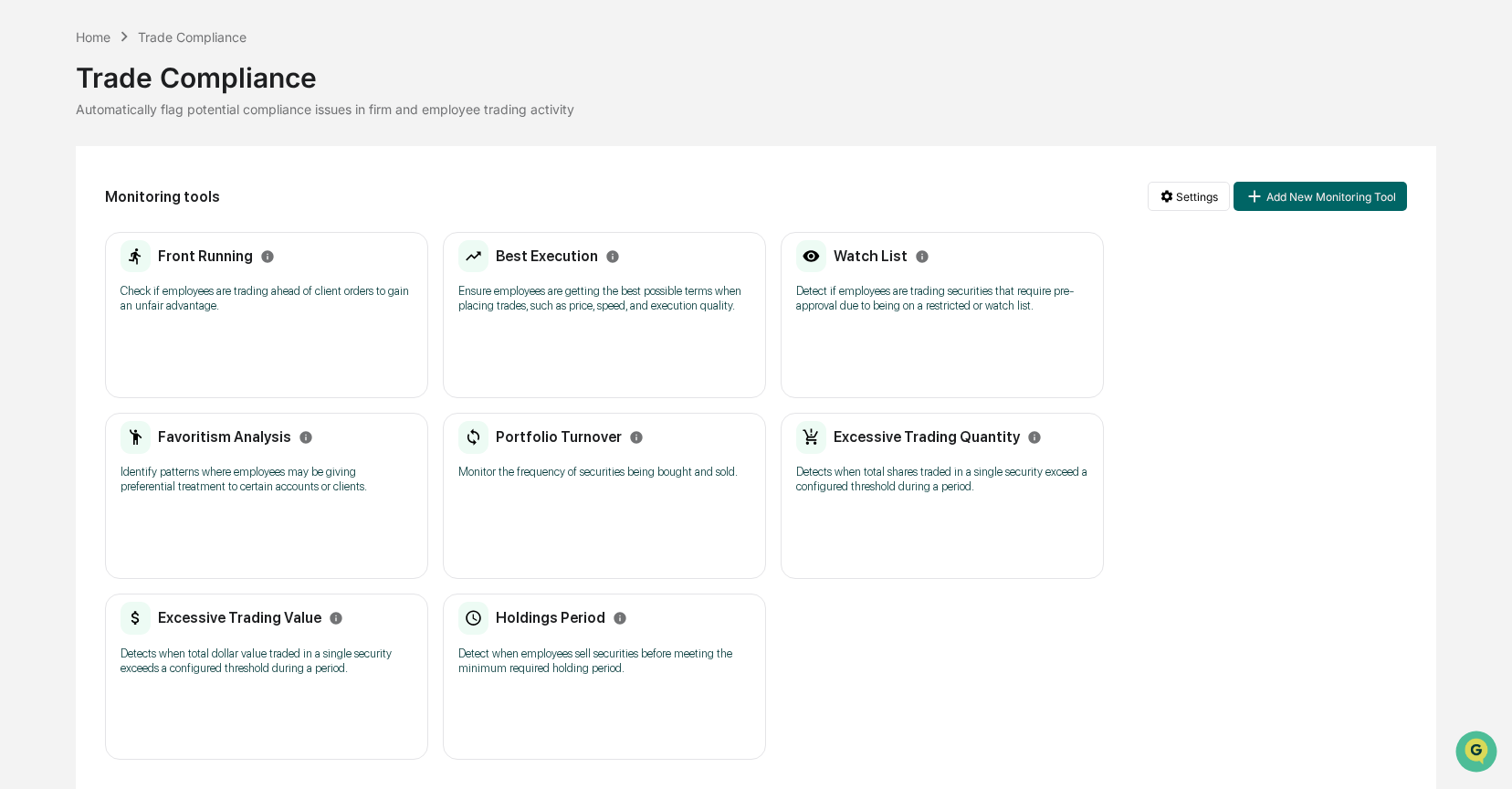
scroll to position [89, 0]
click at [547, 482] on div "Portfolio Turnover Monitor the frequency of securities being bought and sold." at bounding box center [604, 456] width 293 height 70
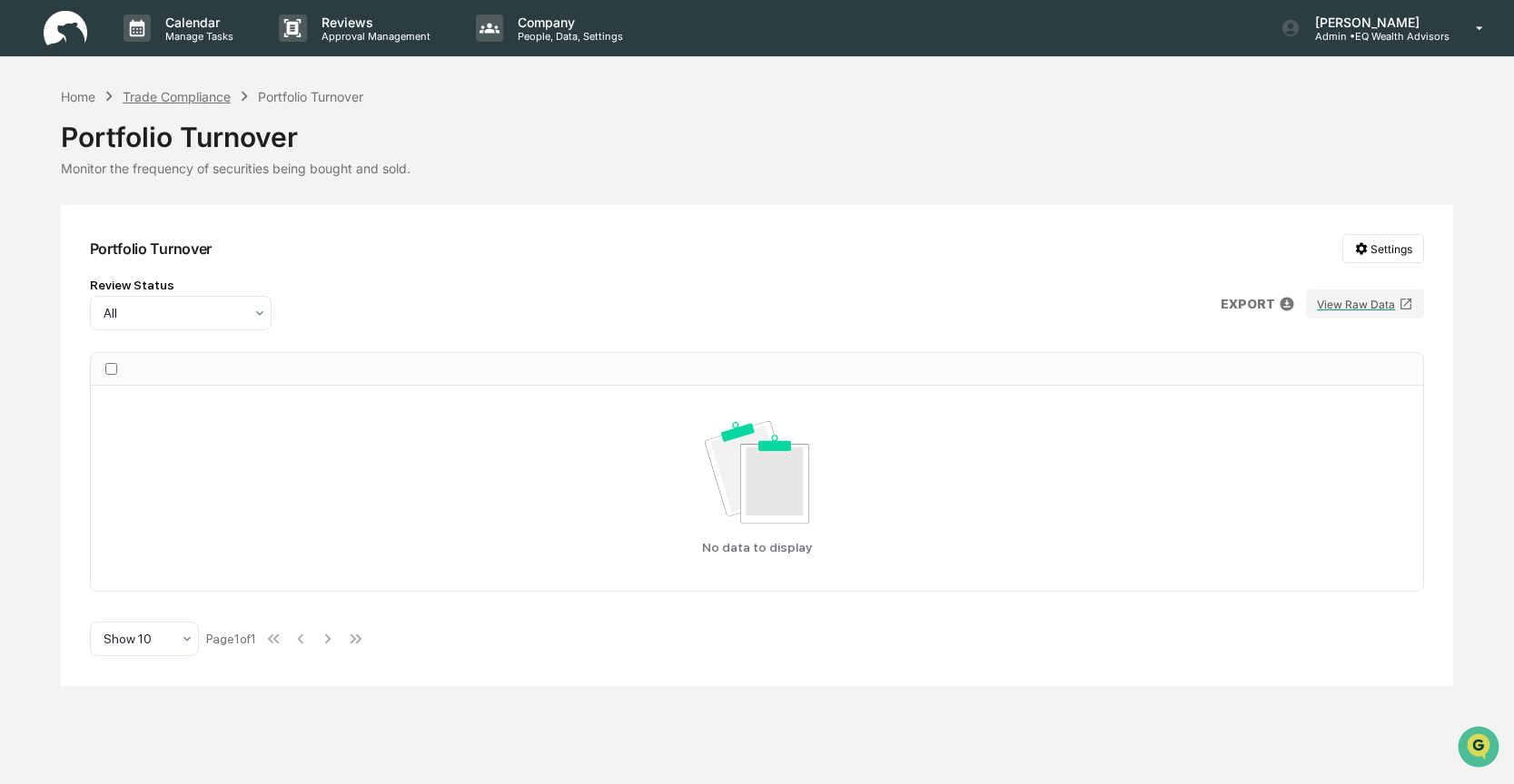
click at [159, 94] on div "Trade Compliance" at bounding box center [177, 97] width 108 height 15
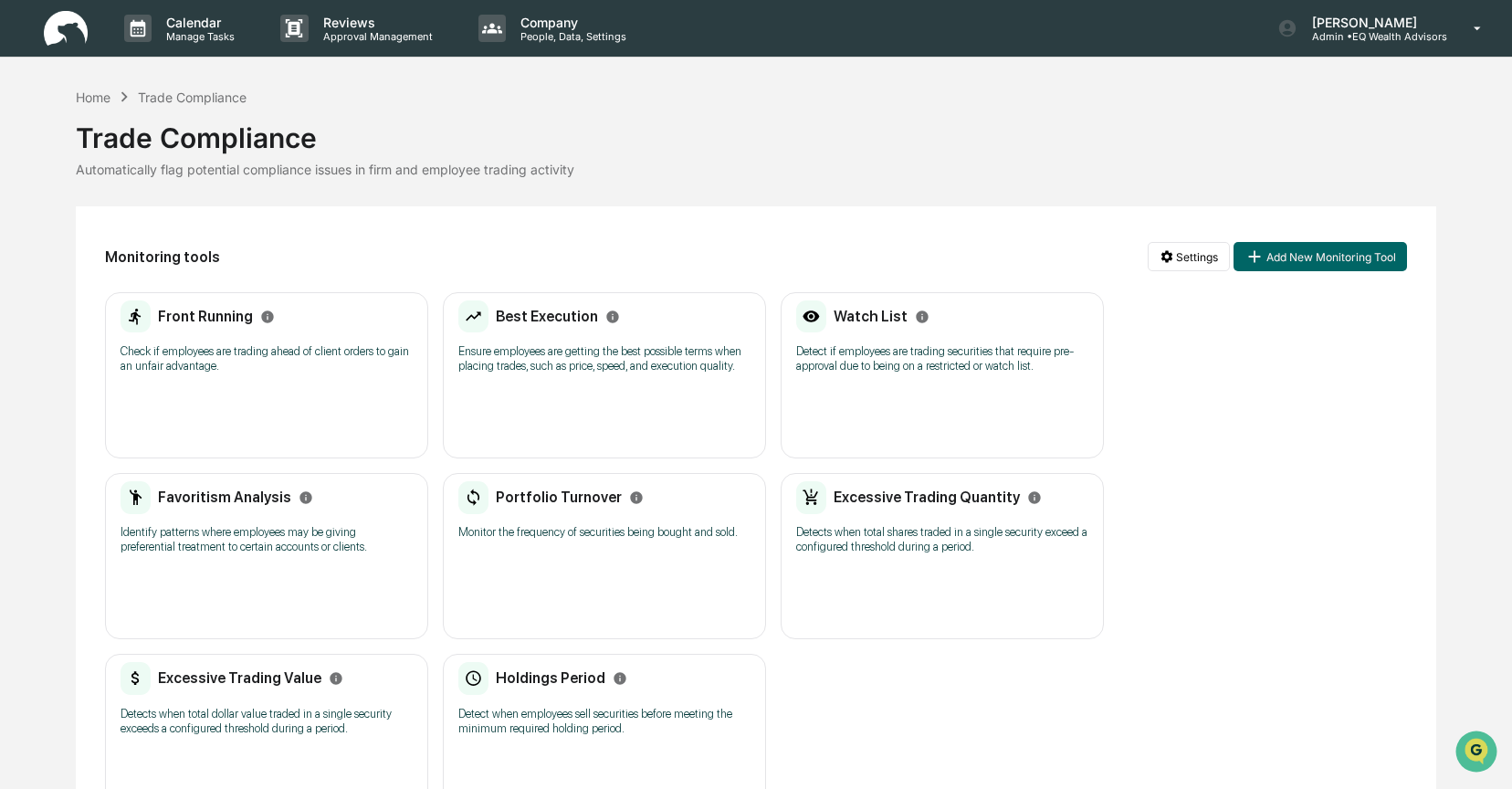
click at [196, 695] on div "Excessive Trading Value" at bounding box center [232, 679] width 223 height 33
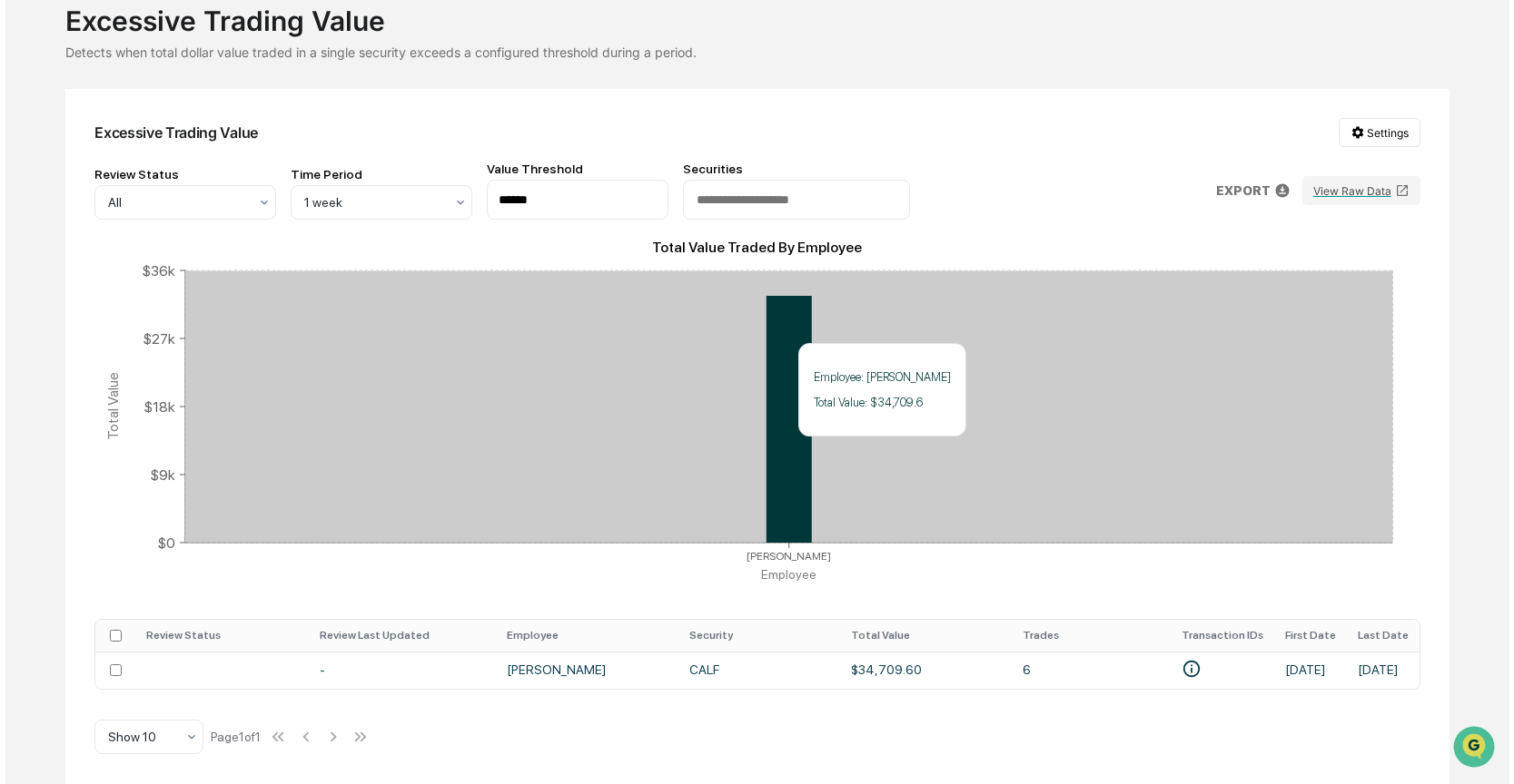
scroll to position [125, 0]
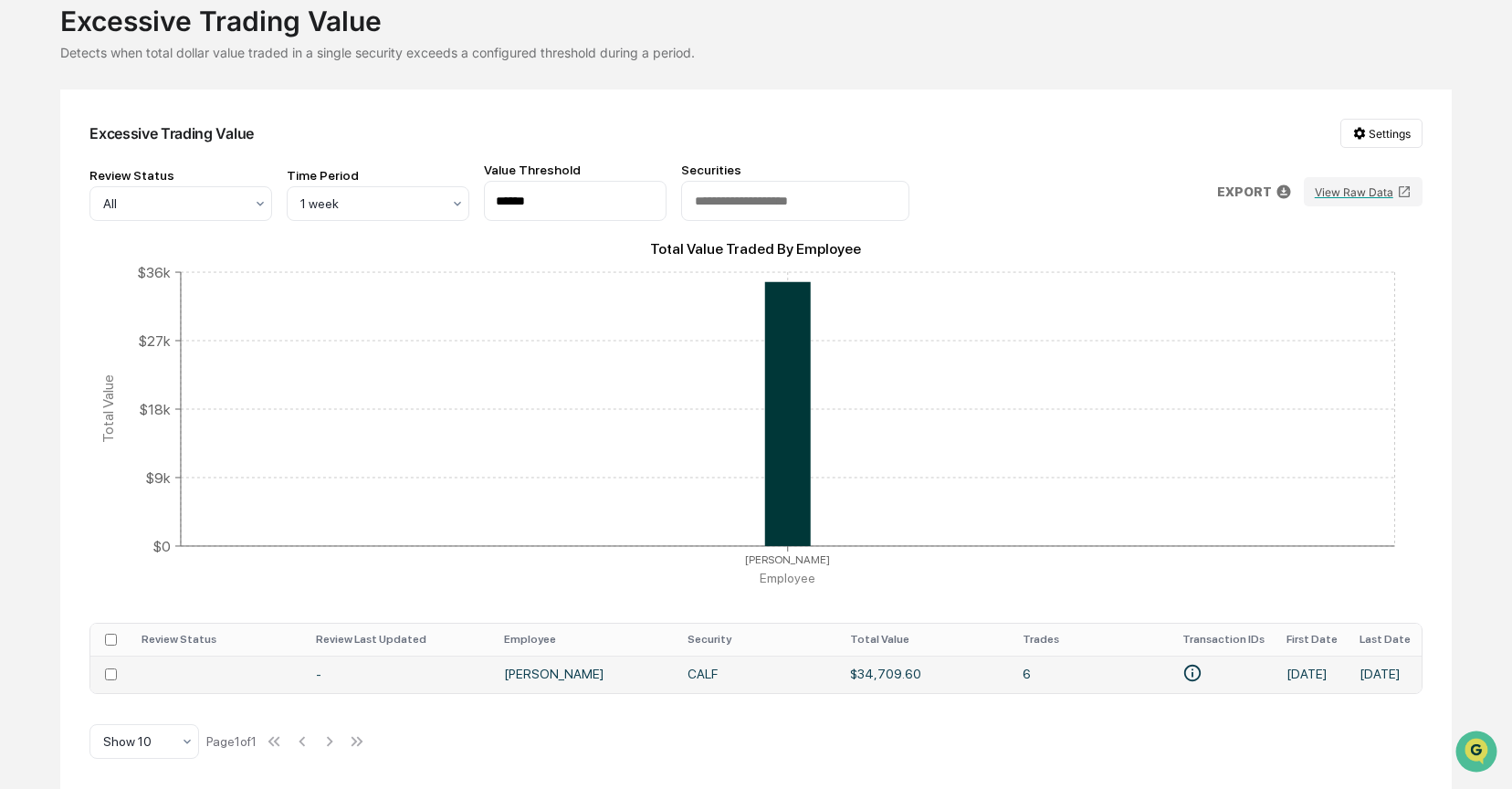
click at [556, 665] on td "Sarah Quinlan" at bounding box center [585, 674] width 183 height 38
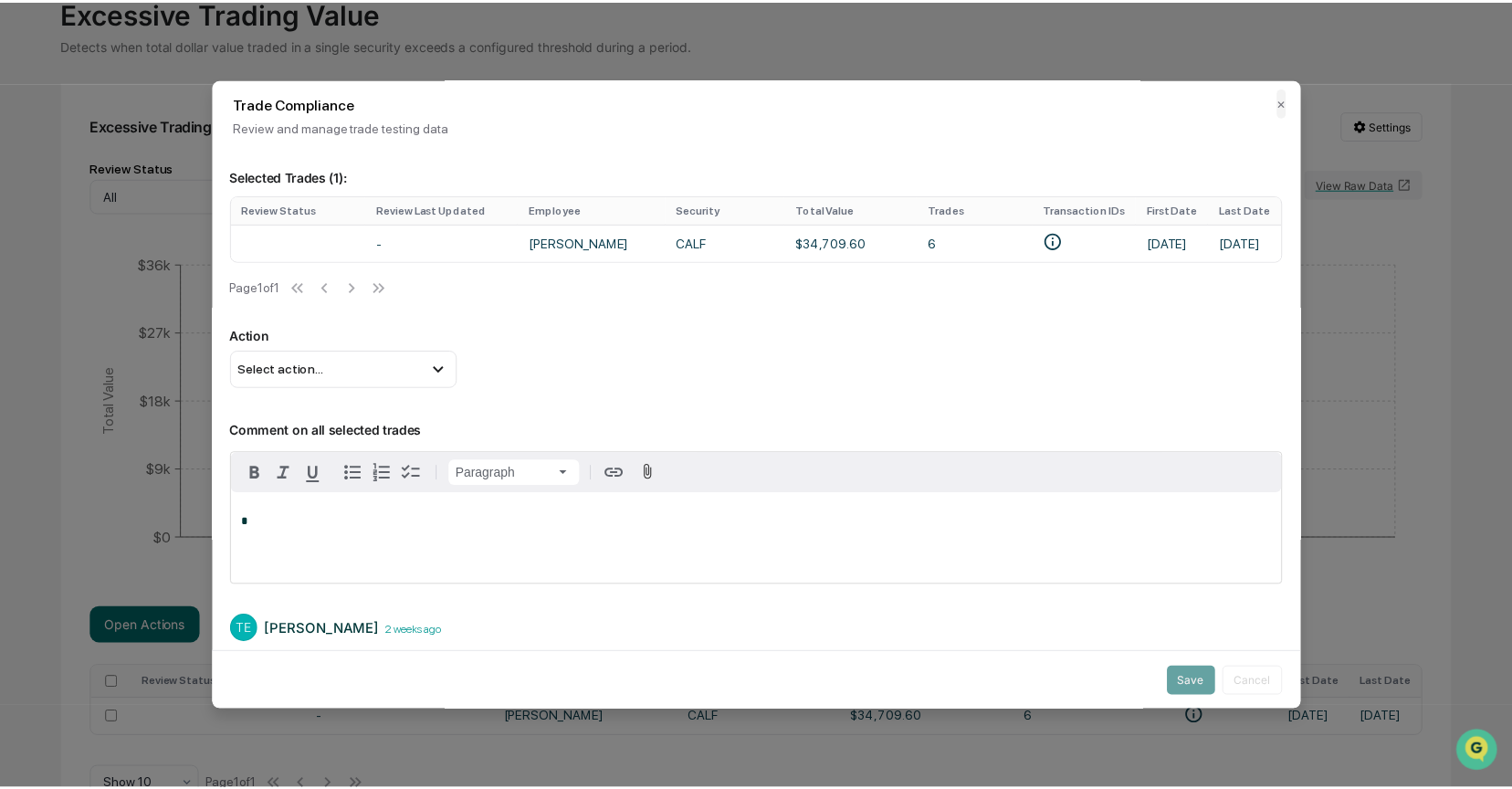
scroll to position [0, 0]
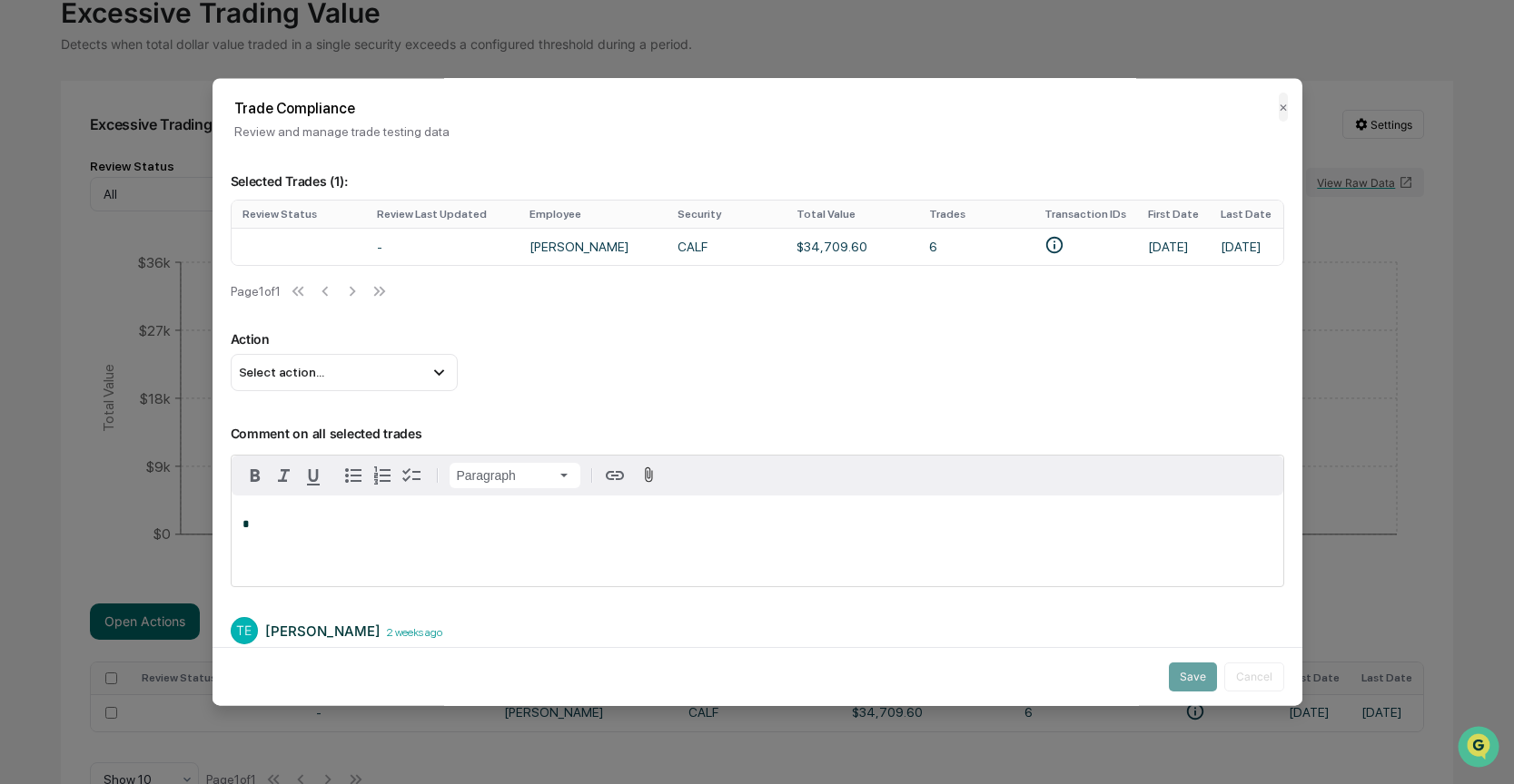
click at [1266, 108] on h2 "Trade Compliance" at bounding box center [757, 108] width 1046 height 17
click at [1256, 105] on h2 "Trade Compliance" at bounding box center [757, 108] width 1046 height 17
click at [1279, 104] on button "✕" at bounding box center [1283, 107] width 9 height 29
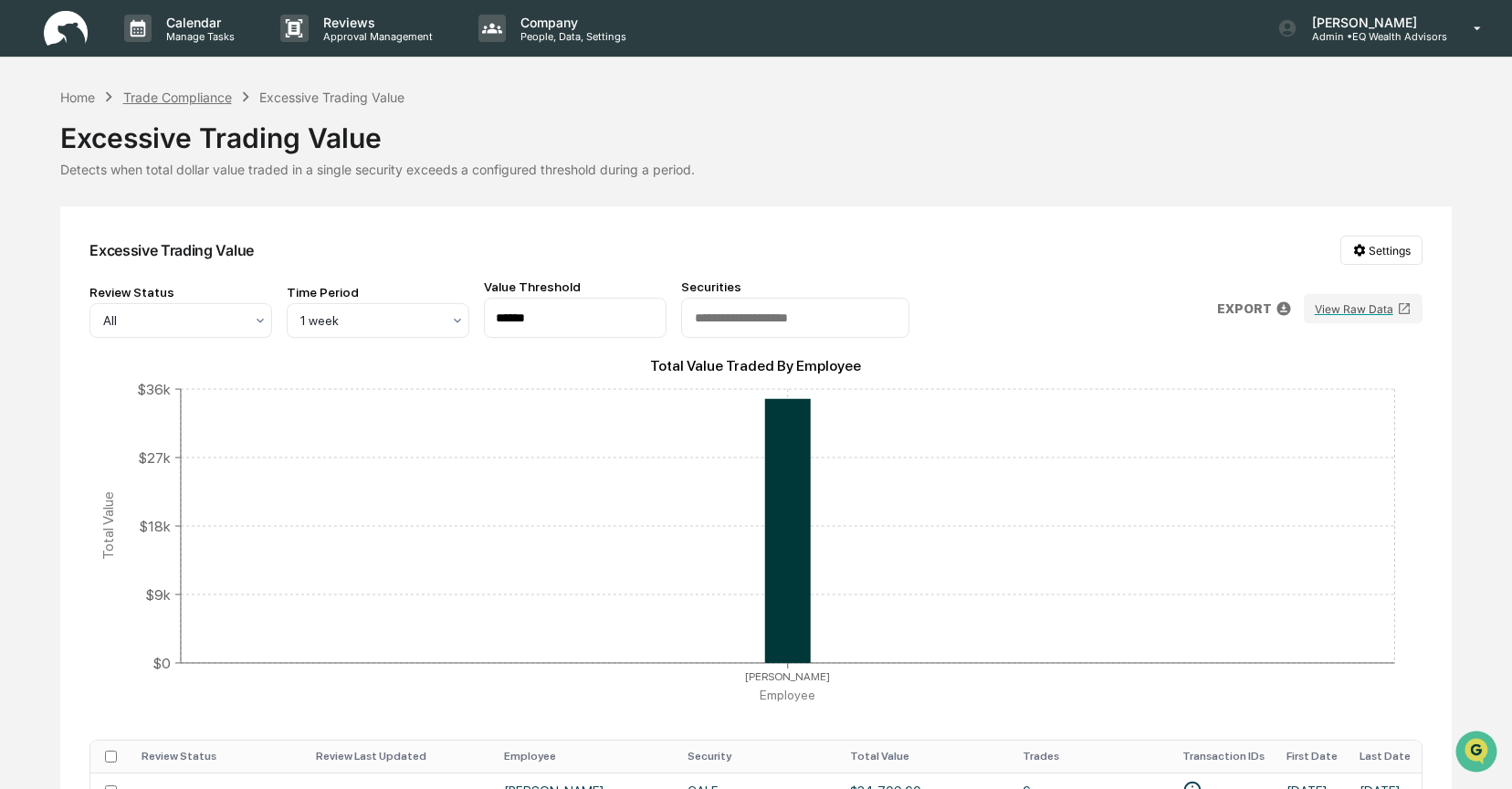
click at [186, 94] on div "Trade Compliance" at bounding box center [178, 98] width 109 height 15
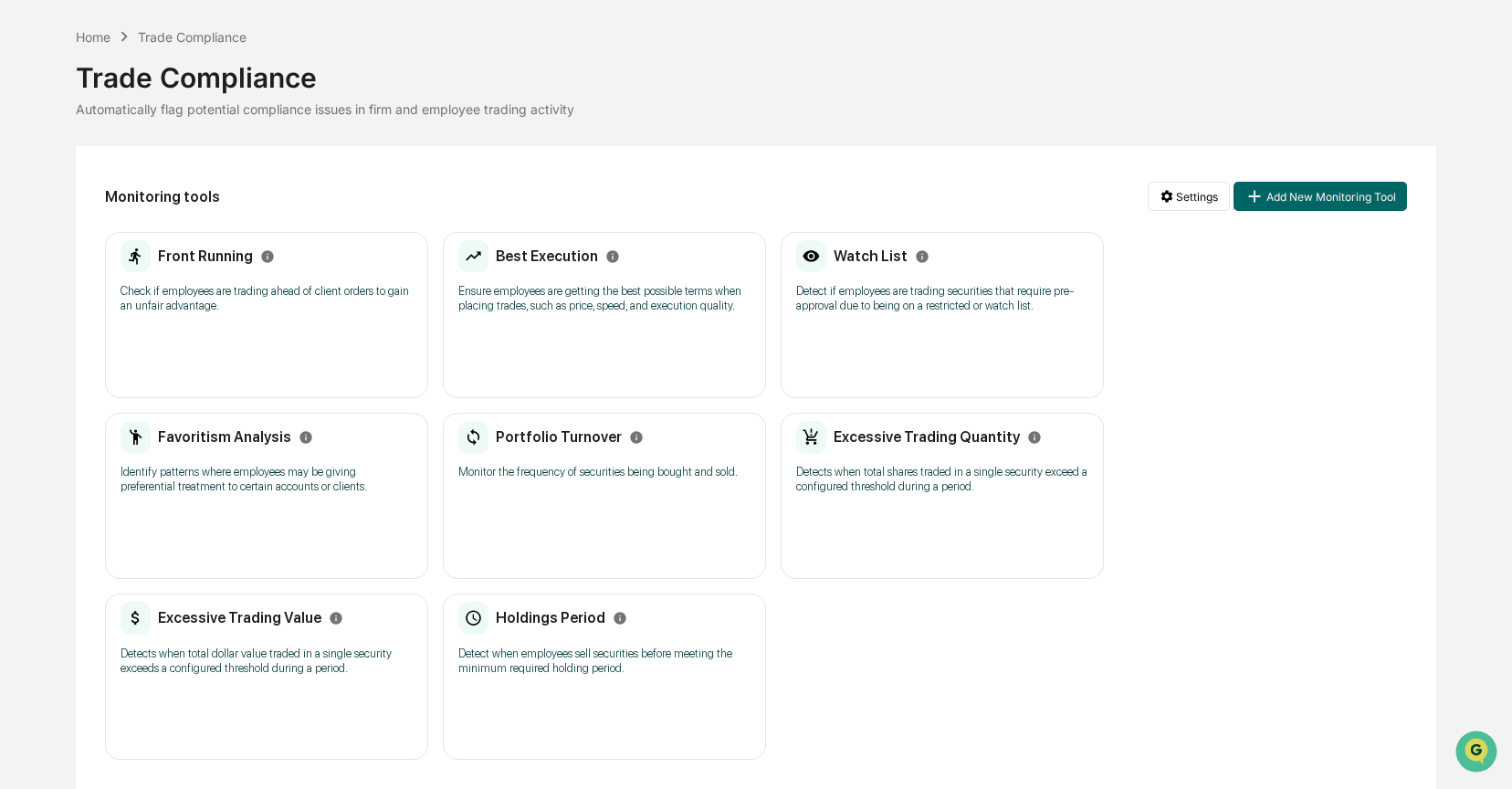
scroll to position [89, 0]
click at [602, 609] on h2 "Holdings Period" at bounding box center [550, 618] width 109 height 17
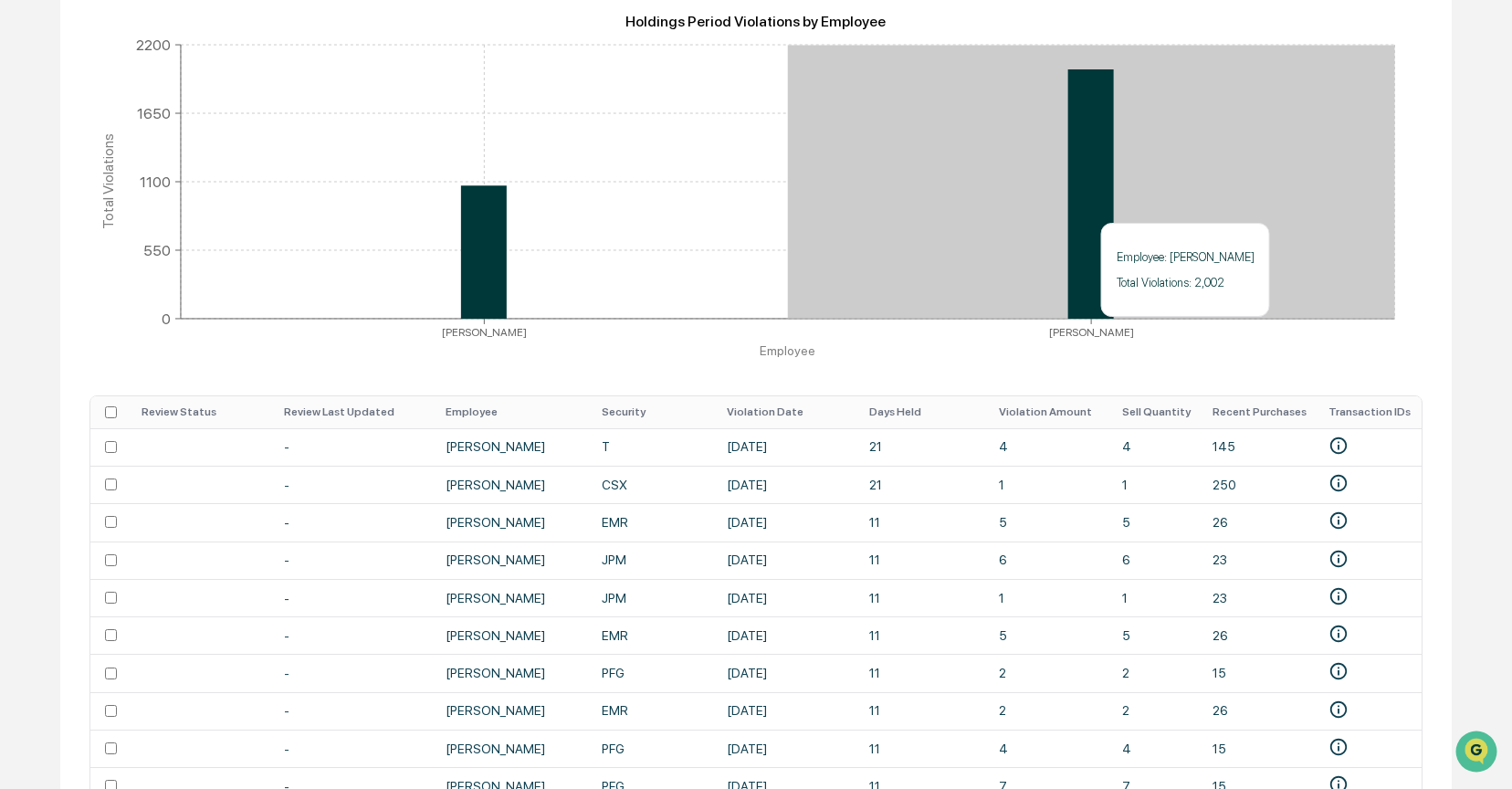
scroll to position [466, 0]
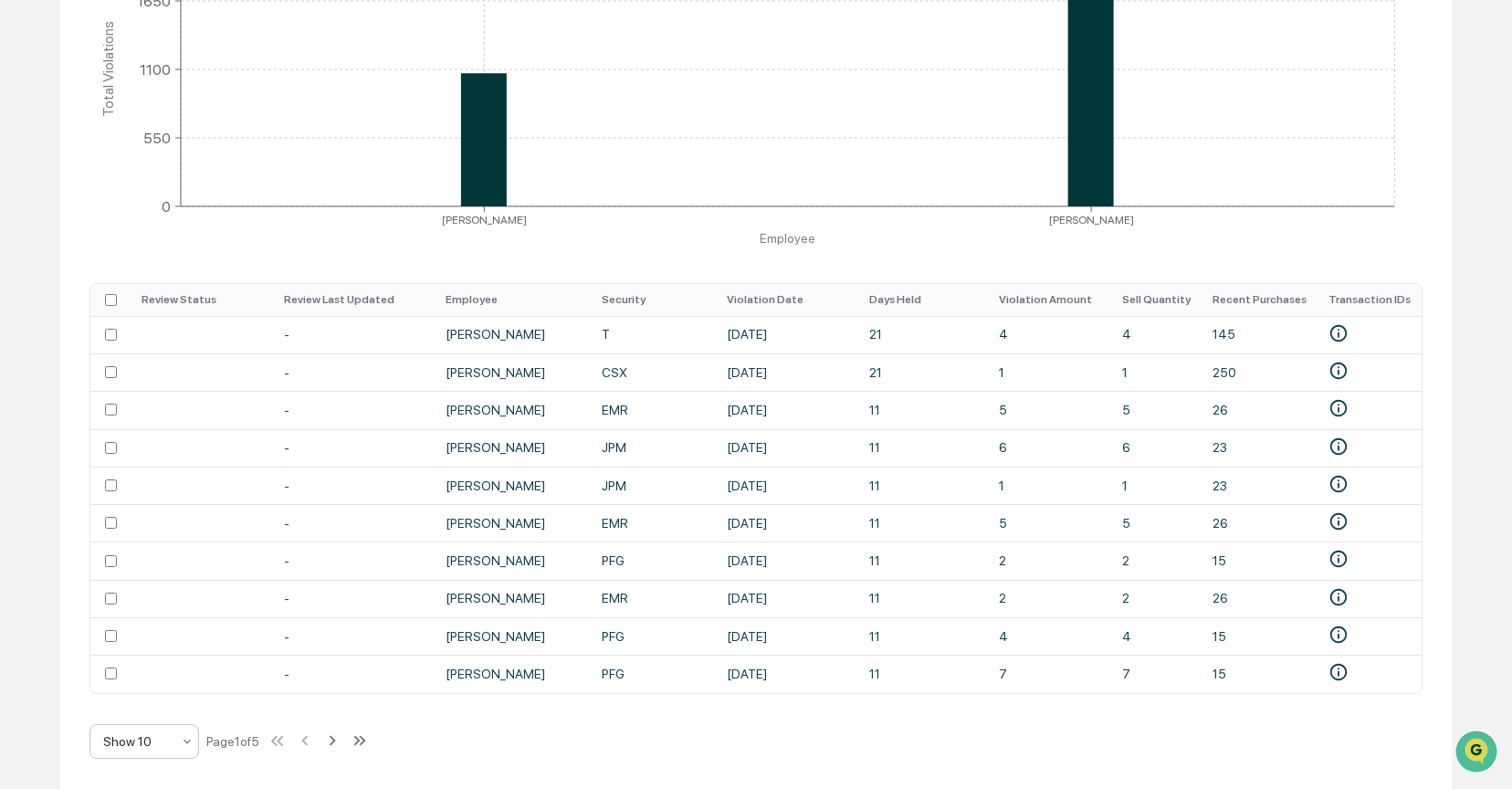
click at [187, 740] on icon at bounding box center [186, 741] width 14 height 14
click at [119, 625] on div "Show 25" at bounding box center [145, 621] width 108 height 37
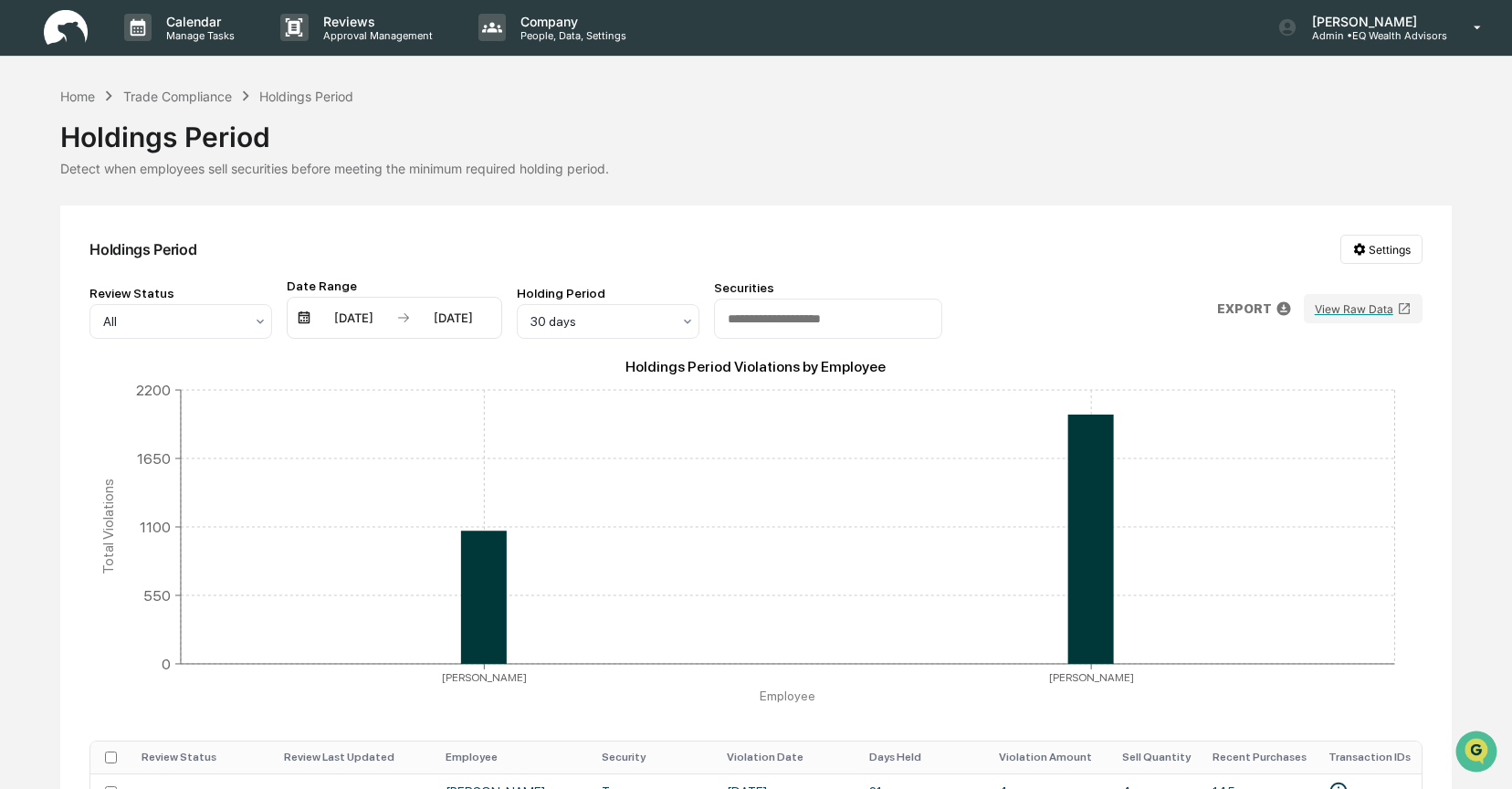
scroll to position [0, 0]
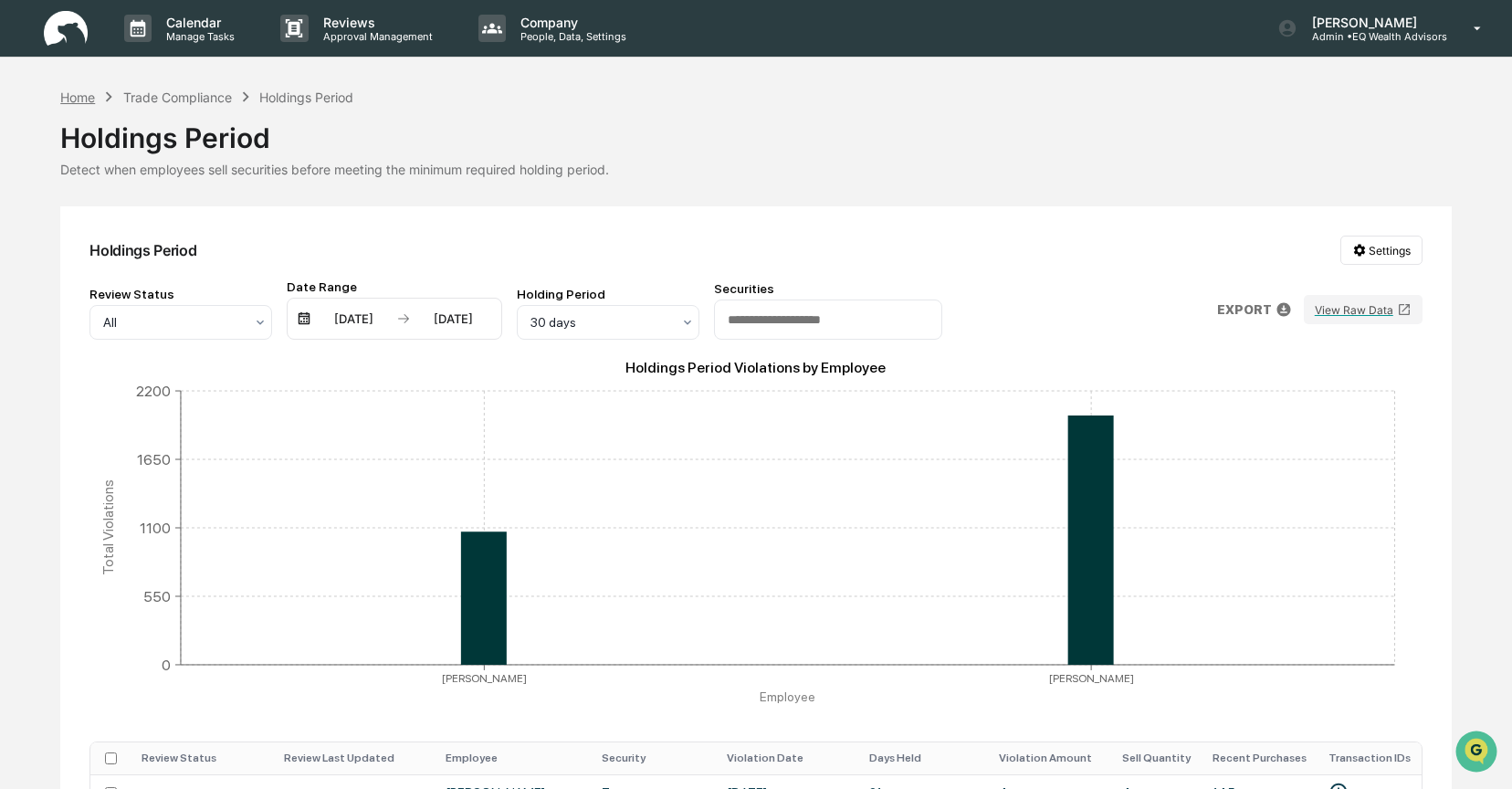
click at [80, 96] on div "Home" at bounding box center [77, 98] width 35 height 15
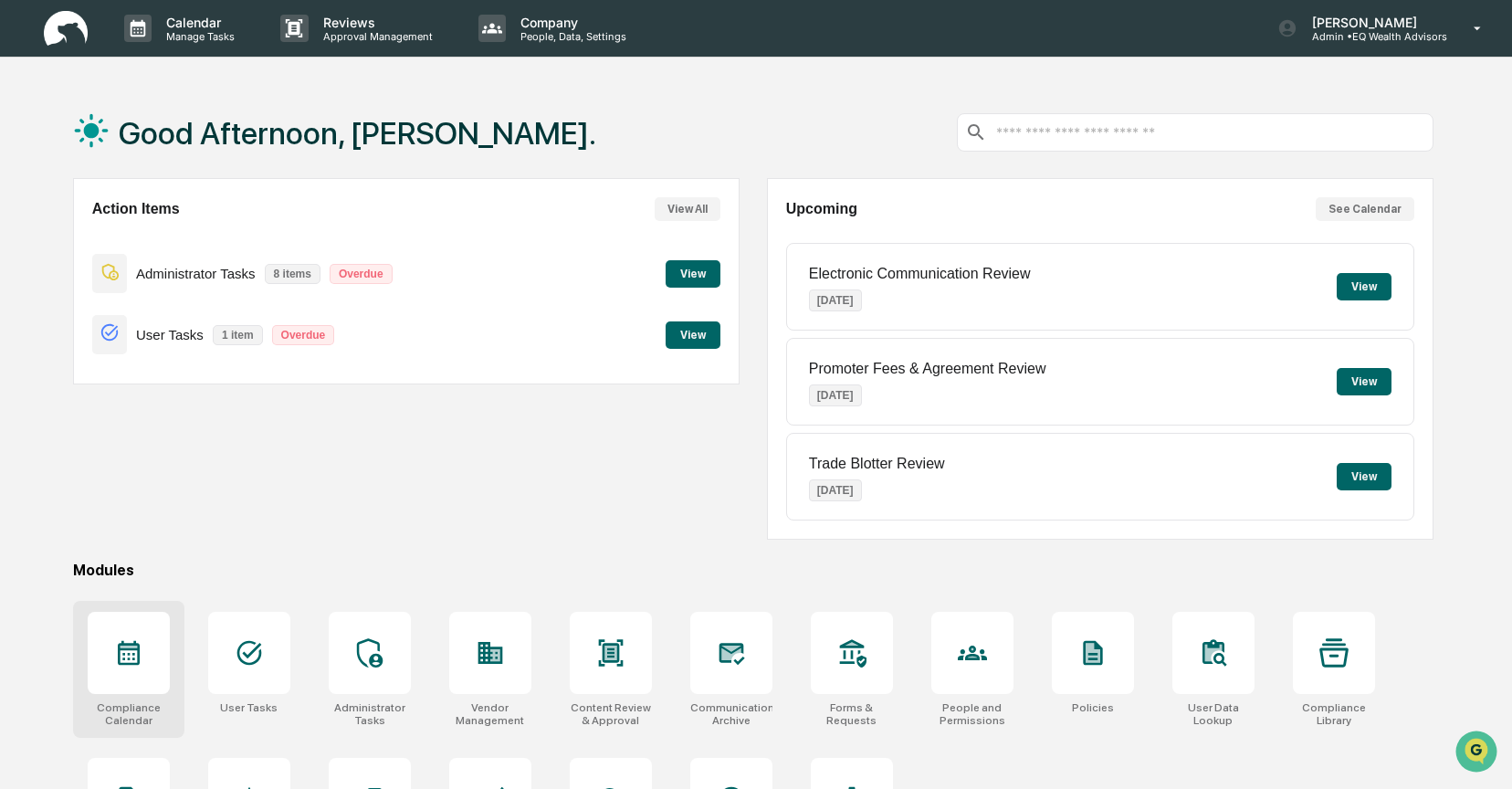
click at [125, 653] on icon at bounding box center [128, 654] width 22 height 25
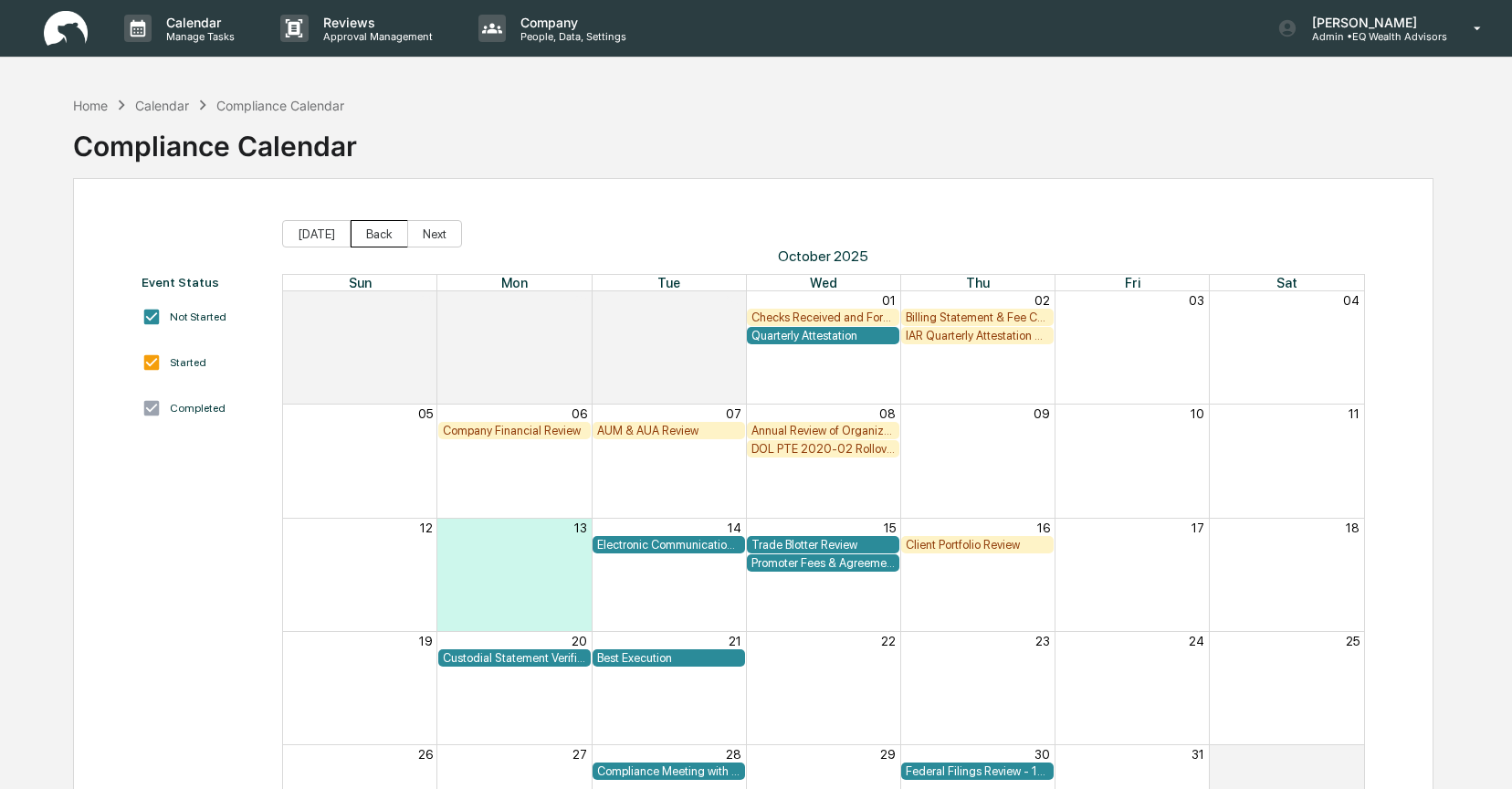
click at [373, 236] on button "Back" at bounding box center [379, 234] width 58 height 27
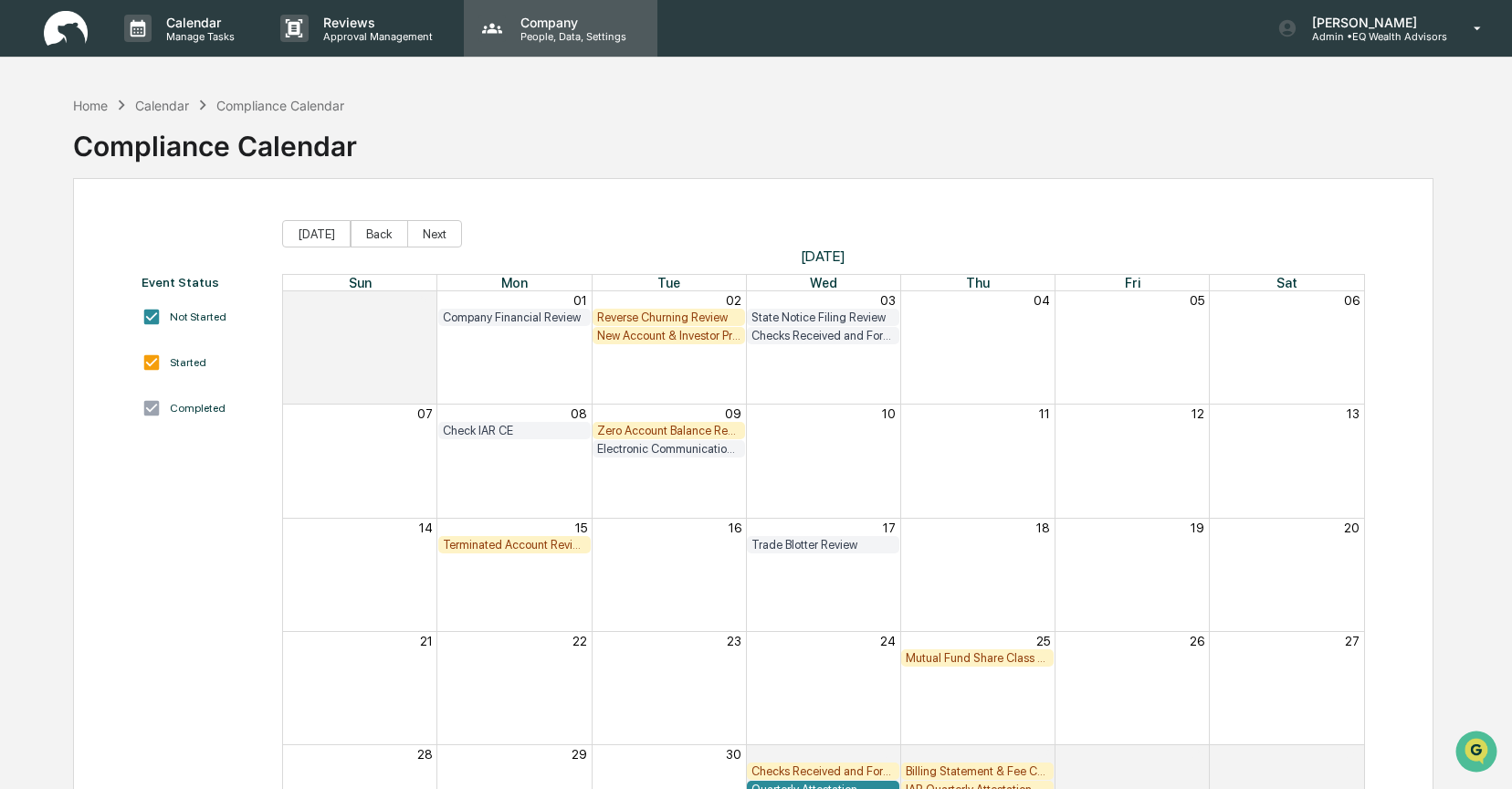
click at [584, 43] on div "Company People, Data, Settings" at bounding box center [560, 28] width 194 height 57
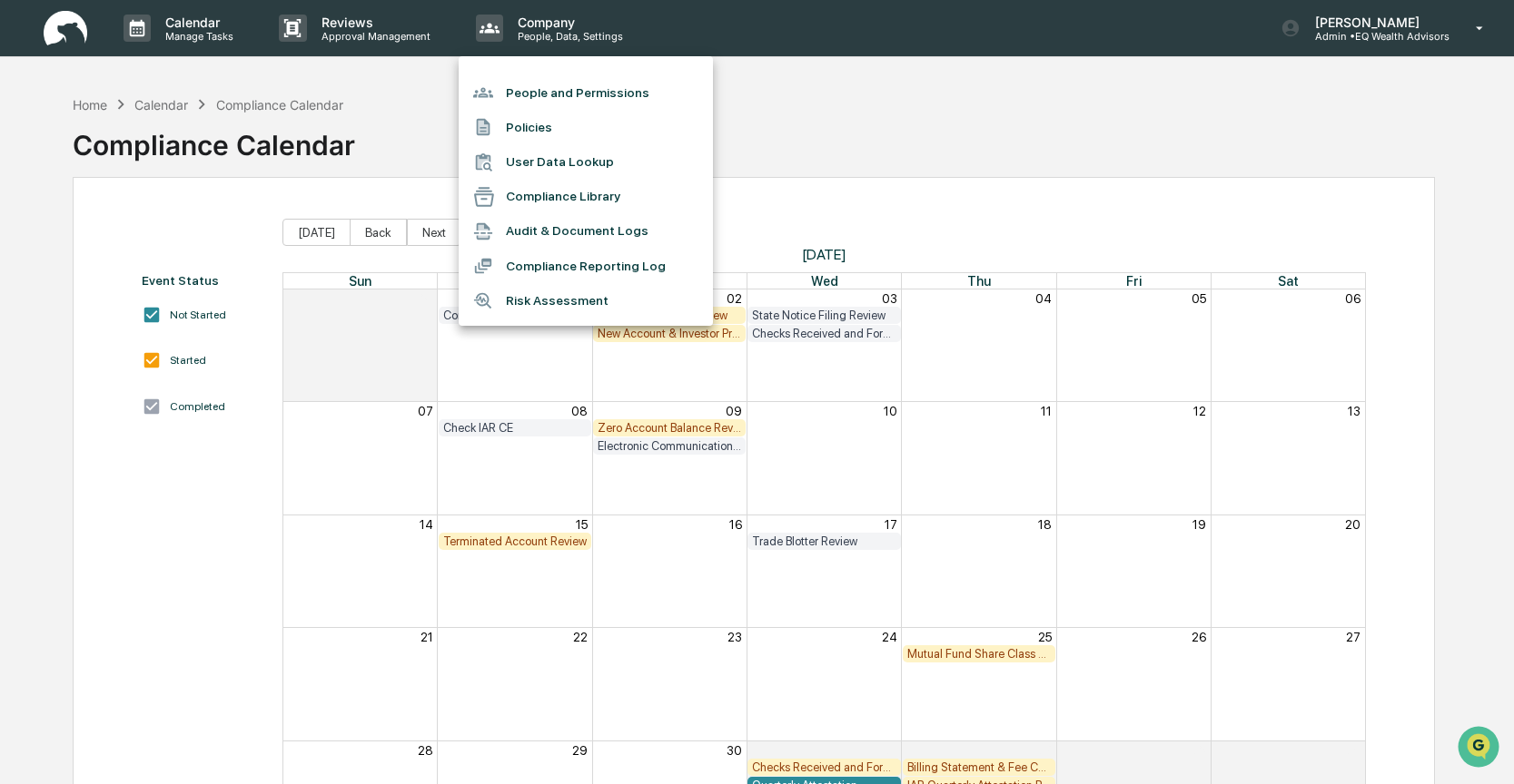
click at [529, 270] on li "Compliance Reporting Log" at bounding box center [586, 266] width 254 height 35
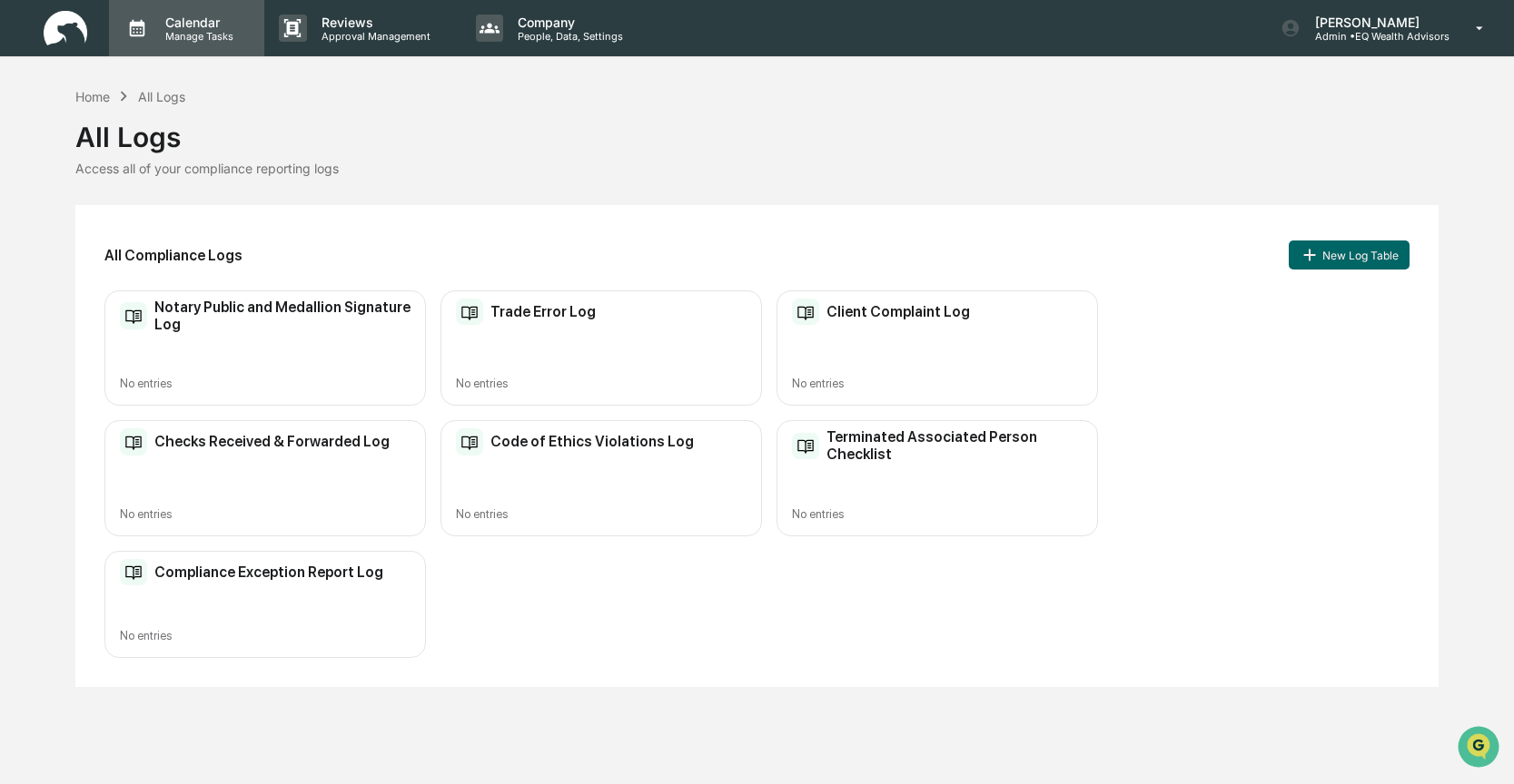
click at [183, 14] on p "Calendar" at bounding box center [197, 22] width 92 height 15
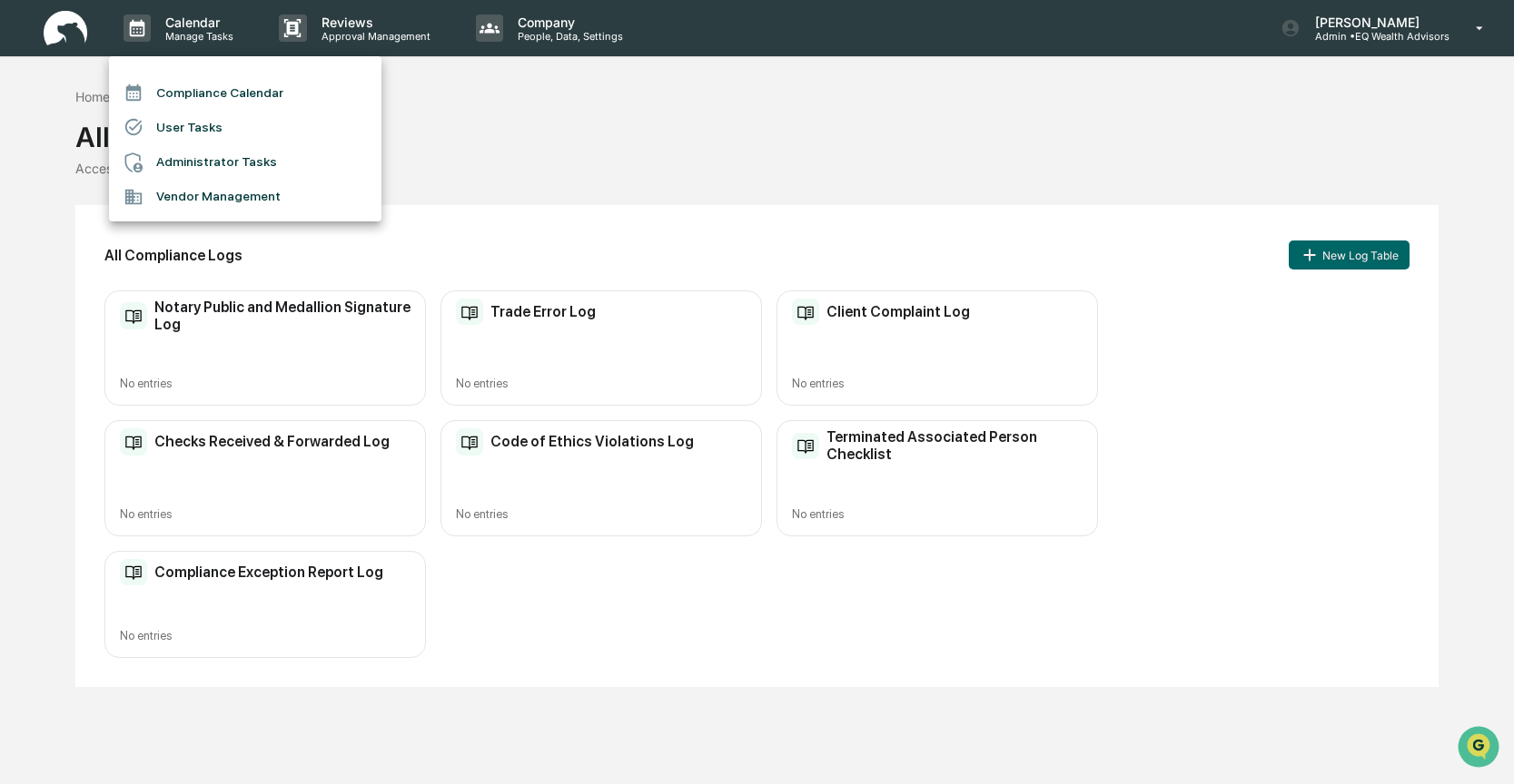
click at [171, 98] on li "Compliance Calendar" at bounding box center [245, 92] width 273 height 35
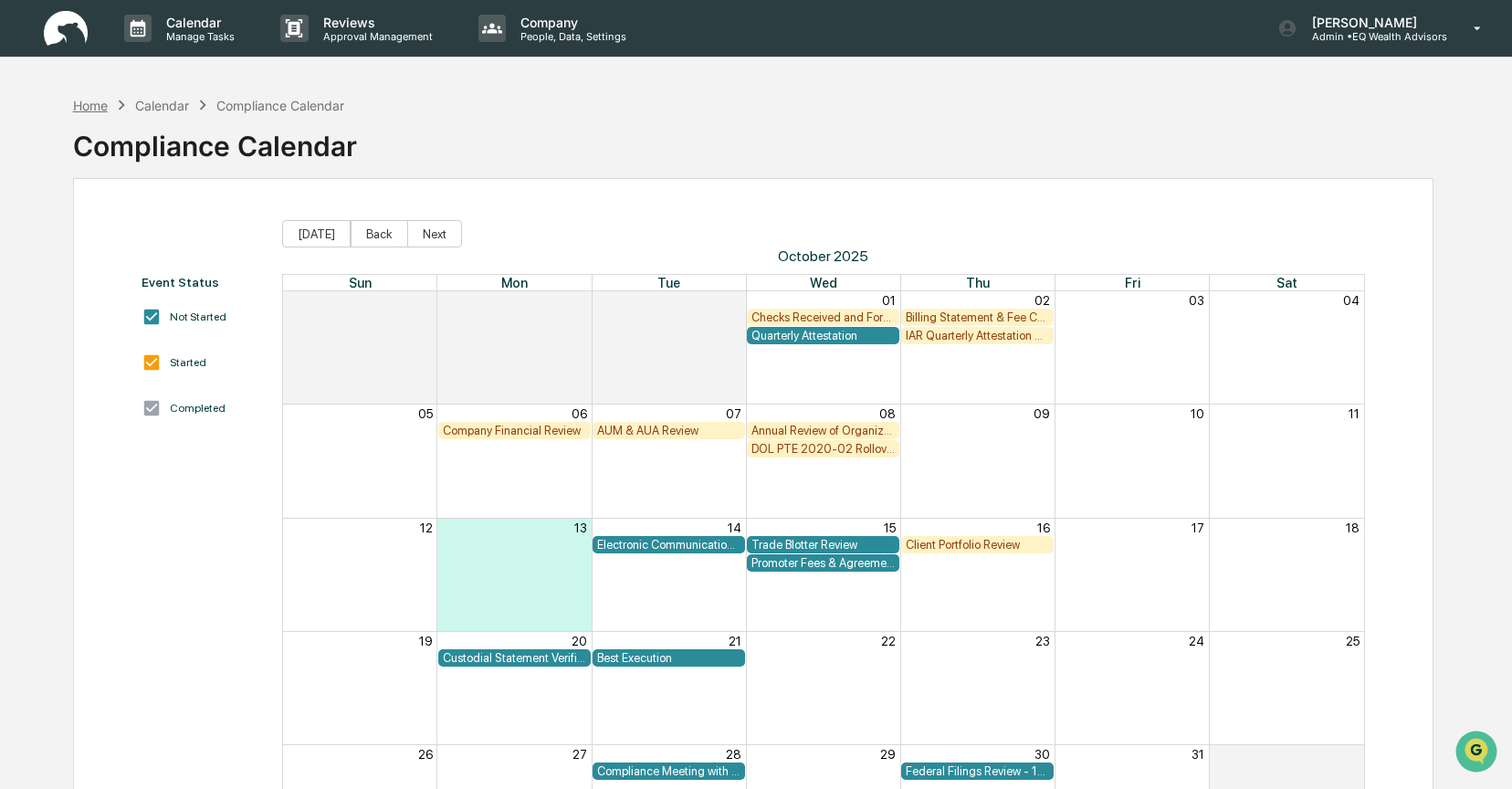
click at [88, 109] on div "Home" at bounding box center [91, 105] width 35 height 15
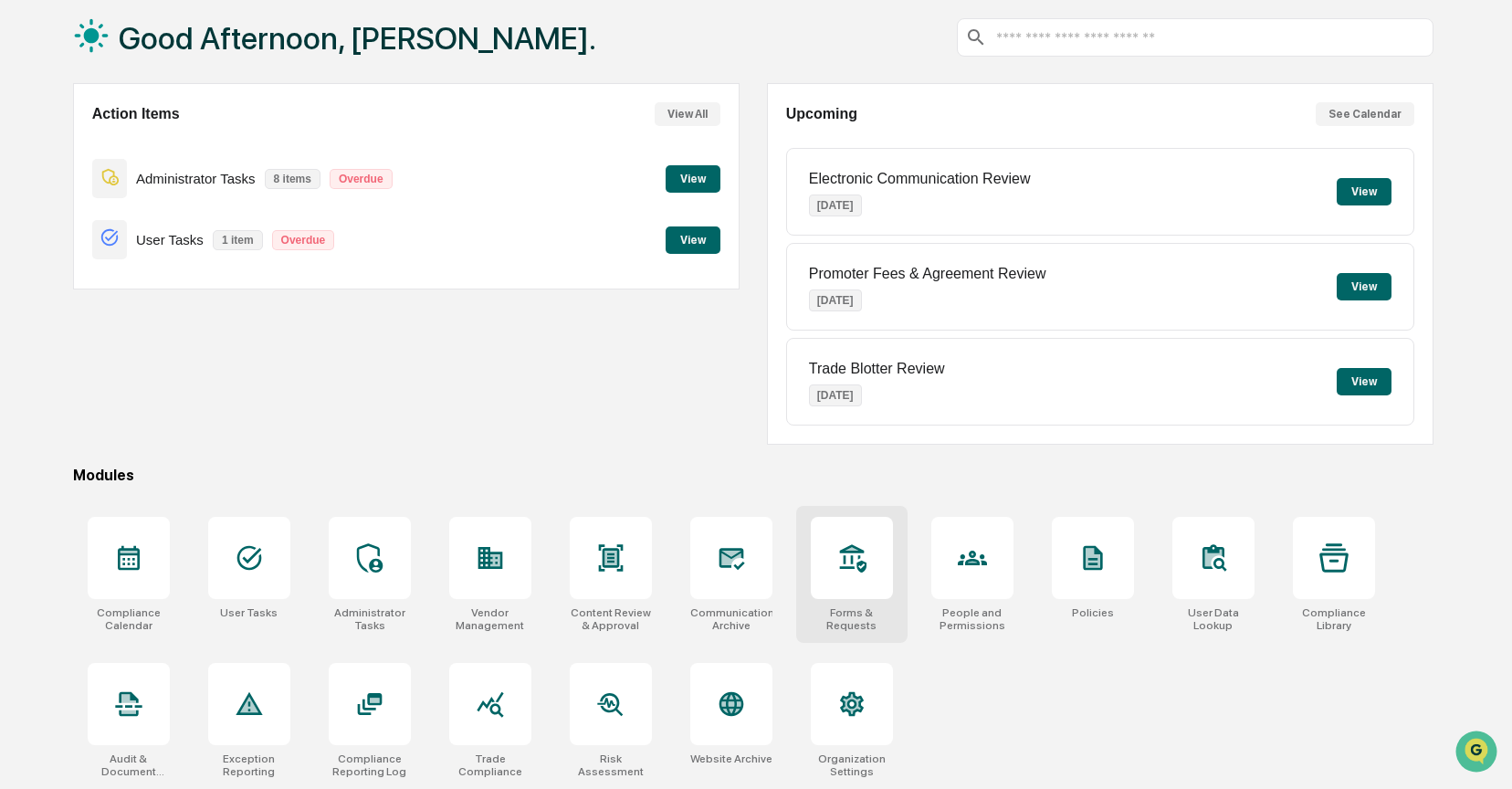
scroll to position [99, 0]
click at [257, 574] on div at bounding box center [249, 557] width 82 height 82
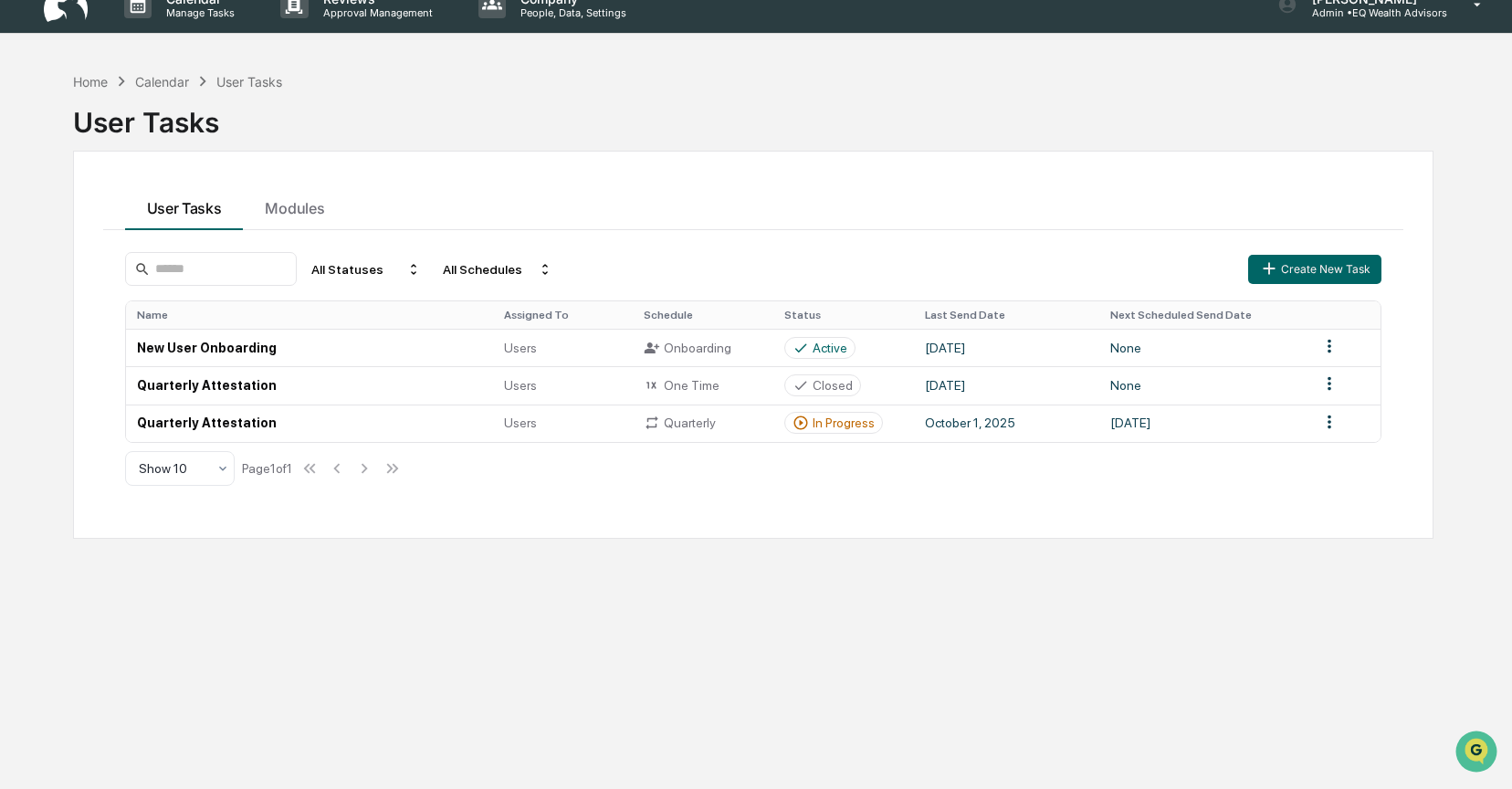
scroll to position [60, 0]
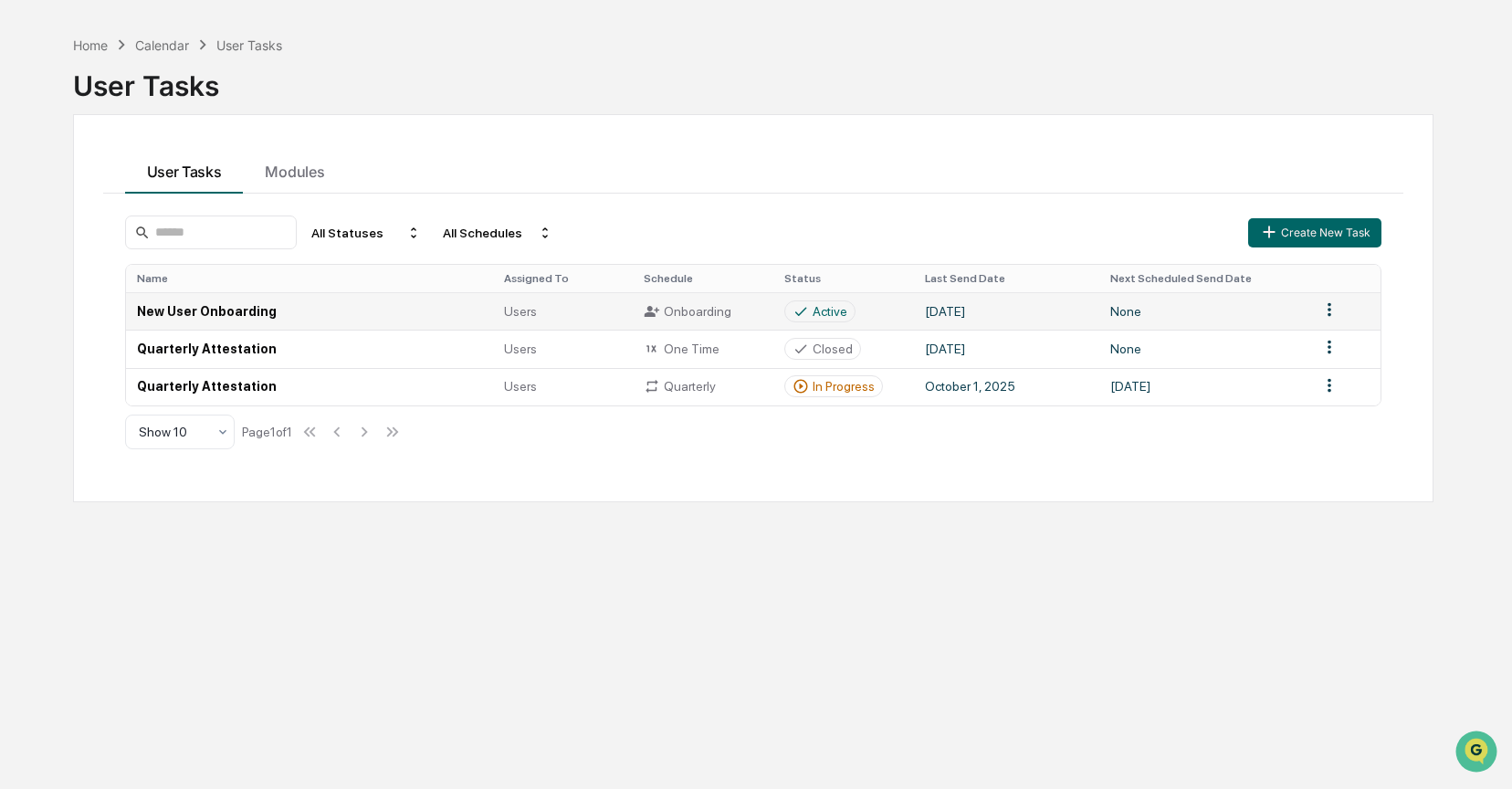
click at [969, 315] on td "[DATE]" at bounding box center [1007, 311] width 185 height 38
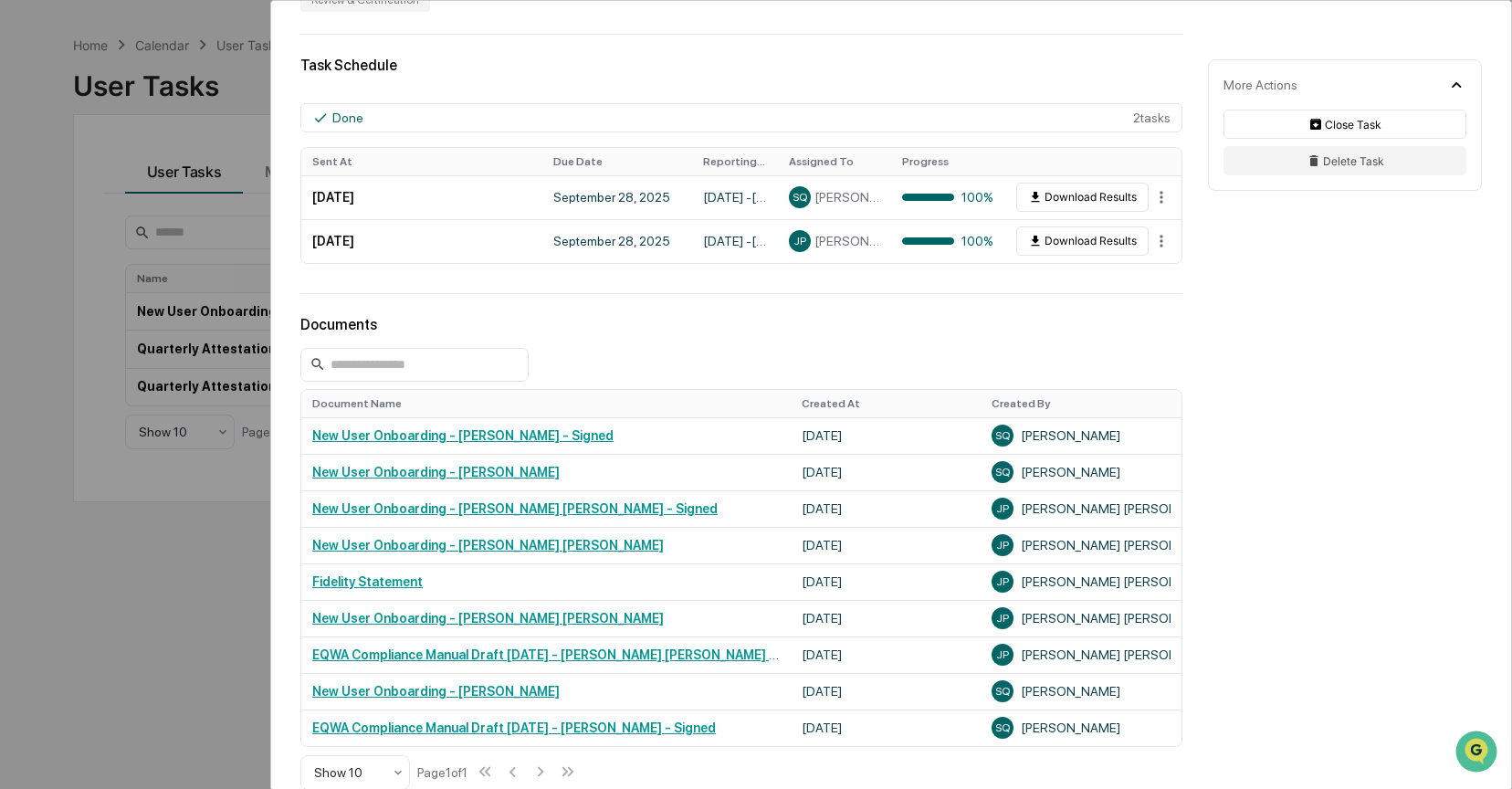
scroll to position [475, 0]
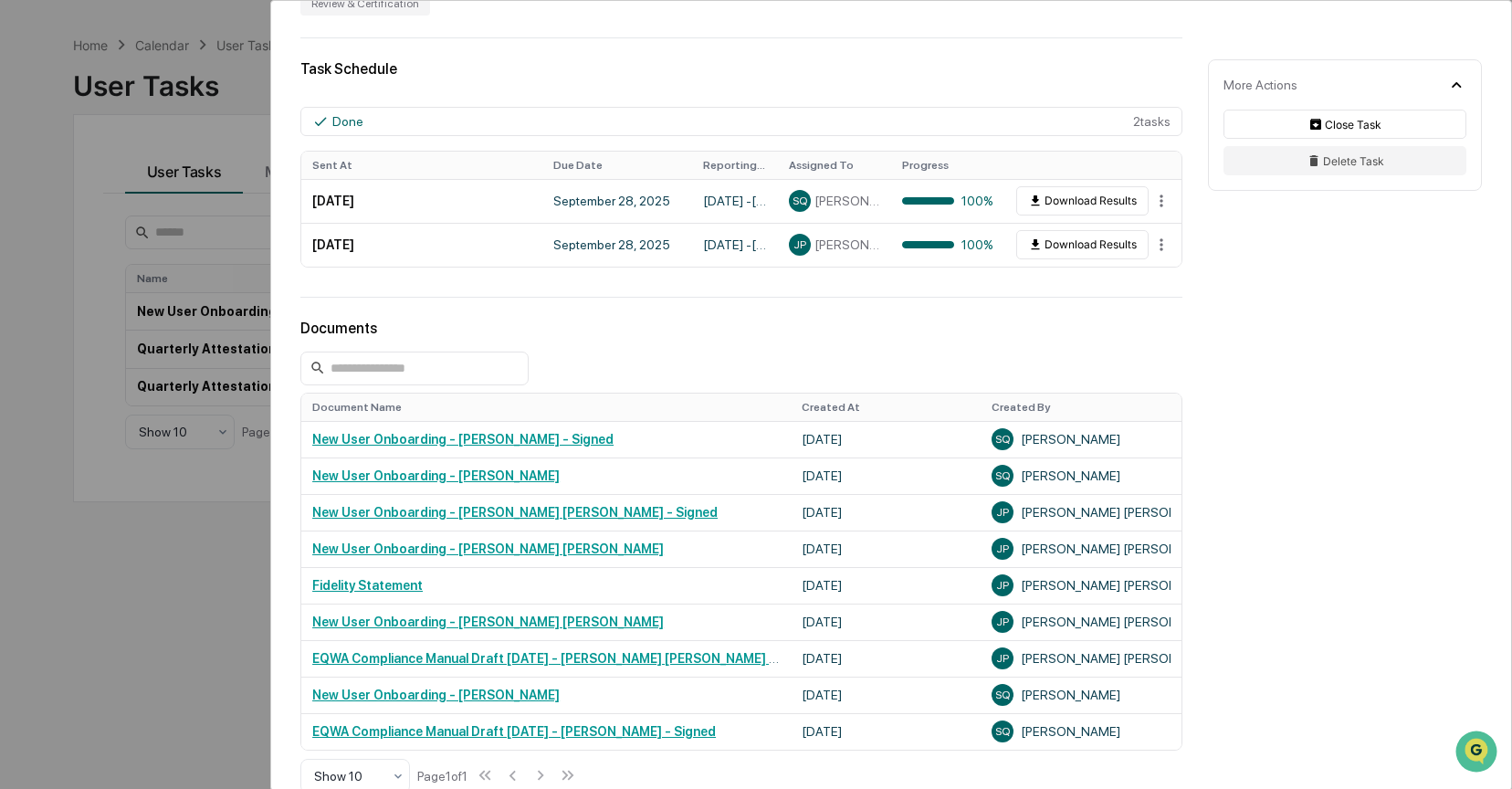
click at [153, 615] on div "User Tasks New User Onboarding New User Onboarding Active No description Detail…" at bounding box center [756, 394] width 1512 height 789
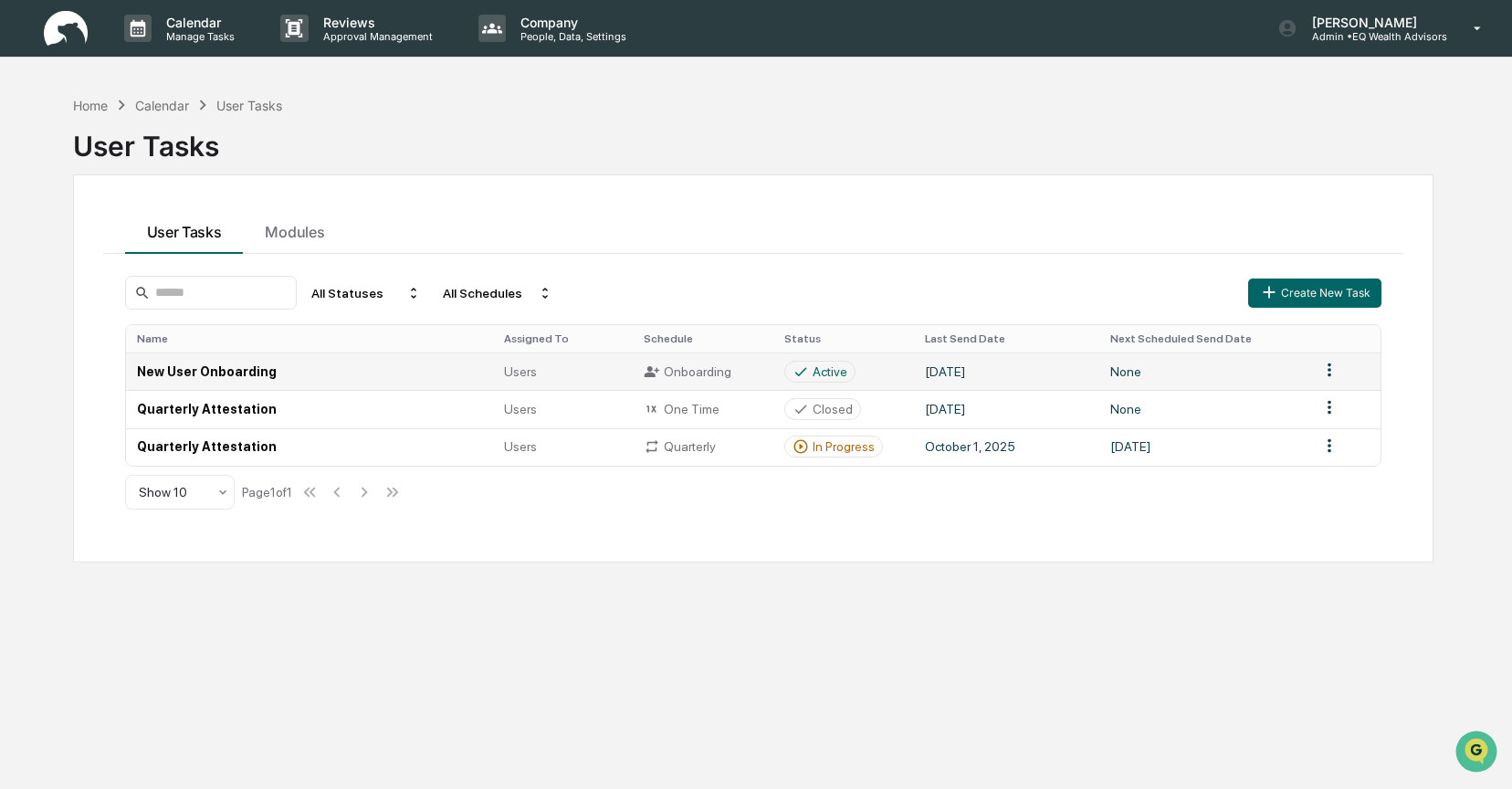
click at [906, 371] on td "Active" at bounding box center [844, 371] width 141 height 38
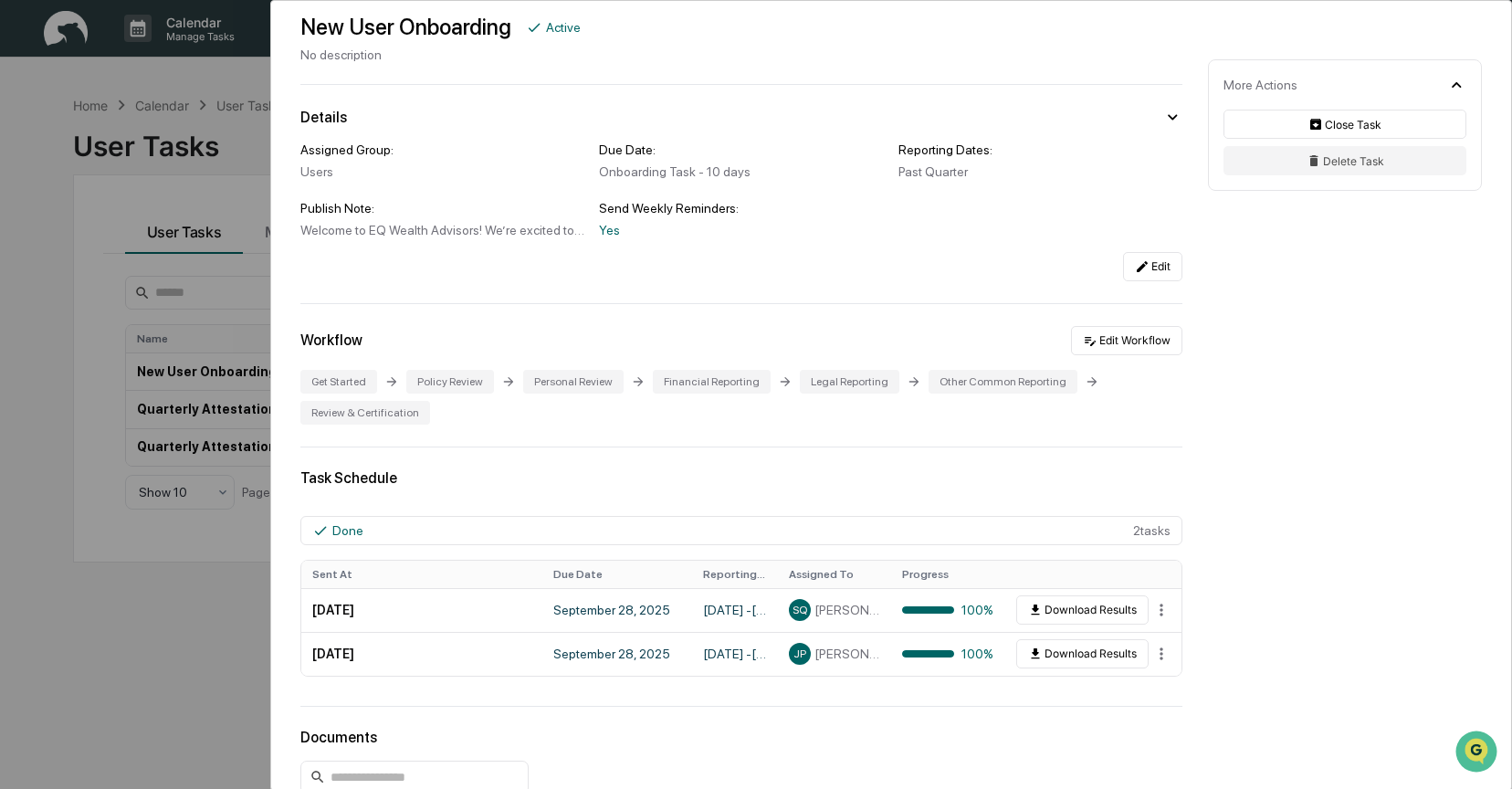
scroll to position [349, 0]
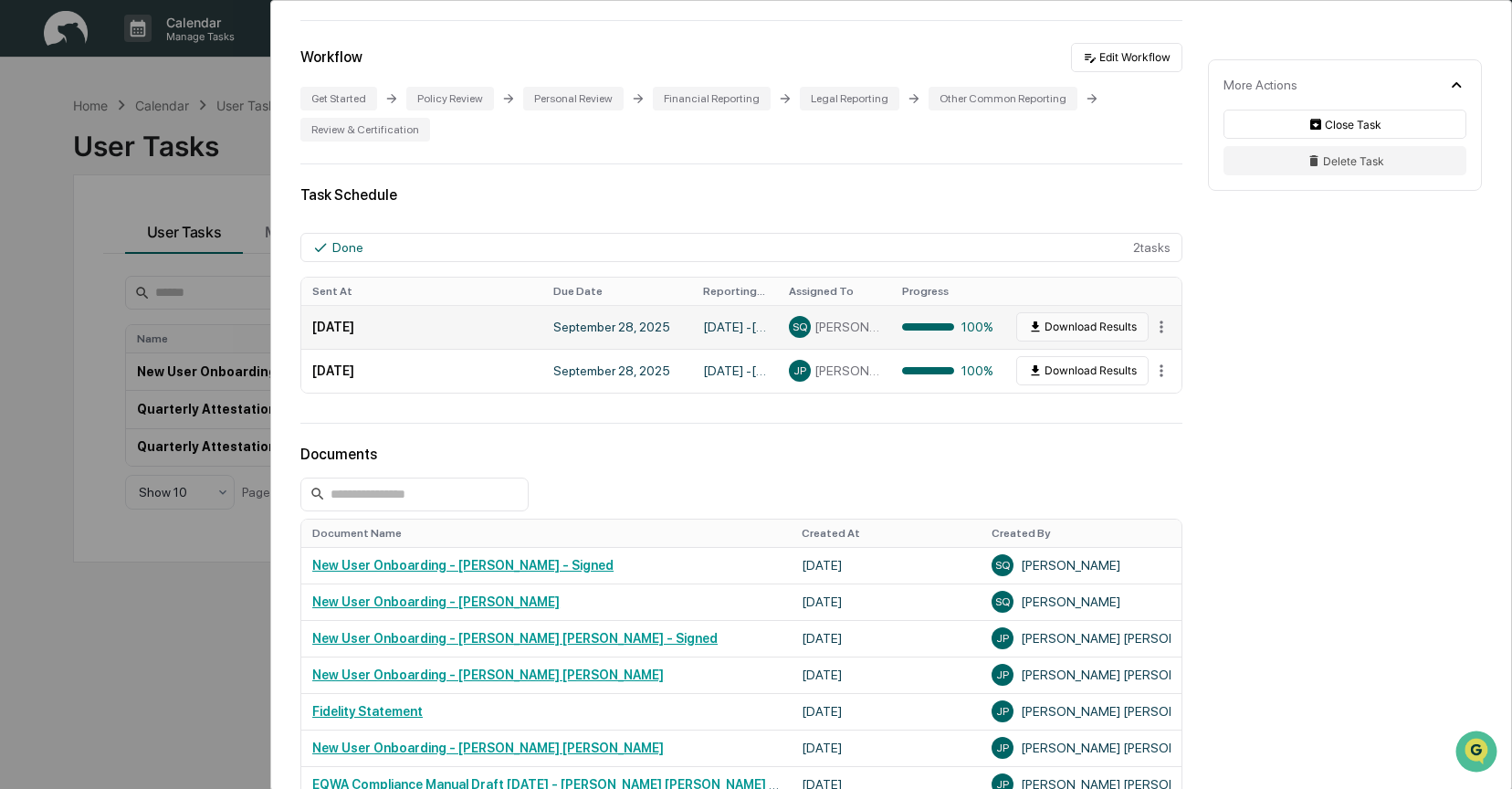
click at [1076, 328] on button "Download Results" at bounding box center [1082, 326] width 132 height 29
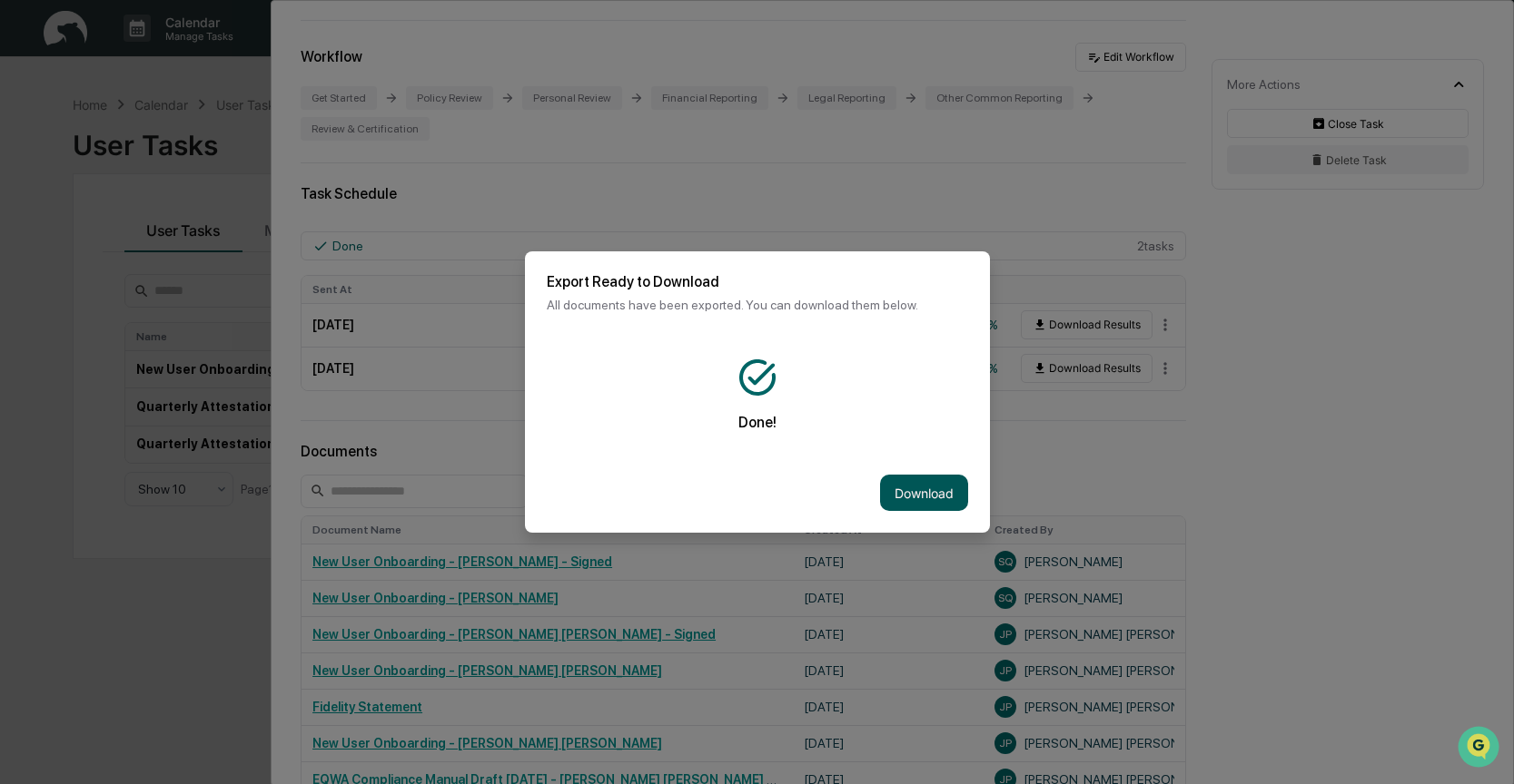
click at [898, 488] on button "Download" at bounding box center [924, 493] width 88 height 36
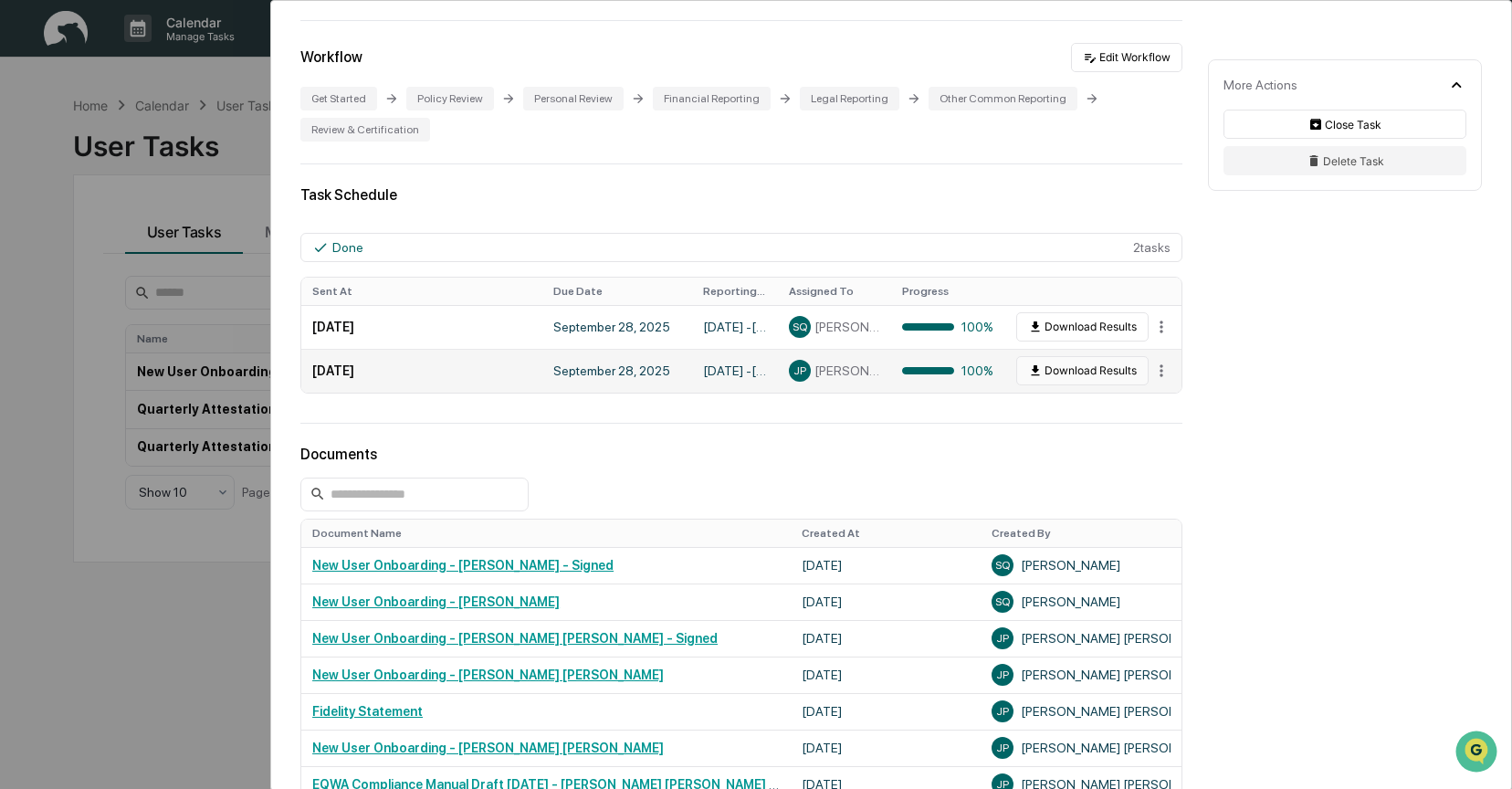
click at [1069, 378] on button "Download Results" at bounding box center [1082, 371] width 132 height 29
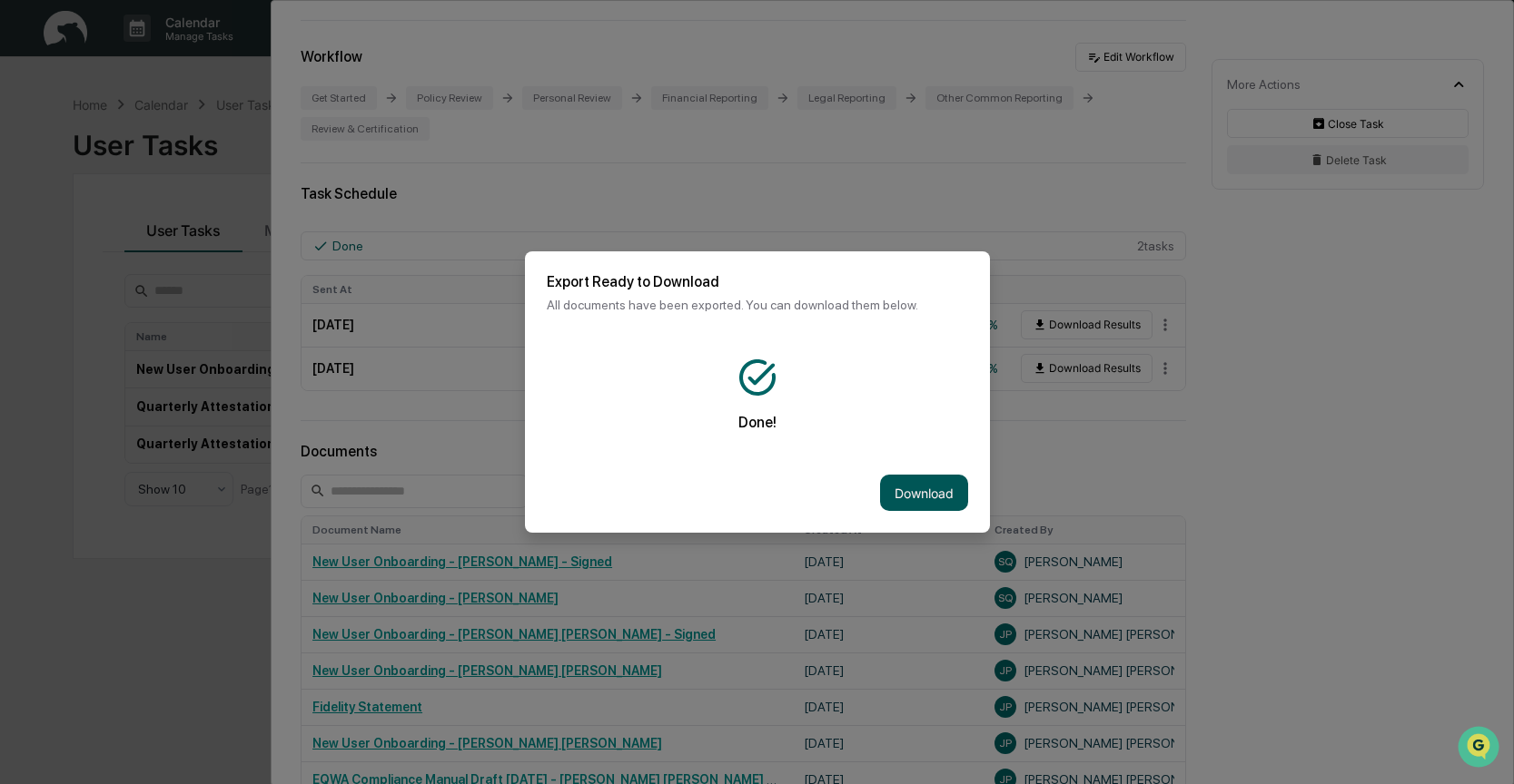
click at [883, 479] on button "Download" at bounding box center [924, 493] width 88 height 36
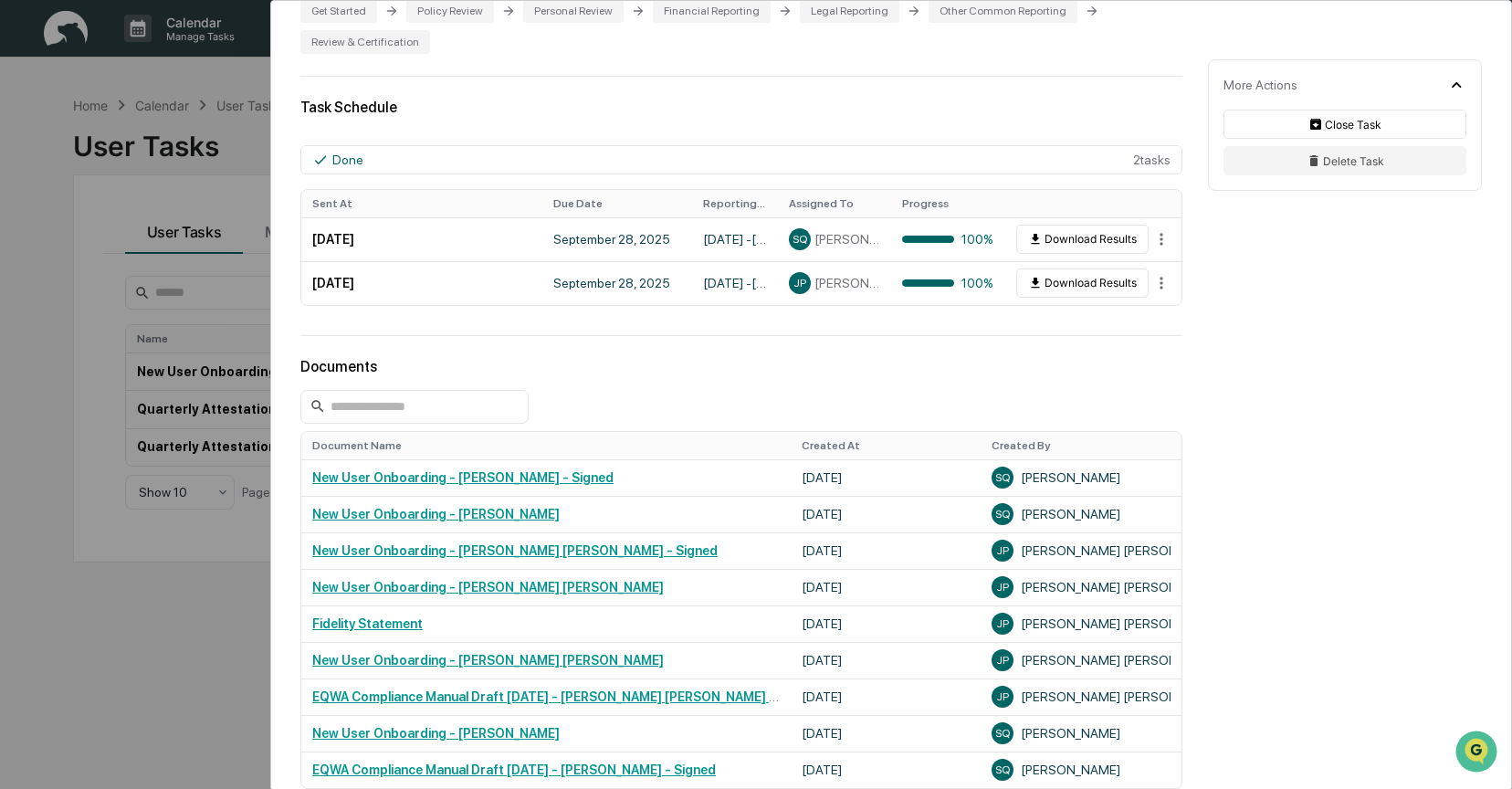
scroll to position [459, 0]
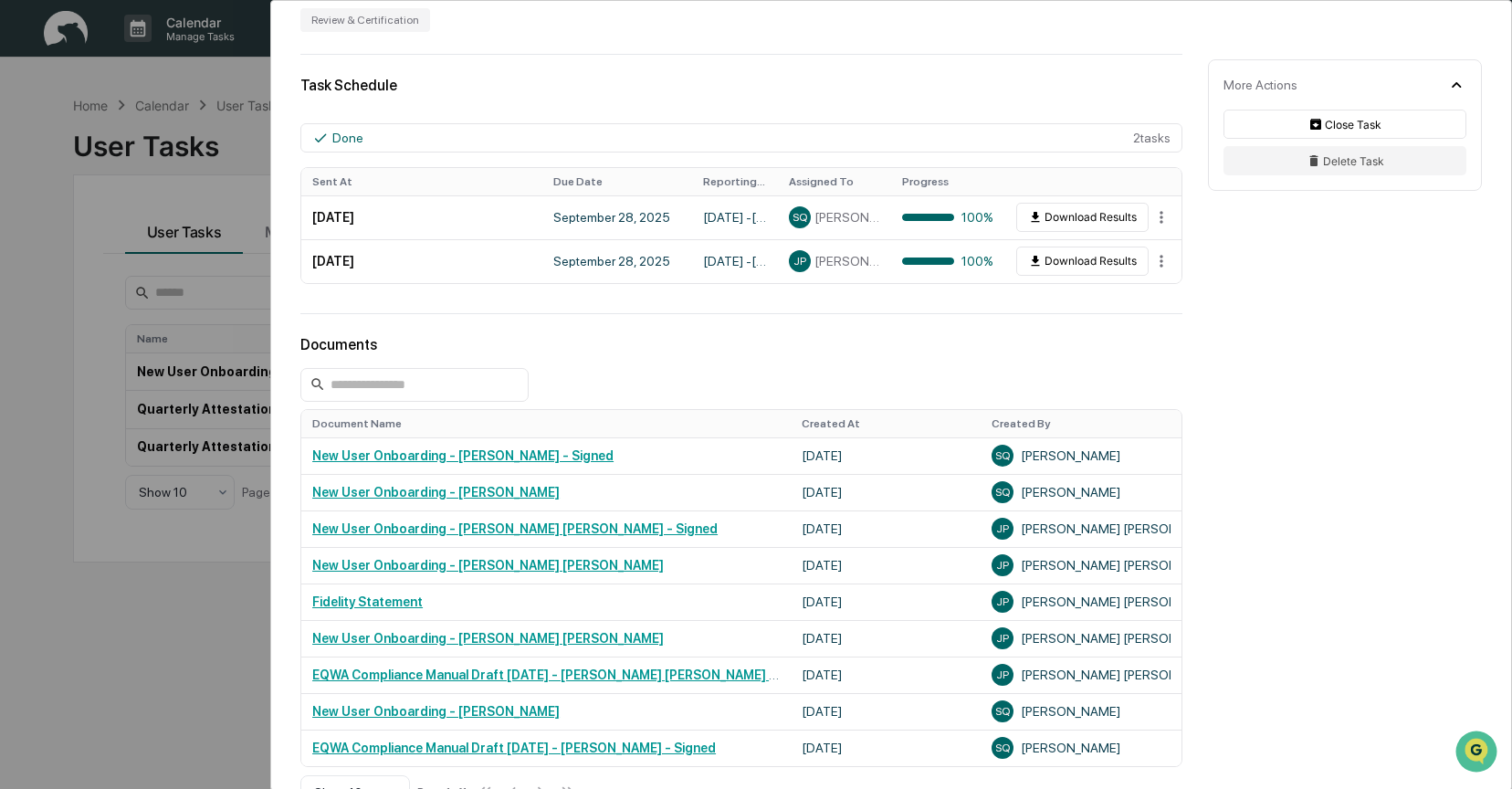
click at [222, 191] on div "User Tasks New User Onboarding New User Onboarding Active No description Detail…" at bounding box center [756, 394] width 1512 height 789
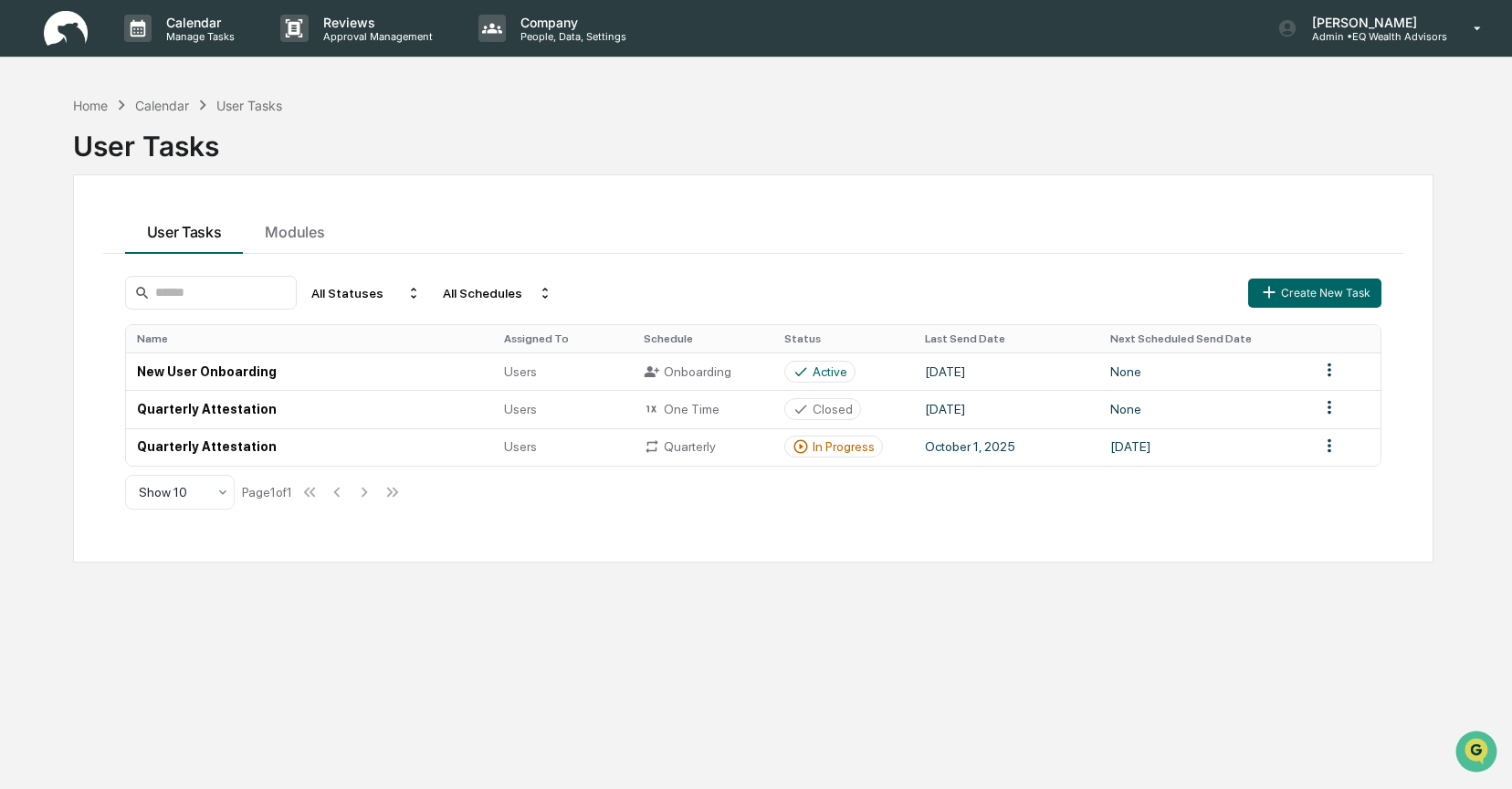
click at [1029, 643] on div "Home Calendar User Tasks User Tasks User Tasks Modules All Statuses All Schedul…" at bounding box center [753, 481] width 1415 height 789
click at [1247, 449] on td "[DATE]" at bounding box center [1204, 447] width 209 height 38
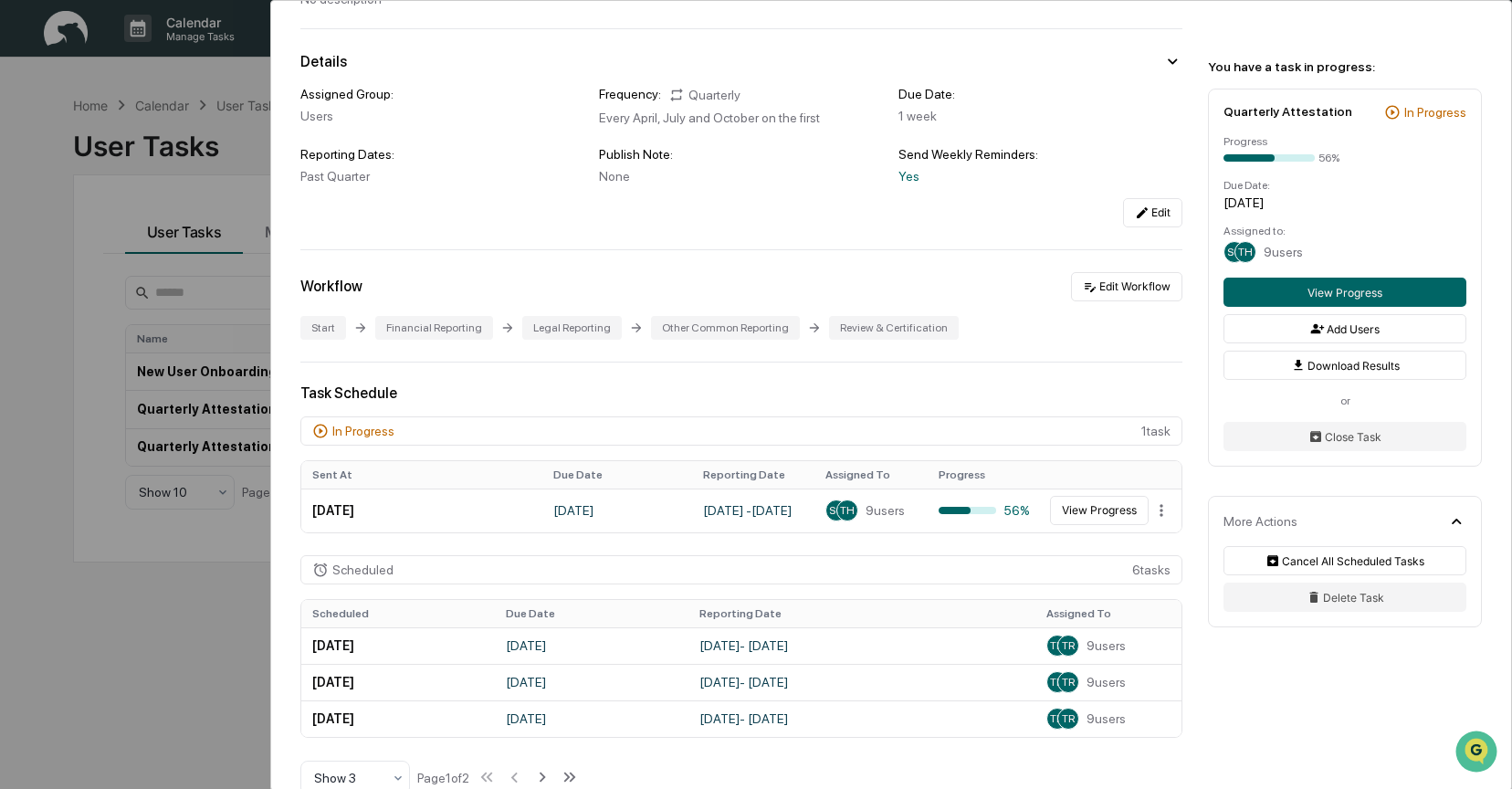
scroll to position [143, 0]
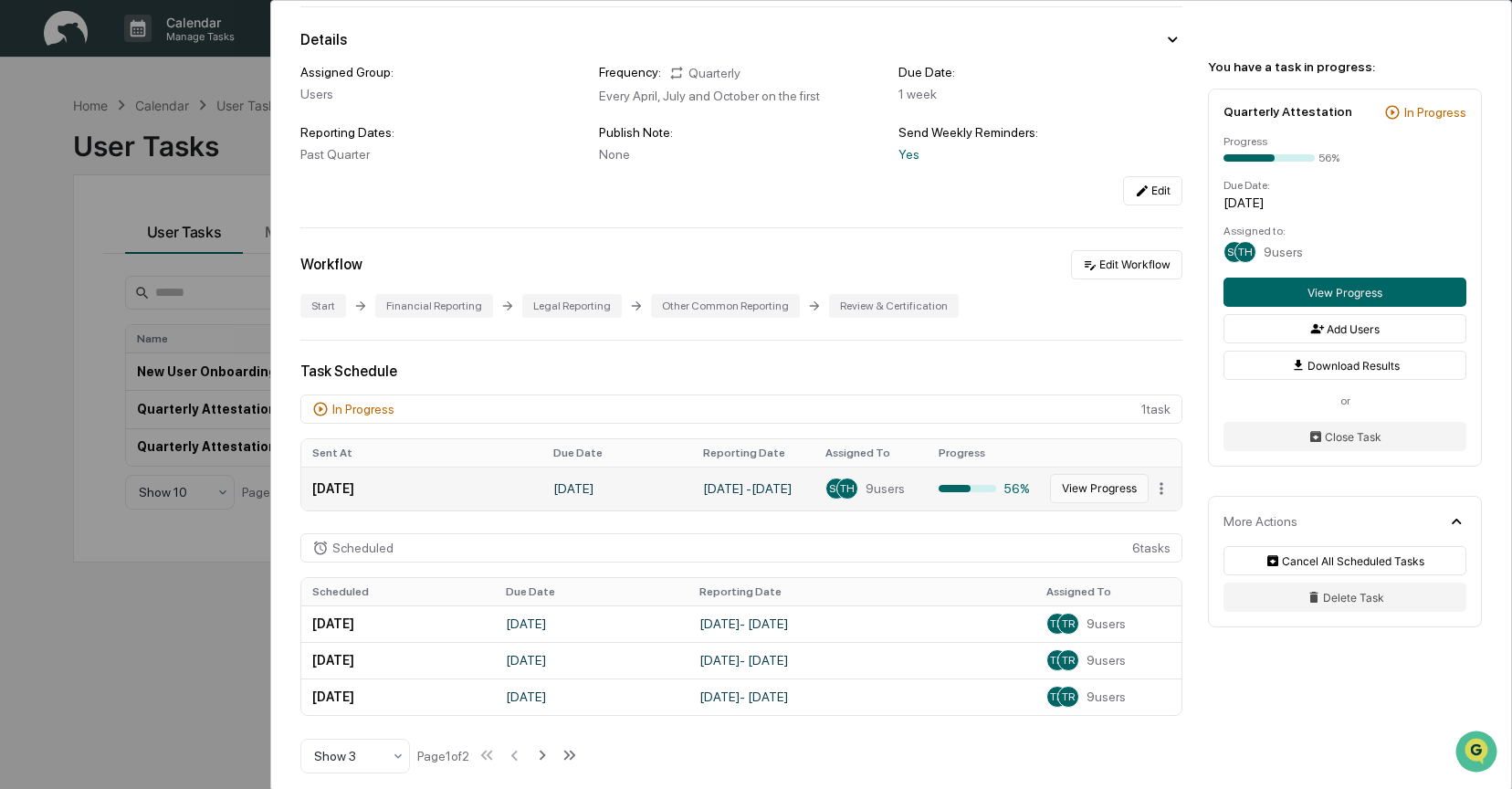
click at [1072, 487] on button "View Progress" at bounding box center [1100, 489] width 98 height 29
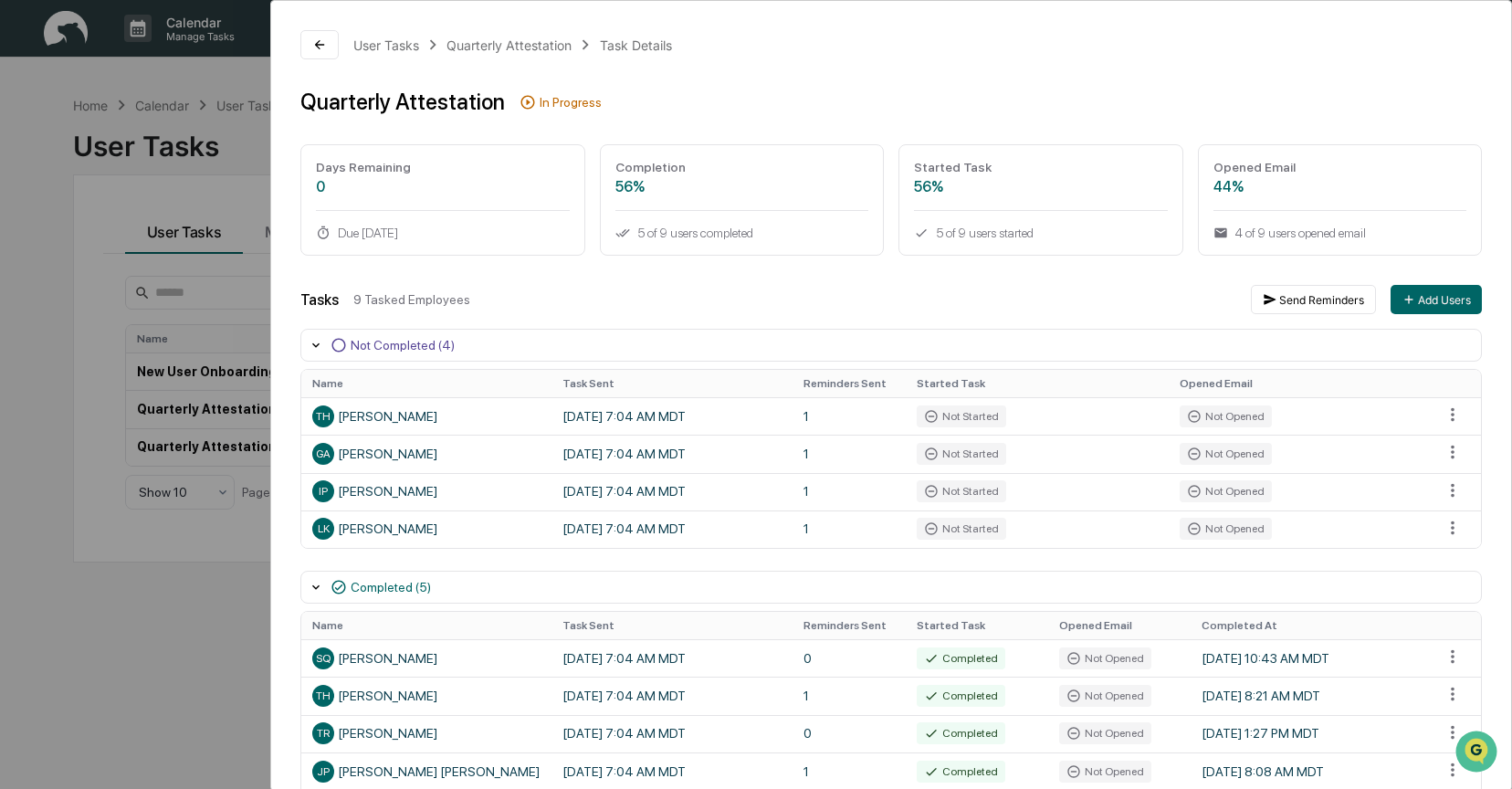
click at [223, 84] on div "User Tasks Quarterly Attestation Task Details Quarterly Attestation In Progress…" at bounding box center [756, 394] width 1512 height 789
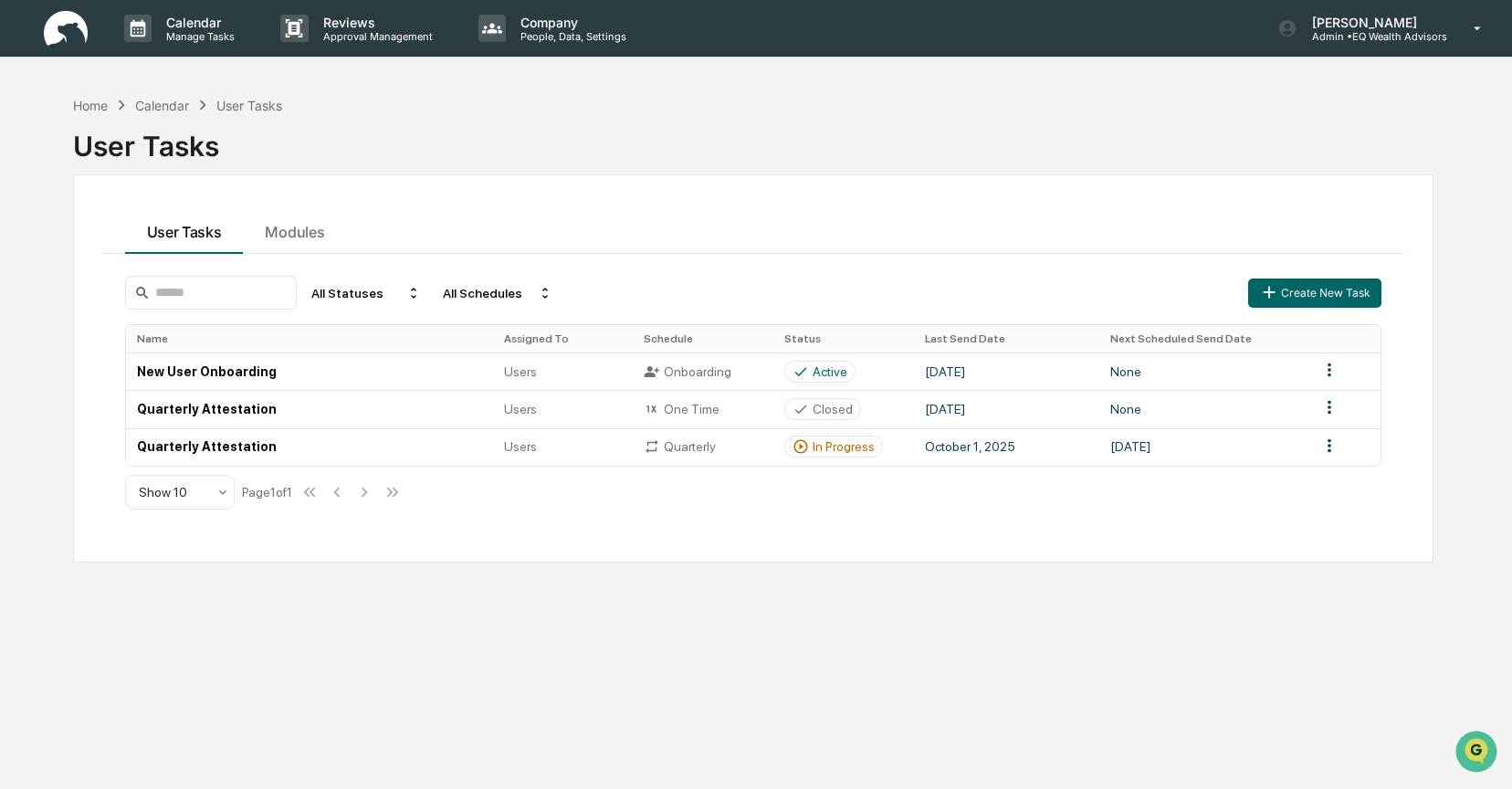
click at [156, 104] on div "Calendar" at bounding box center [162, 105] width 54 height 15
click at [100, 104] on div "Home" at bounding box center [91, 105] width 35 height 15
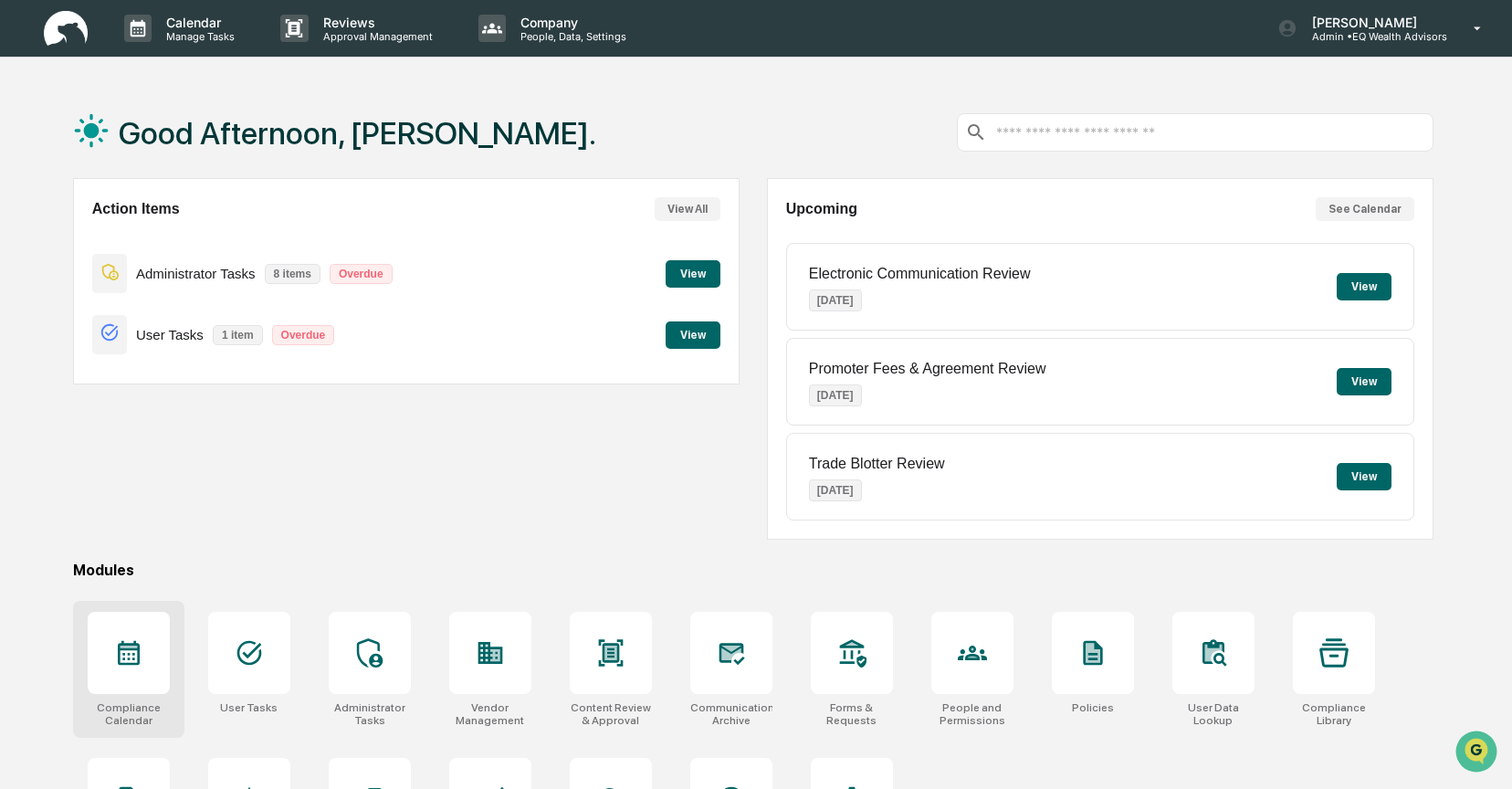
click at [131, 658] on icon at bounding box center [128, 653] width 29 height 29
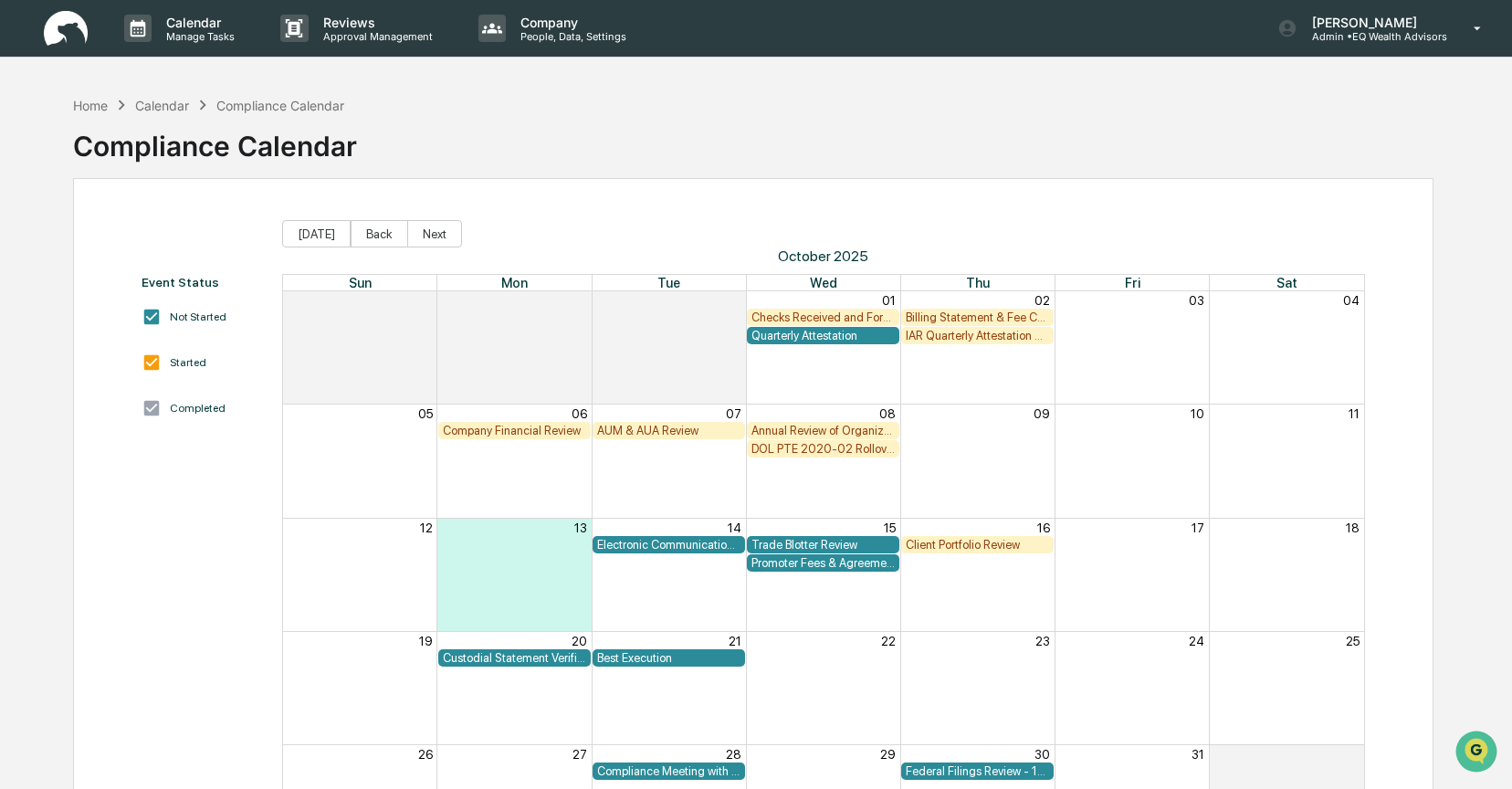
click at [938, 336] on div "IAR Quarterly Attestation Review" at bounding box center [977, 335] width 143 height 14
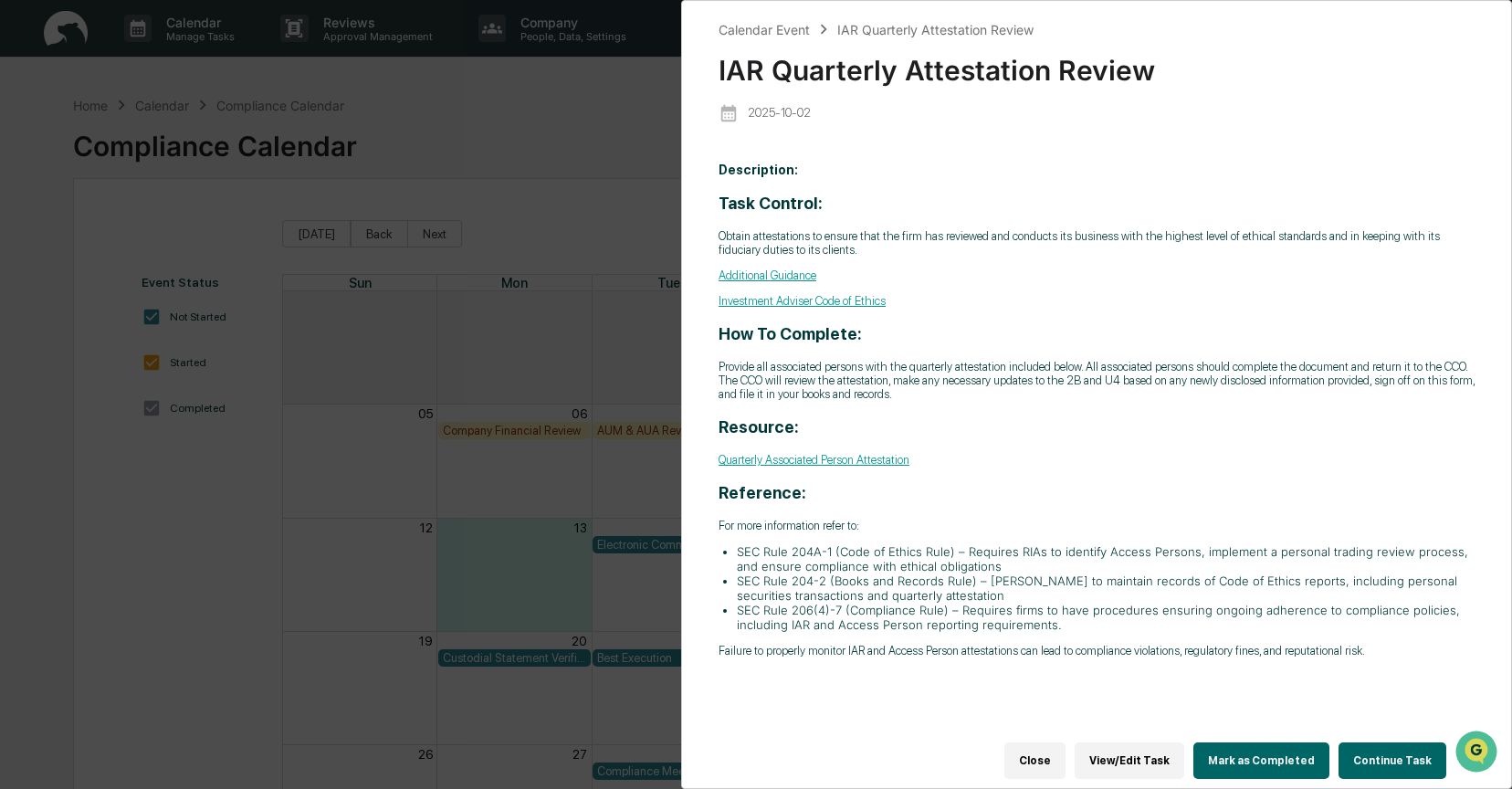
click at [1375, 747] on button "Continue Task" at bounding box center [1393, 761] width 108 height 37
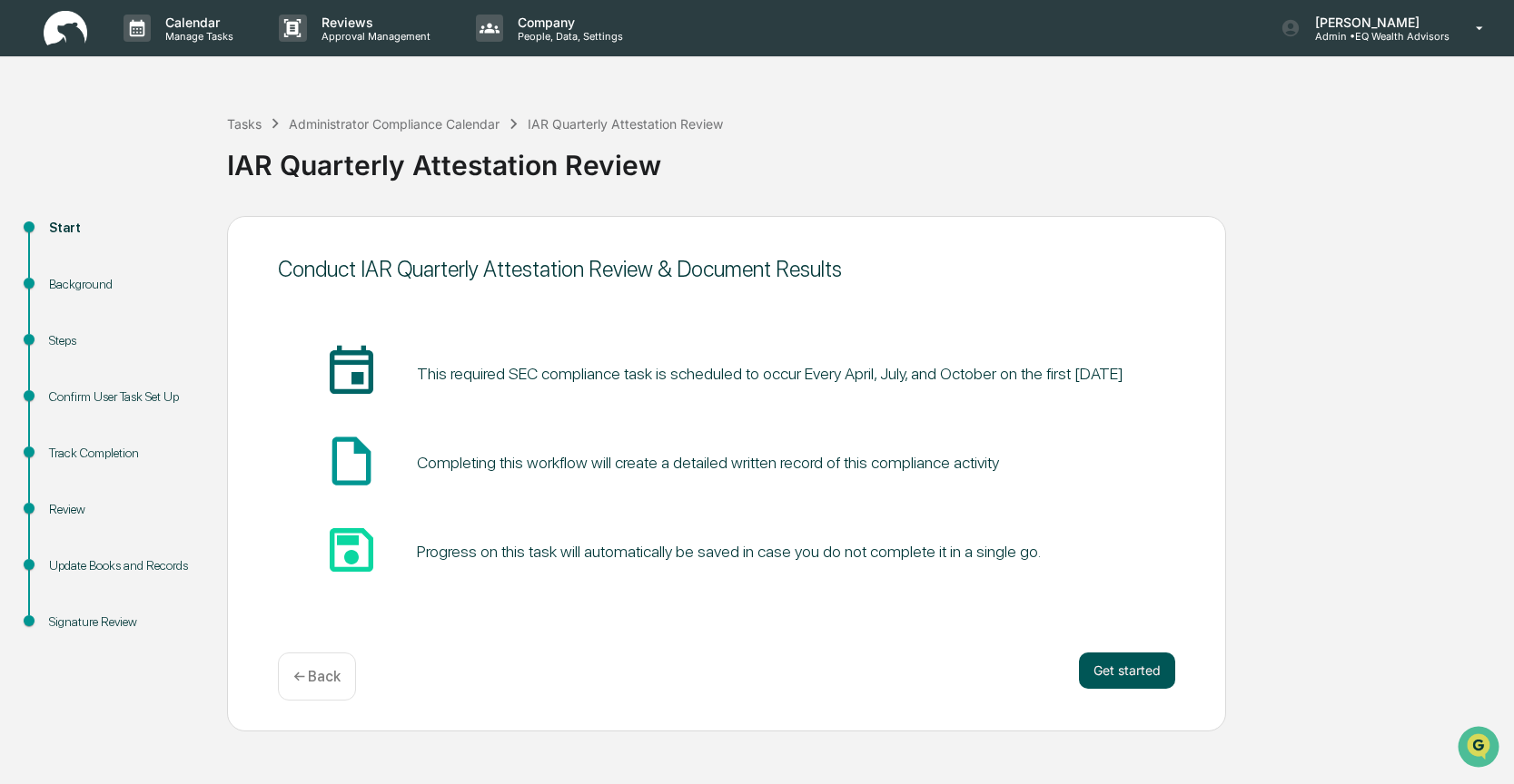
click at [1150, 677] on button "Get started" at bounding box center [1127, 671] width 96 height 36
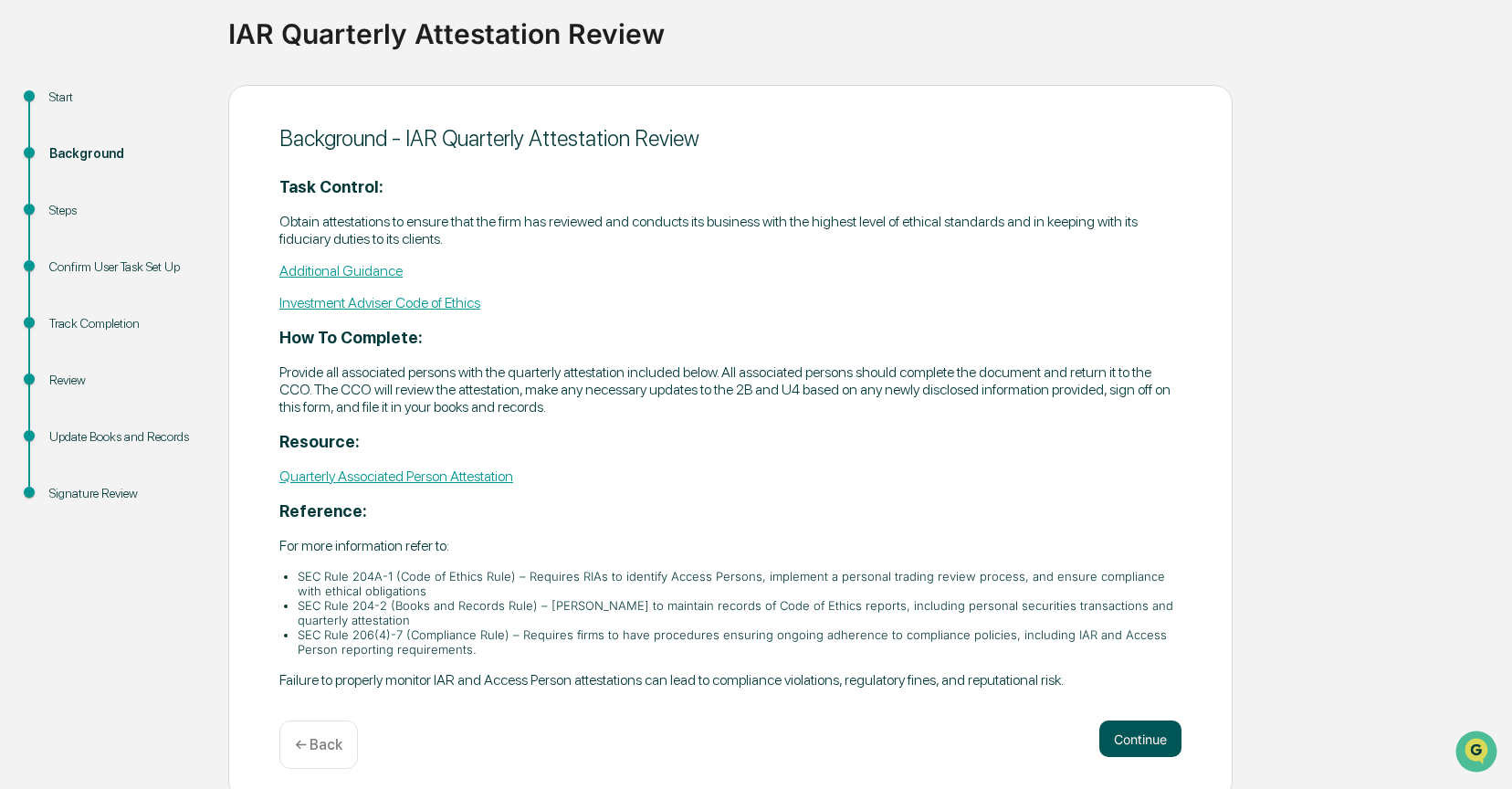
click at [1104, 734] on button "Continue" at bounding box center [1140, 739] width 82 height 37
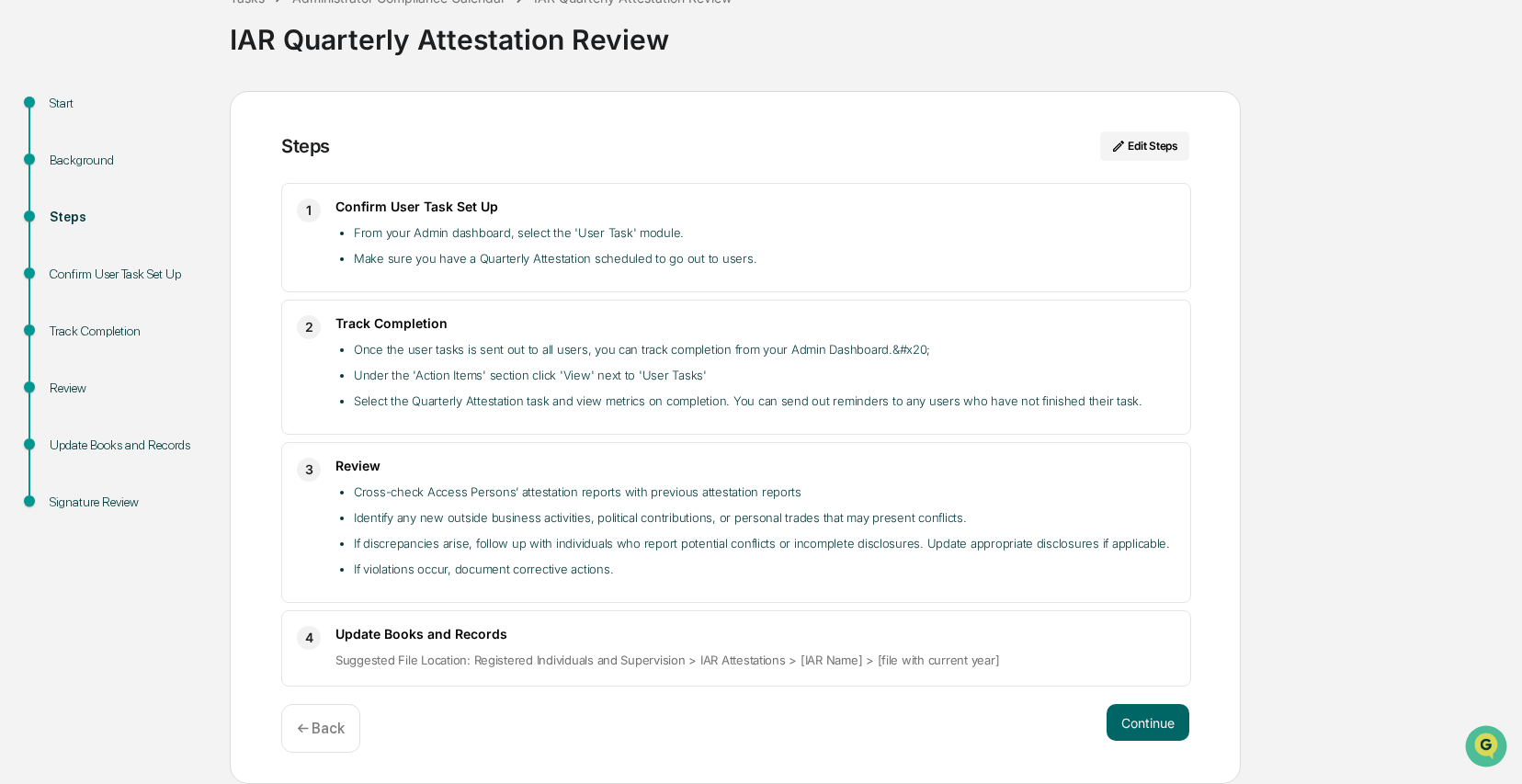
scroll to position [117, 0]
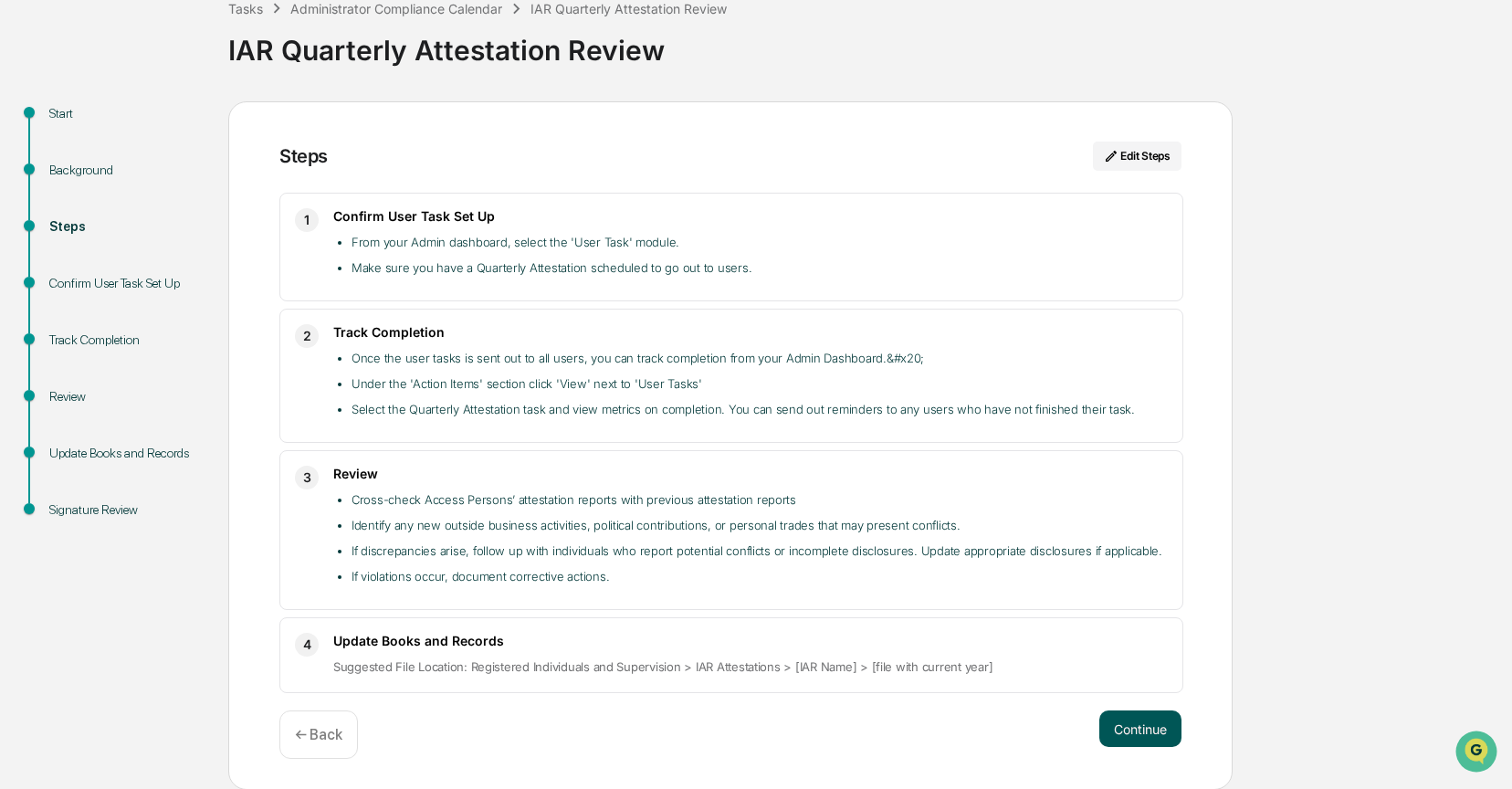
click at [1129, 729] on button "Continue" at bounding box center [1140, 729] width 82 height 37
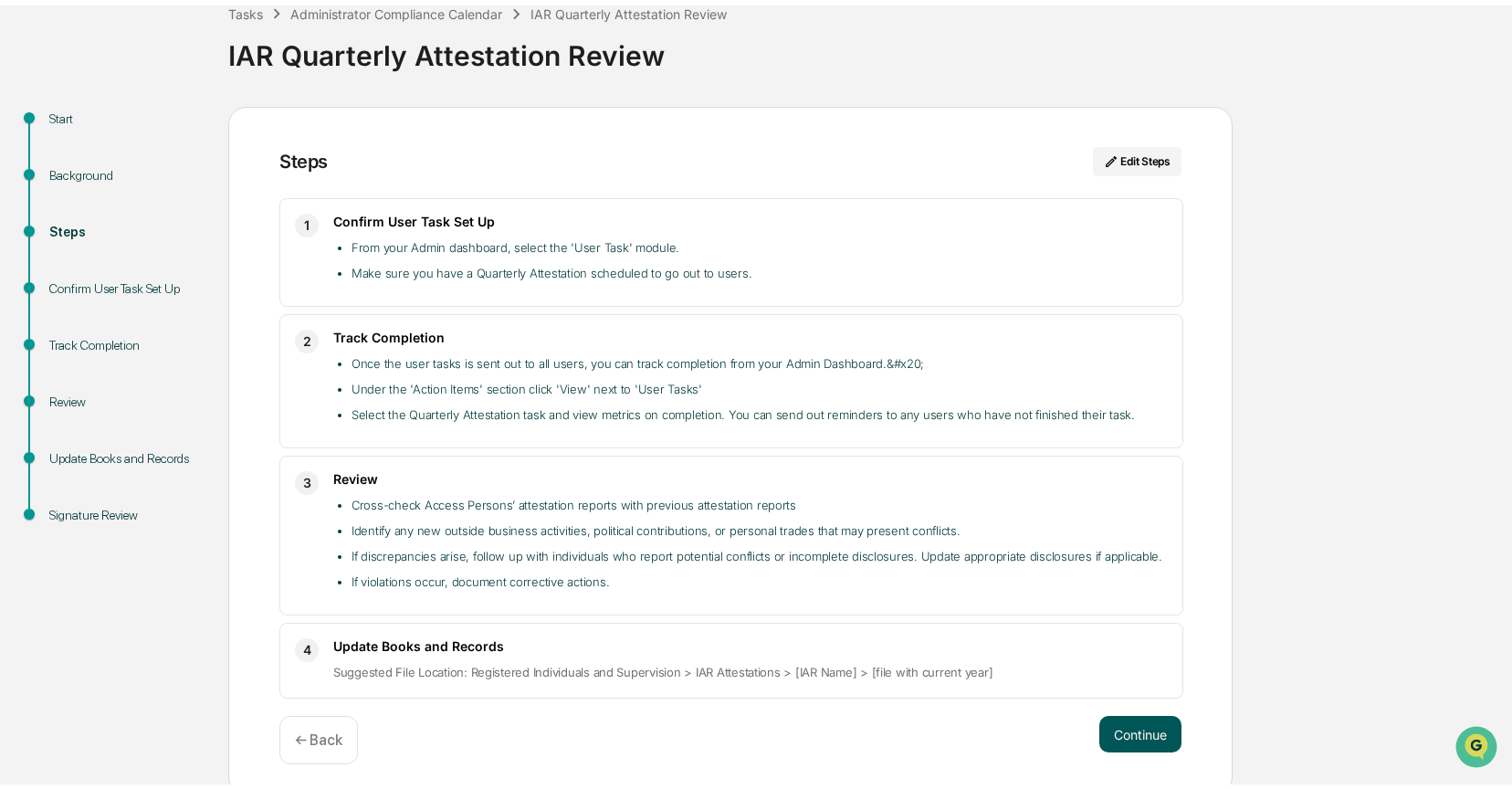
scroll to position [14, 0]
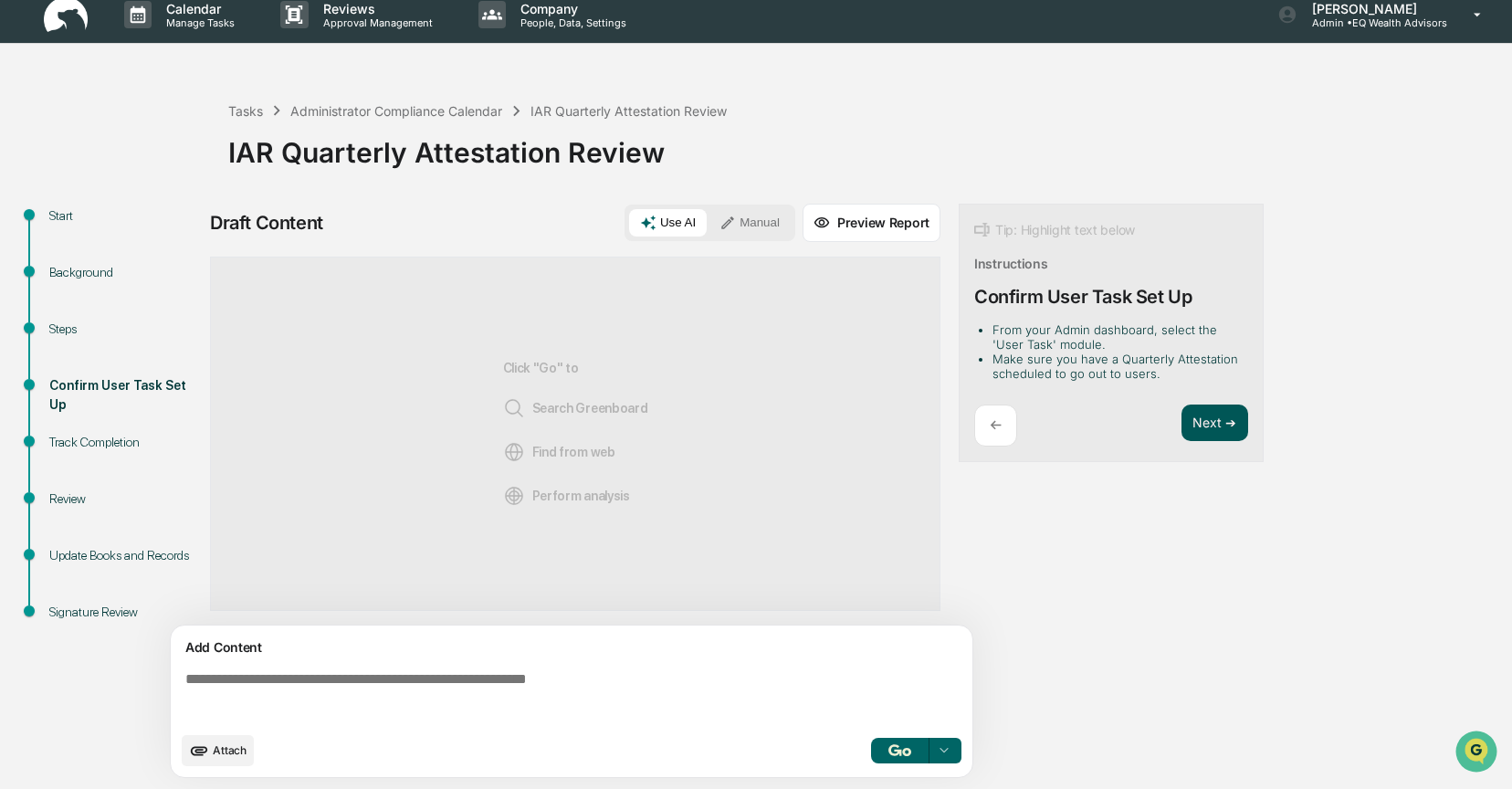
click at [1219, 420] on button "Next ➔" at bounding box center [1215, 423] width 67 height 38
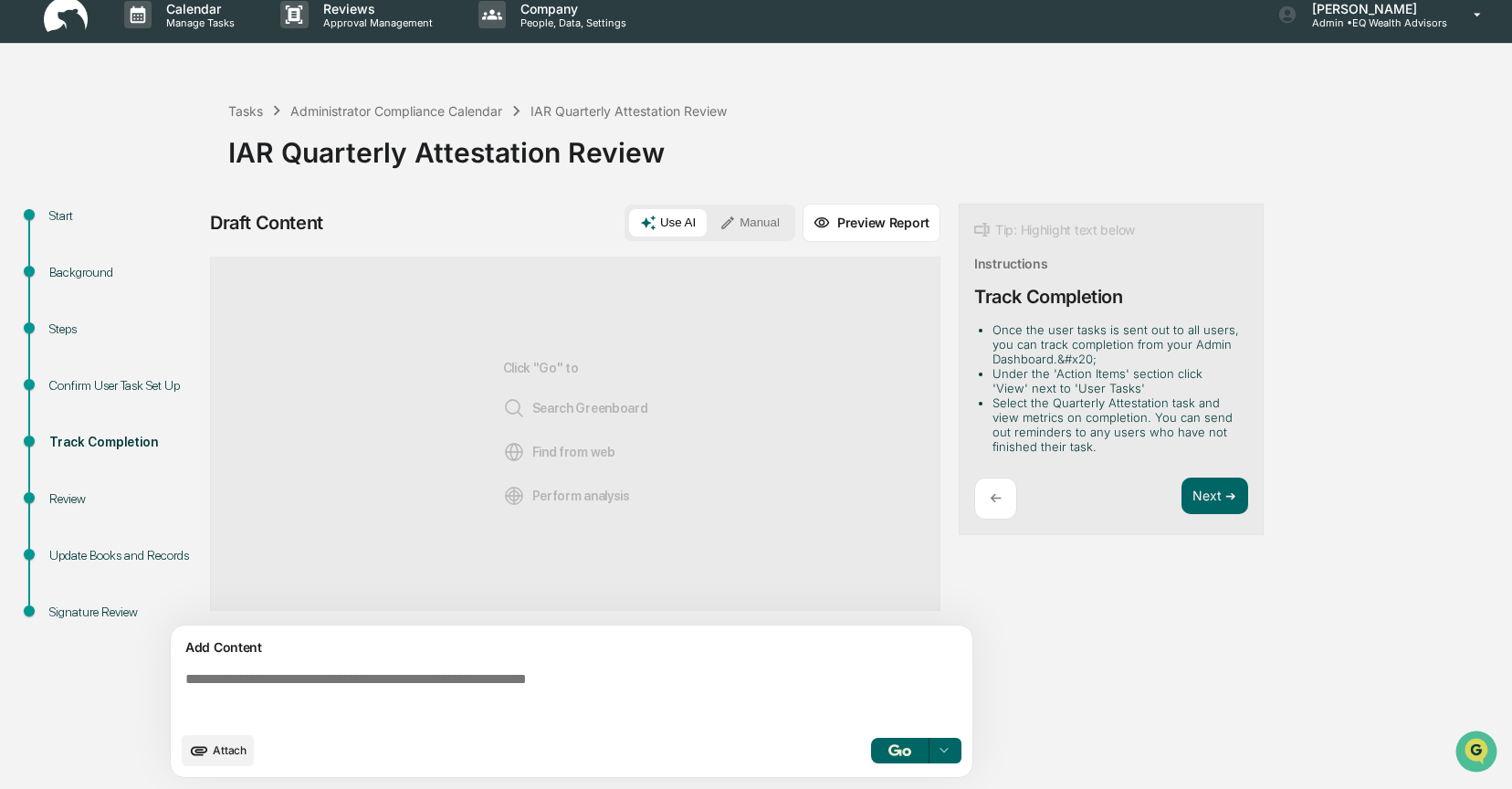
click at [752, 221] on button "Manual" at bounding box center [749, 223] width 82 height 27
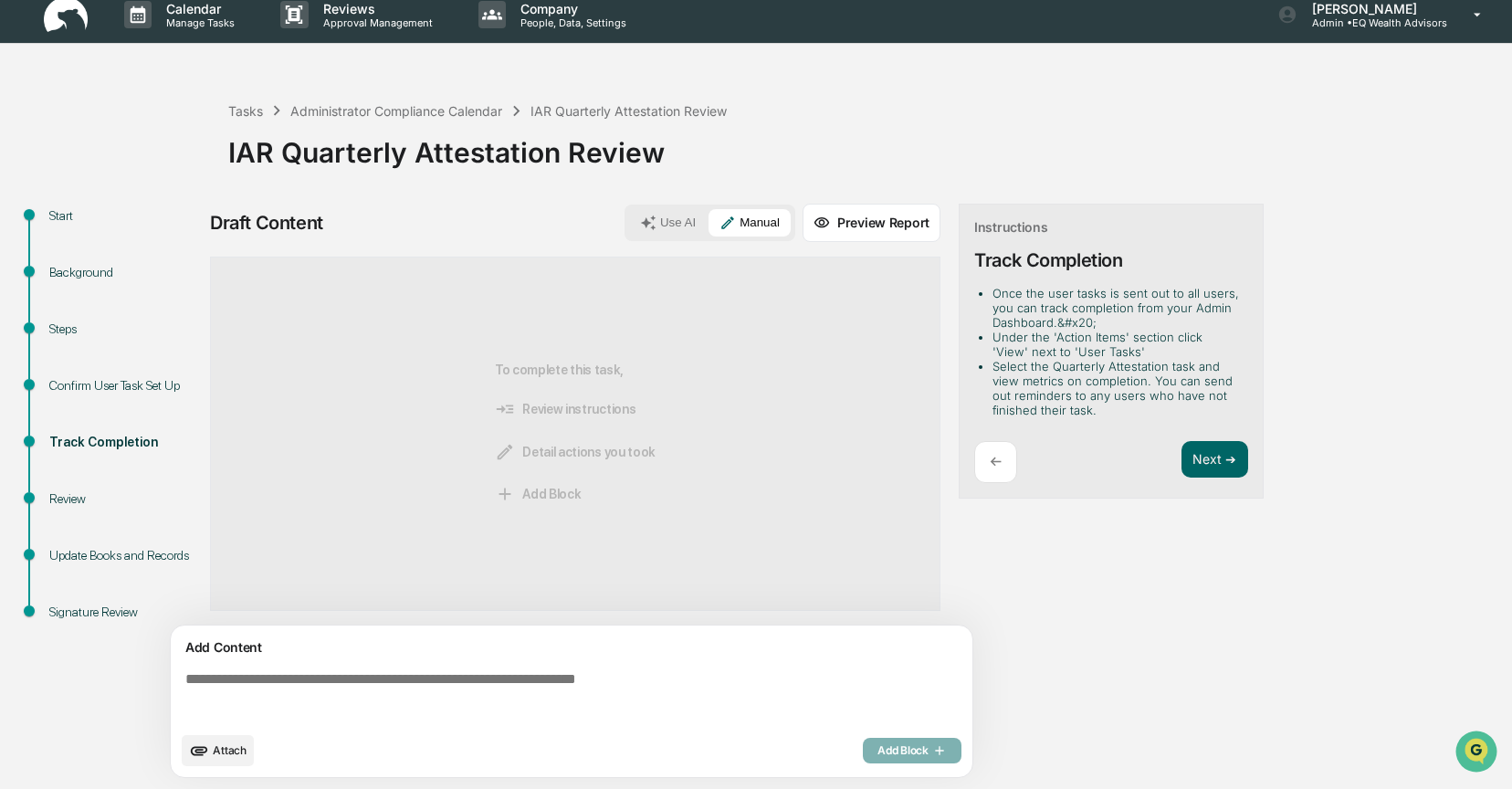
click at [238, 683] on textarea at bounding box center [574, 697] width 795 height 66
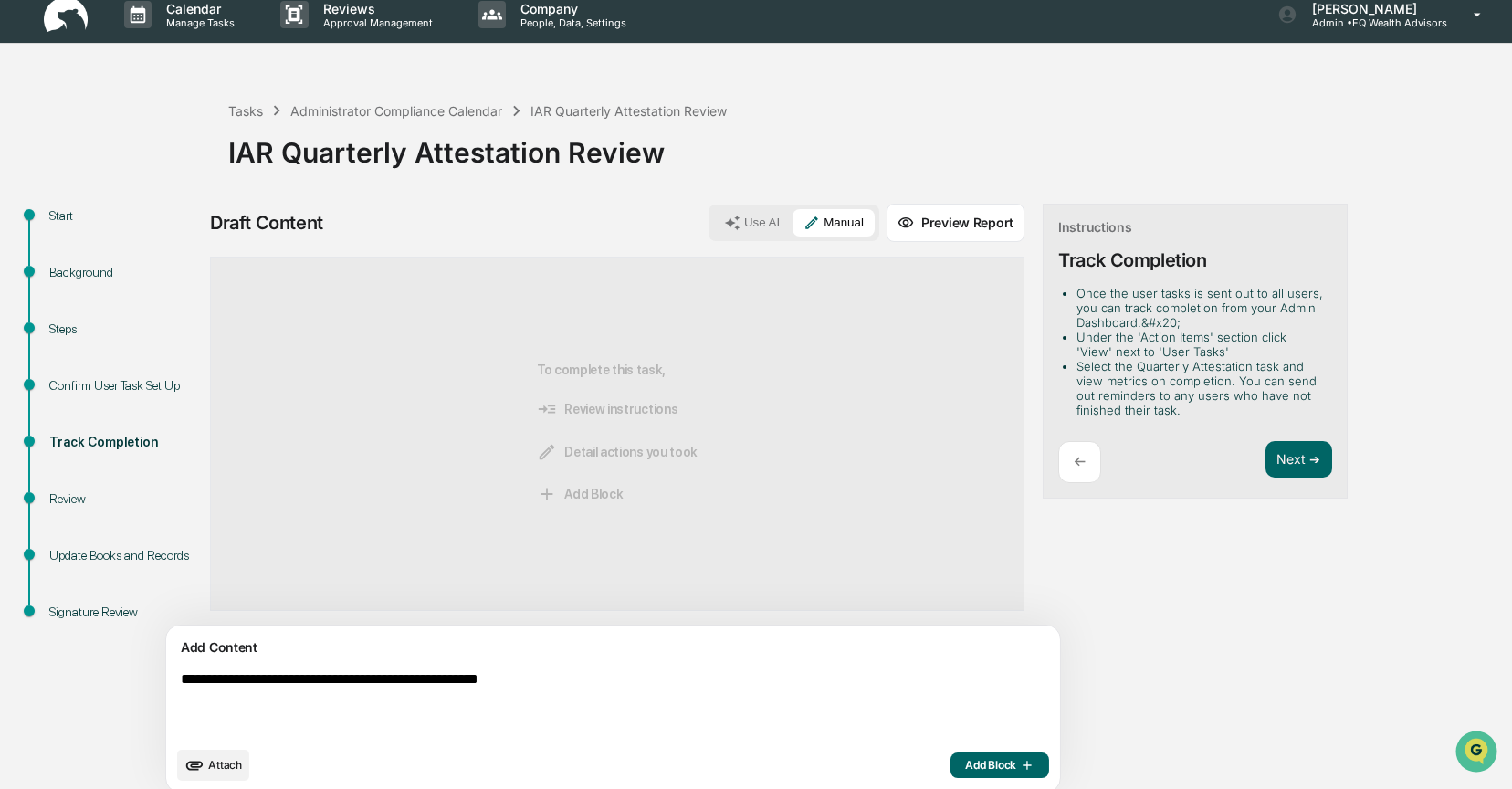
type textarea "**********"
click at [966, 758] on span "Add Block" at bounding box center [1000, 765] width 70 height 14
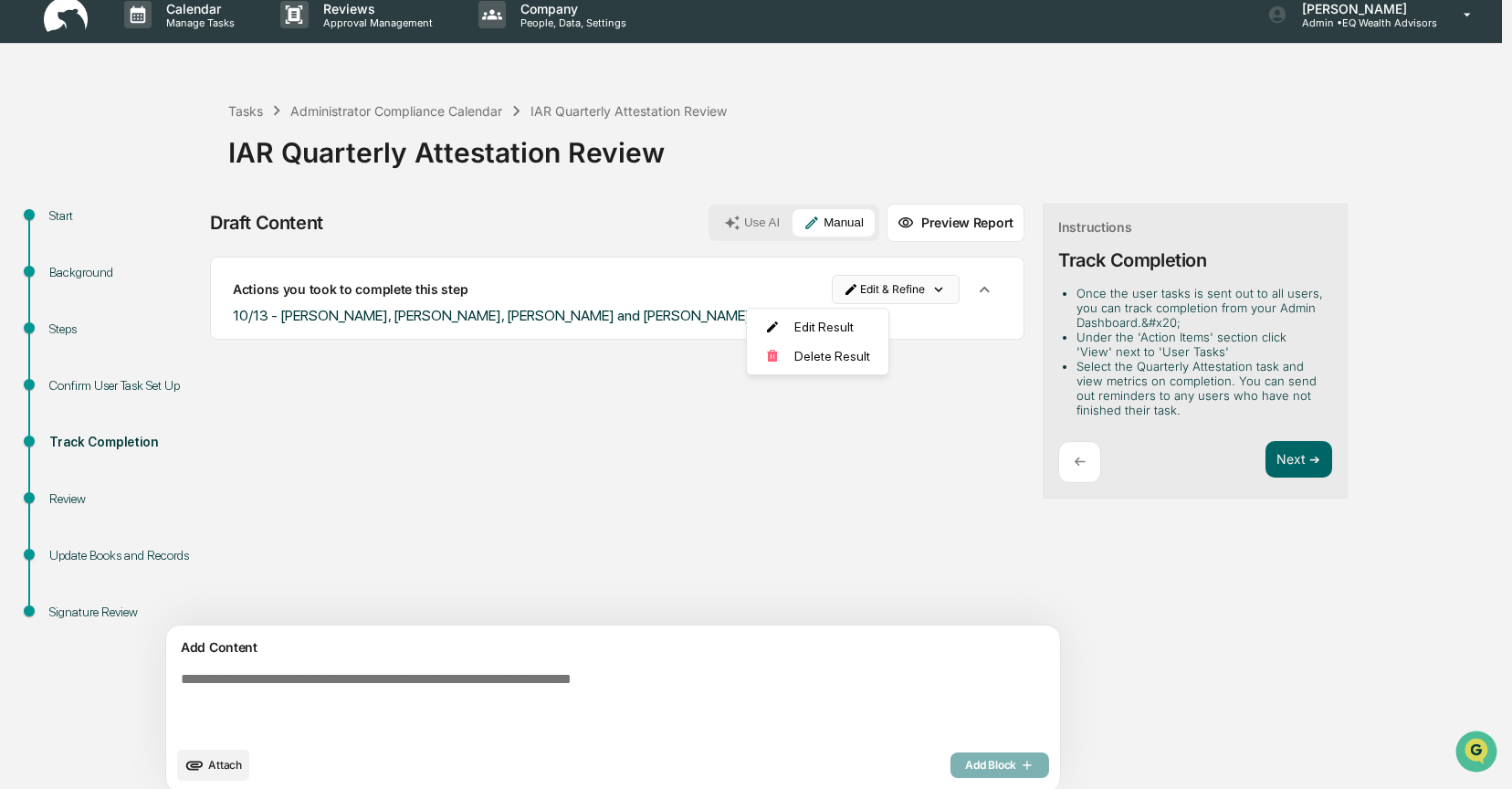
click at [789, 293] on html "Calendar Manage Tasks Reviews Approval Management Company People, Data, Setting…" at bounding box center [756, 380] width 1512 height 789
click at [772, 326] on div "Edit Result" at bounding box center [810, 326] width 134 height 29
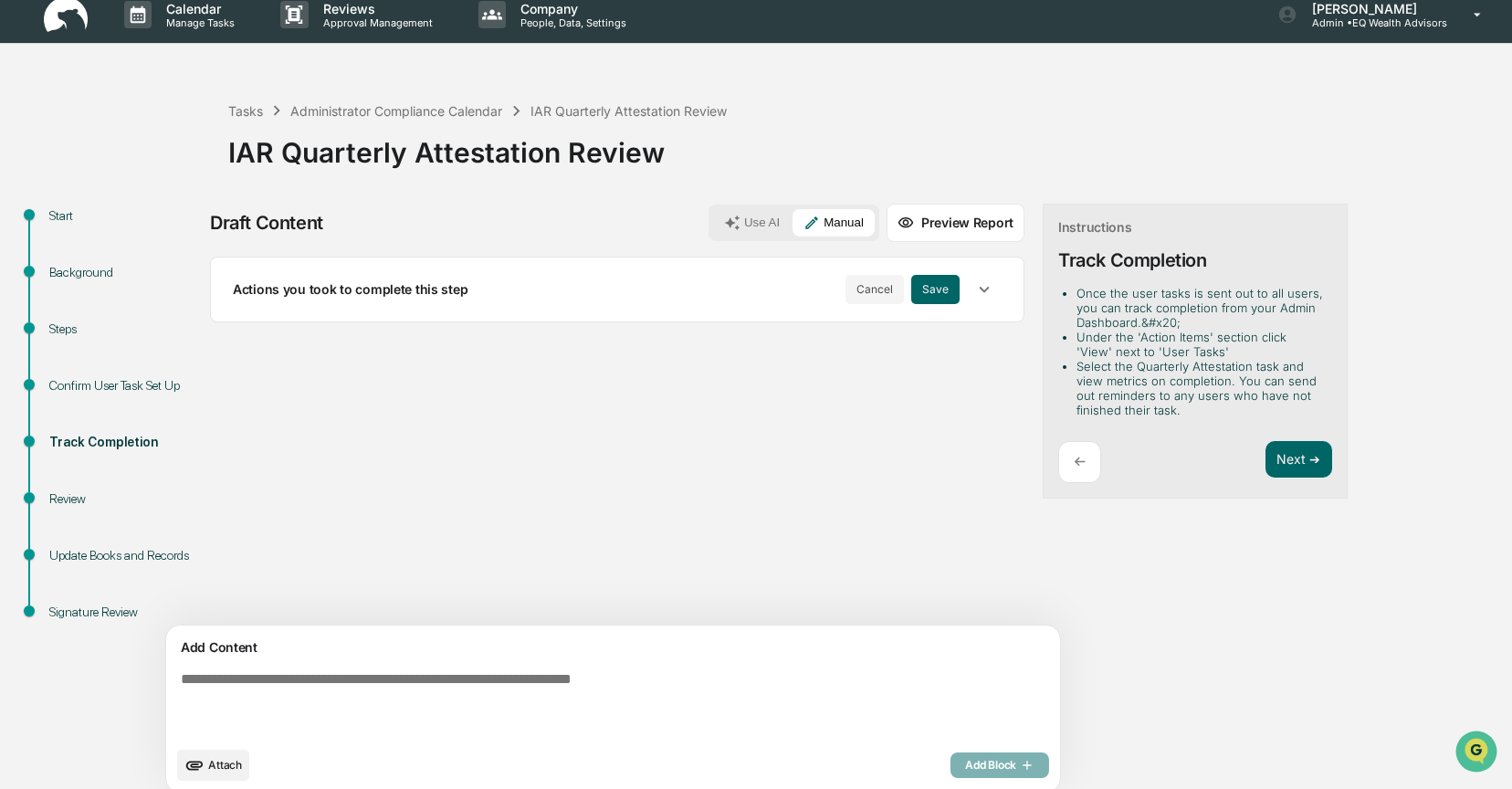
scroll to position [28, 0]
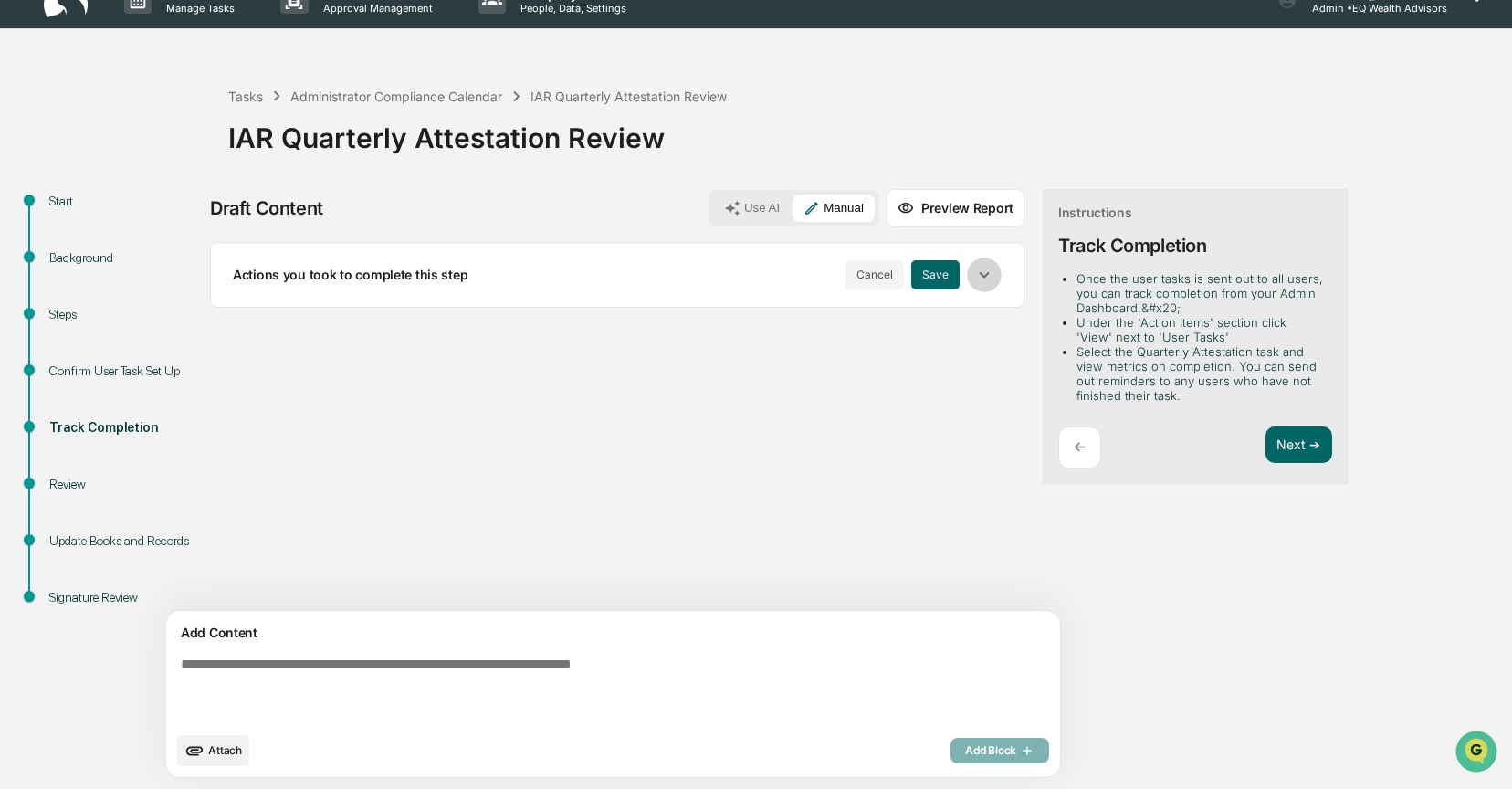
click at [974, 275] on icon "button" at bounding box center [984, 274] width 20 height 20
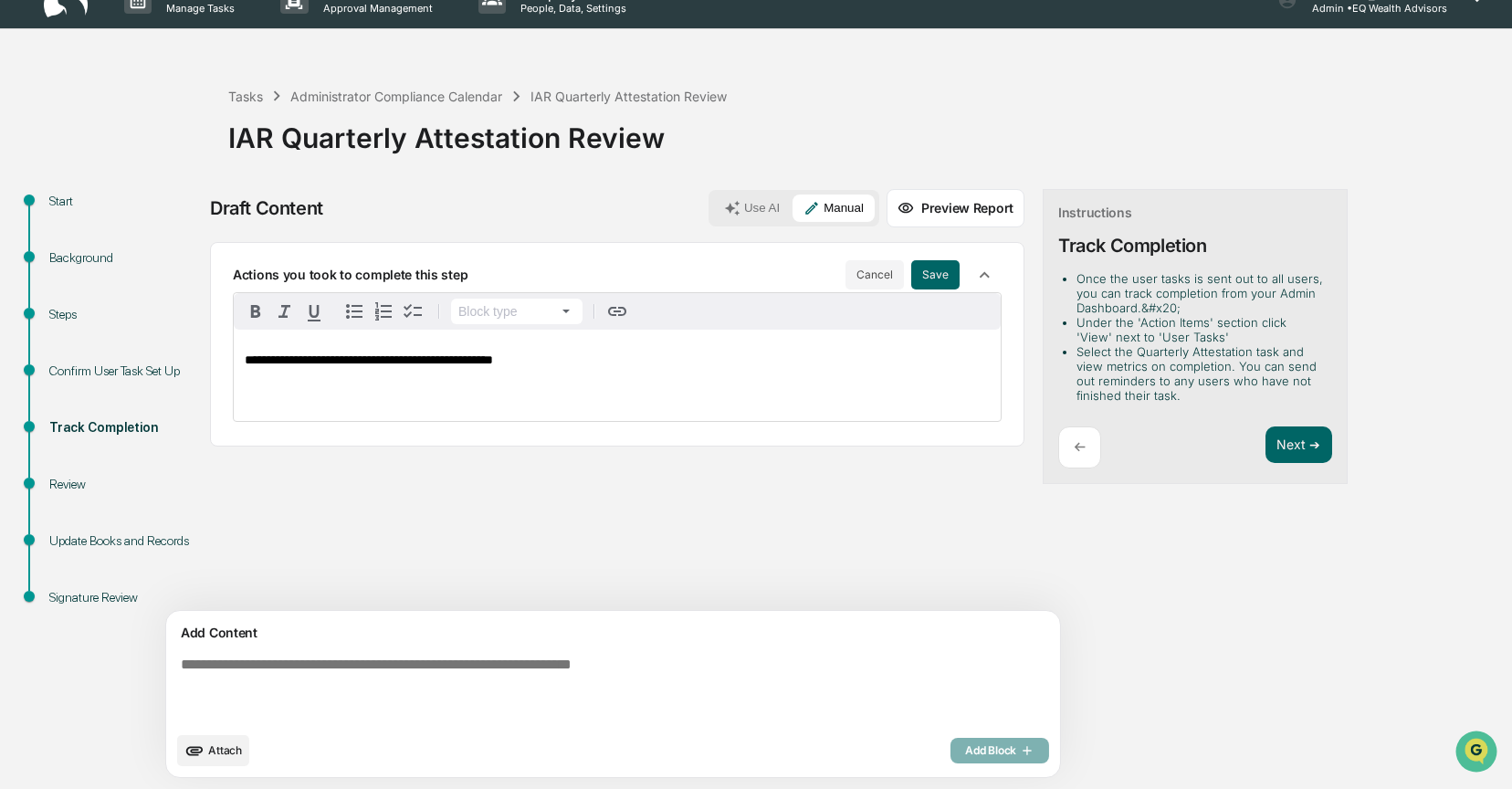
click at [586, 361] on p "**********" at bounding box center [617, 360] width 745 height 14
click at [911, 268] on button "Save" at bounding box center [936, 275] width 48 height 29
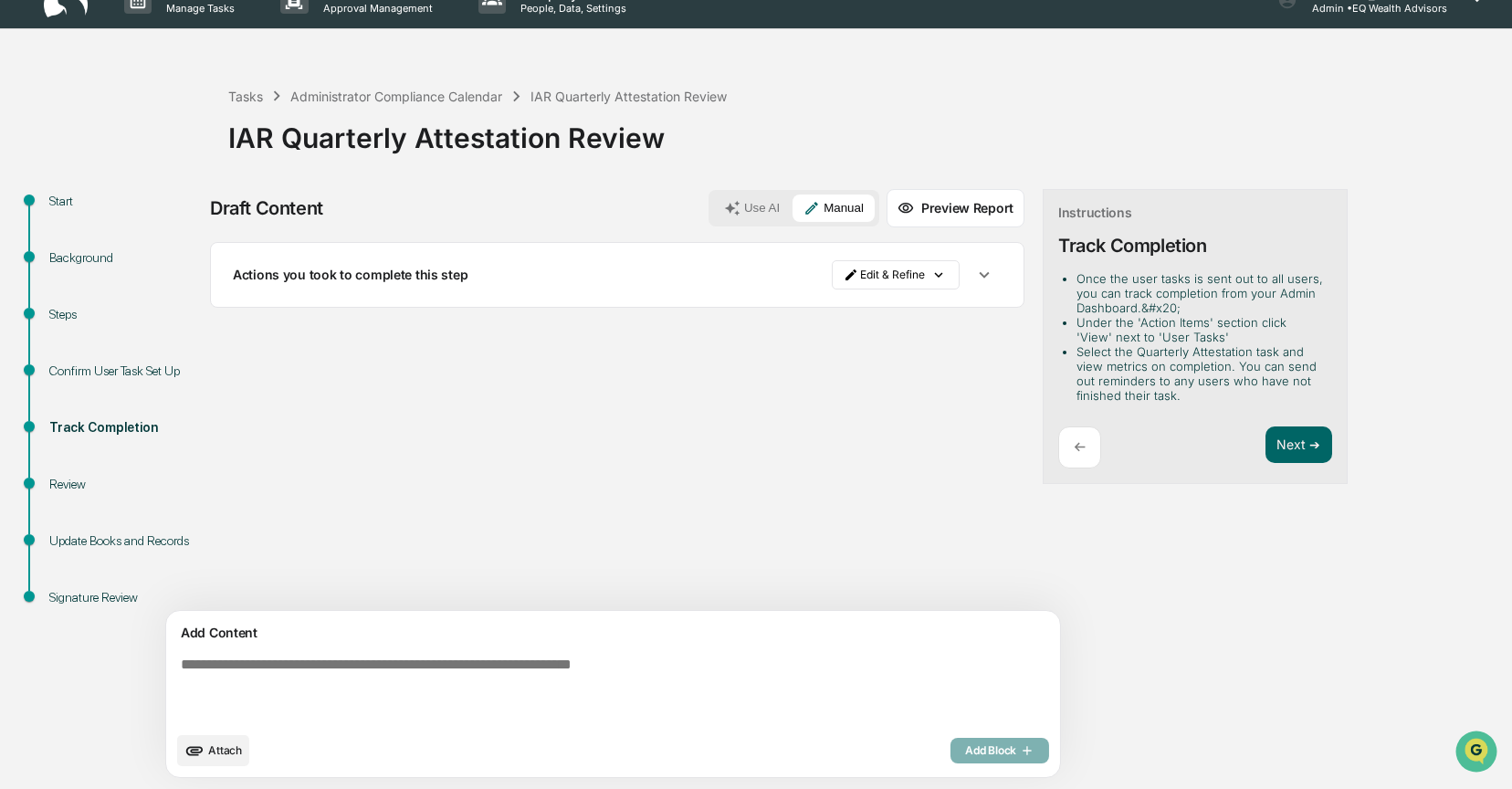
drag, startPoint x: 373, startPoint y: 441, endPoint x: 268, endPoint y: 291, distance: 183.1
click at [373, 441] on div "Sources Actions you took to complete this step Edit & Refine" at bounding box center [618, 427] width 815 height 369
click at [339, 92] on div "Administrator Compliance Calendar" at bounding box center [396, 97] width 211 height 15
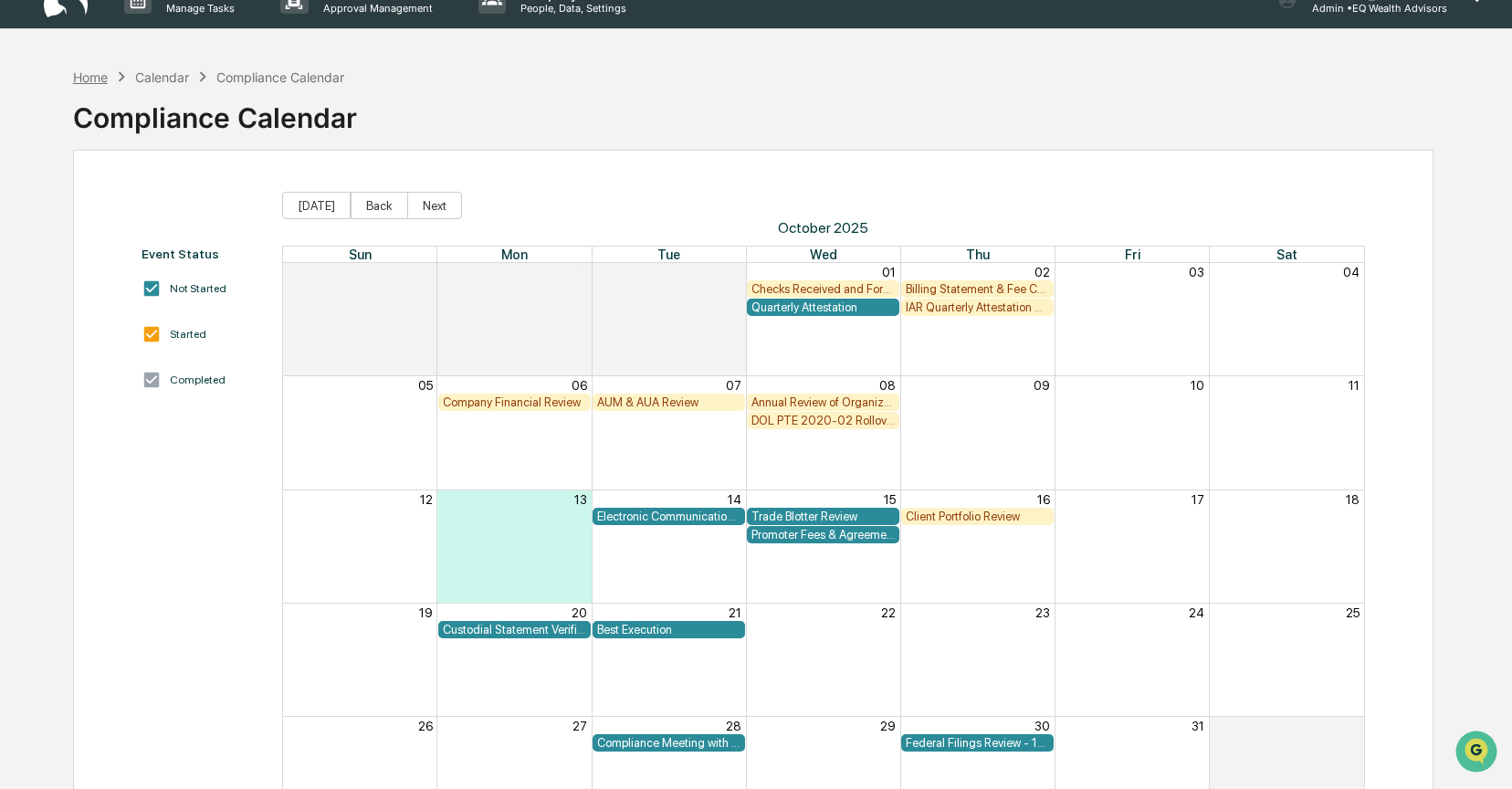
click at [81, 72] on div "Home" at bounding box center [91, 77] width 35 height 15
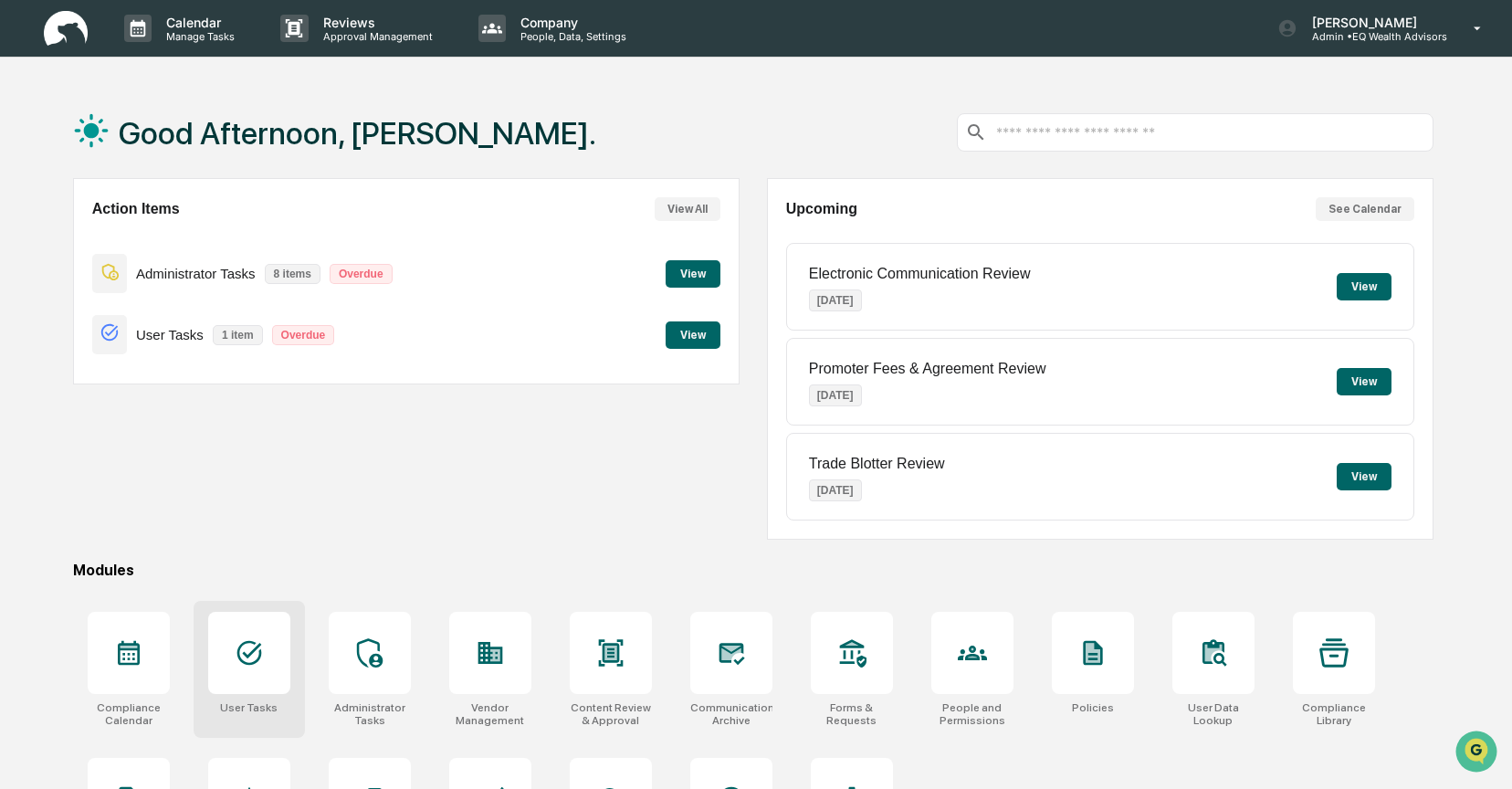
click at [256, 670] on div at bounding box center [249, 653] width 82 height 82
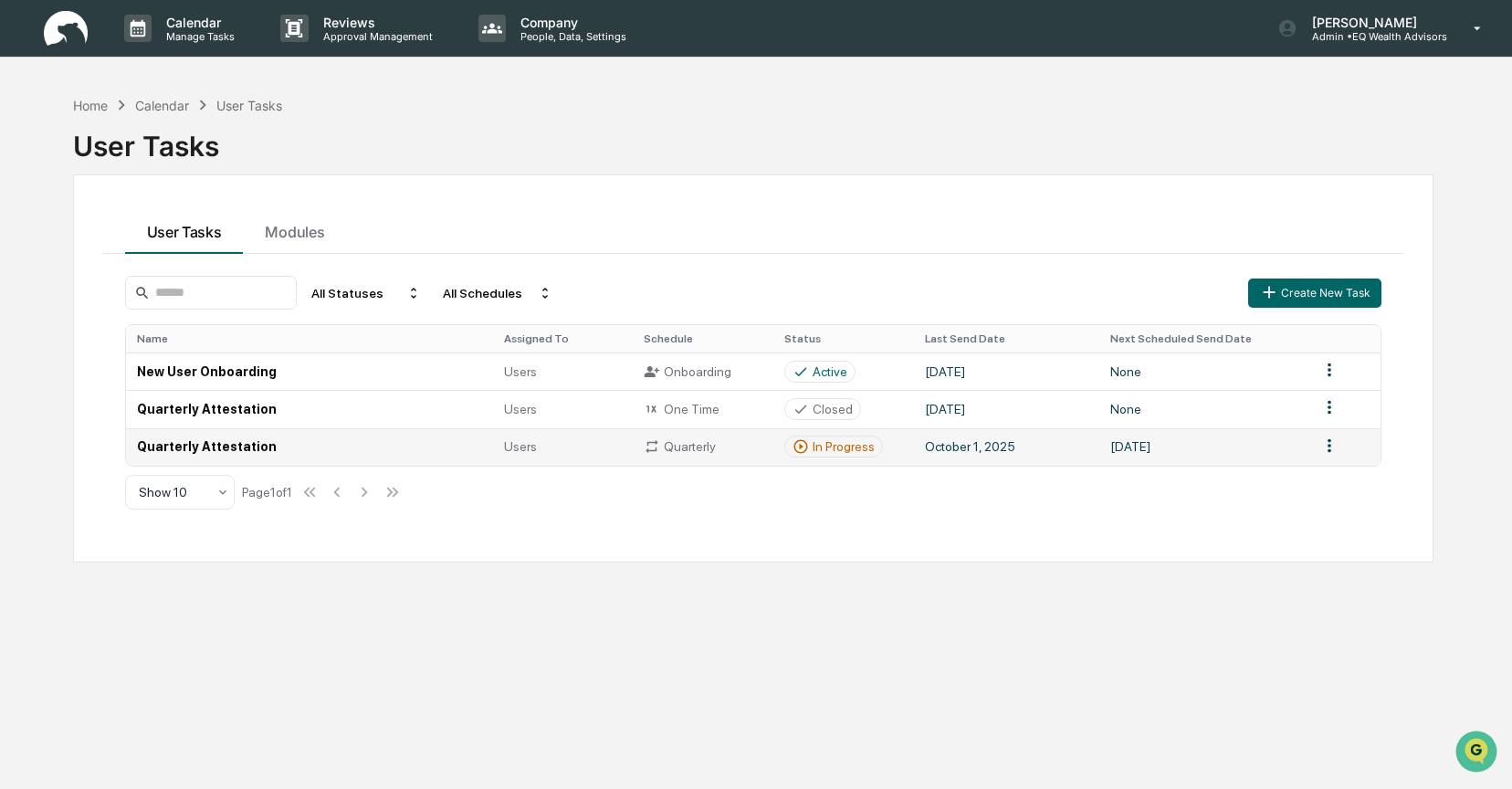
click at [1049, 456] on td "October 1, 2025" at bounding box center [1007, 447] width 185 height 38
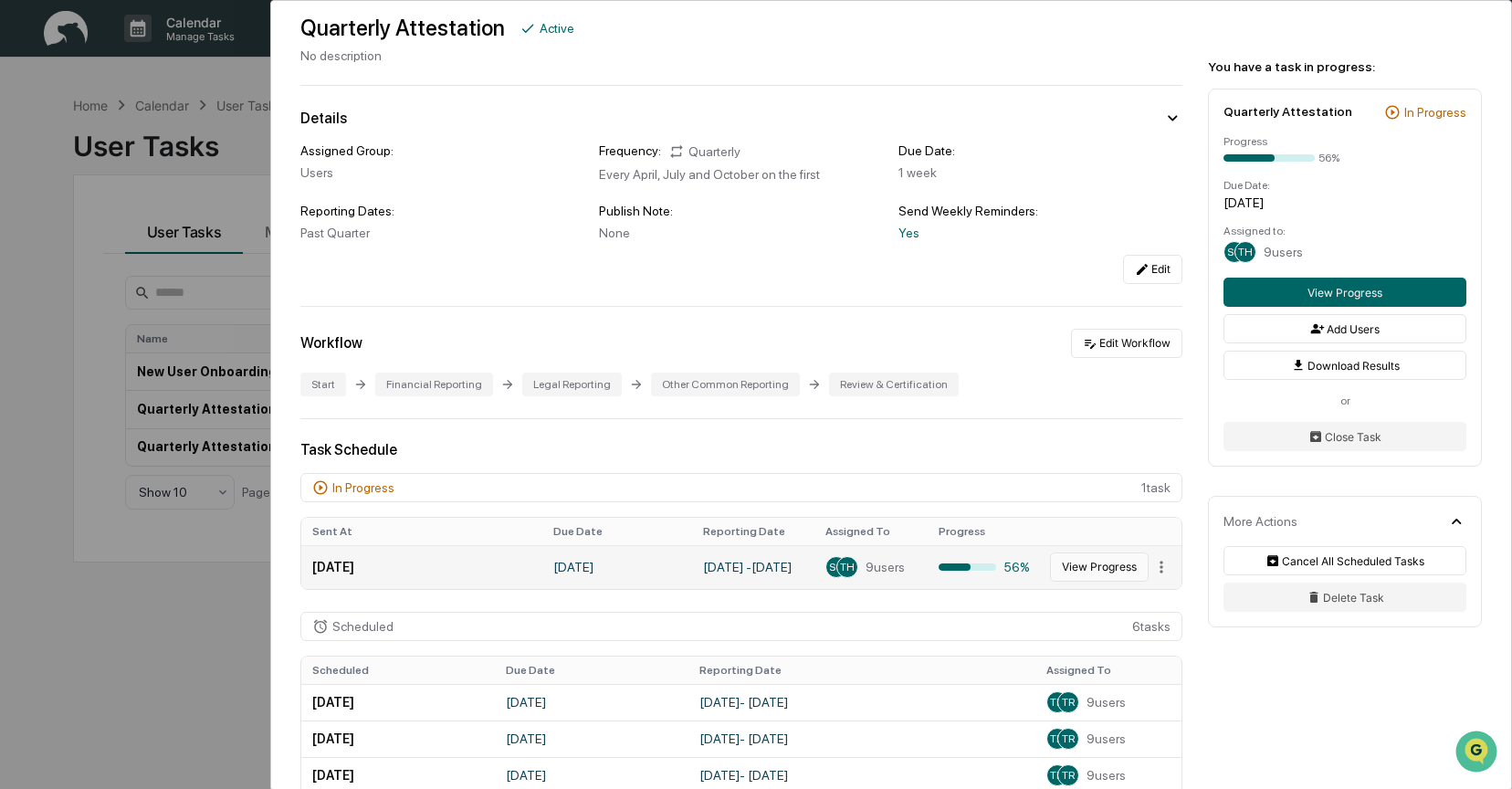
scroll to position [67, 0]
click at [1099, 568] on button "View Progress" at bounding box center [1100, 565] width 98 height 29
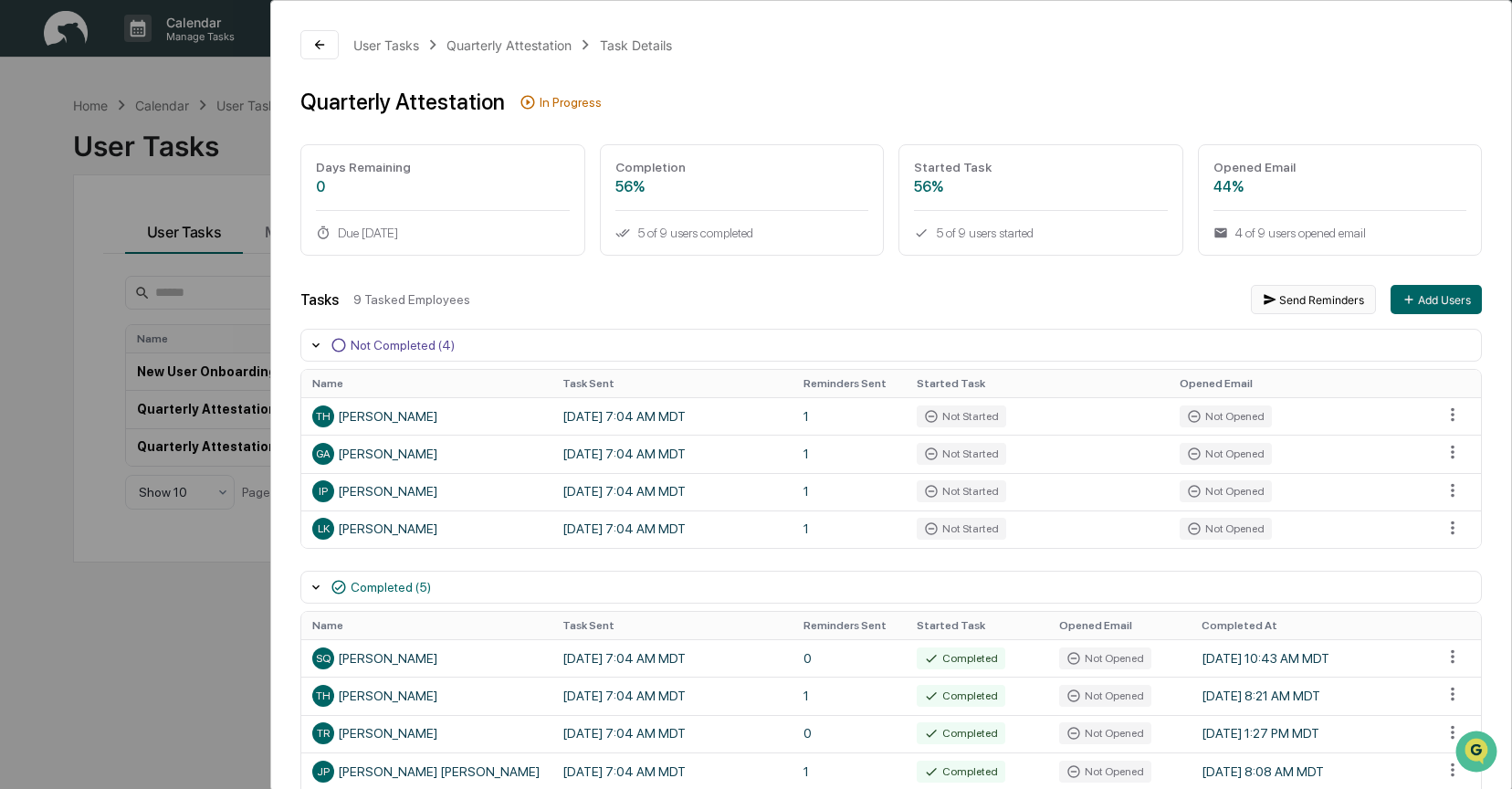
click at [1304, 299] on button "Send Reminders" at bounding box center [1314, 299] width 126 height 29
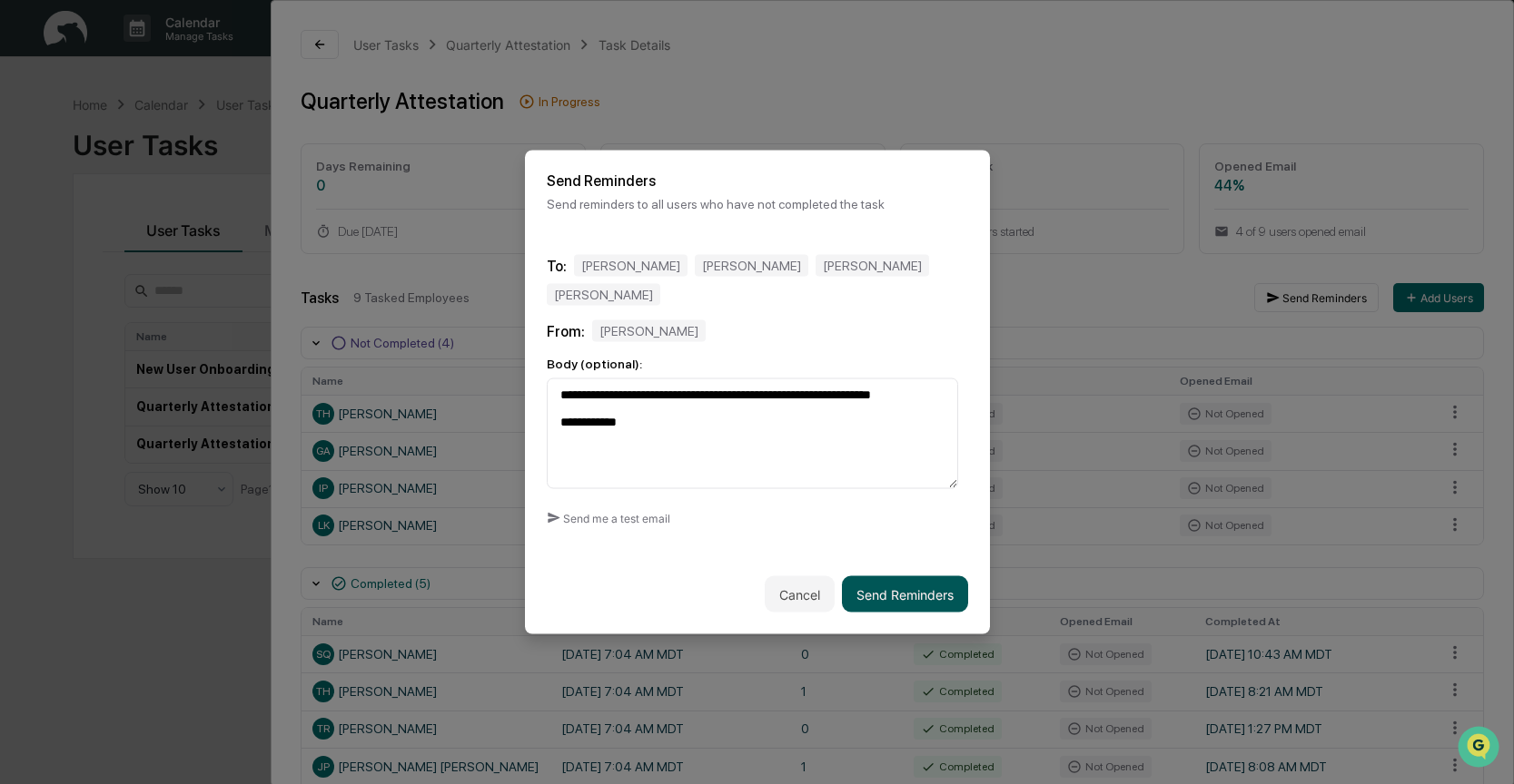
type textarea "**********"
click at [914, 577] on button "Send Reminders" at bounding box center [904, 595] width 126 height 36
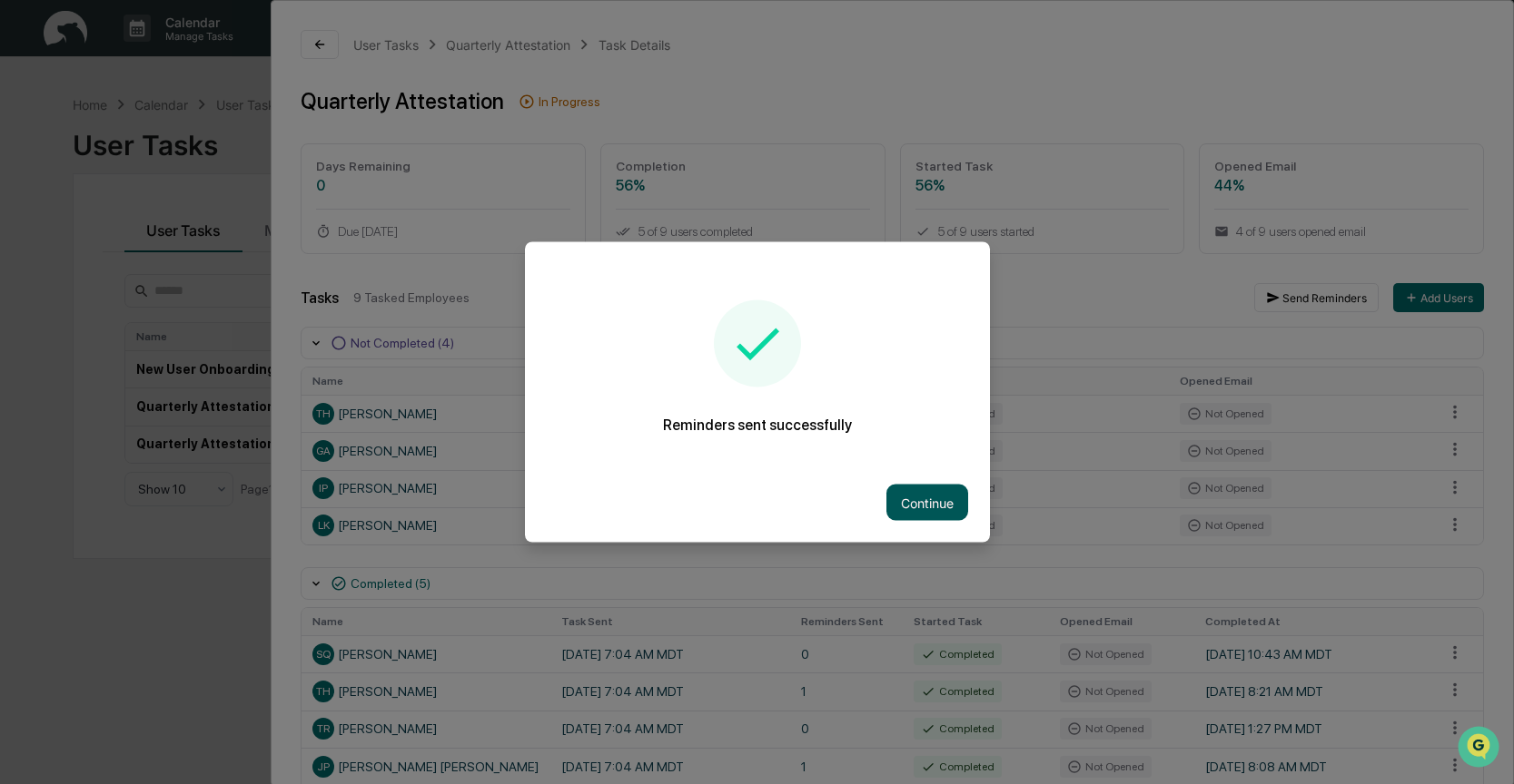
click at [929, 502] on button "Continue" at bounding box center [926, 503] width 82 height 36
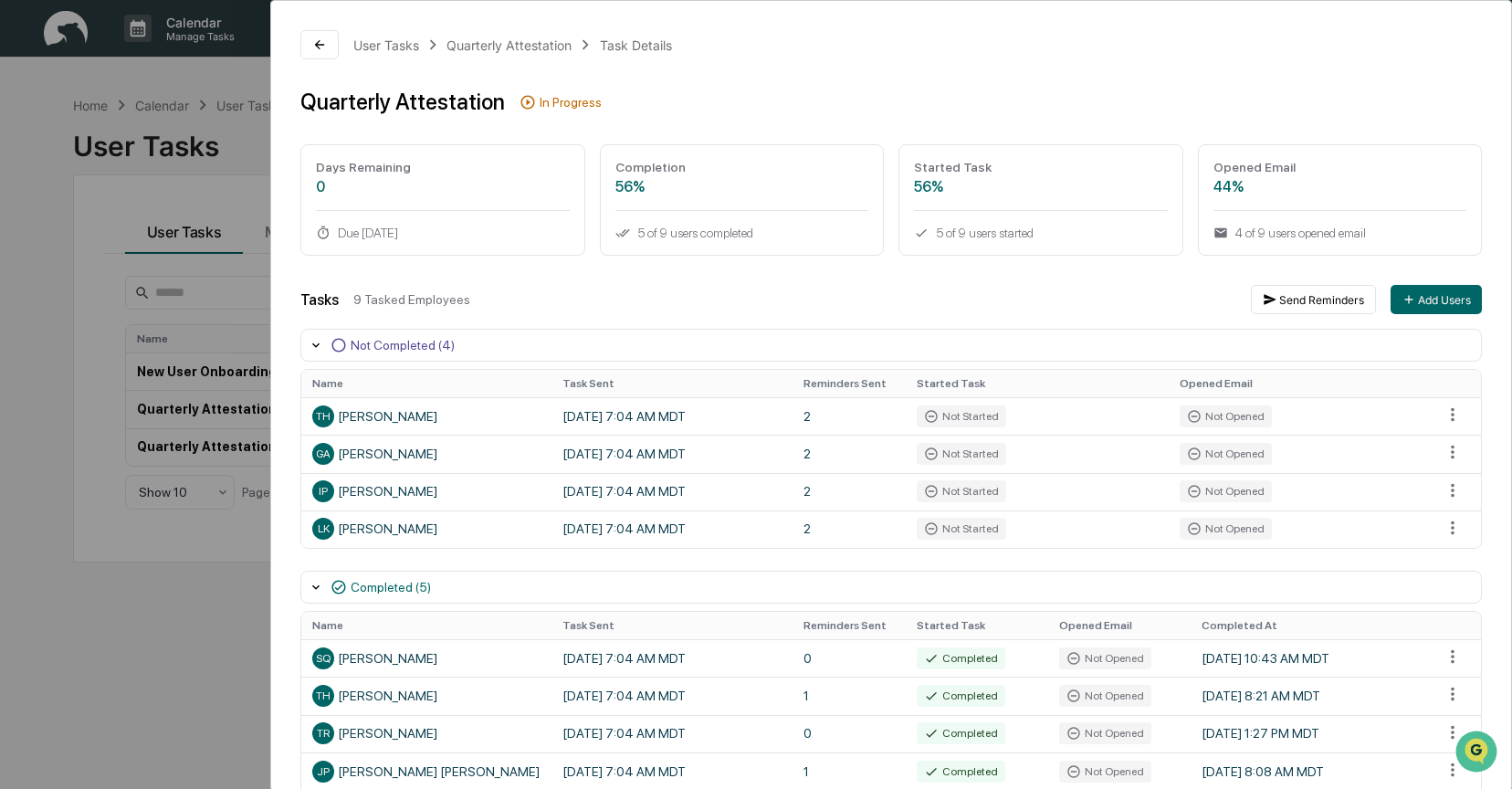
click at [213, 71] on div "User Tasks Quarterly Attestation Task Details Quarterly Attestation In Progress…" at bounding box center [756, 394] width 1512 height 789
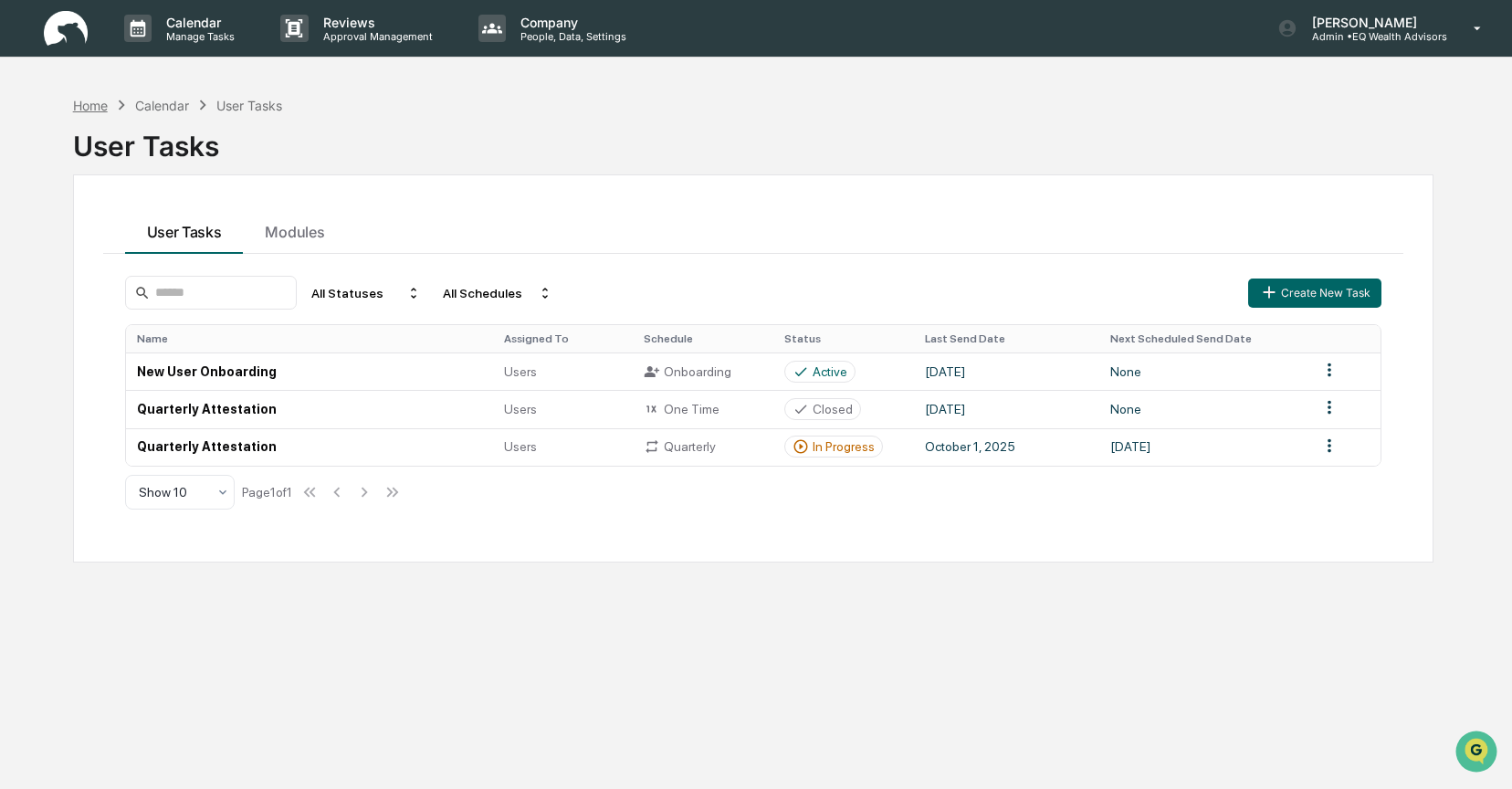
click at [100, 102] on div "Home" at bounding box center [91, 105] width 35 height 15
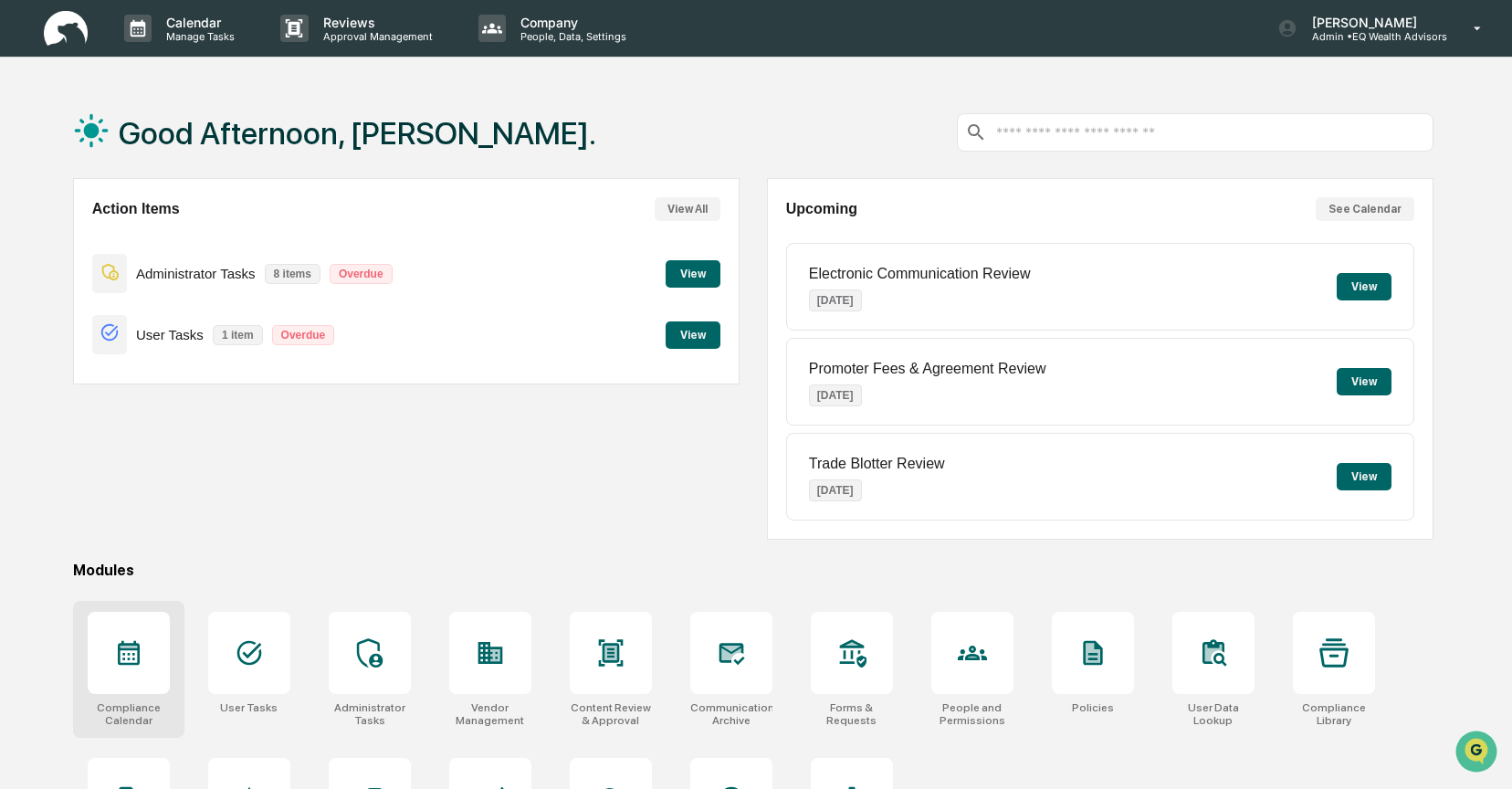
click at [130, 657] on icon at bounding box center [128, 653] width 29 height 29
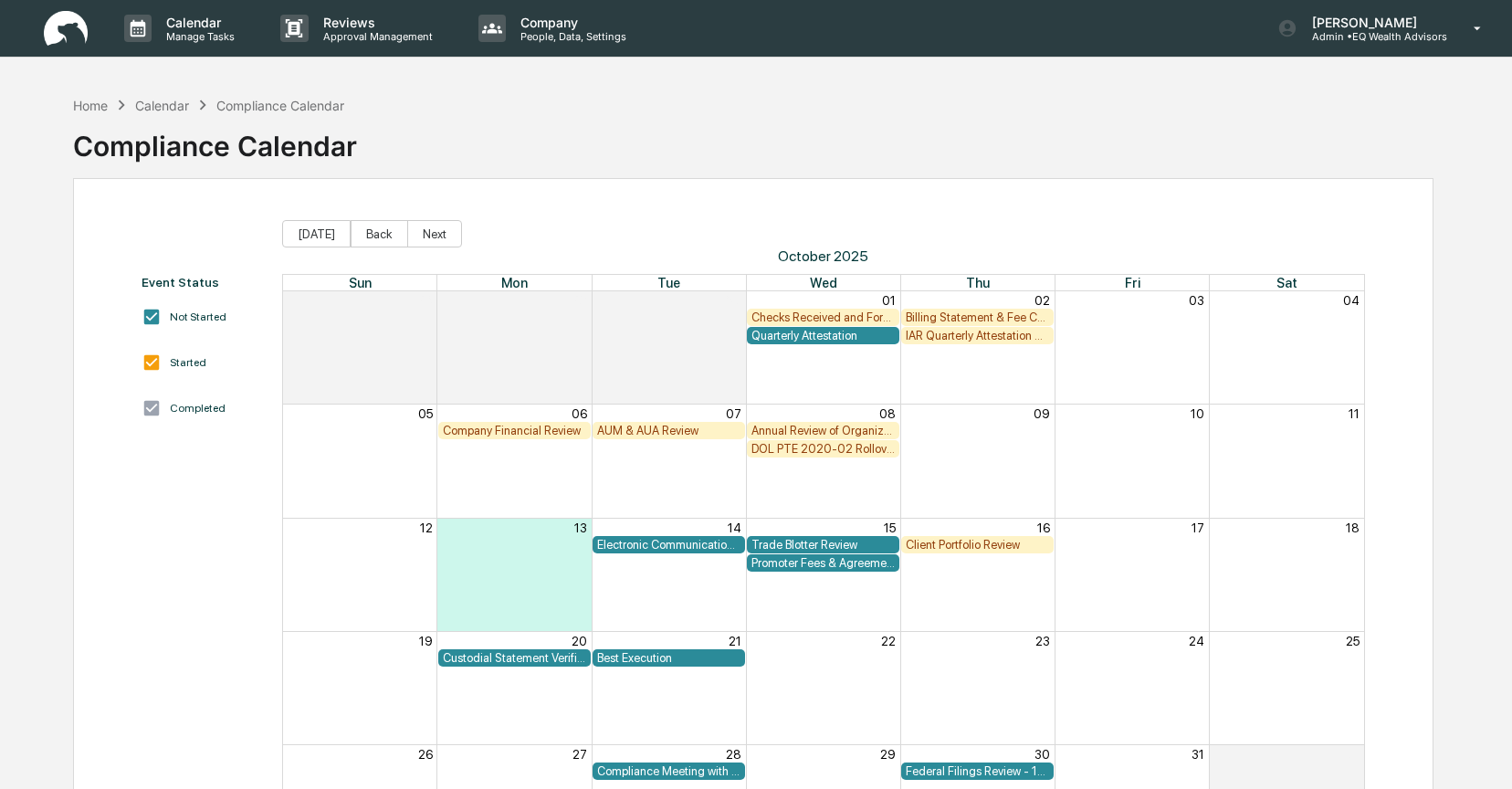
click at [985, 334] on div "IAR Quarterly Attestation Review" at bounding box center [977, 335] width 143 height 14
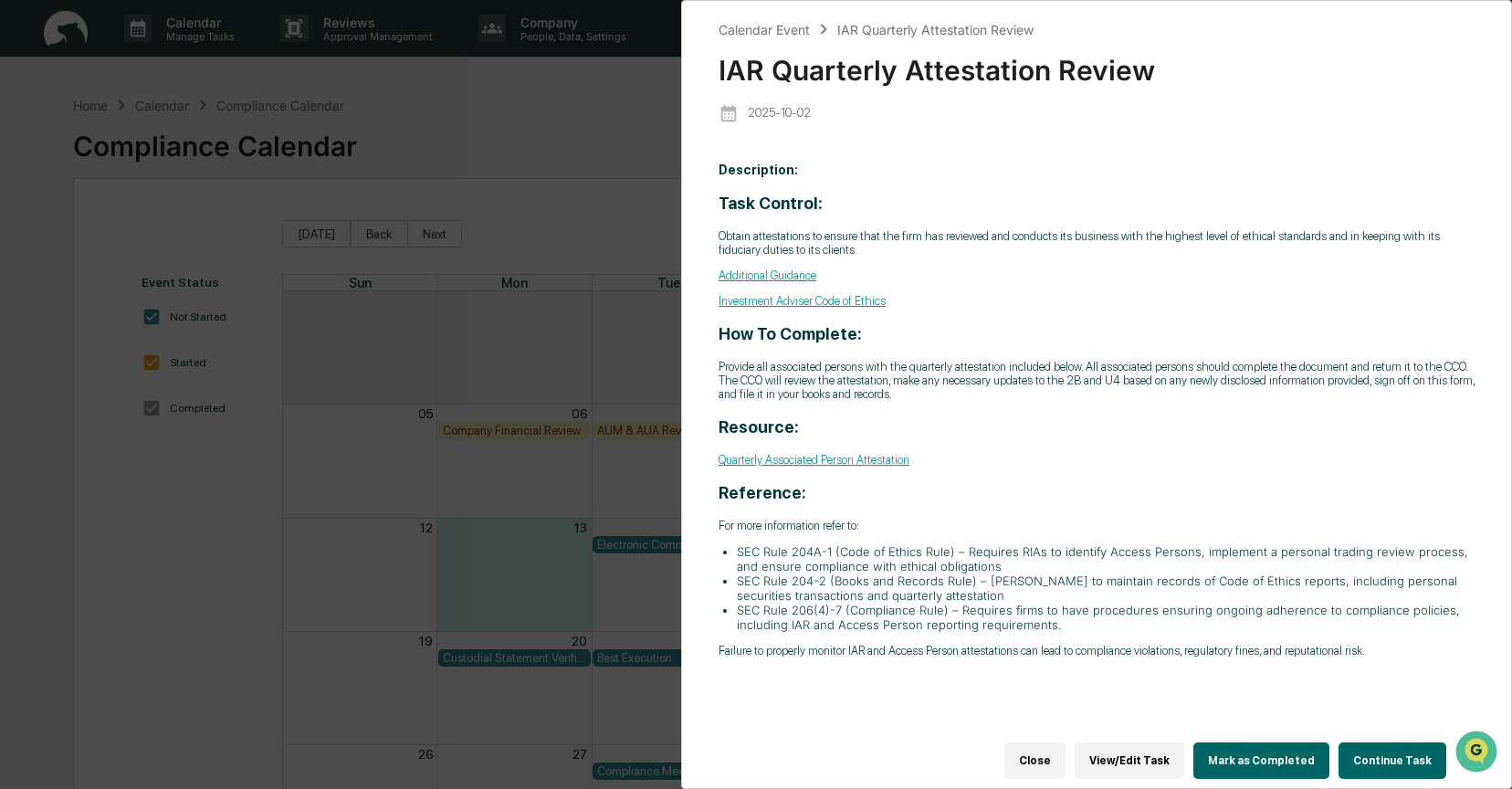
click at [1387, 759] on button "Continue Task" at bounding box center [1393, 761] width 108 height 37
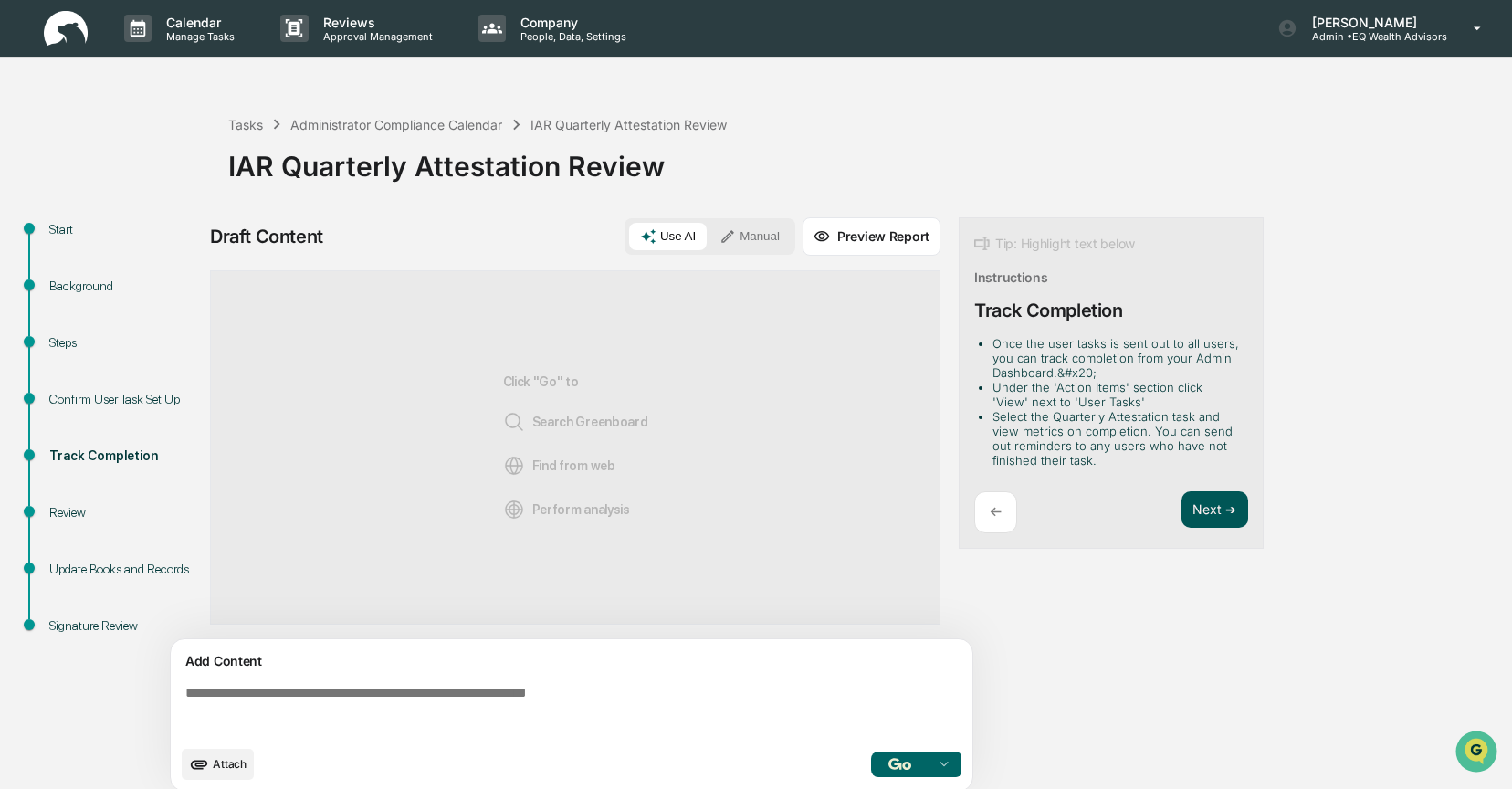
click at [1196, 508] on button "Next ➔" at bounding box center [1215, 510] width 67 height 38
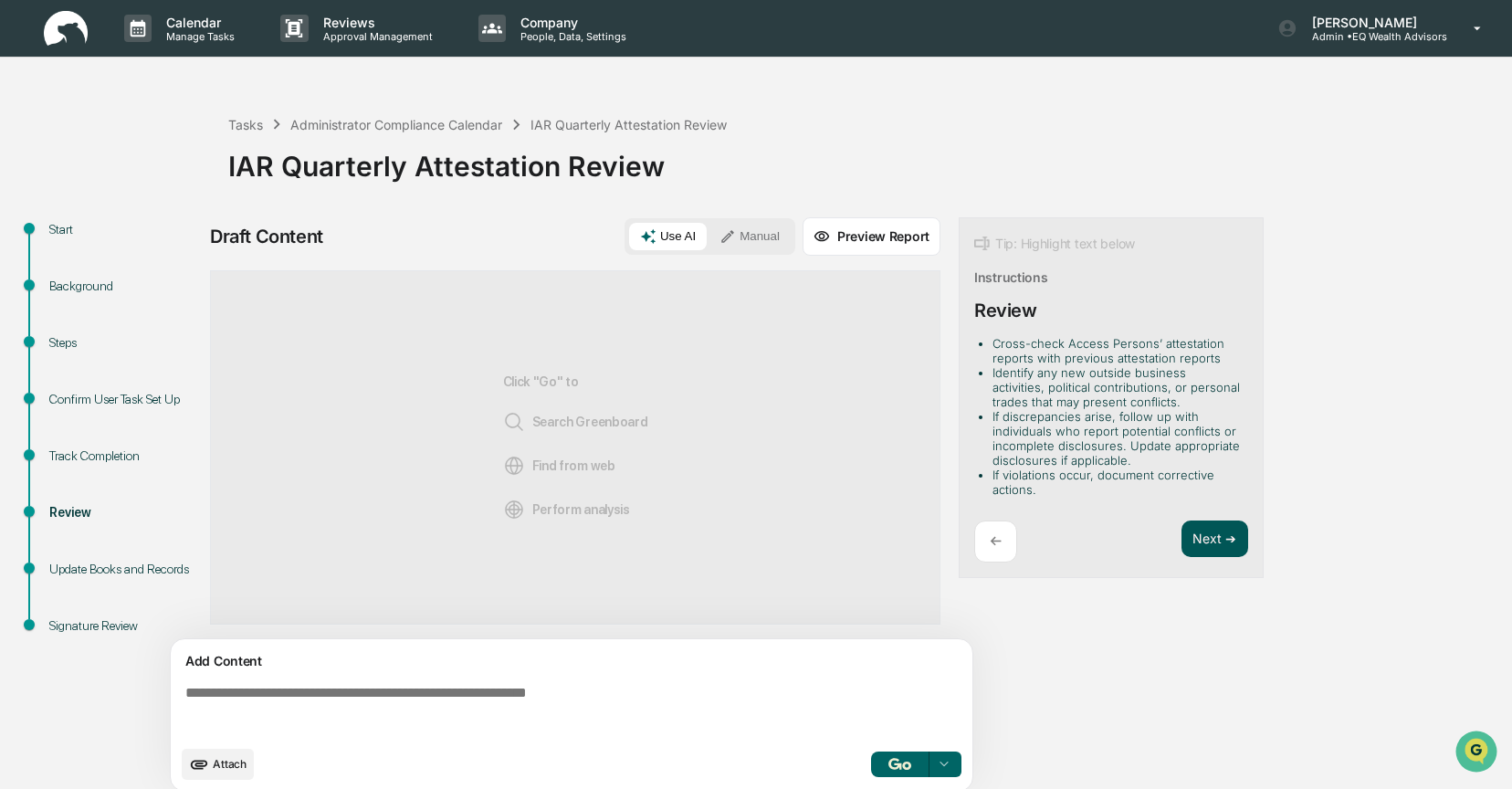
click at [1205, 530] on button "Next ➔" at bounding box center [1215, 539] width 67 height 38
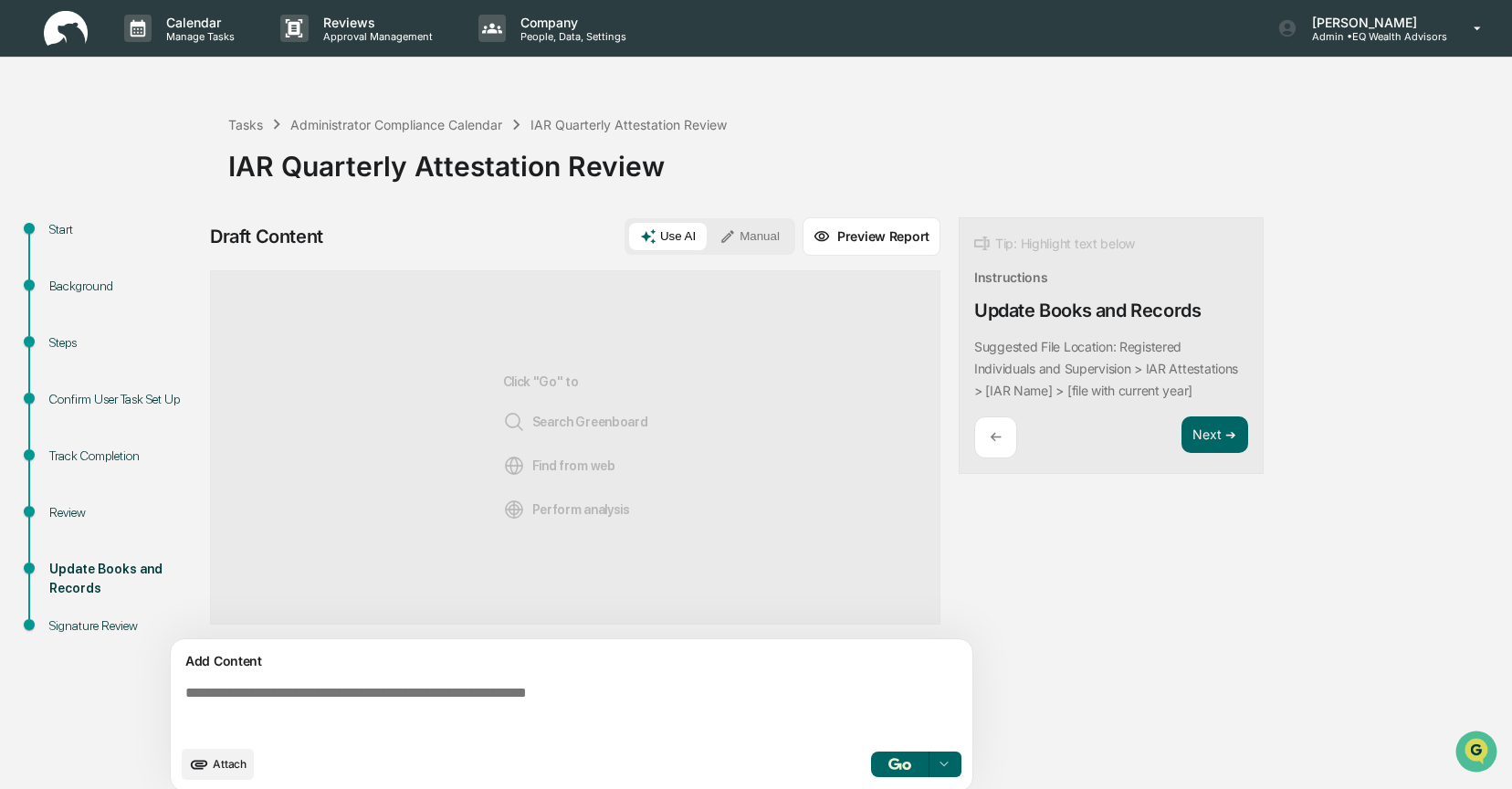
click at [102, 405] on div "Confirm User Task Set Up" at bounding box center [124, 400] width 150 height 19
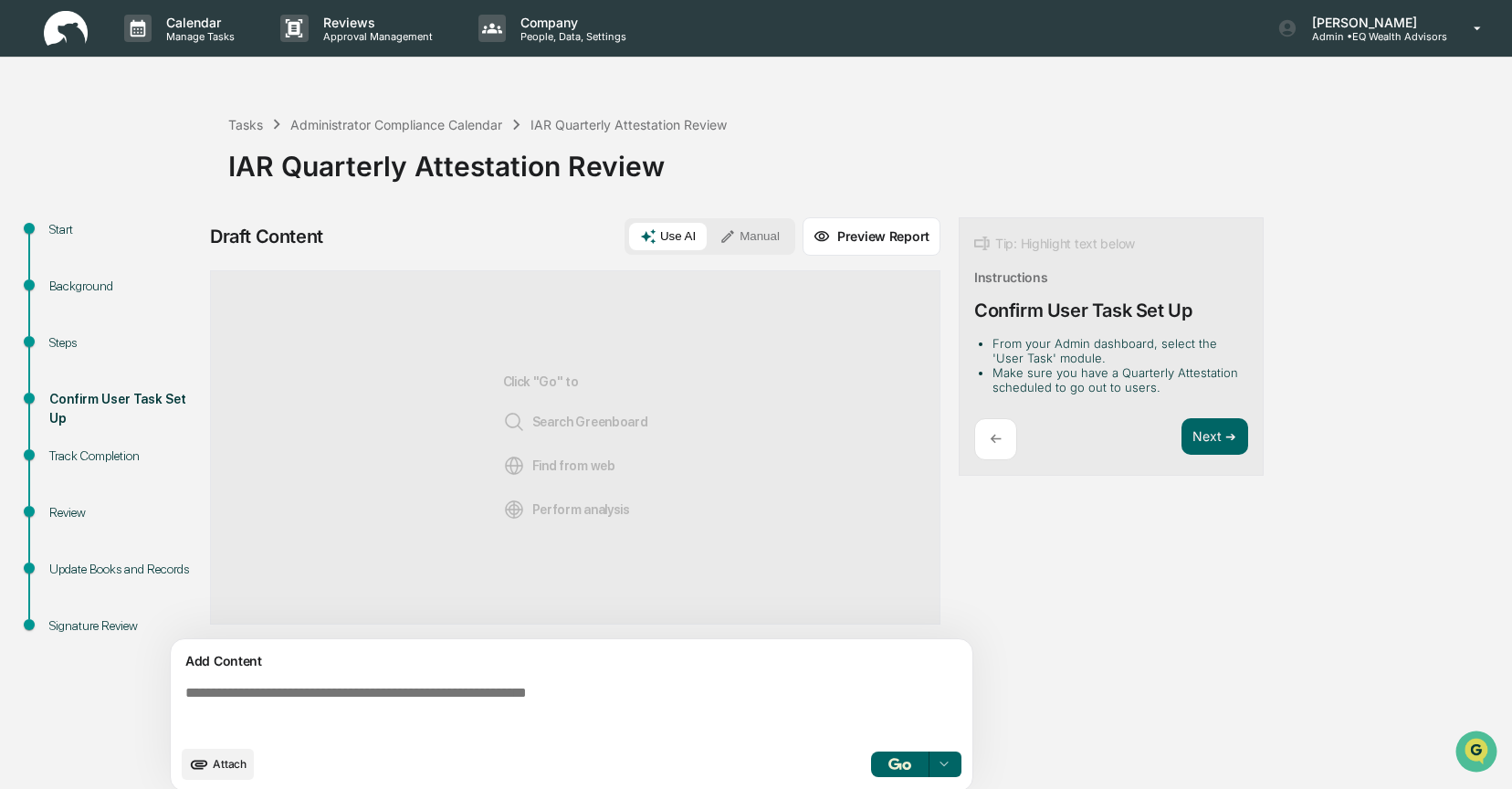
click at [80, 459] on div "Track Completion" at bounding box center [124, 456] width 150 height 19
click at [80, 455] on div "Track Completion" at bounding box center [124, 456] width 150 height 19
click at [1217, 425] on button "Next ➔" at bounding box center [1215, 437] width 67 height 38
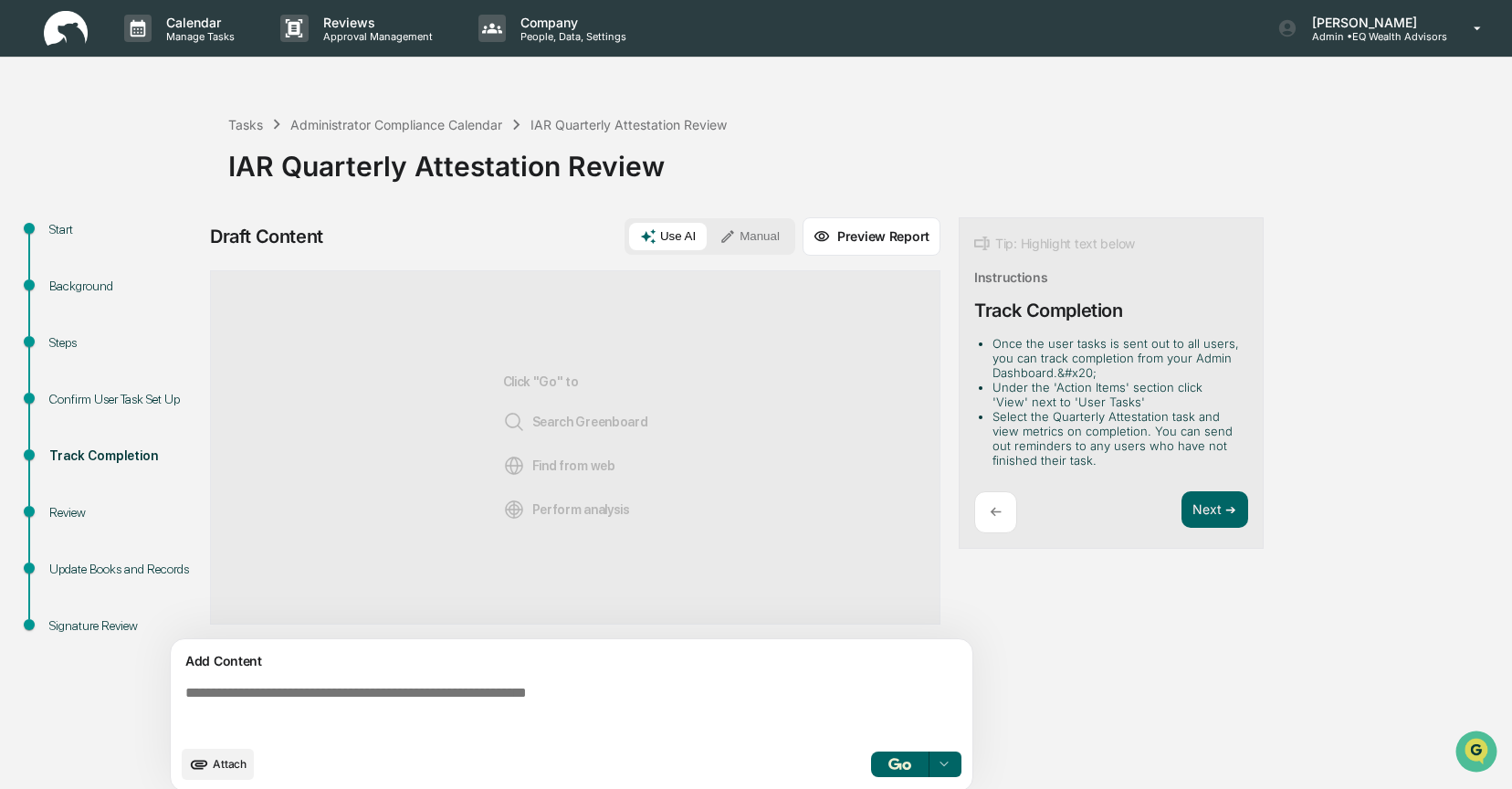
click at [744, 234] on button "Manual" at bounding box center [749, 237] width 82 height 27
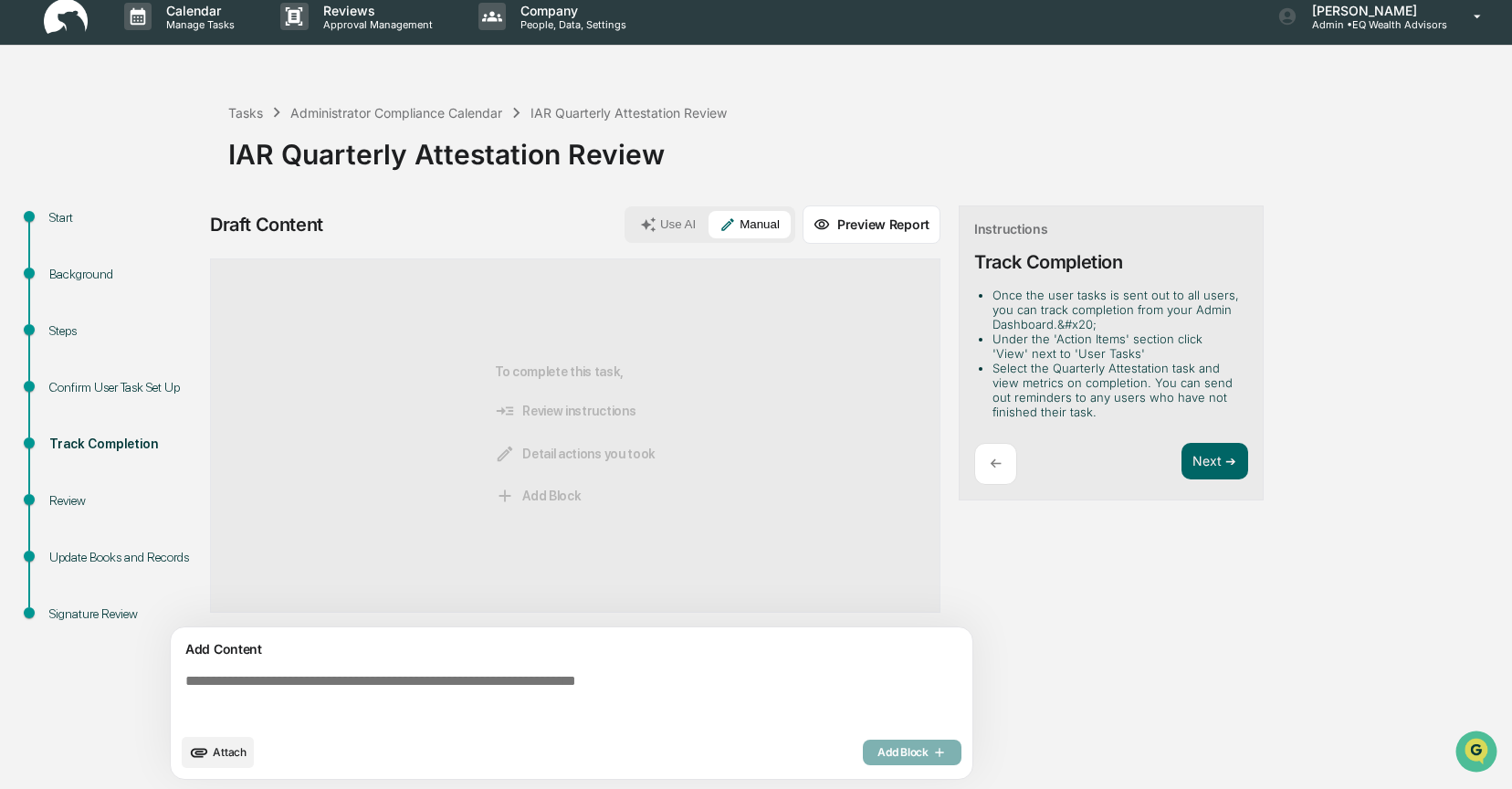
scroll to position [14, 0]
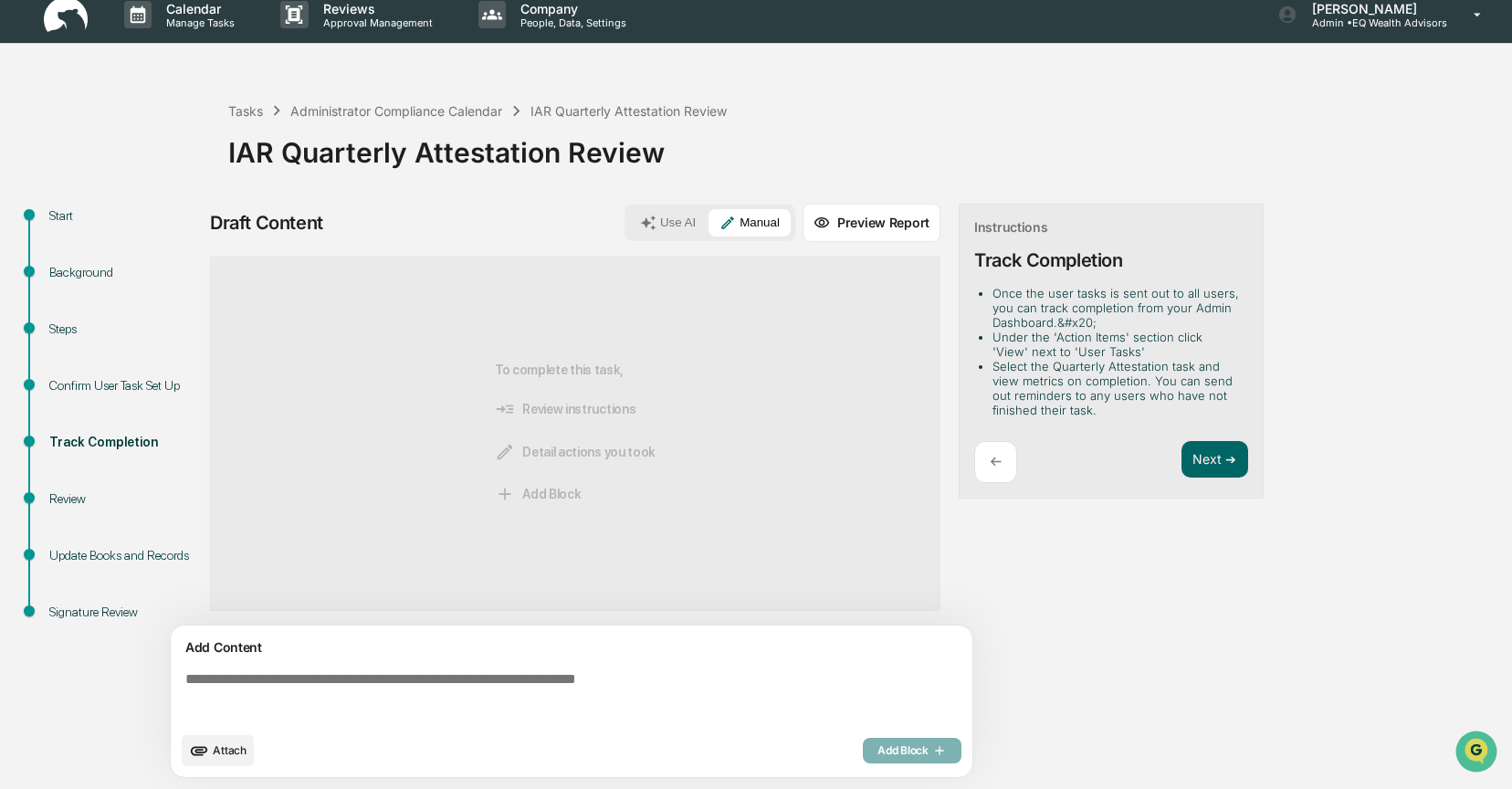
click at [72, 379] on div "Confirm User Task Set Up" at bounding box center [124, 386] width 150 height 19
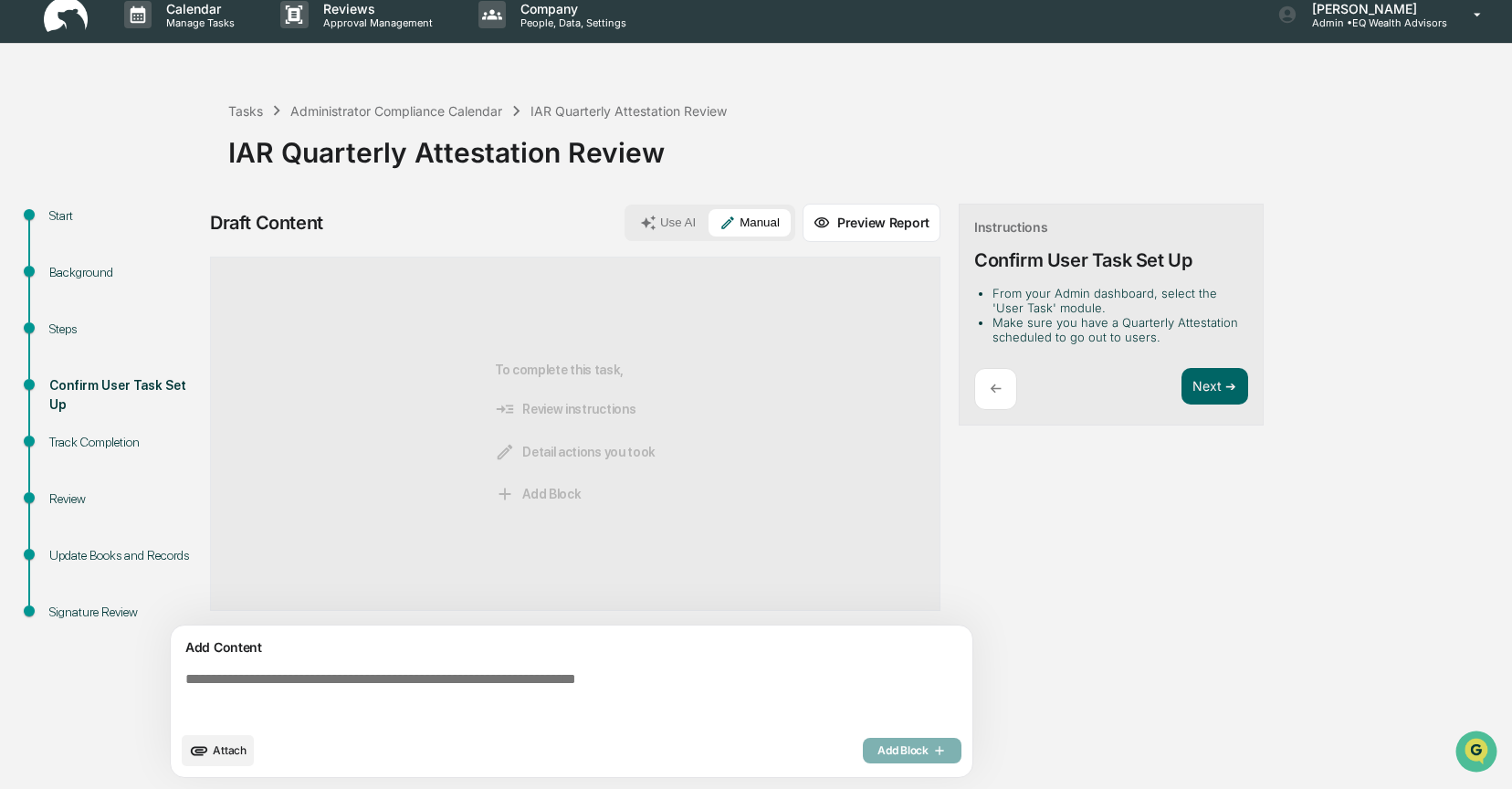
click at [75, 440] on div "Track Completion" at bounding box center [124, 442] width 150 height 19
click at [192, 679] on textarea at bounding box center [574, 697] width 795 height 66
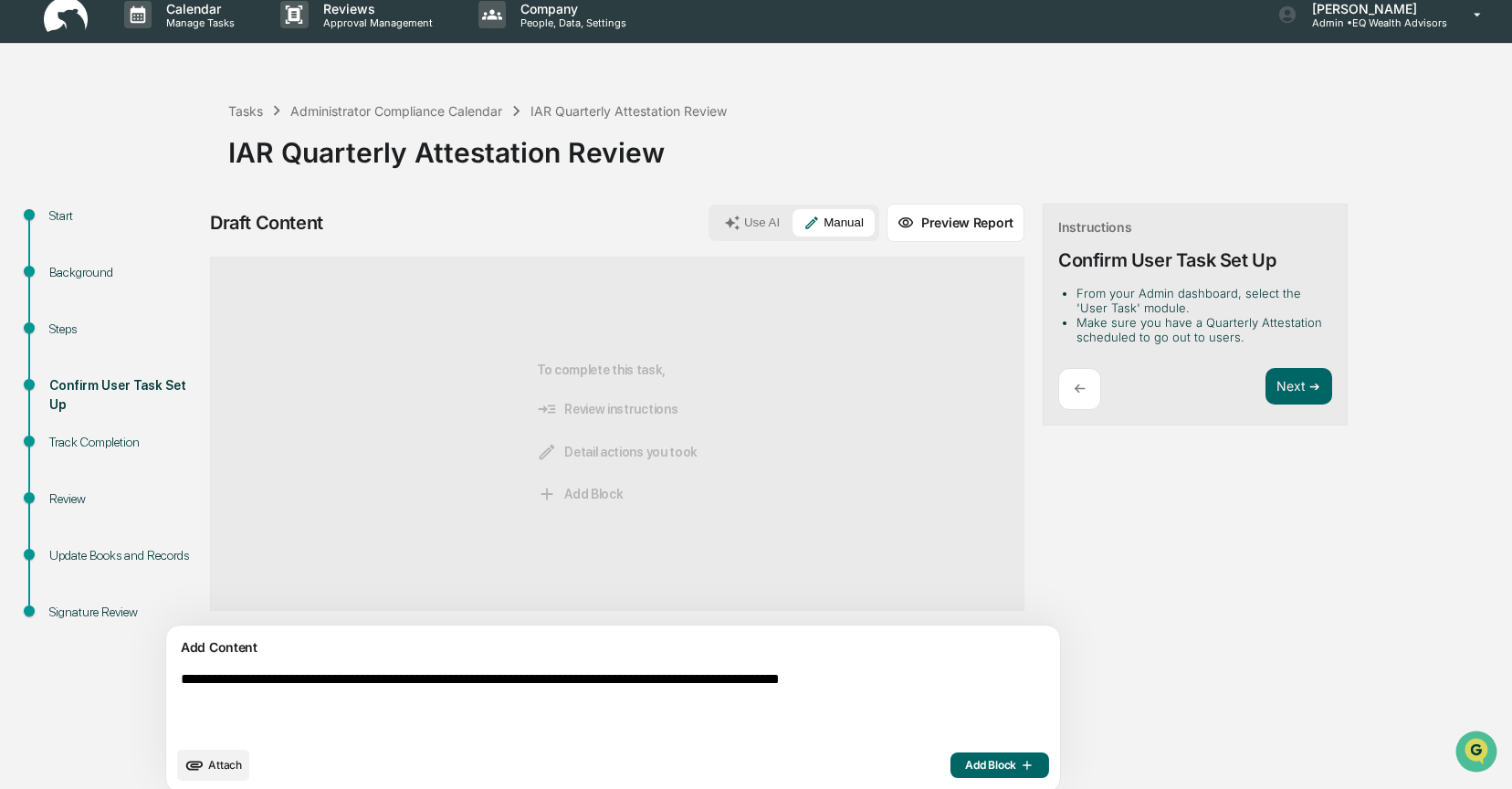
type textarea "**********"
click at [966, 767] on span "Add Block" at bounding box center [1000, 765] width 70 height 14
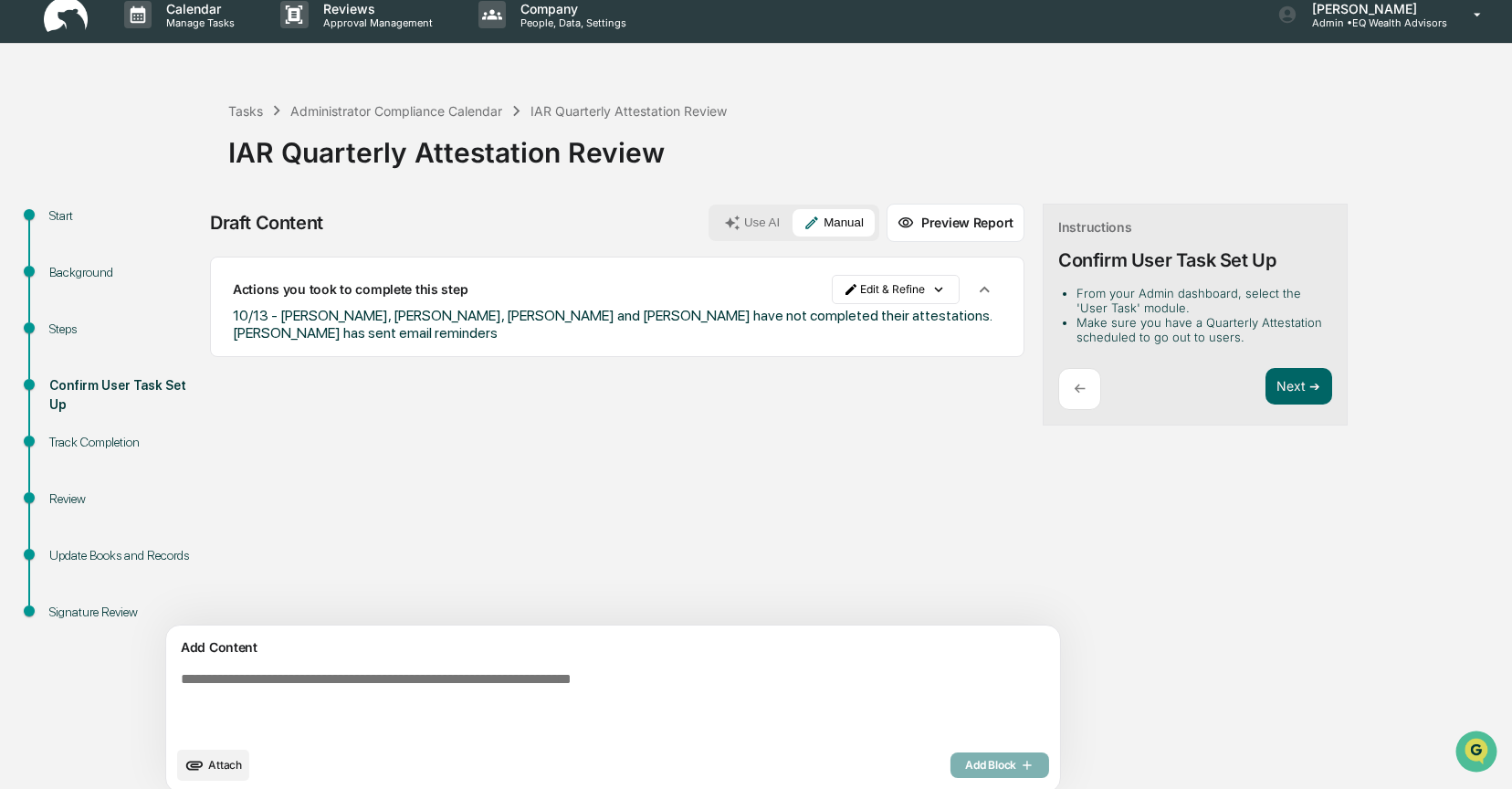
click at [678, 469] on div "Sources Actions you took to complete this step Edit & Refine 10/13 - [PERSON_NA…" at bounding box center [618, 441] width 815 height 369
click at [1266, 389] on button "Next ➔" at bounding box center [1299, 386] width 67 height 38
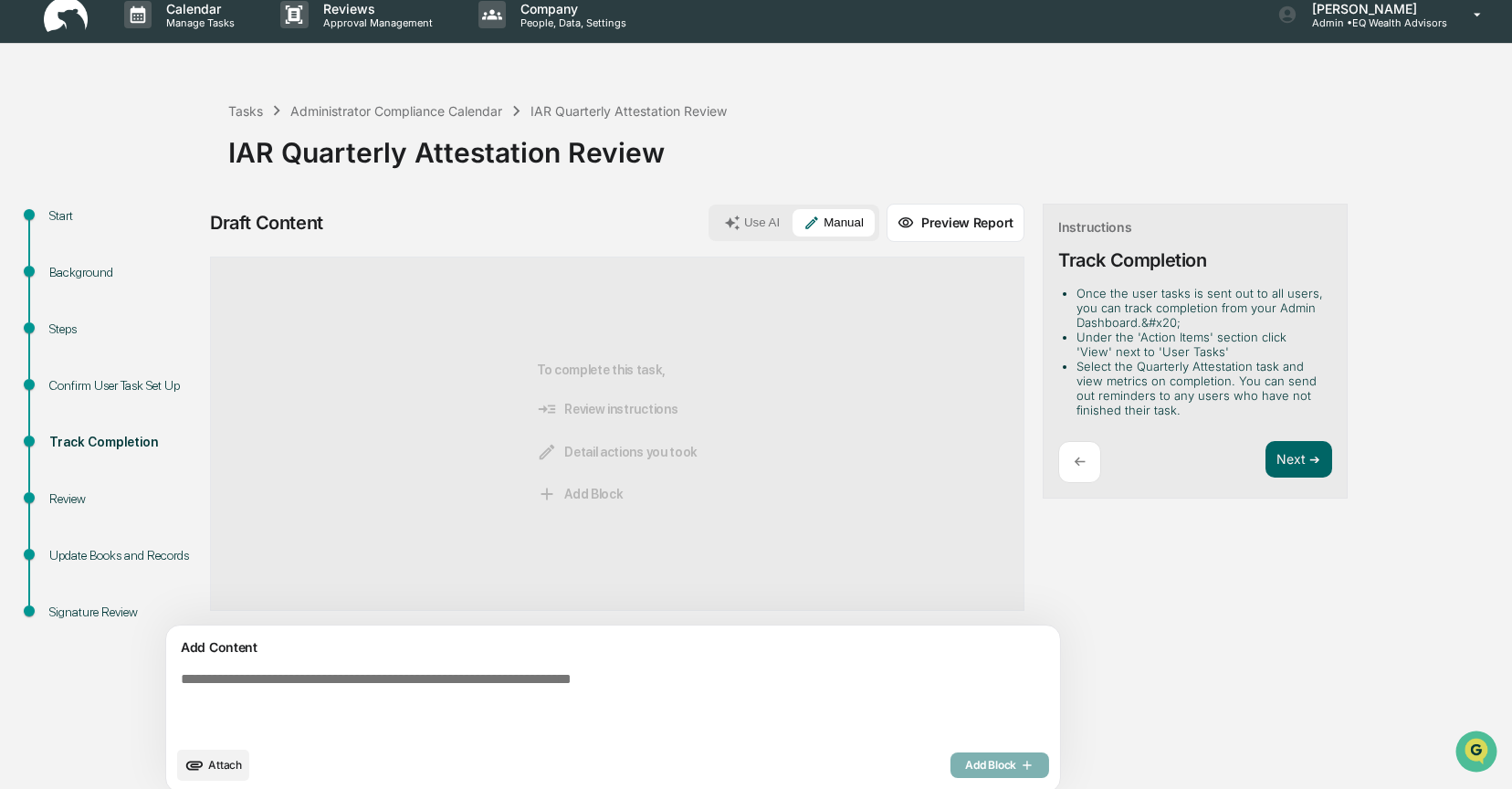
click at [792, 435] on div "To complete this task, Review instructions Detail actions you took Add Block" at bounding box center [618, 434] width 815 height 354
click at [61, 496] on div "Review" at bounding box center [124, 499] width 150 height 19
click at [89, 387] on div "Confirm User Task Set Up" at bounding box center [124, 386] width 150 height 19
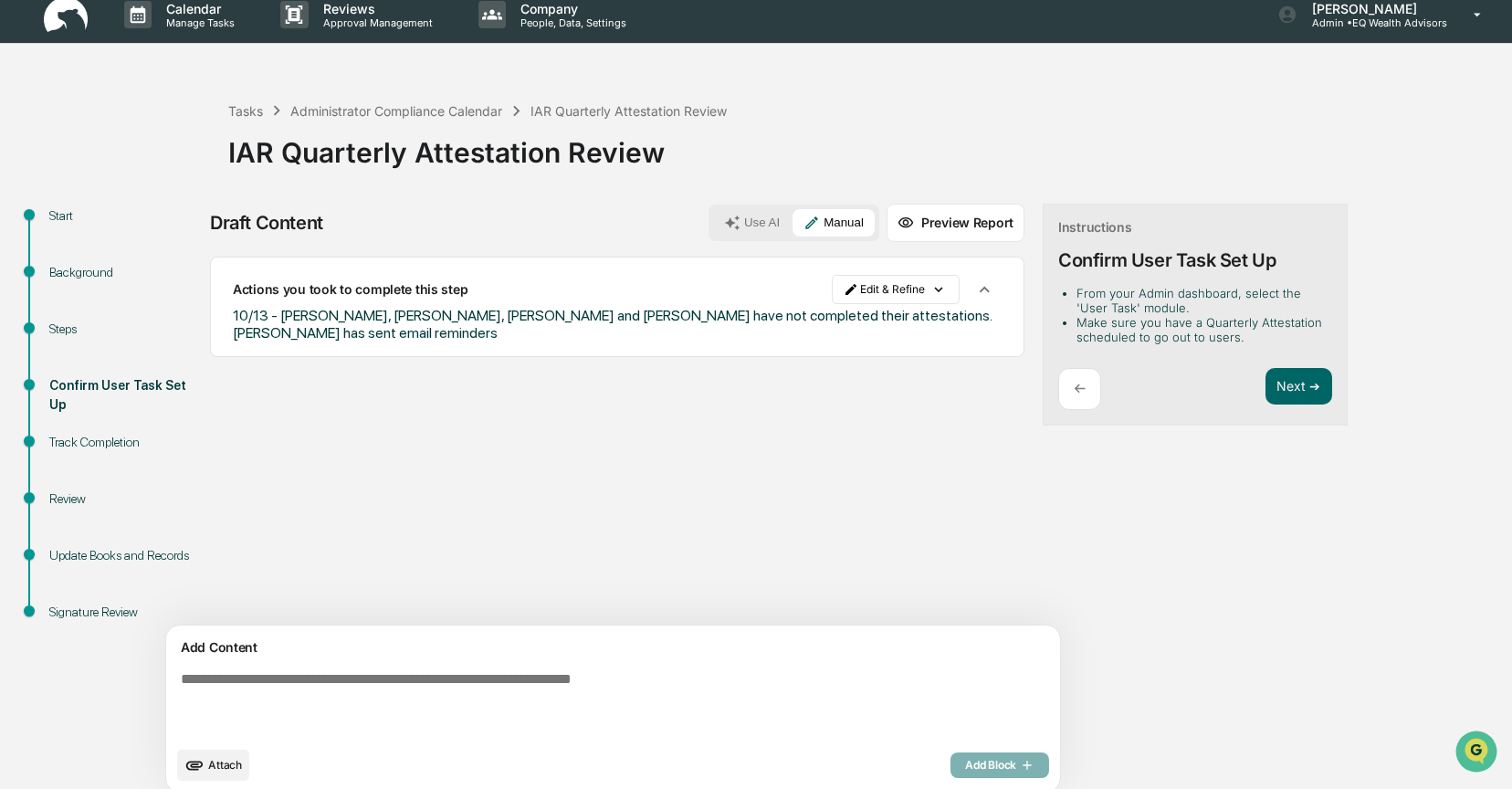
click at [617, 451] on div "Sources Actions you took to complete this step Edit & Refine 10/13 - [PERSON_NA…" at bounding box center [618, 441] width 815 height 369
click at [1006, 463] on div "Draft Content Use AI Manual Preview Report Sources Actions you took to complete…" at bounding box center [721, 503] width 1022 height 600
click at [922, 607] on div "Sources Actions you took to complete this step Edit & Refine 10/13 - [PERSON_NA…" at bounding box center [618, 441] width 815 height 369
click at [891, 455] on div "Sources Actions you took to complete this step Edit & Refine 10/13 - [PERSON_NA…" at bounding box center [618, 441] width 815 height 369
click at [1266, 385] on button "Next ➔" at bounding box center [1299, 386] width 67 height 38
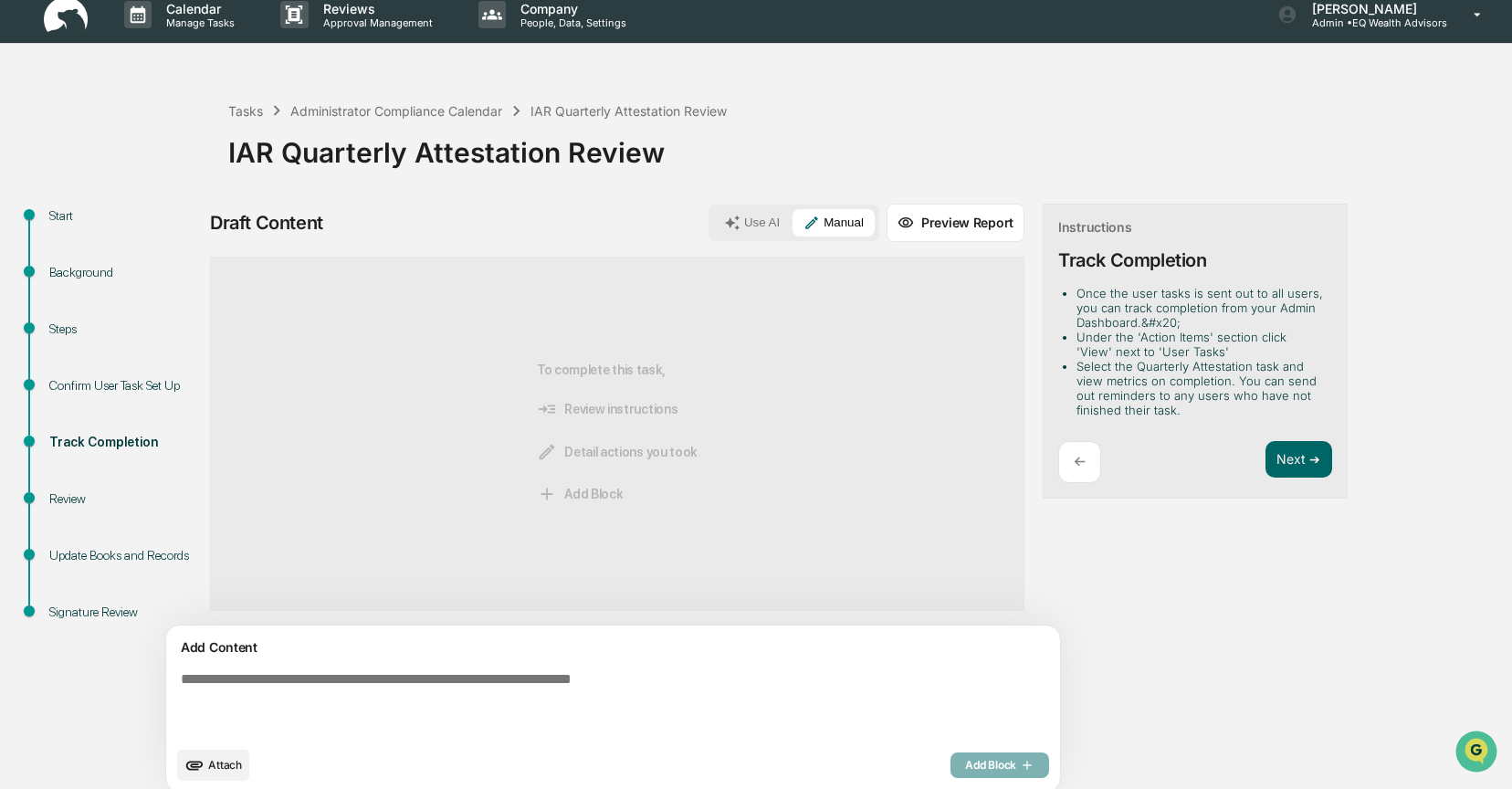
click at [601, 471] on div "To complete this task, Review instructions Detail actions you took Add Block" at bounding box center [617, 434] width 160 height 295
click at [345, 111] on div "Administrator Compliance Calendar" at bounding box center [396, 111] width 211 height 15
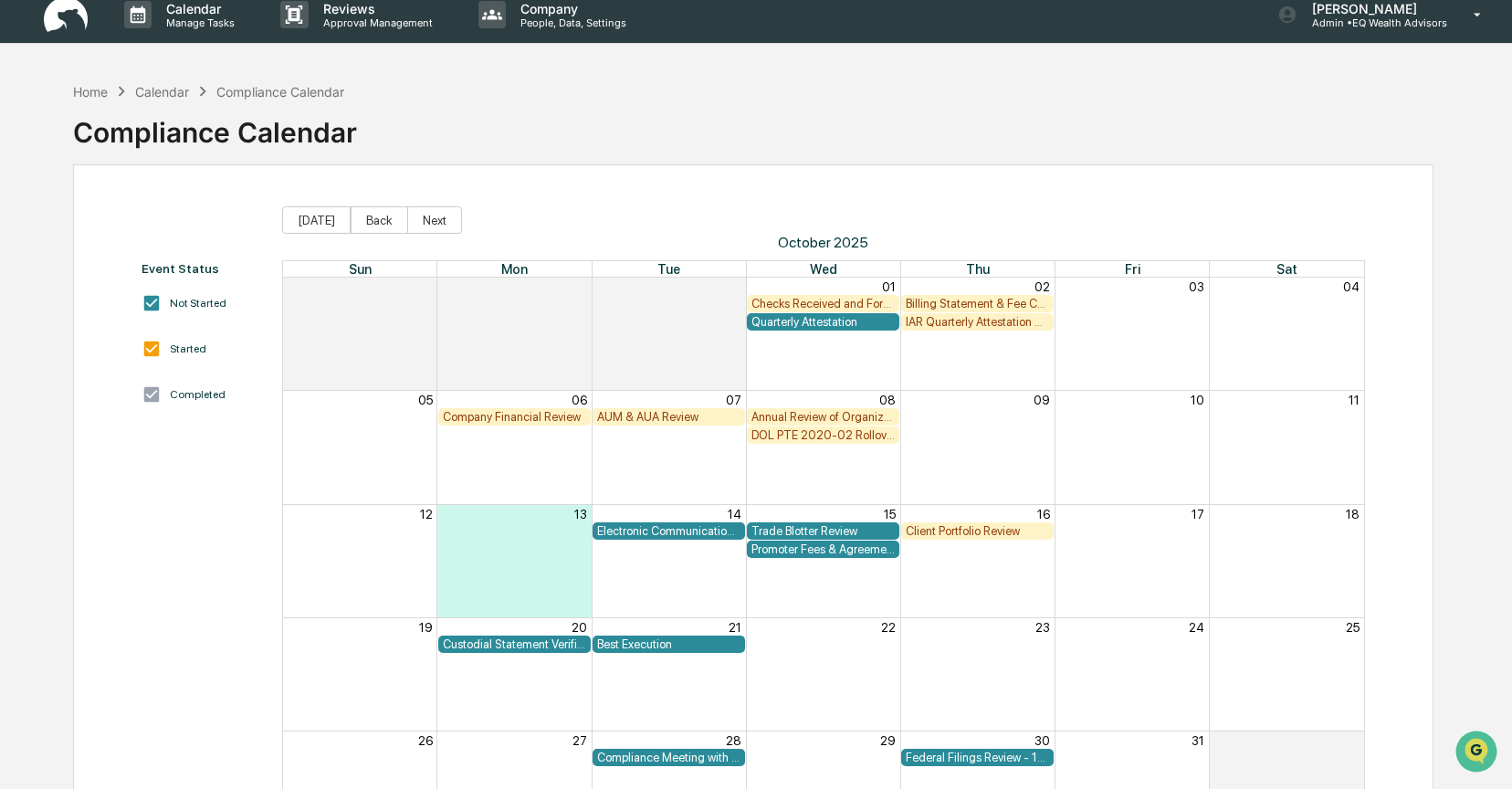
click at [639, 413] on div "AUM & AUA Review" at bounding box center [669, 417] width 143 height 14
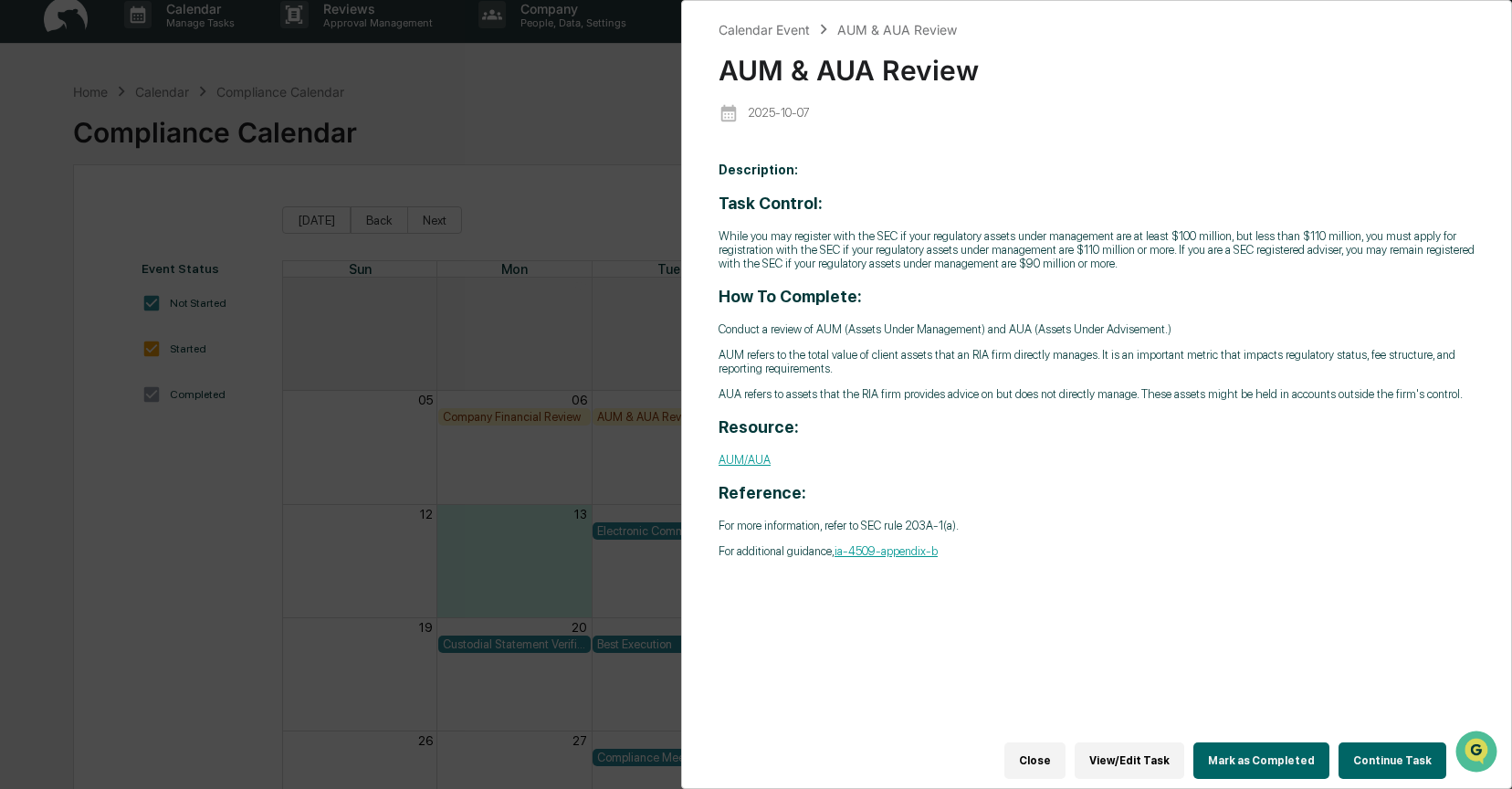
click at [1412, 749] on button "Continue Task" at bounding box center [1393, 761] width 108 height 37
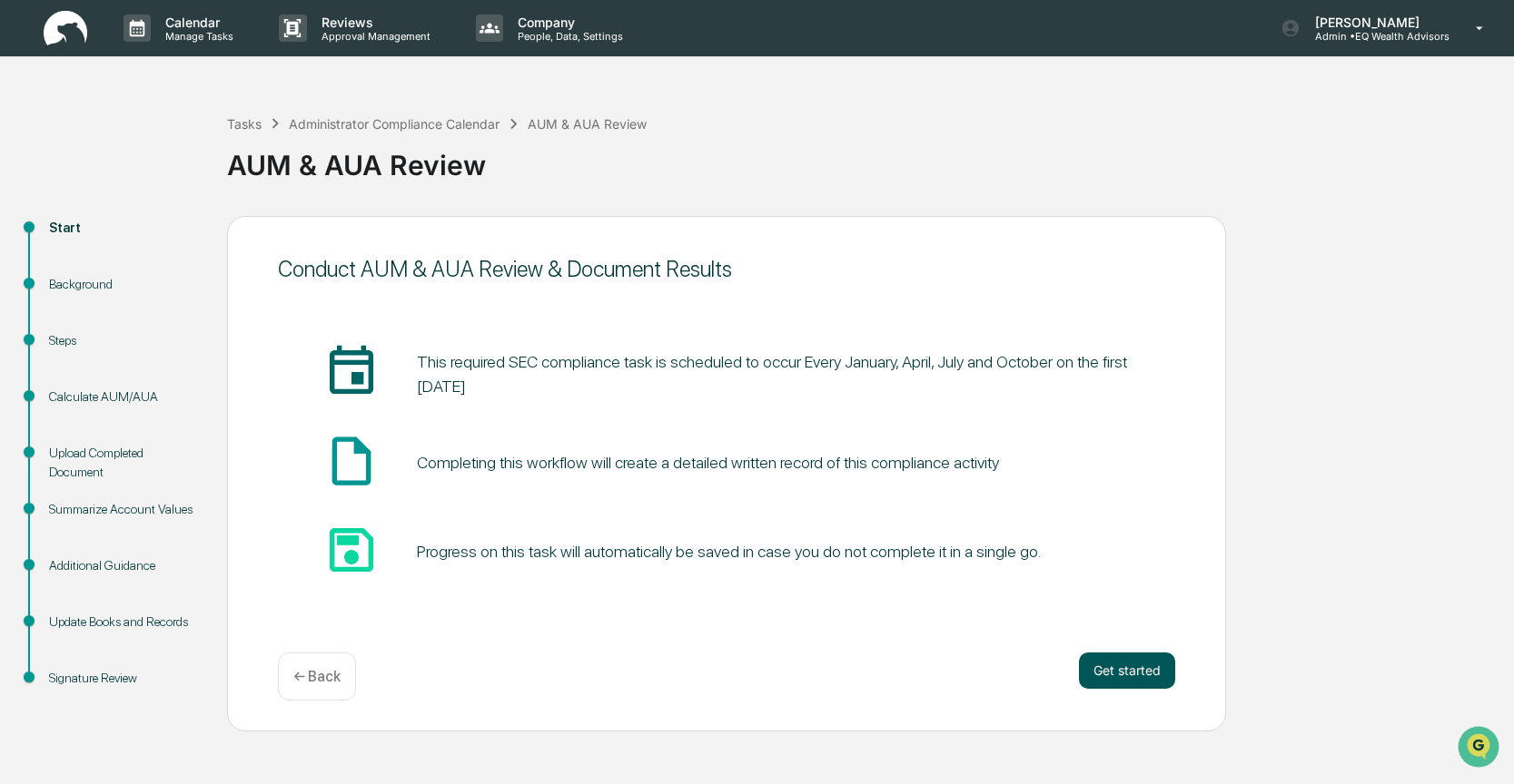
click at [1147, 668] on button "Get started" at bounding box center [1127, 671] width 96 height 36
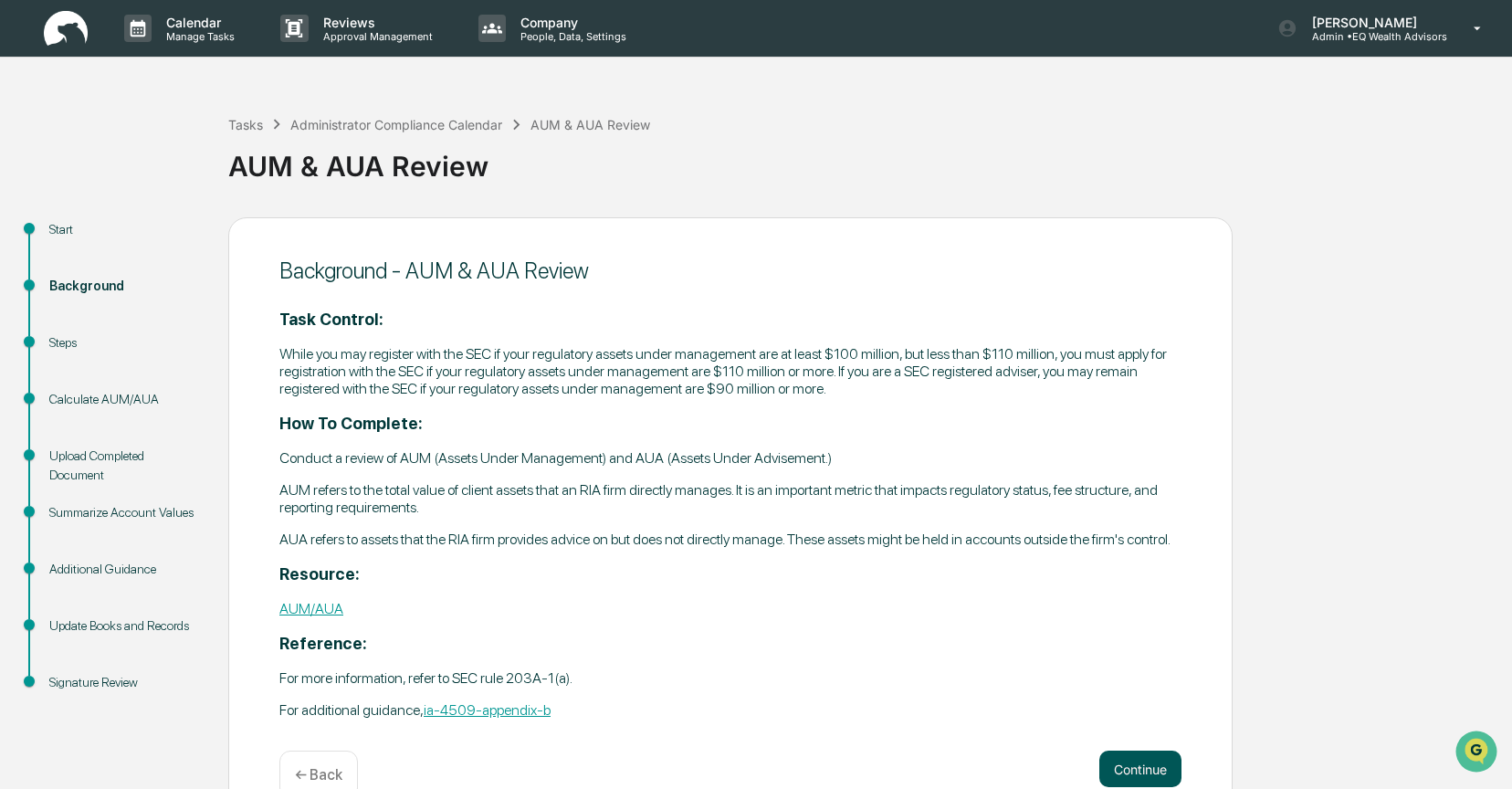
click at [1150, 770] on button "Continue" at bounding box center [1140, 769] width 82 height 37
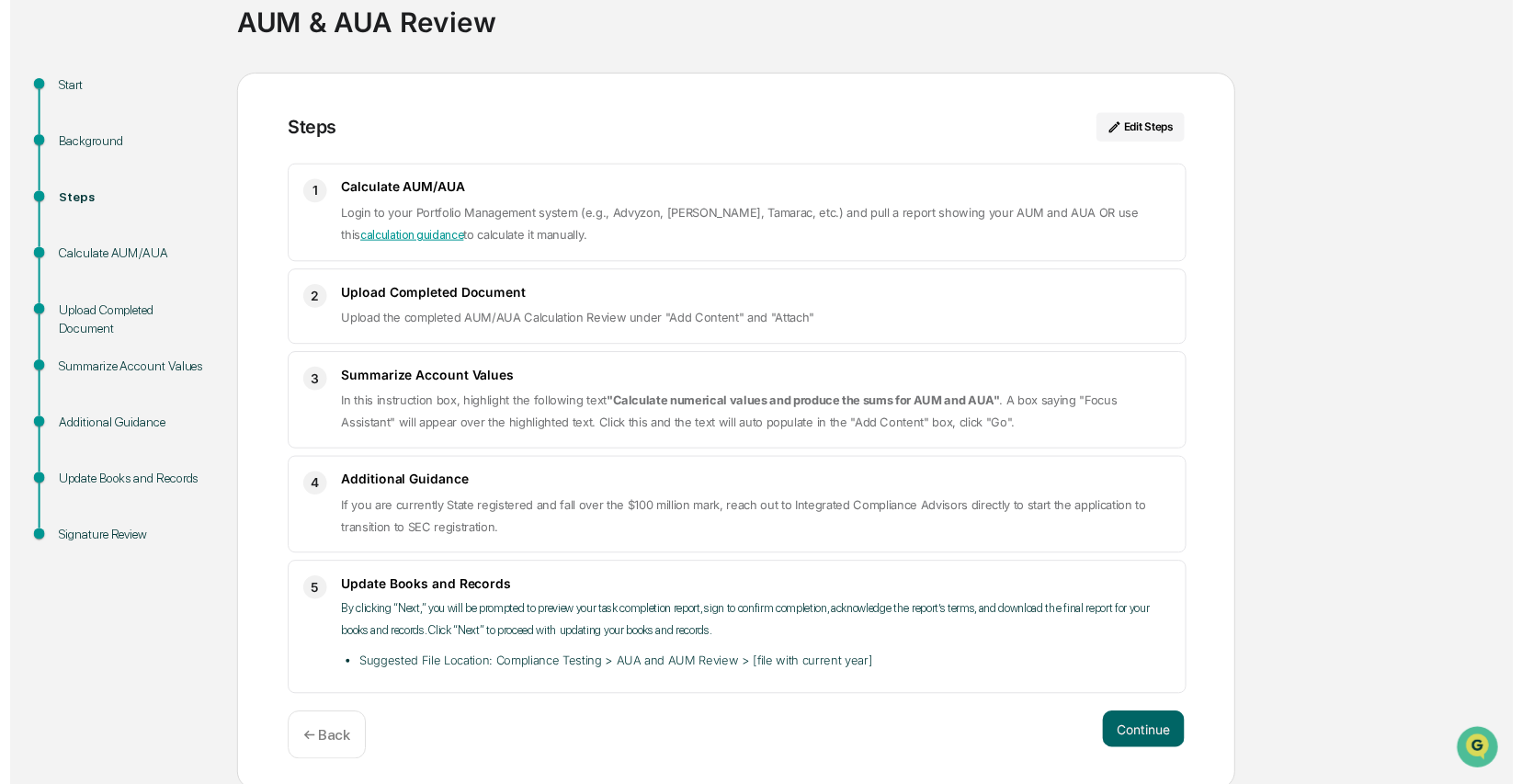
scroll to position [149, 0]
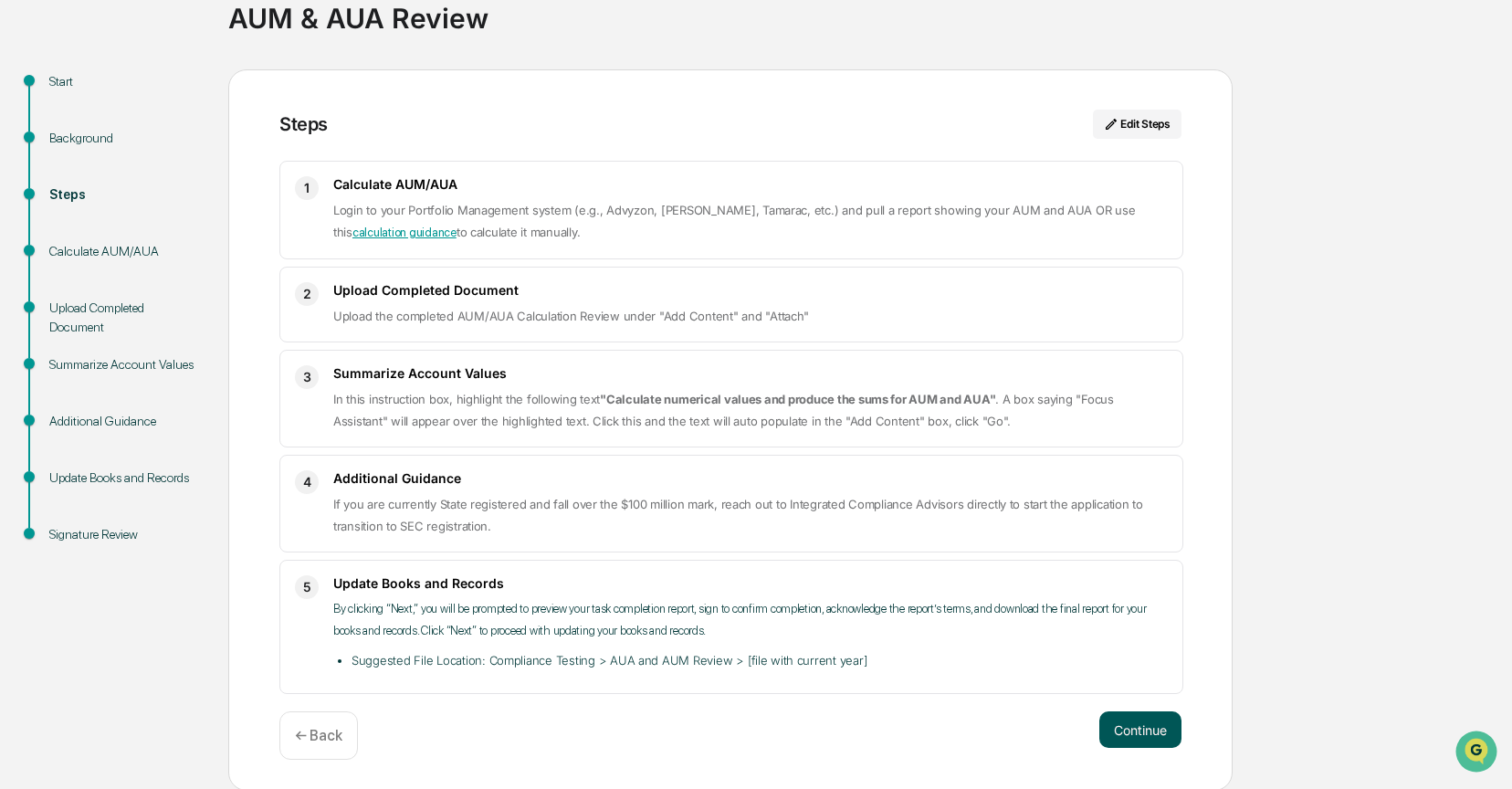
click at [1131, 733] on button "Continue" at bounding box center [1140, 730] width 82 height 37
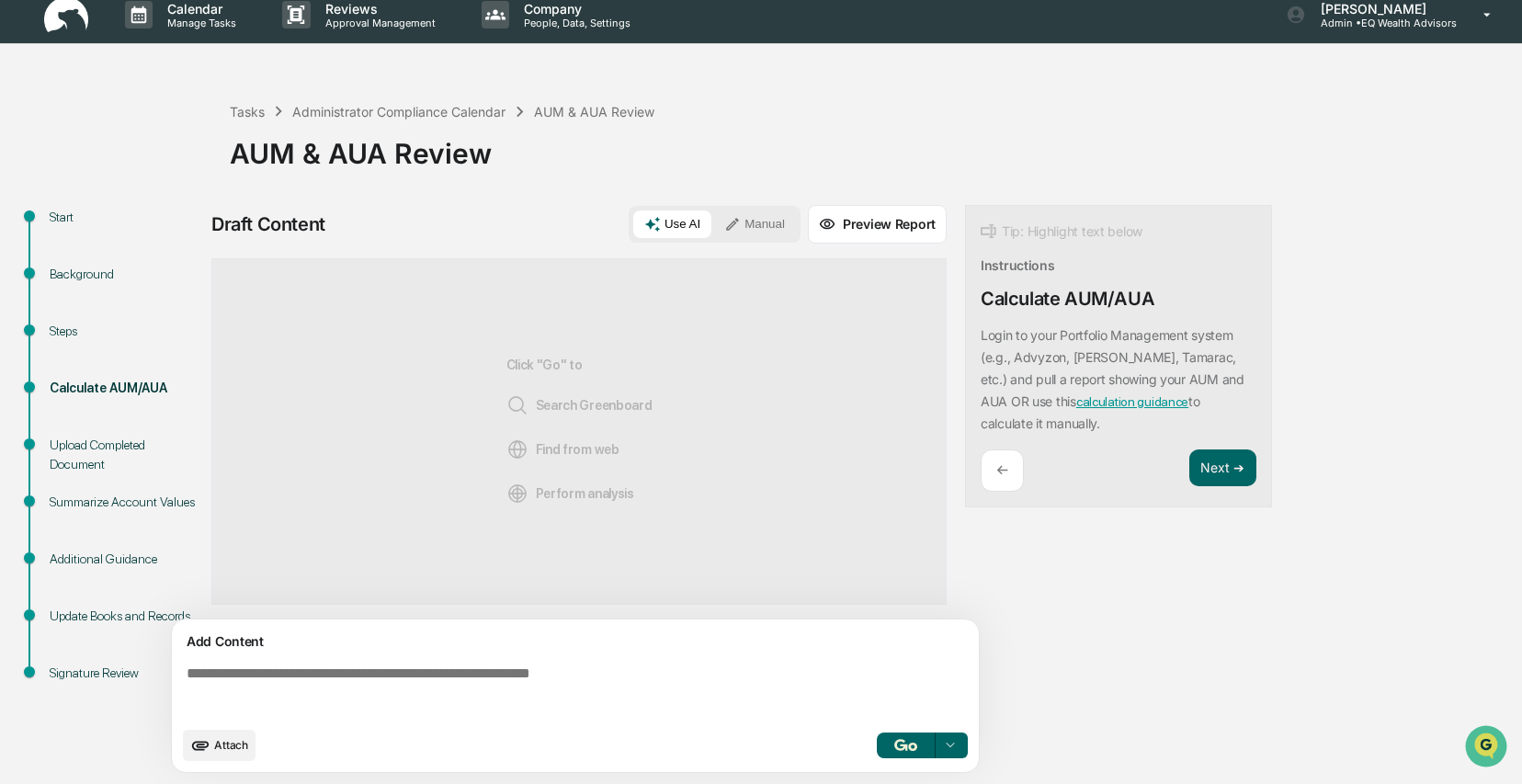
scroll to position [14, 0]
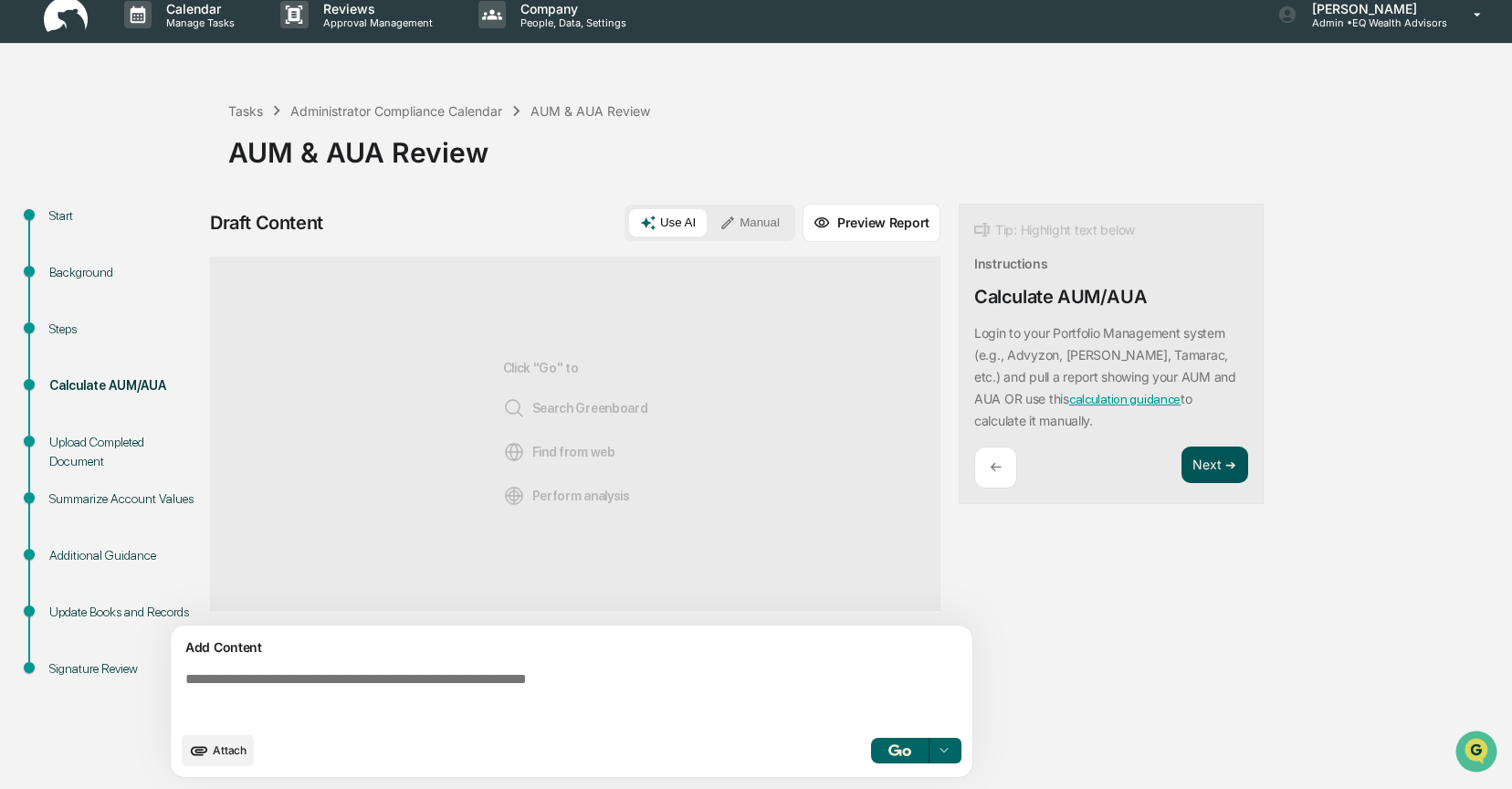
click at [1217, 465] on button "Next ➔" at bounding box center [1215, 465] width 67 height 38
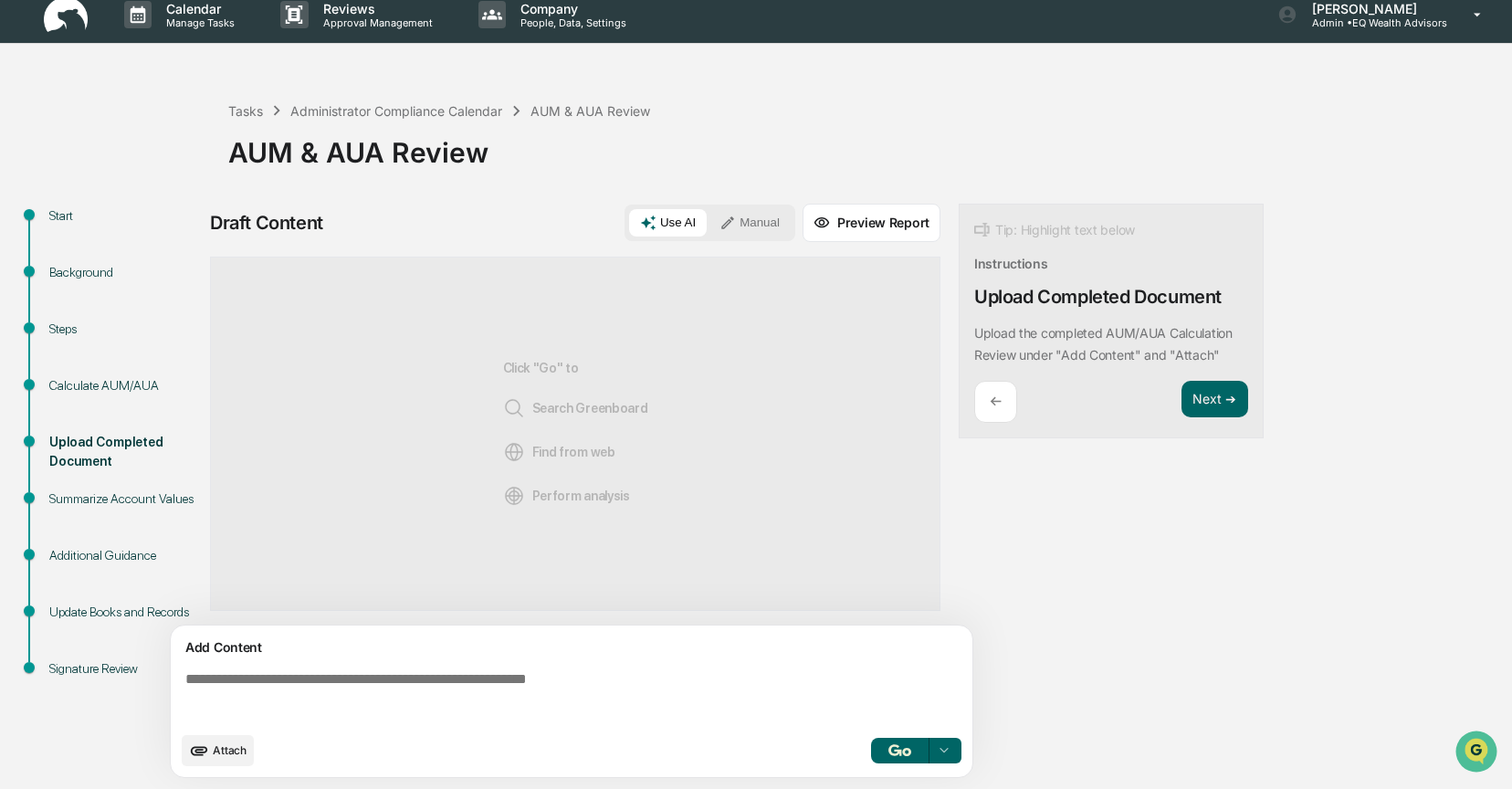
click at [760, 220] on button "Manual" at bounding box center [749, 223] width 82 height 27
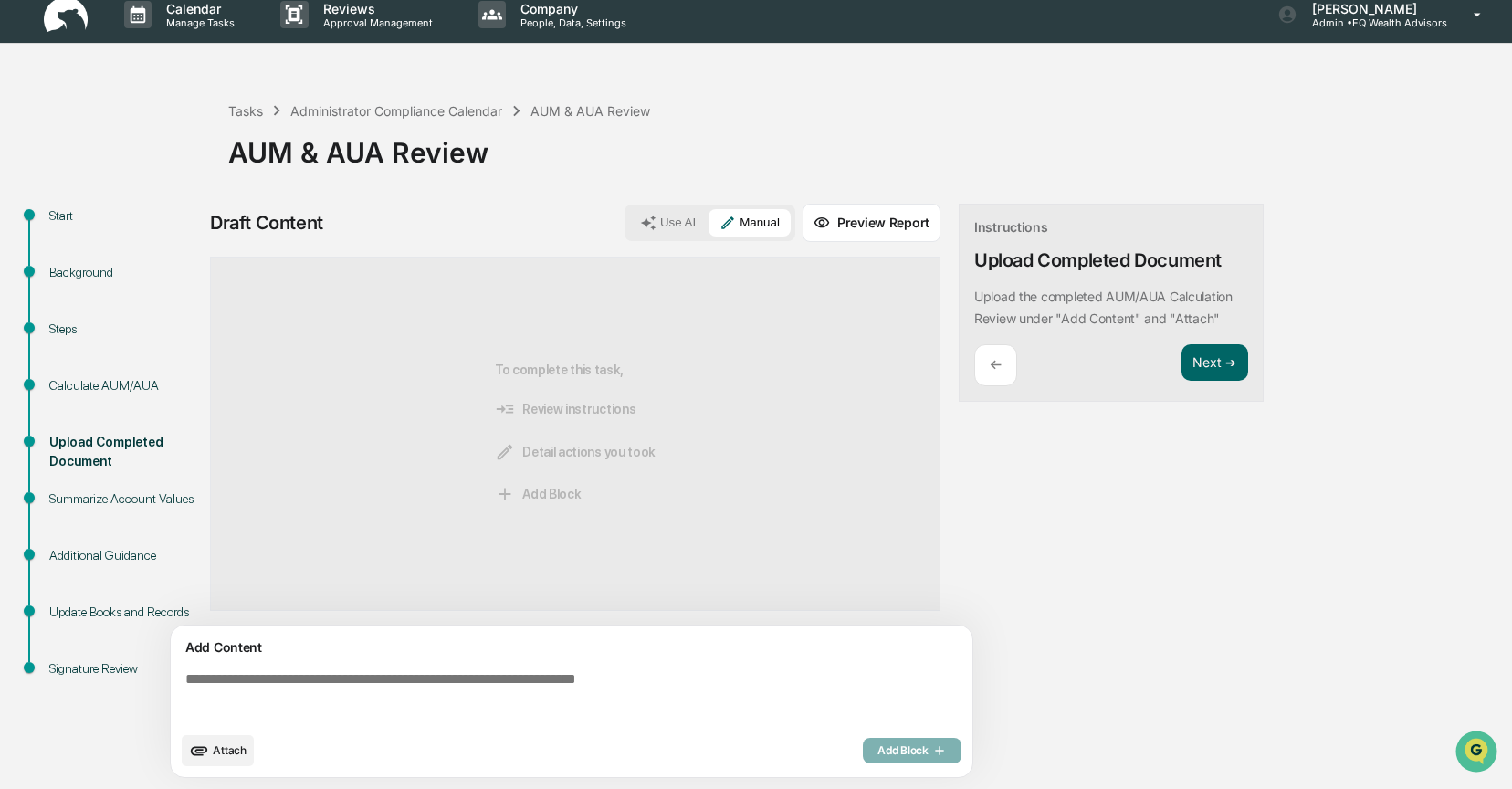
click at [764, 660] on div "Add Content Attach Add Block" at bounding box center [572, 701] width 801 height 152
click at [222, 755] on span "Attach" at bounding box center [229, 750] width 34 height 14
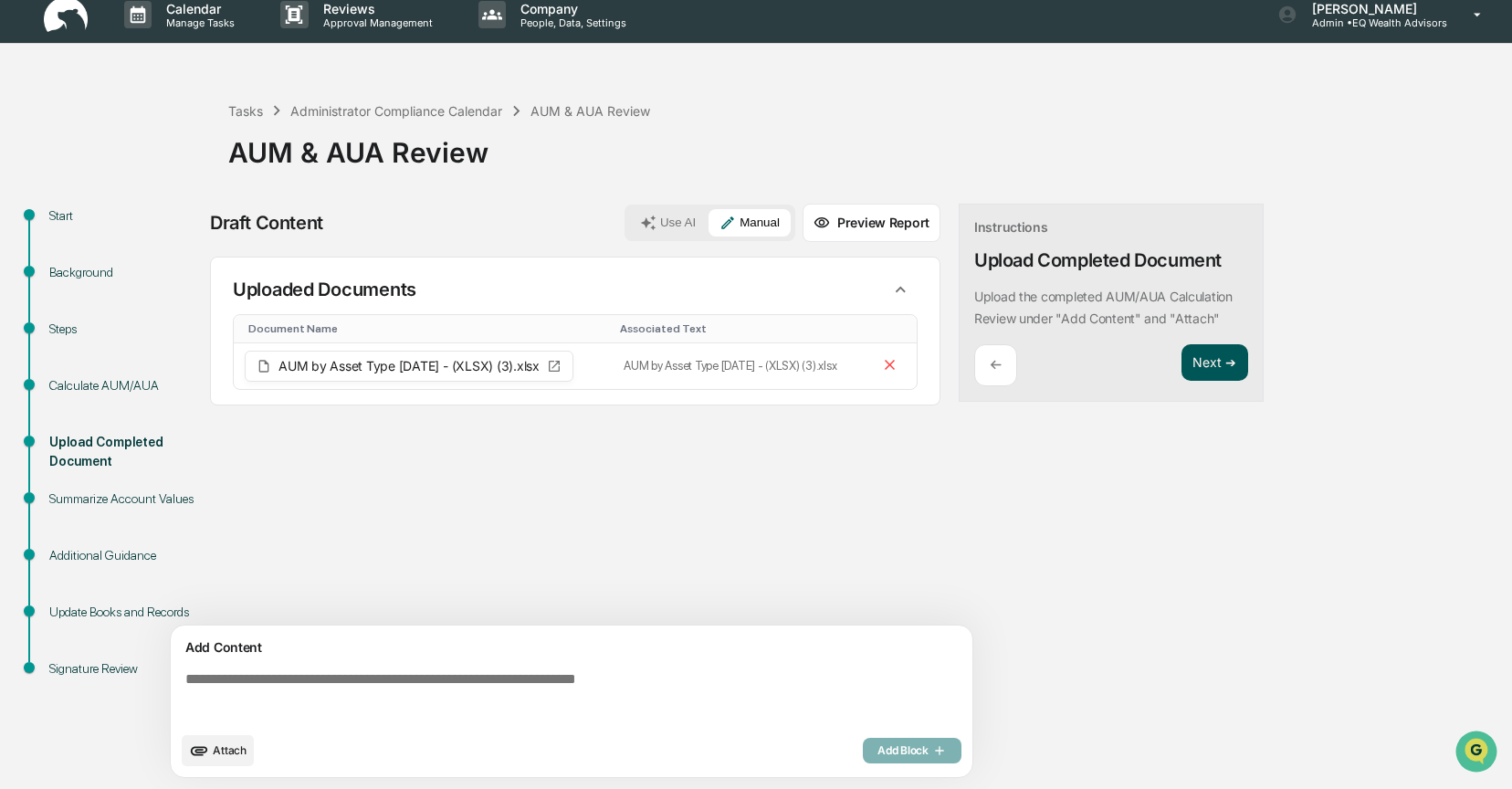
click at [1221, 368] on button "Next ➔" at bounding box center [1215, 363] width 67 height 38
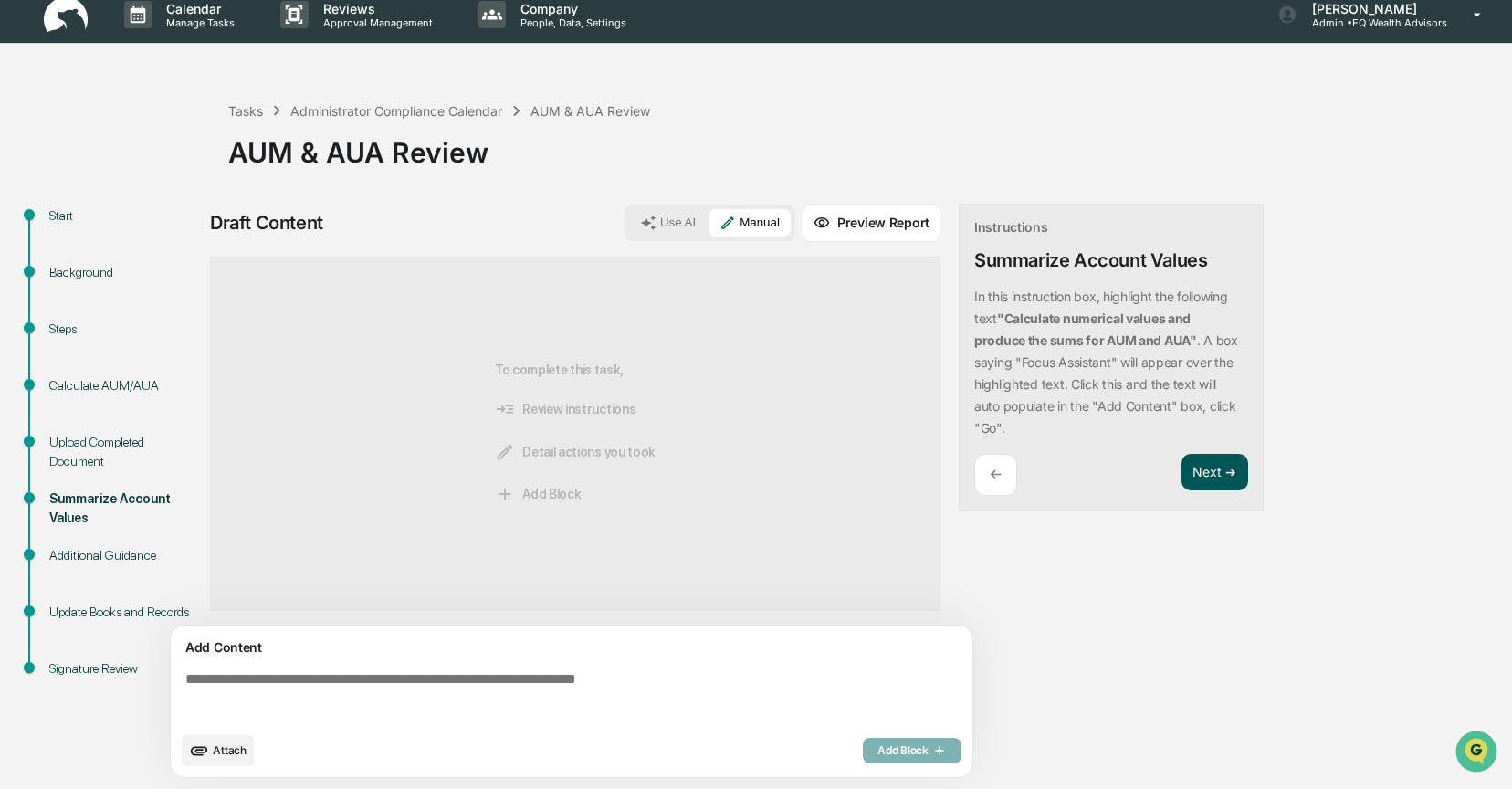
click at [1217, 465] on button "Next ➔" at bounding box center [1215, 472] width 67 height 38
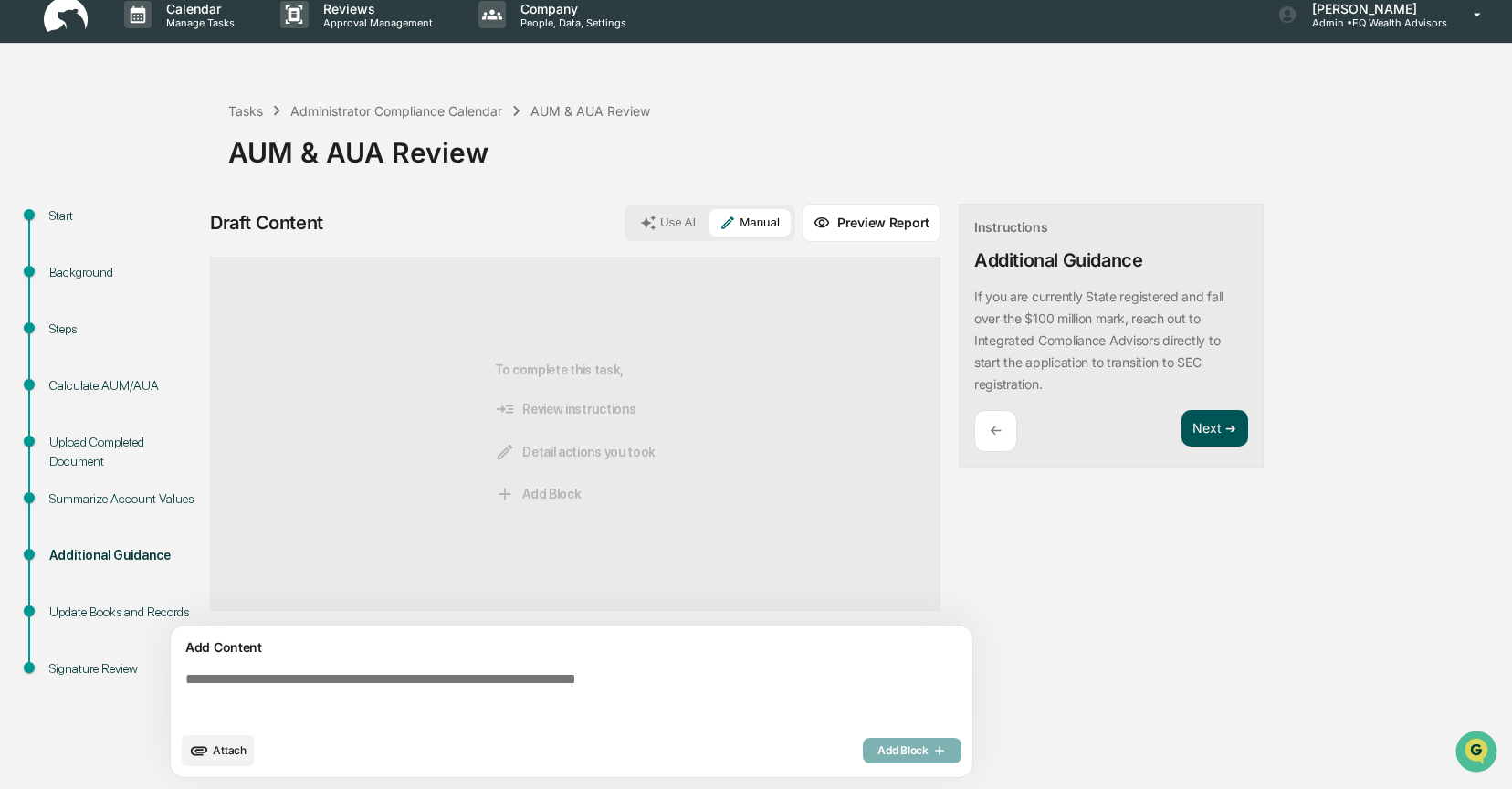
click at [1221, 425] on button "Next ➔" at bounding box center [1215, 429] width 67 height 38
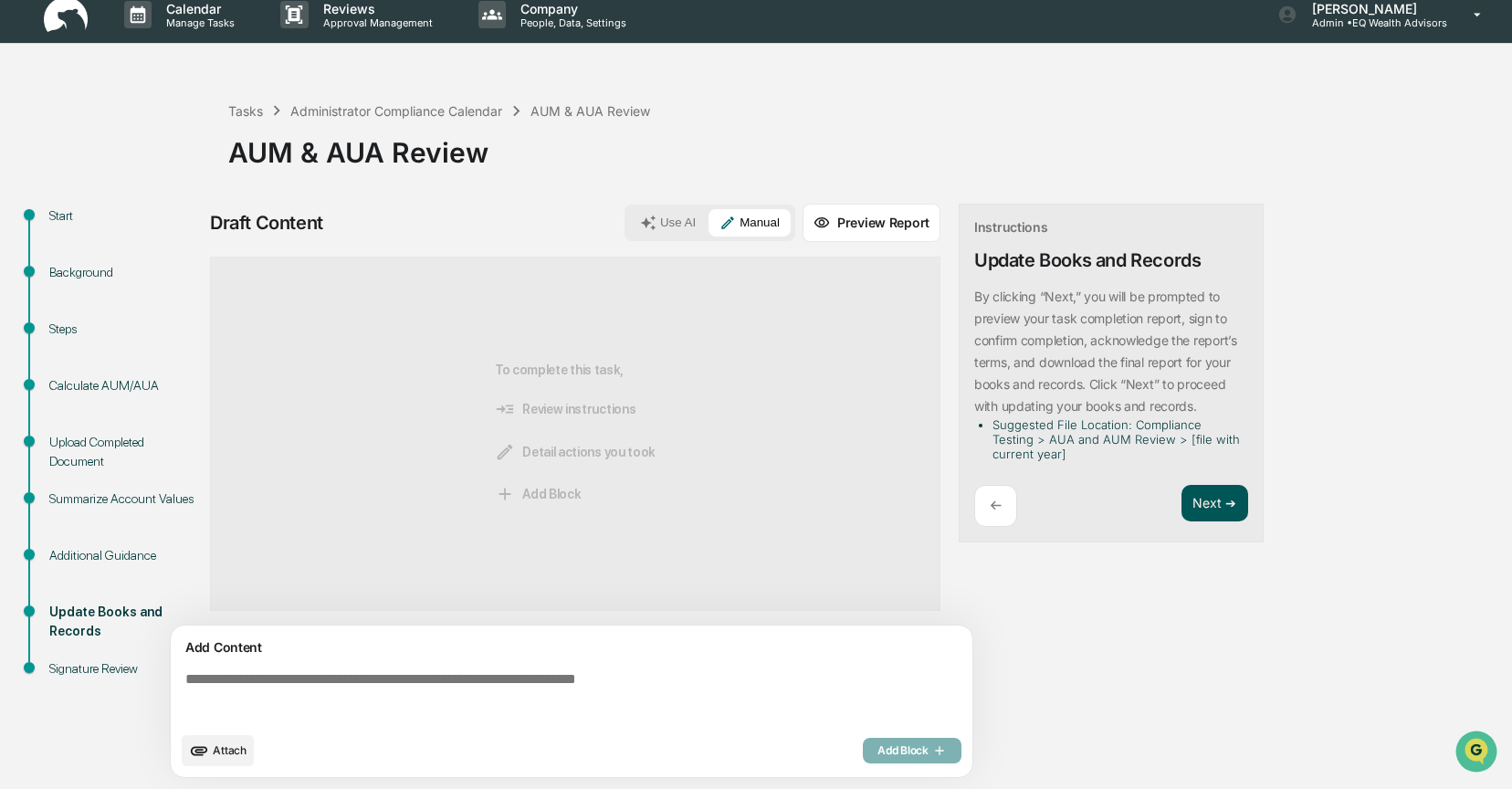
click at [1218, 497] on button "Next ➔" at bounding box center [1215, 503] width 67 height 38
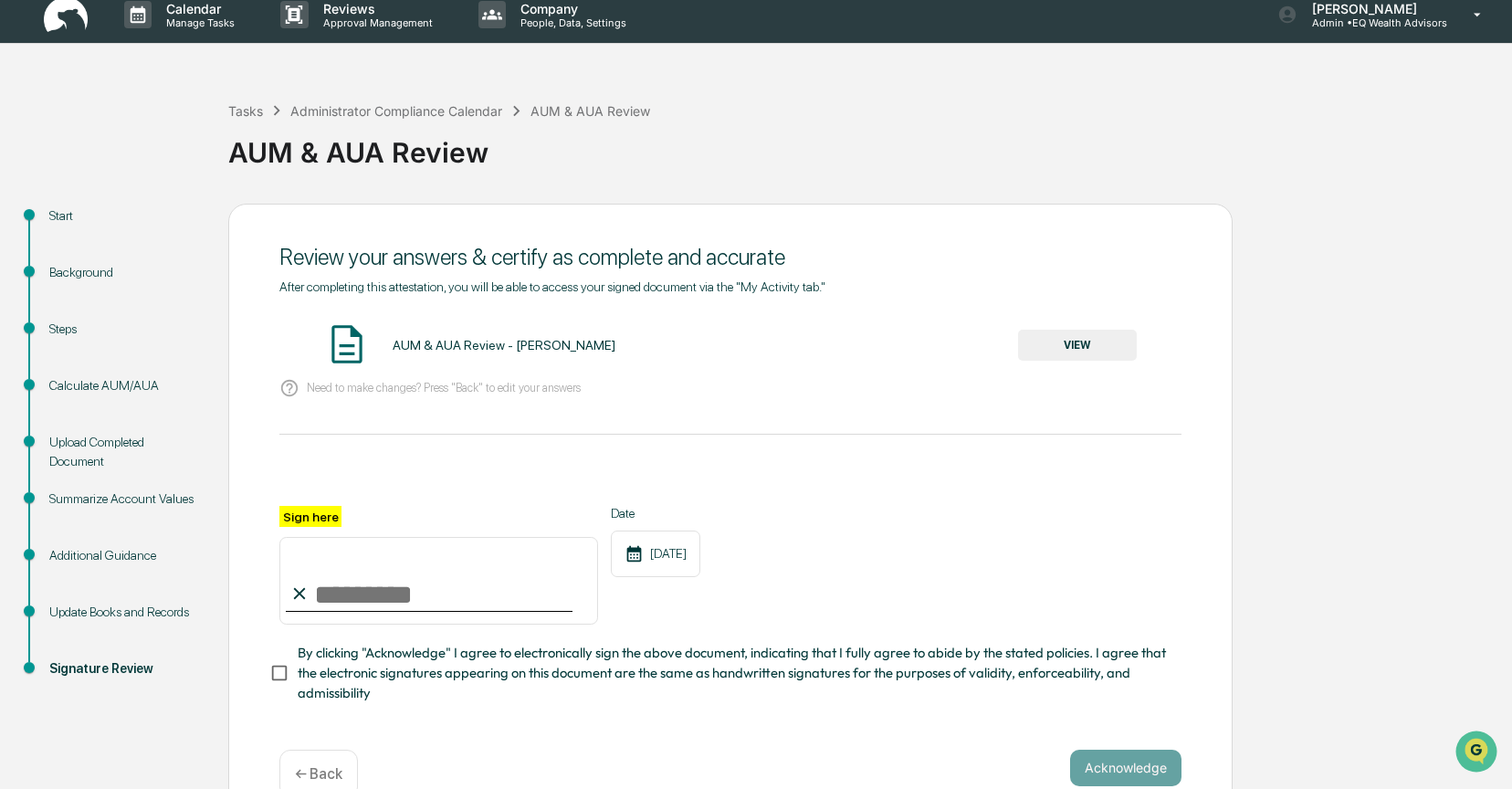
click at [1047, 346] on button "VIEW" at bounding box center [1078, 345] width 119 height 31
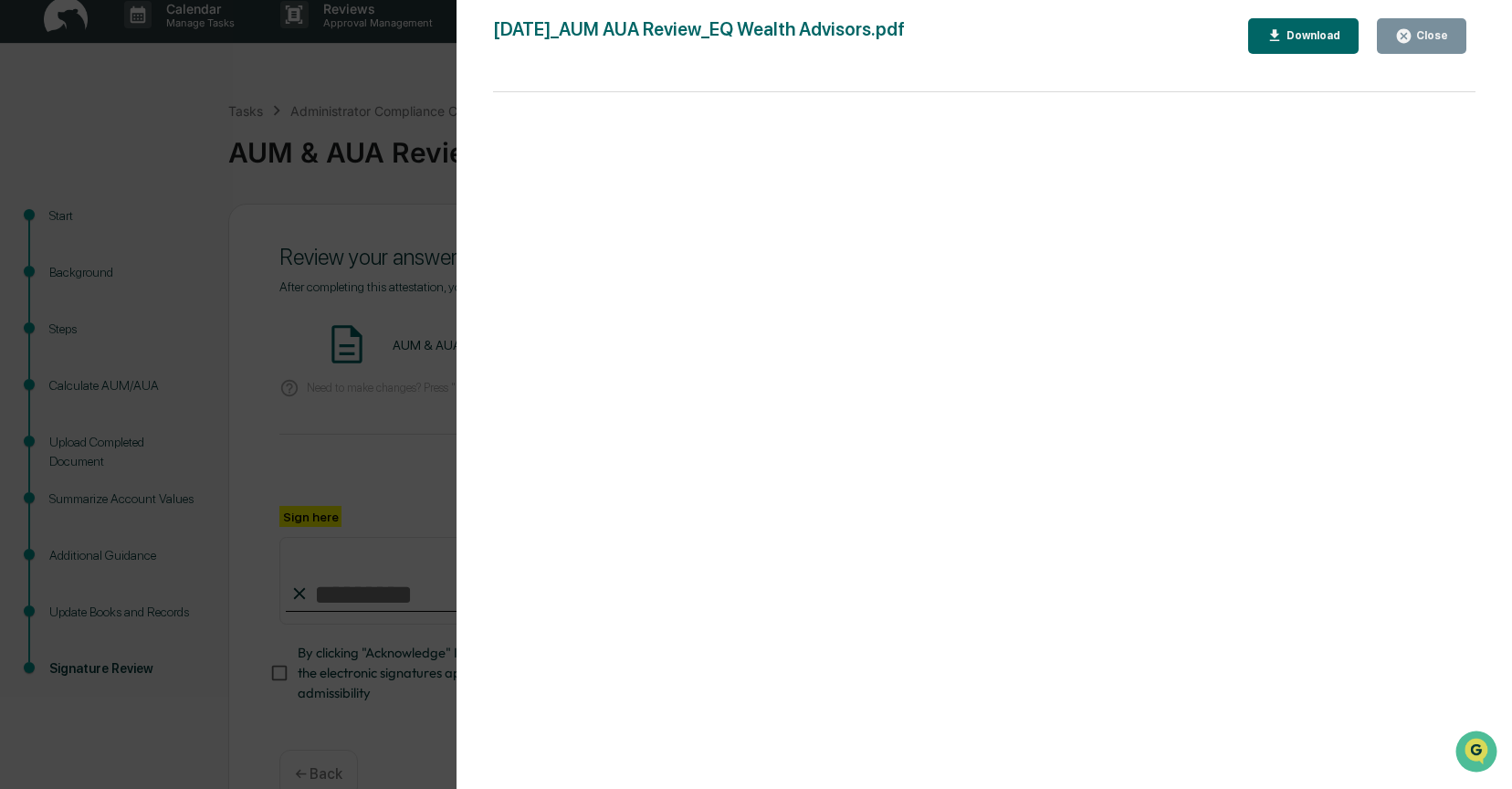
click at [1417, 27] on div "Close" at bounding box center [1421, 36] width 53 height 17
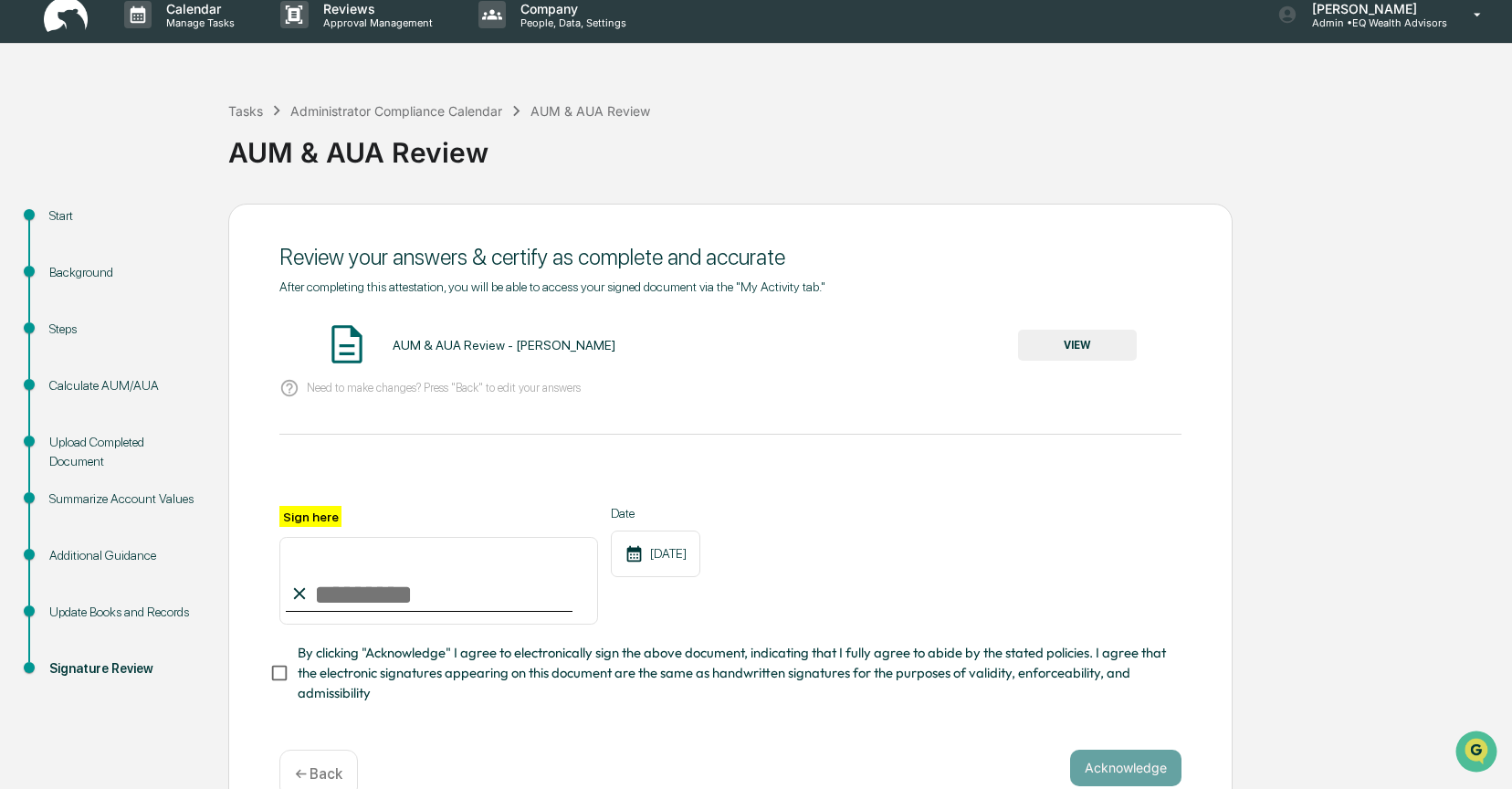
click at [331, 593] on input "Sign here" at bounding box center [438, 580] width 319 height 88
type input "**********"
click at [1115, 766] on button "Acknowledge" at bounding box center [1125, 768] width 111 height 37
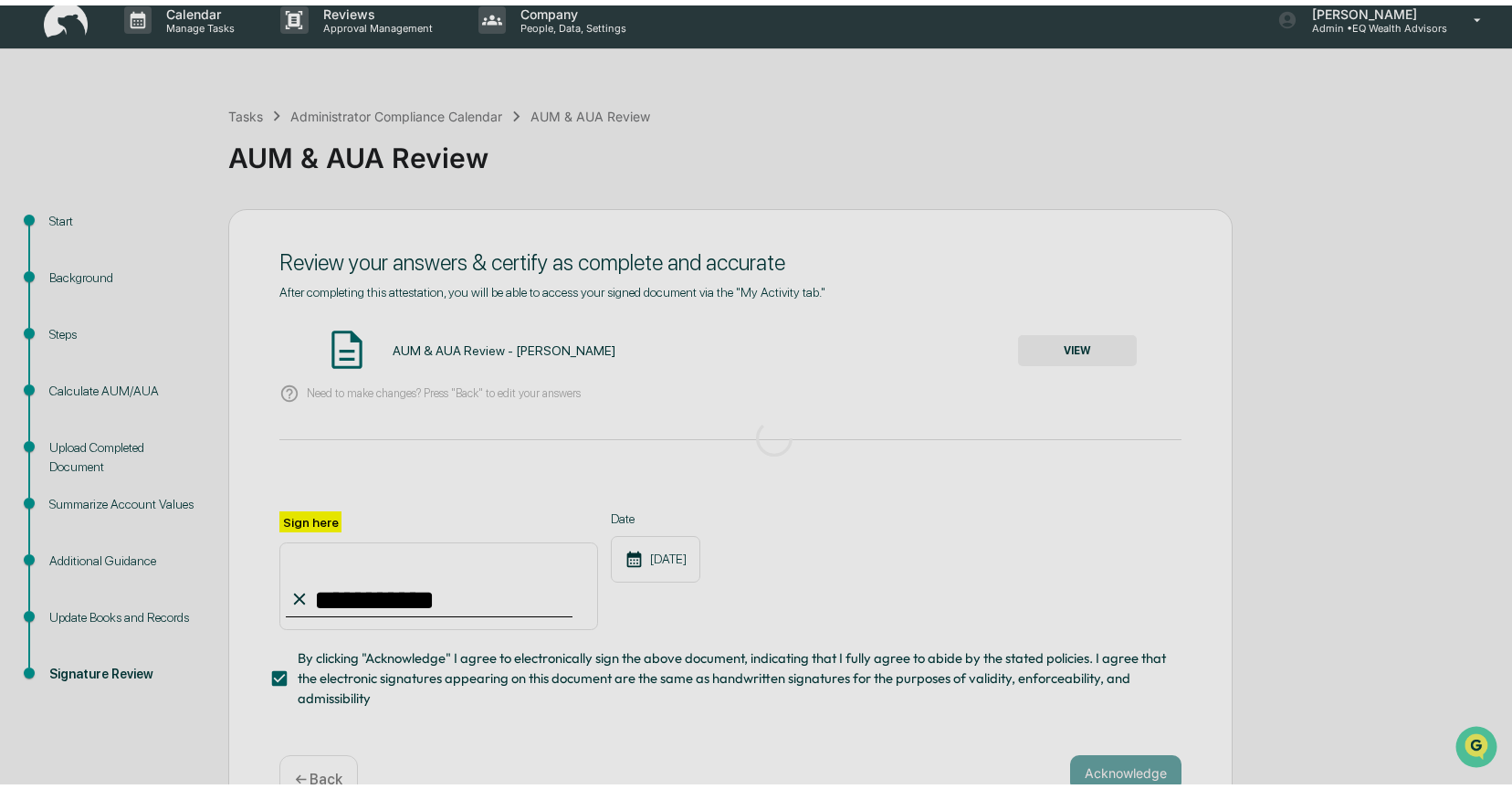
scroll to position [0, 0]
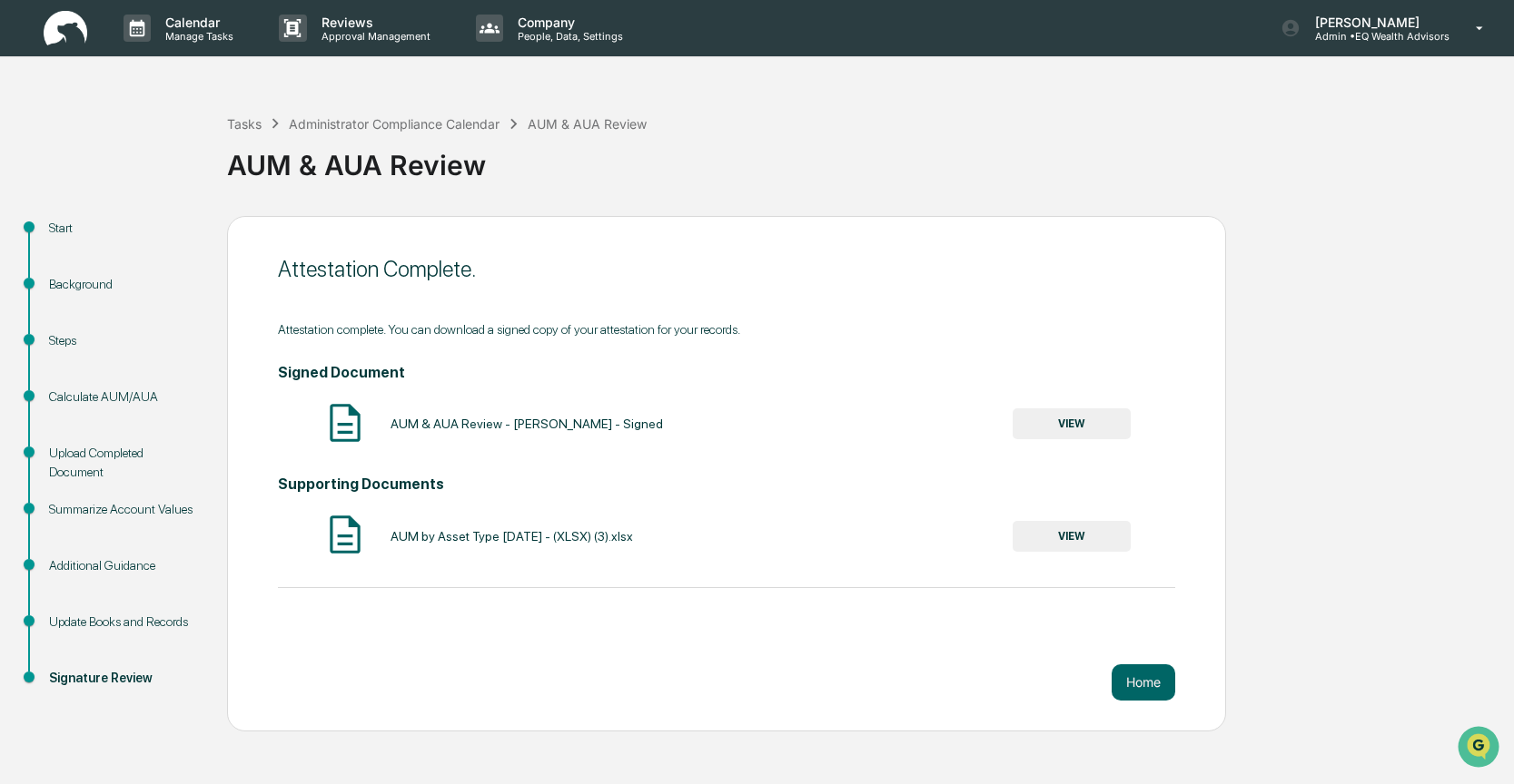
click at [1069, 427] on button "VIEW" at bounding box center [1071, 424] width 118 height 31
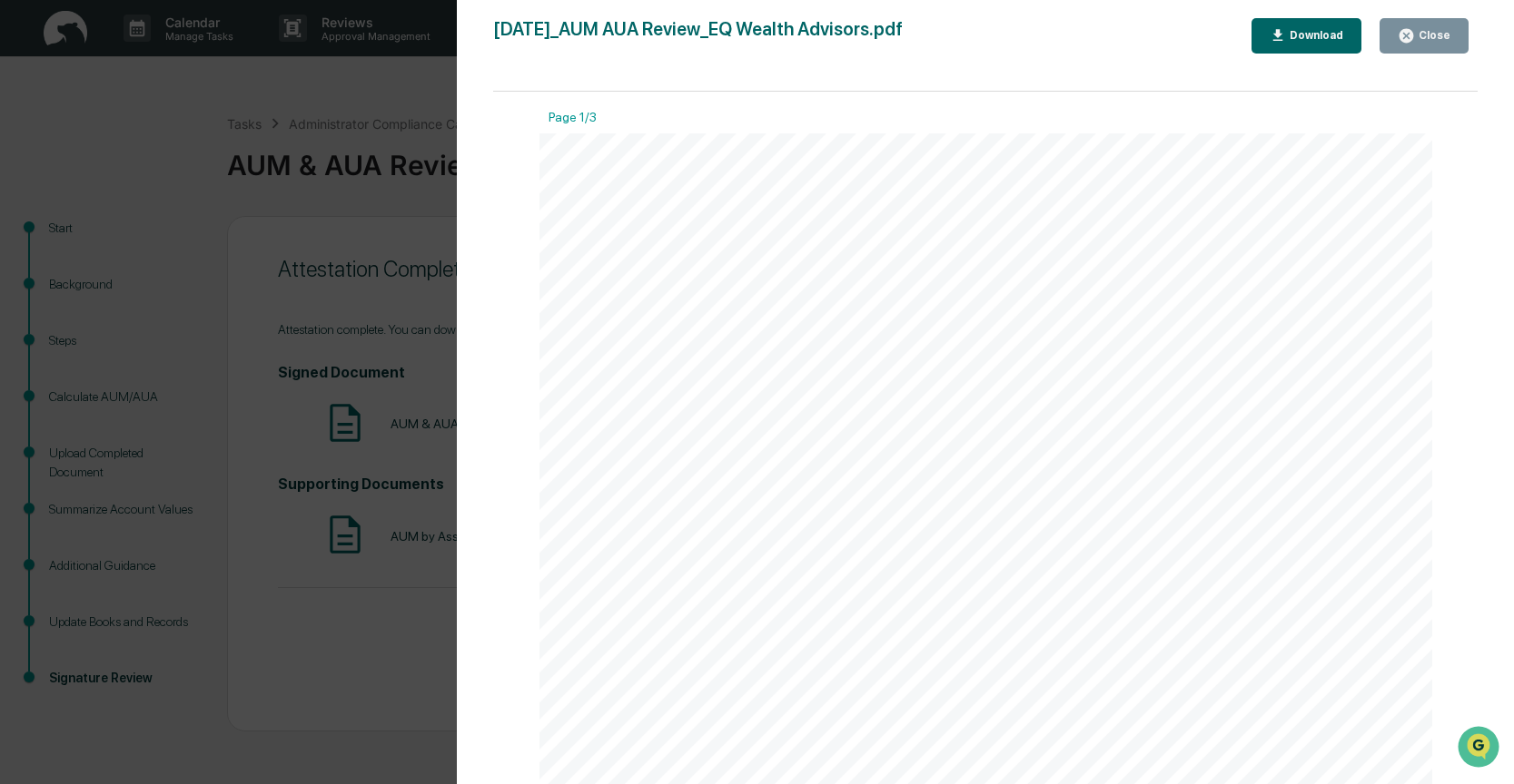
click at [1314, 36] on div "Download" at bounding box center [1314, 35] width 58 height 12
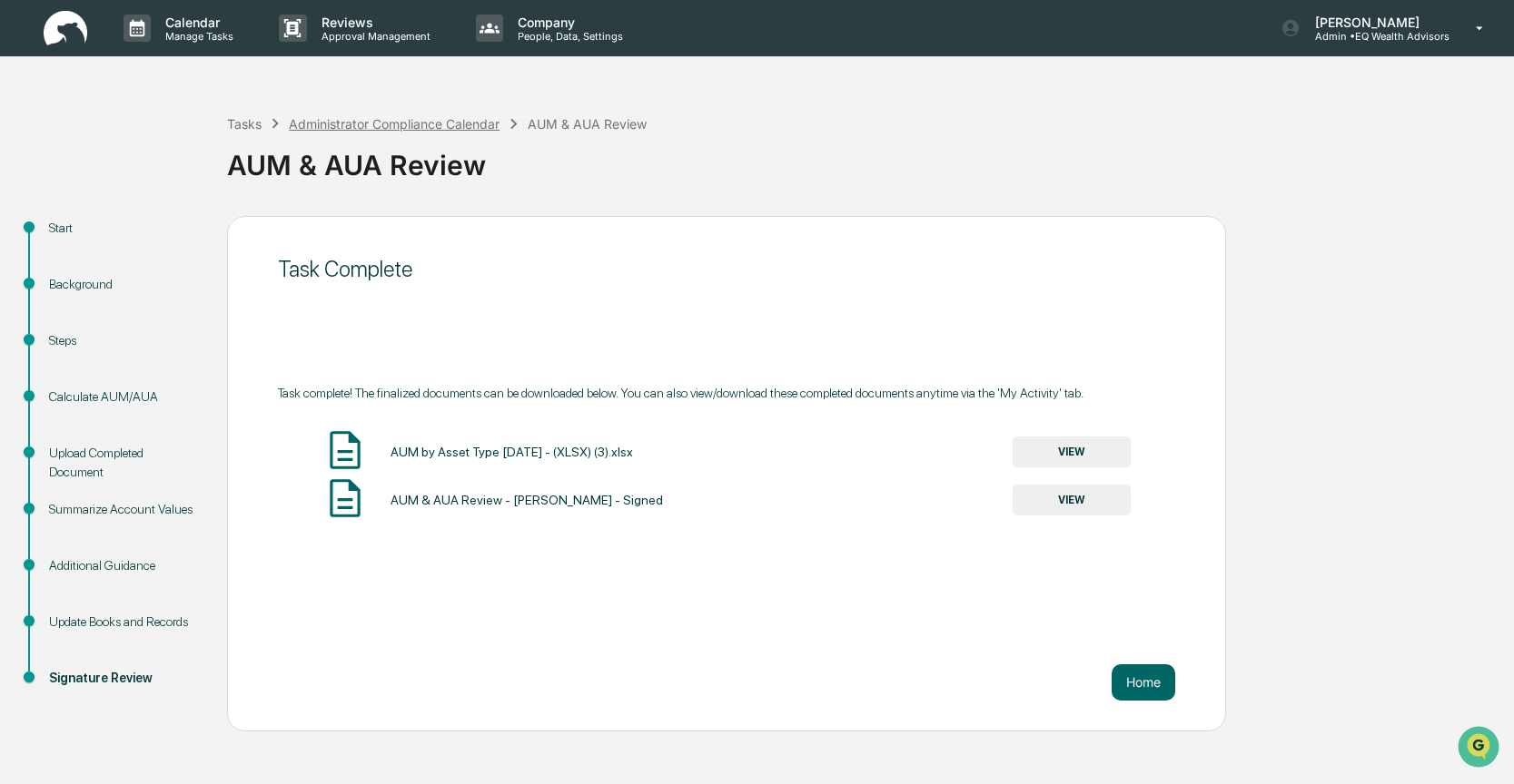
click at [350, 121] on div "Administrator Compliance Calendar" at bounding box center [394, 124] width 210 height 15
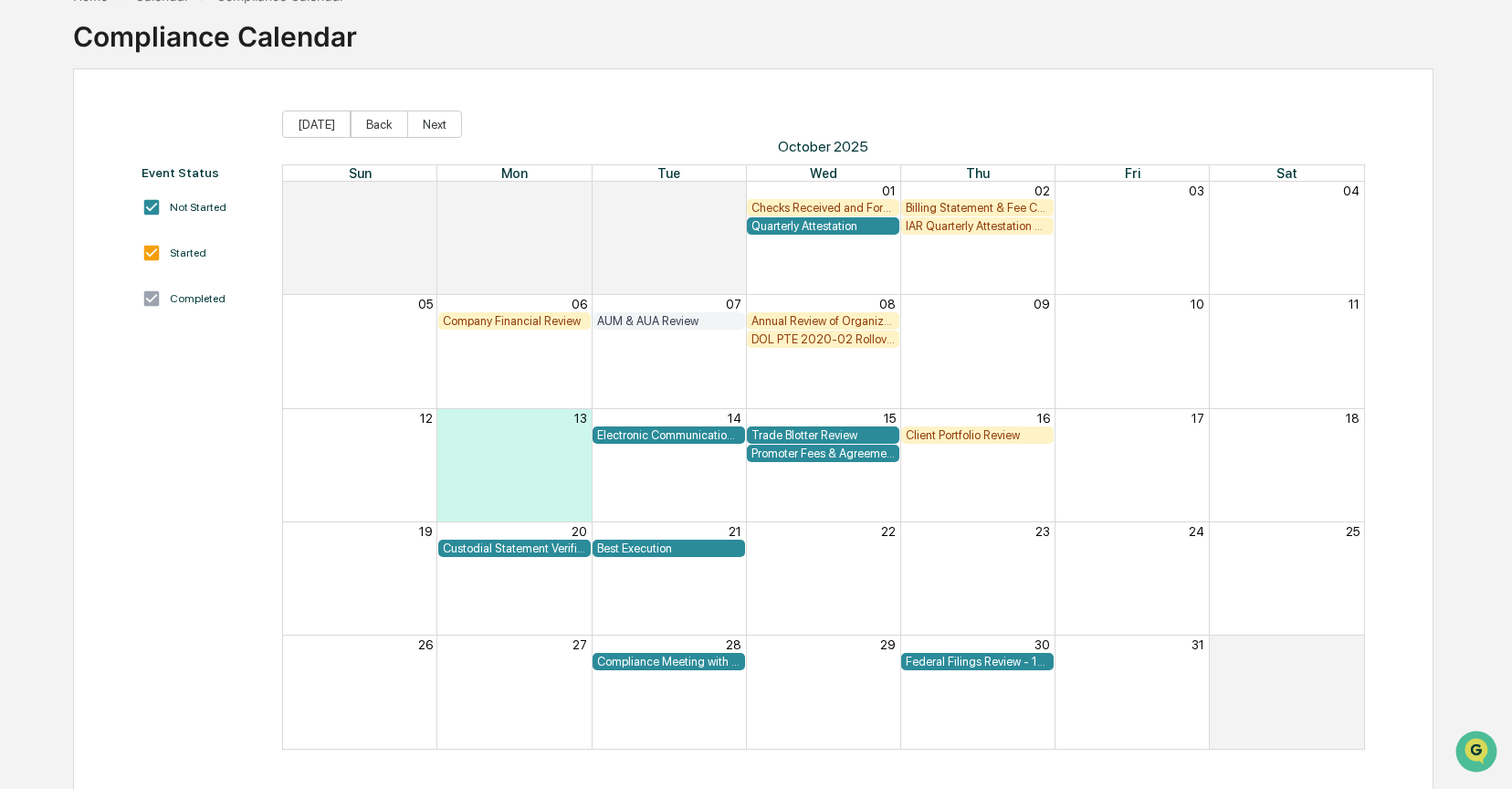
scroll to position [111, 0]
